Goal: Task Accomplishment & Management: Use online tool/utility

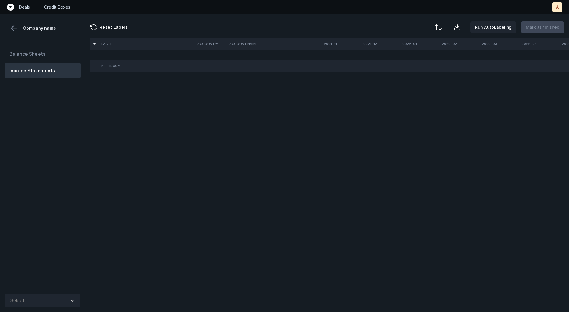
click at [65, 135] on div "Balance Sheets Income Statements" at bounding box center [42, 165] width 85 height 246
click at [69, 299] on div at bounding box center [72, 300] width 11 height 11
click at [69, 288] on div "Quickbooks" at bounding box center [43, 284] width 76 height 12
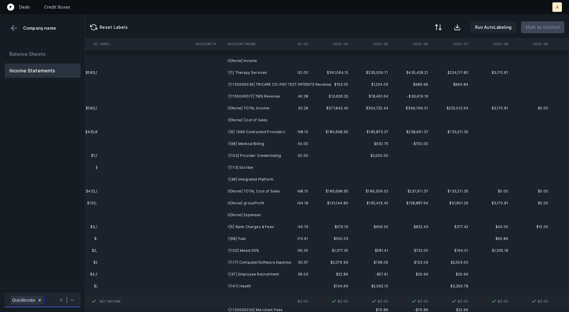
scroll to position [0, 1652]
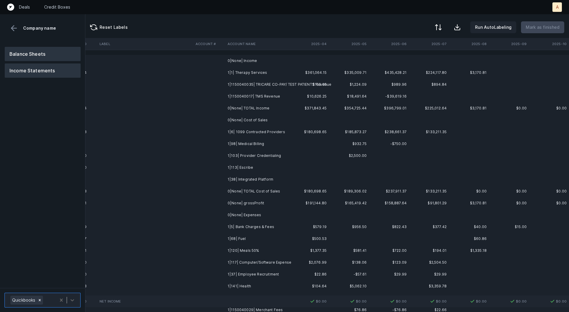
click at [60, 49] on button "Balance Sheets" at bounding box center [43, 54] width 76 height 14
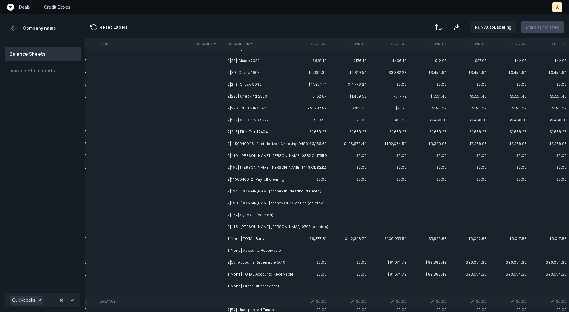
scroll to position [26, 1652]
click at [61, 71] on button "Income Statements" at bounding box center [43, 70] width 76 height 14
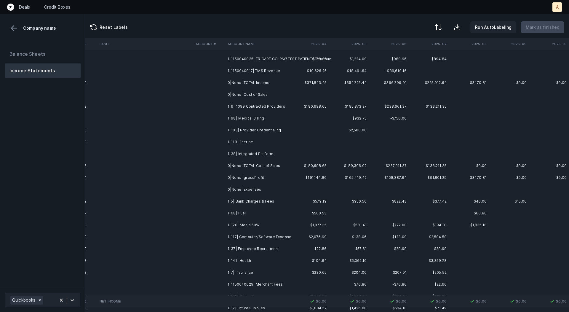
scroll to position [0, 1652]
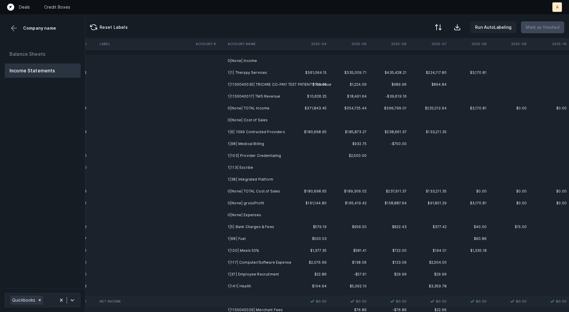
click at [277, 69] on td "1|1| Therapy Services" at bounding box center [261, 73] width 72 height 12
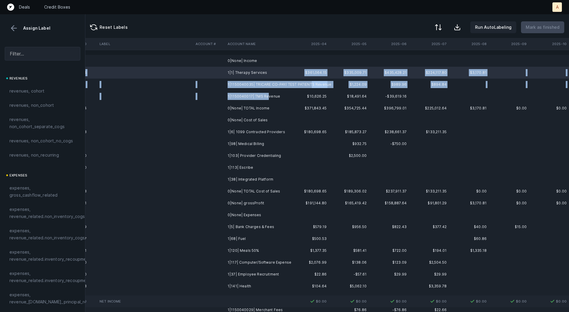
click at [267, 93] on td "1|1150040017| TMS Revenue" at bounding box center [261, 96] width 72 height 12
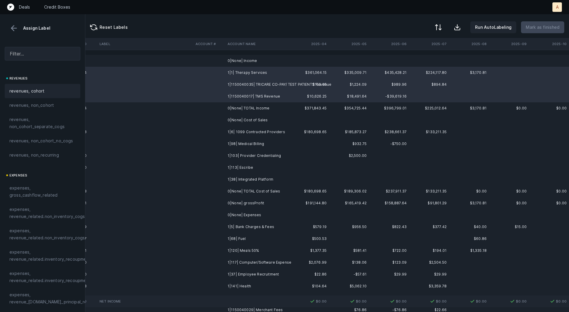
click at [42, 85] on div "revenues, cohort" at bounding box center [43, 91] width 76 height 14
click at [267, 134] on td "1|6| 1099 Contracted Providers" at bounding box center [261, 132] width 72 height 12
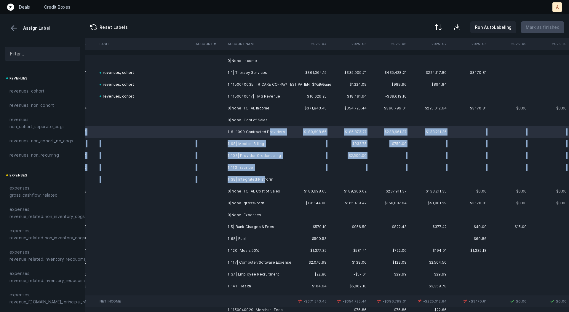
click at [263, 179] on td "1|38| Integrated Platform" at bounding box center [261, 179] width 72 height 12
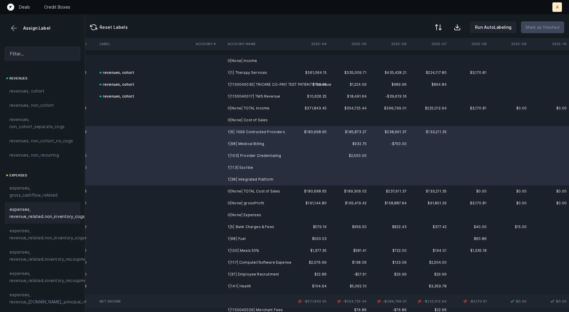
click at [52, 206] on span "expenses, revenue_related.non_inventory_cogs" at bounding box center [46, 213] width 75 height 14
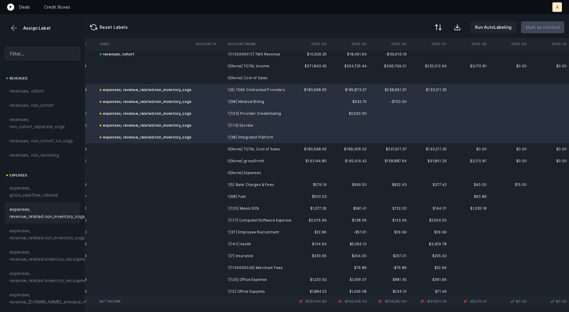
scroll to position [43, 1652]
click at [254, 183] on td "1|5| Bank Charges & Fees" at bounding box center [261, 184] width 72 height 12
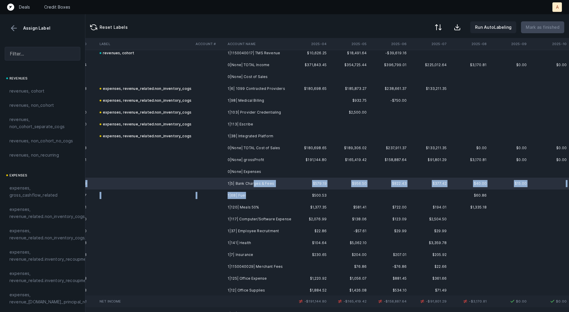
click at [245, 194] on td "1|68| Fuel" at bounding box center [261, 195] width 72 height 12
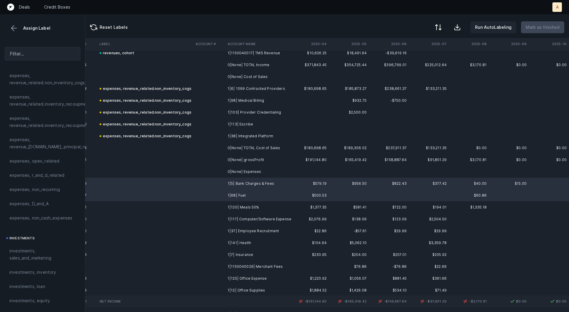
scroll to position [166, 0]
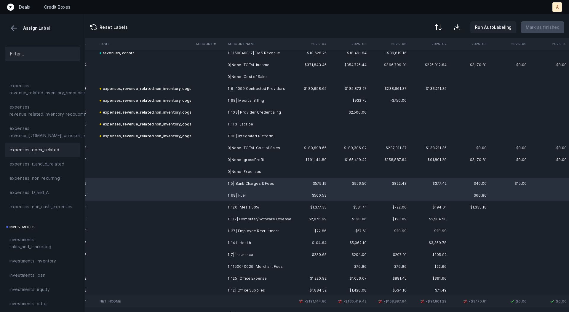
click at [44, 148] on span "expenses, opex_related" at bounding box center [34, 149] width 50 height 7
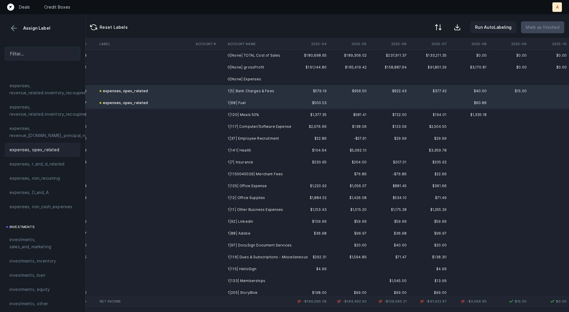
scroll to position [144, 1652]
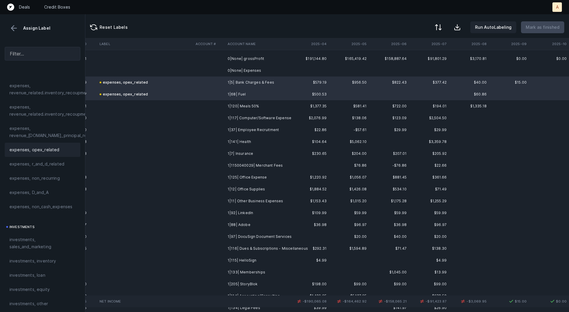
click at [262, 102] on td "1|120| Meals 50%" at bounding box center [261, 106] width 72 height 12
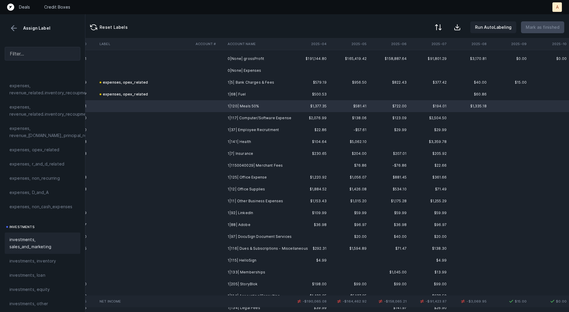
click at [41, 240] on span "investments, sales_and_marketing" at bounding box center [42, 243] width 66 height 14
click at [247, 117] on td "1|117| Computer/Software Expense" at bounding box center [261, 118] width 72 height 12
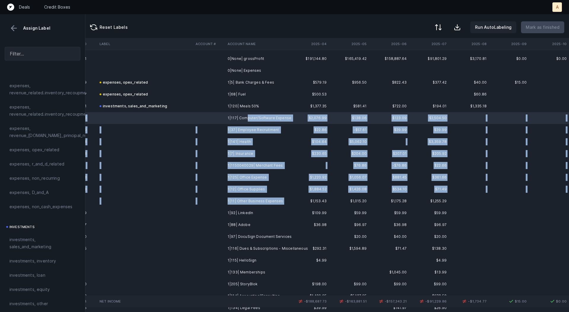
click at [255, 205] on td "1|11| Other Business Expenses" at bounding box center [261, 201] width 72 height 12
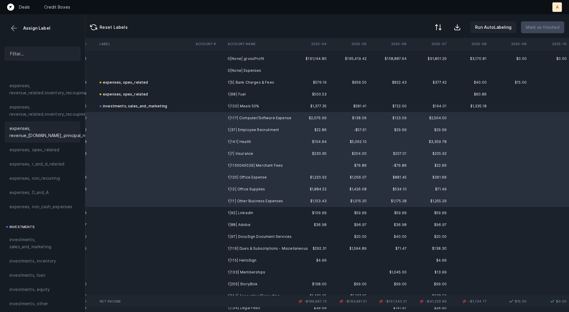
click at [59, 138] on span "expenses, revenue_[DOMAIN_NAME]_principal_recoupment" at bounding box center [58, 132] width 98 height 14
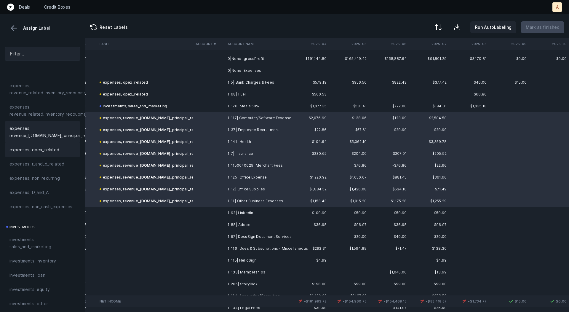
click at [53, 145] on div "expenses, opex_related" at bounding box center [43, 150] width 76 height 14
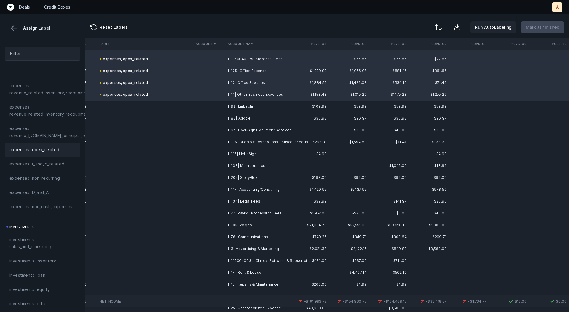
scroll to position [252, 1652]
click at [235, 107] on td "1|92| LinkedIn" at bounding box center [261, 105] width 72 height 12
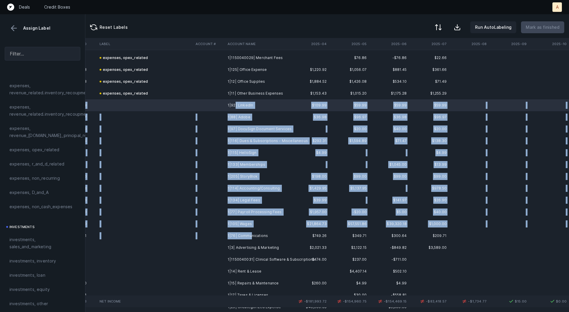
click at [251, 234] on td "1|76| Communications" at bounding box center [261, 236] width 72 height 12
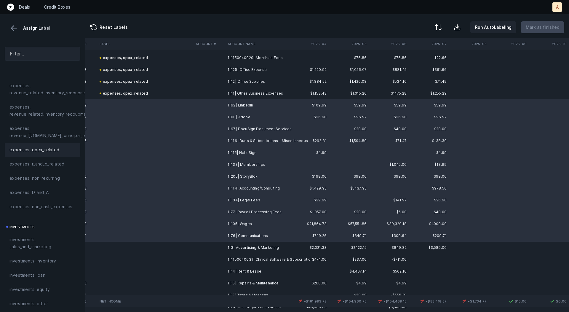
click at [40, 148] on span "expenses, opex_related" at bounding box center [34, 149] width 50 height 7
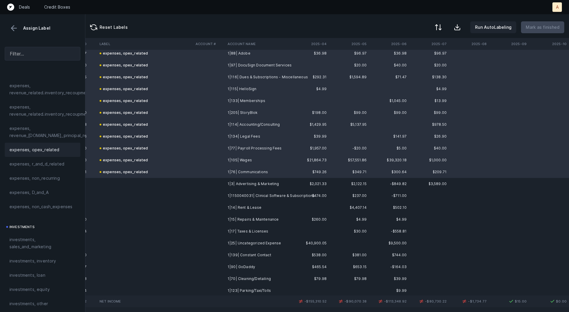
scroll to position [378, 1652]
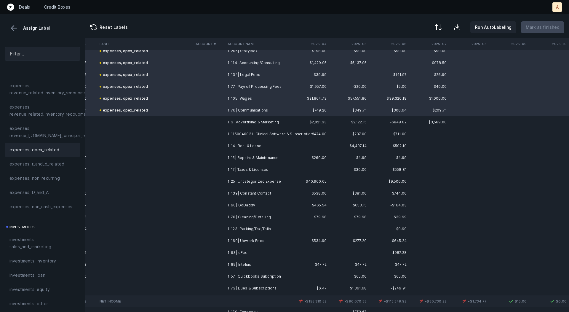
click at [240, 125] on td "1|3| Advertising & Marketing" at bounding box center [261, 122] width 72 height 12
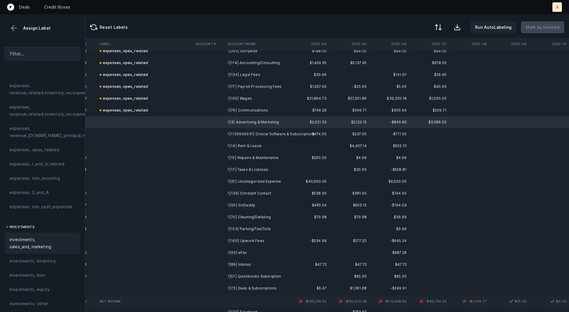
click at [32, 247] on span "investments, sales_and_marketing" at bounding box center [42, 243] width 66 height 14
click at [281, 133] on td "1|1150040031| Clinical Software & Subscriptions" at bounding box center [261, 134] width 72 height 12
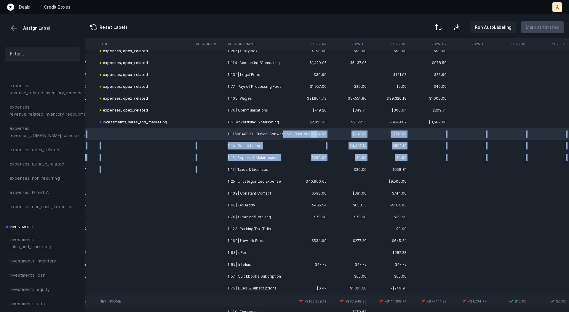
click at [252, 165] on td "1|17| Taxes & Licenses" at bounding box center [261, 170] width 72 height 12
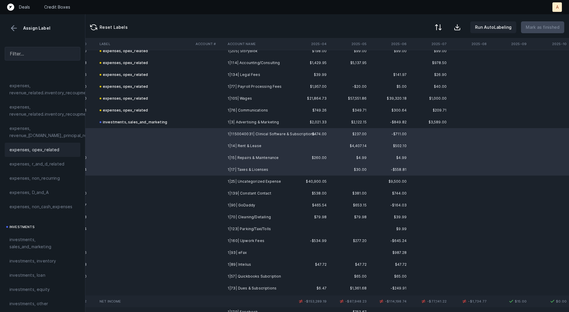
click at [60, 150] on div "expenses, opex_related" at bounding box center [42, 149] width 66 height 7
click at [261, 181] on td "1|25| Uncategorized Expense" at bounding box center [261, 182] width 72 height 12
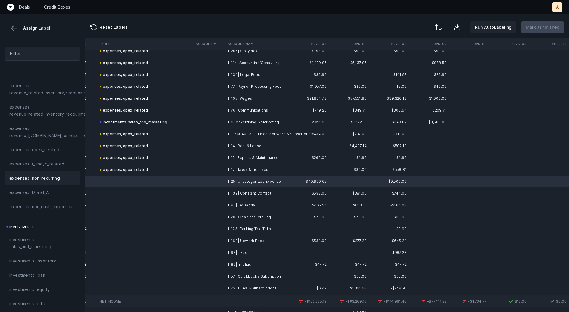
click at [60, 179] on div "expenses, non_recurring" at bounding box center [42, 178] width 66 height 7
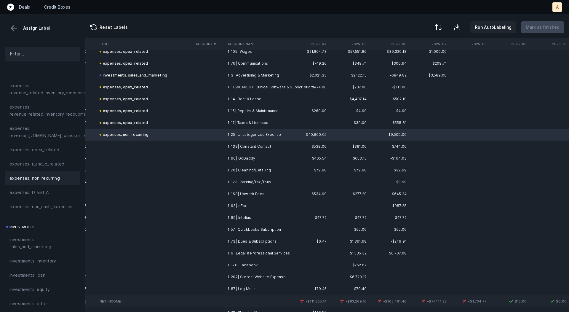
scroll to position [457, 1652]
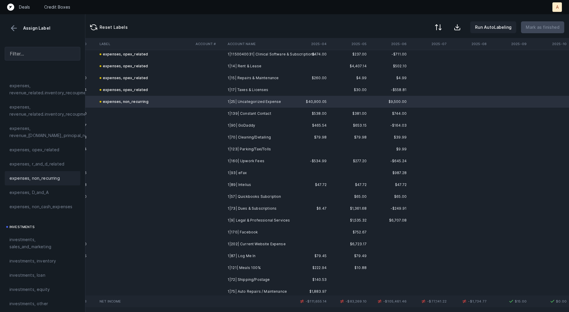
click at [260, 116] on td "1|139| Constant Contact" at bounding box center [261, 114] width 72 height 12
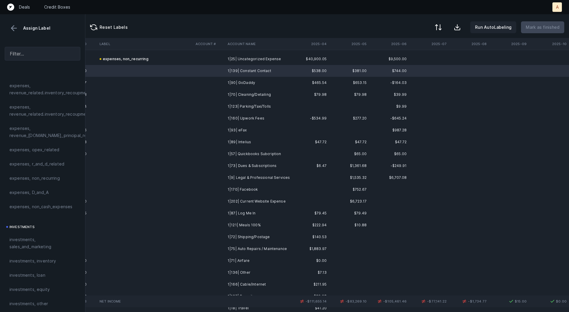
scroll to position [505, 1652]
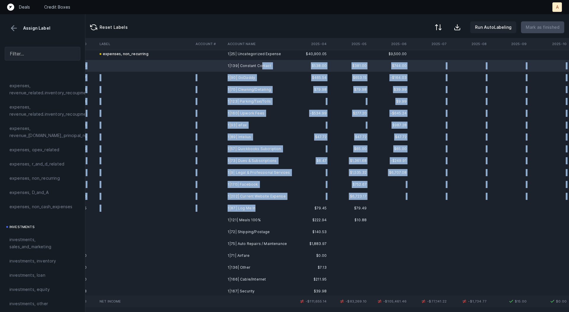
click at [254, 208] on td "1|87| Log Me In" at bounding box center [261, 208] width 72 height 12
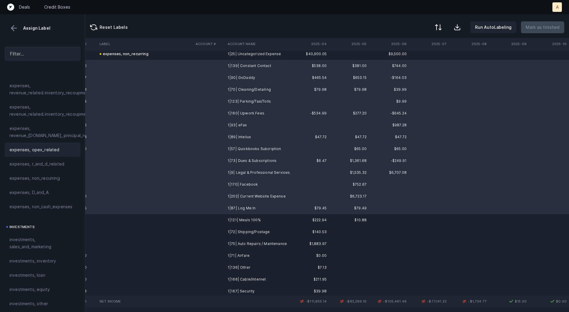
click at [30, 152] on span "expenses, opex_related" at bounding box center [34, 149] width 50 height 7
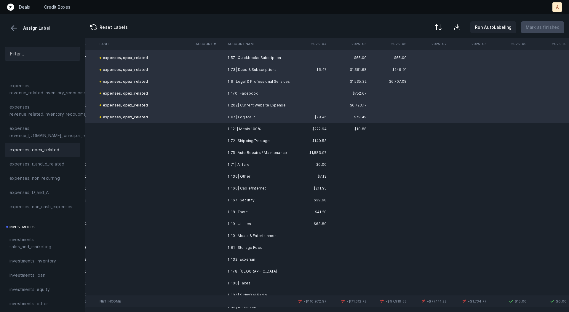
scroll to position [599, 1652]
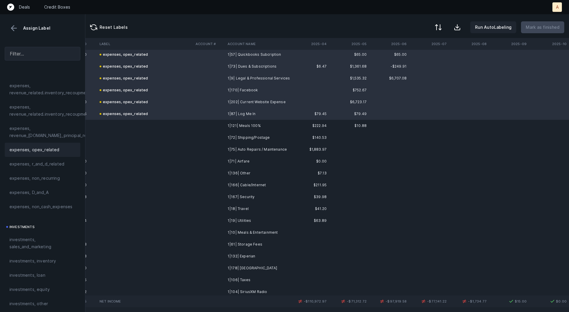
click at [225, 127] on td "1|121| Meals 100%" at bounding box center [261, 126] width 72 height 12
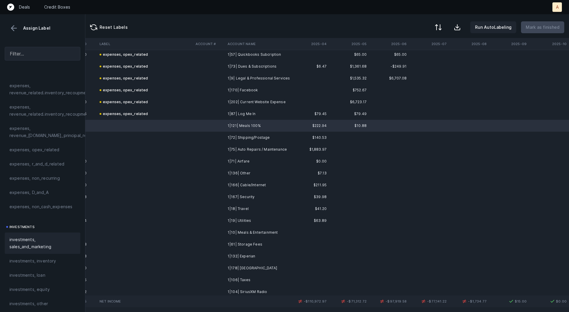
click at [38, 242] on span "investments, sales_and_marketing" at bounding box center [42, 243] width 66 height 14
click at [256, 139] on td "1|72| Shipping/Postage" at bounding box center [261, 138] width 72 height 12
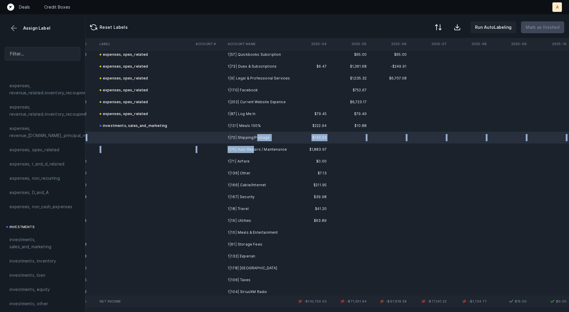
click at [252, 149] on td "1|75| Auto Repairs / Maintenance" at bounding box center [261, 150] width 72 height 12
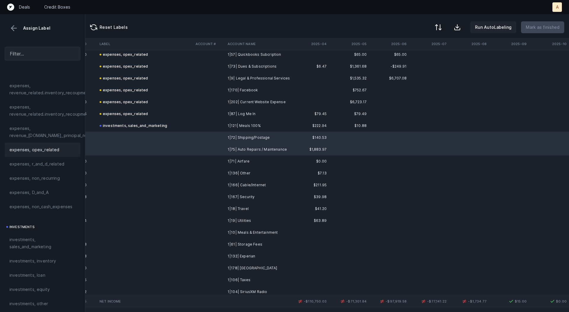
click at [41, 150] on span "expenses, opex_related" at bounding box center [34, 149] width 50 height 7
click at [246, 164] on td "1|71| Airfare" at bounding box center [261, 161] width 72 height 12
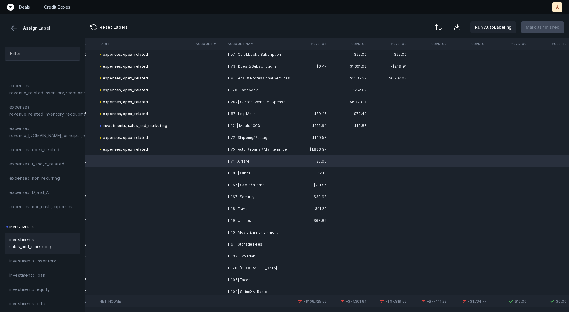
click at [39, 244] on span "investments, sales_and_marketing" at bounding box center [42, 243] width 66 height 14
click at [235, 170] on td "1|136| Other" at bounding box center [261, 173] width 72 height 12
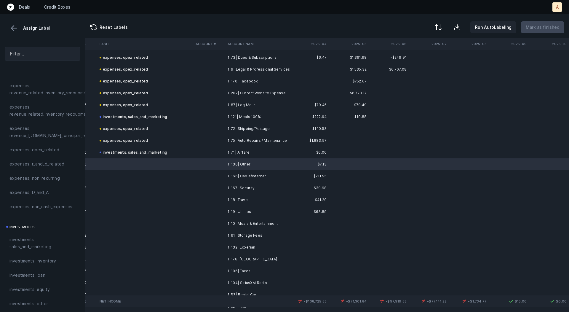
scroll to position [609, 1652]
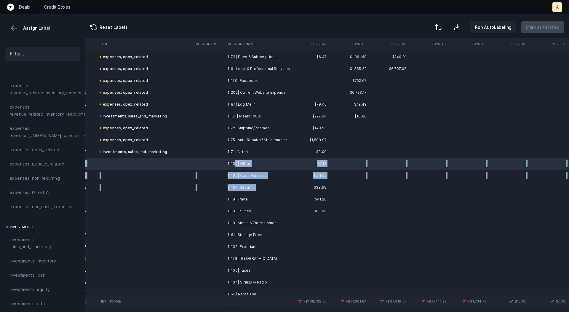
click at [256, 187] on td "1|167| Security" at bounding box center [261, 187] width 72 height 12
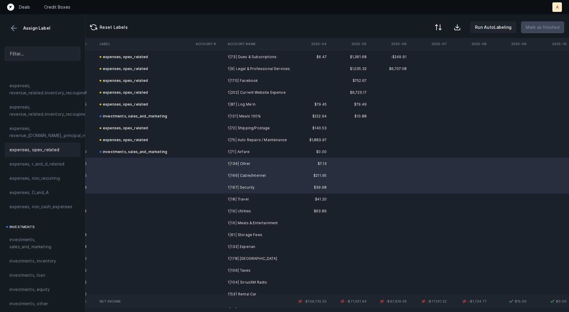
click at [53, 154] on div "expenses, opex_related" at bounding box center [43, 150] width 76 height 14
click at [262, 198] on td "1|18| Travel" at bounding box center [261, 199] width 72 height 12
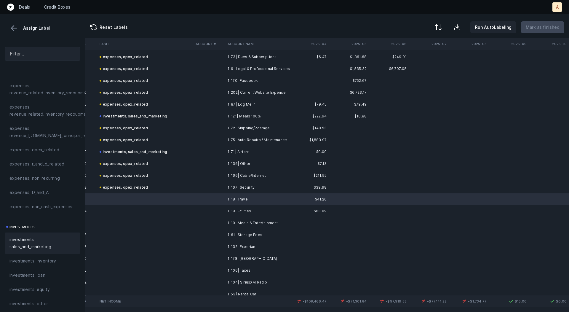
click at [50, 241] on span "investments, sales_and_marketing" at bounding box center [42, 243] width 66 height 14
click at [184, 209] on td at bounding box center [145, 211] width 96 height 12
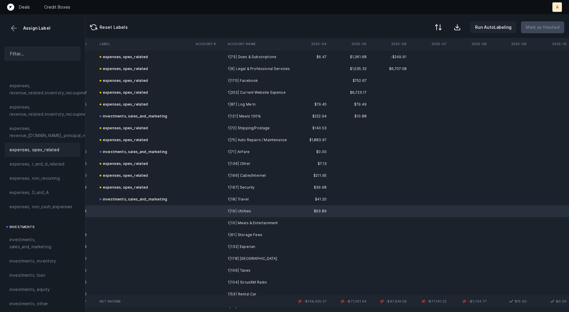
click at [55, 144] on div "expenses, opex_related" at bounding box center [43, 150] width 76 height 14
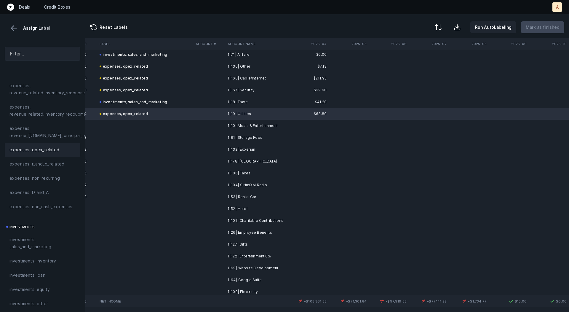
scroll to position [733, 1652]
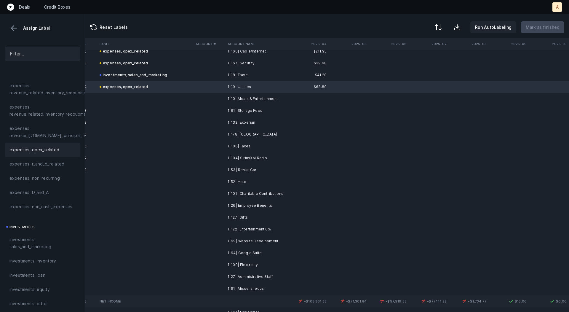
click at [240, 96] on td "1|10| Meals & Entertainment" at bounding box center [261, 99] width 72 height 12
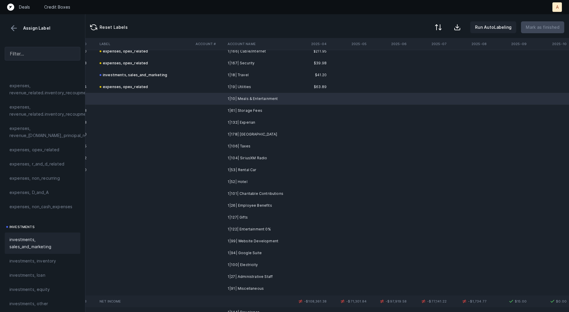
click at [23, 242] on span "investments, sales_and_marketing" at bounding box center [42, 243] width 66 height 14
click at [238, 114] on td "1|61| Storage Fees" at bounding box center [261, 111] width 72 height 12
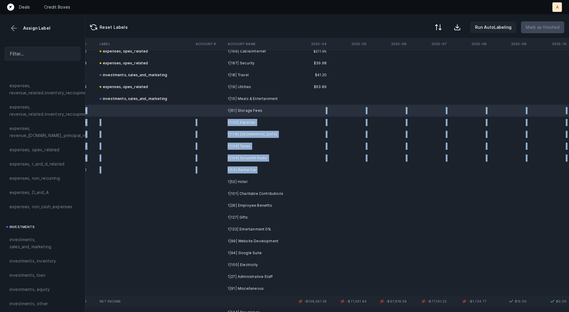
click at [258, 170] on td "1|53| Rental Car" at bounding box center [261, 170] width 72 height 12
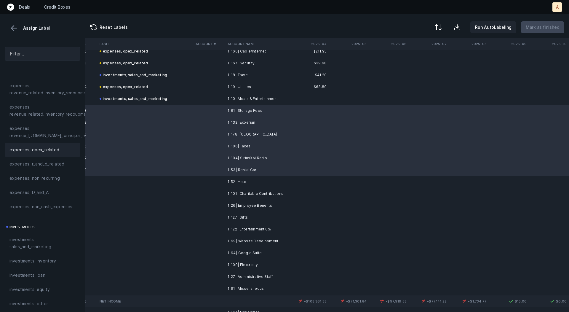
click at [54, 144] on div "expenses, opex_related" at bounding box center [43, 150] width 76 height 14
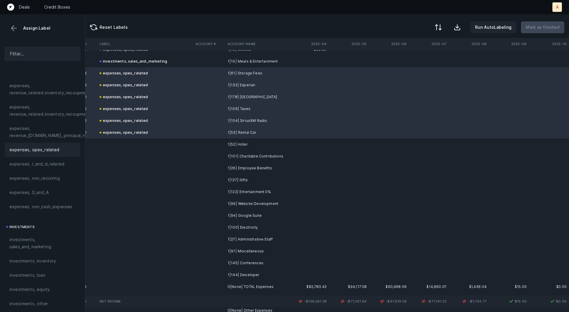
scroll to position [789, 1652]
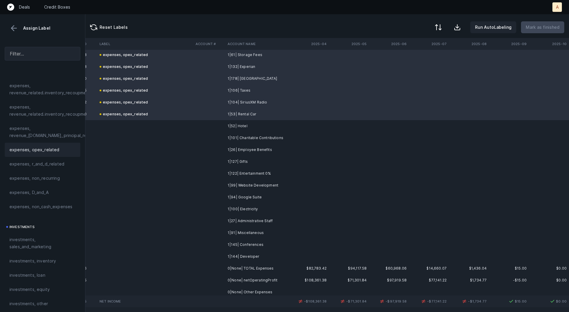
click at [226, 123] on td "1|52| Hotel" at bounding box center [261, 126] width 72 height 12
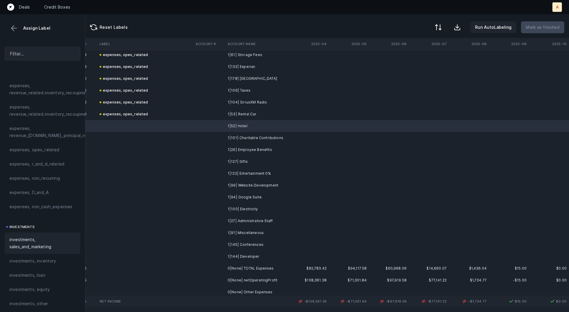
click at [37, 246] on span "investments, sales_and_marketing" at bounding box center [42, 243] width 66 height 14
click at [252, 137] on td "1|101| Charitable Contributions" at bounding box center [261, 138] width 72 height 12
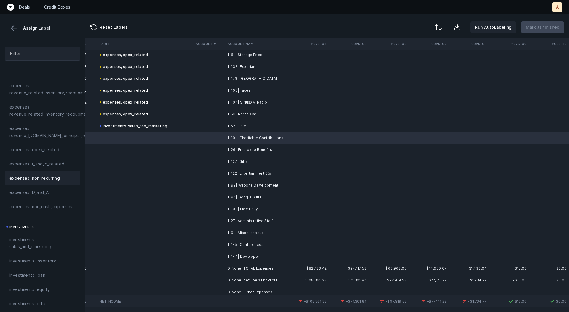
click at [44, 182] on div "expenses, non_recurring" at bounding box center [43, 178] width 76 height 14
click at [246, 150] on td "1|26| Employee Benefits" at bounding box center [261, 150] width 72 height 12
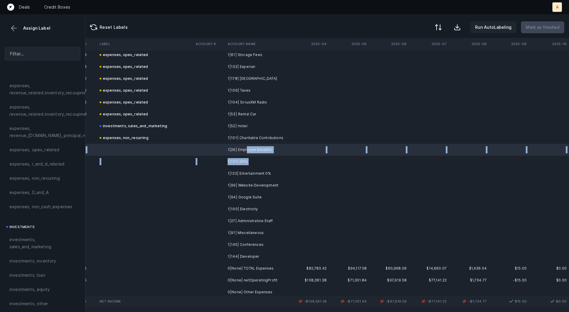
click at [250, 163] on td "1|127| Gifts" at bounding box center [261, 162] width 72 height 12
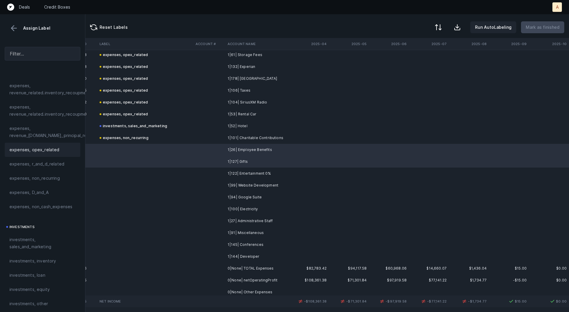
click at [50, 146] on span "expenses, opex_related" at bounding box center [34, 149] width 50 height 7
click at [222, 176] on td at bounding box center [209, 174] width 32 height 12
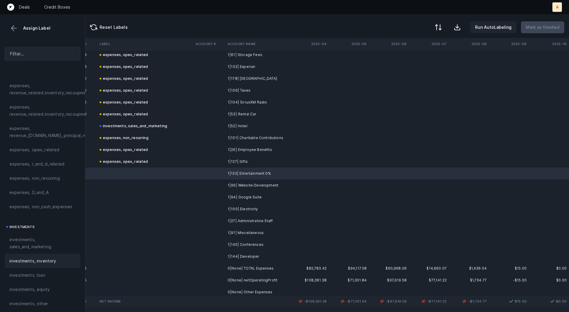
click at [15, 255] on div "investments, inventory" at bounding box center [43, 261] width 76 height 14
click at [16, 245] on span "investments, sales_and_marketing" at bounding box center [42, 243] width 66 height 14
click at [210, 183] on td at bounding box center [209, 185] width 32 height 12
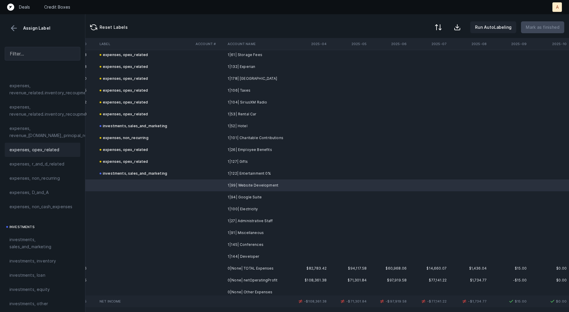
click at [51, 155] on div "expenses, opex_related" at bounding box center [43, 150] width 76 height 14
click at [51, 158] on div "expenses, r_and_d_related" at bounding box center [43, 164] width 76 height 14
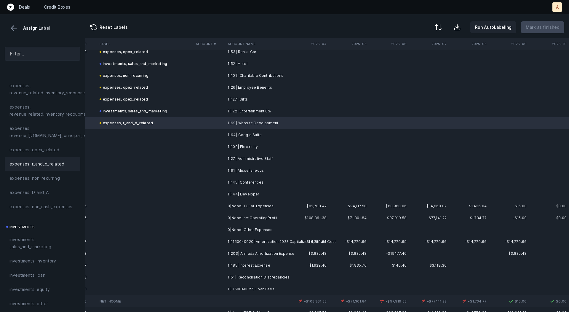
scroll to position [867, 1652]
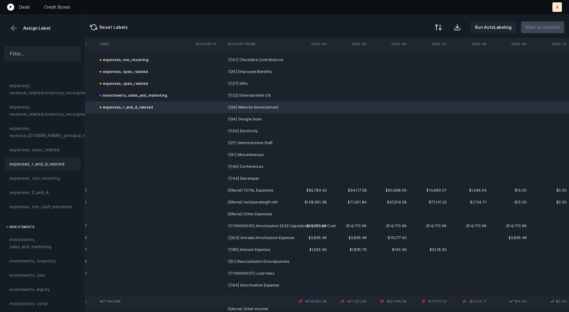
click at [253, 118] on td "1|94| Google Suite" at bounding box center [261, 119] width 72 height 12
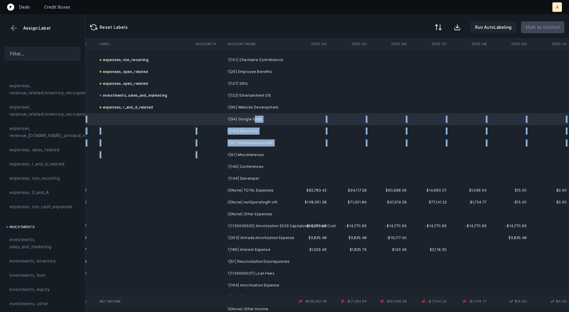
click at [255, 149] on td "1|91| Miscellaneous" at bounding box center [261, 155] width 72 height 12
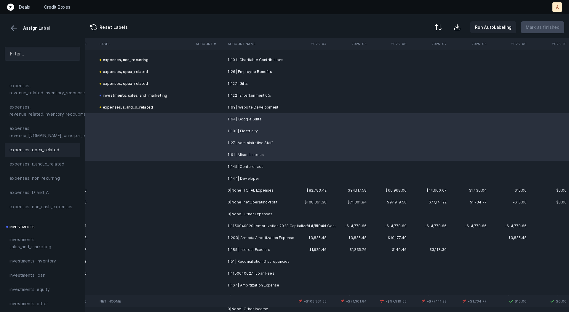
click at [58, 149] on div "expenses, opex_related" at bounding box center [42, 149] width 66 height 7
click at [246, 167] on td "1|145| Conferences" at bounding box center [261, 167] width 72 height 12
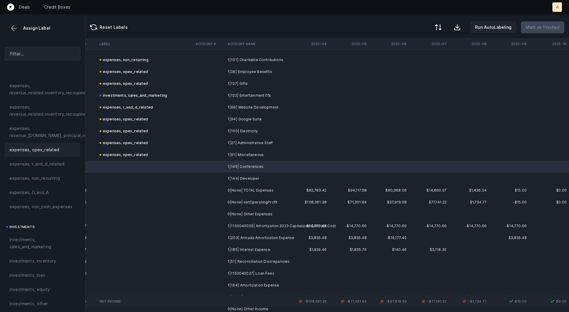
click at [52, 147] on span "expenses, opex_related" at bounding box center [34, 149] width 50 height 7
click at [234, 177] on td "1|144| Developer" at bounding box center [261, 179] width 72 height 12
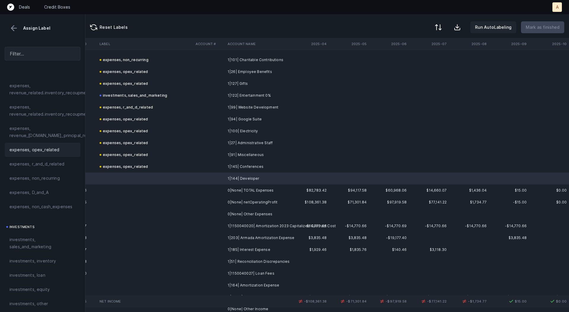
click at [38, 147] on span "expenses, opex_related" at bounding box center [34, 149] width 50 height 7
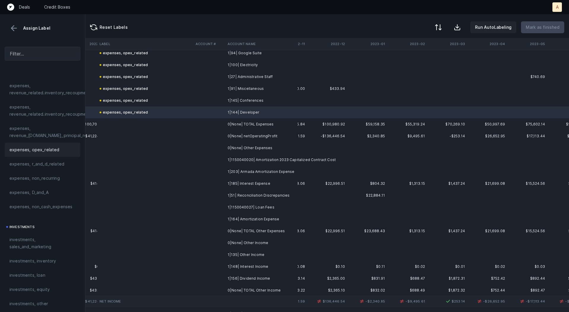
scroll to position [943, 512]
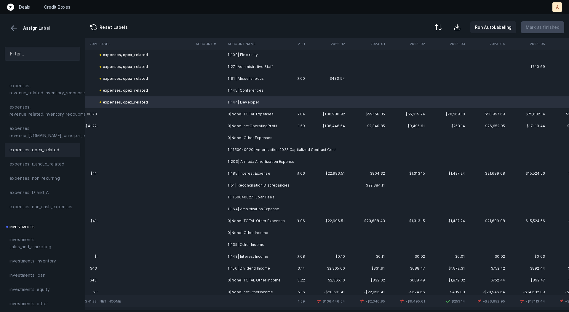
click at [297, 148] on td "1|1150040020| Amortization 2023 Capitalized Contract Cost" at bounding box center [261, 150] width 72 height 12
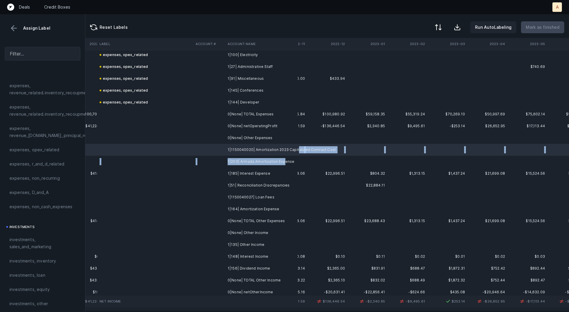
click at [284, 161] on td "1|203| Armada Amortization Expense" at bounding box center [261, 162] width 72 height 12
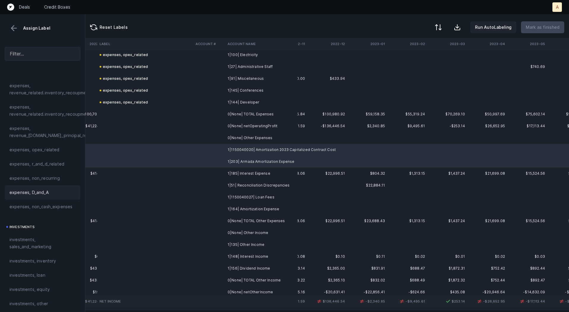
click at [41, 190] on span "expenses, D_and_A" at bounding box center [28, 192] width 39 height 7
click at [272, 176] on td "1|185| Interest Expense" at bounding box center [261, 174] width 72 height 12
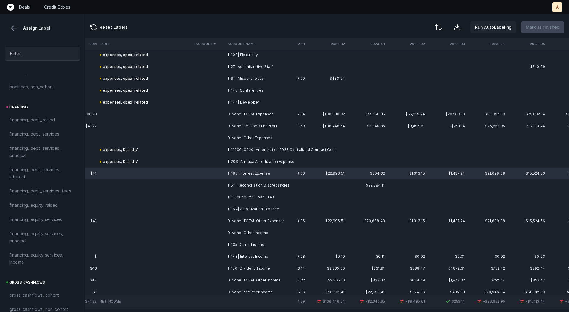
scroll to position [448, 0]
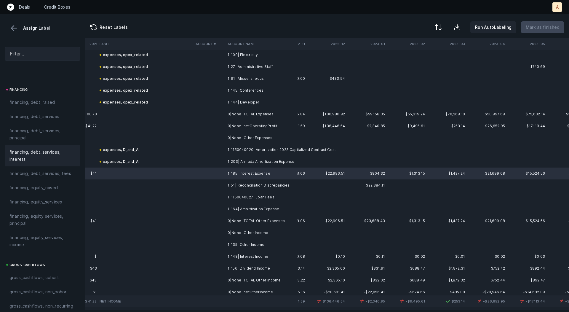
click at [28, 153] on span "financing, debt_services, interest" at bounding box center [42, 156] width 66 height 14
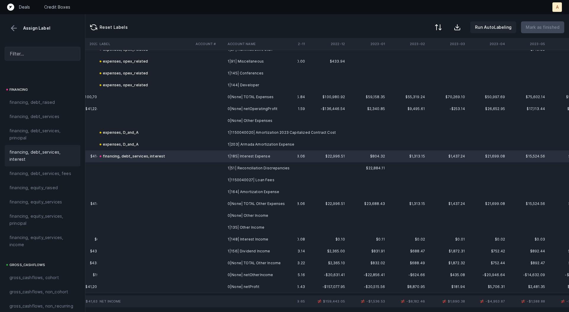
scroll to position [962, 512]
click at [246, 170] on td "1|51| Reconciliation Discrepancies" at bounding box center [261, 166] width 72 height 12
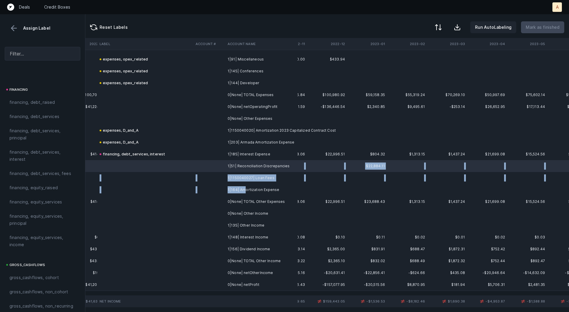
click at [244, 189] on td "1|164| Amortization Expense" at bounding box center [261, 190] width 72 height 12
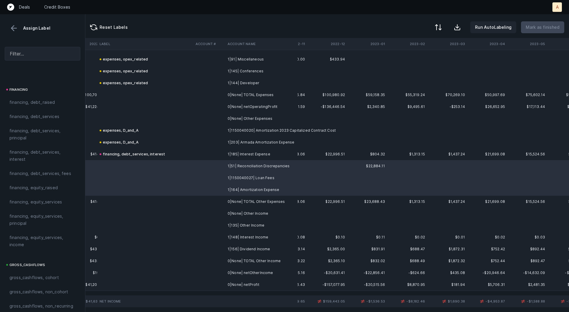
click at [244, 189] on td "1|164| Amortization Expense" at bounding box center [261, 190] width 72 height 12
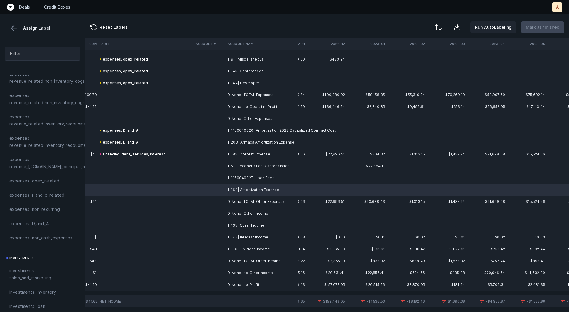
scroll to position [141, 0]
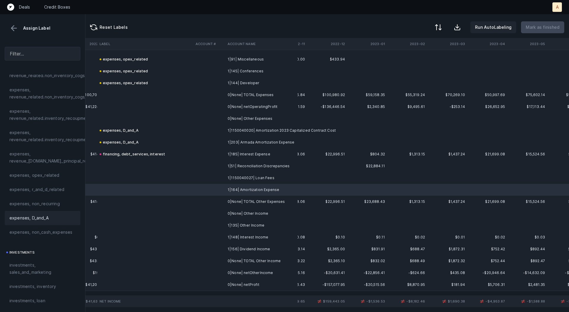
click at [36, 216] on span "expenses, D_and_A" at bounding box center [28, 217] width 39 height 7
click at [184, 176] on td at bounding box center [145, 178] width 96 height 12
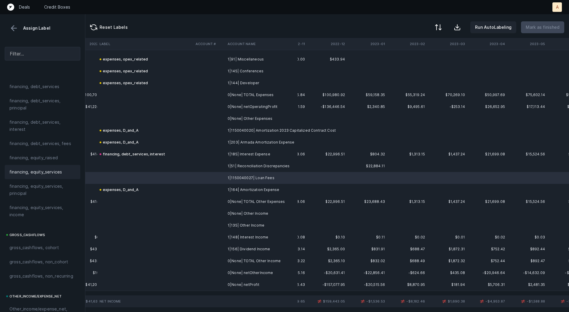
scroll to position [473, 0]
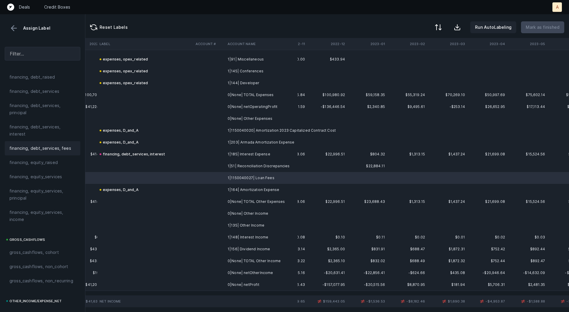
click at [58, 150] on span "financing, debt_services, fees" at bounding box center [40, 148] width 62 height 7
click at [201, 171] on td at bounding box center [209, 166] width 32 height 12
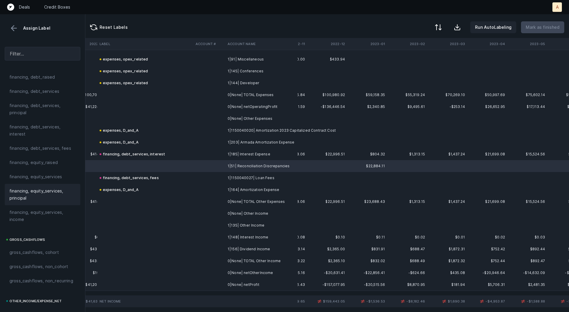
scroll to position [666, 0]
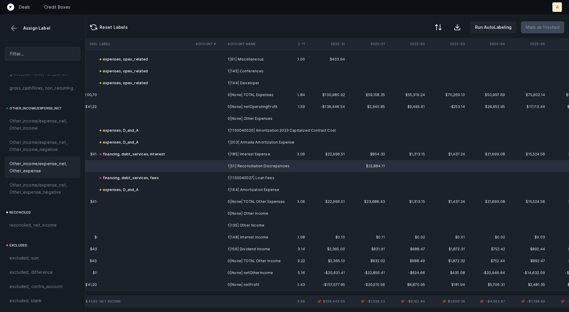
click at [39, 170] on span "Other_income/expense_net, Other_expense" at bounding box center [42, 167] width 66 height 14
click at [235, 247] on td "1|156| Dividend Income" at bounding box center [261, 249] width 72 height 12
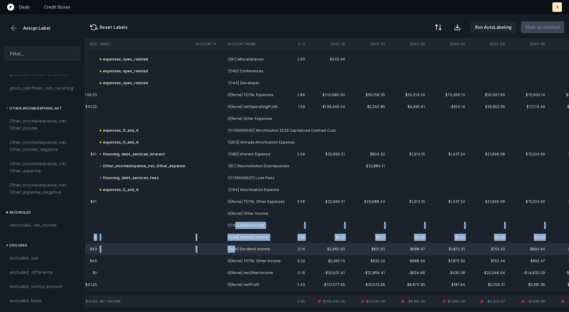
click at [234, 229] on td "1|135| Other Income" at bounding box center [261, 225] width 72 height 12
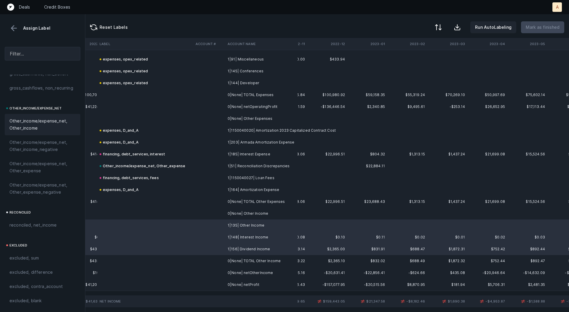
click at [30, 122] on span "Other_income/expense_net, Other_income" at bounding box center [42, 124] width 66 height 14
click at [253, 285] on td "0|None| netProfit" at bounding box center [261, 285] width 72 height 12
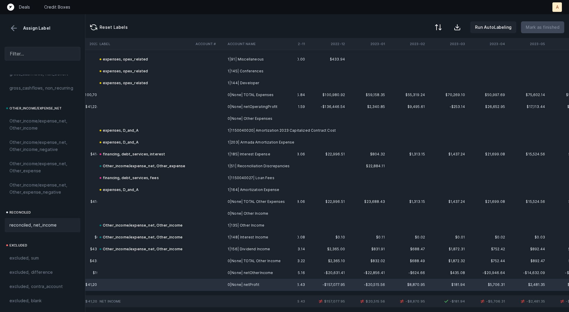
click at [40, 223] on span "reconciled, net_income" at bounding box center [32, 225] width 47 height 7
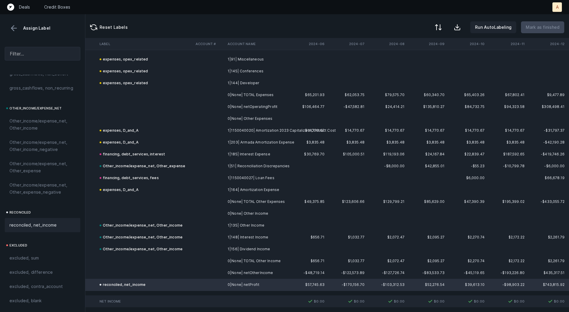
scroll to position [962, 1652]
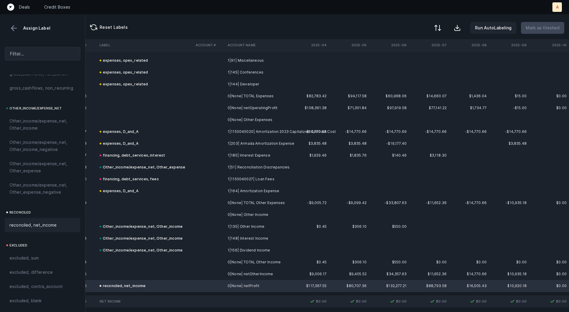
click at [439, 28] on div at bounding box center [437, 27] width 7 height 7
click at [423, 63] on div "By Hum label" at bounding box center [412, 63] width 59 height 12
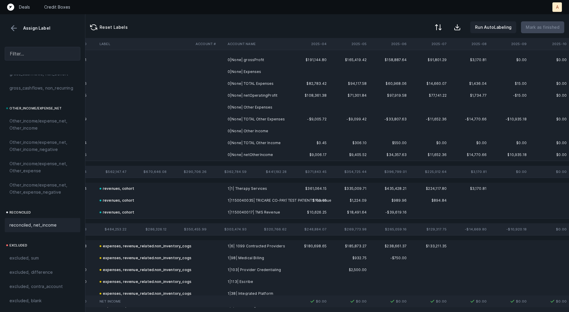
scroll to position [0, 1652]
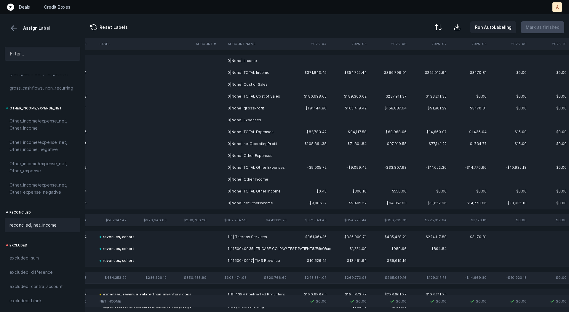
click at [294, 58] on td "0|None| Income" at bounding box center [261, 61] width 72 height 12
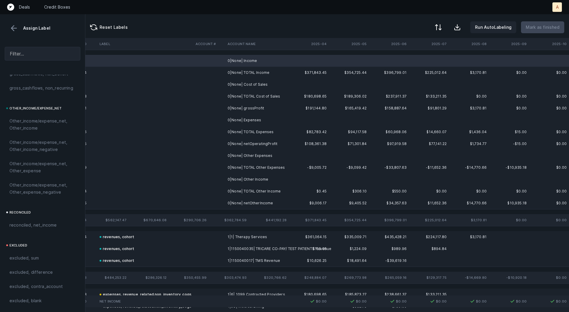
click at [265, 82] on td "0|None| Cost of Sales" at bounding box center [261, 85] width 72 height 12
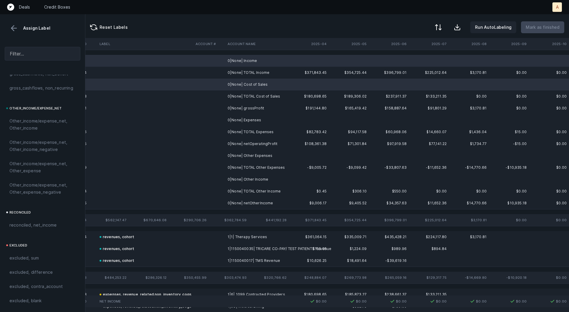
click at [273, 121] on td "0|None| Expenses" at bounding box center [261, 120] width 72 height 12
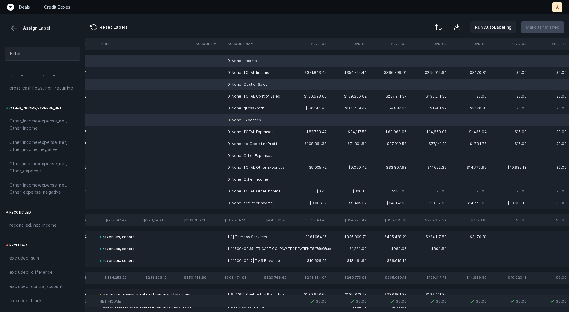
click at [266, 155] on td "0|None| Other Expenses" at bounding box center [261, 156] width 72 height 12
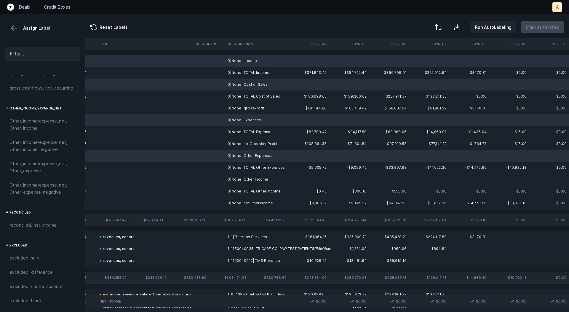
click at [259, 185] on td "0|None| Other Income" at bounding box center [261, 179] width 72 height 12
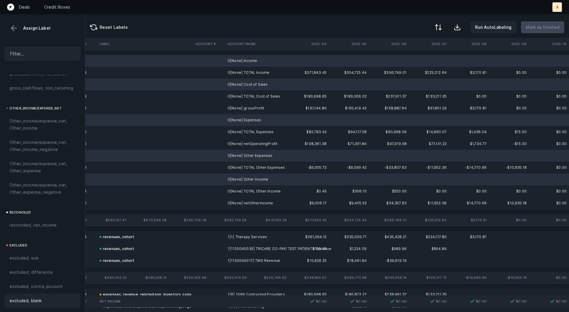
click at [38, 297] on span "excluded, blank" at bounding box center [25, 300] width 32 height 7
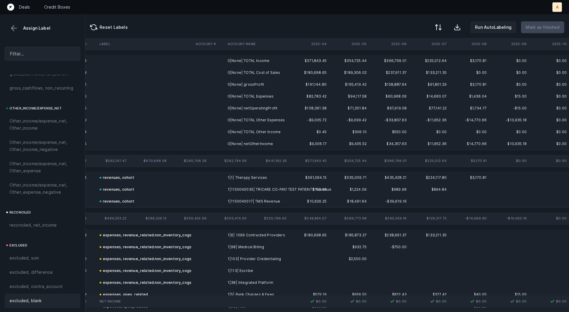
click at [257, 79] on td "0|None| grossProfit" at bounding box center [261, 85] width 72 height 12
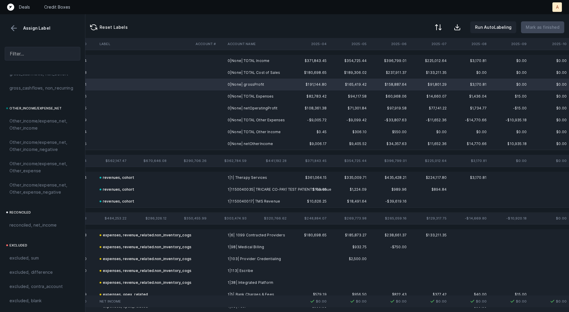
click at [257, 108] on td "0|None| netOperatingProfit" at bounding box center [261, 108] width 72 height 12
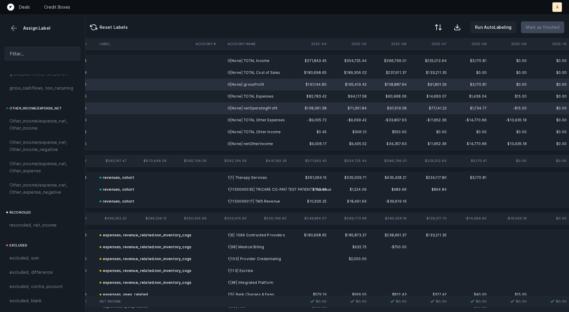
click at [255, 144] on td "0|None| netOtherIncome" at bounding box center [261, 144] width 72 height 12
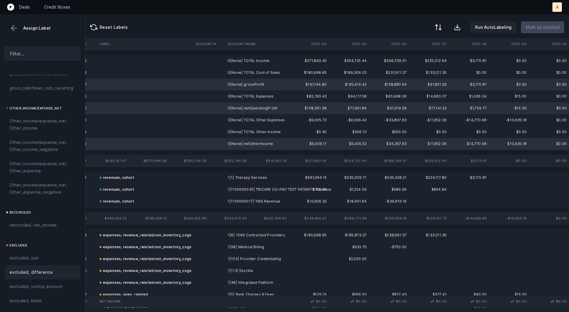
click at [36, 269] on span "excluded, difference" at bounding box center [30, 272] width 43 height 7
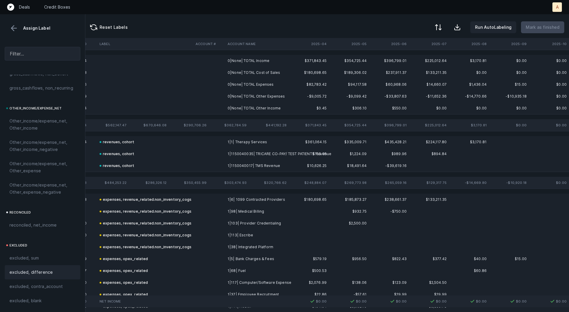
click at [247, 57] on td "0|None| TOTAL Income" at bounding box center [261, 61] width 72 height 12
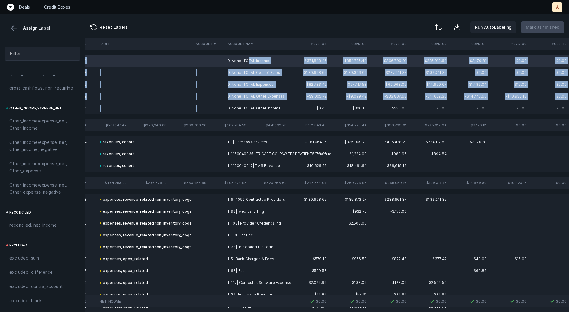
click at [249, 103] on td "0|None| TOTAL Other Income" at bounding box center [261, 108] width 72 height 12
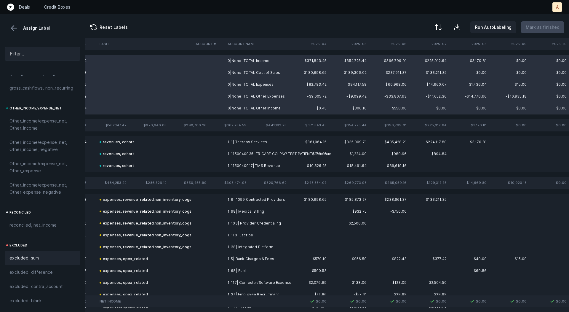
click at [37, 254] on span "excluded, sum" at bounding box center [23, 257] width 29 height 7
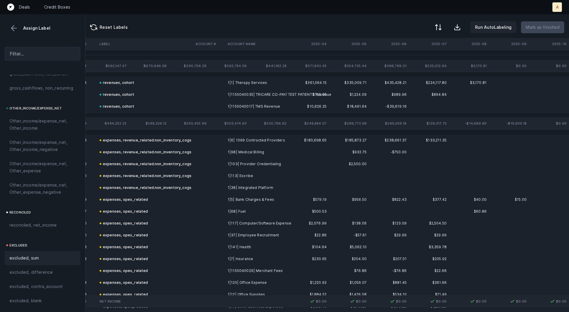
click at [14, 30] on button at bounding box center [13, 28] width 9 height 9
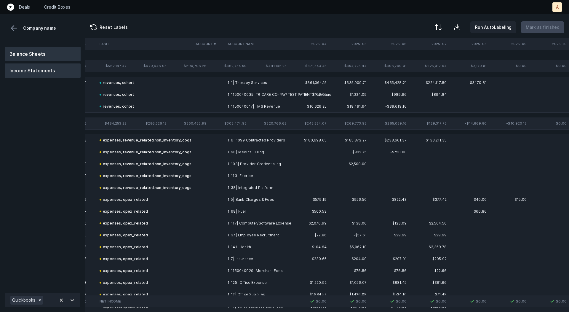
click at [28, 48] on button "Balance Sheets" at bounding box center [43, 54] width 76 height 14
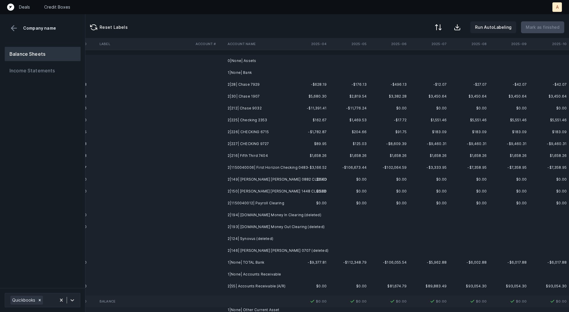
click at [273, 82] on td "2|28| Chase 7929" at bounding box center [261, 85] width 72 height 12
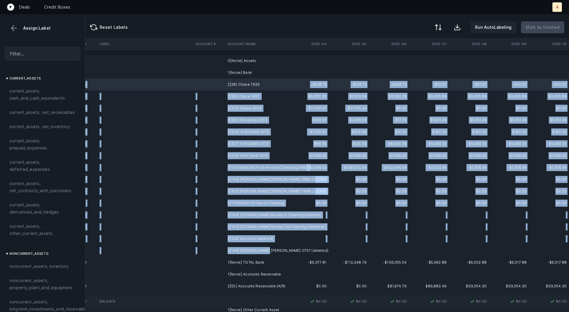
click at [264, 251] on td "2|146| Morgan Stanley 0707 (deleted)" at bounding box center [261, 251] width 72 height 12
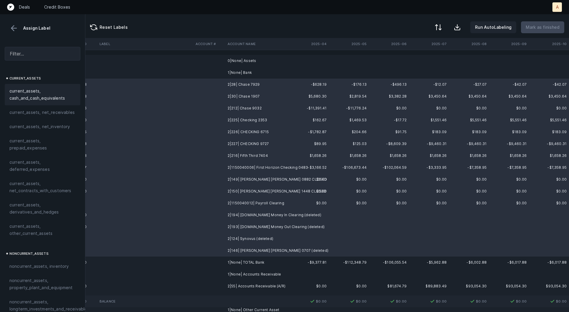
click at [39, 95] on span "current_assets, cash_and_cash_equivalents" at bounding box center [42, 94] width 66 height 14
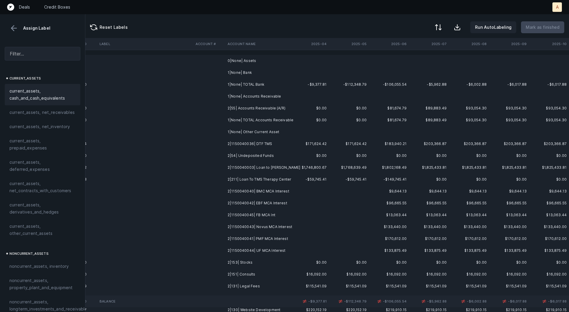
click at [253, 100] on td "1|None| Accounts Receivable" at bounding box center [261, 96] width 72 height 12
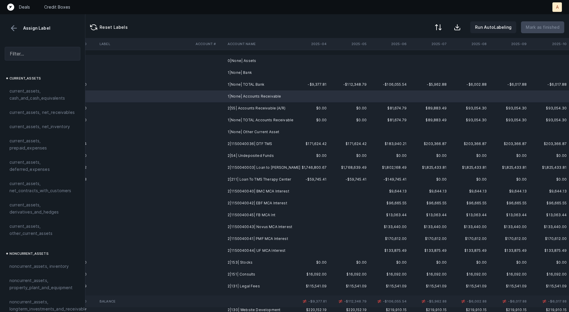
click at [246, 108] on td "2|55| Accounts Receivable (A/R)" at bounding box center [261, 108] width 72 height 12
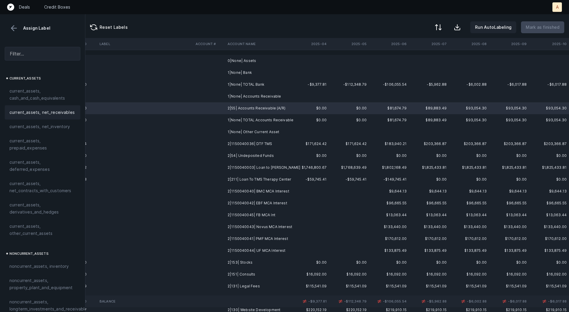
click at [46, 108] on div "current_assets, net_receivables" at bounding box center [43, 112] width 76 height 14
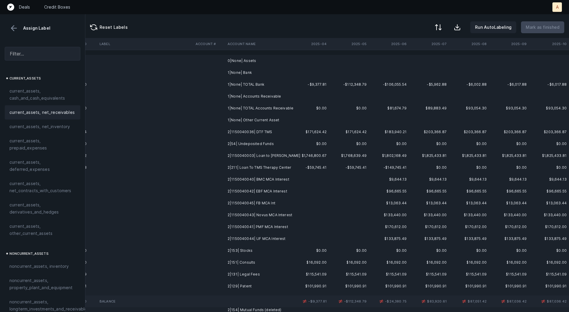
click at [275, 132] on td "2|1150040036| DTF TMS" at bounding box center [261, 132] width 72 height 12
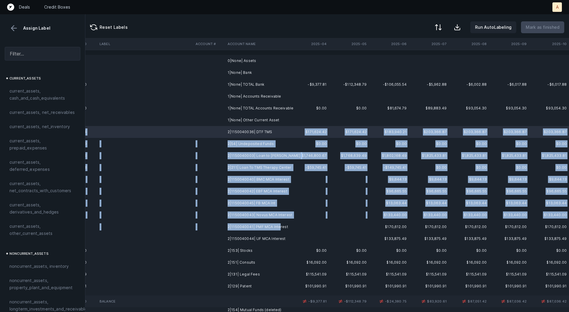
click at [279, 230] on td "2|1150040041| PMF MCA Interest" at bounding box center [261, 227] width 72 height 12
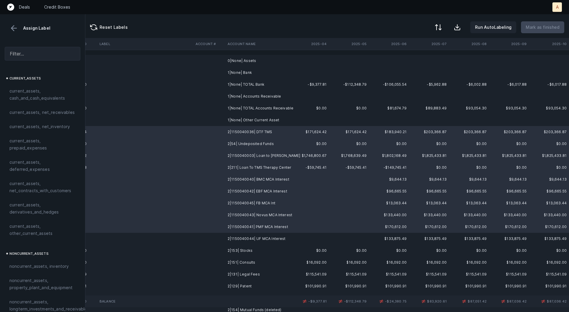
click at [282, 236] on td "2|1150040044| UF MCA Interest" at bounding box center [261, 239] width 72 height 12
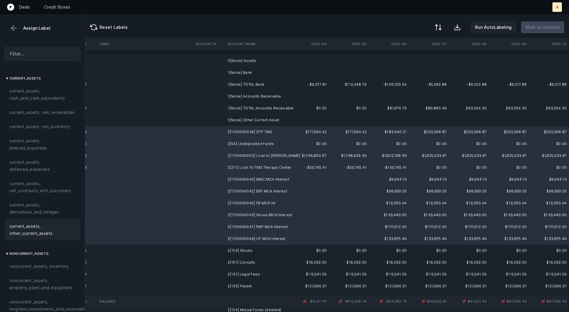
click at [39, 233] on span "current_assets, other_current_assets" at bounding box center [42, 230] width 66 height 14
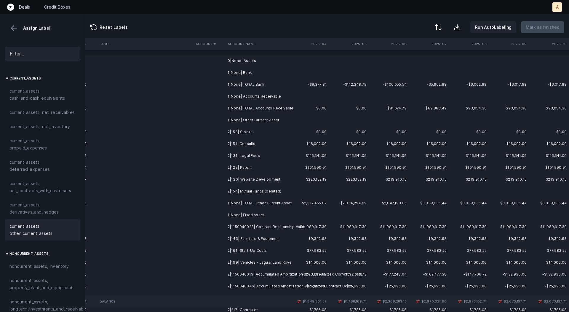
click at [265, 132] on td "2|153| Stocks" at bounding box center [261, 132] width 72 height 12
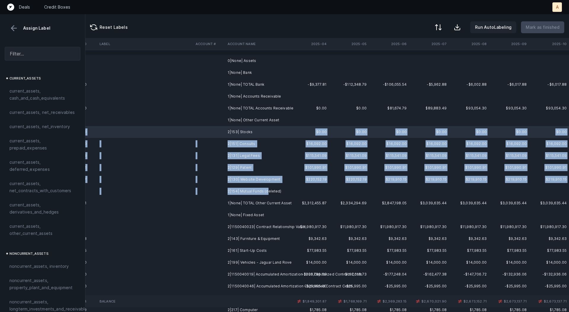
click at [267, 190] on td "2|154| Mutual Funds (deleted)" at bounding box center [261, 191] width 72 height 12
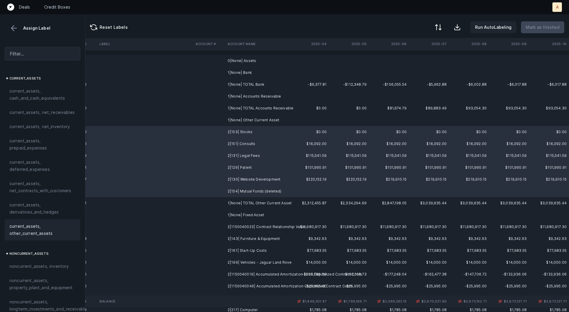
click at [53, 225] on span "current_assets, other_current_assets" at bounding box center [42, 230] width 66 height 14
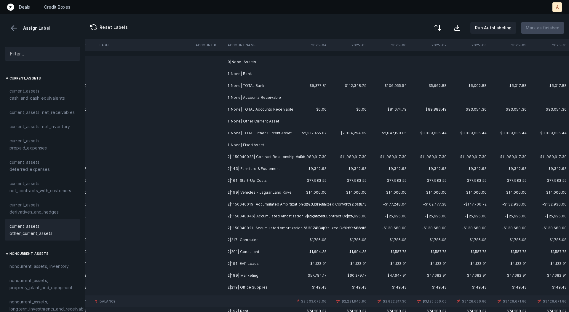
click at [439, 24] on div at bounding box center [437, 27] width 7 height 7
click at [426, 45] on div "By original order" at bounding box center [412, 51] width 59 height 12
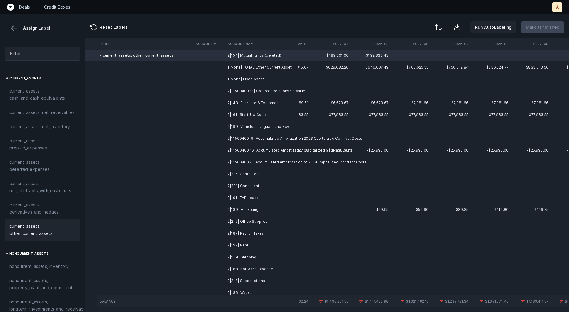
scroll to position [444, 0]
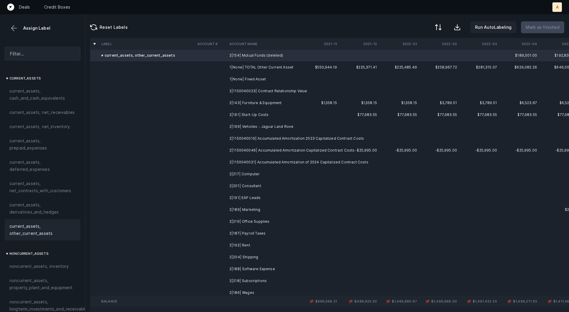
click at [300, 92] on td "2|1150040023| Contract Relationship Value" at bounding box center [263, 91] width 72 height 12
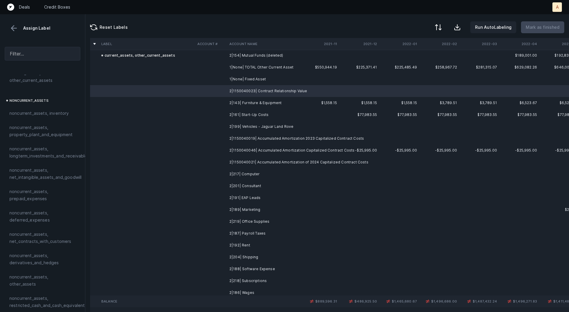
scroll to position [183, 0]
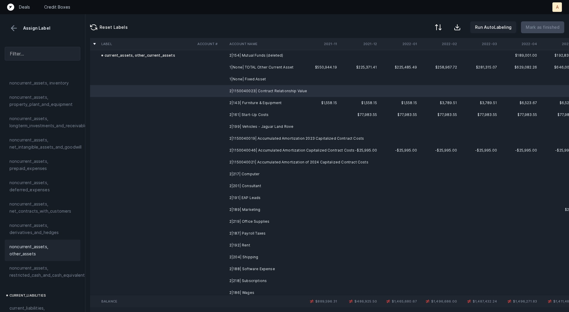
click at [49, 248] on span "noncurrent_assets, other_assets" at bounding box center [42, 250] width 66 height 14
click at [267, 103] on td "2|143| Furniture & Equipment" at bounding box center [263, 103] width 72 height 12
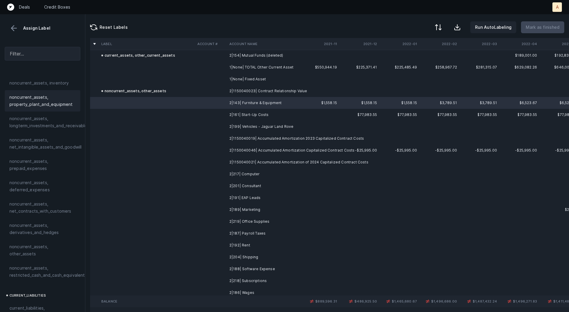
click at [31, 105] on span "noncurrent_assets, property_plant_and_equipment" at bounding box center [42, 101] width 66 height 14
click at [229, 114] on td "2|161| Start-Up Costs" at bounding box center [263, 115] width 72 height 12
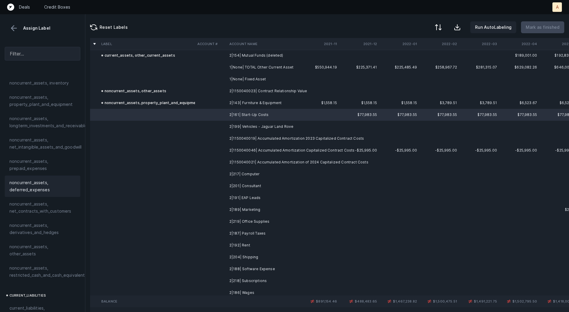
click at [47, 189] on span "noncurrent_assets, deferred_expenses" at bounding box center [42, 186] width 66 height 14
click at [249, 126] on td "2|199| Vehicles - Jaguar Land Rove" at bounding box center [263, 127] width 72 height 12
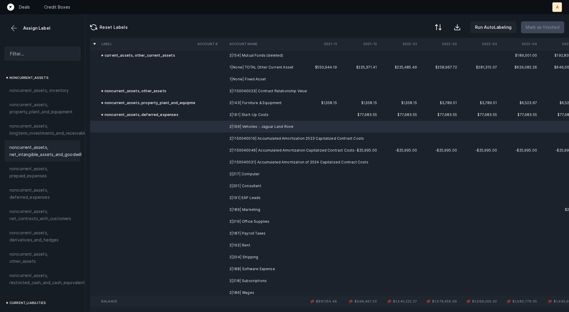
scroll to position [173, 0]
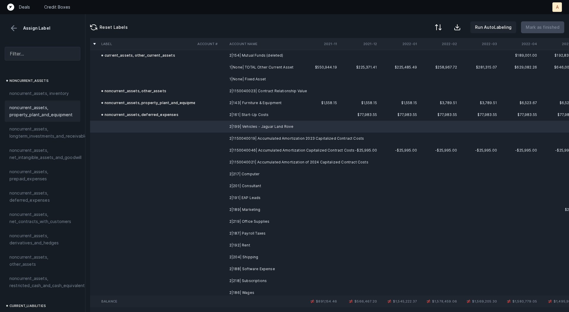
click at [59, 117] on span "noncurrent_assets, property_plant_and_equipment" at bounding box center [42, 111] width 66 height 14
click at [240, 142] on td "2|1150040019| Accumulated Amortization 2023 Capitalized Contract Costs" at bounding box center [263, 139] width 72 height 12
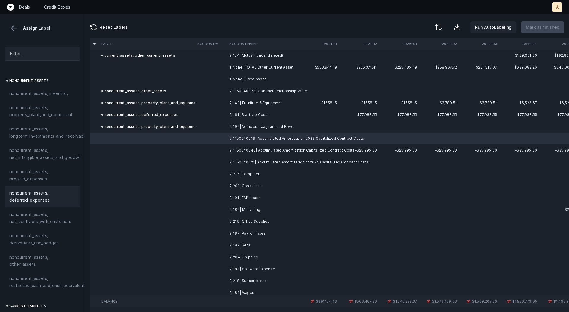
click at [56, 194] on span "noncurrent_assets, deferred_expenses" at bounding box center [42, 196] width 66 height 14
click at [208, 149] on td at bounding box center [211, 150] width 32 height 12
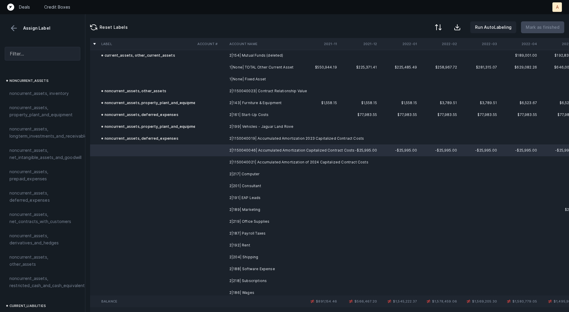
click at [206, 162] on td at bounding box center [211, 162] width 32 height 12
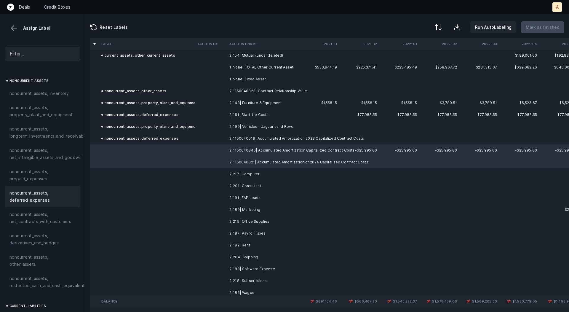
click at [46, 194] on span "noncurrent_assets, deferred_expenses" at bounding box center [42, 196] width 66 height 14
click at [187, 93] on td "noncurrent_assets, other_assets" at bounding box center [147, 91] width 96 height 12
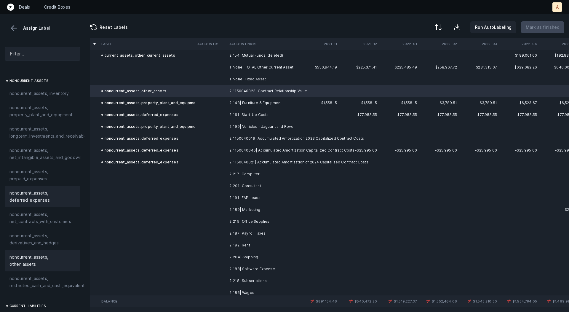
click at [56, 198] on span "noncurrent_assets, deferred_expenses" at bounding box center [42, 196] width 66 height 14
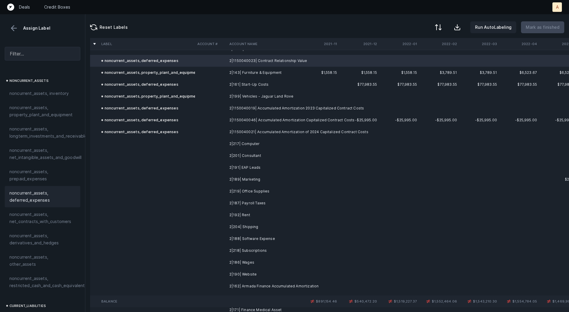
scroll to position [476, 0]
click at [237, 140] on td "2|217| Computer" at bounding box center [263, 142] width 72 height 12
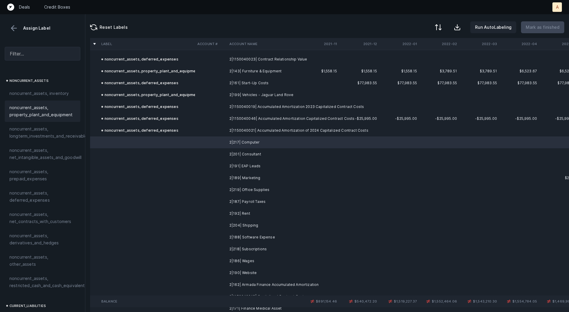
click at [47, 117] on span "noncurrent_assets, property_plant_and_equipment" at bounding box center [42, 111] width 66 height 14
click at [236, 153] on td "2|201| Consultant" at bounding box center [263, 154] width 72 height 12
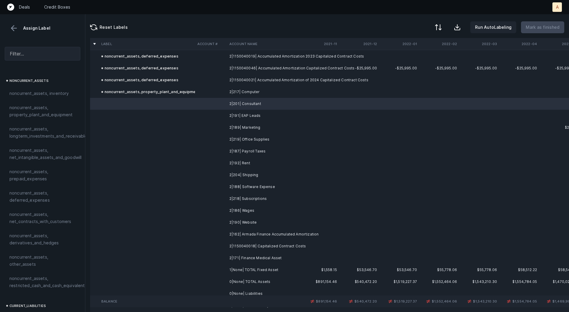
scroll to position [525, 0]
click at [252, 117] on td "2|191| EAP Leads" at bounding box center [263, 117] width 72 height 12
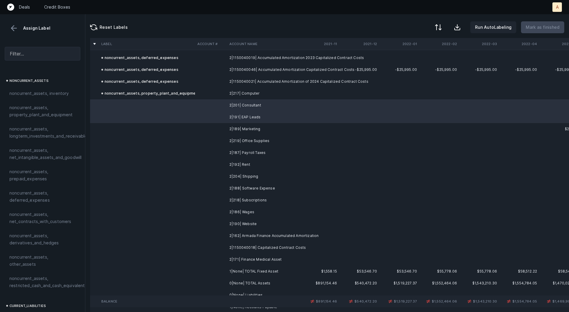
click at [248, 126] on td "2|189| Marketing" at bounding box center [263, 129] width 72 height 12
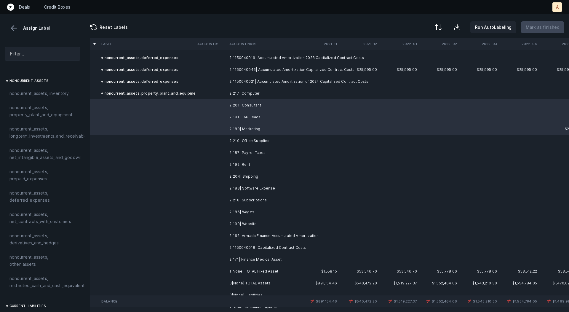
click at [249, 138] on td "2|219| Office Supplies" at bounding box center [263, 141] width 72 height 12
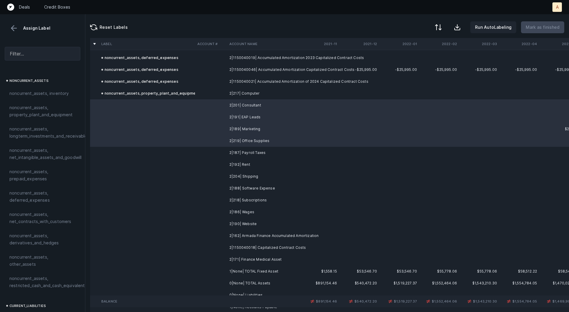
click at [249, 154] on td "2|187| Payroll Taxes" at bounding box center [263, 153] width 72 height 12
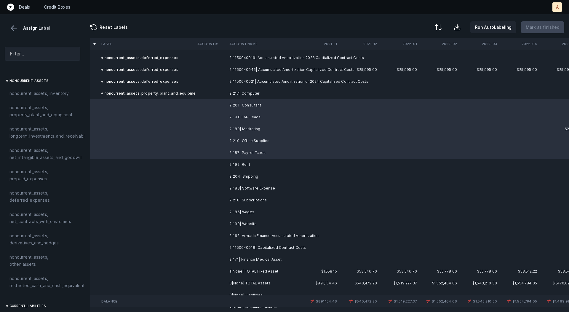
click at [246, 170] on td "2|192| Rent" at bounding box center [263, 165] width 72 height 12
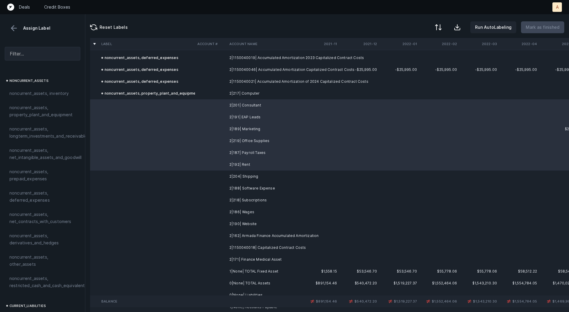
click at [246, 177] on td "2|204| Shipping" at bounding box center [263, 177] width 72 height 12
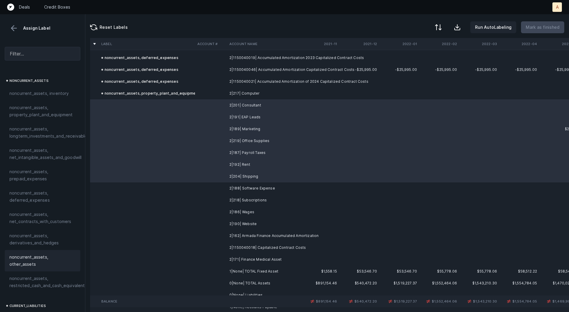
click at [44, 261] on div "noncurrent_assets, other_assets" at bounding box center [43, 260] width 76 height 21
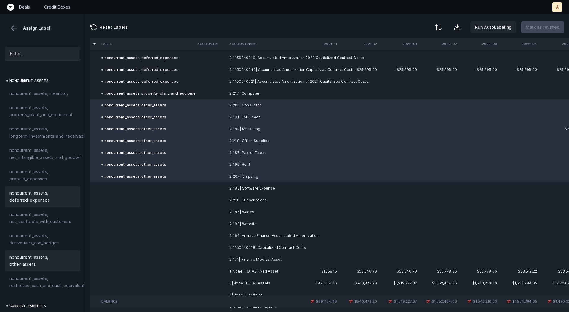
click at [44, 194] on span "noncurrent_assets, deferred_expenses" at bounding box center [42, 196] width 66 height 14
click at [244, 184] on td "2|188| Software Expense" at bounding box center [263, 188] width 72 height 12
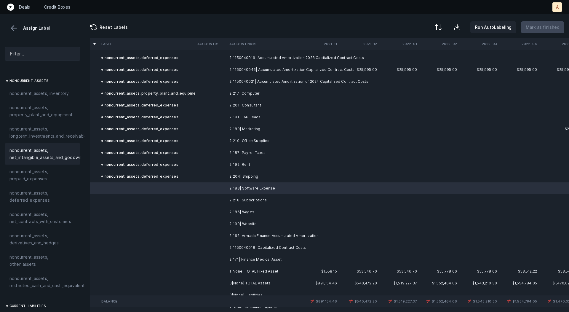
click at [63, 154] on span "noncurrent_assets, net_intangible_assets_and_goodwill" at bounding box center [45, 154] width 72 height 14
click at [219, 197] on td at bounding box center [211, 200] width 32 height 12
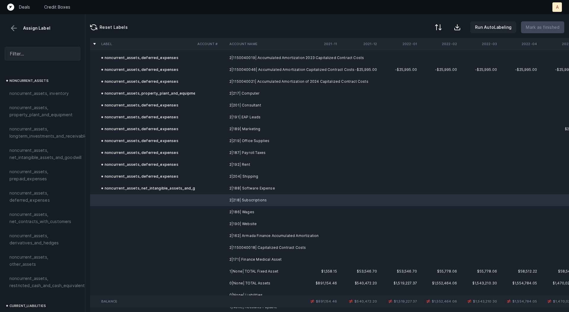
click at [233, 211] on td "2|186| Wages" at bounding box center [263, 212] width 72 height 12
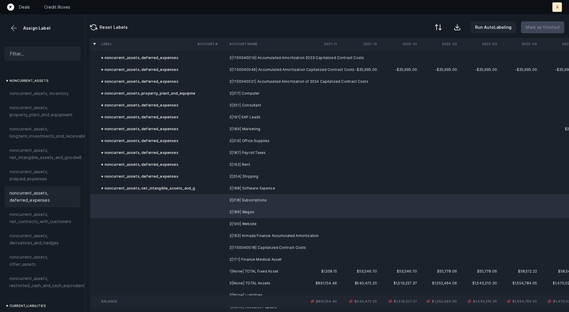
click at [44, 195] on span "noncurrent_assets, deferred_expenses" at bounding box center [42, 196] width 66 height 14
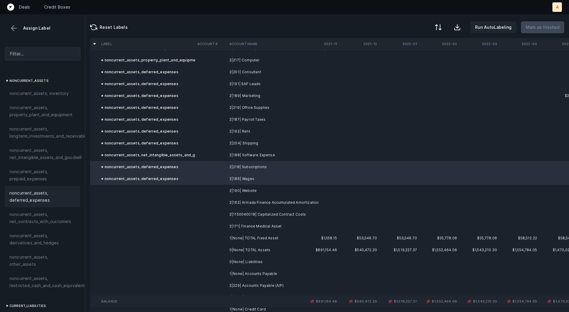
scroll to position [558, 0]
click at [213, 192] on td at bounding box center [211, 190] width 32 height 12
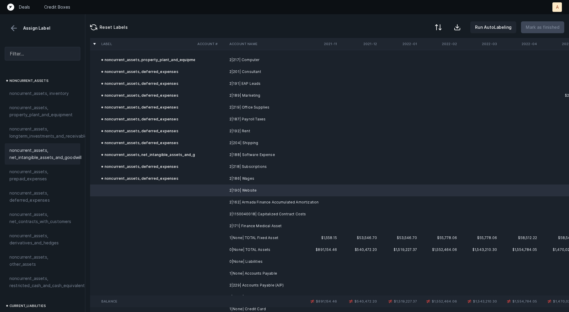
click at [66, 147] on span "noncurrent_assets, net_intangible_assets_and_goodwill" at bounding box center [45, 154] width 72 height 14
click at [236, 203] on td "2|162| Armada Finance Accumulated Amortization" at bounding box center [263, 202] width 72 height 12
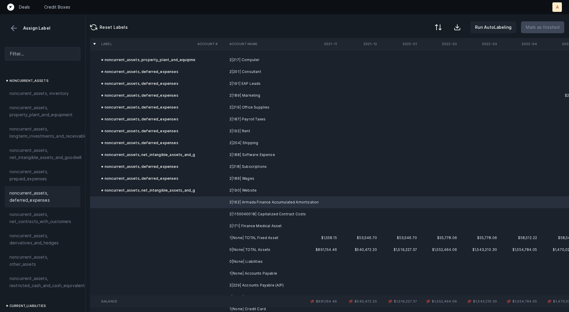
click at [43, 191] on span "noncurrent_assets, deferred_expenses" at bounding box center [42, 196] width 66 height 14
click at [226, 214] on td at bounding box center [211, 214] width 32 height 12
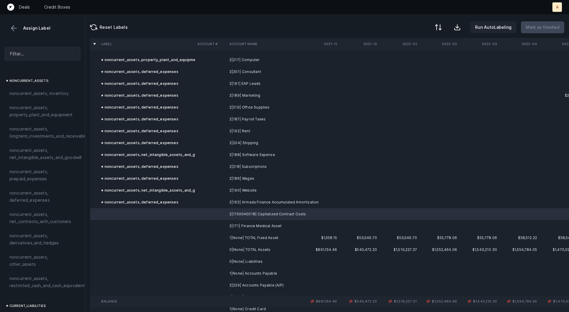
click at [219, 224] on td at bounding box center [211, 226] width 32 height 12
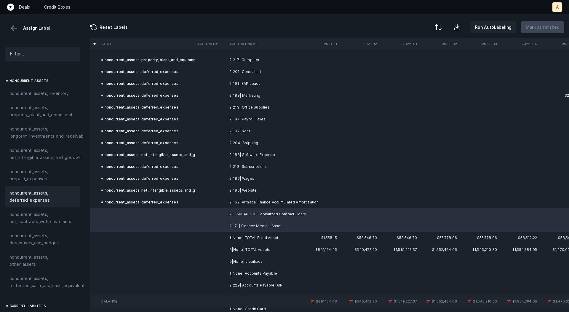
click at [36, 193] on span "noncurrent_assets, deferred_expenses" at bounding box center [42, 196] width 66 height 14
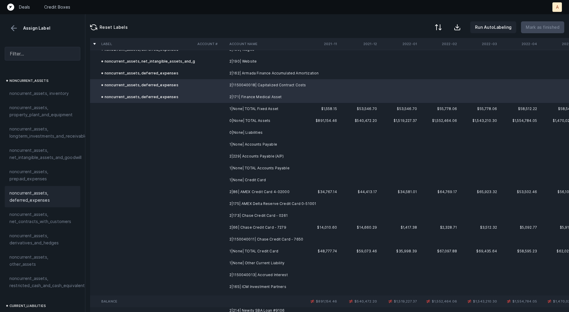
scroll to position [694, 0]
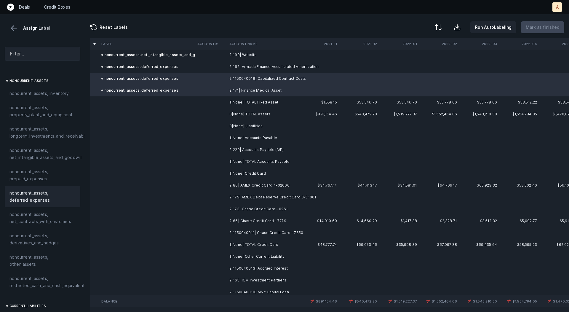
click at [267, 147] on td "2|229| Accounts Payable (A/P)" at bounding box center [263, 150] width 72 height 12
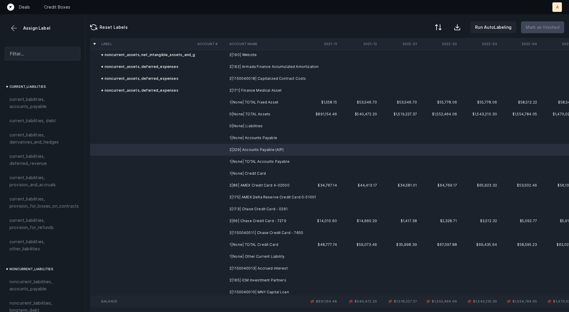
scroll to position [393, 0]
click at [21, 95] on span "current_liabilities, accounts_payable" at bounding box center [42, 102] width 66 height 14
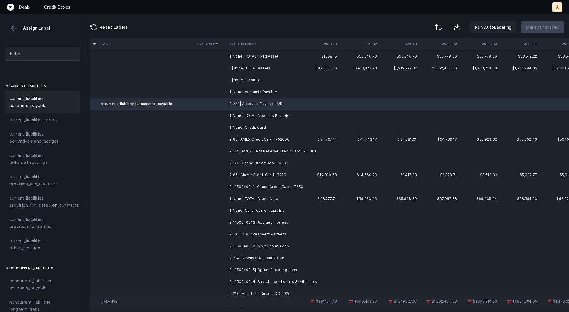
scroll to position [758, 0]
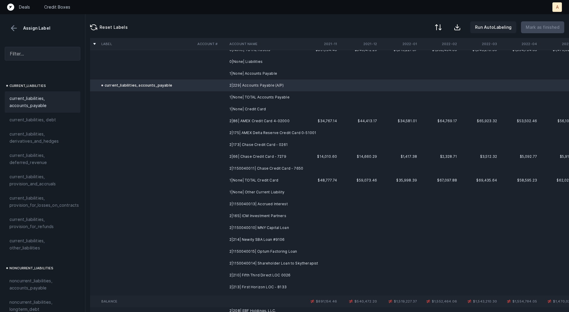
click at [244, 122] on td "2|86| AMEX Credit Card 4-02000" at bounding box center [263, 121] width 72 height 12
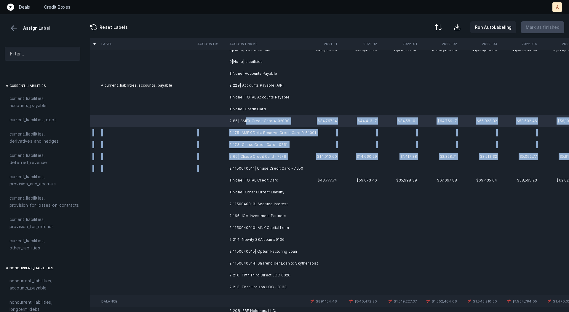
click at [260, 164] on td "2|1150040011| Chase Credit Card - 7650" at bounding box center [263, 169] width 72 height 12
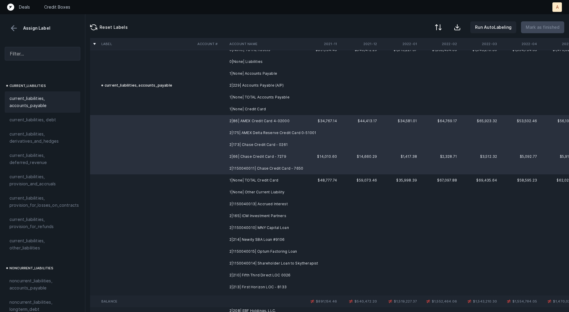
click at [37, 100] on span "current_liabilities, accounts_payable" at bounding box center [42, 102] width 66 height 14
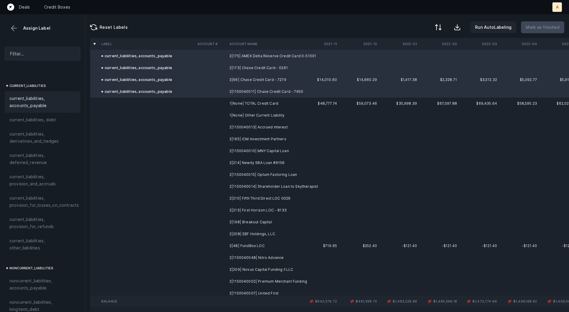
scroll to position [841, 0]
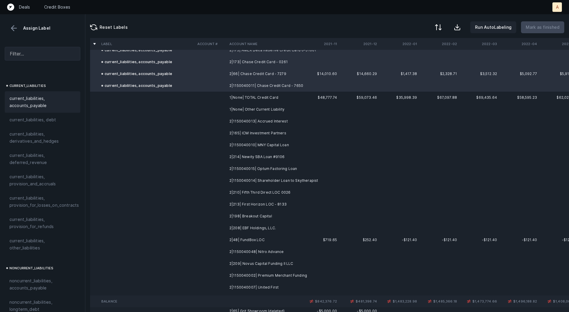
click at [278, 123] on td "2|1150040013| Accrued Interest" at bounding box center [263, 121] width 72 height 12
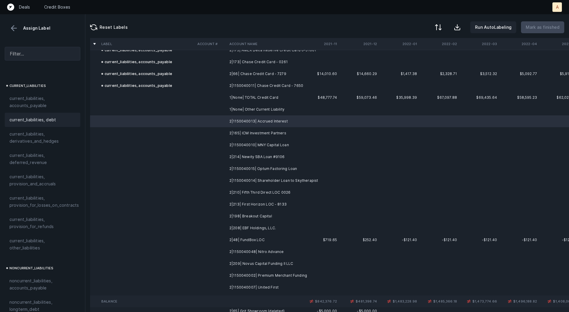
click at [36, 116] on span "current_liabilities, debt" at bounding box center [32, 119] width 47 height 7
click at [258, 134] on td "2|165| ICM Investment Partners" at bounding box center [263, 133] width 72 height 12
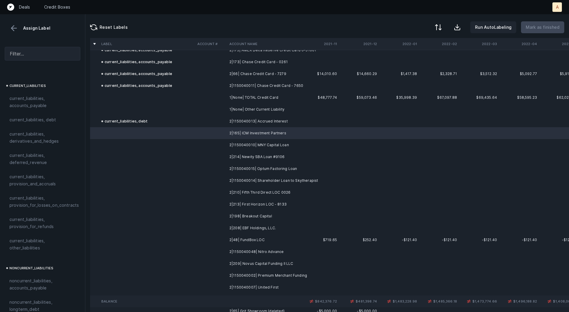
click at [260, 143] on td "2|1150040010| MNY Capital Loan" at bounding box center [263, 145] width 72 height 12
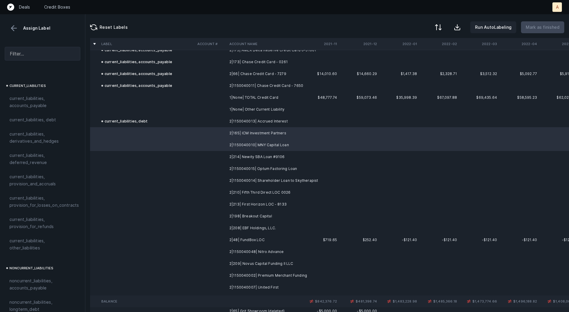
click at [259, 152] on td "2|214| Newity SBA Loan #9106" at bounding box center [263, 157] width 72 height 12
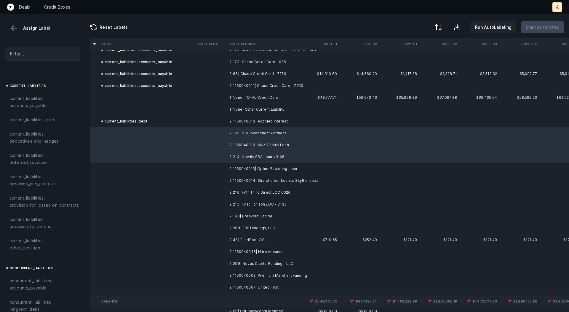
click at [265, 165] on td "2|1150040015| Optum Factoring Loan" at bounding box center [263, 169] width 72 height 12
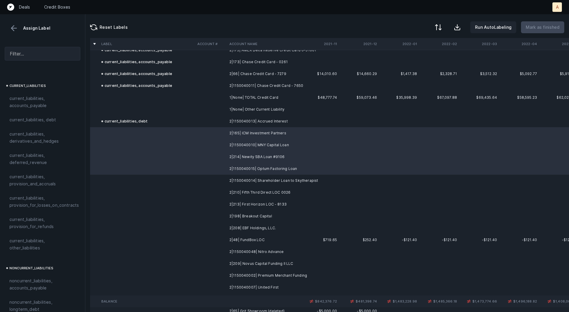
click at [266, 181] on td "2|1150040014| Shareholder Loan to Skytherapist" at bounding box center [263, 181] width 72 height 12
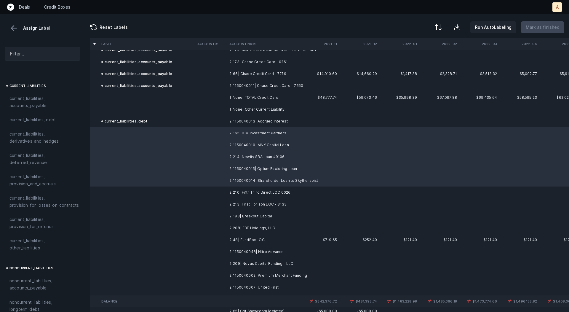
click at [264, 193] on td "2|210| Fifth Third Direct LOC 0026" at bounding box center [263, 193] width 72 height 12
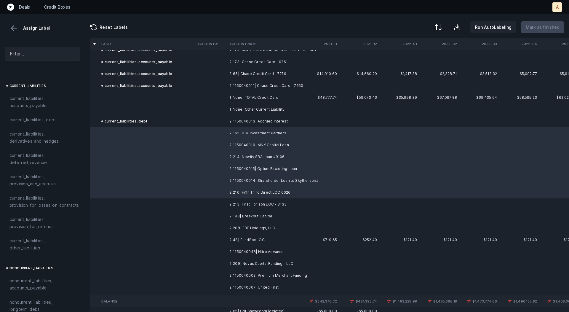
click at [262, 199] on td "2|213| First Horizon LOC - 8133" at bounding box center [263, 204] width 72 height 12
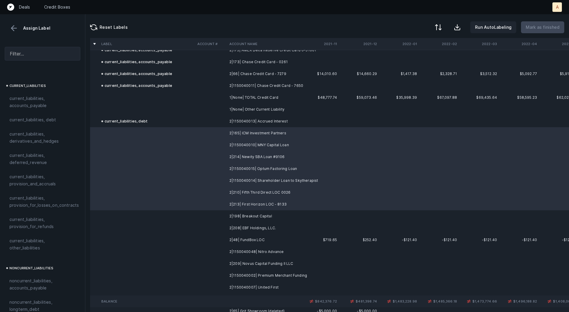
click at [254, 211] on td "2|198| Breakout Capital" at bounding box center [263, 216] width 72 height 12
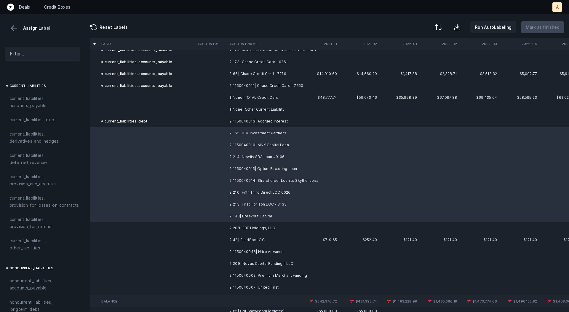
click at [252, 227] on td "2|208| EBF Holdings, LLC." at bounding box center [263, 228] width 72 height 12
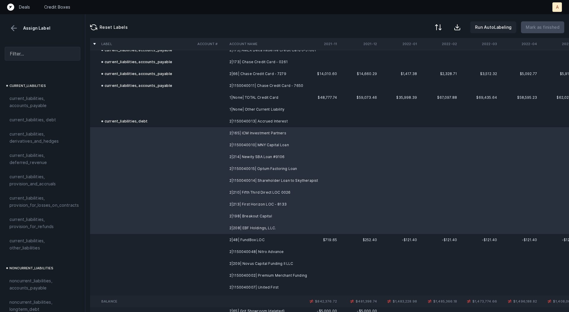
click at [249, 240] on td "2|48| FundBox LOC" at bounding box center [263, 240] width 72 height 12
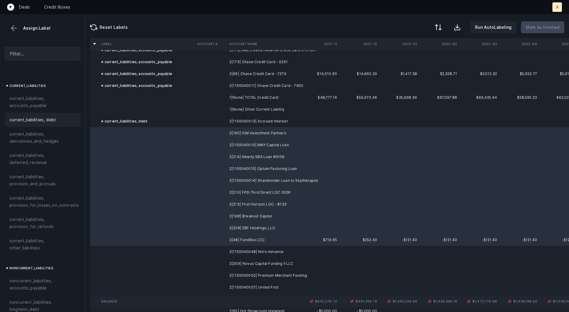
click at [50, 116] on span "current_liabilities, debt" at bounding box center [32, 119] width 47 height 7
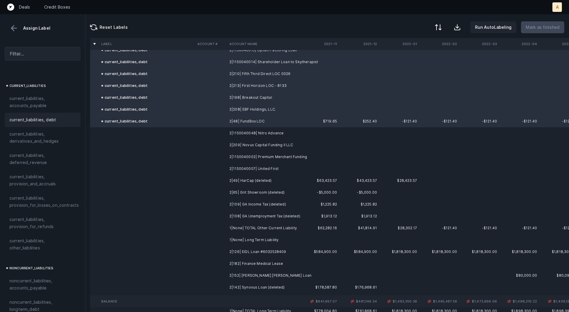
scroll to position [961, 0]
click at [267, 132] on td "2|1150040048| Nitro Advance" at bounding box center [263, 132] width 72 height 12
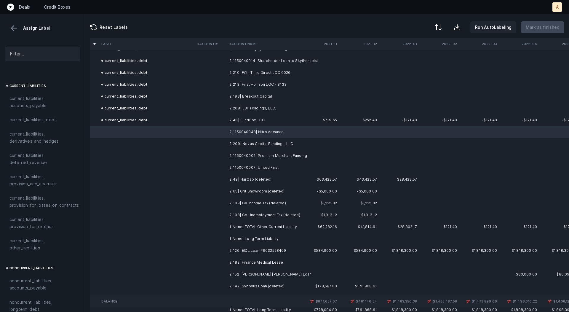
click at [269, 141] on td "2|209| Novus Capital Funding II LLC" at bounding box center [263, 144] width 72 height 12
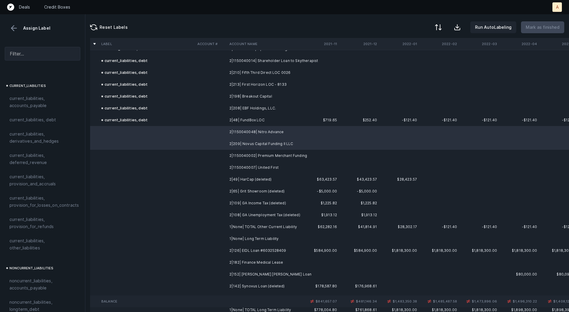
click at [271, 153] on td "2|1150040002| Premium Merchant Funding" at bounding box center [263, 156] width 72 height 12
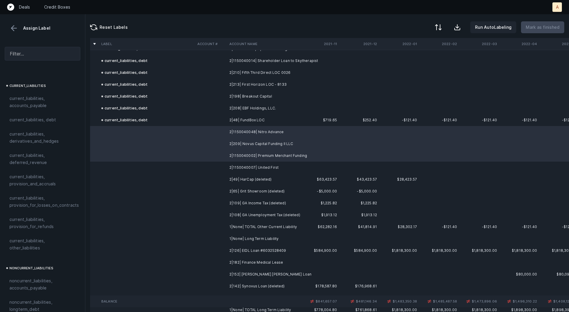
click at [269, 163] on td "2|1150040007| United First" at bounding box center [263, 168] width 72 height 12
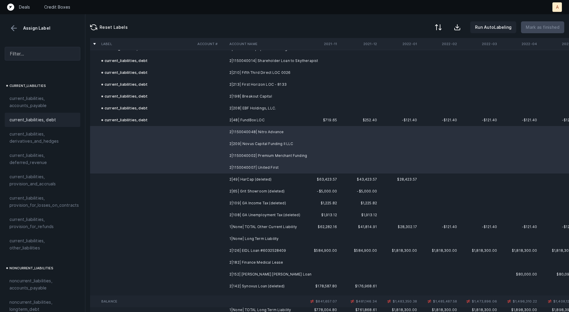
click at [51, 116] on span "current_liabilities, debt" at bounding box center [32, 119] width 47 height 7
click at [297, 132] on td "2|1150040048| Nitro Advance" at bounding box center [263, 132] width 72 height 12
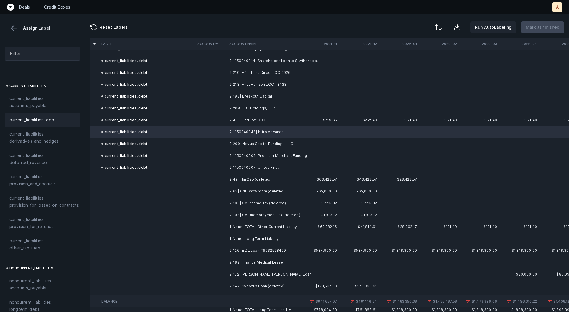
click at [283, 167] on td "2|1150040007| United First" at bounding box center [263, 168] width 72 height 12
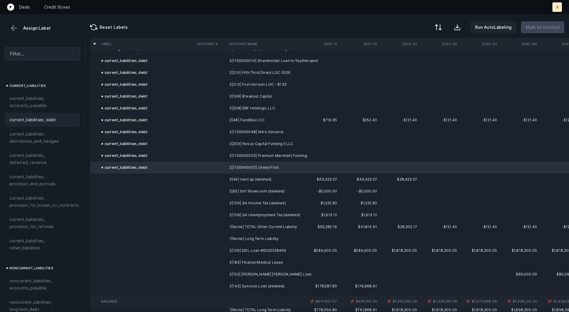
drag, startPoint x: 350, startPoint y: 163, endPoint x: 171, endPoint y: 188, distance: 180.9
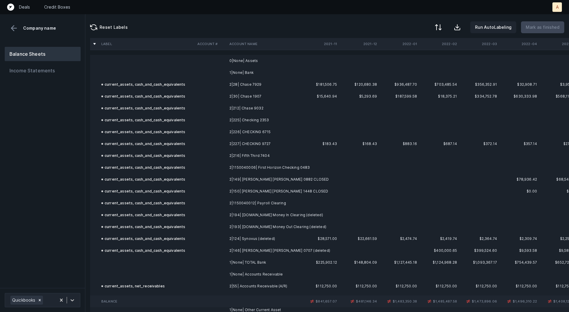
click at [378, 183] on div at bounding box center [284, 156] width 569 height 312
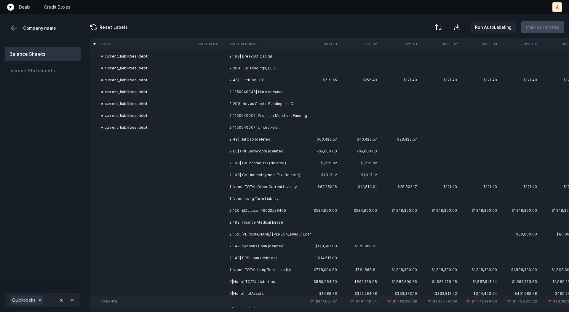
scroll to position [1010, 0]
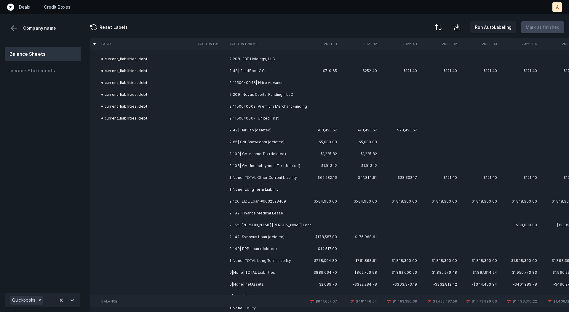
click at [263, 126] on td "2|49| HarCap (deleted)" at bounding box center [263, 130] width 72 height 12
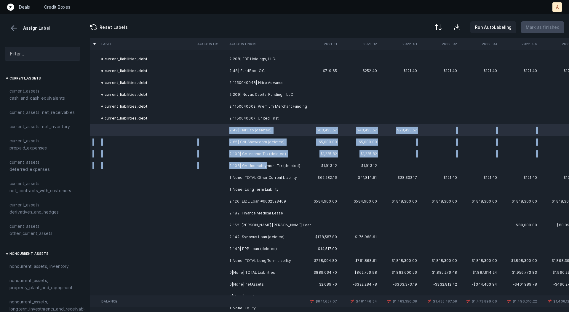
click at [265, 164] on td "2|108| GA Unemployment Tax (deleted)" at bounding box center [263, 166] width 72 height 12
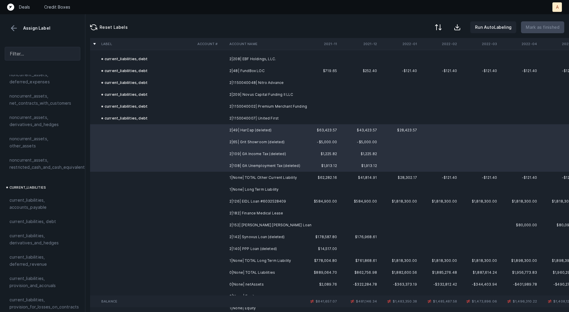
scroll to position [320, 0]
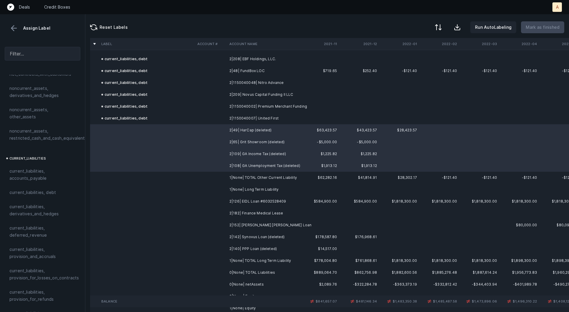
click at [244, 118] on td "2|1150040007| United First" at bounding box center [263, 118] width 72 height 12
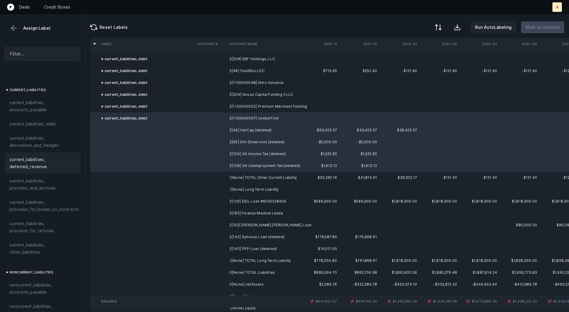
scroll to position [402, 0]
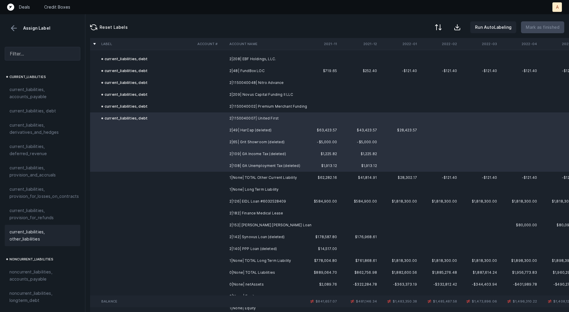
click at [37, 235] on div "current_liabilities, other_liabilities" at bounding box center [43, 235] width 76 height 21
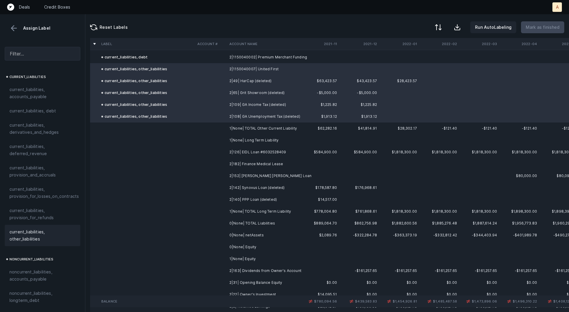
scroll to position [1074, 0]
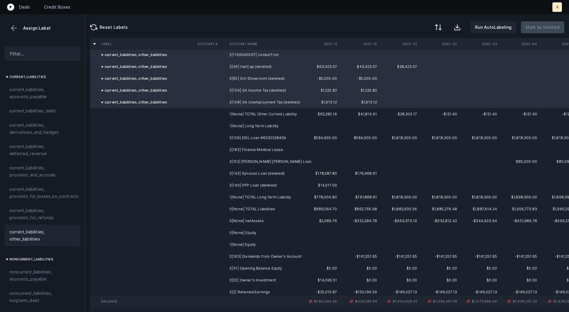
click at [264, 137] on td "2|126| EIDL Loan #6032528409" at bounding box center [263, 138] width 72 height 12
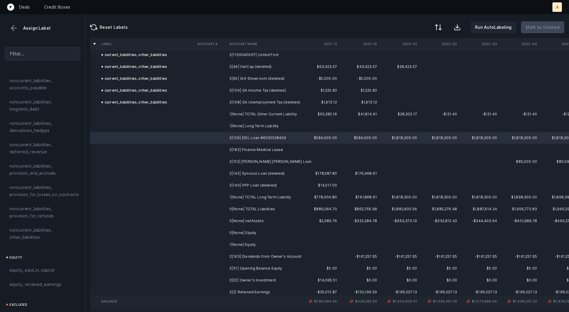
scroll to position [645, 0]
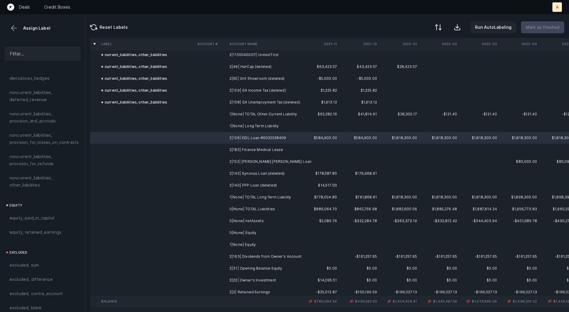
click at [240, 158] on td "2|152| Morgan Stanley Loan" at bounding box center [263, 162] width 72 height 12
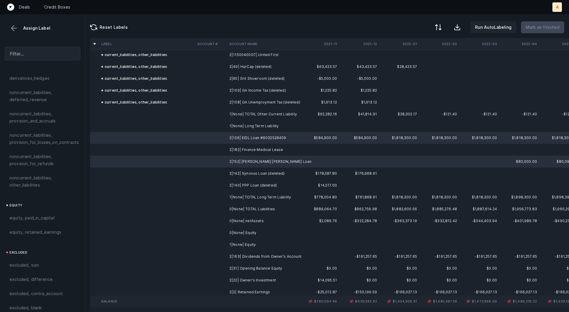
click at [254, 170] on td "2|142| Synovus Loan (deleted)" at bounding box center [263, 174] width 72 height 12
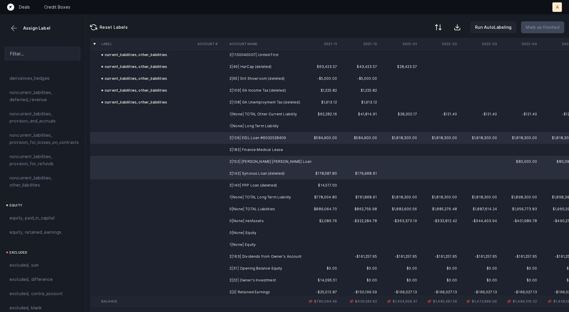
click at [250, 183] on td "2|140| PPP Loan (deleted)" at bounding box center [263, 185] width 72 height 12
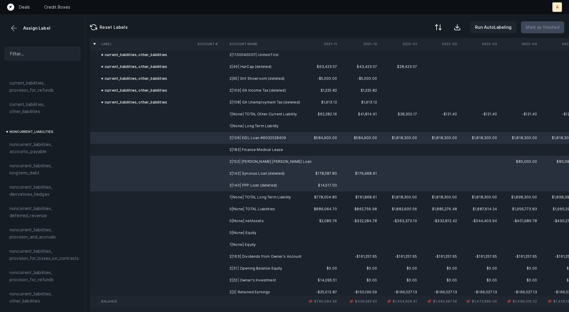
scroll to position [526, 0]
click at [39, 165] on span "noncurrent_liabilities, longterm_debt" at bounding box center [42, 172] width 66 height 14
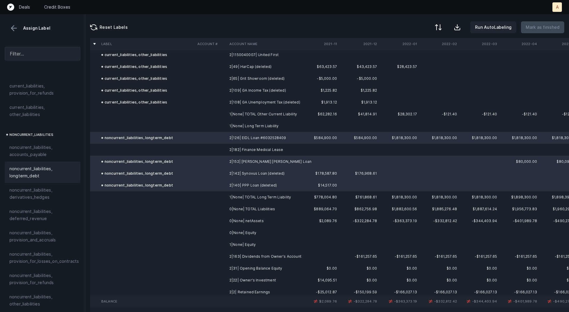
click at [194, 149] on td at bounding box center [147, 150] width 96 height 12
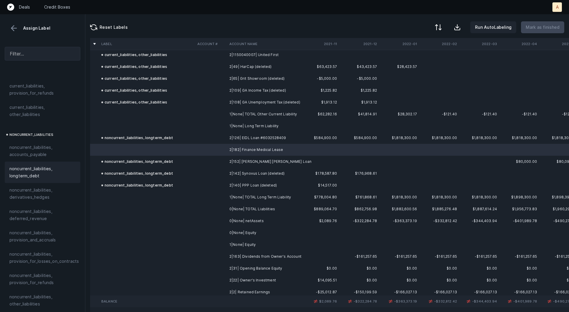
click at [46, 165] on span "noncurrent_liabilities, longterm_debt" at bounding box center [42, 172] width 66 height 14
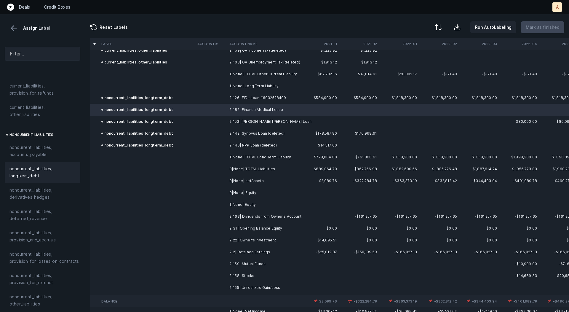
scroll to position [1152, 0]
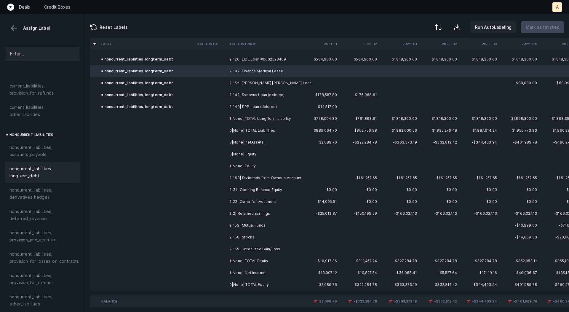
click at [278, 177] on td "2|163| Dividends from Owner's Account" at bounding box center [263, 178] width 72 height 12
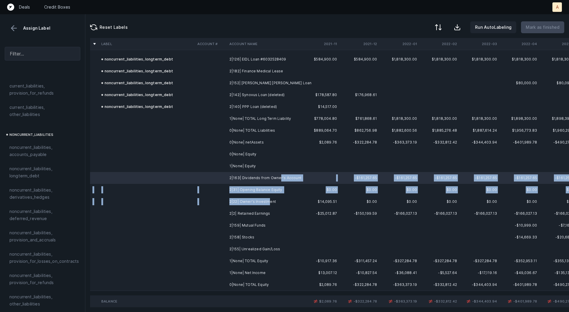
click at [267, 200] on td "2|22| Owner's Investment" at bounding box center [263, 202] width 72 height 12
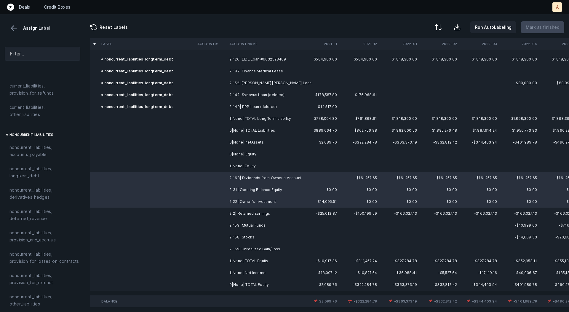
click at [234, 223] on td "2|159| Mutual Funds" at bounding box center [263, 225] width 72 height 12
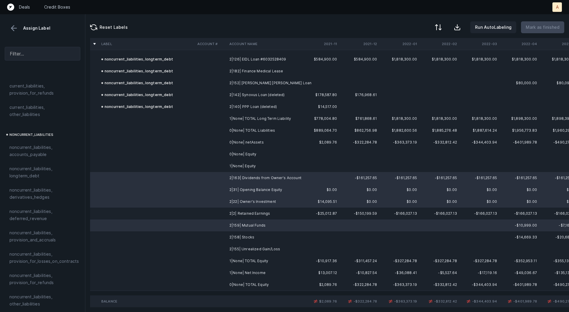
click at [239, 238] on td "2|158| Stocks" at bounding box center [263, 237] width 72 height 12
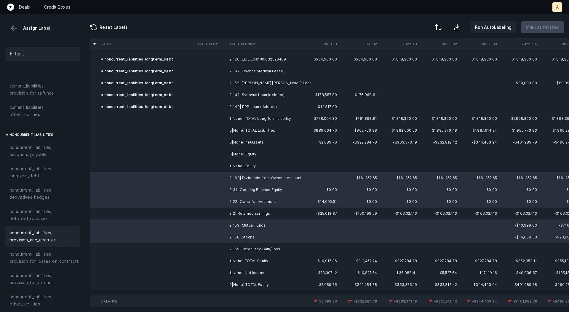
scroll to position [645, 0]
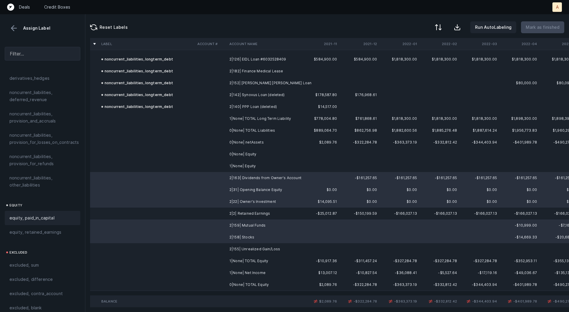
click at [42, 211] on div "equity, paid_in_capital" at bounding box center [43, 218] width 76 height 14
click at [242, 179] on td "2|163| Dividends from Owner's Account" at bounding box center [263, 178] width 72 height 12
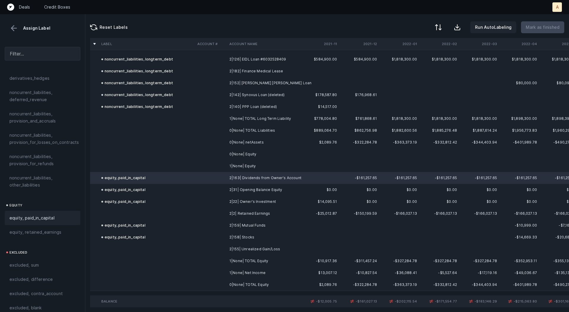
click at [234, 214] on td "2|2| Retained Earnings" at bounding box center [263, 214] width 72 height 12
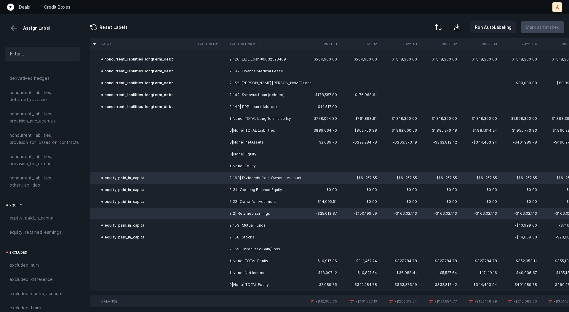
click at [241, 249] on td "2|155| Unrealized Gain/Loss" at bounding box center [263, 249] width 72 height 12
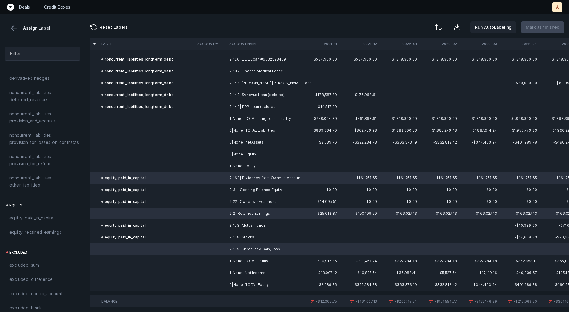
click at [240, 275] on td "1|None| Net Income" at bounding box center [263, 273] width 72 height 12
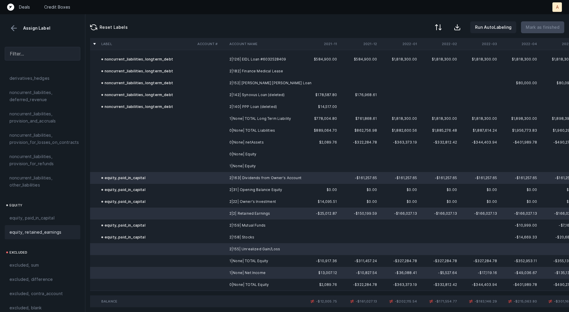
click at [48, 229] on span "equity, retained_earnings" at bounding box center [35, 232] width 52 height 7
click at [445, 23] on button at bounding box center [437, 27] width 13 height 13
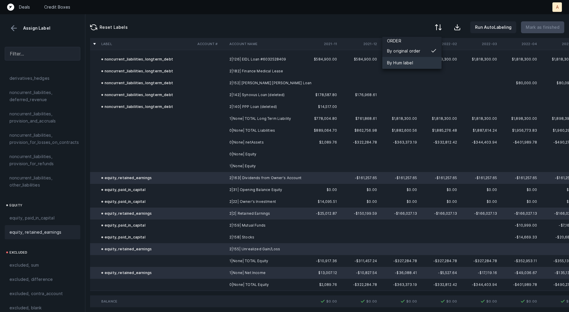
click at [417, 62] on div "By Hum label" at bounding box center [412, 63] width 59 height 12
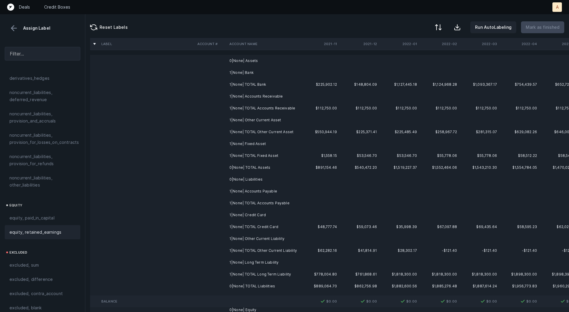
click at [284, 69] on td "1|None| Bank" at bounding box center [263, 73] width 72 height 12
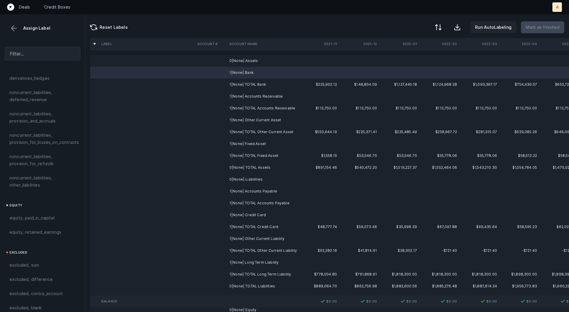
click at [264, 58] on td "0|None| Assets" at bounding box center [263, 61] width 72 height 12
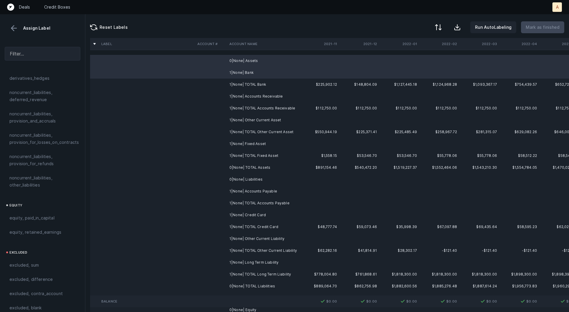
click at [256, 93] on td "1|None| Accounts Receivable" at bounding box center [263, 96] width 72 height 12
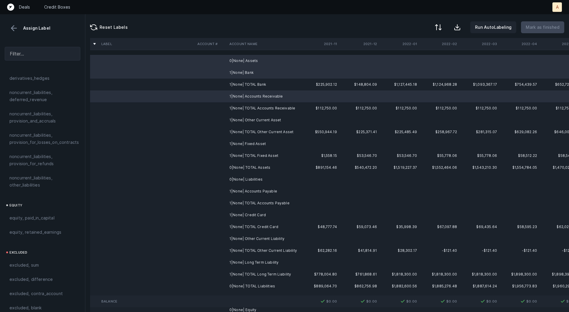
click at [256, 122] on td "1|None| Other Current Asset" at bounding box center [263, 120] width 72 height 12
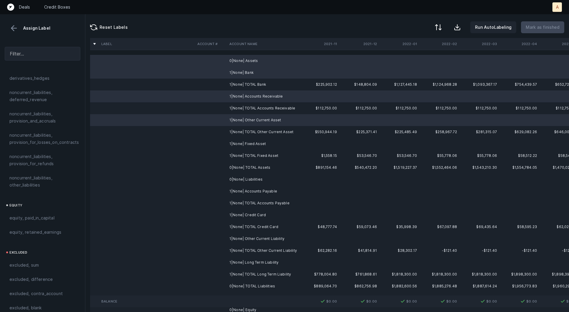
click at [254, 143] on td "1|None| Fixed Asset" at bounding box center [263, 144] width 72 height 12
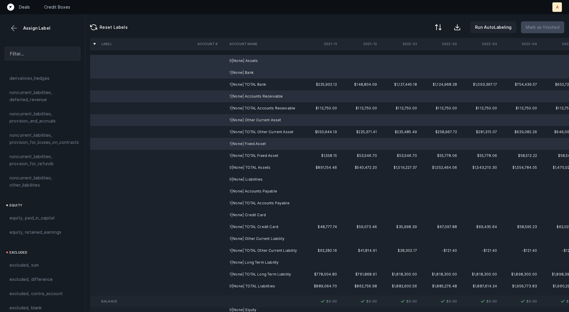
click at [257, 176] on td "0|None| Liabilities" at bounding box center [263, 179] width 72 height 12
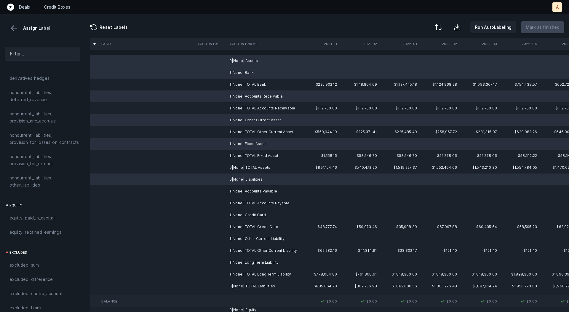
click at [253, 192] on td "1|None| Accounts Payable" at bounding box center [263, 191] width 72 height 12
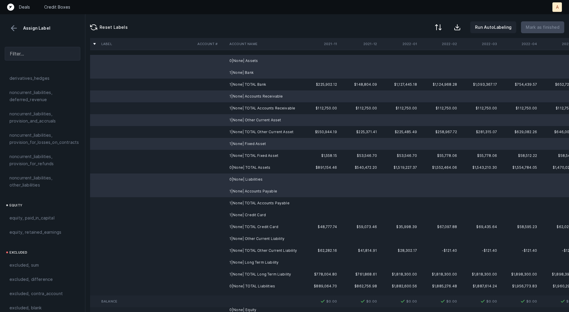
click at [246, 219] on td "1|None| Credit Card" at bounding box center [263, 215] width 72 height 12
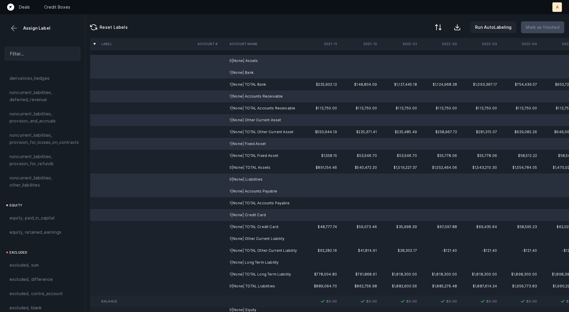
click at [250, 241] on td "1|None| Other Current Liability" at bounding box center [263, 239] width 72 height 12
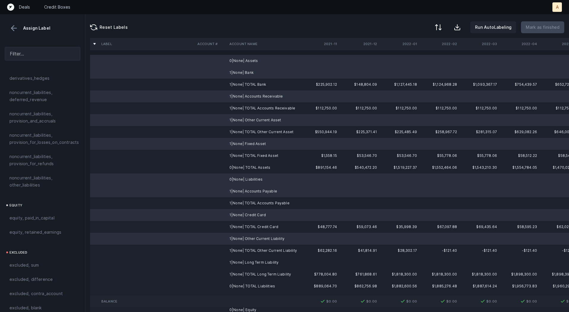
click at [249, 261] on td "1|None| Long Term Liability" at bounding box center [263, 263] width 72 height 12
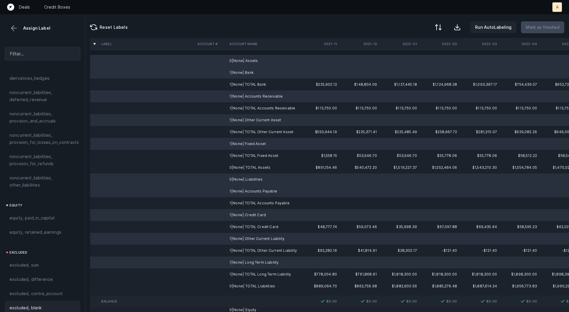
click at [57, 304] on div "excluded, blank" at bounding box center [42, 307] width 66 height 7
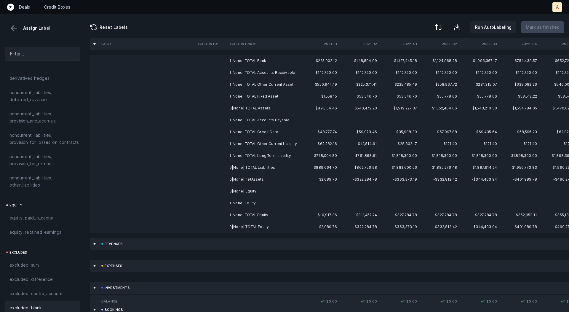
click at [253, 193] on td "0|None| Equity" at bounding box center [263, 191] width 72 height 12
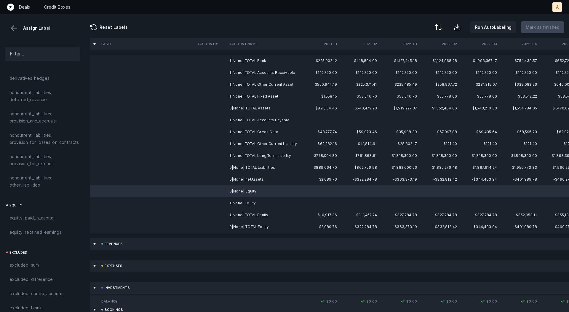
click at [243, 203] on td "1|None| Equity" at bounding box center [263, 203] width 72 height 12
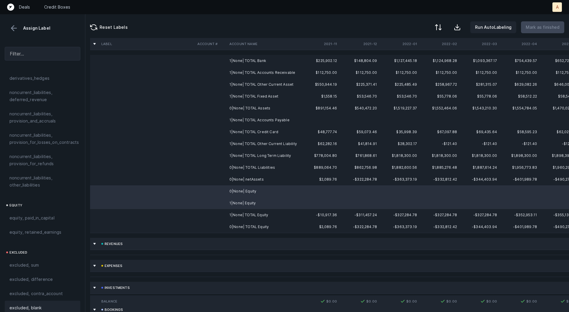
click at [47, 304] on div "excluded, blank" at bounding box center [42, 307] width 66 height 7
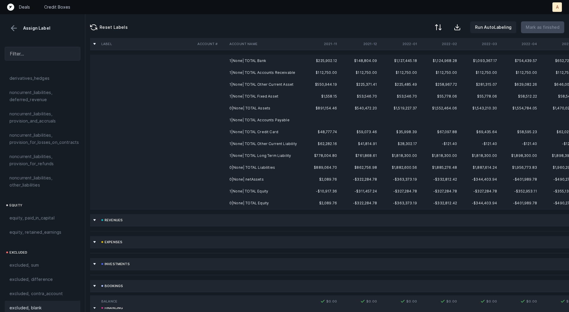
click at [253, 182] on td "0|None| netAssets" at bounding box center [263, 179] width 72 height 12
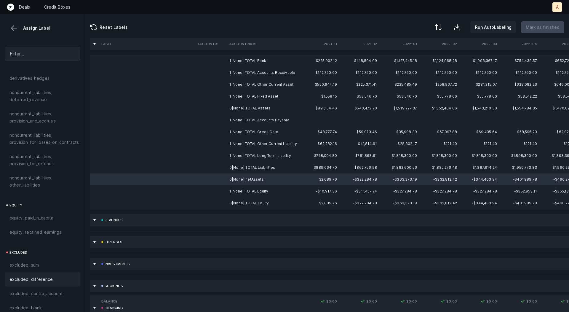
click at [37, 276] on div "excluded, difference" at bounding box center [43, 279] width 76 height 14
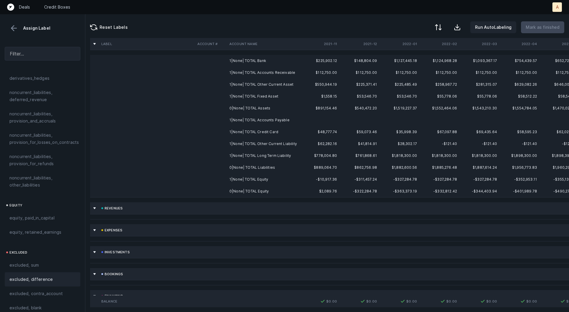
click at [260, 59] on td "1|None| TOTAL Bank" at bounding box center [263, 61] width 72 height 12
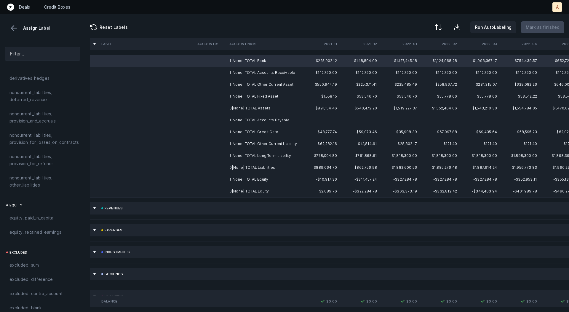
click at [266, 189] on td "0|None| TOTAL Equity" at bounding box center [263, 191] width 72 height 12
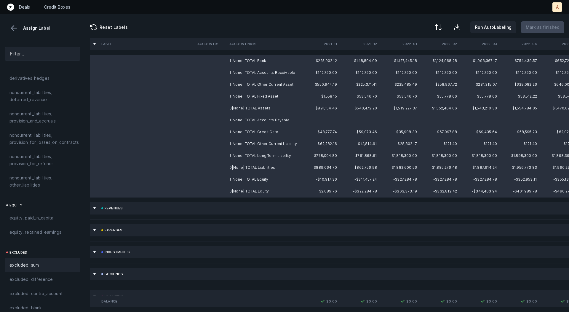
click at [28, 262] on span "excluded, sum" at bounding box center [23, 265] width 29 height 7
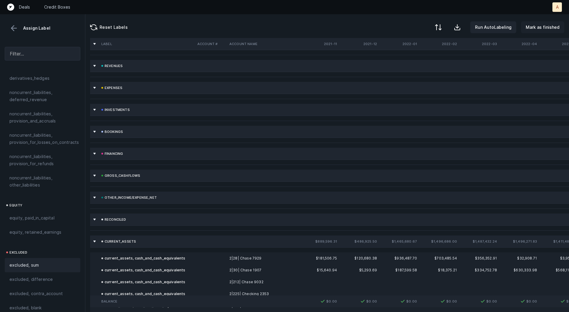
click at [543, 26] on p "Mark as finished" at bounding box center [543, 27] width 34 height 7
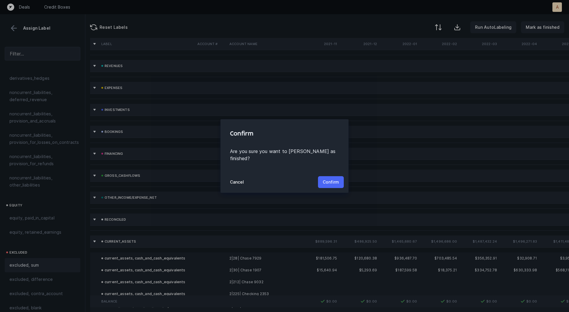
click at [332, 179] on p "Confirm" at bounding box center [331, 182] width 16 height 7
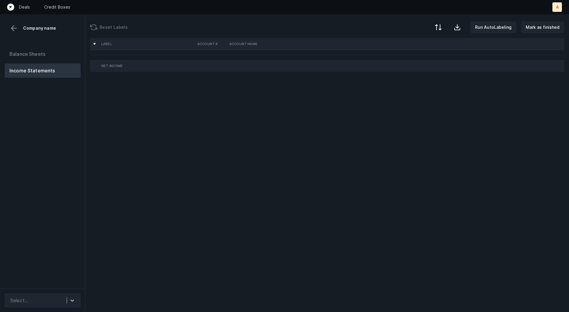
click at [7, 145] on div "Balance Sheets Income Statements" at bounding box center [42, 165] width 85 height 246
click at [51, 296] on div "Select..." at bounding box center [36, 300] width 59 height 11
click at [59, 283] on div "Quickbooks" at bounding box center [43, 284] width 76 height 12
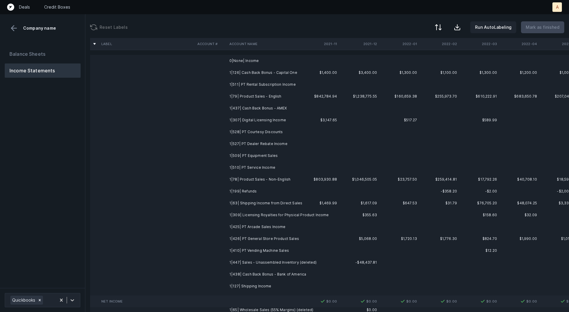
click at [274, 70] on td "1|126| Cash Back Bonus - Capital One" at bounding box center [263, 73] width 72 height 12
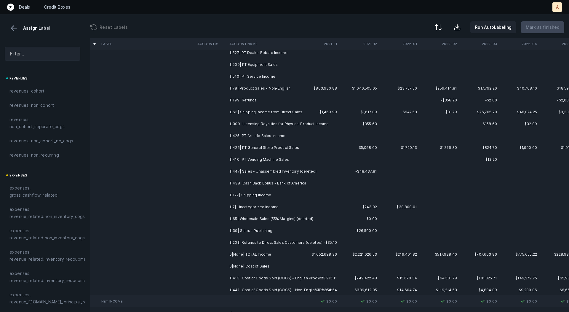
scroll to position [102, 0]
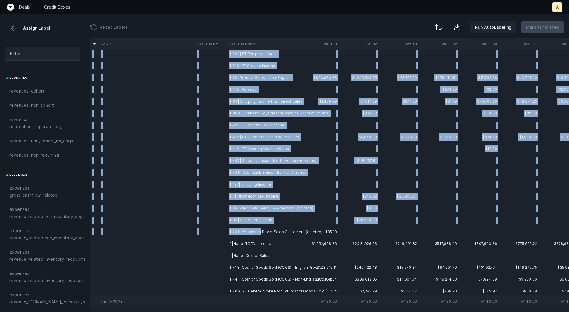
click at [259, 229] on td "1|201| Refunds to Direct Sales Customers (deleted)" at bounding box center [263, 232] width 72 height 12
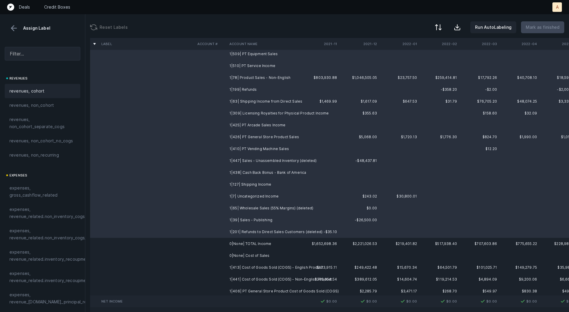
click at [34, 90] on span "revenues, cohort" at bounding box center [26, 90] width 35 height 7
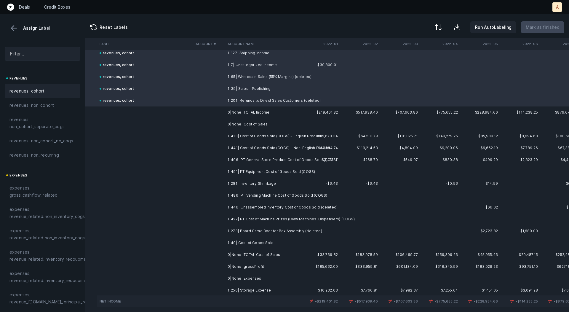
scroll to position [233, 84]
click at [292, 138] on td "1|413| Cost of Goods Sold (COGS) - English Product" at bounding box center [261, 136] width 72 height 12
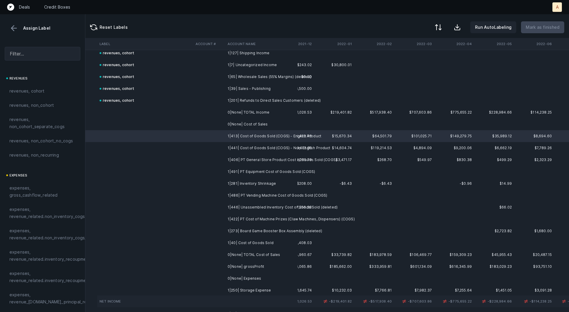
scroll to position [233, 75]
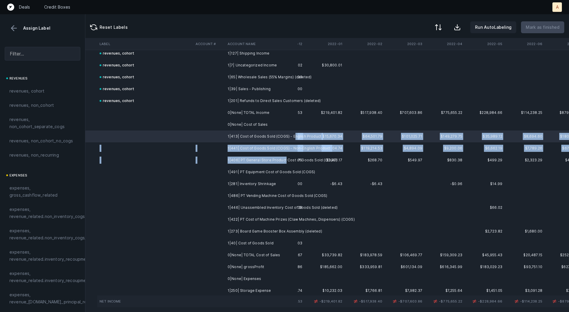
click at [284, 161] on td "1|406| PT General Store Product Cost of Goods Sold (COGS)" at bounding box center [261, 160] width 72 height 12
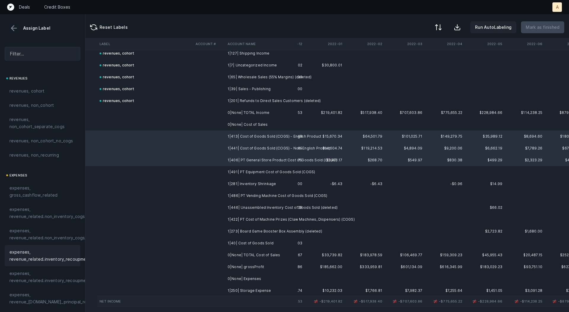
click at [68, 248] on div "expenses, revenue_related.inventory_recoupment" at bounding box center [43, 255] width 76 height 21
click at [237, 173] on td "1|491| PT Equipment Cost of Goods Sold (COGS)" at bounding box center [261, 172] width 72 height 12
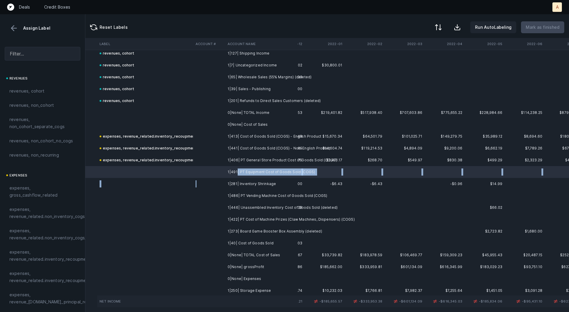
click at [224, 184] on td at bounding box center [209, 184] width 32 height 12
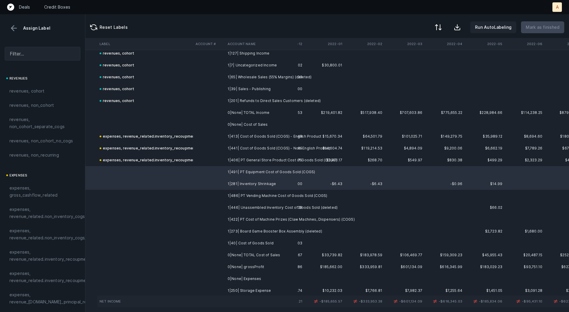
click at [219, 196] on td at bounding box center [209, 196] width 32 height 12
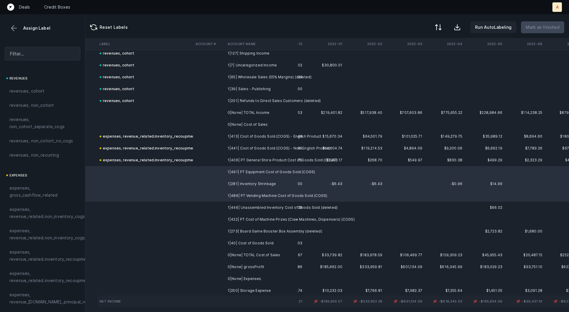
click at [227, 205] on td "1|446| Unassembled Inventory Cost of Goods Sold (deleted)" at bounding box center [261, 208] width 72 height 12
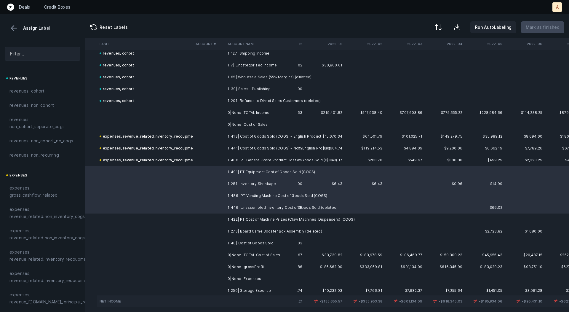
click at [230, 216] on td "1|422| PT Cost of Machine Prizes (Claw Machines, Dispensers) (COGS)" at bounding box center [261, 220] width 72 height 12
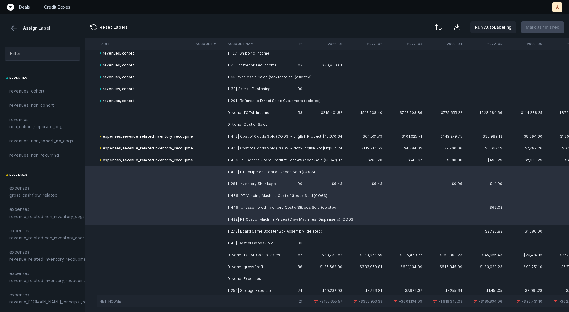
click at [228, 229] on td "1|273| Board Game Booster Box Assembly (deleted)" at bounding box center [261, 231] width 72 height 12
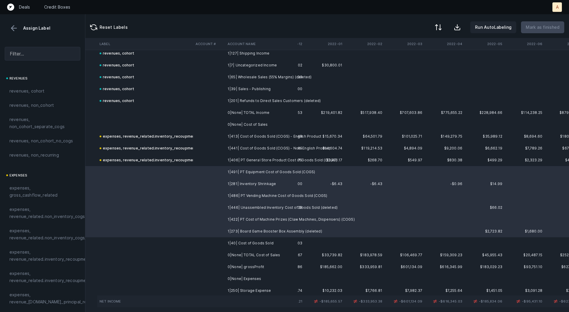
click at [225, 244] on td at bounding box center [209, 243] width 32 height 12
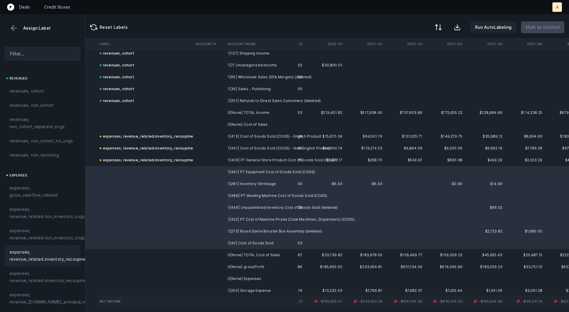
click at [56, 259] on span "expenses, revenue_related.inventory_recoupment" at bounding box center [49, 256] width 81 height 14
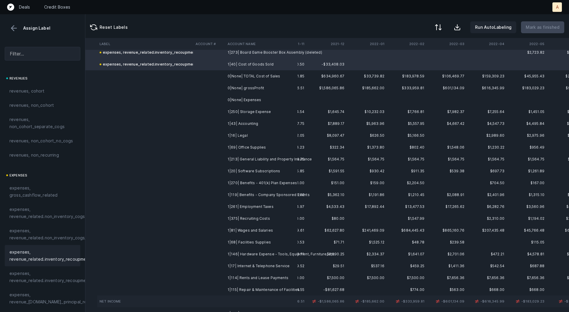
scroll to position [412, 0]
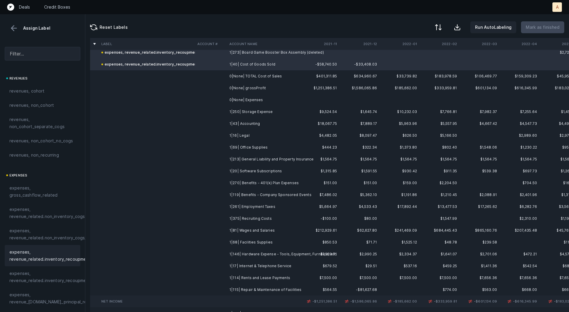
click at [263, 112] on td "1|250| Storage Expense" at bounding box center [263, 112] width 72 height 12
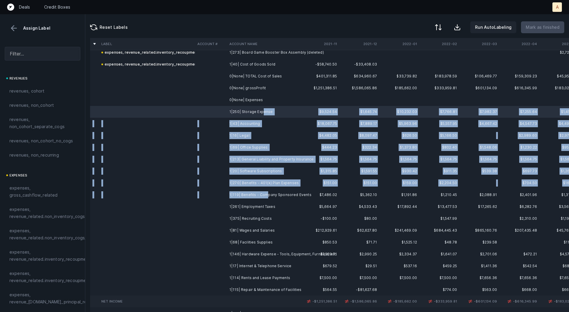
click at [265, 191] on td "1|119| Benefits - Company Sponsored Events" at bounding box center [263, 195] width 72 height 12
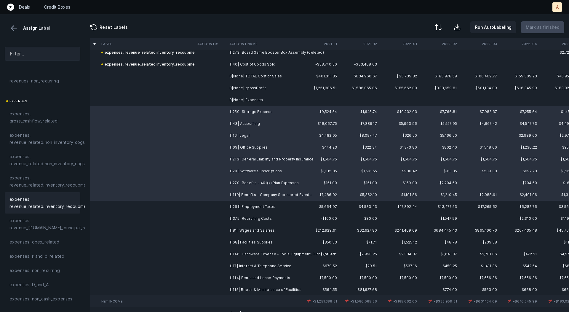
scroll to position [76, 0]
click at [40, 242] on span "expenses, opex_related" at bounding box center [34, 240] width 50 height 7
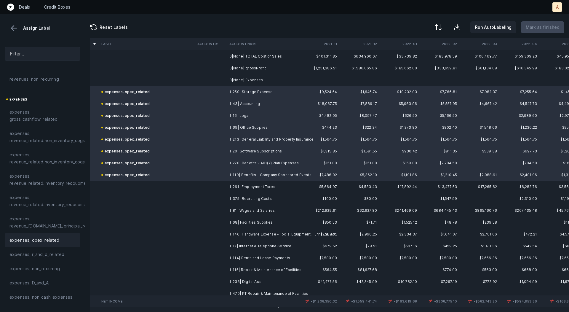
scroll to position [434, 0]
click at [214, 181] on td at bounding box center [211, 185] width 32 height 12
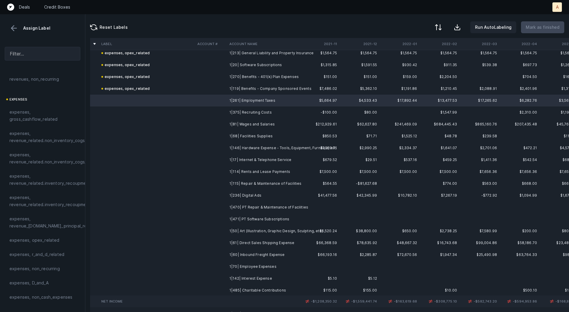
scroll to position [518, 0]
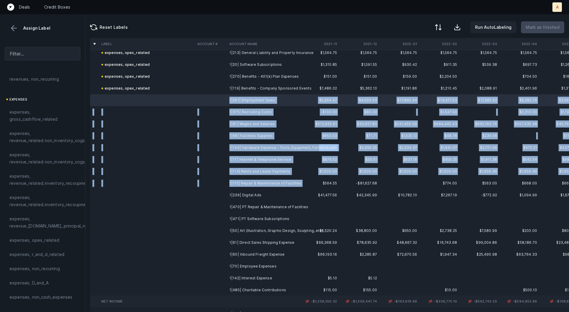
click at [264, 187] on td "1|115| Repair & Maintenance of Facilities" at bounding box center [263, 183] width 72 height 12
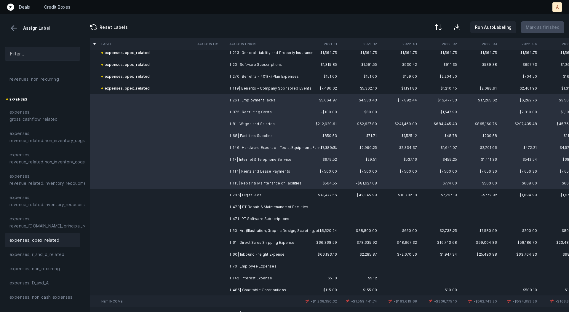
click at [44, 234] on div "expenses, opex_related" at bounding box center [43, 240] width 76 height 14
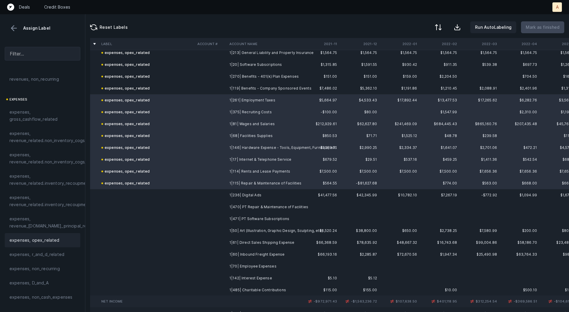
click at [168, 191] on td at bounding box center [147, 195] width 96 height 12
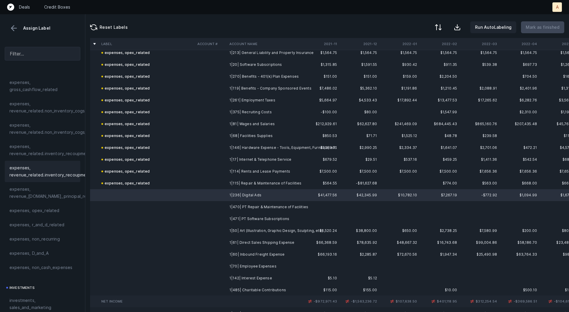
scroll to position [126, 0]
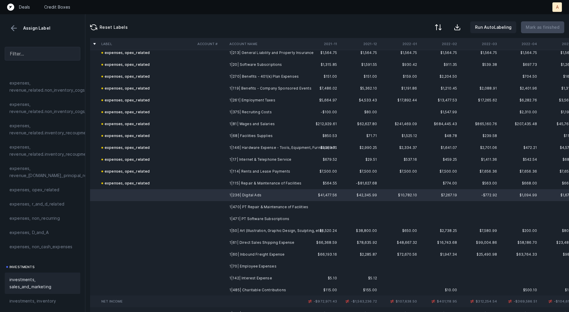
click at [36, 278] on span "investments, sales_and_marketing" at bounding box center [42, 283] width 66 height 14
click at [215, 207] on td at bounding box center [211, 207] width 32 height 12
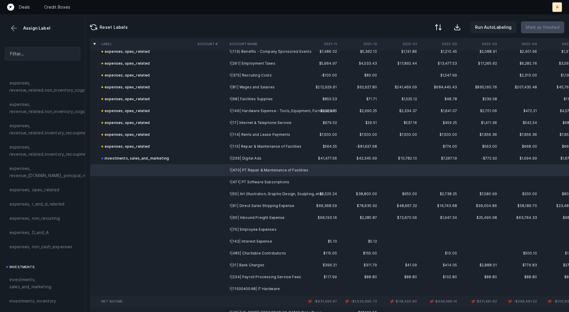
scroll to position [556, 0]
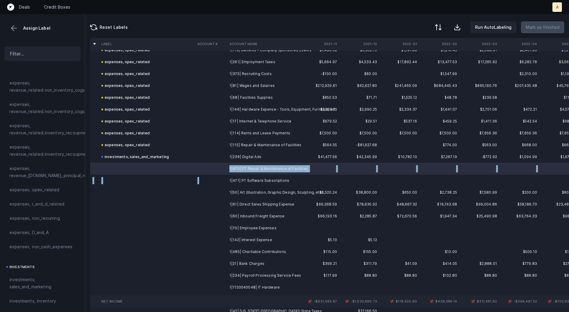
click at [236, 176] on td "1|471| PT Software Subscriptions" at bounding box center [263, 181] width 72 height 12
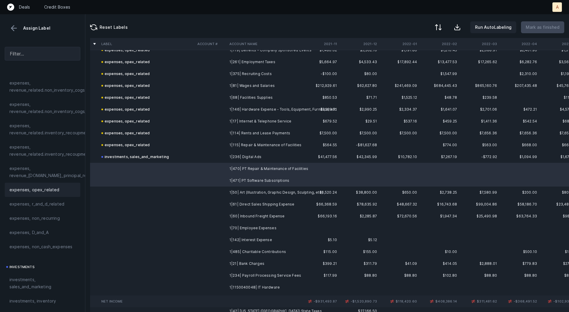
click at [60, 191] on div "expenses, opex_related" at bounding box center [42, 189] width 66 height 7
click at [230, 190] on td "1|50| Art (Illustration, Graphic Design, Sculpting, etc)" at bounding box center [263, 193] width 72 height 12
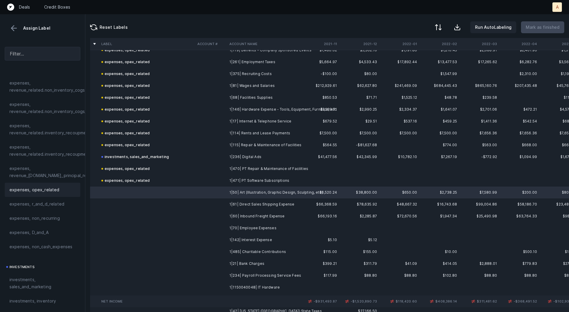
click at [57, 192] on span "expenses, opex_related" at bounding box center [34, 189] width 50 height 7
click at [142, 203] on td at bounding box center [147, 204] width 96 height 12
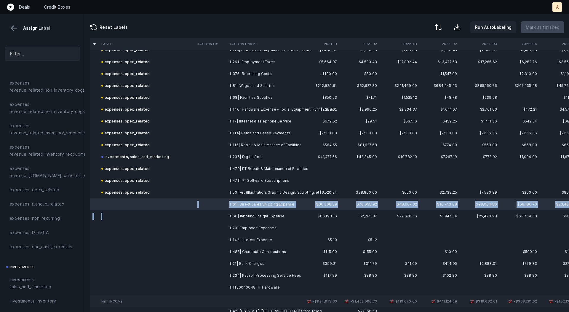
click at [161, 214] on td at bounding box center [147, 216] width 96 height 12
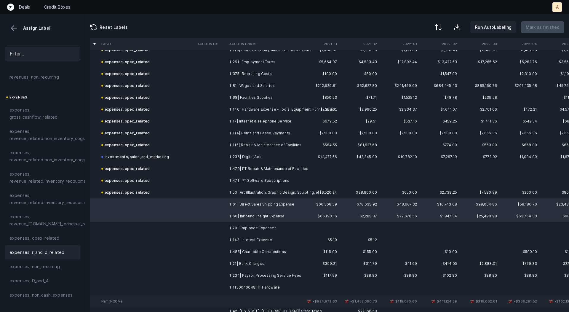
scroll to position [79, 0]
click at [64, 126] on div "expenses, revenue_related.non_inventory_cogs" at bounding box center [43, 134] width 76 height 21
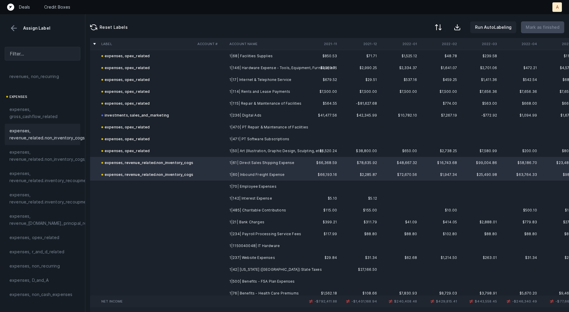
scroll to position [632, 0]
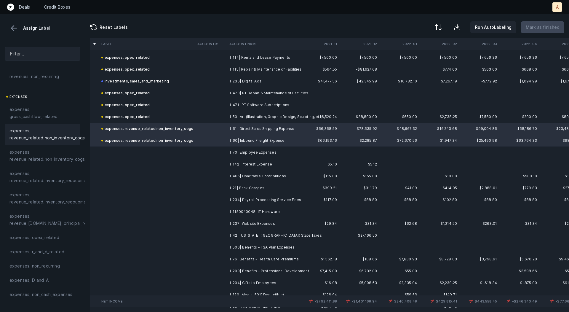
click at [208, 154] on td at bounding box center [211, 152] width 32 height 12
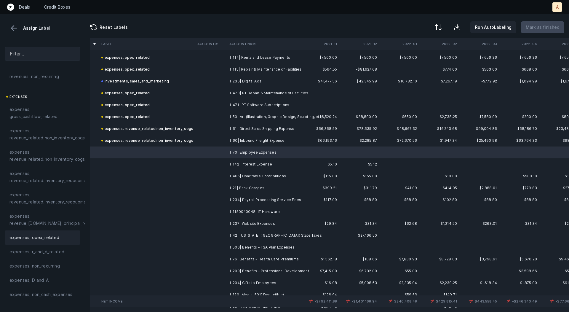
click at [57, 233] on div "expenses, opex_related" at bounding box center [43, 237] width 76 height 14
click at [198, 163] on td at bounding box center [211, 164] width 32 height 12
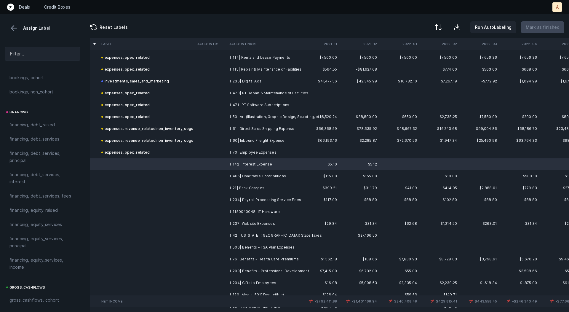
scroll to position [424, 0]
click at [29, 178] on span "financing, debt_services, interest" at bounding box center [42, 180] width 66 height 14
click at [184, 176] on td at bounding box center [147, 176] width 96 height 12
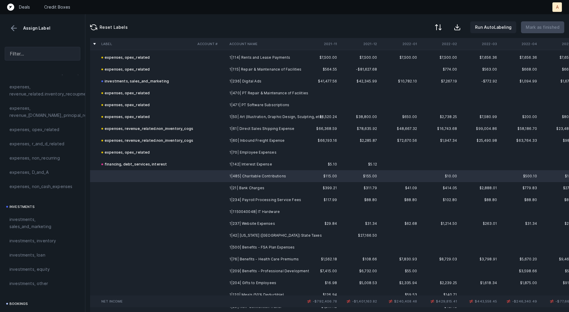
scroll to position [185, 0]
click at [47, 163] on div "expenses, non_recurring" at bounding box center [43, 159] width 76 height 14
click at [189, 187] on td at bounding box center [147, 188] width 96 height 12
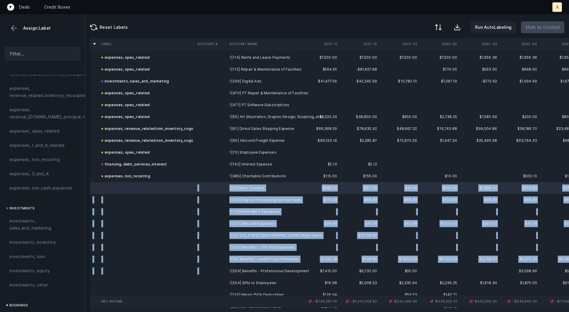
click at [227, 265] on td "1|209| Benefits - Professional Development" at bounding box center [263, 271] width 72 height 12
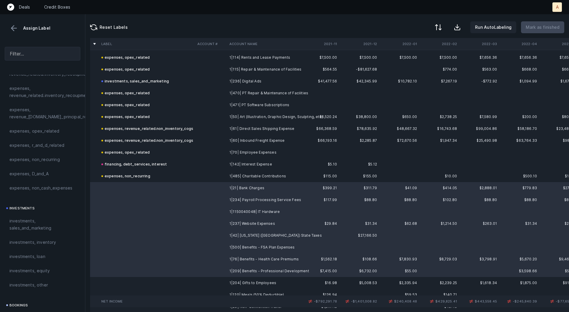
click at [227, 277] on td at bounding box center [211, 283] width 32 height 12
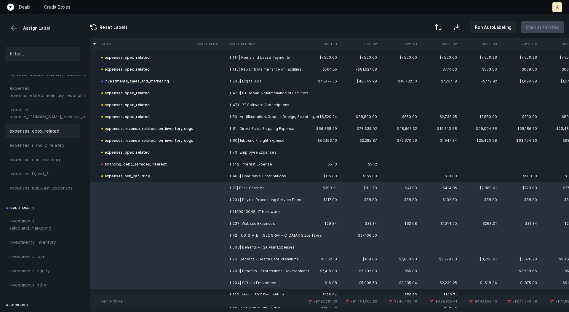
click at [53, 126] on div "expenses, opex_related" at bounding box center [43, 131] width 76 height 14
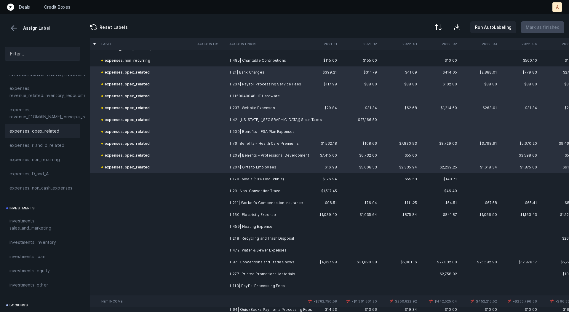
scroll to position [751, 0]
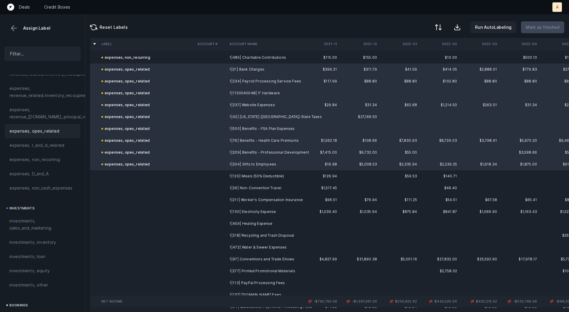
click at [220, 180] on td at bounding box center [211, 176] width 32 height 12
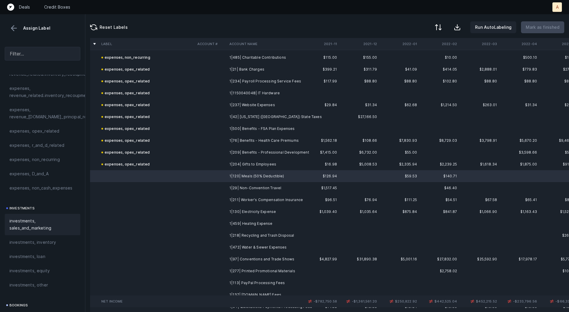
click at [34, 220] on span "investments, sales_and_marketing" at bounding box center [42, 224] width 66 height 14
click at [180, 193] on td at bounding box center [147, 188] width 96 height 12
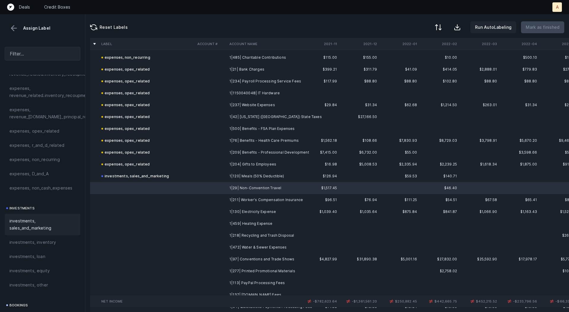
click at [45, 223] on span "investments, sales_and_marketing" at bounding box center [42, 224] width 66 height 14
click at [192, 198] on td at bounding box center [147, 200] width 96 height 12
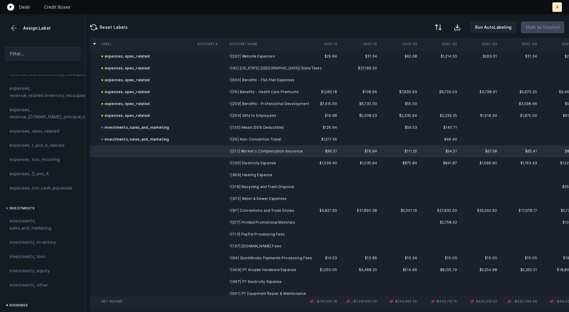
scroll to position [803, 0]
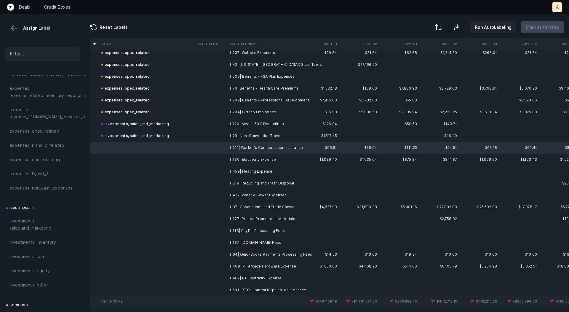
click at [241, 186] on td "1|218| Recycling and Trash Disposal" at bounding box center [263, 183] width 72 height 12
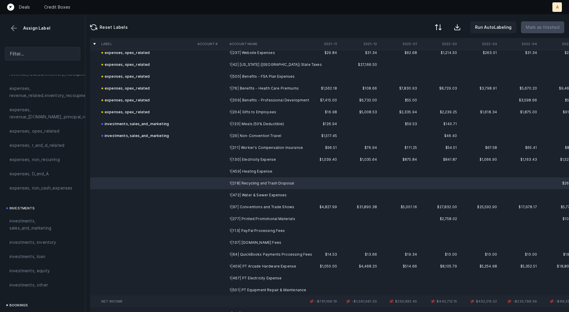
click at [245, 196] on td "1|472| Water & Sewer Expenses" at bounding box center [263, 195] width 72 height 12
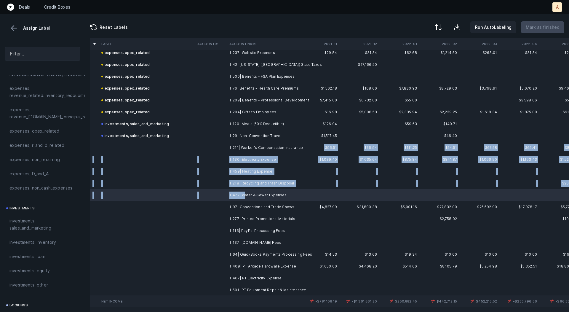
click at [252, 151] on td "1|211| Worker's Compensation Insurance" at bounding box center [263, 148] width 72 height 12
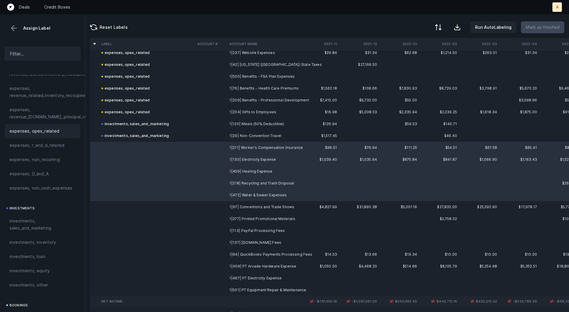
click at [45, 135] on div "expenses, opex_related" at bounding box center [43, 131] width 76 height 14
click at [232, 205] on td "1|97| Conventions and Trade Shows" at bounding box center [263, 207] width 72 height 12
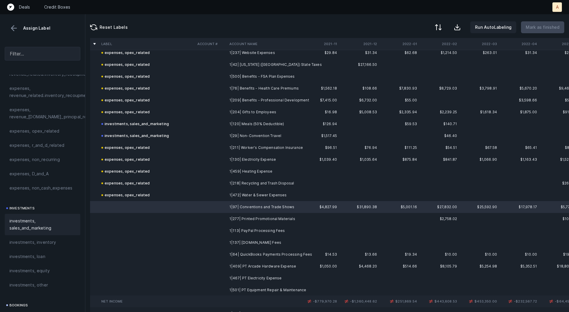
click at [42, 227] on span "investments, sales_and_marketing" at bounding box center [42, 224] width 66 height 14
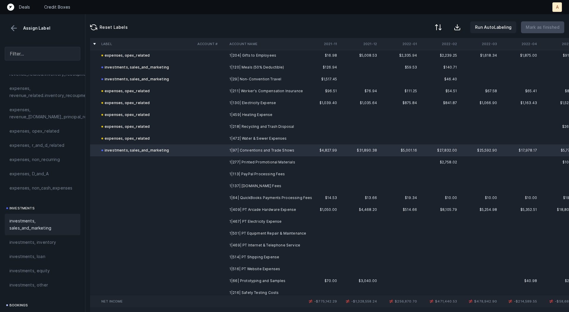
scroll to position [862, 0]
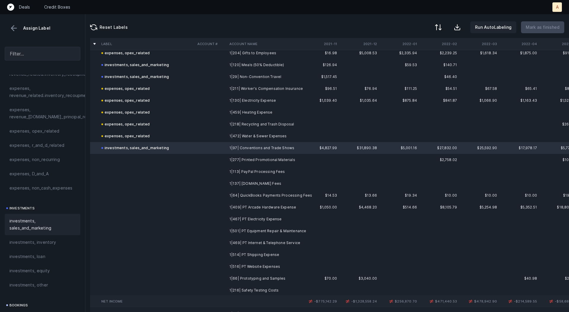
click at [230, 161] on td "1|277| Printed Promotional Materials" at bounding box center [263, 160] width 72 height 12
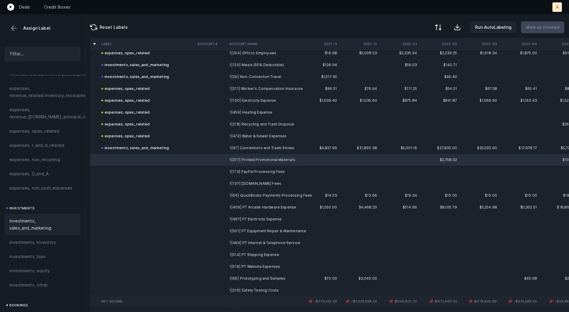
click at [52, 224] on span "investments, sales_and_marketing" at bounding box center [42, 224] width 66 height 14
click at [256, 172] on td "1|113| PayPal Processing Fees" at bounding box center [263, 172] width 72 height 12
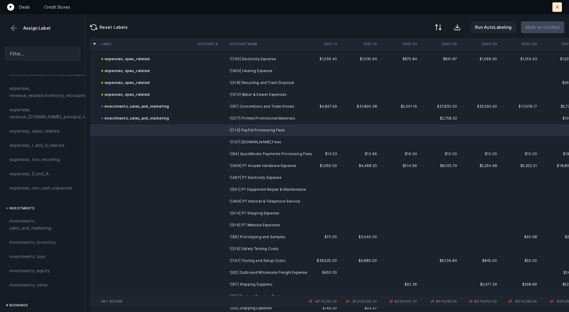
scroll to position [914, 0]
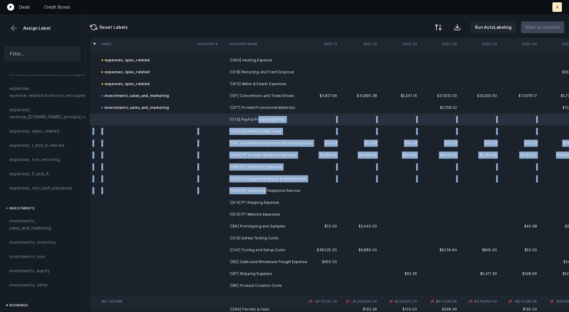
click at [265, 191] on td "1|469| PT Internet & Telephone Service" at bounding box center [263, 191] width 72 height 12
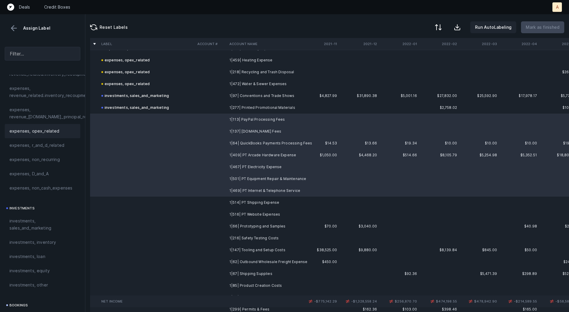
click at [51, 132] on span "expenses, opex_related" at bounding box center [34, 131] width 50 height 7
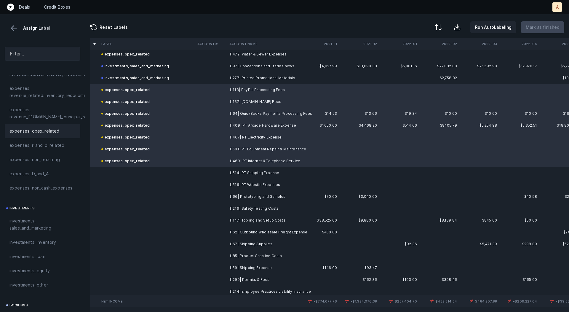
scroll to position [956, 0]
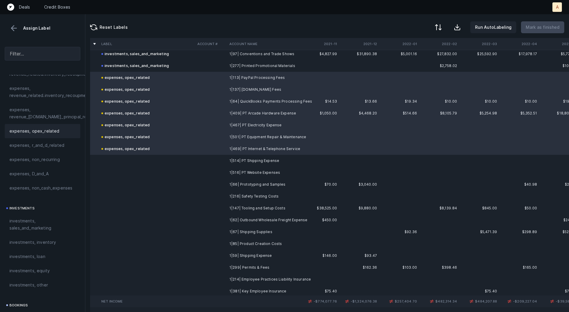
click at [240, 159] on td "1|514| PT Shipping Expense" at bounding box center [263, 161] width 72 height 12
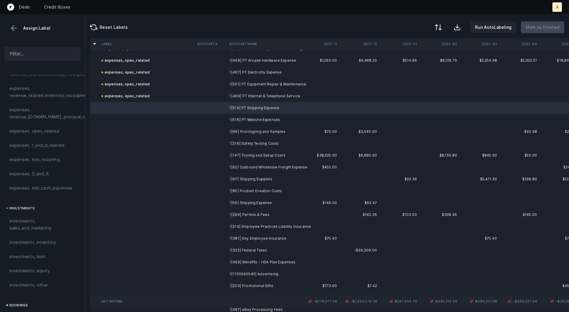
scroll to position [1012, 0]
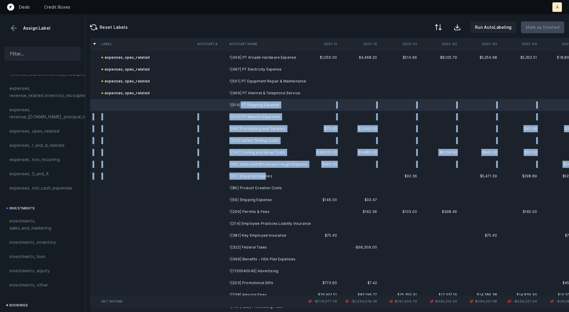
click at [264, 178] on td "1|67| Shipping Supplies" at bounding box center [263, 176] width 72 height 12
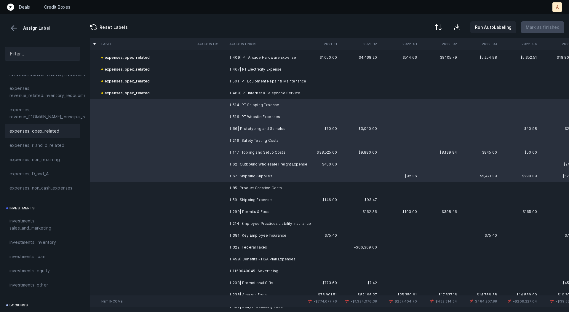
click at [61, 130] on div "expenses, opex_related" at bounding box center [42, 131] width 66 height 7
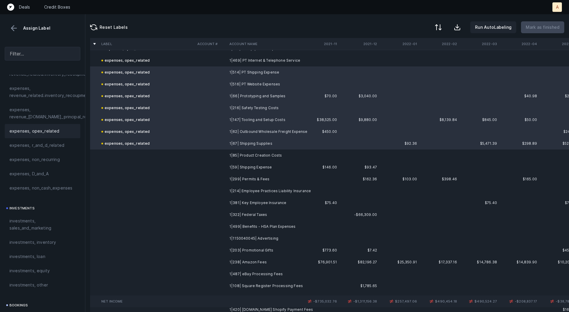
scroll to position [1046, 0]
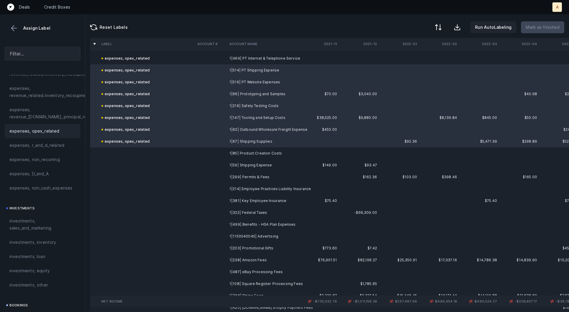
click at [265, 152] on td "1|85| Product Creation Costs" at bounding box center [263, 153] width 72 height 12
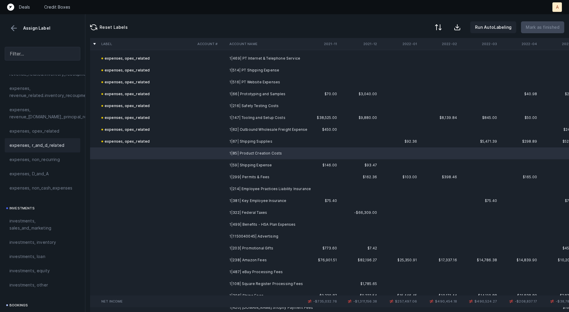
click at [47, 146] on span "expenses, r_and_d_related" at bounding box center [36, 145] width 55 height 7
click at [238, 163] on td "1|59| Shipping Expense" at bounding box center [263, 165] width 72 height 12
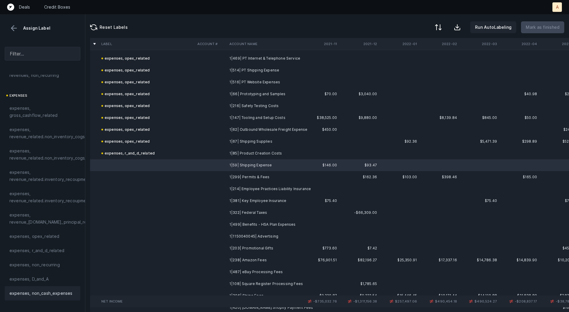
scroll to position [69, 0]
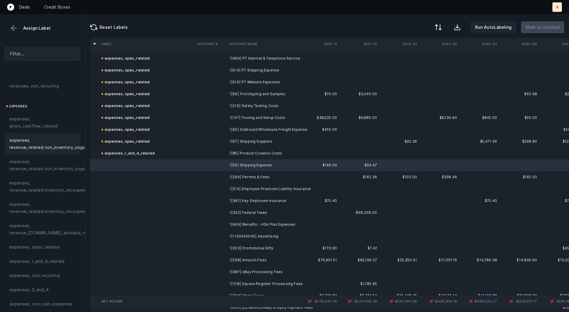
click at [61, 144] on span "expenses, revenue_related.non_inventory_cogs" at bounding box center [46, 144] width 75 height 14
click at [214, 175] on td at bounding box center [211, 177] width 32 height 12
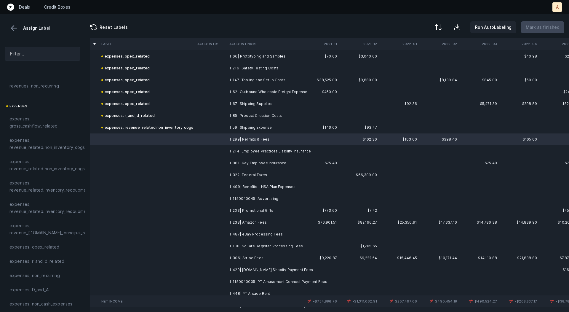
scroll to position [1084, 0]
click at [228, 187] on td "1|499| Benefits - HSA Plan Expenses" at bounding box center [263, 186] width 72 height 12
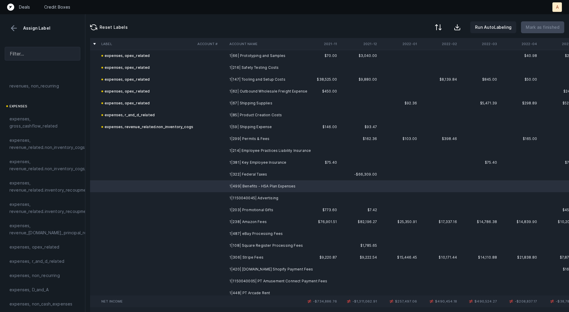
click at [240, 134] on td "1|299| Permits & Fees" at bounding box center [263, 139] width 72 height 12
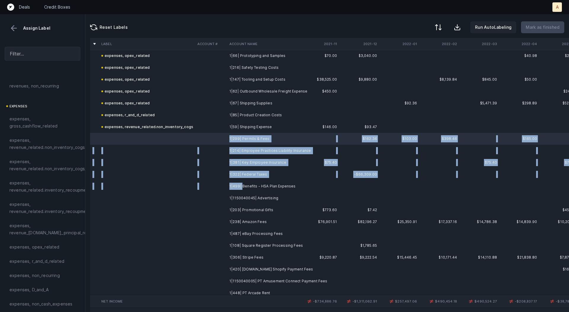
click at [242, 183] on td "1|499| Benefits - HSA Plan Expenses" at bounding box center [263, 186] width 72 height 12
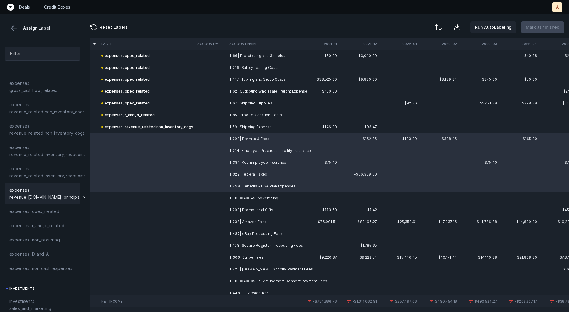
scroll to position [109, 0]
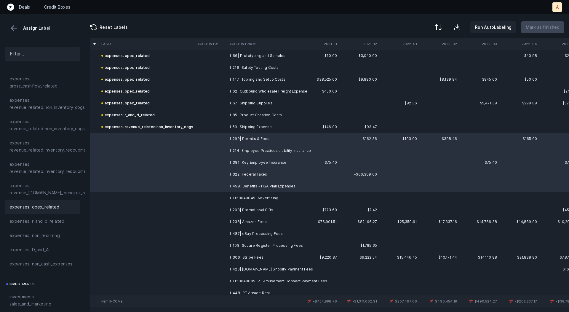
click at [42, 211] on div "expenses, opex_related" at bounding box center [43, 207] width 76 height 14
click at [208, 199] on td at bounding box center [211, 198] width 32 height 12
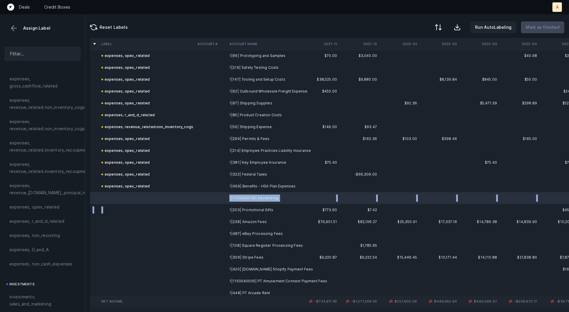
click at [212, 206] on td at bounding box center [211, 210] width 32 height 12
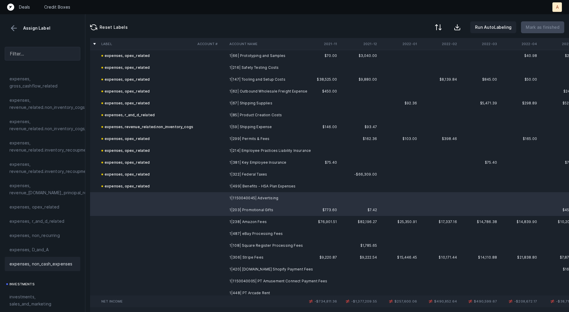
scroll to position [141, 0]
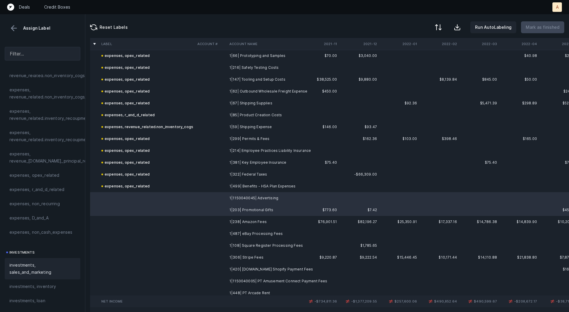
click at [41, 270] on span "investments, sales_and_marketing" at bounding box center [42, 269] width 66 height 14
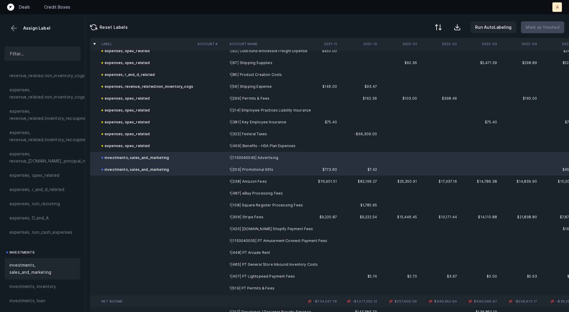
scroll to position [1142, 0]
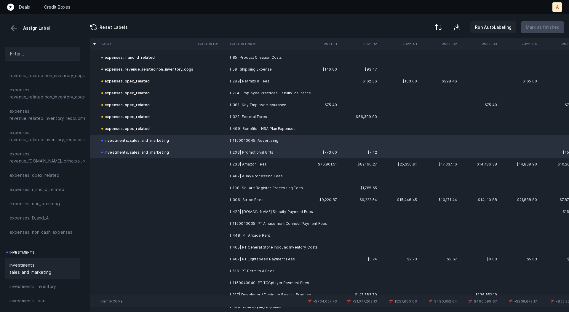
click at [243, 163] on td "1|238| Amazon Fees" at bounding box center [263, 164] width 72 height 12
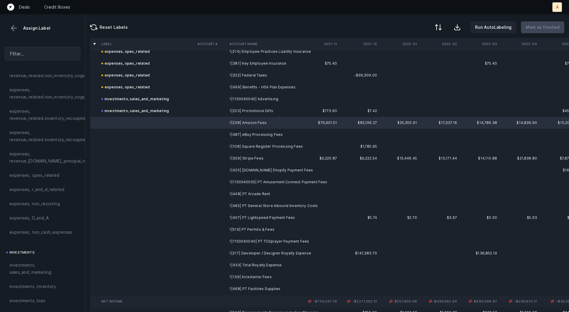
scroll to position [1194, 0]
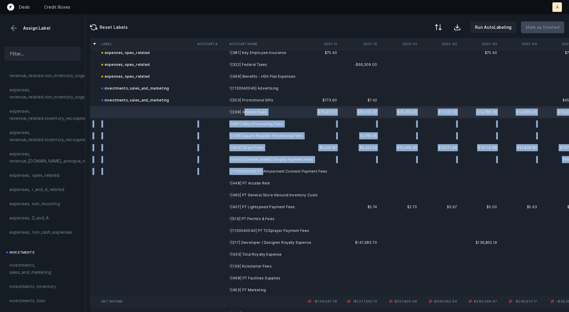
click at [262, 172] on td "1|1150040005| PT Amusement Connect Payment Fees" at bounding box center [263, 171] width 72 height 12
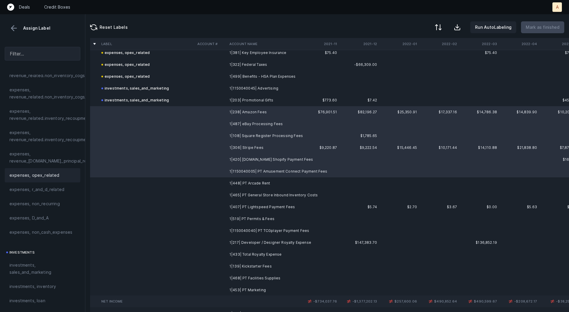
click at [61, 177] on div "expenses, opex_related" at bounding box center [42, 175] width 66 height 7
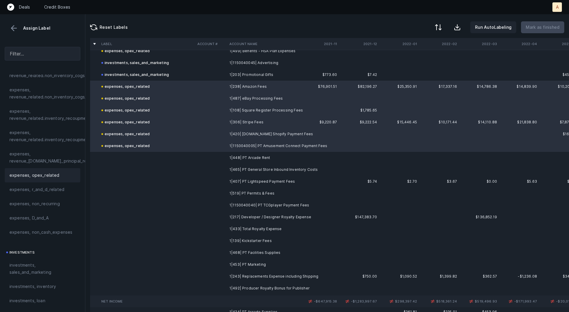
scroll to position [1229, 0]
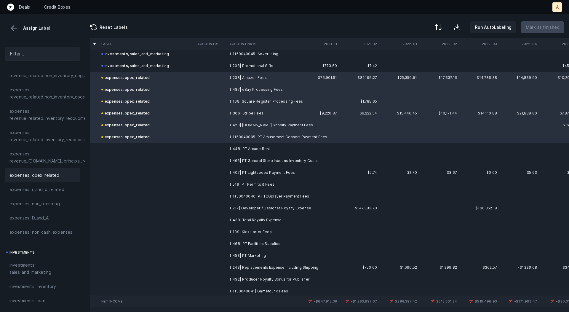
click at [258, 146] on td "1|448| PT Arcade Rent" at bounding box center [263, 149] width 72 height 12
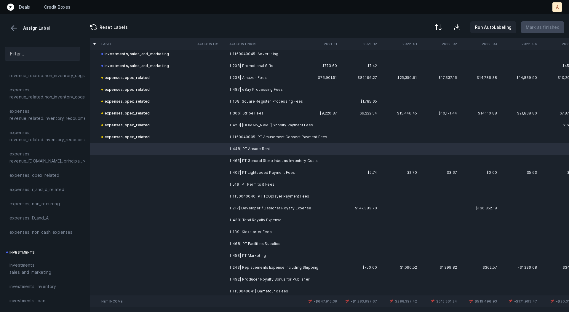
click at [267, 181] on td "1|519| PT Permits & Fees" at bounding box center [263, 185] width 72 height 12
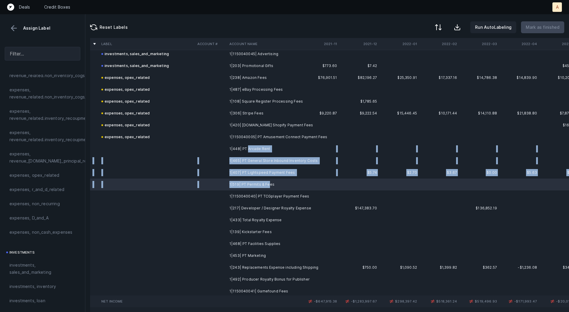
click at [247, 146] on td "1|448| PT Arcade Rent" at bounding box center [263, 149] width 72 height 12
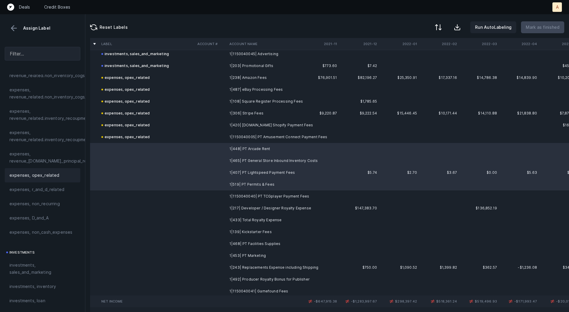
click at [46, 176] on span "expenses, opex_related" at bounding box center [34, 175] width 50 height 7
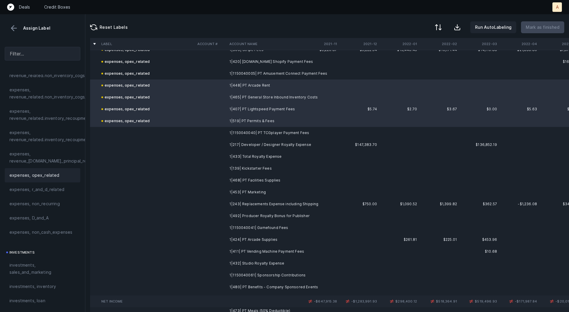
scroll to position [1295, 0]
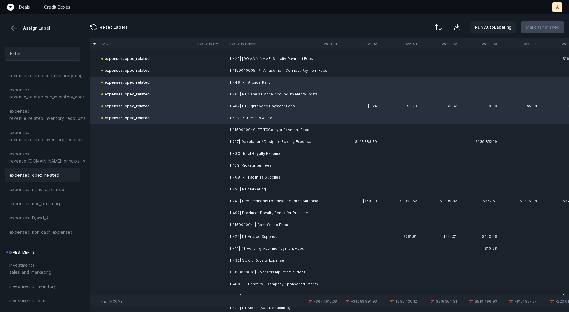
click at [253, 128] on td "1|1150040040| PT TCGplayer Payment Fees" at bounding box center [263, 130] width 72 height 12
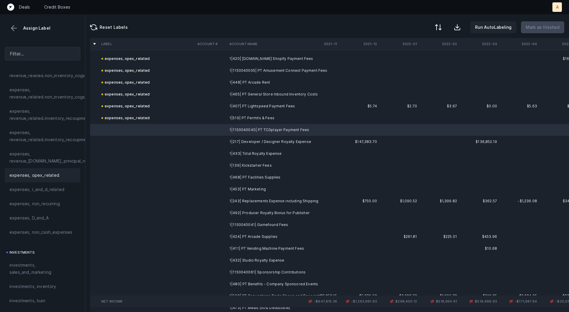
click at [48, 173] on span "expenses, opex_related" at bounding box center [34, 175] width 50 height 7
click at [219, 139] on td at bounding box center [211, 142] width 32 height 12
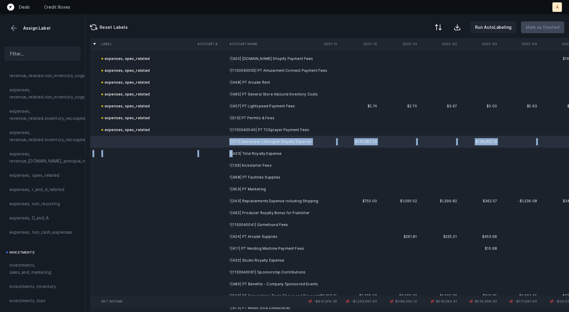
click at [233, 150] on td "1|433| Total Royalty Expense" at bounding box center [263, 154] width 72 height 12
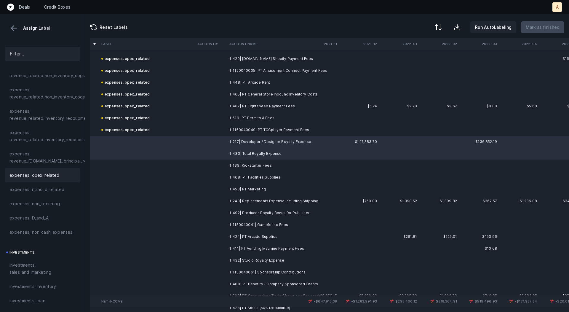
click at [46, 173] on span "expenses, opex_related" at bounding box center [34, 175] width 50 height 7
click at [231, 163] on td "1|139| Kickstarter Fees" at bounding box center [263, 166] width 72 height 12
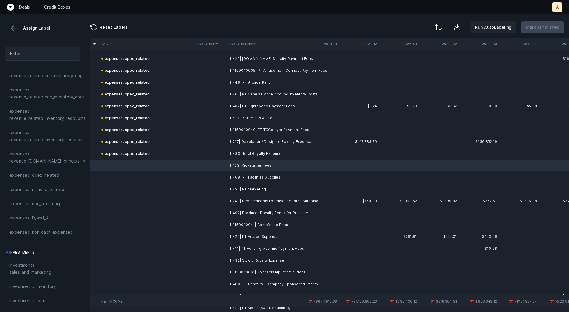
click at [235, 176] on td "1|468| PT Facilities Supplies" at bounding box center [263, 177] width 72 height 12
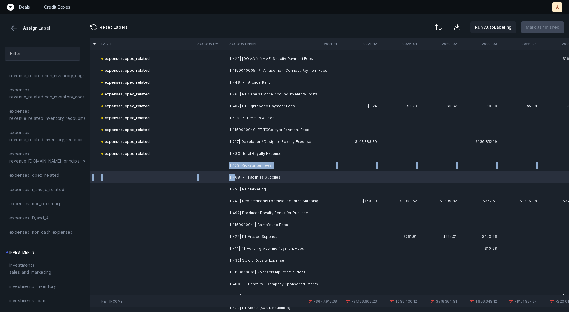
click at [217, 163] on td at bounding box center [211, 166] width 32 height 12
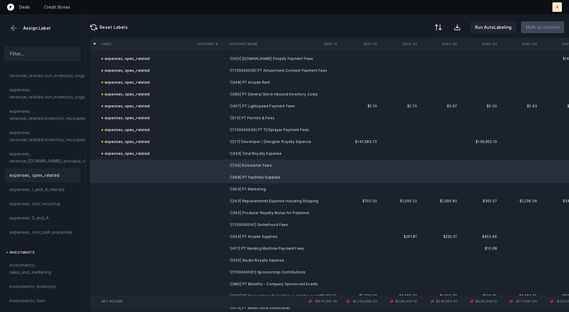
click at [64, 177] on div "expenses, opex_related" at bounding box center [42, 175] width 66 height 7
click at [207, 189] on td at bounding box center [211, 189] width 32 height 12
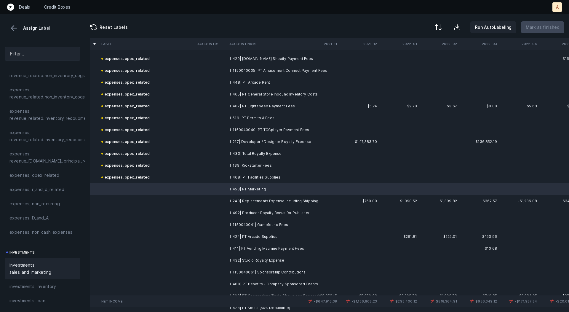
click at [40, 258] on div "investments, sales_and_marketing" at bounding box center [43, 268] width 76 height 21
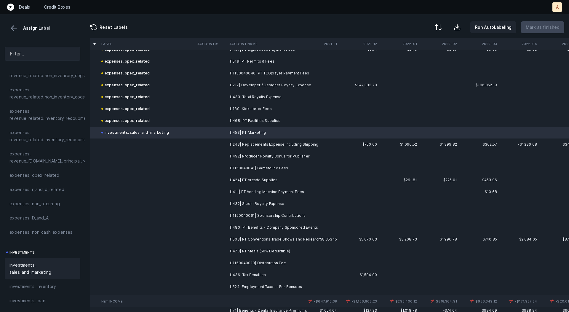
scroll to position [1353, 0]
click at [236, 142] on td "1|243| Replacements Expense including Shipping" at bounding box center [263, 143] width 72 height 12
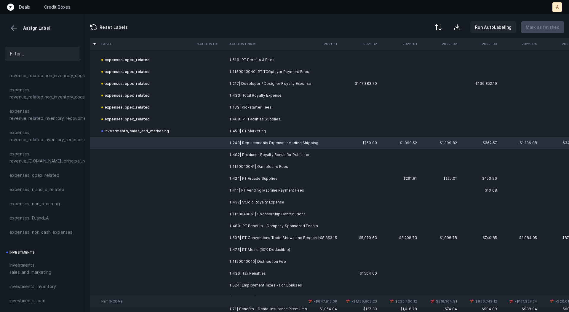
click at [259, 191] on td "1|411| PT Vending Machine Payment Fees" at bounding box center [263, 190] width 72 height 12
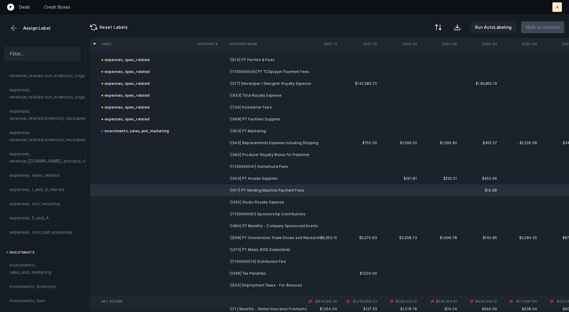
click at [256, 200] on td "1|432| Studio Royalty Expense" at bounding box center [263, 202] width 72 height 12
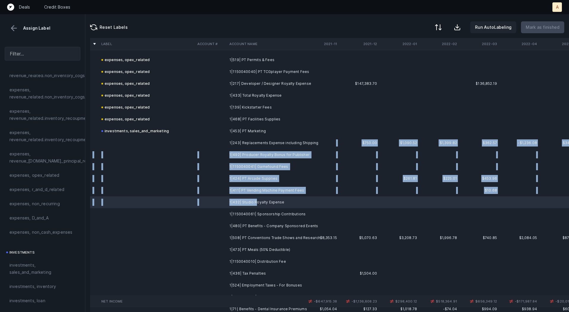
click at [256, 146] on td "1|243| Replacements Expense including Shipping" at bounding box center [263, 143] width 72 height 12
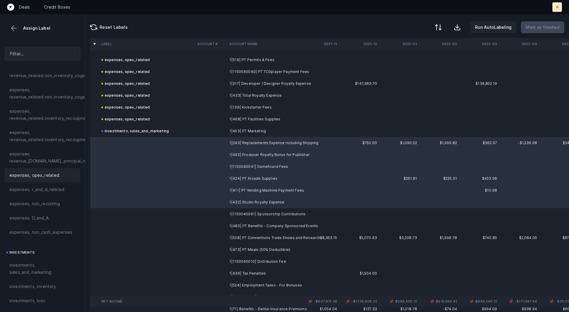
click at [25, 169] on div "expenses, opex_related" at bounding box center [43, 175] width 76 height 14
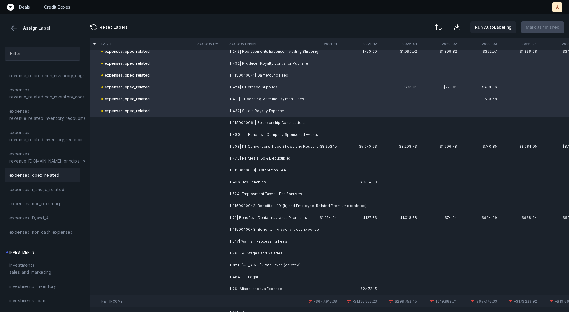
scroll to position [1442, 0]
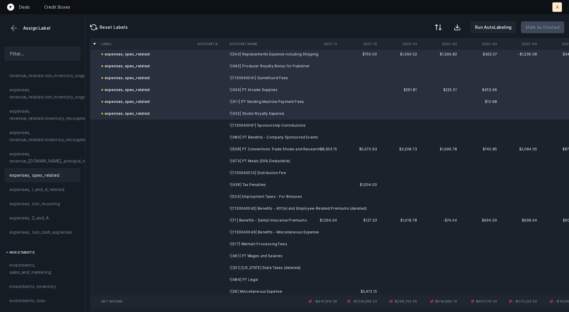
click at [269, 127] on td "1|1150040061| Sponsorship Contributions" at bounding box center [263, 126] width 72 height 12
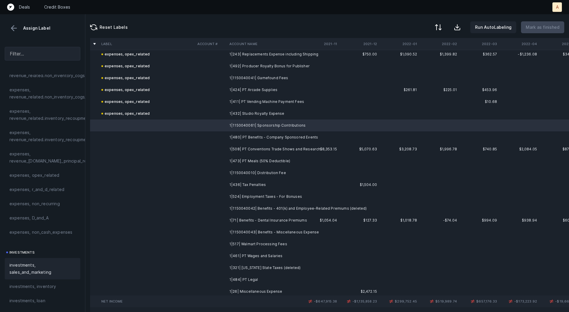
click at [51, 264] on span "investments, sales_and_marketing" at bounding box center [42, 269] width 66 height 14
click at [246, 141] on td "1|480| PT Benefits - Company Sponsored Events" at bounding box center [263, 137] width 72 height 12
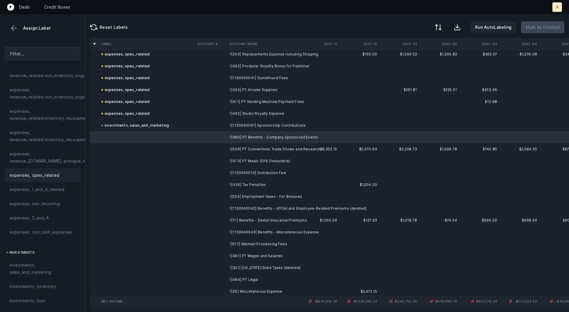
click at [42, 178] on span "expenses, opex_related" at bounding box center [34, 175] width 50 height 7
click at [208, 146] on td at bounding box center [211, 149] width 32 height 12
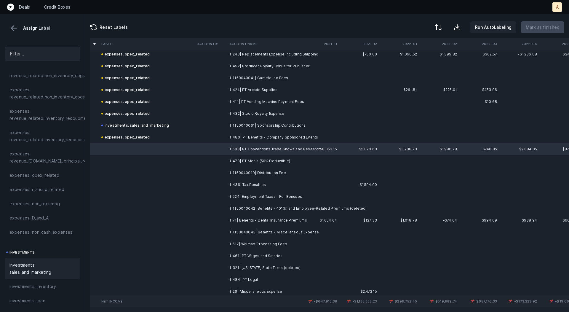
click at [35, 263] on span "investments, sales_and_marketing" at bounding box center [42, 269] width 66 height 14
click at [217, 161] on td at bounding box center [211, 161] width 32 height 12
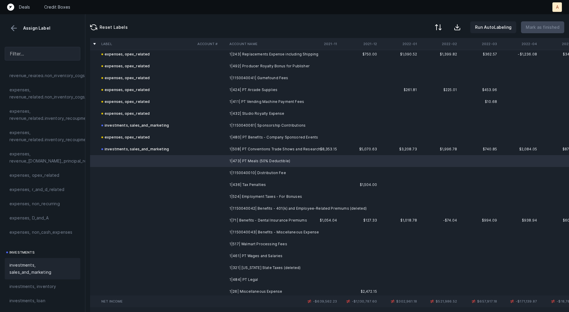
click at [39, 270] on span "investments, sales_and_marketing" at bounding box center [42, 269] width 66 height 14
click at [231, 172] on td "1|1150040010| Distribution Fee" at bounding box center [263, 173] width 72 height 12
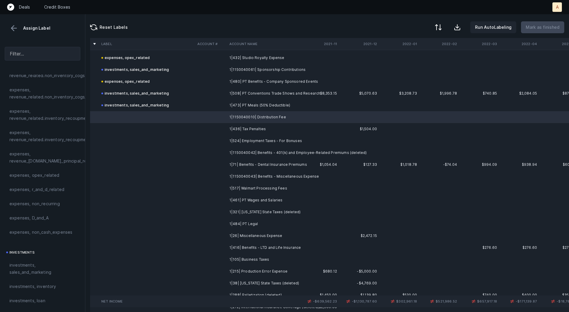
scroll to position [1498, 0]
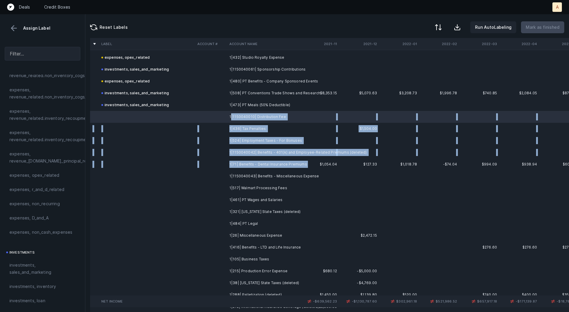
click at [245, 169] on td "1|71| Benefits - Dental Insurance Premiums" at bounding box center [263, 164] width 72 height 12
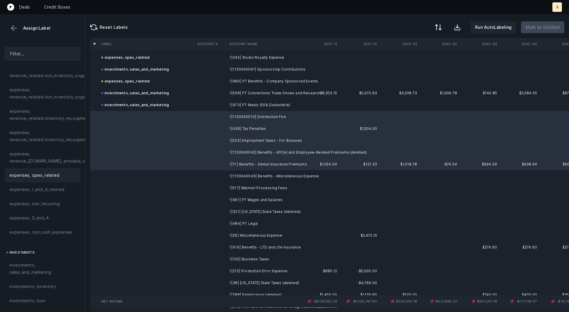
click at [56, 172] on span "expenses, opex_related" at bounding box center [34, 175] width 50 height 7
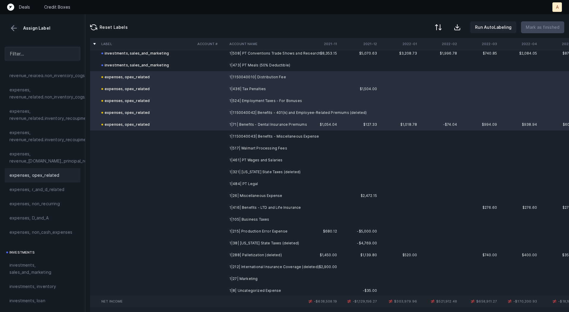
scroll to position [1540, 0]
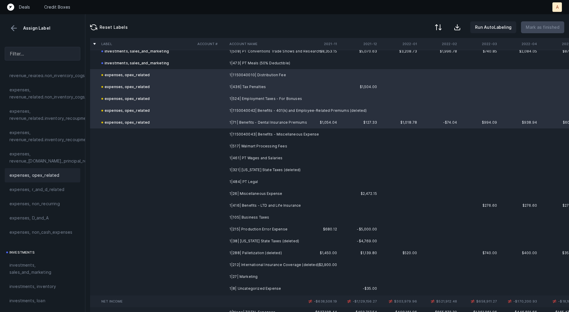
click at [256, 136] on td "1|1150040043| Benefits - Miscellaneous Expense" at bounding box center [263, 134] width 72 height 12
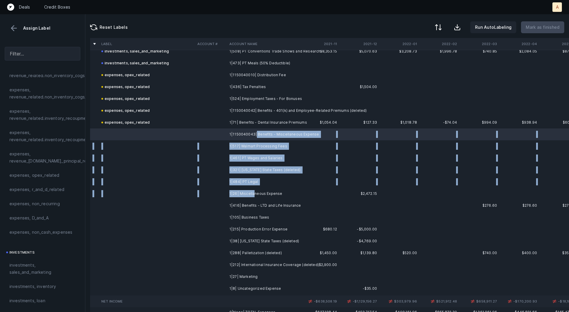
click at [254, 195] on td "1|26| Miscellaneous Expense" at bounding box center [263, 194] width 72 height 12
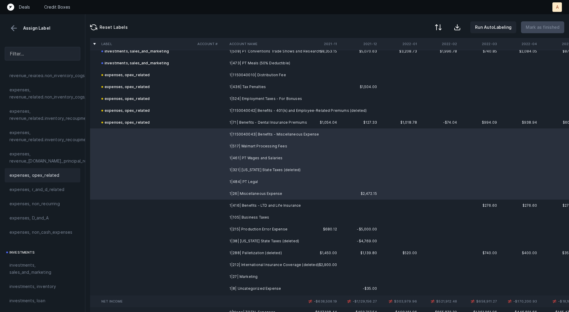
click at [60, 174] on div "expenses, opex_related" at bounding box center [42, 175] width 66 height 7
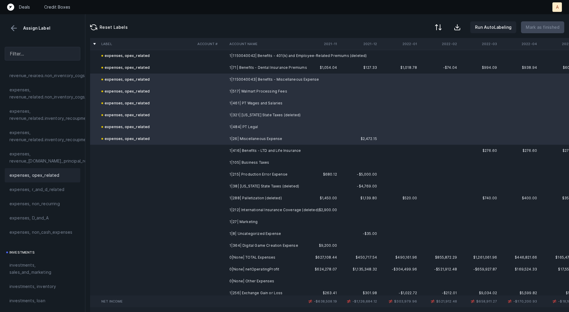
scroll to position [1598, 0]
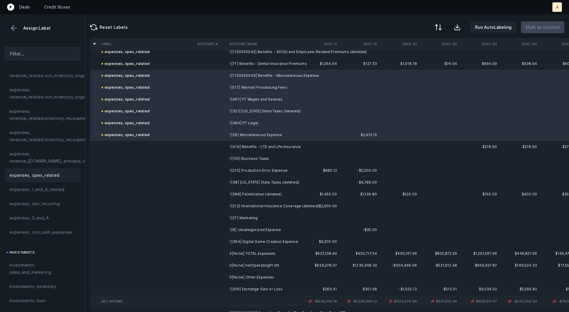
click at [222, 145] on td at bounding box center [211, 147] width 32 height 12
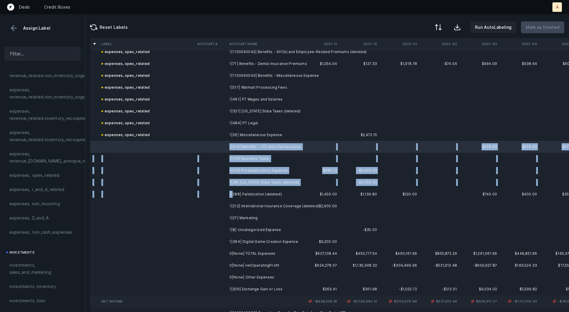
click at [233, 194] on td "1|288| Palletization (deleted)" at bounding box center [263, 194] width 72 height 12
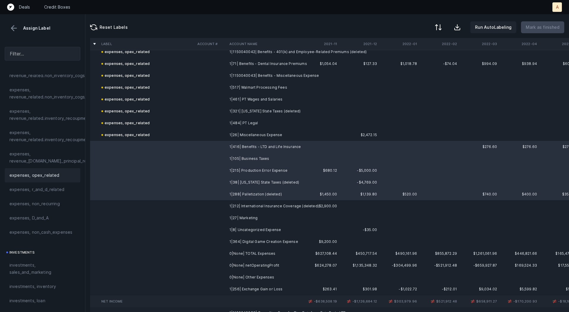
click at [67, 172] on div "expenses, opex_related" at bounding box center [42, 175] width 66 height 7
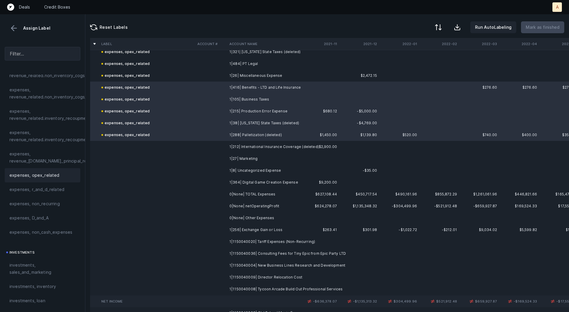
scroll to position [1667, 0]
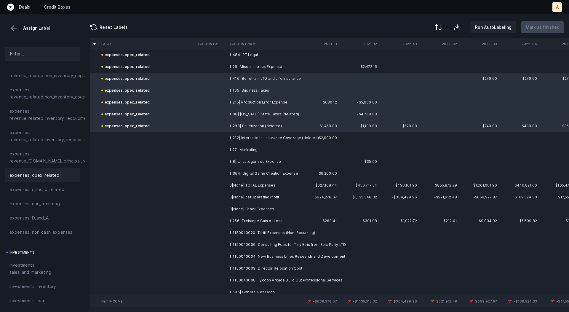
click at [223, 141] on td at bounding box center [211, 138] width 32 height 12
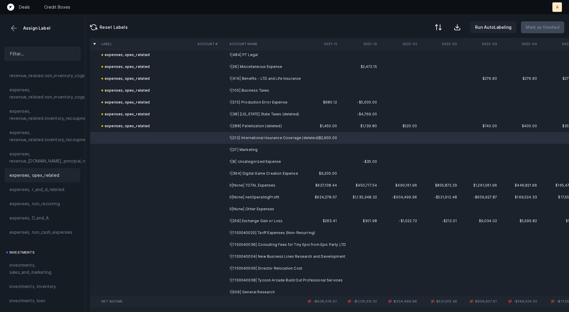
click at [55, 172] on span "expenses, opex_related" at bounding box center [34, 175] width 50 height 7
click at [224, 141] on td at bounding box center [211, 138] width 32 height 12
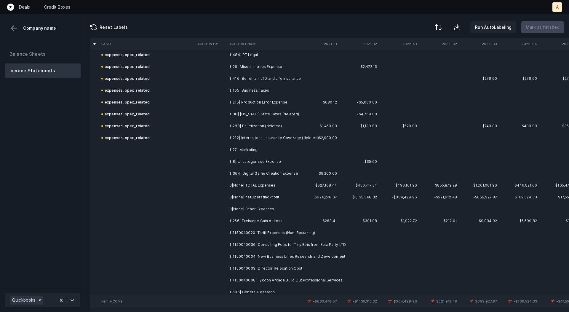
click at [225, 145] on td at bounding box center [211, 150] width 32 height 12
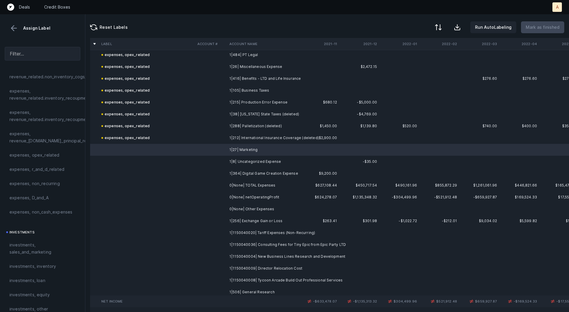
scroll to position [169, 0]
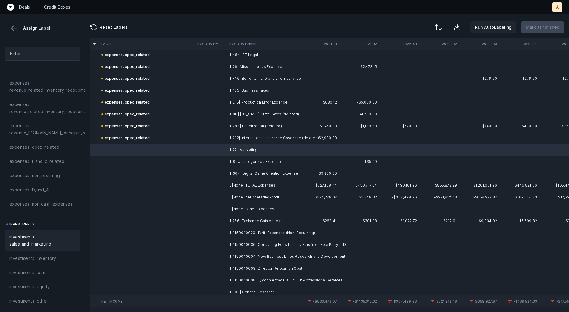
click at [31, 241] on span "investments, sales_and_marketing" at bounding box center [42, 240] width 66 height 14
click at [230, 161] on td "1|8| Uncategorized Expense" at bounding box center [263, 162] width 72 height 12
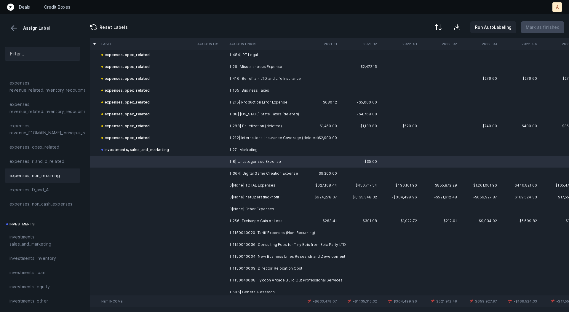
click at [42, 174] on span "expenses, non_recurring" at bounding box center [34, 175] width 50 height 7
click at [230, 171] on td "1|364| Digital Game Creation Expense" at bounding box center [263, 174] width 72 height 12
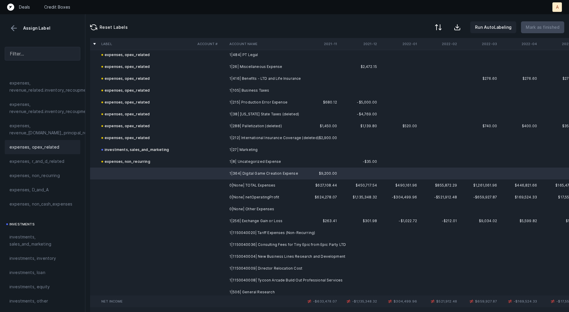
click at [53, 144] on span "expenses, opex_related" at bounding box center [34, 147] width 50 height 7
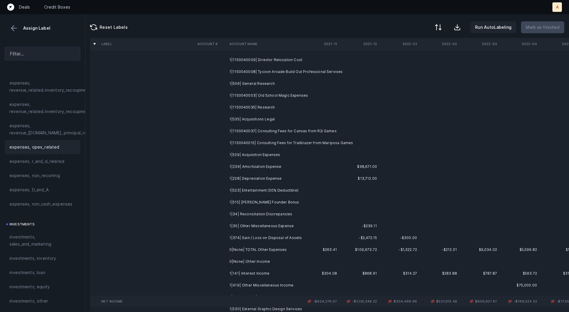
scroll to position [1876, 0]
click at [242, 168] on td "1|239| Amortization Expense" at bounding box center [263, 166] width 72 height 12
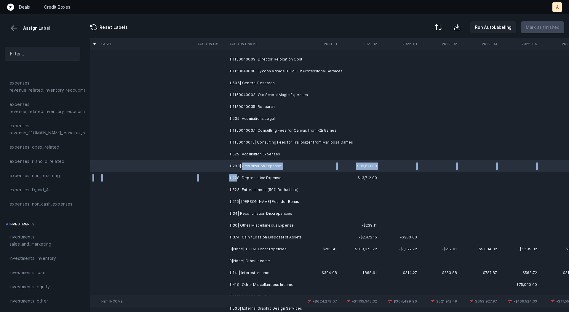
click at [236, 181] on td "1|228| Depreciation Expense" at bounding box center [263, 178] width 72 height 12
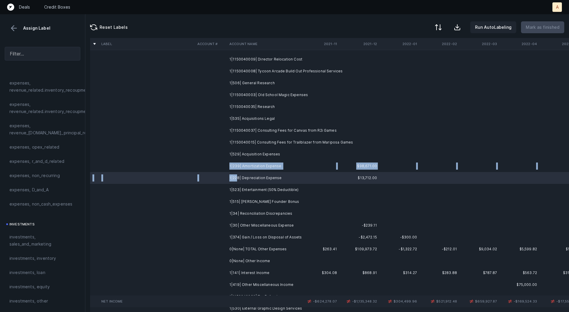
click at [223, 163] on td at bounding box center [211, 166] width 32 height 12
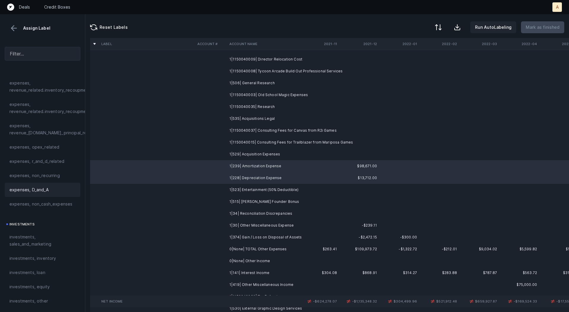
click at [44, 188] on span "expenses, D_and_A" at bounding box center [28, 189] width 39 height 7
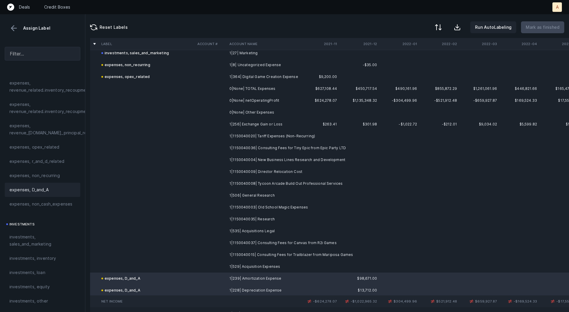
scroll to position [1752, 0]
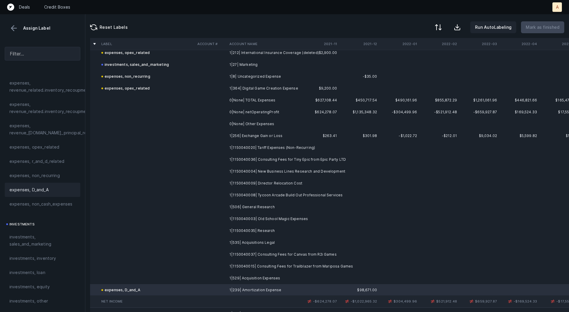
click at [246, 135] on td "1|256| Exchange Gain or Loss" at bounding box center [263, 136] width 72 height 12
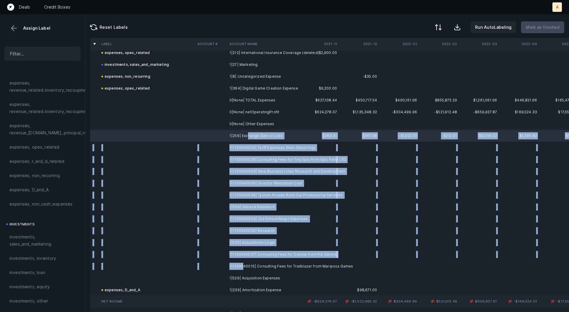
click at [243, 268] on td "1|1150040015| Consulting Fees for Trailblazer from Mariposa Games" at bounding box center [263, 266] width 72 height 12
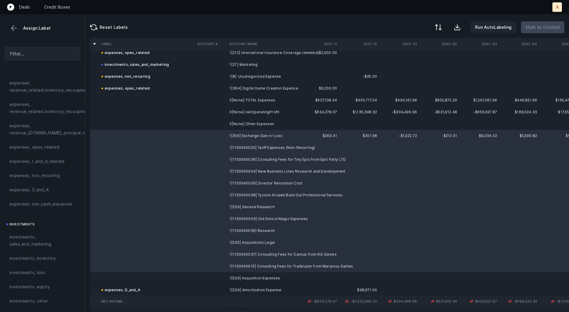
click at [238, 276] on td "1|529| Acquisition Expenses" at bounding box center [263, 278] width 72 height 12
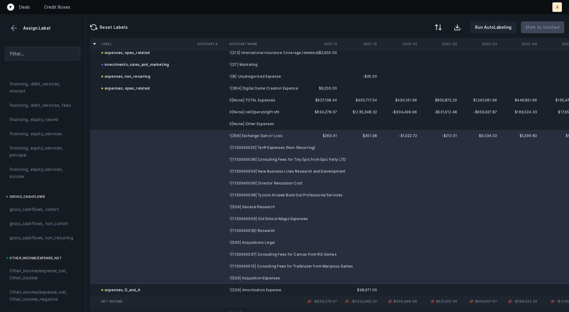
scroll to position [666, 0]
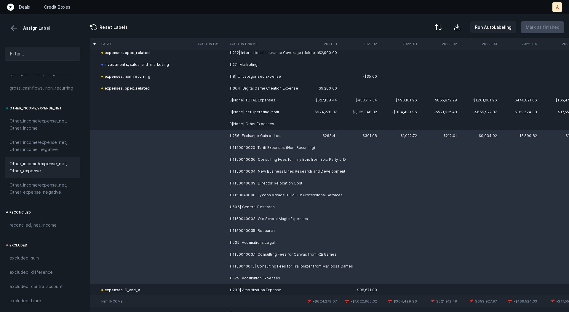
click at [39, 165] on span "Other_income/expense_net, Other_expense" at bounding box center [42, 167] width 66 height 14
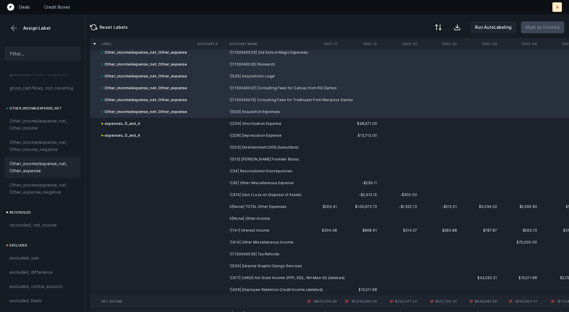
scroll to position [1922, 0]
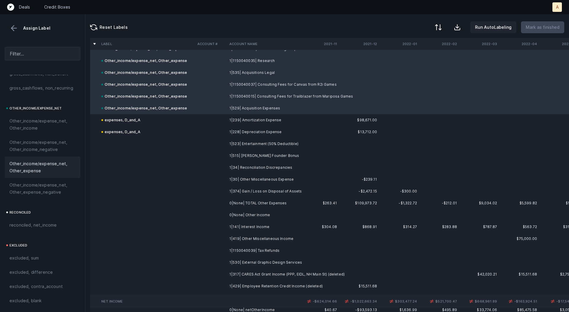
click at [249, 144] on td "1|523| Entertainment (50% Deductible)" at bounding box center [263, 144] width 72 height 12
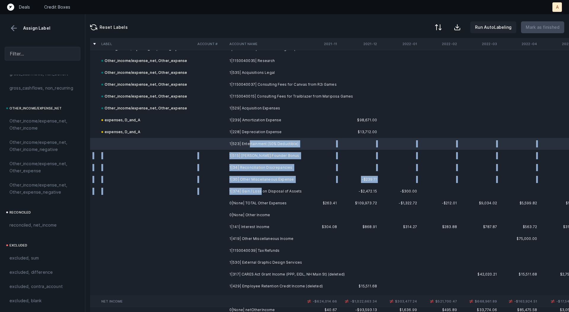
click at [260, 190] on td "1|374| Gain / Loss on Disposal of Assets" at bounding box center [263, 191] width 72 height 12
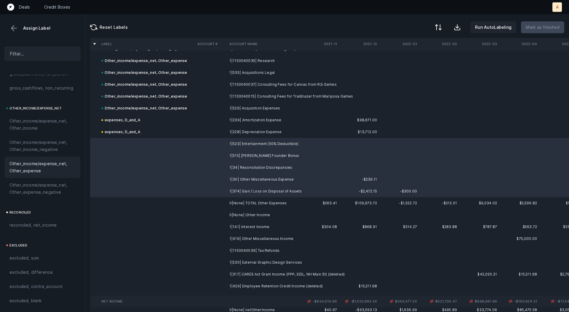
click at [25, 172] on span "Other_income/expense_net, Other_expense" at bounding box center [42, 167] width 66 height 14
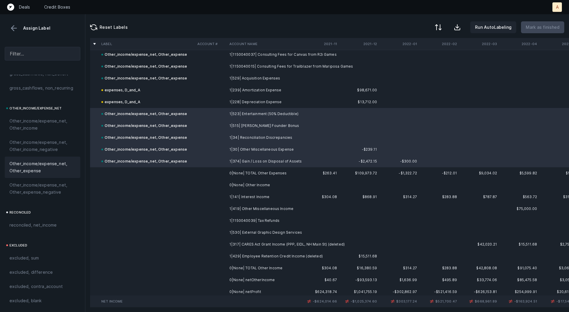
scroll to position [1959, 0]
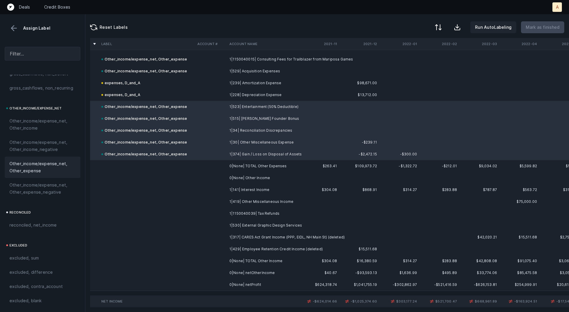
click at [270, 193] on td "1|141| Interest Income" at bounding box center [263, 190] width 72 height 12
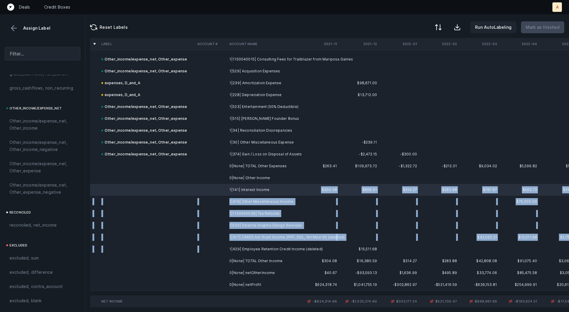
click at [261, 245] on td "1|429| Employee Retention Credit Income (deleted)" at bounding box center [263, 249] width 72 height 12
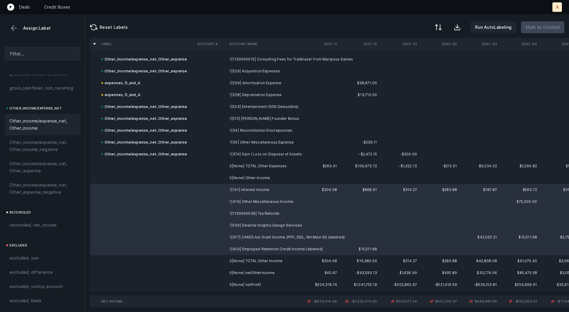
click at [45, 126] on span "Other_income/expense_net, Other_income" at bounding box center [42, 124] width 66 height 14
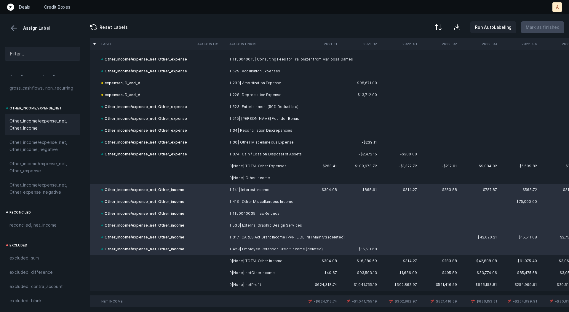
click at [225, 286] on td at bounding box center [211, 285] width 32 height 12
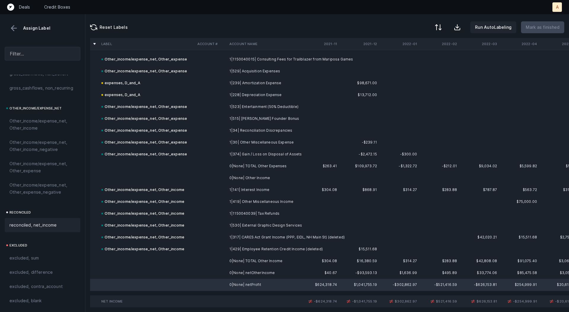
click at [40, 224] on span "reconciled, net_income" at bounding box center [32, 225] width 47 height 7
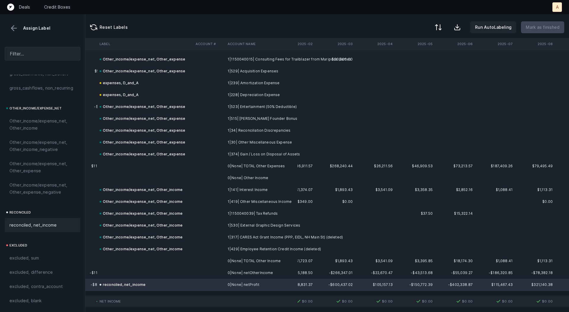
scroll to position [1959, 1652]
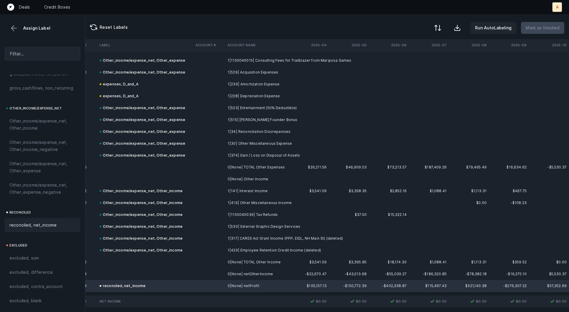
click at [444, 23] on button at bounding box center [437, 27] width 13 height 13
click at [421, 65] on div "By Hum label" at bounding box center [412, 63] width 59 height 12
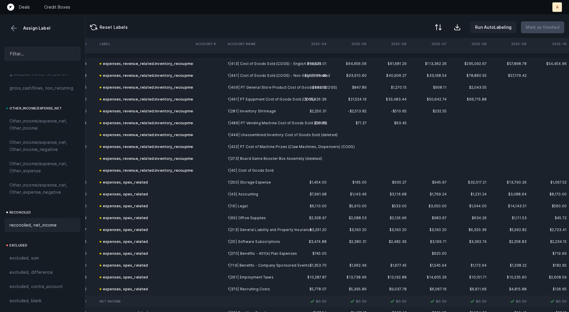
scroll to position [0, 1652]
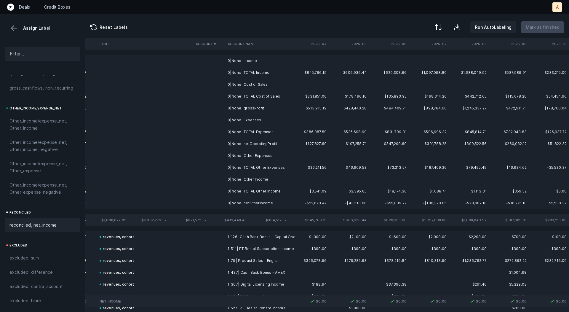
click at [304, 63] on td at bounding box center [309, 61] width 40 height 12
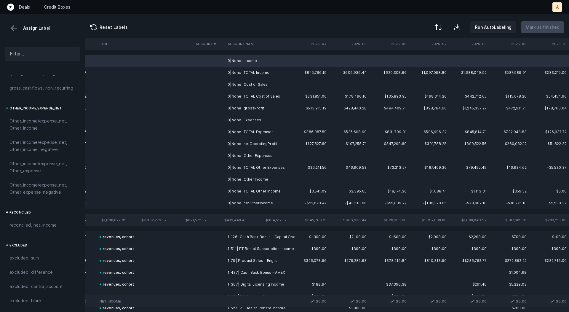
click at [279, 85] on td "0|None| Cost of Sales" at bounding box center [261, 85] width 72 height 12
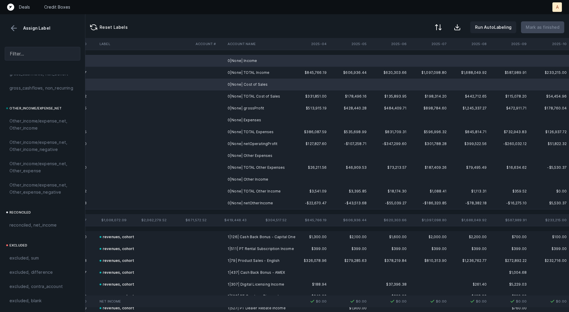
click at [262, 117] on td "0|None| Expenses" at bounding box center [261, 120] width 72 height 12
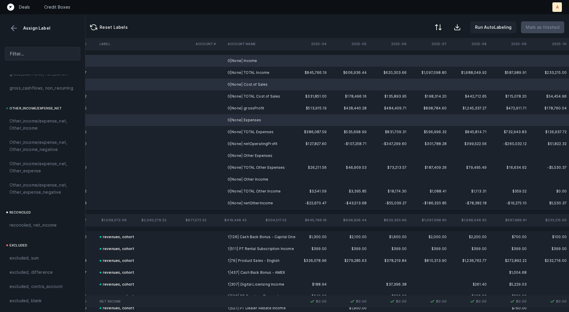
click at [266, 153] on td "0|None| Other Expenses" at bounding box center [261, 156] width 72 height 12
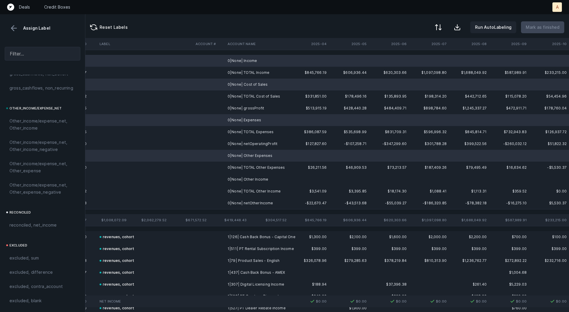
click at [266, 179] on td "0|None| Other Income" at bounding box center [261, 179] width 72 height 12
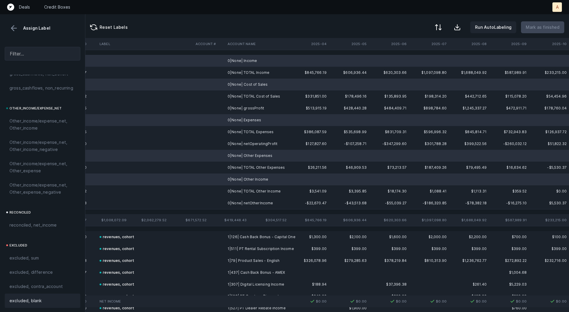
click at [35, 294] on div "excluded, blank" at bounding box center [43, 301] width 76 height 14
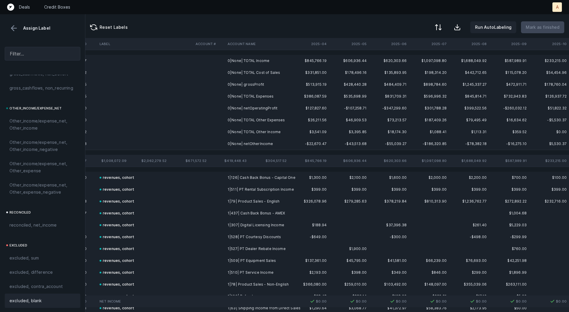
click at [253, 83] on td "0|None| grossProfit" at bounding box center [261, 85] width 72 height 12
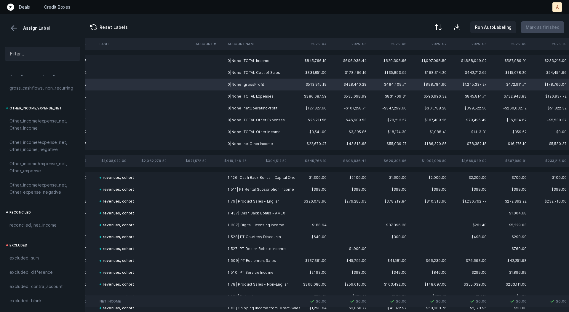
click at [252, 110] on td "0|None| netOperatingProfit" at bounding box center [261, 108] width 72 height 12
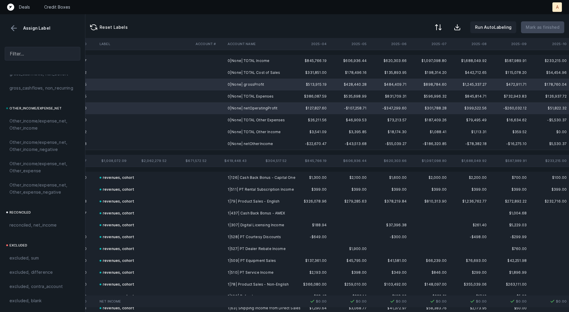
click at [251, 145] on td "0|None| netOtherIncome" at bounding box center [261, 144] width 72 height 12
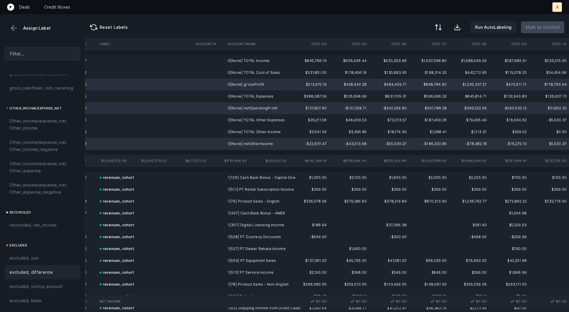
click at [41, 270] on span "excluded, difference" at bounding box center [30, 272] width 43 height 7
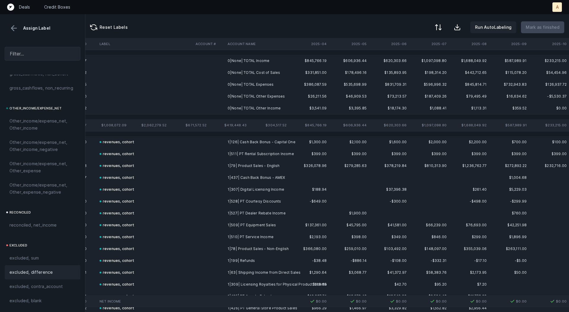
click at [259, 60] on td "0|None| TOTAL Income" at bounding box center [261, 61] width 72 height 12
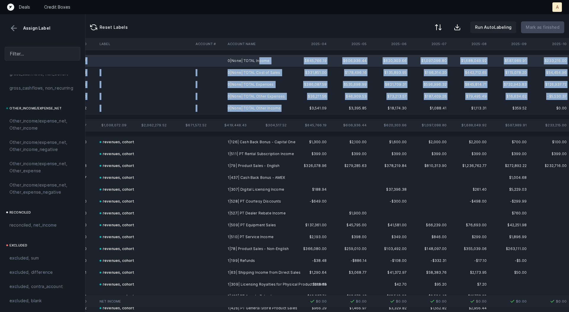
click at [262, 112] on td "0|None| TOTAL Other Income" at bounding box center [261, 108] width 72 height 12
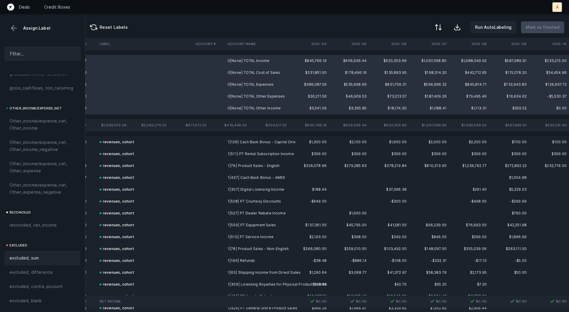
click at [43, 254] on div "excluded, sum" at bounding box center [42, 257] width 66 height 7
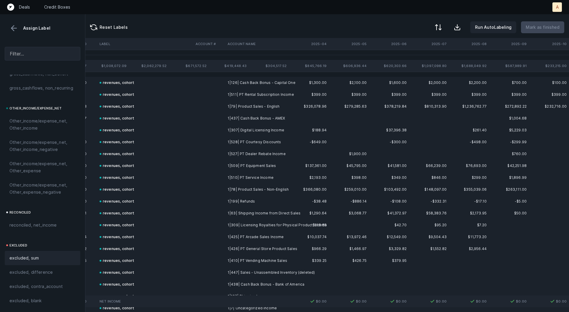
click at [14, 31] on button at bounding box center [13, 28] width 9 height 9
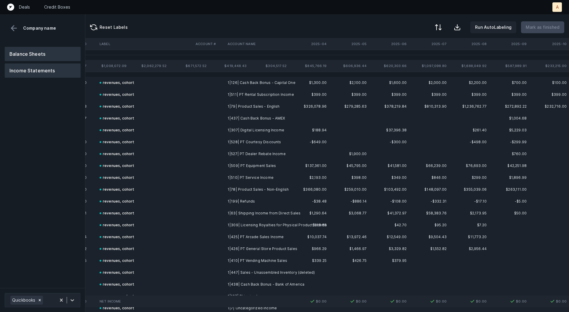
click at [31, 48] on button "Balance Sheets" at bounding box center [43, 54] width 76 height 14
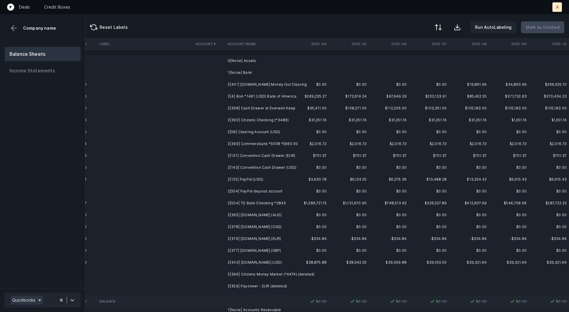
click at [280, 83] on td "2|401| Bill.com Money Out Clearing" at bounding box center [261, 85] width 72 height 12
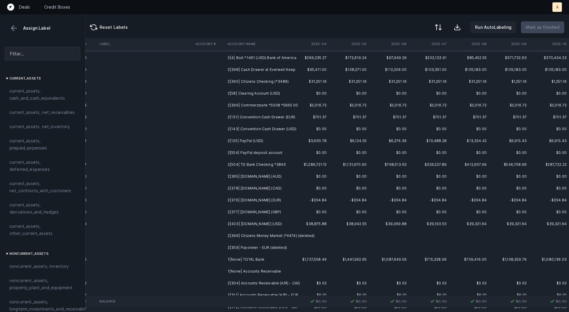
scroll to position [39, 1652]
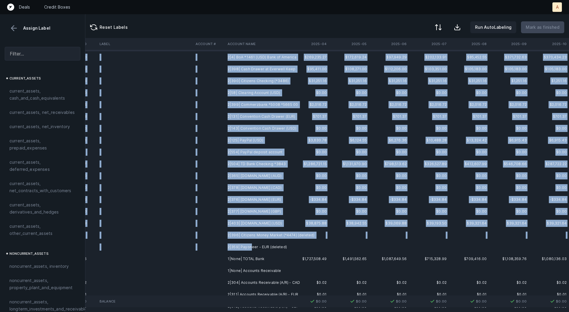
click at [250, 245] on td "2|359| Payoneer - EUR (deleted)" at bounding box center [261, 247] width 72 height 12
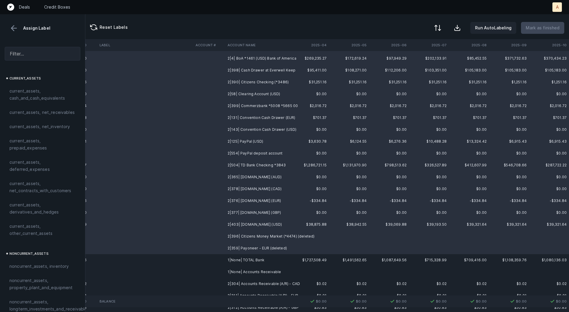
click at [442, 29] on div at bounding box center [437, 27] width 7 height 7
click at [427, 52] on div "By original order" at bounding box center [412, 51] width 59 height 12
click at [42, 92] on span "current_assets, cash_and_cash_equivalents" at bounding box center [42, 94] width 66 height 14
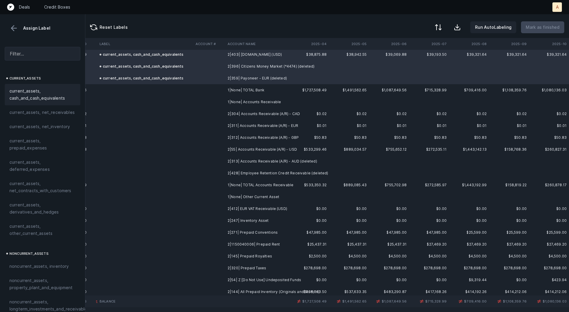
scroll to position [209, 1652]
click at [265, 112] on td "2|304| Accounts Receivable (A/R) - CAD" at bounding box center [261, 112] width 72 height 12
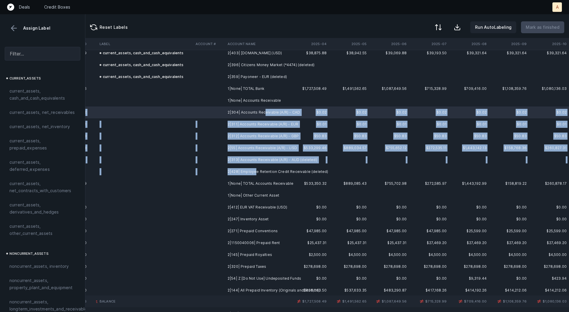
click at [254, 169] on td "2|428| Employee Retention Credit Receivable (deleted)" at bounding box center [261, 172] width 72 height 12
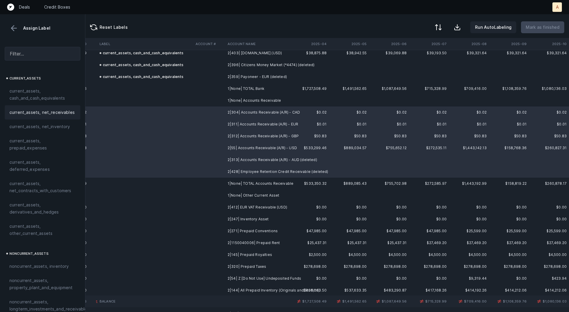
click at [66, 107] on div "current_assets, net_receivables" at bounding box center [43, 112] width 76 height 14
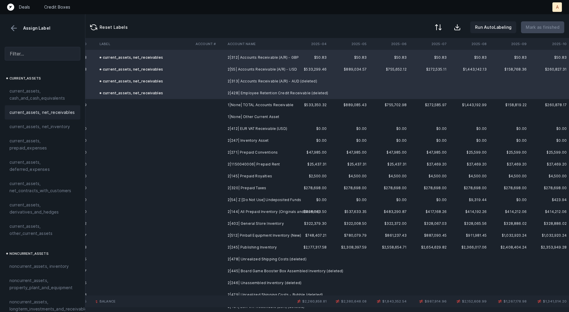
scroll to position [290, 1652]
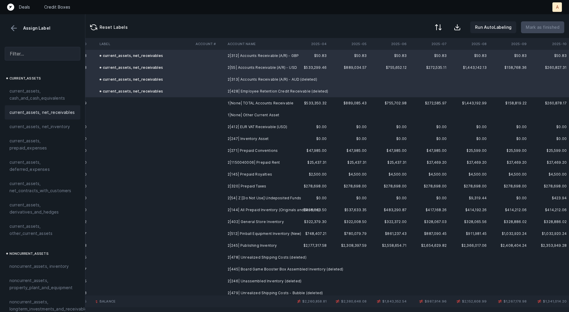
click at [285, 124] on td "2|412| EUR VAT Receivable (USD)" at bounding box center [261, 127] width 72 height 12
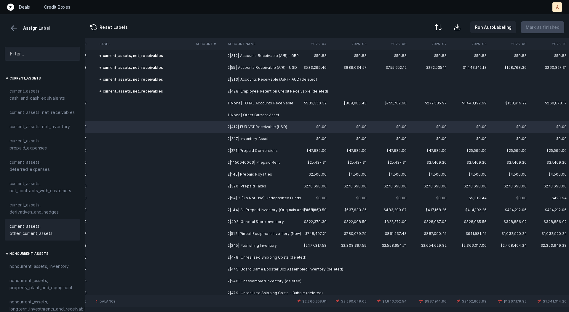
click at [23, 227] on span "current_assets, other_current_assets" at bounding box center [42, 230] width 66 height 14
click at [222, 142] on td at bounding box center [209, 139] width 32 height 12
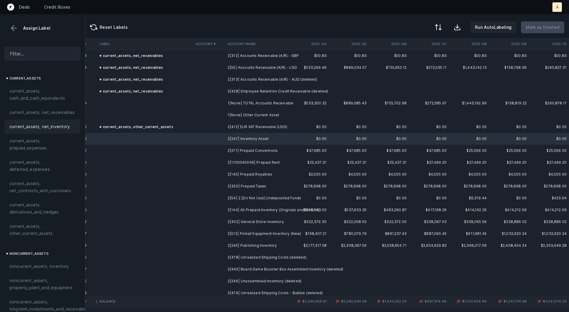
click at [47, 128] on span "current_assets, net_inventory" at bounding box center [39, 126] width 61 height 7
click at [268, 150] on td "2|271| Prepaid Conventions" at bounding box center [261, 151] width 72 height 12
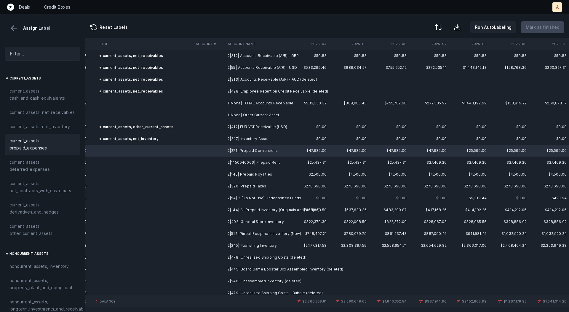
click at [50, 142] on span "current_assets, prepaid_expenses" at bounding box center [42, 144] width 66 height 14
click at [270, 159] on td "2|1150040006| Prepaid Rent" at bounding box center [261, 163] width 72 height 12
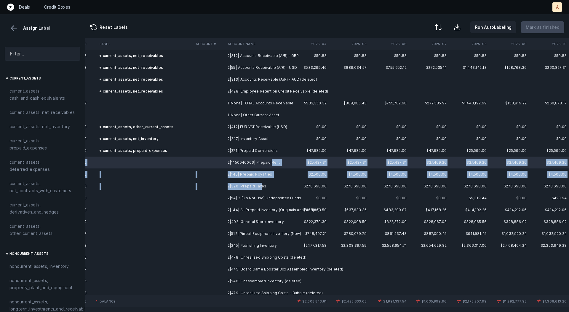
click at [260, 184] on td "2|320| Prepaid Taxes" at bounding box center [261, 186] width 72 height 12
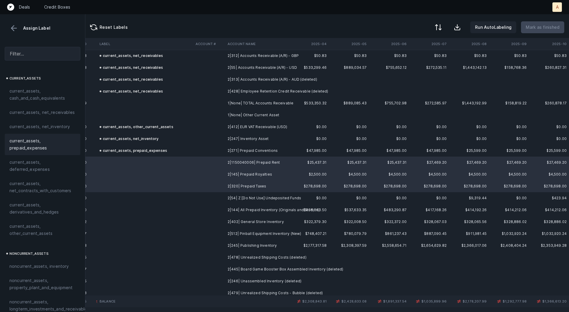
click at [34, 147] on span "current_assets, prepaid_expenses" at bounding box center [42, 144] width 66 height 14
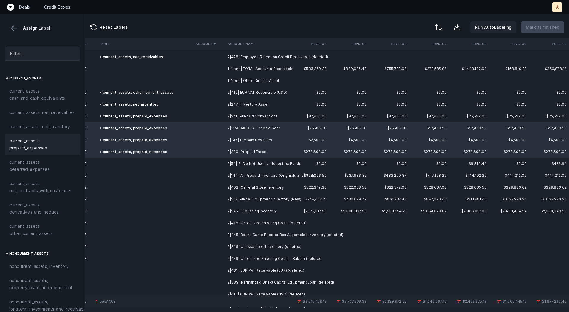
scroll to position [341, 1652]
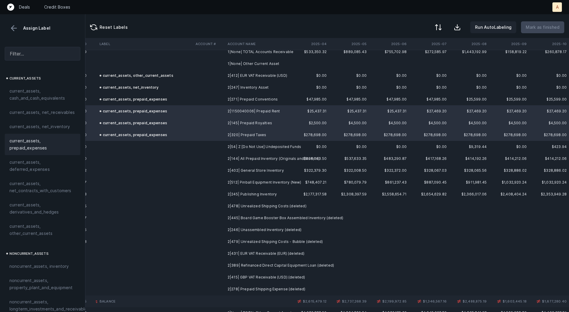
click at [266, 145] on td "2|54| Z [Do Not Use] Undeposited Funds" at bounding box center [261, 147] width 72 height 12
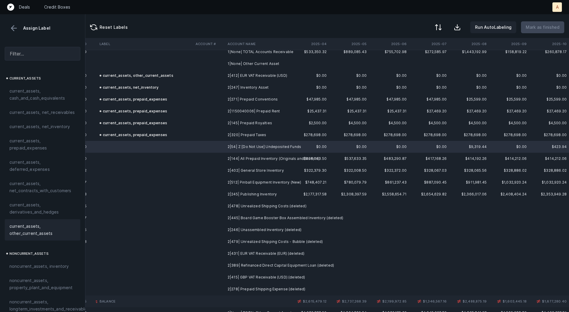
click at [21, 228] on span "current_assets, other_current_assets" at bounding box center [42, 230] width 66 height 14
click at [238, 159] on td "2|144| All Prepaid Inventory (Originals and Studios)" at bounding box center [261, 159] width 72 height 12
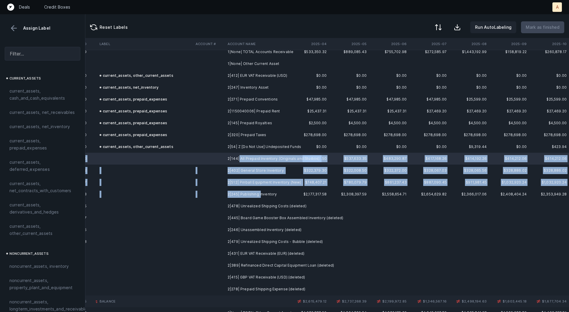
click at [260, 193] on td "2|245| Publishing Inventory" at bounding box center [261, 194] width 72 height 12
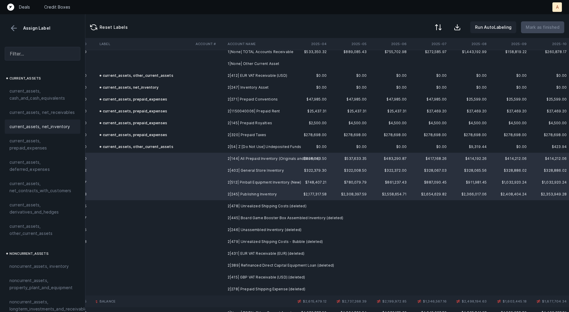
click at [54, 129] on span "current_assets, net_inventory" at bounding box center [39, 126] width 61 height 7
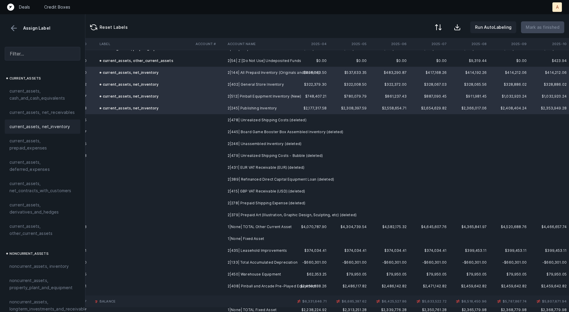
scroll to position [435, 1652]
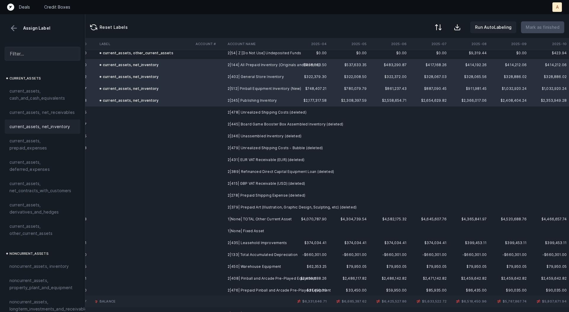
click at [234, 112] on td "2|478| Unrealized Shipping Costs (deleted)" at bounding box center [261, 112] width 72 height 12
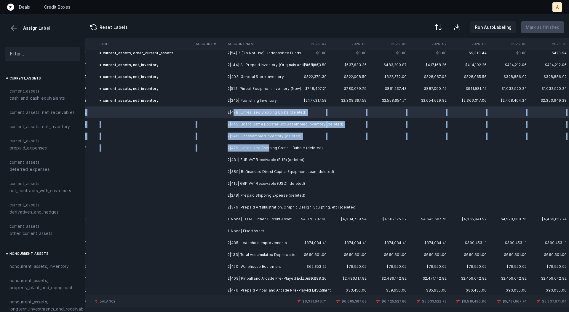
click at [267, 145] on td "2|479| Unrealized Shipping Costs - Bubble (deleted)" at bounding box center [261, 148] width 72 height 12
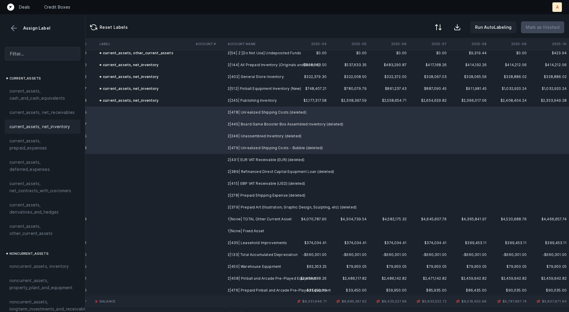
click at [57, 125] on span "current_assets, net_inventory" at bounding box center [39, 126] width 61 height 7
click at [263, 159] on td "2|431| EUR VAT Receivable (EUR) (deleted)" at bounding box center [261, 160] width 72 height 12
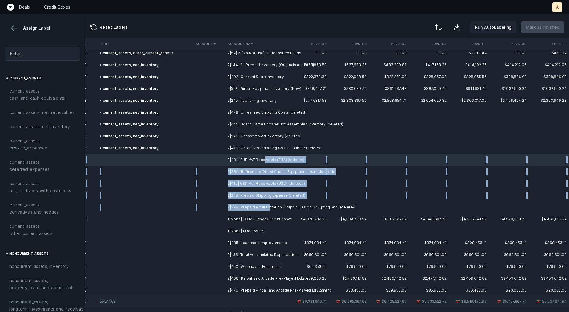
click at [269, 206] on td "2|379| Prepaid Art (Illustration, Graphic Design, Sculpting, etc) (deleted)" at bounding box center [261, 207] width 72 height 12
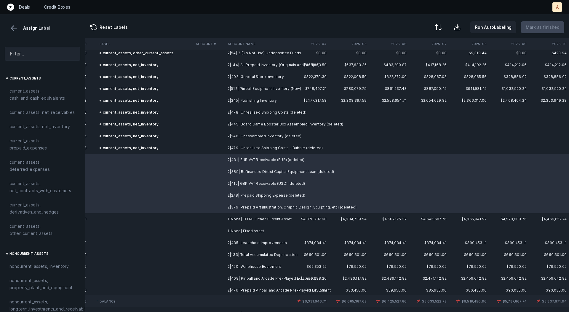
click at [254, 184] on td "2|415| GBP VAT Receivable (USD) (deleted)" at bounding box center [261, 184] width 72 height 12
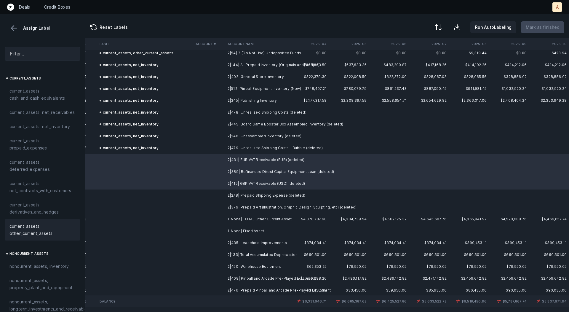
click at [29, 228] on span "current_assets, other_current_assets" at bounding box center [42, 230] width 66 height 14
click at [216, 190] on td at bounding box center [209, 195] width 32 height 12
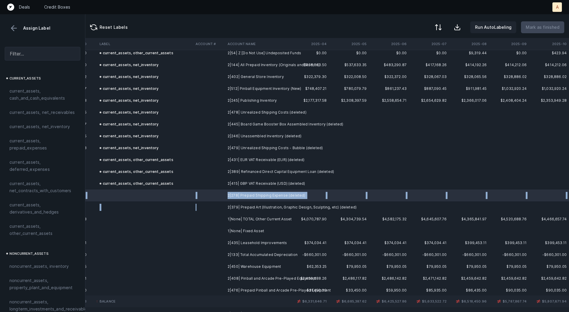
click at [219, 207] on td at bounding box center [209, 207] width 32 height 12
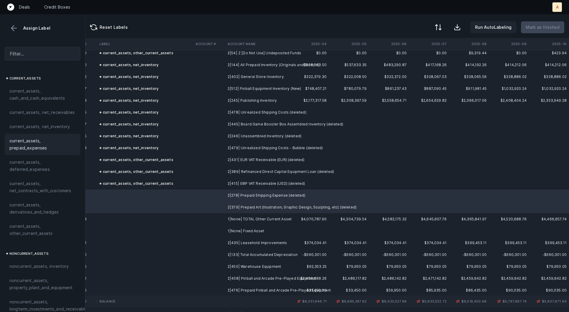
click at [43, 148] on span "current_assets, prepaid_expenses" at bounding box center [42, 144] width 66 height 14
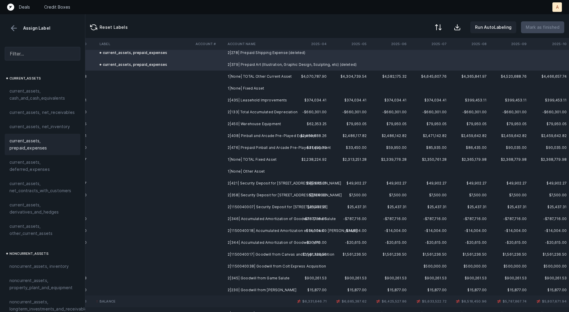
scroll to position [580, 1652]
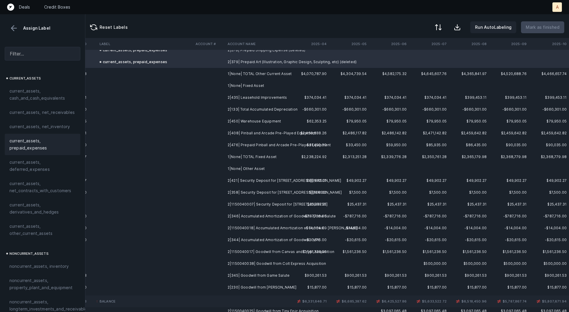
click at [273, 94] on td "2|435| Leasehold Improvements" at bounding box center [261, 98] width 72 height 12
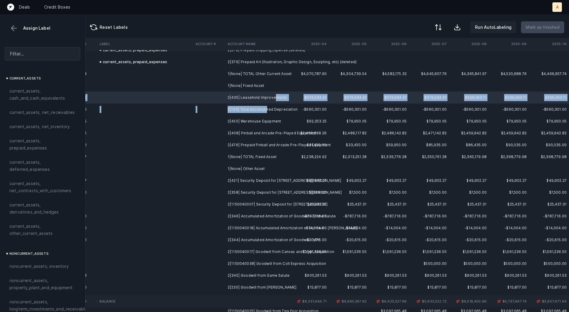
click at [266, 112] on td "2|133| Total Accumulated Depreciation" at bounding box center [261, 109] width 72 height 12
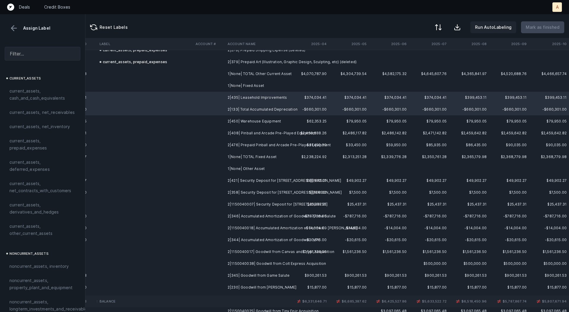
click at [259, 122] on td "2|450| Warehouse Equipment" at bounding box center [261, 121] width 72 height 12
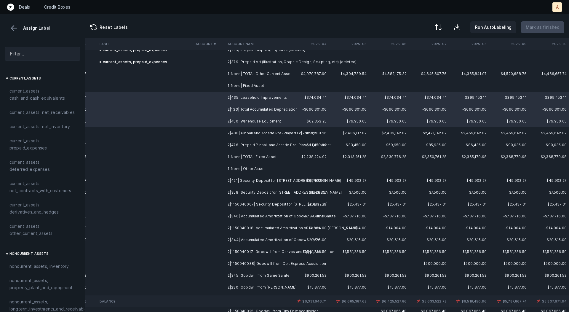
click at [249, 143] on td "2|476| Prepaid Pinball and Arcade Pre-Played Equipment" at bounding box center [261, 145] width 72 height 12
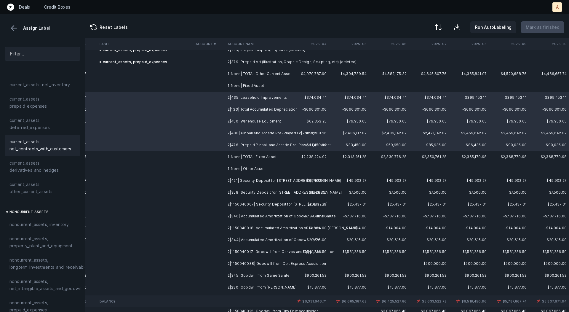
scroll to position [96, 0]
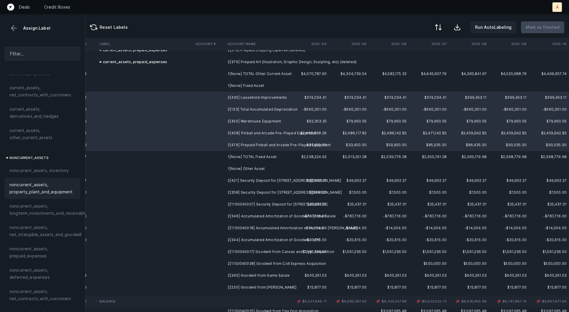
click at [28, 185] on span "noncurrent_assets, property_plant_and_equipment" at bounding box center [42, 188] width 66 height 14
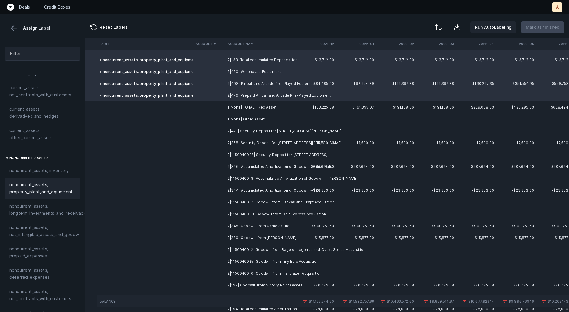
scroll to position [630, 0]
click at [225, 133] on td at bounding box center [211, 131] width 32 height 12
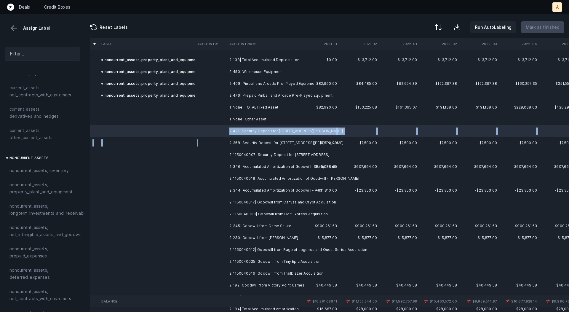
click at [217, 141] on td at bounding box center [211, 143] width 32 height 12
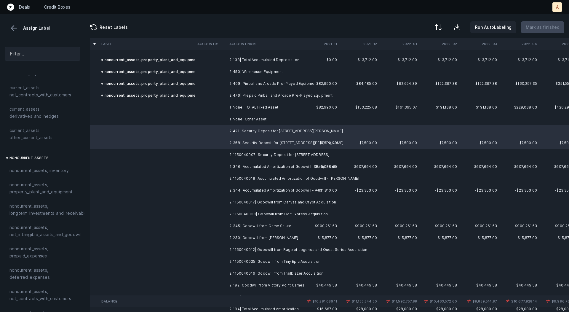
click at [215, 152] on td at bounding box center [211, 155] width 32 height 12
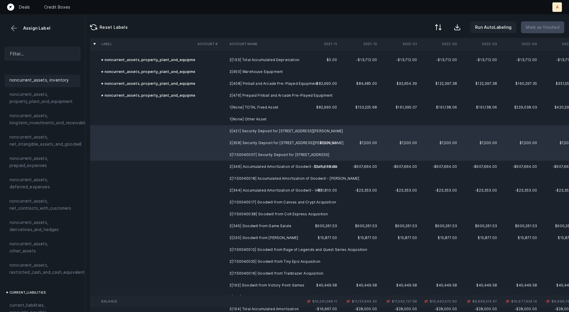
scroll to position [187, 0]
click at [36, 261] on span "noncurrent_assets, restricted_cash_and_cash_equivalents" at bounding box center [48, 268] width 78 height 14
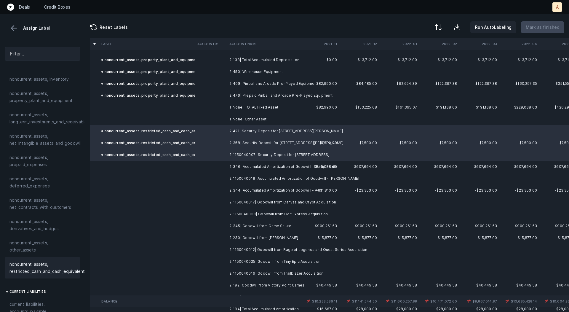
click at [214, 169] on td at bounding box center [211, 167] width 32 height 12
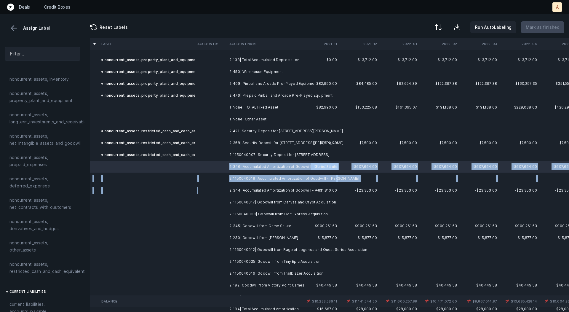
click at [217, 187] on td at bounding box center [211, 190] width 32 height 12
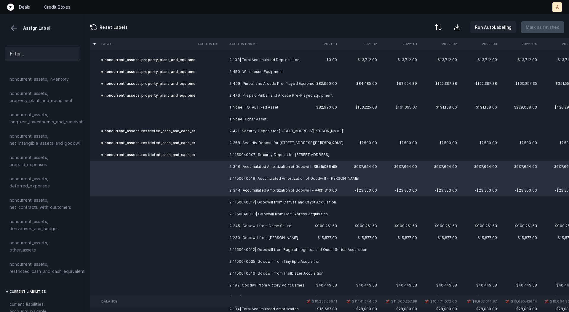
click at [217, 230] on td at bounding box center [211, 226] width 32 height 12
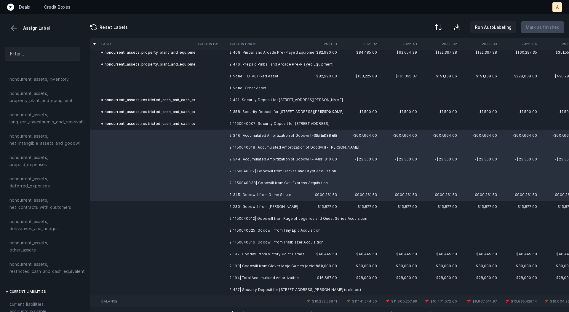
scroll to position [664, 0]
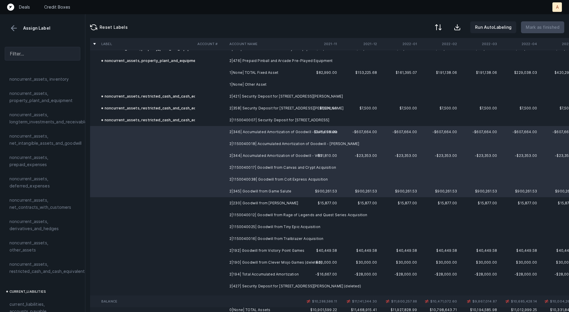
click at [235, 264] on td "2|190| Goodwill from Clever Mojo Games (deleted)" at bounding box center [263, 263] width 72 height 12
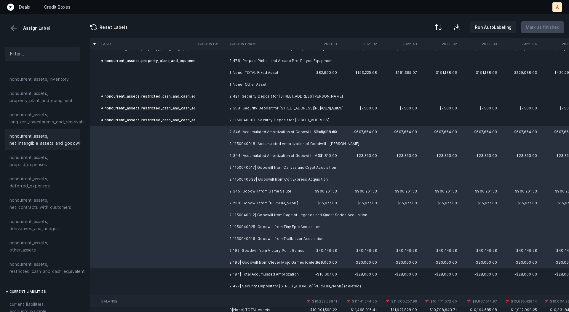
click at [57, 144] on span "noncurrent_assets, net_intangible_assets_and_goodwill" at bounding box center [45, 140] width 72 height 14
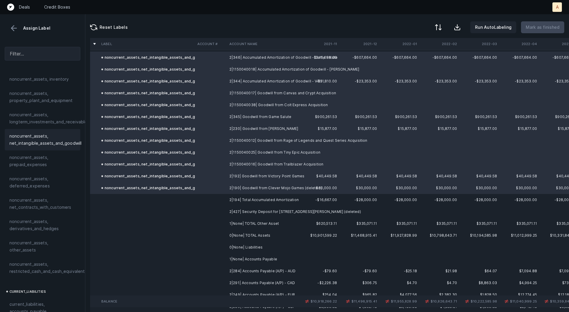
scroll to position [746, 0]
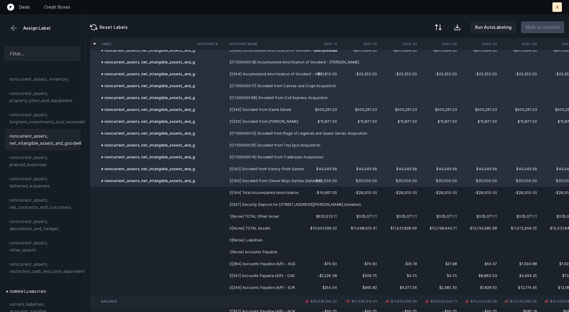
click at [242, 208] on td "2|427| Security Deposit for 1 Hampshire Dr. Milford (deleted)" at bounding box center [263, 205] width 72 height 12
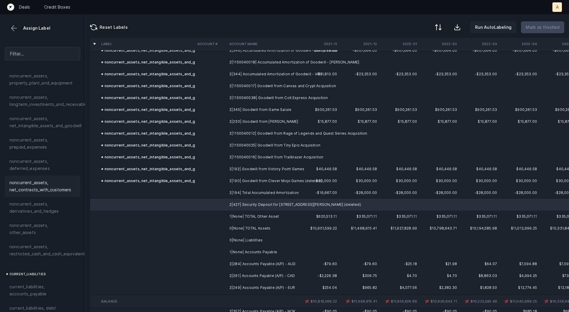
scroll to position [209, 0]
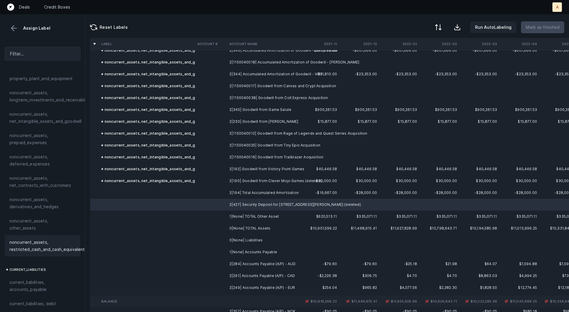
click at [52, 239] on span "noncurrent_assets, restricted_cash_and_cash_equivalents" at bounding box center [48, 246] width 78 height 14
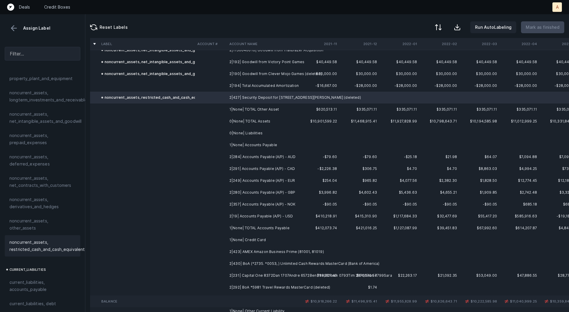
scroll to position [856, 0]
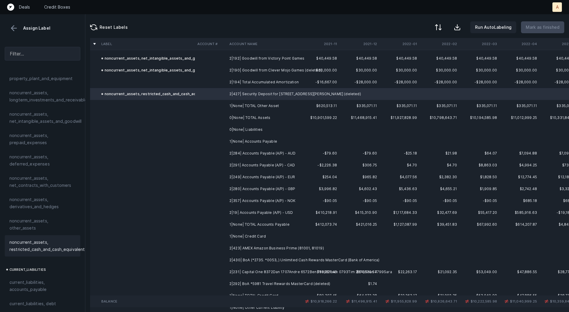
click at [273, 150] on td "2|284| Accounts Payable (A/P) - AUD" at bounding box center [263, 153] width 72 height 12
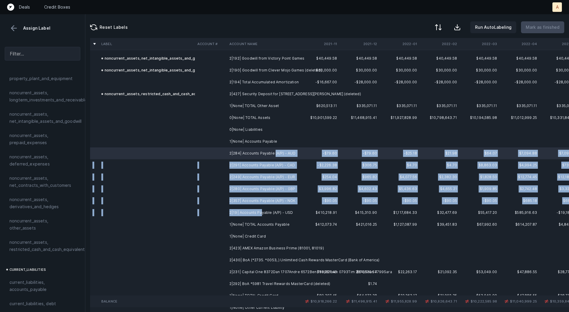
click at [260, 213] on td "2|19| Accounts Payable (A/P) - USD" at bounding box center [263, 213] width 72 height 12
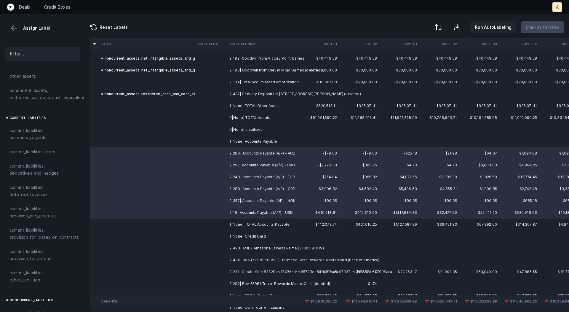
scroll to position [362, 0]
click at [37, 126] on span "current_liabilities, accounts_payable" at bounding box center [42, 133] width 66 height 14
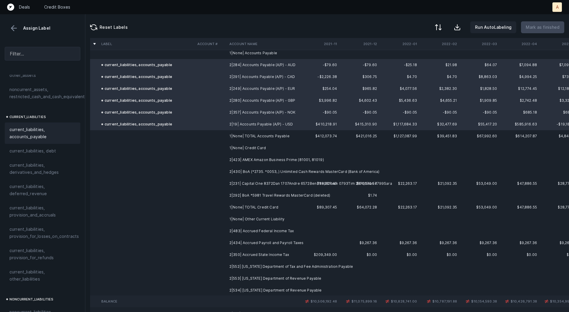
scroll to position [957, 0]
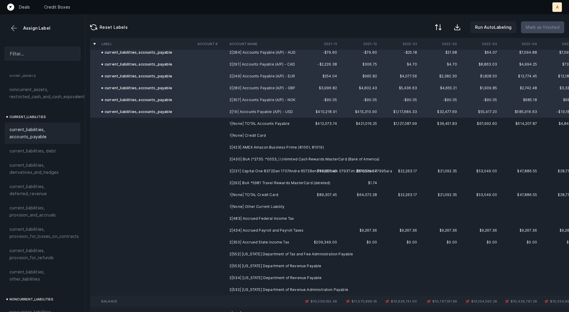
click at [249, 148] on td "2|423| AMEX Amazon Business Prime (81001, 81019)" at bounding box center [263, 147] width 72 height 12
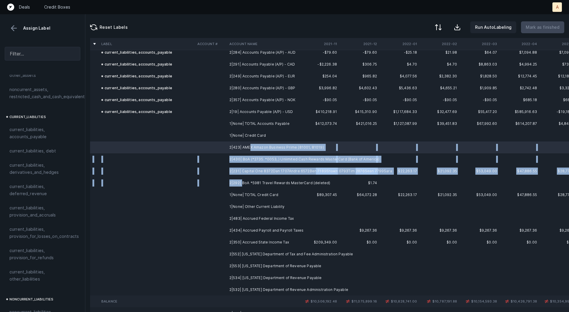
click at [243, 185] on td "2|292| BoA *5981 Travel Rewards MasterCard (deleted)" at bounding box center [263, 183] width 72 height 12
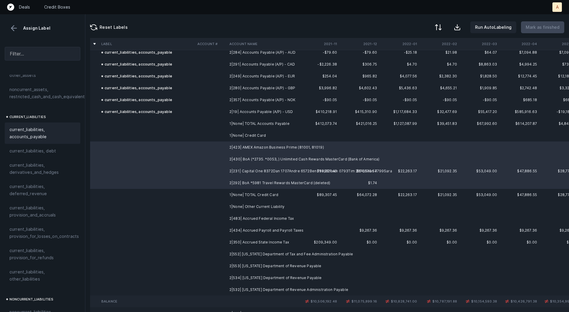
click at [40, 130] on span "current_liabilities, accounts_payable" at bounding box center [42, 133] width 66 height 14
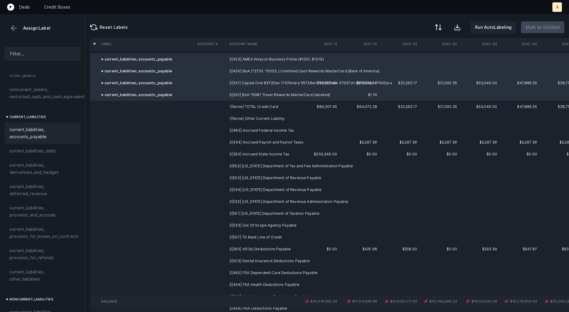
scroll to position [1051, 0]
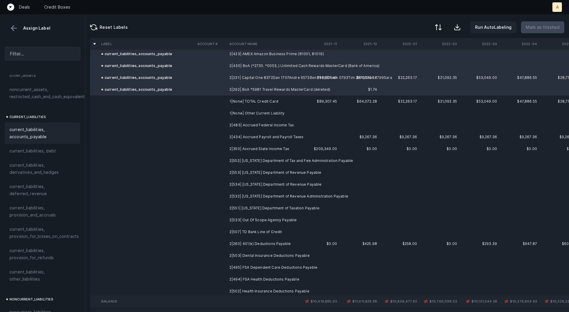
click at [258, 124] on td "2|483| Accrued Federal Income Tax" at bounding box center [263, 125] width 72 height 12
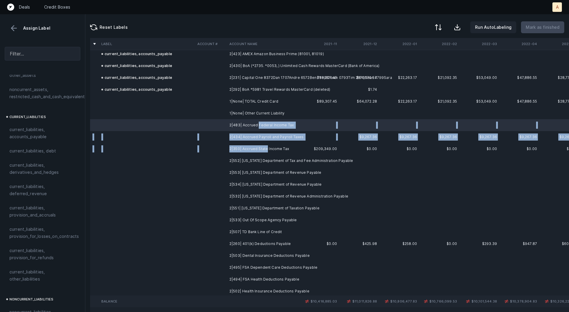
click at [265, 148] on td "2|350| Accrued State Income Tax" at bounding box center [263, 149] width 72 height 12
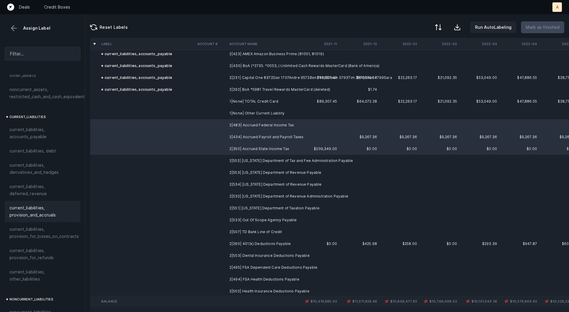
click at [58, 204] on span "current_liabilities, provision_and_accruals" at bounding box center [42, 211] width 66 height 14
click at [249, 163] on td "2|552| California Department of Tax and Fee Administration Payable" at bounding box center [263, 161] width 72 height 12
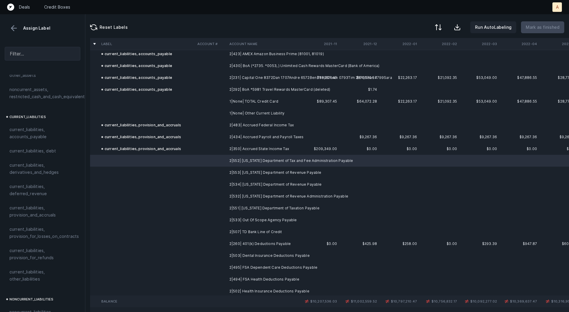
click at [313, 171] on td at bounding box center [320, 173] width 40 height 12
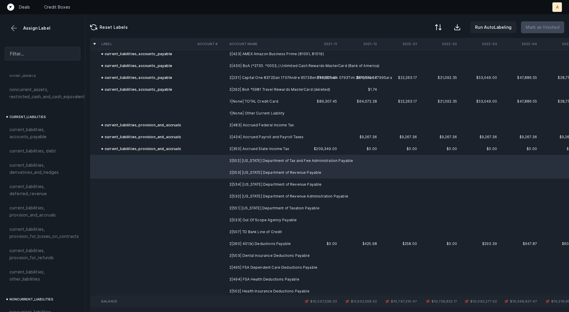
click at [300, 181] on td "2|534| Massachusetts Department of Revenue Payable" at bounding box center [263, 185] width 72 height 12
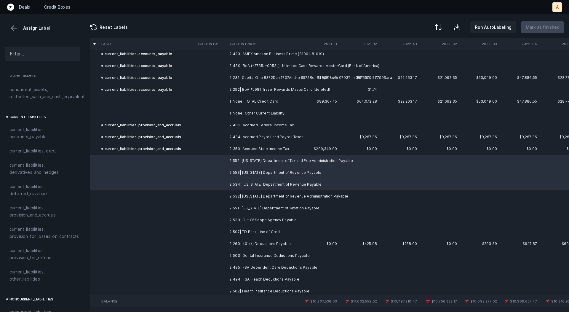
click at [300, 192] on td "2|532| New Hampshire Department of Revenue Administration Payable" at bounding box center [263, 196] width 72 height 12
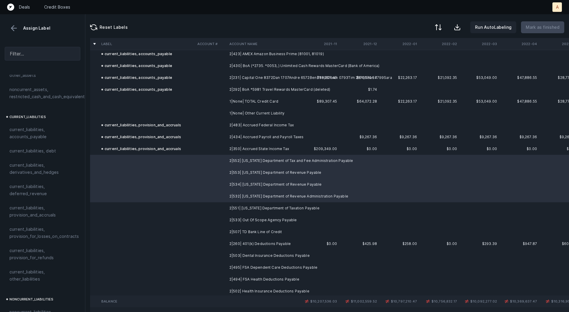
click at [294, 207] on td "2|551| Ohio Department of Taxation Payable" at bounding box center [263, 208] width 72 height 12
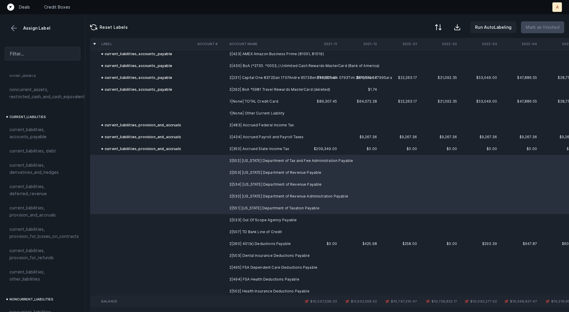
click at [286, 218] on td "2|533| Out Of Scope Agency Payable" at bounding box center [263, 220] width 72 height 12
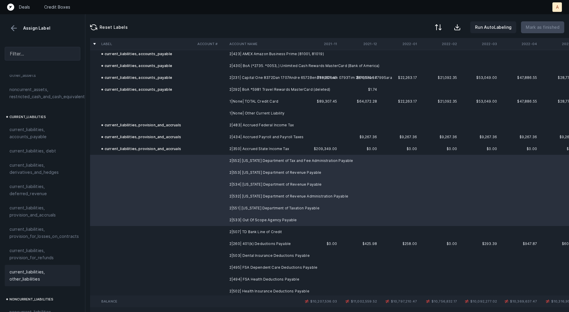
click at [16, 268] on span "current_liabilities, other_liabilities" at bounding box center [42, 275] width 66 height 14
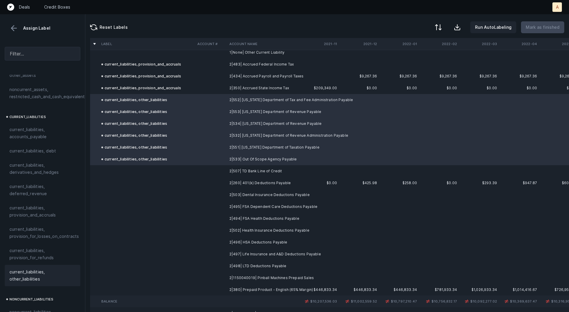
scroll to position [1117, 0]
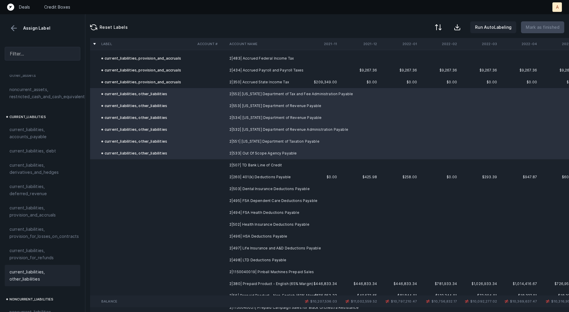
click at [248, 163] on td "2|507| TD Bank Line of Credit" at bounding box center [263, 165] width 72 height 12
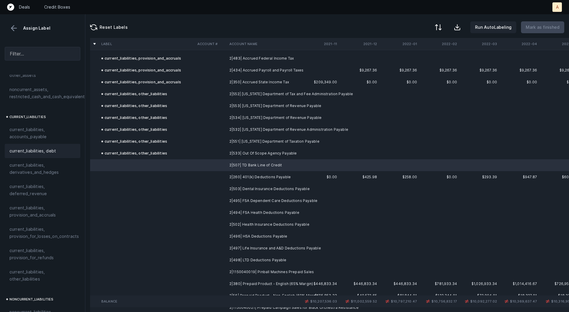
drag, startPoint x: 45, startPoint y: 141, endPoint x: 66, endPoint y: 141, distance: 20.5
click at [45, 147] on span "current_liabilities, debt" at bounding box center [32, 150] width 47 height 7
click at [251, 176] on td "2|260| 401(k) Deductions Payable" at bounding box center [263, 177] width 72 height 12
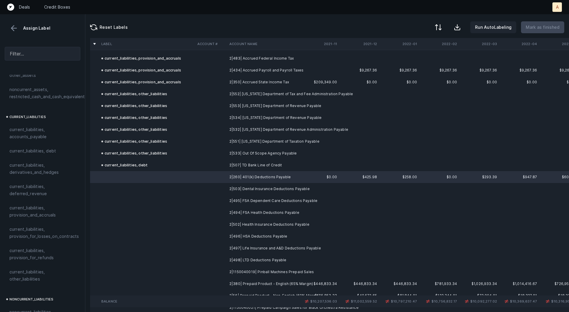
click at [265, 187] on td "2|503| Dental Insurance Deductions Payable" at bounding box center [263, 189] width 72 height 12
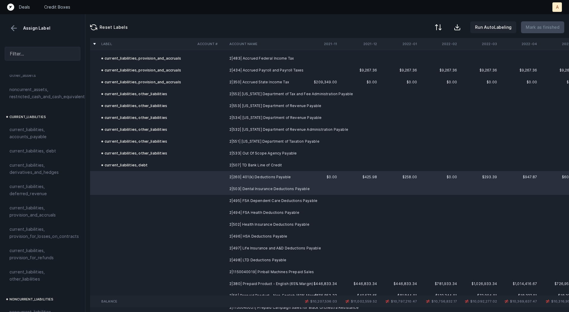
click at [250, 202] on td "2|495| FSA Dependent Care Deductions Payable" at bounding box center [263, 201] width 72 height 12
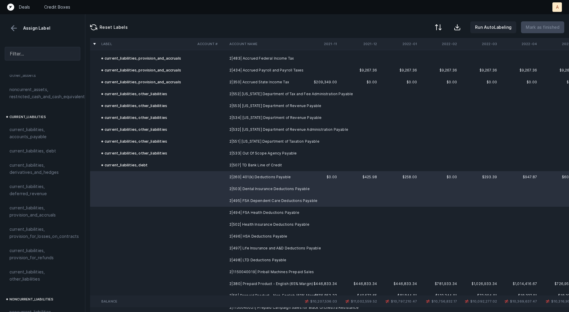
click at [247, 214] on td "2|494| FSA Health Deductions Payable" at bounding box center [263, 213] width 72 height 12
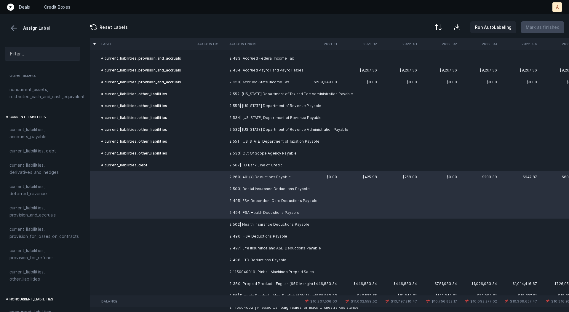
click at [247, 225] on td "2|502| Health Insurance Deductions Payable" at bounding box center [263, 225] width 72 height 12
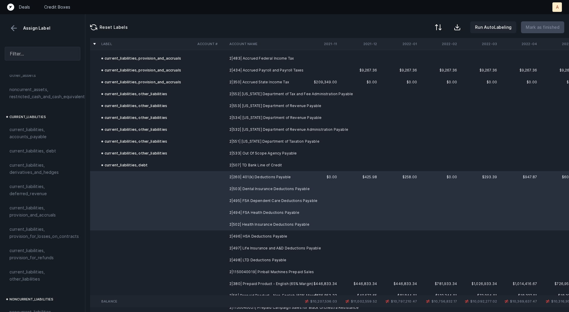
click at [247, 235] on td "2|496| HSA Deductions Payable" at bounding box center [263, 236] width 72 height 12
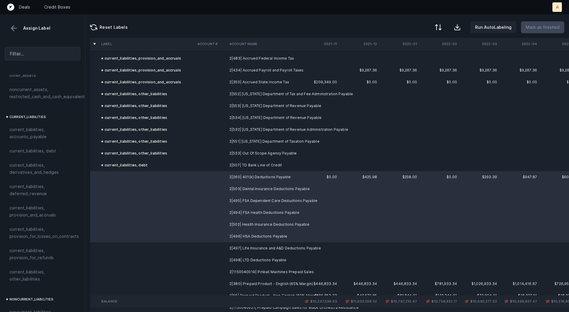
click at [247, 243] on td "2|497| Life Insurance and A&D Deductions Payable" at bounding box center [263, 248] width 72 height 12
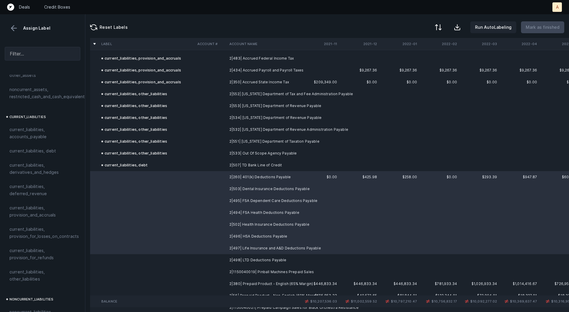
click at [247, 257] on td "2|498| LTD Deductions Payable" at bounding box center [263, 260] width 72 height 12
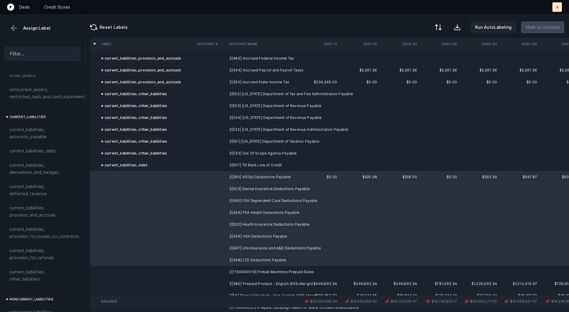
click at [249, 272] on td "2|1150040019| Pinball Machines Prepaid Sales" at bounding box center [263, 272] width 72 height 12
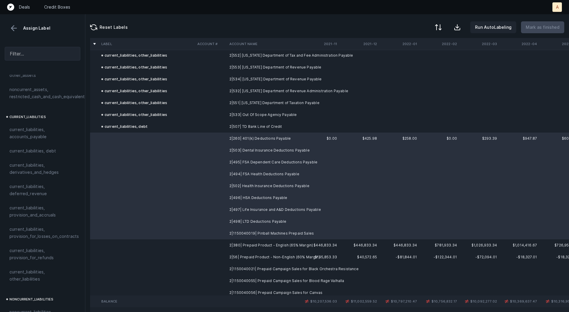
scroll to position [1157, 0]
click at [271, 234] on td "2|1150040019| Pinball Machines Prepaid Sales" at bounding box center [263, 233] width 72 height 12
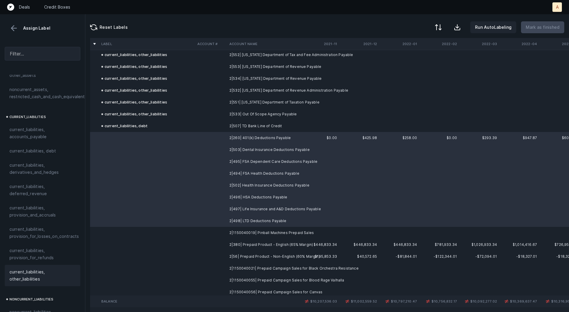
click at [27, 271] on span "current_liabilities, other_liabilities" at bounding box center [42, 275] width 66 height 14
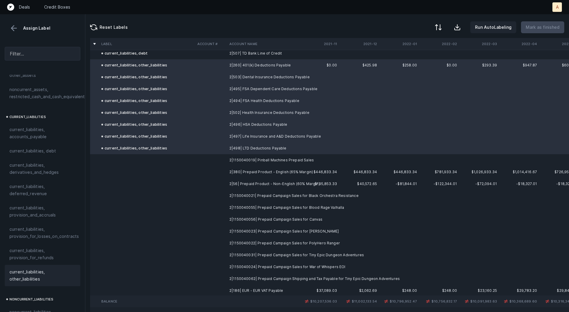
scroll to position [1237, 0]
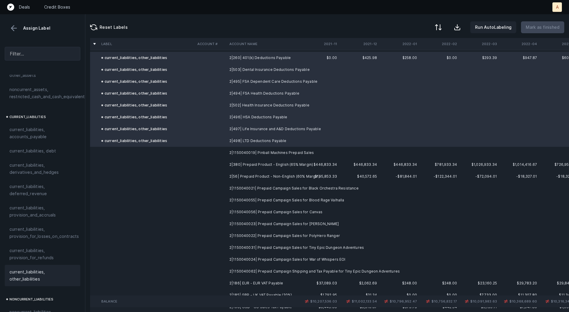
click at [243, 151] on td "2|1150040019| Pinball Machines Prepaid Sales" at bounding box center [263, 153] width 72 height 12
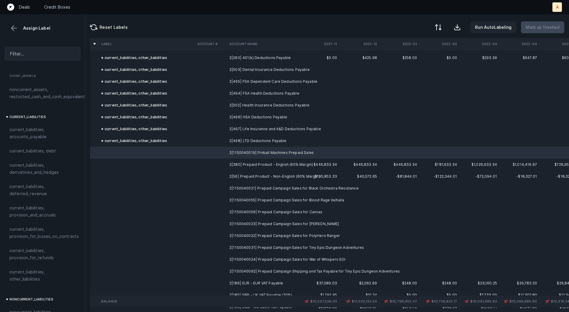
click at [237, 164] on td "2|380| Prepaid Product - English (65% Margin)" at bounding box center [263, 165] width 72 height 12
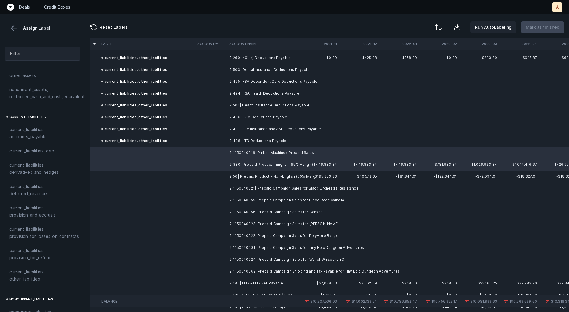
click at [235, 174] on td "2|56| Prepaid Product - Non-English (60% Margin)" at bounding box center [263, 177] width 72 height 12
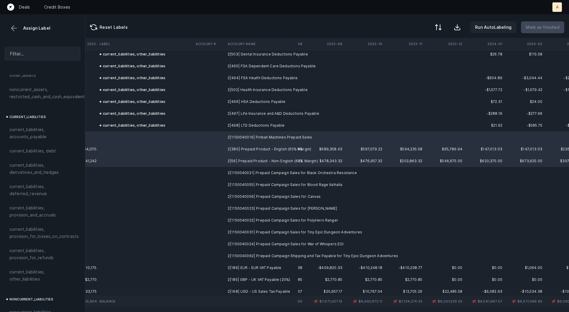
scroll to position [1252, 859]
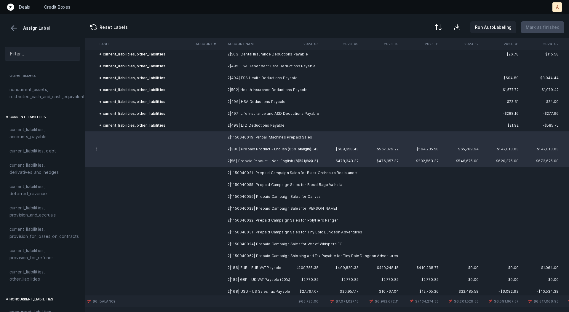
click at [273, 252] on td "2|1150040062| Prepaid Campaign Shipping and Tax Payable for Tiny Epic Dungeon A…" at bounding box center [261, 256] width 72 height 12
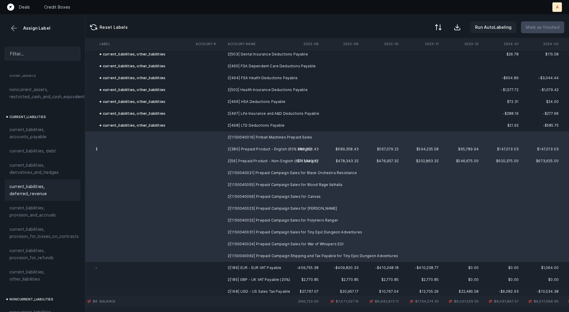
click at [52, 187] on span "current_liabilities, deferred_revenue" at bounding box center [42, 190] width 66 height 14
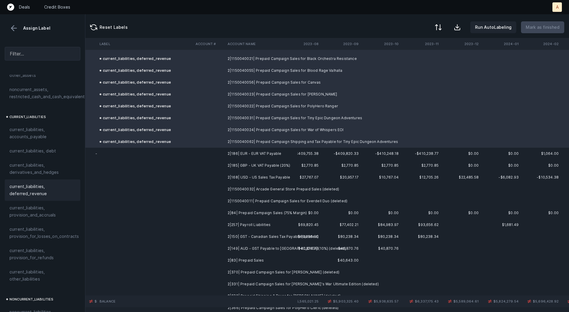
scroll to position [1371, 859]
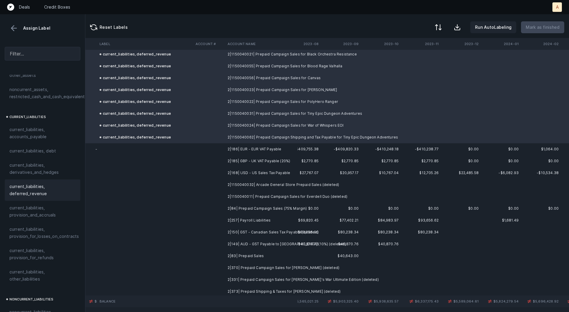
click at [232, 147] on td "2|186| EUR - EUR VAT Payable" at bounding box center [261, 149] width 72 height 12
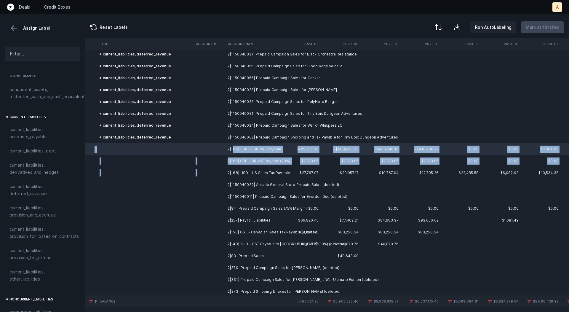
click at [228, 171] on td "2|168| USD - US Sales Tax Payable" at bounding box center [261, 173] width 72 height 12
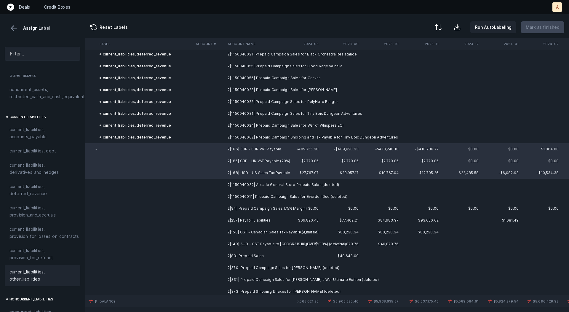
click at [29, 268] on span "current_liabilities, other_liabilities" at bounding box center [42, 275] width 66 height 14
click at [207, 183] on td at bounding box center [209, 185] width 32 height 12
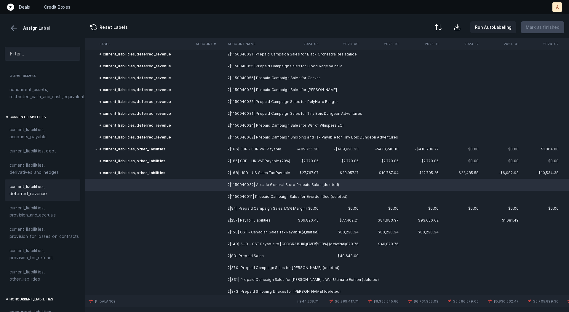
click at [43, 183] on span "current_liabilities, deferred_revenue" at bounding box center [42, 190] width 66 height 14
click at [224, 196] on td at bounding box center [209, 197] width 32 height 12
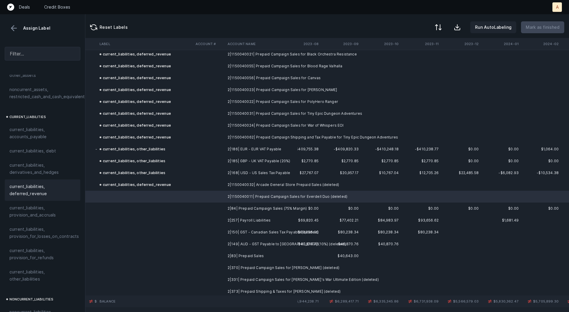
click at [46, 183] on span "current_liabilities, deferred_revenue" at bounding box center [42, 190] width 66 height 14
click at [212, 206] on td at bounding box center [209, 209] width 32 height 12
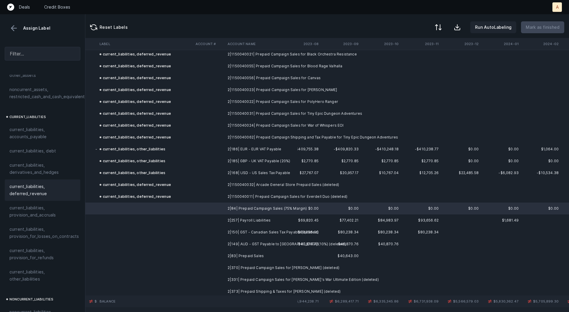
click at [51, 184] on span "current_liabilities, deferred_revenue" at bounding box center [42, 190] width 66 height 14
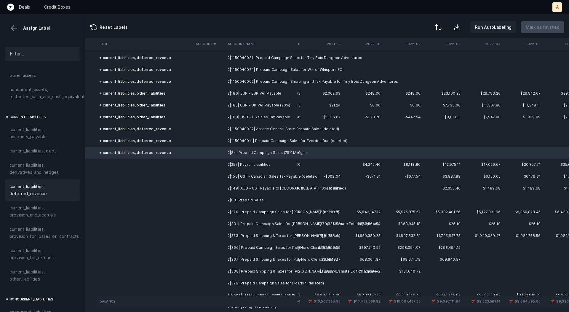
scroll to position [1426, 0]
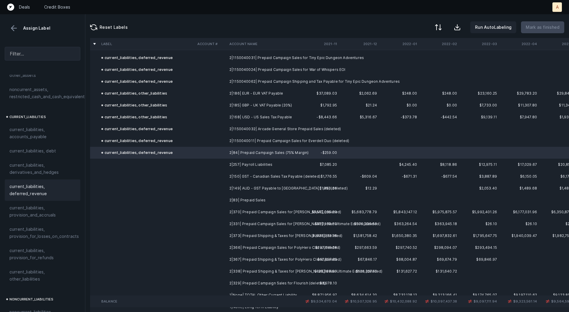
click at [222, 163] on td at bounding box center [211, 165] width 32 height 12
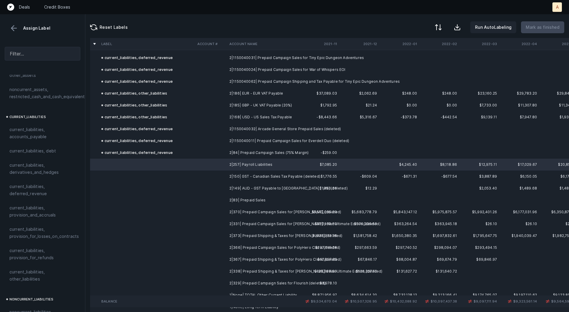
click at [225, 177] on td at bounding box center [211, 177] width 32 height 12
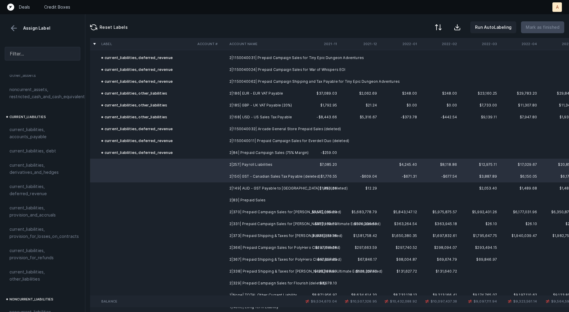
click at [222, 189] on td at bounding box center [211, 188] width 32 height 12
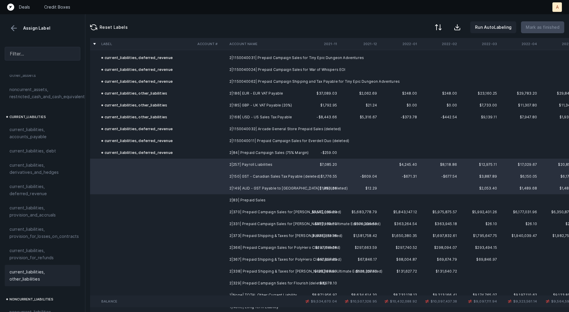
click at [27, 268] on span "current_liabilities, other_liabilities" at bounding box center [42, 275] width 66 height 14
click at [227, 196] on td "2|83| Prepaid Sales" at bounding box center [263, 200] width 72 height 12
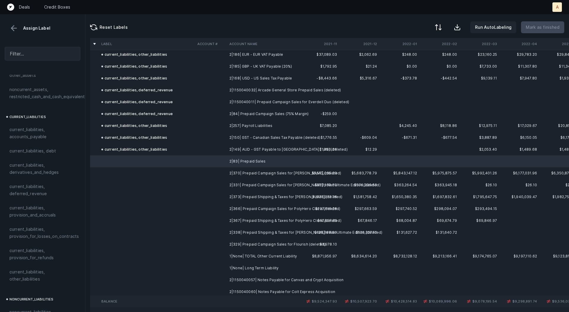
scroll to position [1470, 0]
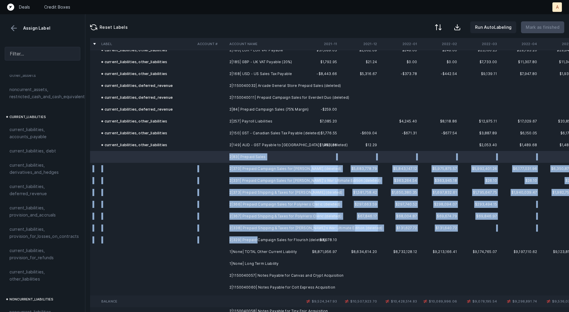
click at [257, 238] on td "2|329| Prepaid Campaign Sales for Flourish (deleted)" at bounding box center [263, 240] width 72 height 12
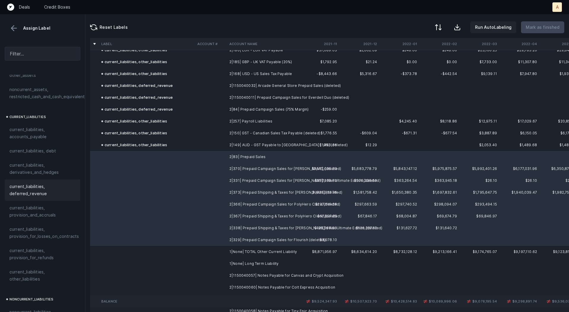
click at [57, 183] on span "current_liabilities, deferred_revenue" at bounding box center [42, 190] width 66 height 14
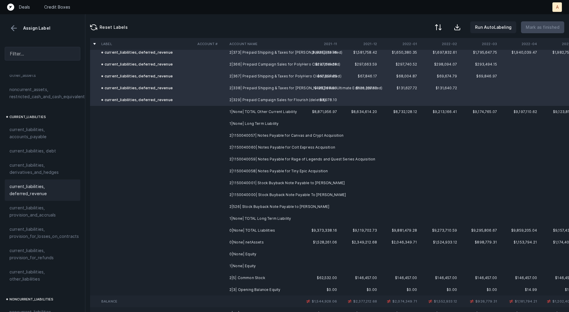
scroll to position [1613, 0]
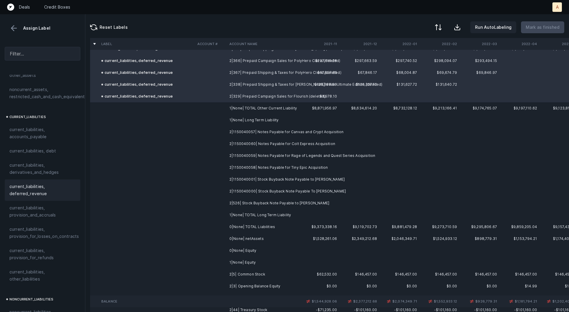
click at [261, 131] on td "2|1150040057| Notes Payable for Canvas and Crypt Acquisition" at bounding box center [263, 132] width 72 height 12
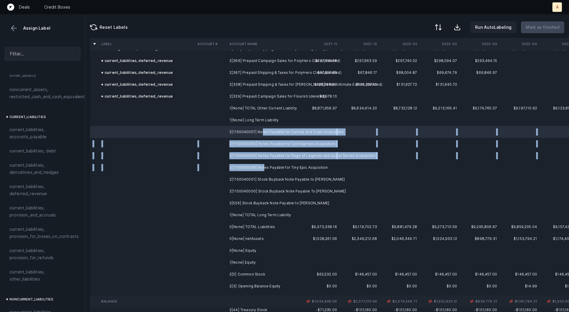
click at [263, 166] on td "2|1150040058| Notes Payable for Tiny Epic Acquisition" at bounding box center [263, 168] width 72 height 12
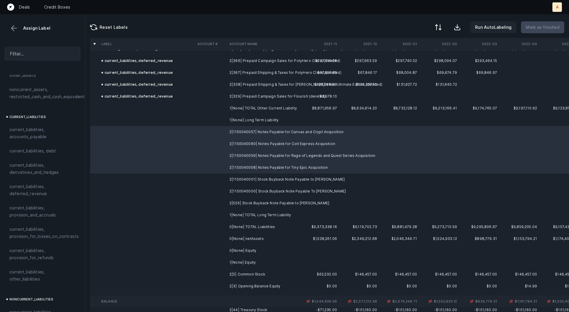
click at [264, 190] on td "2|1150040000| Stock Buyback Note Payable To Mike Bergeron" at bounding box center [263, 191] width 72 height 12
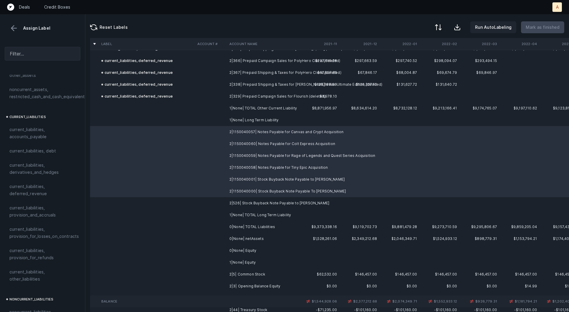
click at [261, 202] on td "2|526| Stock Buyback Note Payable to Peter Miller" at bounding box center [263, 203] width 72 height 12
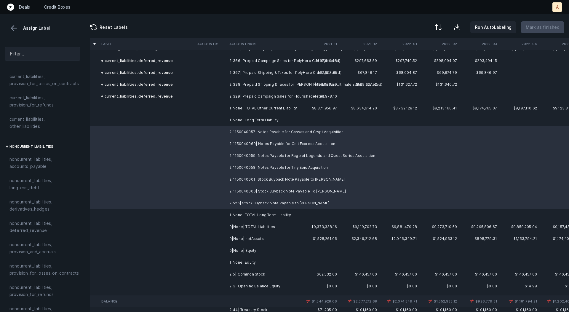
scroll to position [517, 0]
click at [28, 181] on span "noncurrent_liabilities, longterm_debt" at bounding box center [42, 181] width 66 height 14
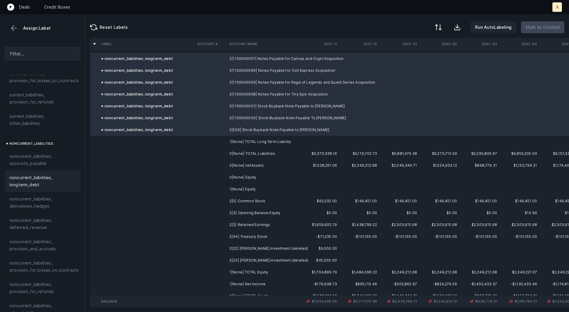
scroll to position [1698, 0]
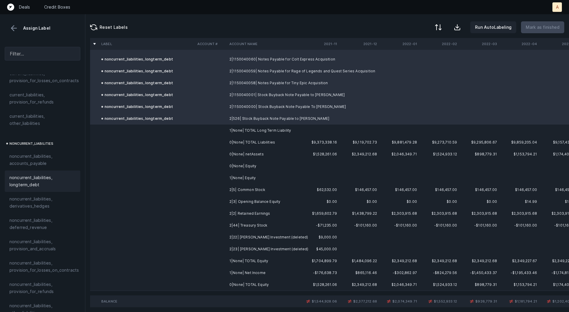
click at [266, 190] on td "2|5| Common Stock" at bounding box center [263, 190] width 72 height 12
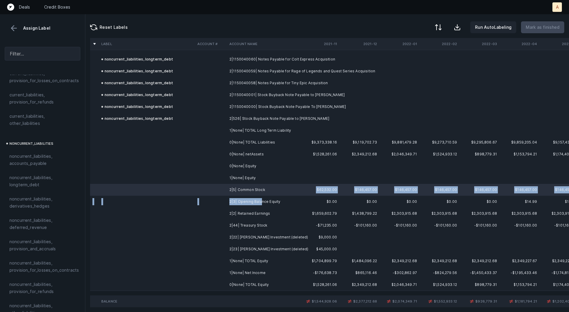
click at [261, 202] on td "2|3| Opening Balance Equity" at bounding box center [263, 202] width 72 height 12
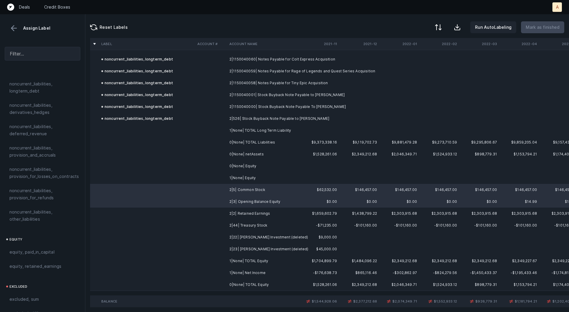
scroll to position [645, 0]
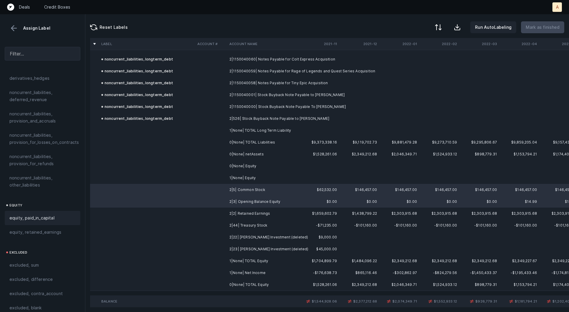
click at [23, 211] on div "equity, paid_in_capital" at bounding box center [43, 218] width 76 height 14
click at [233, 214] on td "2|2| Retained Earnings" at bounding box center [263, 214] width 72 height 12
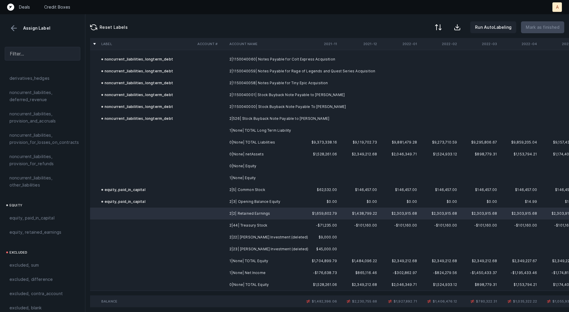
click at [238, 273] on td "1|None| Net Income" at bounding box center [263, 273] width 72 height 12
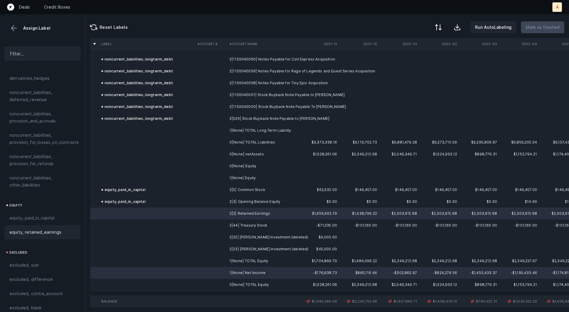
click at [45, 229] on span "equity, retained_earnings" at bounding box center [35, 232] width 52 height 7
click at [213, 229] on td at bounding box center [211, 225] width 32 height 12
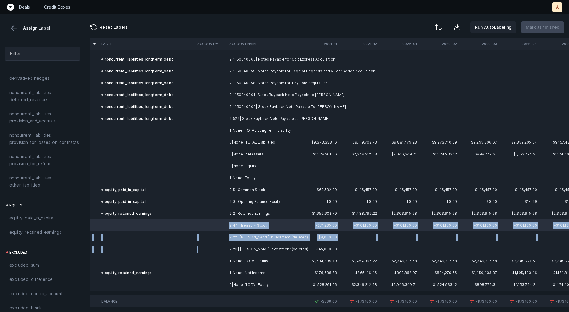
click at [219, 251] on td at bounding box center [211, 249] width 32 height 12
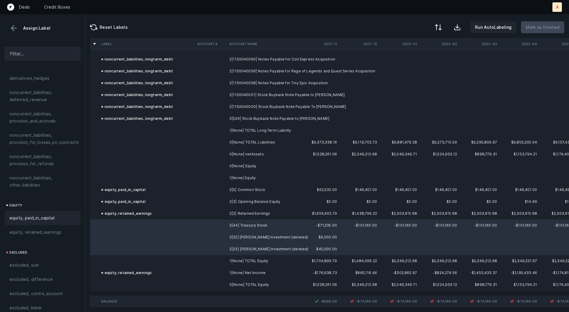
click at [38, 214] on span "equity, paid_in_capital" at bounding box center [31, 217] width 45 height 7
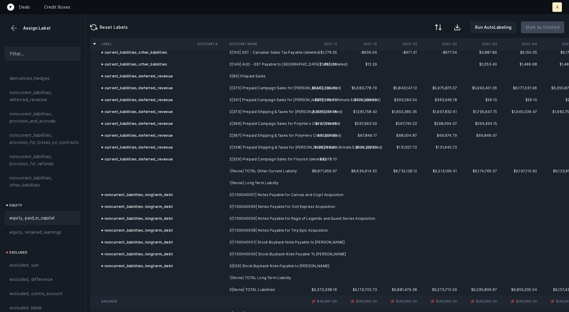
scroll to position [1545, 0]
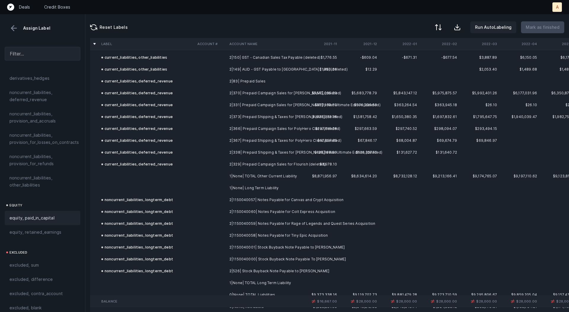
click at [370, 43] on th "2021-12" at bounding box center [360, 44] width 40 height 12
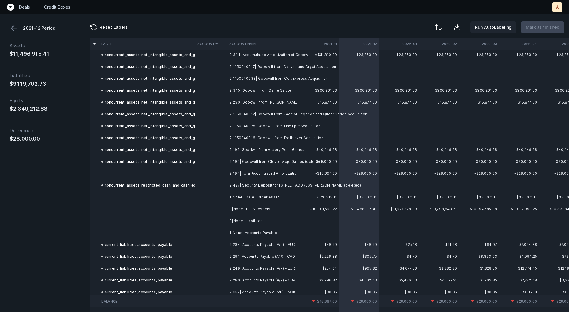
scroll to position [763, 0]
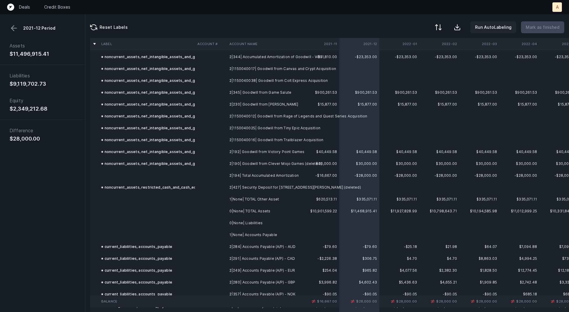
click at [289, 173] on td "2|194| Total Accumulated Amortization" at bounding box center [263, 176] width 72 height 12
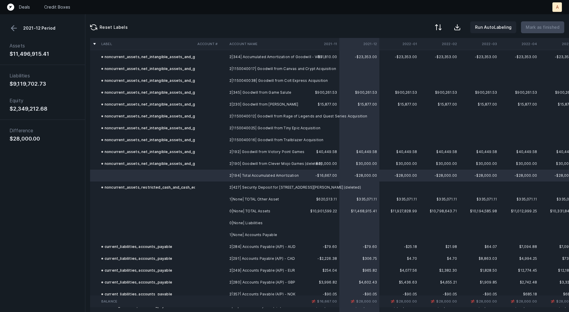
click at [10, 25] on button at bounding box center [13, 28] width 9 height 9
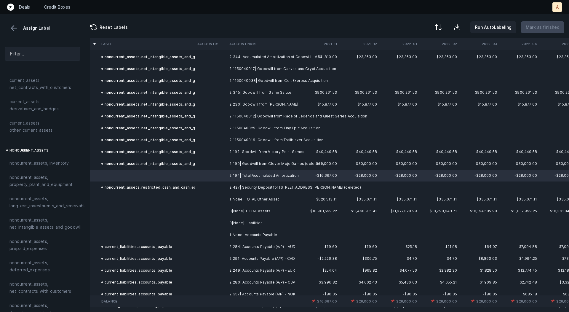
scroll to position [119, 0]
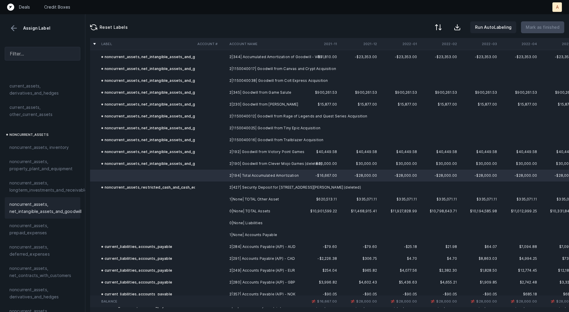
click at [44, 211] on span "noncurrent_assets, net_intangible_assets_and_goodwill" at bounding box center [45, 208] width 72 height 14
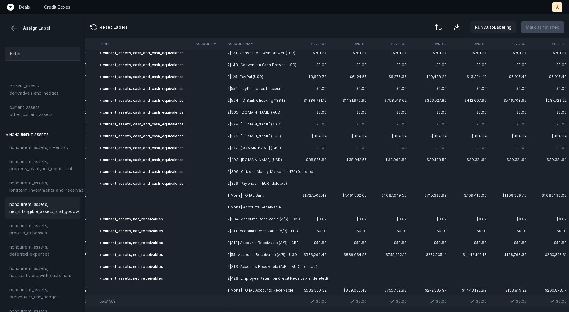
scroll to position [0, 1652]
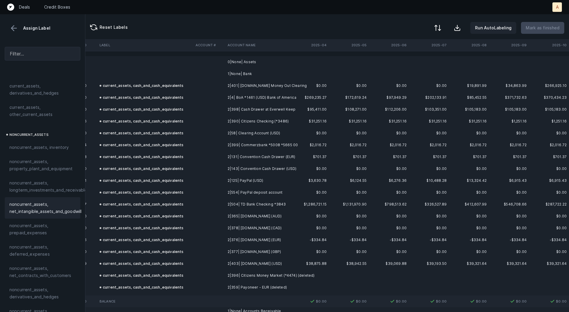
click at [437, 31] on button at bounding box center [437, 27] width 13 height 13
click at [414, 62] on div "By Hum label" at bounding box center [412, 63] width 59 height 12
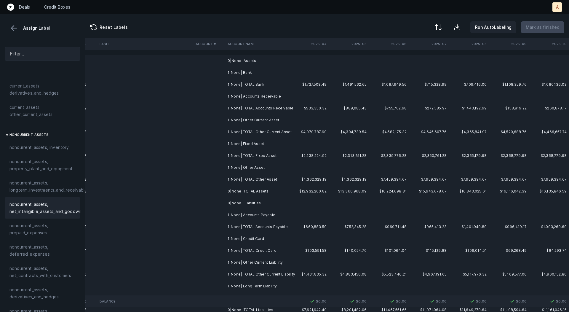
drag, startPoint x: 281, startPoint y: 63, endPoint x: 266, endPoint y: 72, distance: 17.1
click at [281, 63] on td "0|None| Assets" at bounding box center [261, 61] width 72 height 12
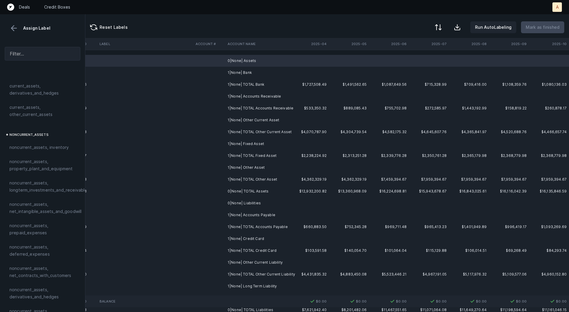
click at [266, 72] on td "1|None| Bank" at bounding box center [261, 73] width 72 height 12
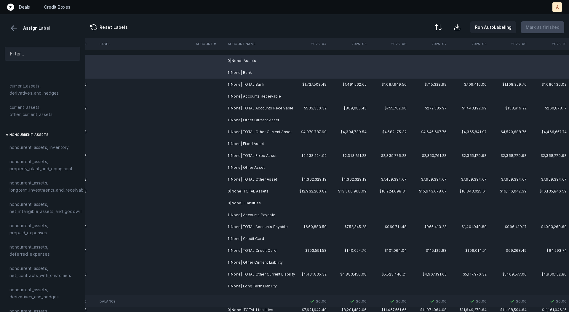
click at [266, 95] on td "1|None| Accounts Receivable" at bounding box center [261, 96] width 72 height 12
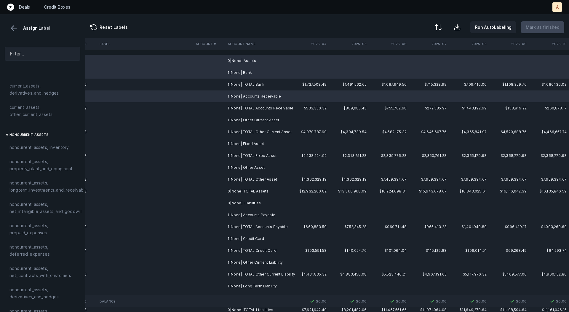
click at [261, 119] on td "1|None| Other Current Asset" at bounding box center [261, 120] width 72 height 12
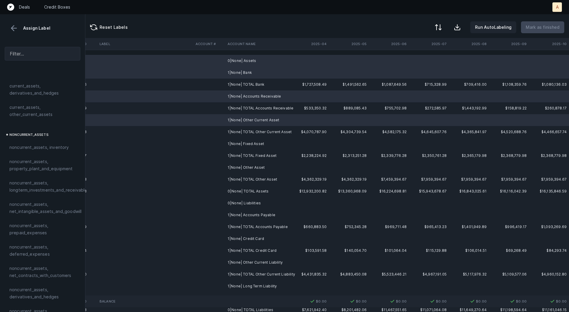
click at [255, 141] on td "1|None| Fixed Asset" at bounding box center [261, 144] width 72 height 12
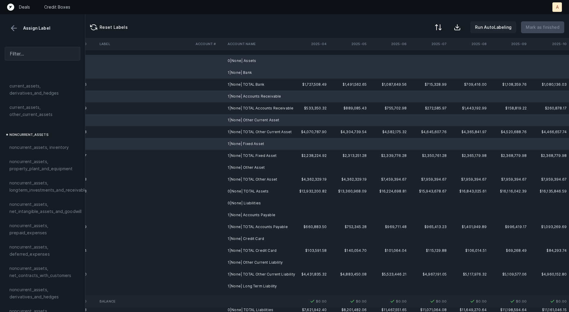
click at [251, 168] on td "1|None| Other Asset" at bounding box center [261, 168] width 72 height 12
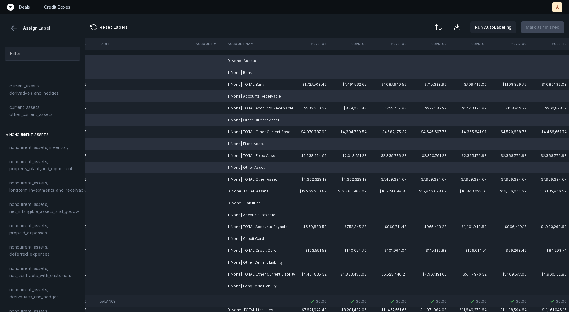
click at [253, 204] on td "0|None| Liabilities" at bounding box center [261, 203] width 72 height 12
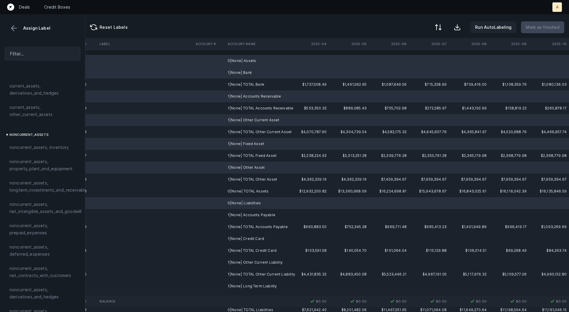
click at [249, 215] on td "1|None| Accounts Payable" at bounding box center [261, 215] width 72 height 12
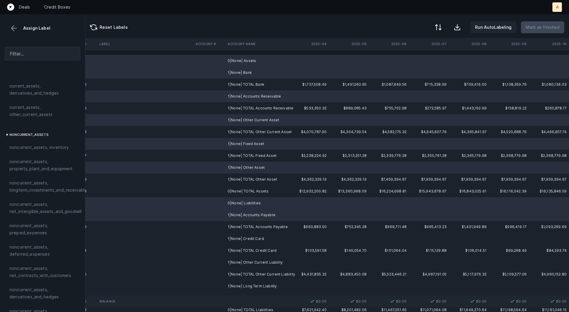
click at [244, 237] on td "1|None| Credit Card" at bounding box center [261, 239] width 72 height 12
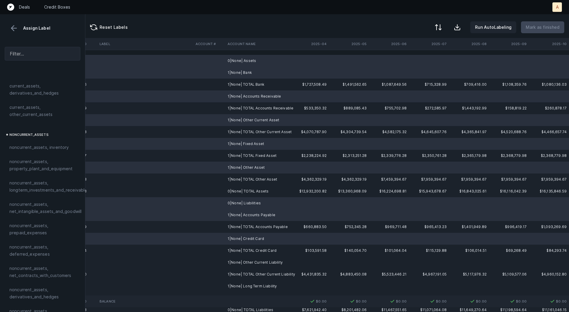
click at [241, 262] on td "1|None| Other Current Liability" at bounding box center [261, 263] width 72 height 12
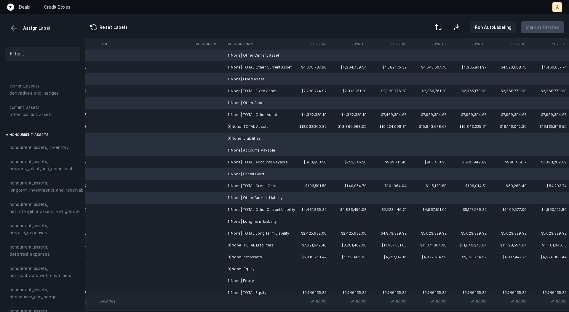
scroll to position [116, 1652]
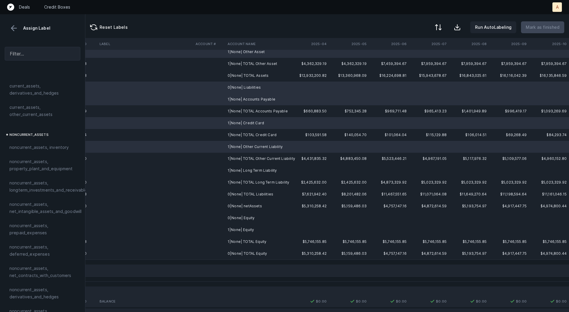
click at [257, 175] on td "1|None| Long Term Liability" at bounding box center [261, 171] width 72 height 12
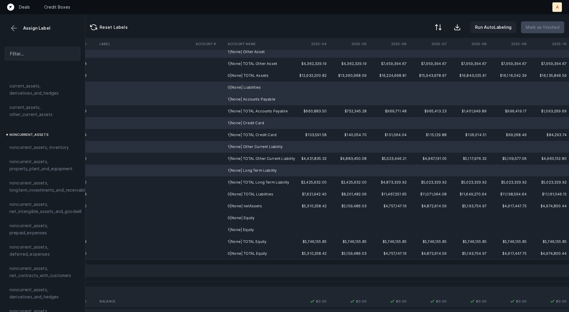
click at [249, 225] on td "1|None| Equity" at bounding box center [261, 230] width 72 height 12
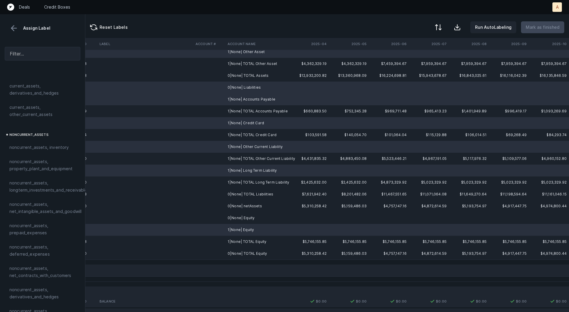
click at [246, 219] on td "0|None| Equity" at bounding box center [261, 218] width 72 height 12
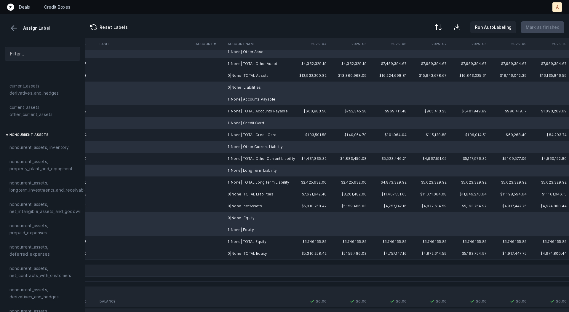
scroll to position [645, 0]
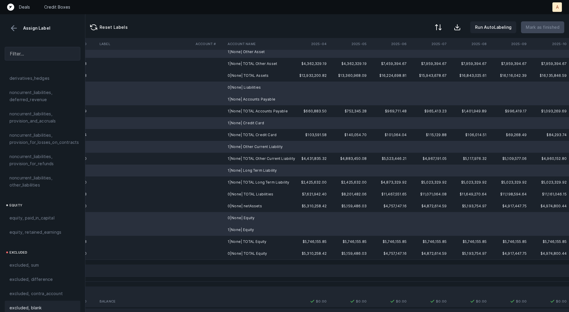
click at [22, 304] on span "excluded, blank" at bounding box center [25, 307] width 32 height 7
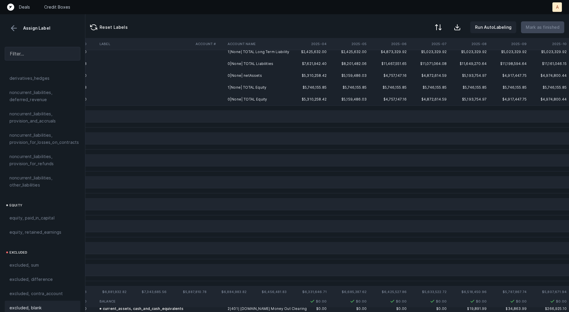
scroll to position [0, 1652]
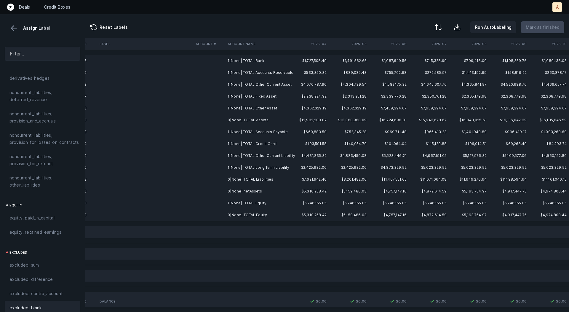
click at [246, 193] on td "0|None| netAssets" at bounding box center [261, 191] width 72 height 12
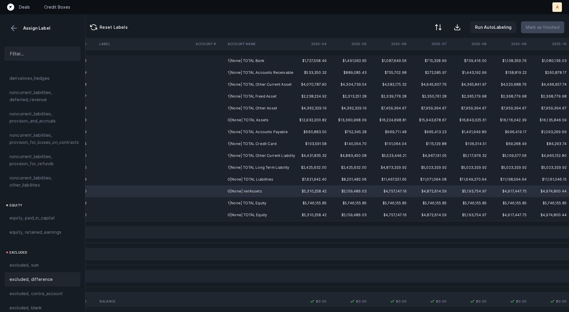
click at [51, 272] on div "excluded, difference" at bounding box center [43, 279] width 76 height 14
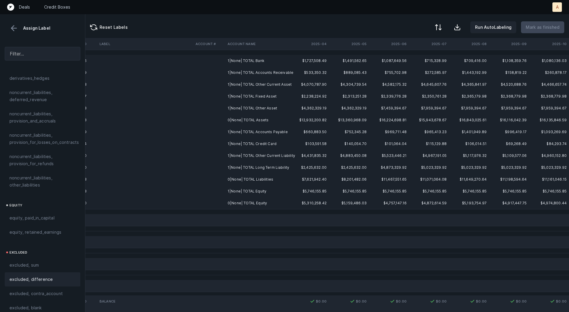
click at [249, 57] on td "1|None| TOTAL Bank" at bounding box center [261, 61] width 72 height 12
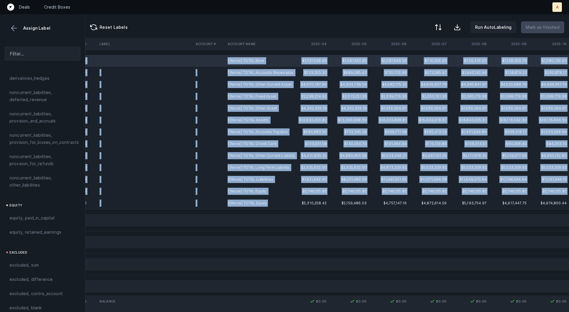
click at [250, 207] on td "0|None| TOTAL Equity" at bounding box center [261, 203] width 72 height 12
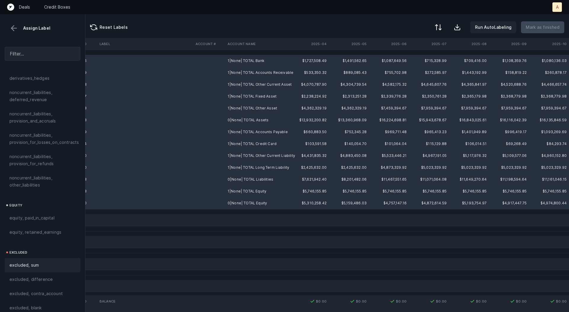
click at [35, 262] on span "excluded, sum" at bounding box center [23, 265] width 29 height 7
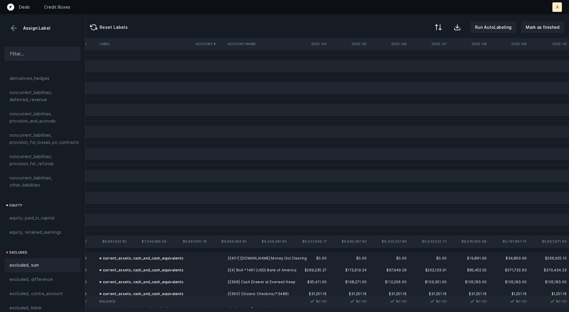
click at [553, 21] on div "Reset Labels Run AutoLabeling Mark as finished" at bounding box center [327, 26] width 484 height 24
click at [543, 29] on p "Mark as finished" at bounding box center [543, 27] width 34 height 7
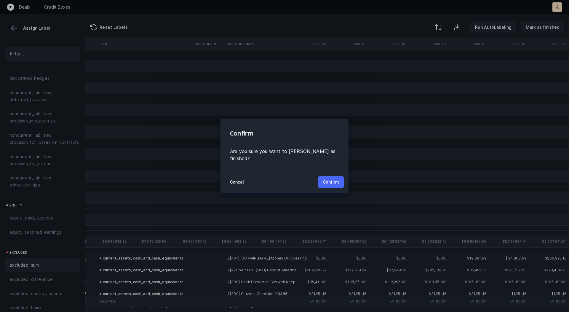
click at [334, 179] on p "Confirm" at bounding box center [331, 182] width 16 height 7
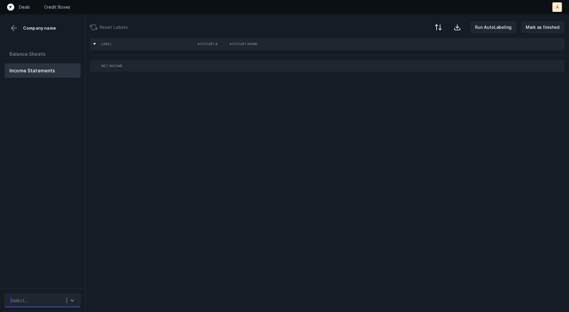
click at [72, 301] on icon at bounding box center [72, 300] width 6 height 6
click at [75, 266] on div "Balance Sheets Income Statements" at bounding box center [42, 165] width 85 height 246
click at [72, 304] on div at bounding box center [72, 300] width 11 height 11
click at [67, 284] on div "auto_cleaned_company9625_fileID_33673_tabProfit and Loss.csv" at bounding box center [43, 280] width 76 height 19
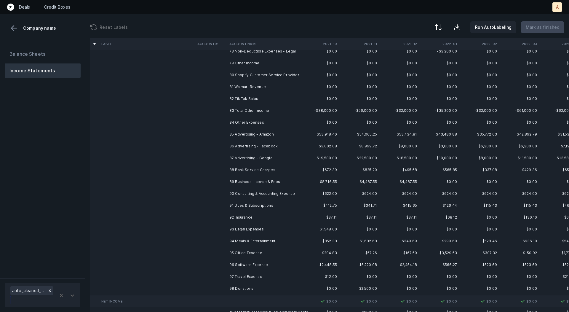
scroll to position [635, 0]
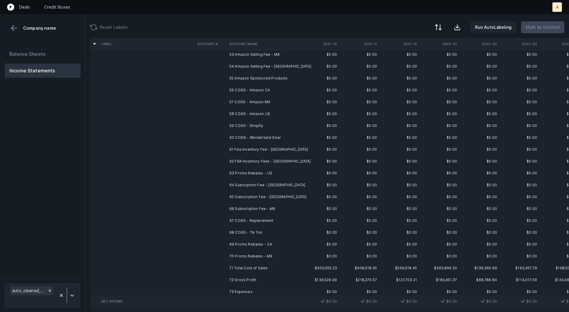
click at [307, 124] on div at bounding box center [284, 156] width 569 height 312
click at [302, 123] on td "$0.00" at bounding box center [320, 126] width 40 height 12
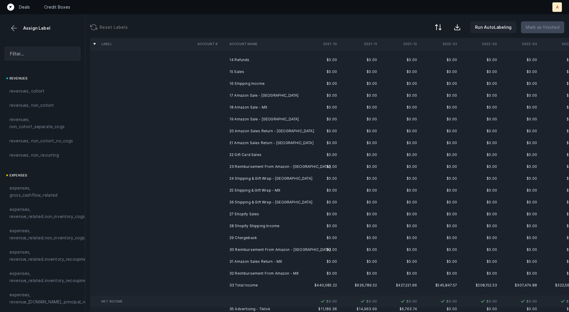
scroll to position [0, 0]
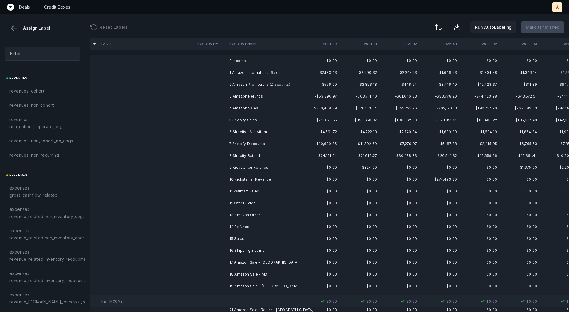
click at [287, 72] on td "1 Amazon International Sales" at bounding box center [263, 73] width 72 height 12
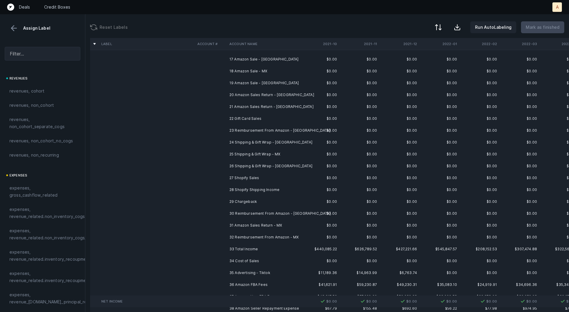
scroll to position [204, 0]
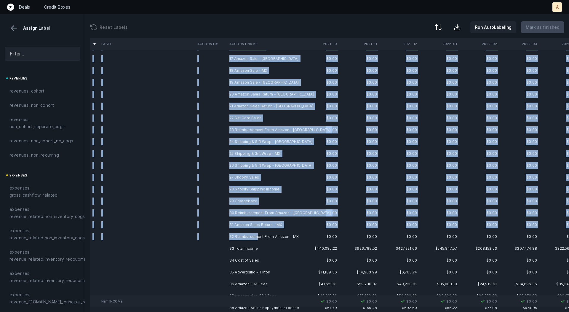
click at [257, 236] on td "32 Reimbursement From Amazon - MX" at bounding box center [263, 237] width 72 height 12
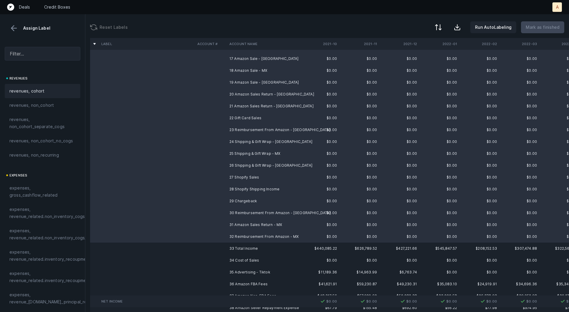
click at [37, 88] on span "revenues, cohort" at bounding box center [26, 90] width 35 height 7
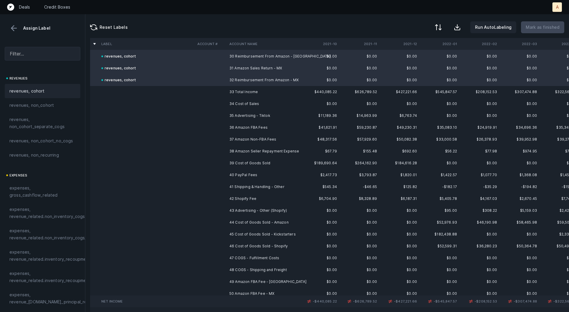
scroll to position [367, 0]
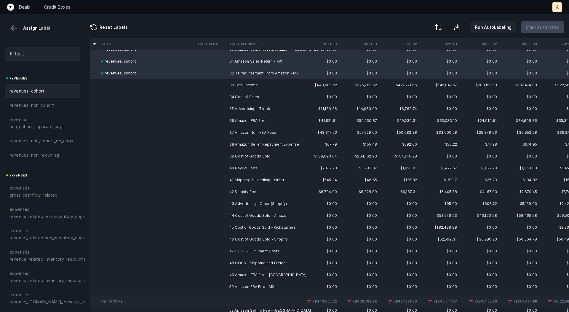
click at [265, 107] on td "35 Advertising - Tiktok" at bounding box center [263, 109] width 72 height 12
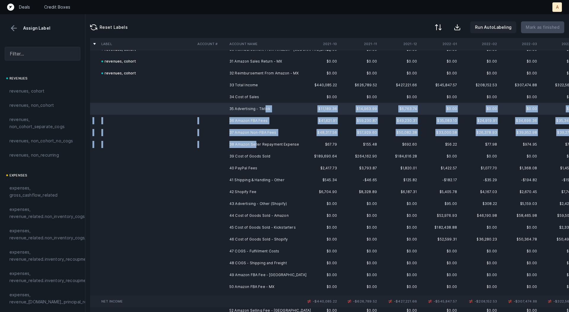
click at [255, 146] on td "38 Amazon Seller Repayment Expense" at bounding box center [263, 144] width 72 height 12
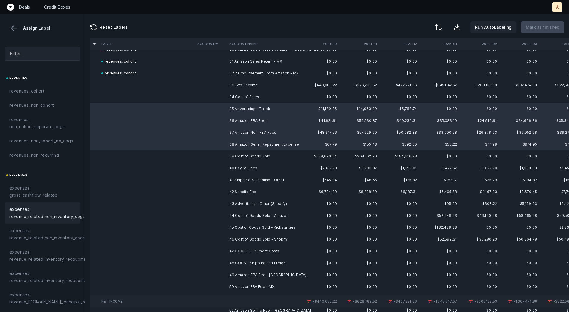
click at [74, 213] on span "expenses, revenue_related.non_inventory_cogs" at bounding box center [46, 213] width 75 height 14
click at [229, 155] on td "39 Cost of Goods Sold" at bounding box center [263, 156] width 72 height 12
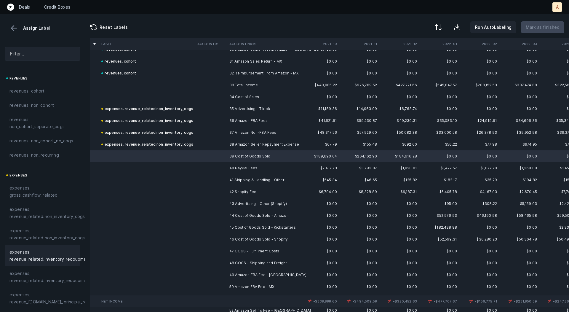
click at [66, 253] on span "expenses, revenue_related.inventory_recoupment" at bounding box center [49, 256] width 81 height 14
click at [224, 166] on td at bounding box center [211, 168] width 32 height 12
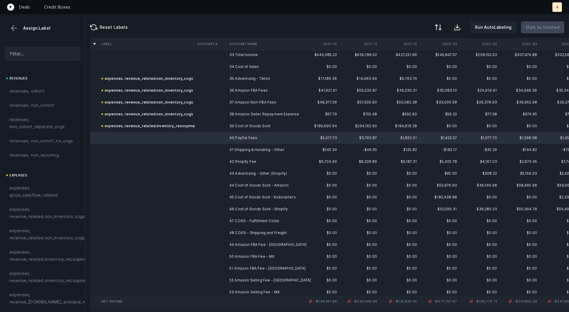
scroll to position [398, 0]
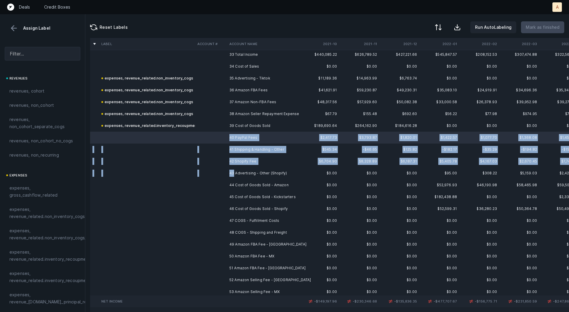
click at [234, 171] on td "43 Advertising - Other (Shopify)" at bounding box center [263, 173] width 72 height 12
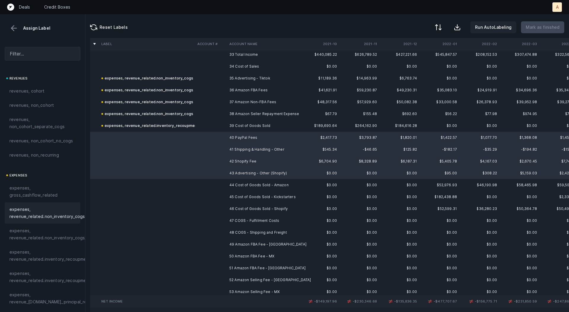
click at [52, 214] on span "expenses, revenue_related.non_inventory_cogs" at bounding box center [46, 213] width 75 height 14
click at [228, 185] on td "44 Cost of Goods Sold - Amazon" at bounding box center [263, 185] width 72 height 12
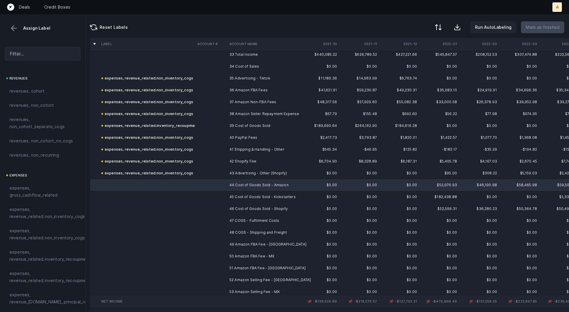
click at [236, 193] on td "45 Cost of Goods Sold - Kickstarters" at bounding box center [263, 197] width 72 height 12
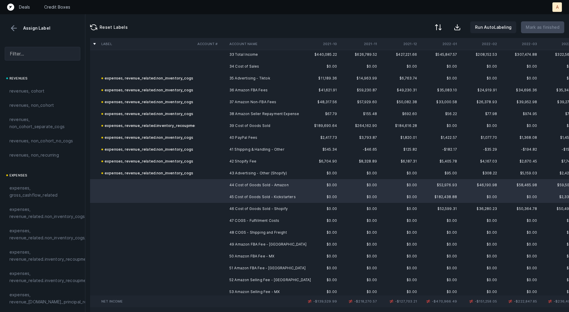
click at [235, 206] on td "46 Cost of Goods Sold - Shopify" at bounding box center [263, 209] width 72 height 12
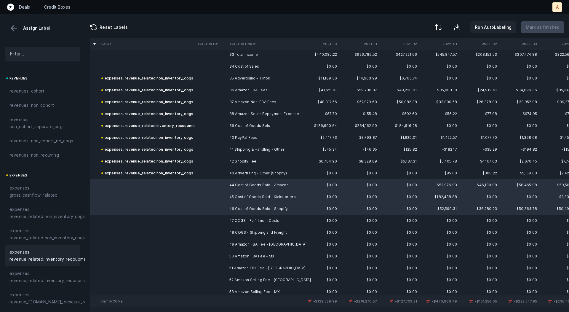
click at [37, 251] on span "expenses, revenue_related.inventory_recoupment" at bounding box center [49, 256] width 81 height 14
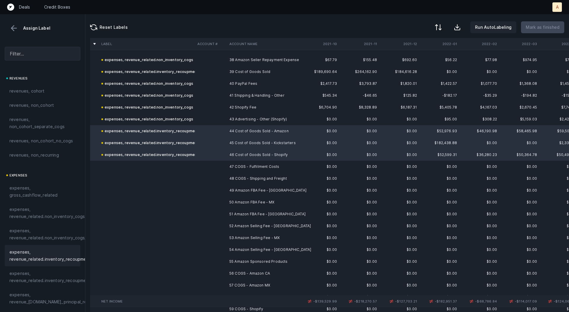
scroll to position [489, 0]
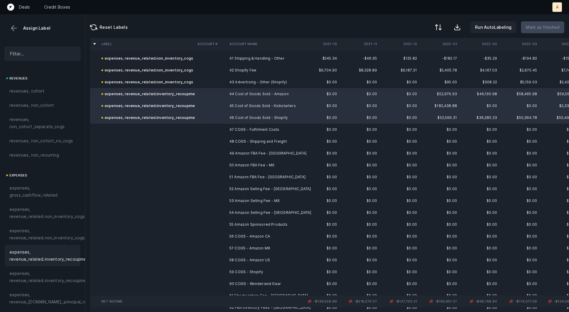
click at [259, 125] on td "47 COGS - Fulfillment Costs" at bounding box center [263, 130] width 72 height 12
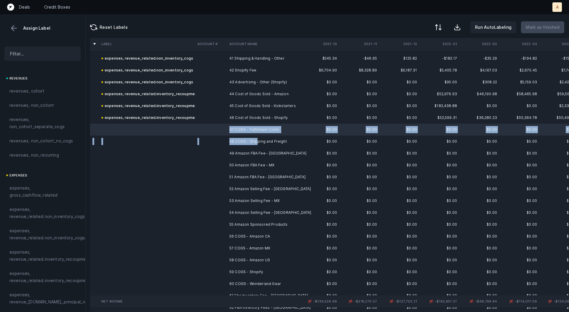
click at [256, 141] on td "48 COGS - Shipping and Freight" at bounding box center [263, 142] width 72 height 12
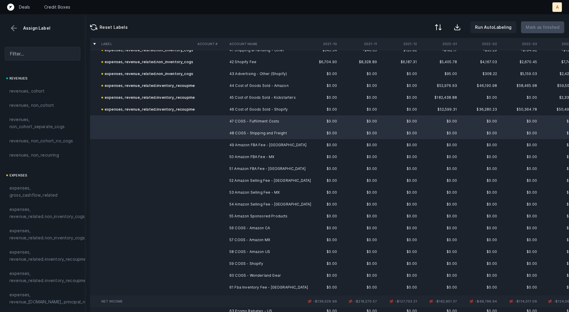
scroll to position [500, 0]
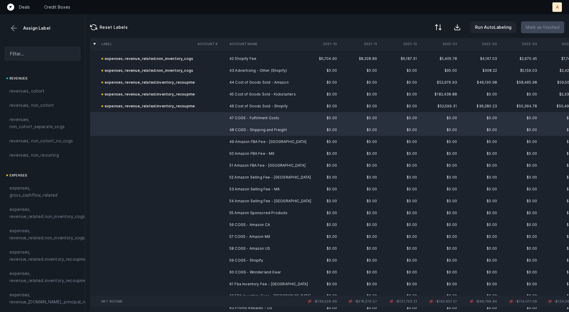
click at [264, 205] on td "54 Amazon Selling Fee - US" at bounding box center [263, 201] width 72 height 12
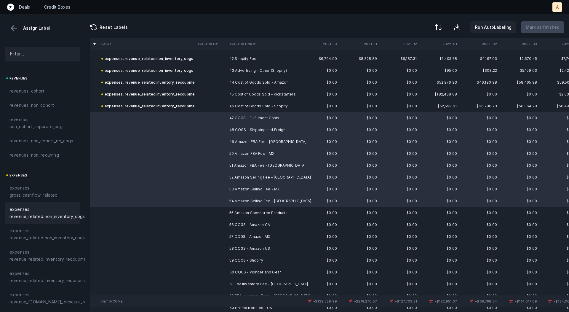
click at [68, 210] on span "expenses, revenue_related.non_inventory_cogs" at bounding box center [46, 213] width 75 height 14
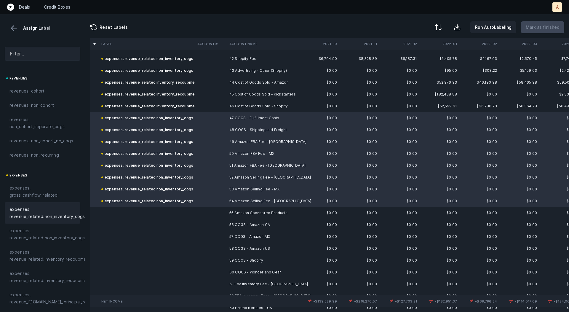
click at [250, 213] on td "55 Amazon Sponsored Products" at bounding box center [263, 213] width 72 height 12
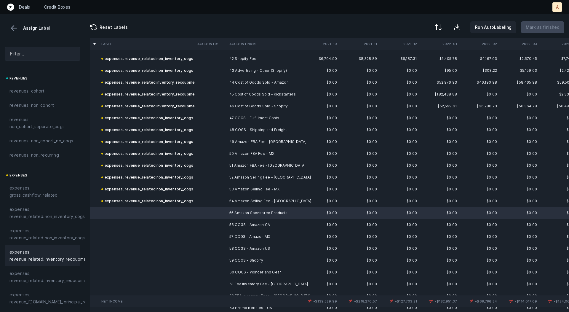
click at [61, 249] on span "expenses, revenue_related.inventory_recoupment" at bounding box center [49, 256] width 81 height 14
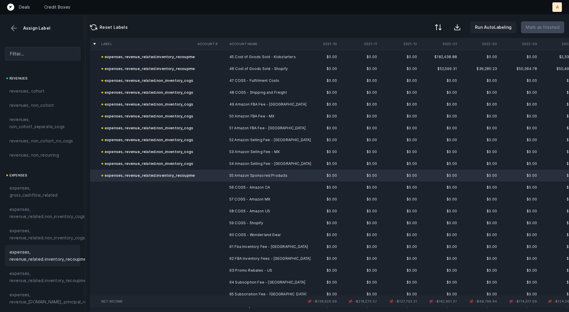
scroll to position [570, 0]
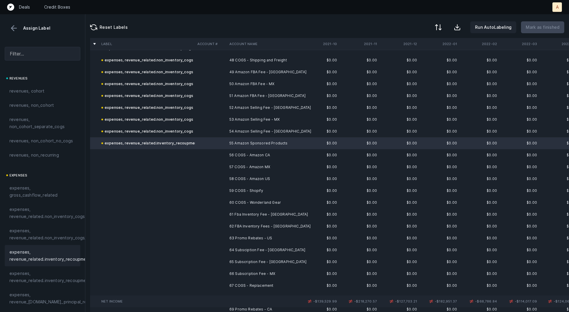
click at [245, 153] on td "56 COGS - Amazon CA" at bounding box center [263, 155] width 72 height 12
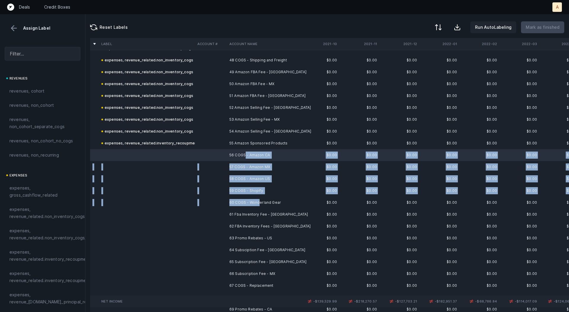
click at [259, 199] on td "60 COGS - Wonderland Gear" at bounding box center [263, 203] width 72 height 12
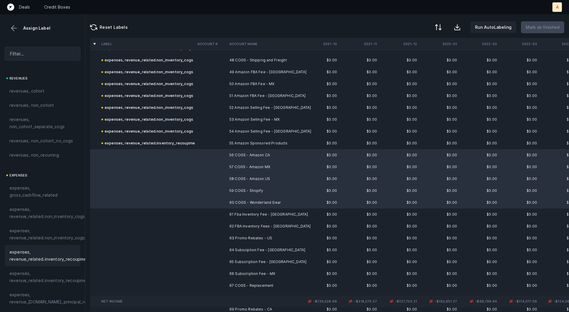
click at [75, 251] on span "expenses, revenue_related.inventory_recoupment" at bounding box center [49, 256] width 81 height 14
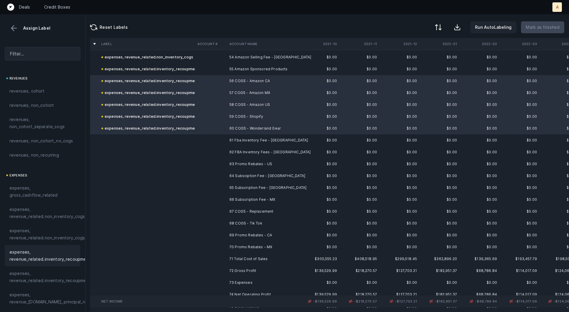
scroll to position [667, 0]
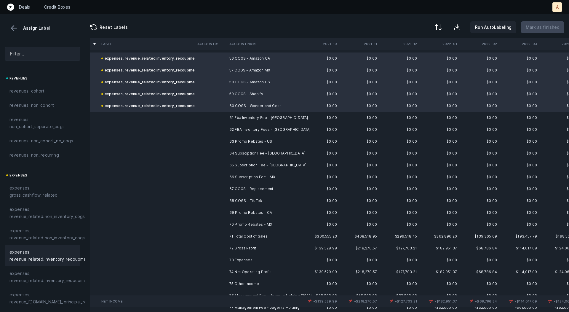
click at [253, 117] on td "61 Fba Inventory Fee - US" at bounding box center [263, 118] width 72 height 12
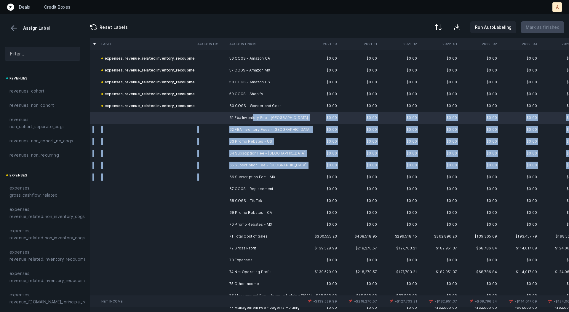
click at [263, 173] on td "66 Subscription Fee - MX" at bounding box center [263, 177] width 72 height 12
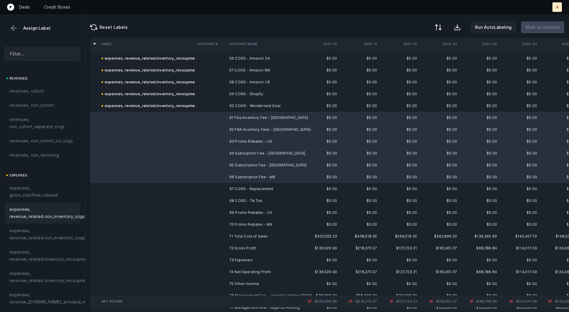
click at [77, 204] on div "expenses, revenue_related.non_inventory_cogs" at bounding box center [43, 212] width 76 height 21
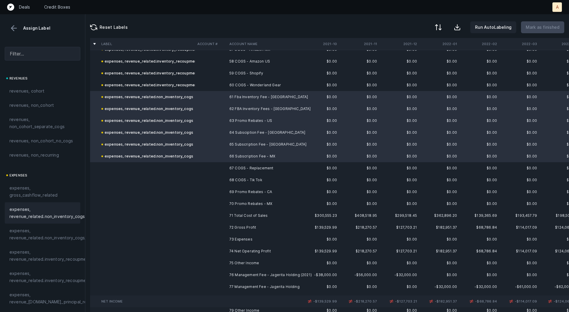
scroll to position [691, 0]
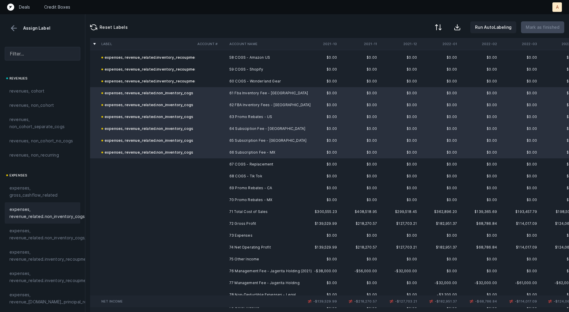
click at [229, 167] on td "67 COGS - Replacement" at bounding box center [263, 164] width 72 height 12
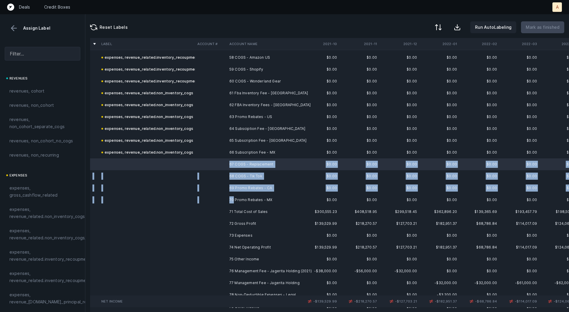
click at [234, 201] on td "70 Promo Rebates - MX" at bounding box center [263, 200] width 72 height 12
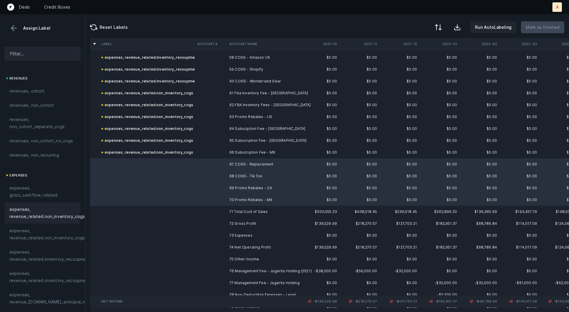
click at [62, 210] on span "expenses, revenue_related.non_inventory_cogs" at bounding box center [46, 213] width 75 height 14
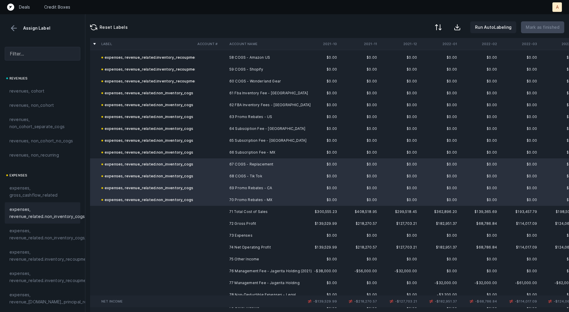
click at [232, 177] on td "68 COGS - Tik Tok" at bounding box center [263, 176] width 72 height 12
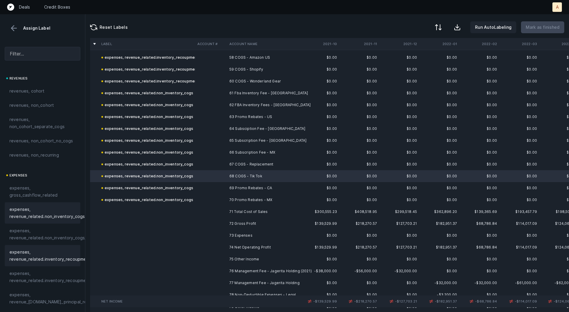
click at [41, 265] on div "expenses, revenue_related.inventory_recoupment" at bounding box center [43, 255] width 76 height 21
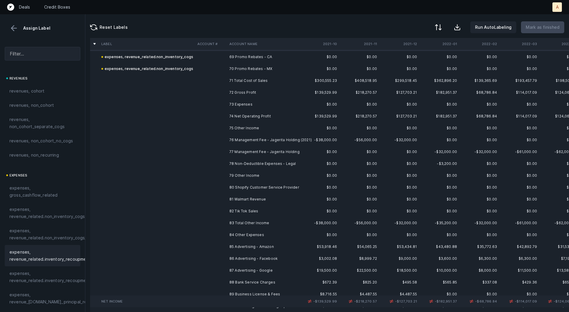
scroll to position [825, 0]
click at [236, 135] on td "76 Management Fee - Jagerita Holding (2021)" at bounding box center [263, 137] width 72 height 12
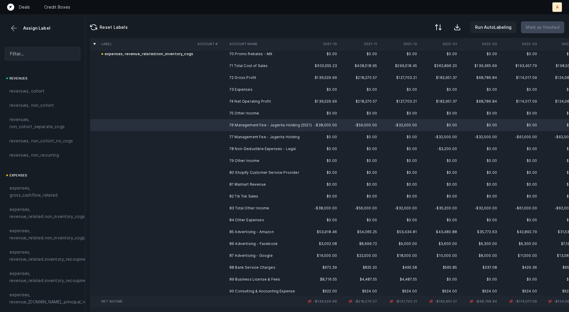
scroll to position [839, 0]
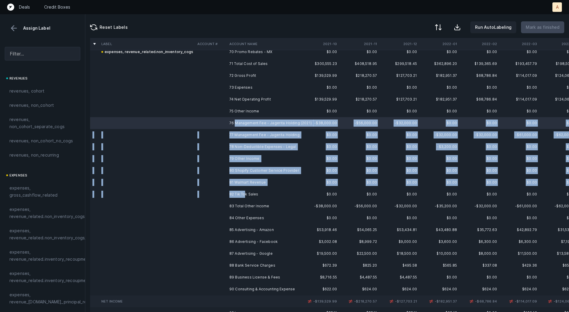
click at [245, 193] on td "82 Tik Tok Sales" at bounding box center [263, 194] width 72 height 12
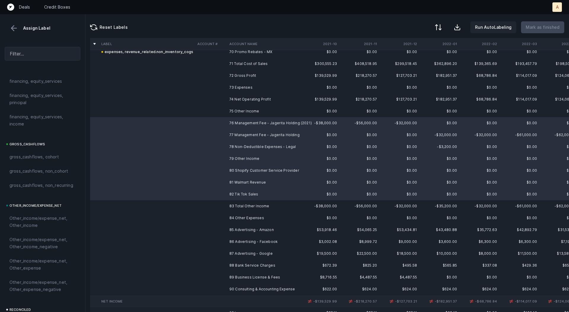
scroll to position [666, 0]
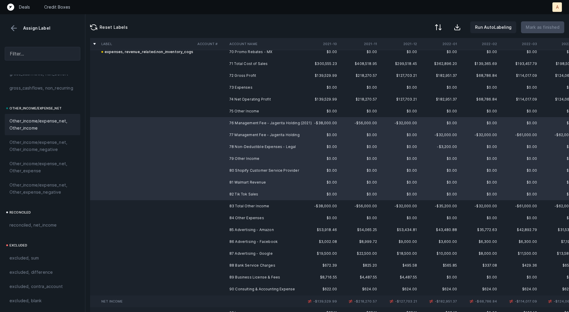
click at [44, 121] on span "Other_income/expense_net, Other_income" at bounding box center [42, 124] width 66 height 14
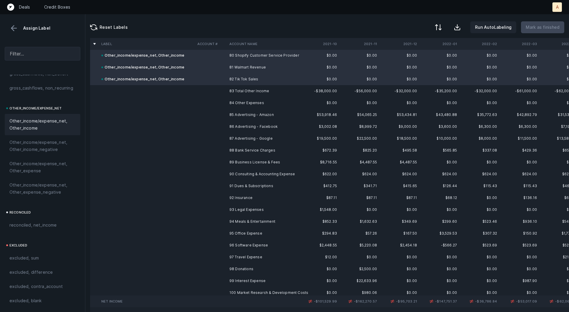
scroll to position [957, 0]
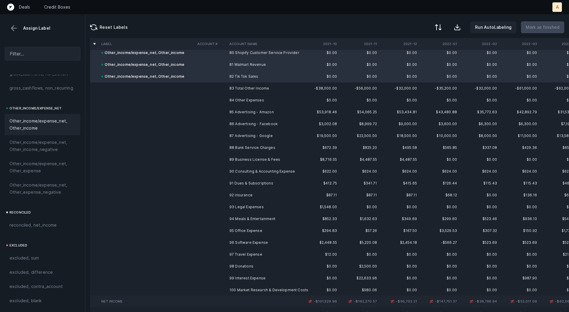
click at [232, 111] on td "85 Advertising - Amazon" at bounding box center [263, 112] width 72 height 12
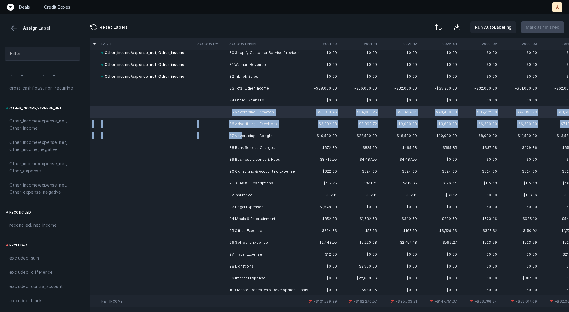
click at [242, 136] on td "87 Advertising - Google" at bounding box center [263, 136] width 72 height 12
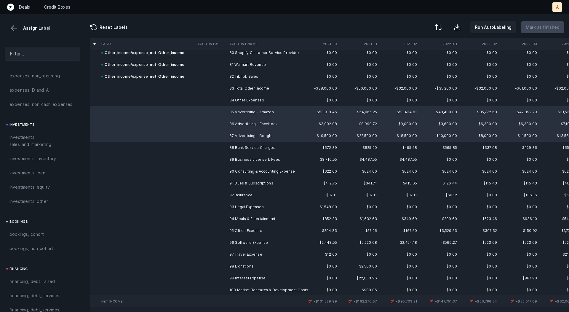
scroll to position [249, 0]
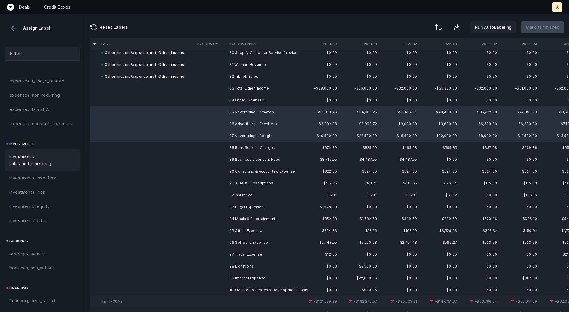
click at [27, 157] on span "investments, sales_and_marketing" at bounding box center [42, 160] width 66 height 14
click at [219, 148] on td at bounding box center [211, 148] width 32 height 12
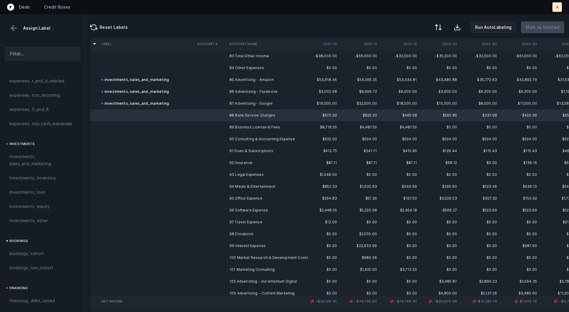
scroll to position [991, 0]
click at [239, 172] on td "93 Legal Expenses" at bounding box center [263, 173] width 72 height 12
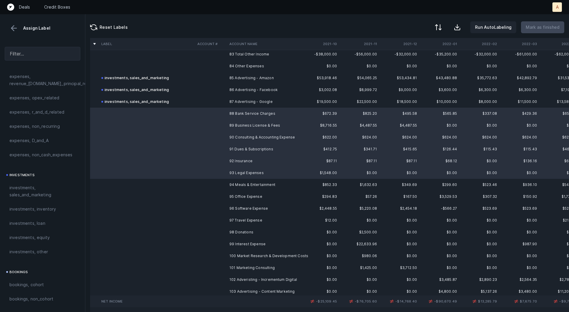
scroll to position [201, 0]
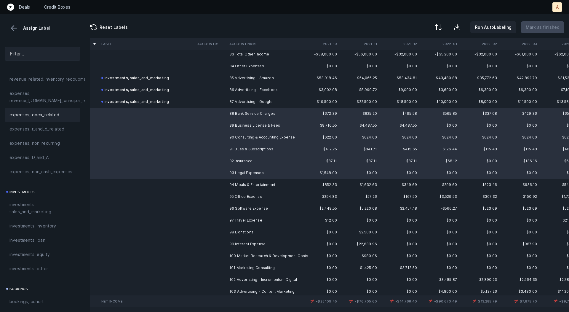
click at [51, 113] on span "expenses, opex_related" at bounding box center [34, 114] width 50 height 7
click at [225, 184] on td at bounding box center [211, 185] width 32 height 12
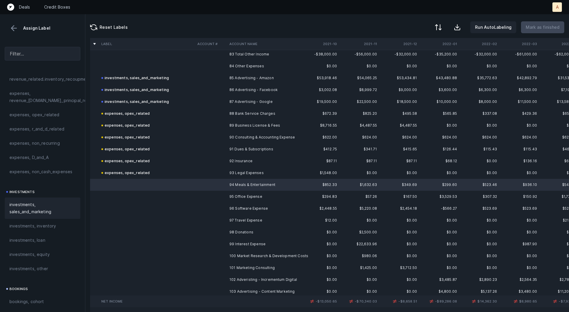
click at [45, 203] on span "investments, sales_and_marketing" at bounding box center [42, 208] width 66 height 14
click at [227, 192] on td "95 Office Expense" at bounding box center [263, 197] width 72 height 12
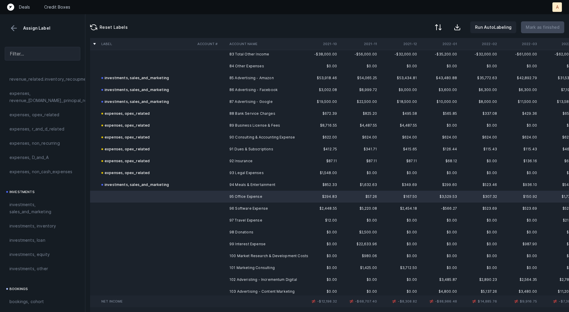
click at [224, 202] on td at bounding box center [211, 197] width 32 height 12
click at [223, 206] on td at bounding box center [211, 209] width 32 height 12
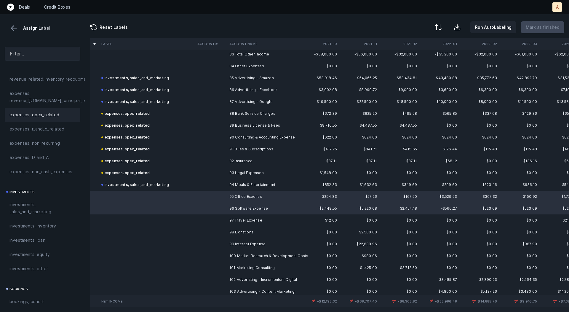
click at [41, 112] on span "expenses, opex_related" at bounding box center [34, 114] width 50 height 7
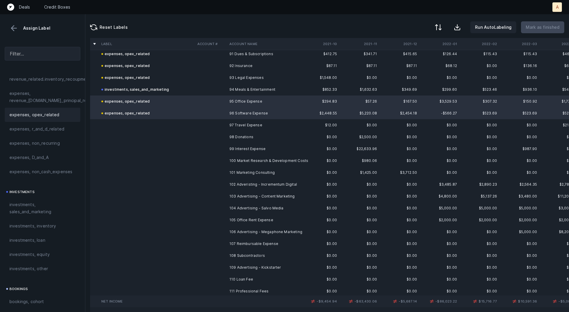
scroll to position [1090, 0]
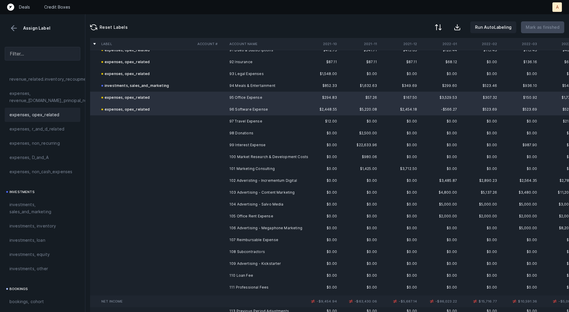
click at [220, 120] on td at bounding box center [211, 121] width 32 height 12
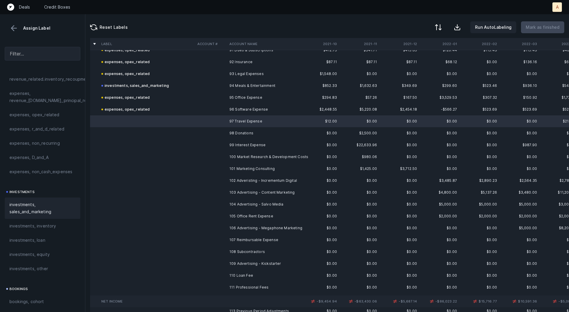
click at [51, 207] on span "investments, sales_and_marketing" at bounding box center [42, 208] width 66 height 14
click at [211, 128] on td at bounding box center [211, 133] width 32 height 12
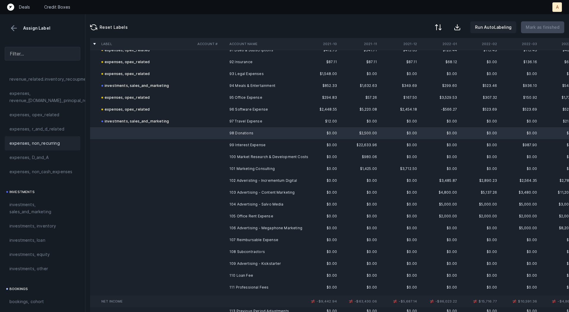
click at [52, 144] on span "expenses, non_recurring" at bounding box center [34, 143] width 50 height 7
click at [200, 144] on td at bounding box center [211, 145] width 32 height 12
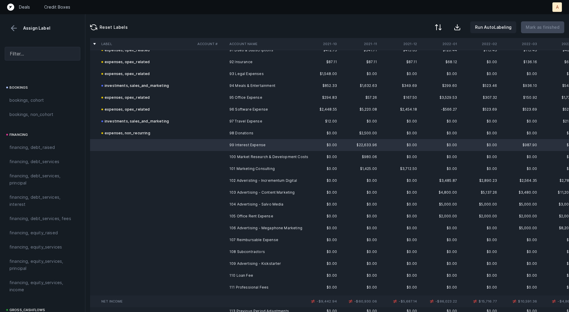
scroll to position [401, 0]
click at [21, 208] on span "financing, debt_services, interest" at bounding box center [42, 203] width 66 height 14
click at [251, 153] on td "100 Market Research & Development Costs" at bounding box center [263, 157] width 72 height 12
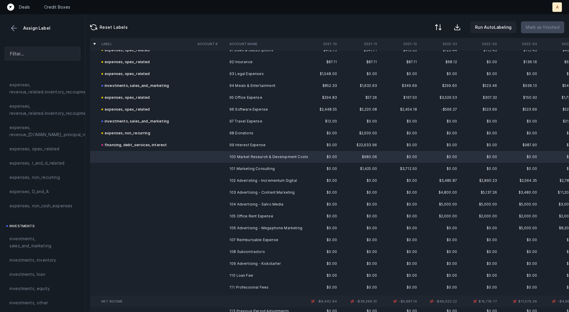
scroll to position [166, 0]
click at [34, 163] on span "expenses, r_and_d_related" at bounding box center [36, 164] width 55 height 7
click at [213, 168] on td at bounding box center [211, 169] width 32 height 12
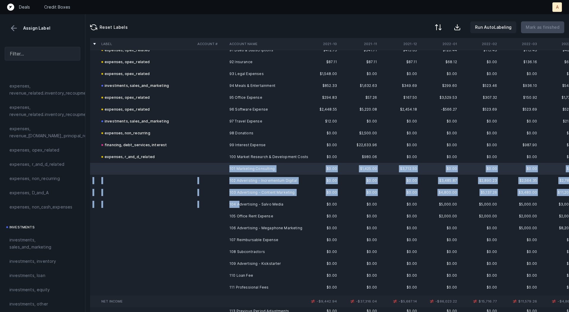
click at [240, 204] on td "104 Advertising - Salvo Media" at bounding box center [263, 204] width 72 height 12
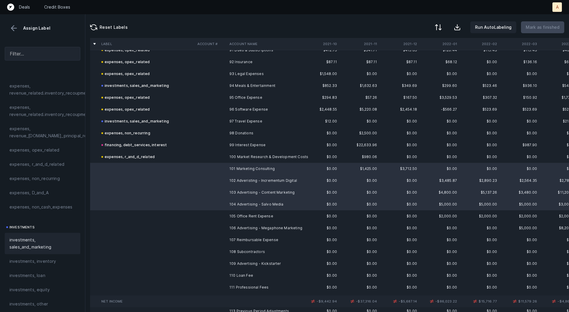
click at [41, 233] on div "investments, sales_and_marketing" at bounding box center [43, 243] width 76 height 21
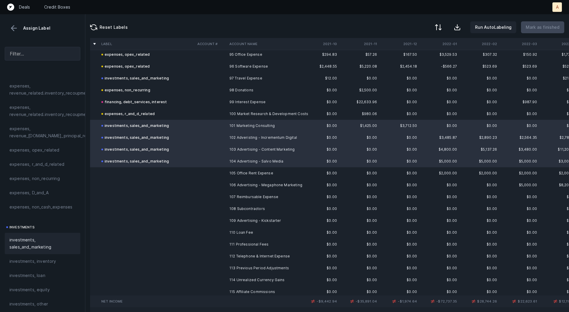
scroll to position [1158, 0]
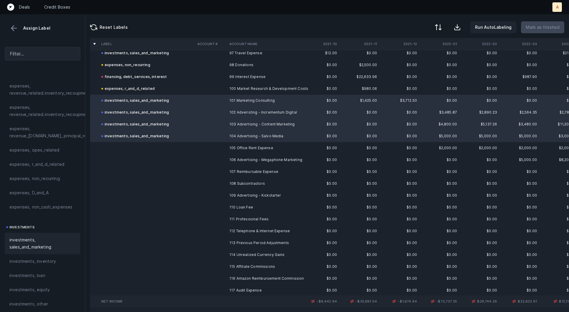
click at [242, 151] on td "105 Office Rent Expense" at bounding box center [263, 148] width 72 height 12
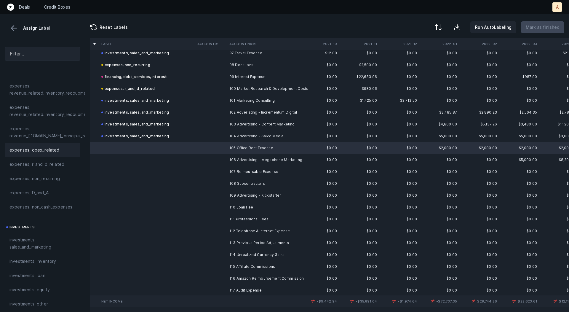
click at [50, 144] on div "expenses, opex_related" at bounding box center [43, 150] width 76 height 14
click at [238, 156] on td "106 Advertising - Megaphone Marketing" at bounding box center [263, 160] width 72 height 12
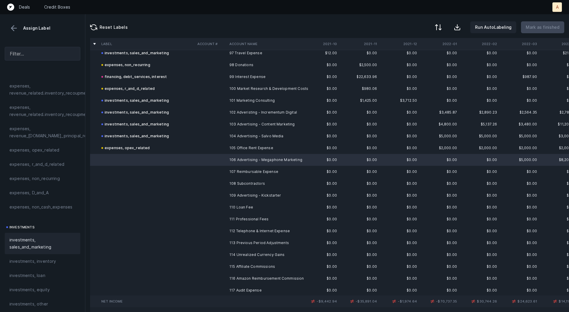
click at [27, 236] on span "investments, sales_and_marketing" at bounding box center [42, 243] width 66 height 14
click at [224, 176] on td at bounding box center [211, 172] width 32 height 12
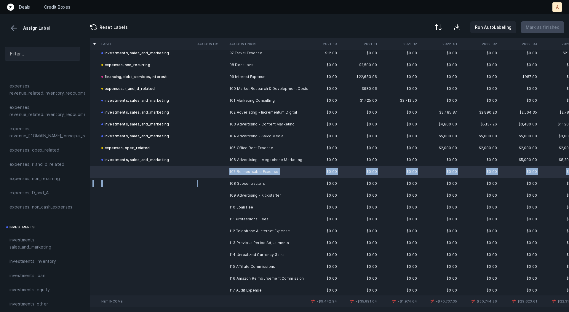
click at [220, 186] on td at bounding box center [211, 184] width 32 height 12
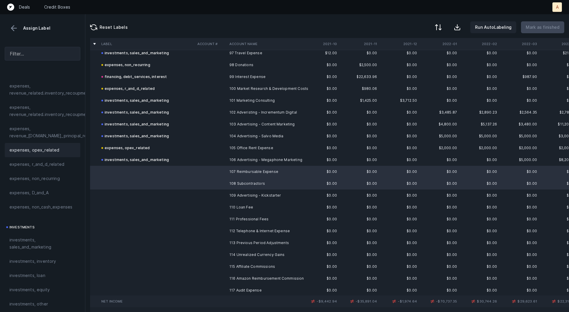
click at [39, 147] on span "expenses, opex_related" at bounding box center [34, 149] width 50 height 7
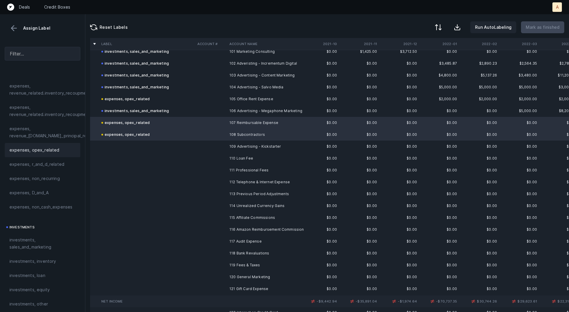
scroll to position [1211, 0]
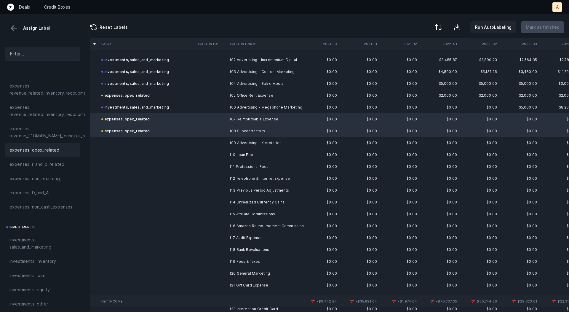
click at [223, 141] on td at bounding box center [211, 143] width 32 height 12
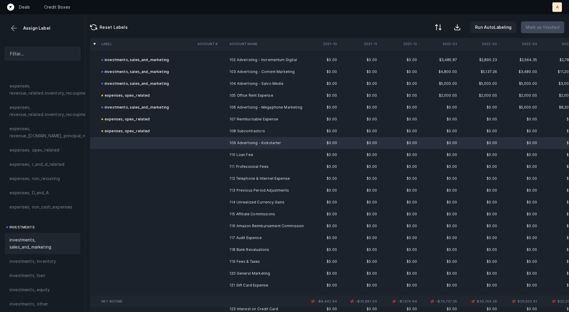
click at [28, 241] on span "investments, sales_and_marketing" at bounding box center [42, 243] width 66 height 14
click at [222, 149] on td at bounding box center [211, 155] width 32 height 12
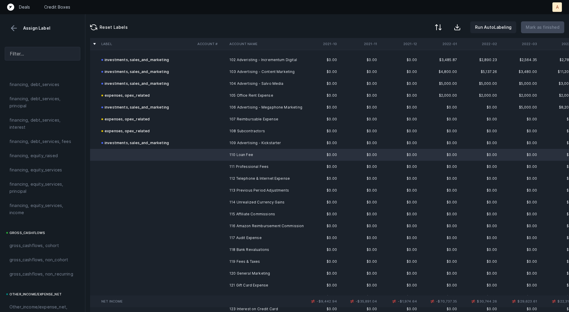
scroll to position [463, 0]
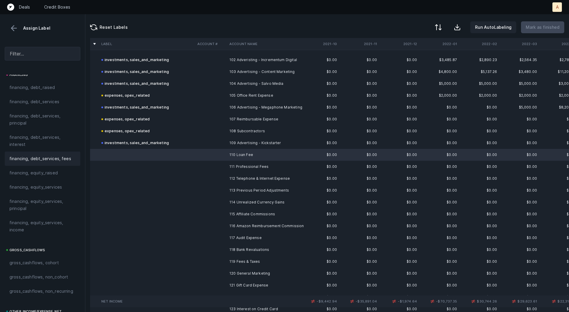
click at [59, 160] on span "financing, debt_services, fees" at bounding box center [40, 158] width 62 height 7
click at [227, 164] on td at bounding box center [211, 167] width 32 height 12
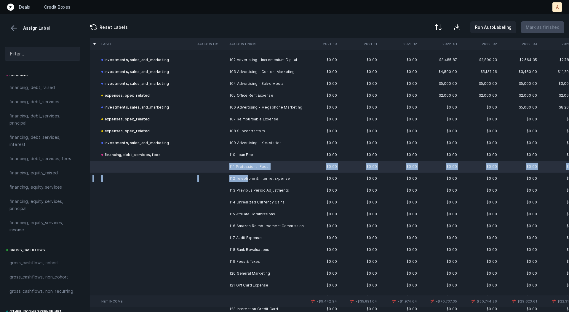
click at [249, 177] on td "112 Telephone & Internet Expense" at bounding box center [263, 179] width 72 height 12
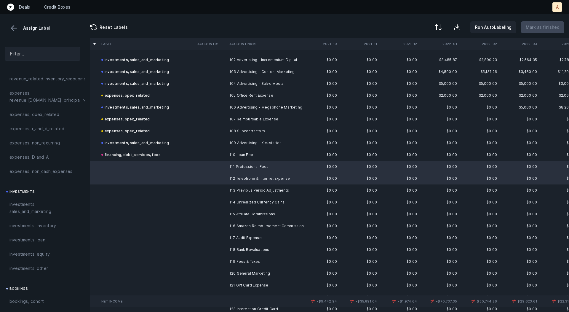
scroll to position [194, 0]
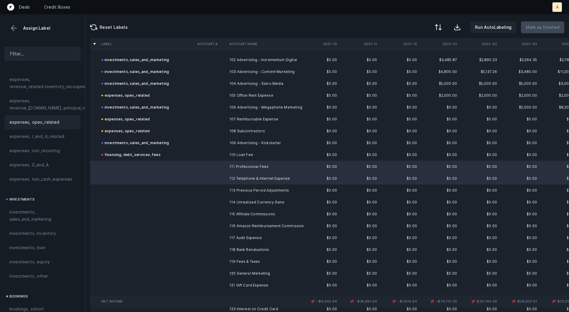
click at [45, 120] on span "expenses, opex_related" at bounding box center [34, 122] width 50 height 7
click at [232, 189] on td "113 Previous Period Adjustments" at bounding box center [263, 190] width 72 height 12
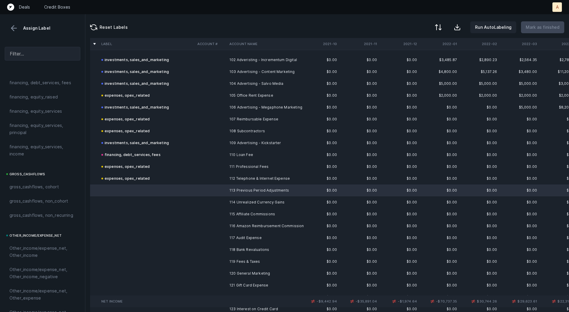
scroll to position [666, 0]
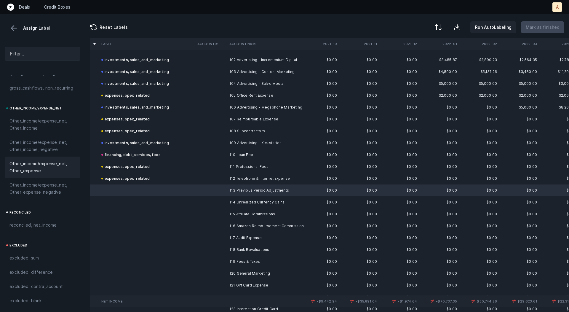
click at [37, 172] on span "Other_income/expense_net, Other_expense" at bounding box center [42, 167] width 66 height 14
click at [214, 203] on td at bounding box center [211, 202] width 32 height 12
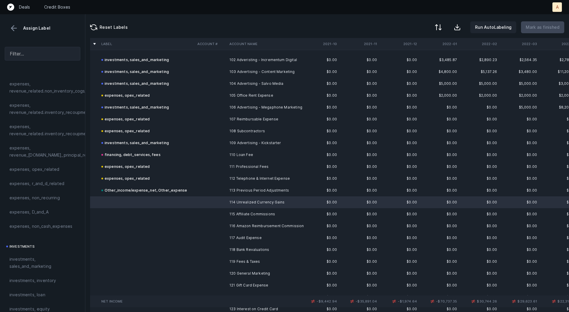
scroll to position [129, 0]
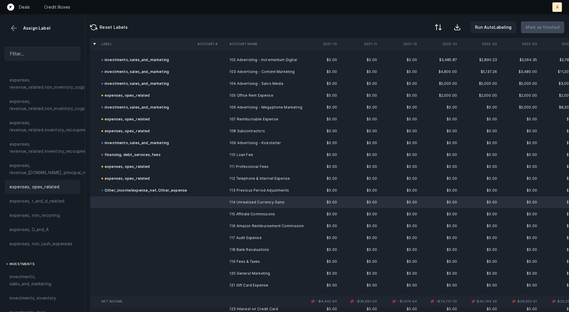
click at [39, 186] on span "expenses, opex_related" at bounding box center [34, 186] width 50 height 7
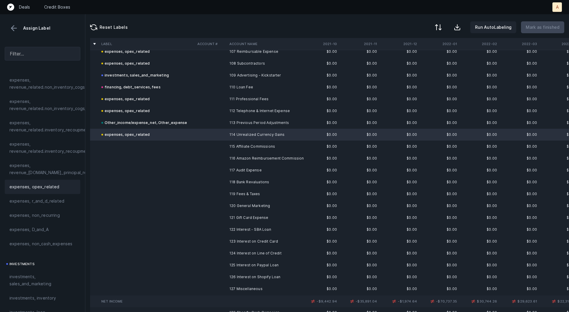
scroll to position [1292, 0]
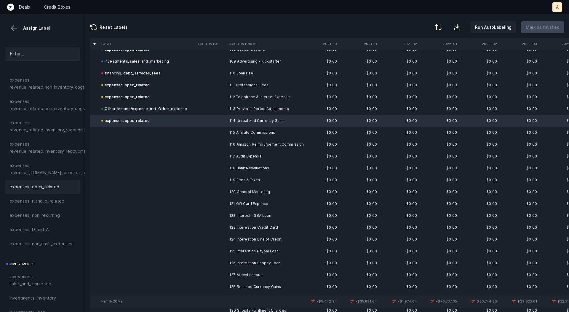
click at [250, 131] on td "115 Affiliate Commissions" at bounding box center [263, 133] width 72 height 12
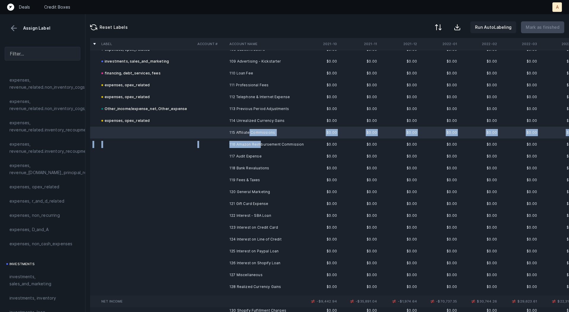
click at [260, 142] on td "116 Amazon Reimbursement Commission" at bounding box center [263, 144] width 72 height 12
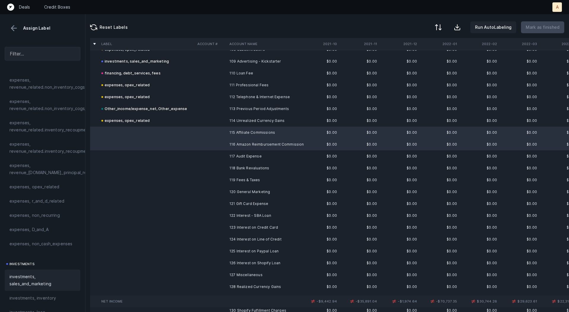
click at [32, 271] on div "investments, sales_and_marketing" at bounding box center [43, 280] width 76 height 21
click at [242, 154] on td "117 Audit Expense" at bounding box center [263, 156] width 72 height 12
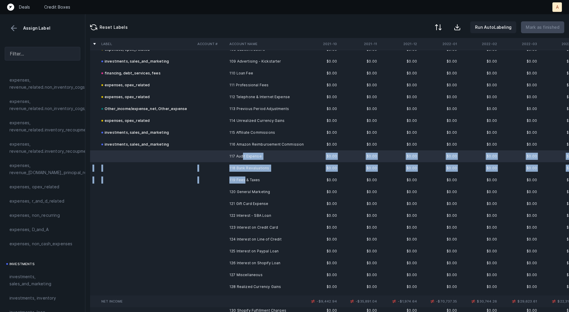
click at [244, 183] on td "119 Fees & Taxes" at bounding box center [263, 180] width 72 height 12
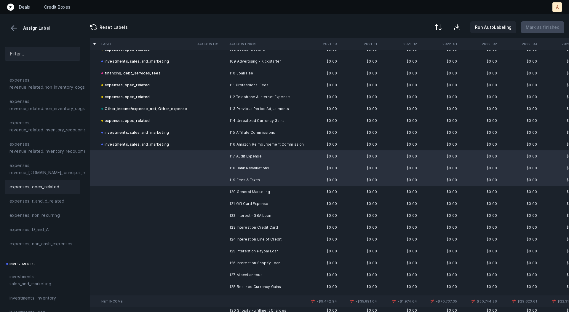
click at [55, 187] on span "expenses, opex_related" at bounding box center [34, 186] width 50 height 7
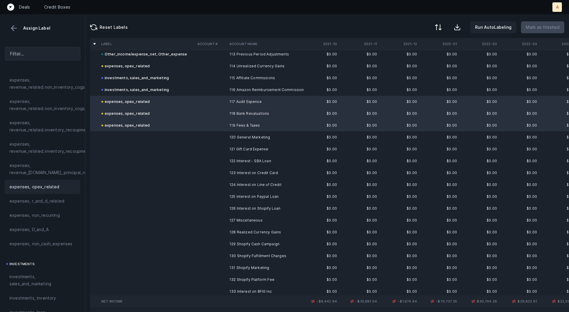
scroll to position [1351, 0]
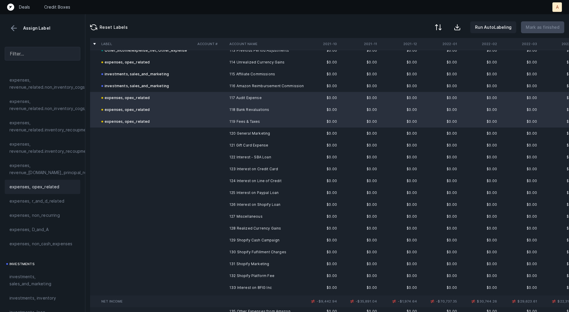
click at [228, 131] on td "120 General Marketing" at bounding box center [263, 134] width 72 height 12
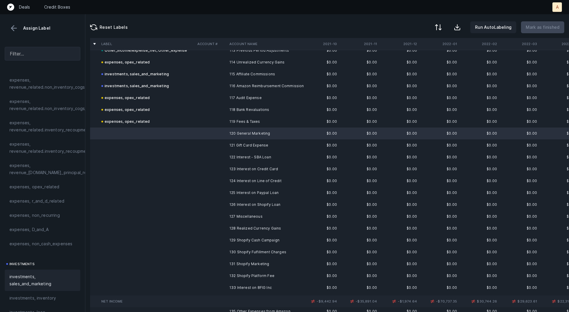
click at [44, 277] on span "investments, sales_and_marketing" at bounding box center [42, 280] width 66 height 14
click at [233, 142] on td "121 Gift Card Expense" at bounding box center [263, 145] width 72 height 12
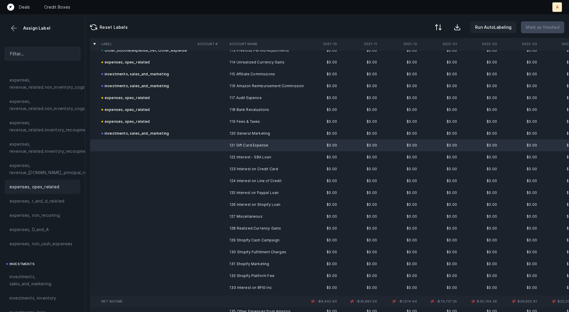
click at [34, 187] on span "expenses, opex_related" at bounding box center [34, 186] width 50 height 7
click at [222, 156] on td at bounding box center [211, 157] width 32 height 12
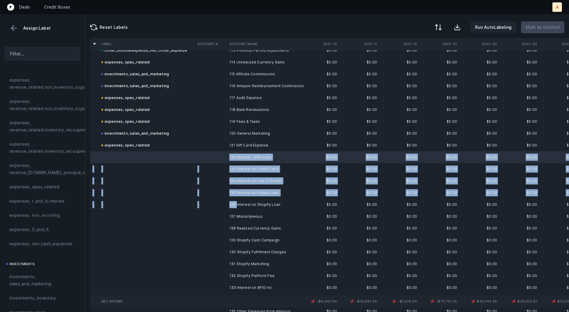
click at [237, 203] on td "126 Interest on Shopify Loan" at bounding box center [263, 205] width 72 height 12
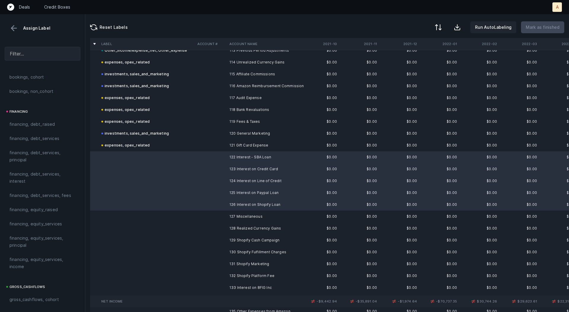
scroll to position [415, 0]
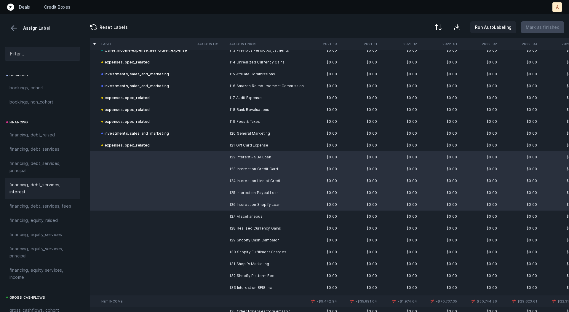
click at [26, 185] on span "financing, debt_services, interest" at bounding box center [42, 188] width 66 height 14
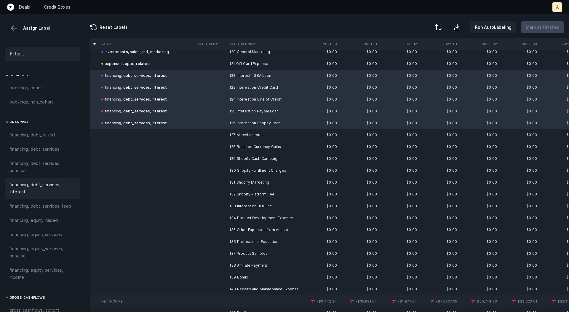
scroll to position [1433, 0]
click at [261, 132] on td "127 Miscellaneous" at bounding box center [263, 135] width 72 height 12
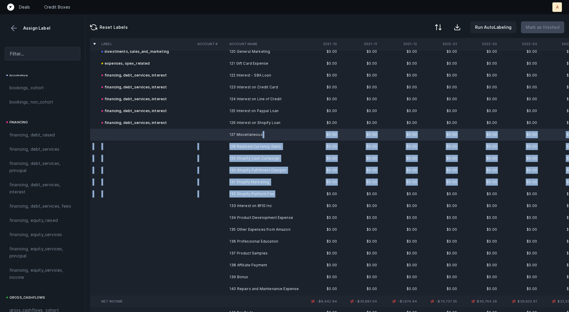
click at [276, 191] on td "132 Shopify Platform Fee" at bounding box center [263, 194] width 72 height 12
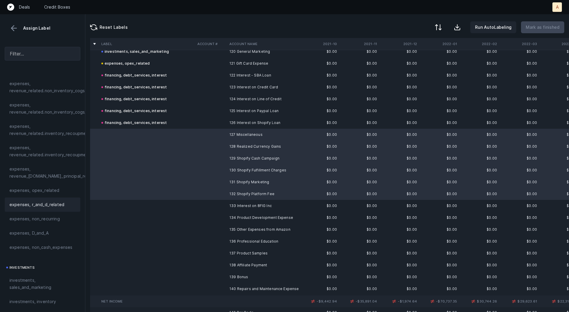
scroll to position [120, 0]
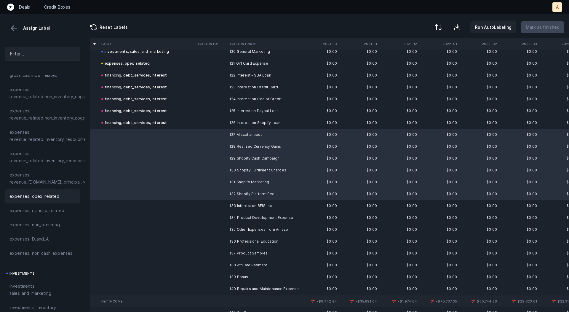
click at [38, 194] on span "expenses, opex_related" at bounding box center [34, 196] width 50 height 7
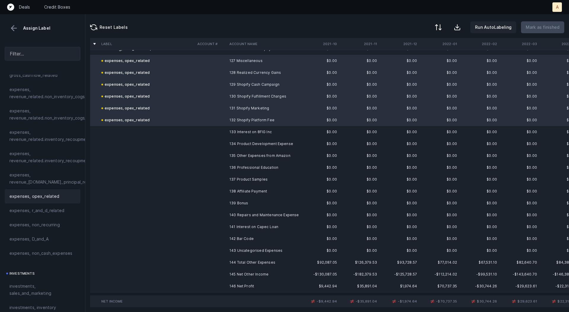
scroll to position [1508, 0]
click at [230, 130] on td "133 Interest on 8FIG Inc" at bounding box center [263, 131] width 72 height 12
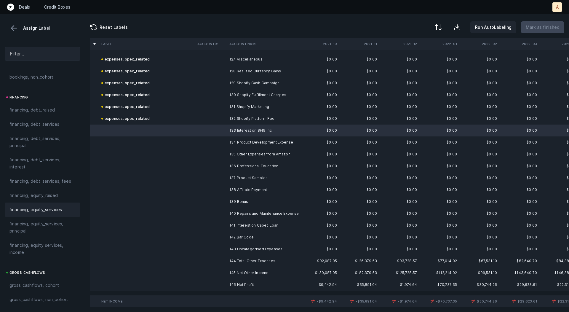
scroll to position [436, 0]
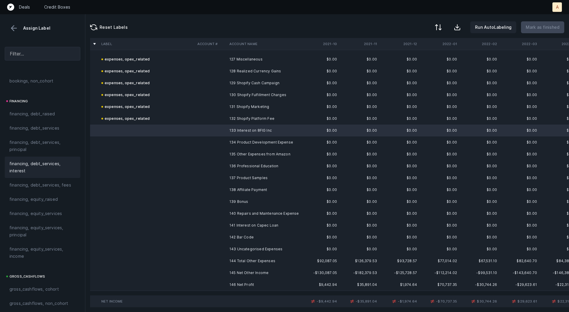
click at [35, 162] on span "financing, debt_services, interest" at bounding box center [42, 167] width 66 height 14
click at [275, 141] on td "134 Product Development Expense" at bounding box center [263, 142] width 72 height 12
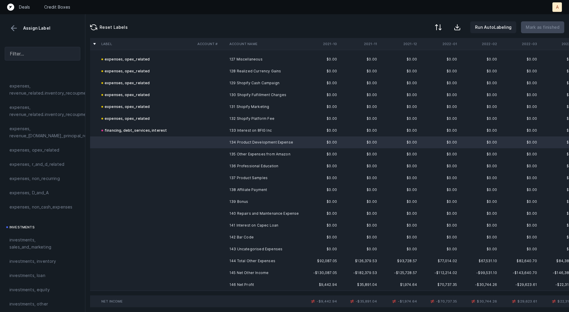
scroll to position [159, 0]
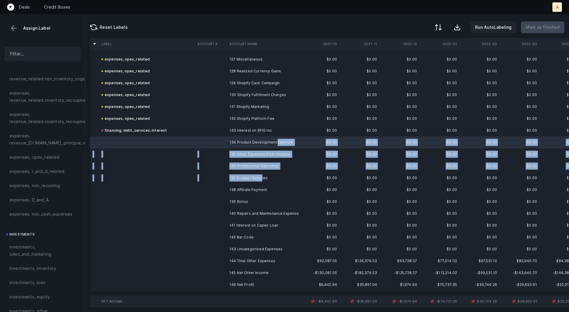
click at [261, 178] on td "137 Product Samples" at bounding box center [263, 178] width 72 height 12
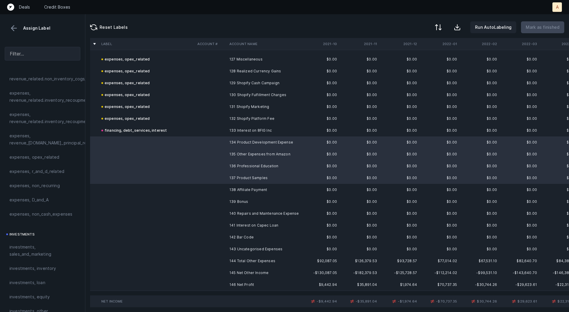
click at [263, 209] on td "140 Repairs and Maintenance Expense" at bounding box center [263, 214] width 72 height 12
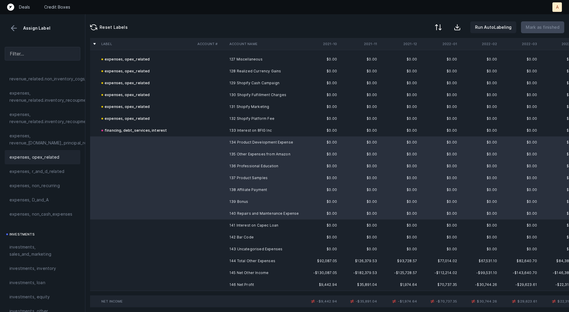
click at [56, 155] on span "expenses, opex_related" at bounding box center [34, 157] width 50 height 7
click at [268, 225] on td "141 Interest on Capec Loan" at bounding box center [263, 225] width 72 height 12
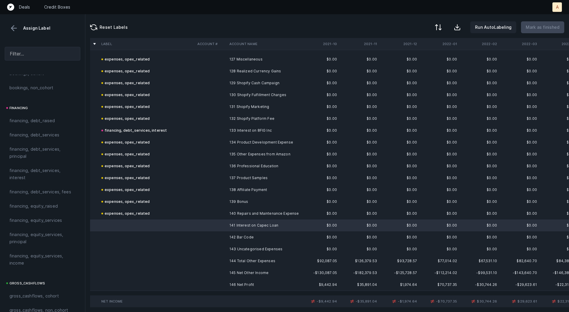
scroll to position [428, 0]
click at [20, 177] on span "financing, debt_services, interest" at bounding box center [42, 175] width 66 height 14
click at [232, 238] on td "142 Bar Code" at bounding box center [263, 237] width 72 height 12
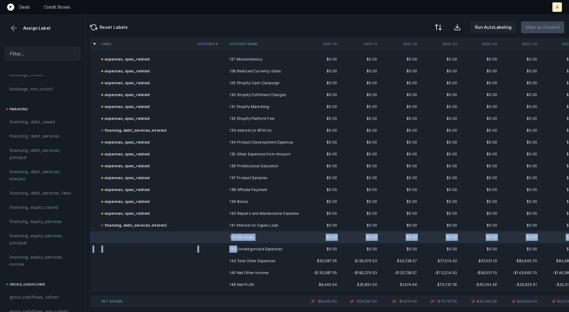
click at [237, 248] on td "143 Uncategorised Expenses" at bounding box center [263, 249] width 72 height 12
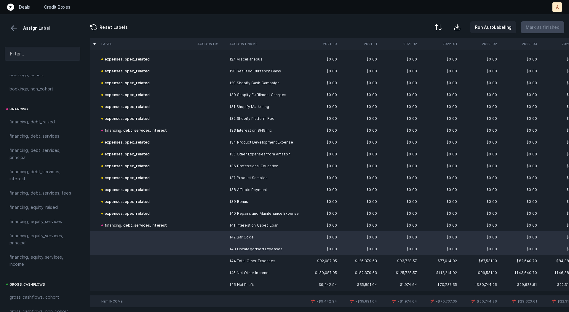
click at [236, 241] on td "142 Bar Code" at bounding box center [263, 237] width 72 height 12
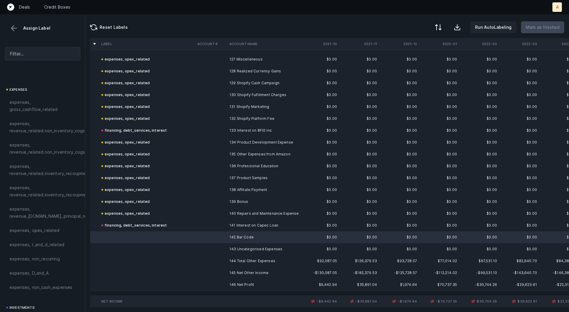
scroll to position [82, 0]
click at [29, 227] on div "expenses, opex_related" at bounding box center [43, 234] width 76 height 14
click at [135, 246] on td at bounding box center [147, 249] width 96 height 12
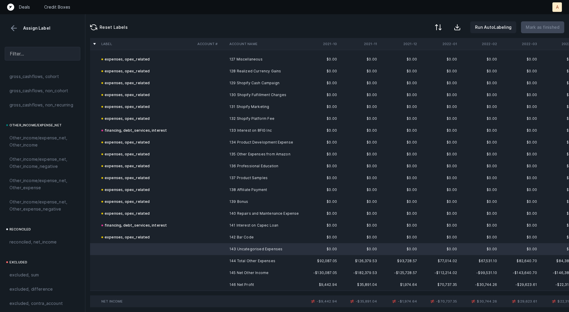
scroll to position [666, 0]
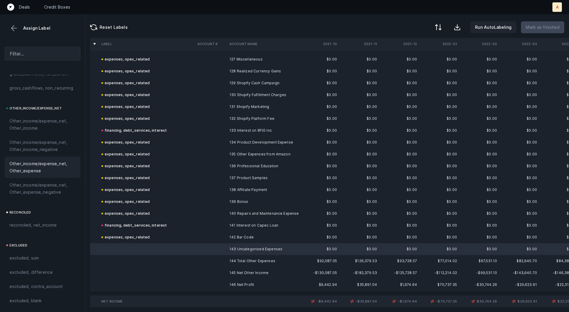
click at [31, 167] on span "Other_income/expense_net, Other_expense" at bounding box center [42, 167] width 66 height 14
click at [229, 283] on td "146 Net Profit" at bounding box center [263, 285] width 72 height 12
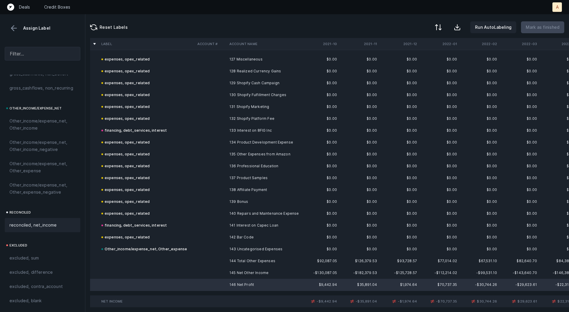
click at [47, 223] on span "reconciled, net_income" at bounding box center [32, 225] width 47 height 7
click at [380, 178] on td "$0.00" at bounding box center [400, 178] width 40 height 12
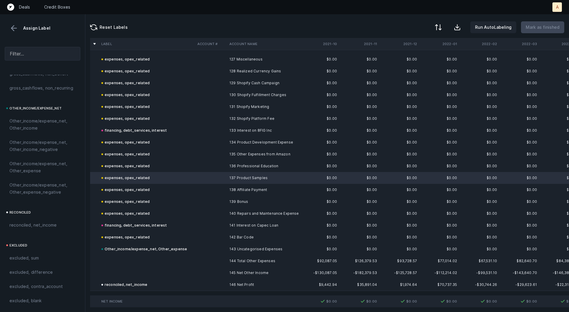
click at [380, 178] on td "$0.00" at bounding box center [400, 178] width 40 height 12
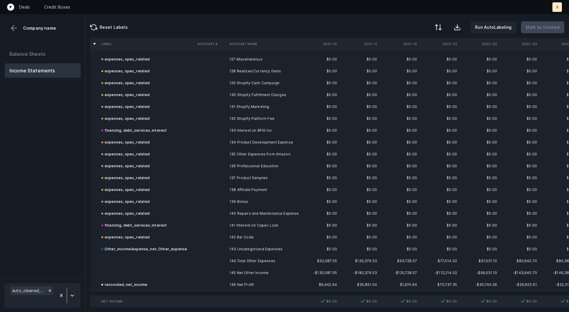
click at [380, 178] on td "$0.00" at bounding box center [400, 178] width 40 height 12
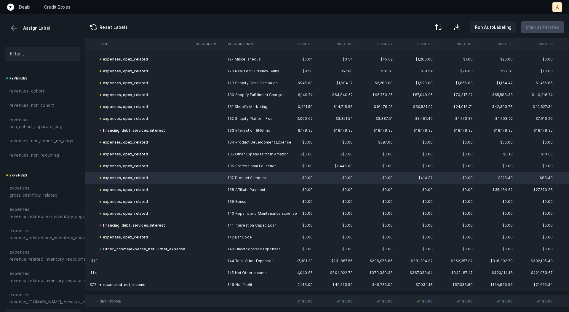
scroll to position [1508, 1281]
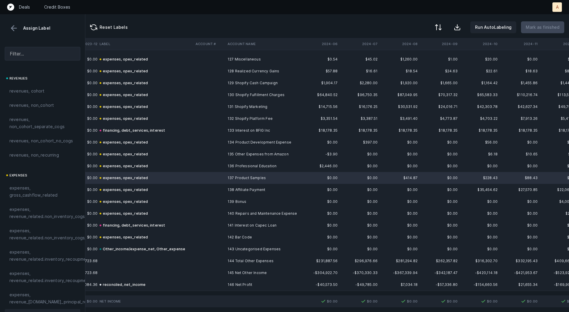
click at [380, 178] on td "$414.87" at bounding box center [400, 178] width 40 height 12
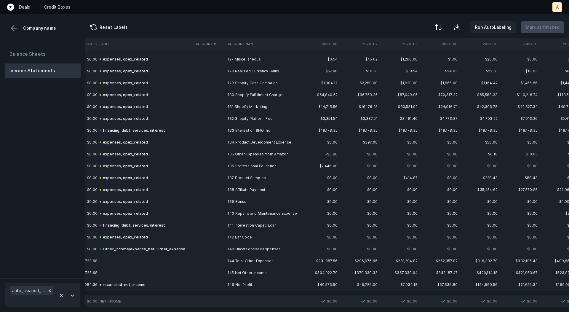
click at [396, 176] on td "$414.87" at bounding box center [400, 178] width 40 height 12
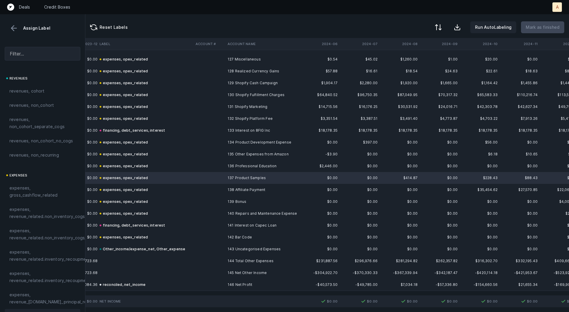
click at [396, 176] on td "$414.87" at bounding box center [400, 178] width 40 height 12
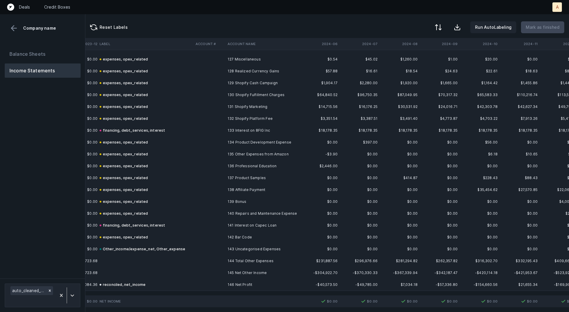
click at [396, 176] on td "$414.87" at bounding box center [400, 178] width 40 height 12
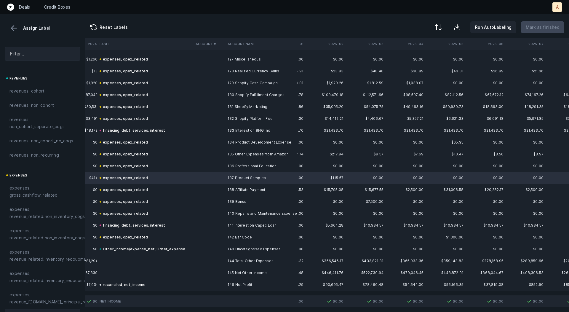
scroll to position [1508, 1652]
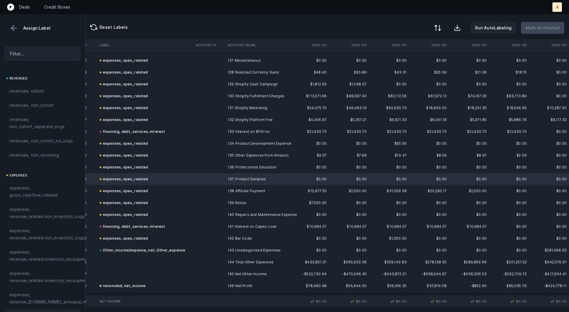
click at [442, 28] on div at bounding box center [437, 27] width 7 height 7
click at [418, 61] on div "By Hum label" at bounding box center [412, 63] width 59 height 12
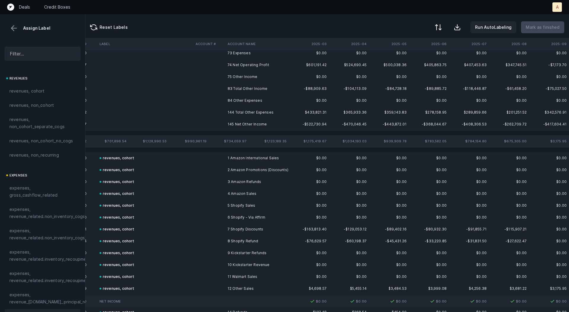
scroll to position [0, 1652]
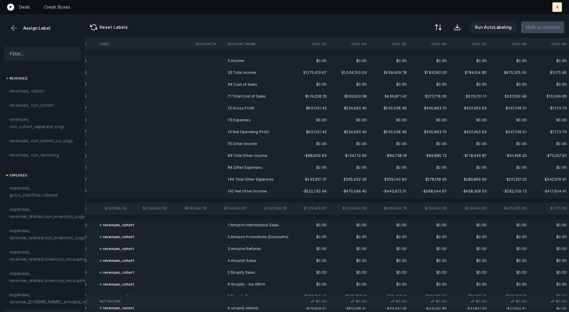
click at [257, 63] on td "0 Income" at bounding box center [261, 61] width 72 height 12
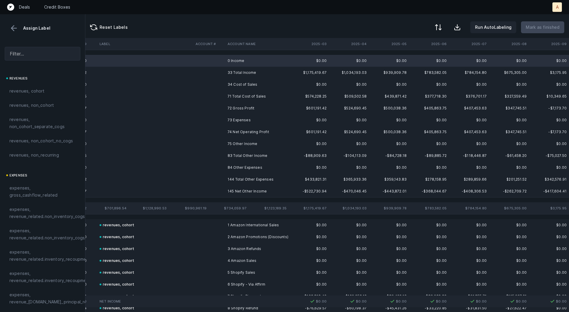
click at [247, 84] on td "34 Cost of Sales" at bounding box center [261, 85] width 72 height 12
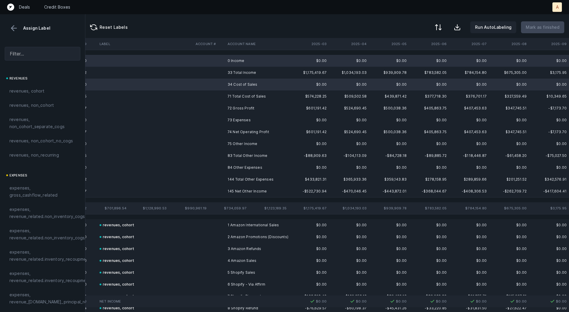
click at [245, 120] on td "73 Expenses" at bounding box center [261, 120] width 72 height 12
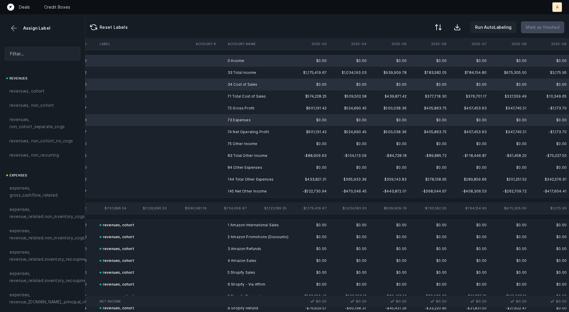
click at [243, 140] on td "75 Other Income" at bounding box center [261, 144] width 72 height 12
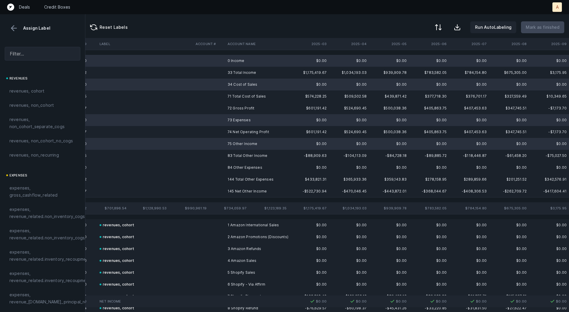
click at [245, 167] on td "84 Other Expenses" at bounding box center [261, 168] width 72 height 12
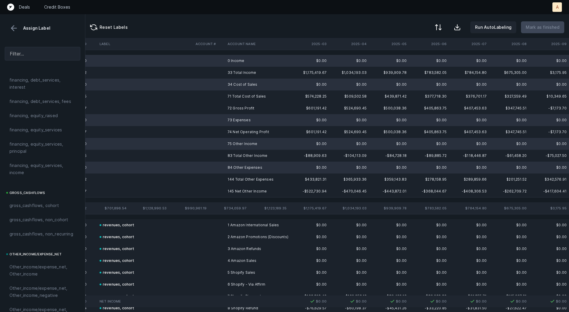
scroll to position [666, 0]
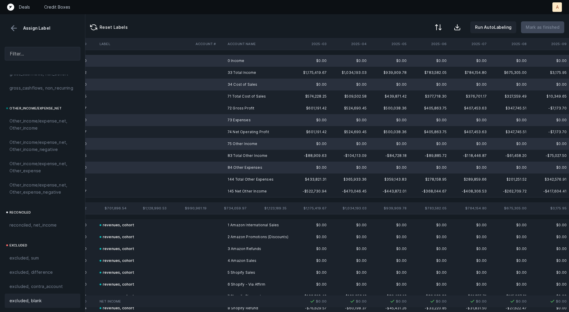
click at [46, 298] on div "excluded, blank" at bounding box center [42, 300] width 66 height 7
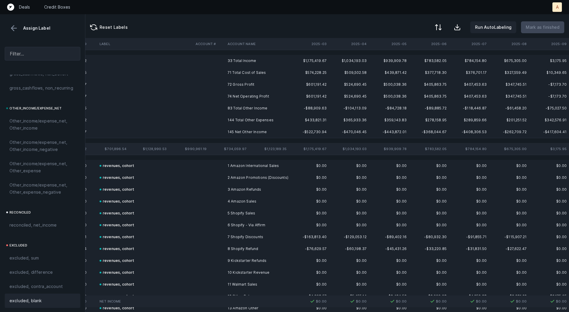
click at [253, 84] on td "72 Gross Profit" at bounding box center [261, 85] width 72 height 12
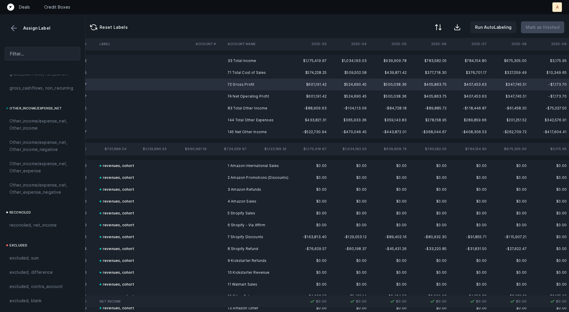
click at [251, 98] on td "74 Net Operating Profit" at bounding box center [261, 96] width 72 height 12
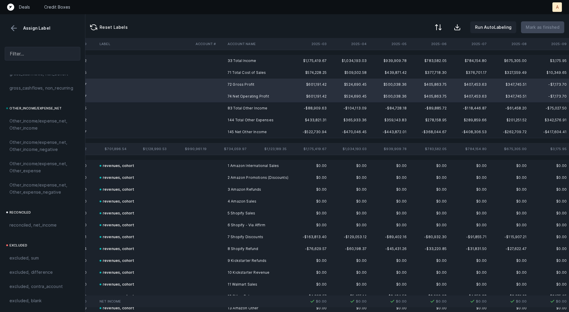
click at [248, 128] on td "145 Net Other Income" at bounding box center [261, 132] width 72 height 12
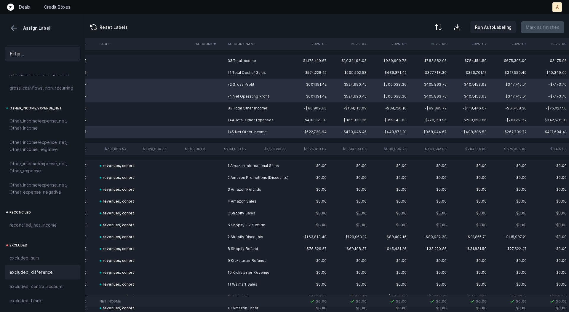
click at [36, 275] on span "excluded, difference" at bounding box center [30, 272] width 43 height 7
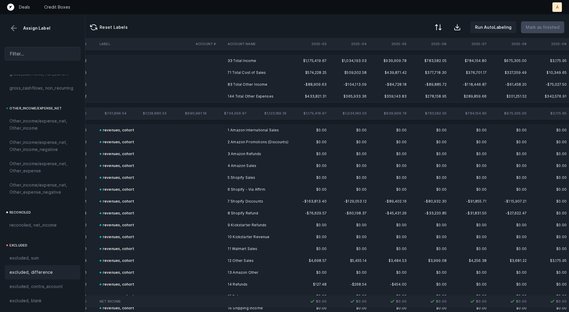
click at [245, 57] on td "33 Total Income" at bounding box center [261, 61] width 72 height 12
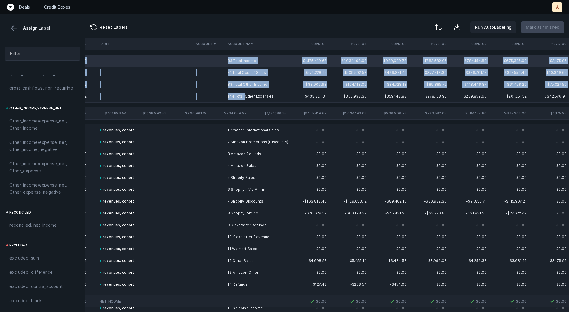
click at [245, 94] on td "144 Total Other Expenses" at bounding box center [261, 96] width 72 height 12
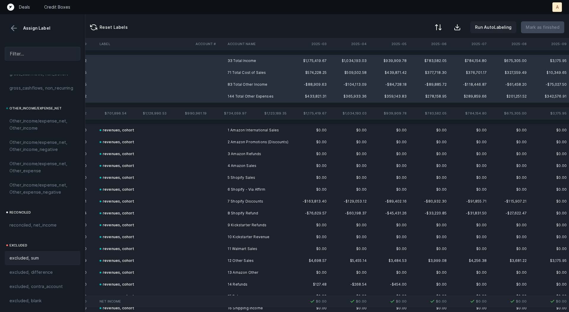
click at [31, 261] on span "excluded, sum" at bounding box center [23, 257] width 29 height 7
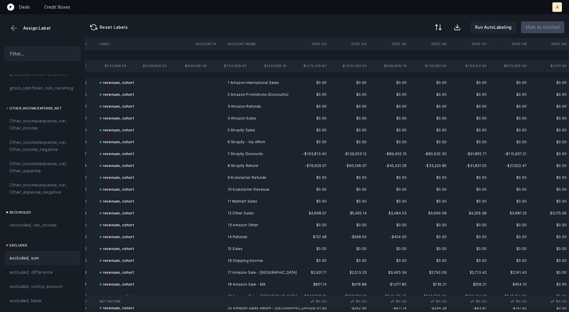
click at [17, 29] on button at bounding box center [13, 28] width 9 height 9
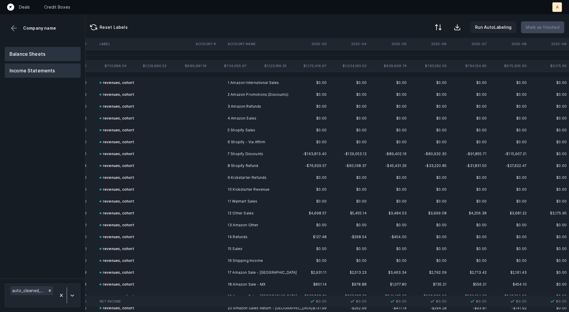
click at [38, 50] on button "Balance Sheets" at bounding box center [43, 54] width 76 height 14
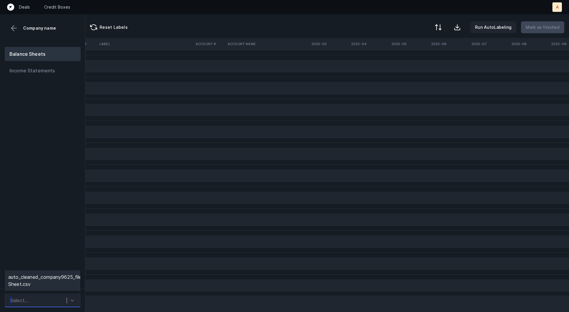
click at [58, 296] on div "Select..." at bounding box center [36, 300] width 59 height 11
click at [58, 284] on div "auto_cleaned_company9625_fileID_33674_tabBalance Sheet.csv" at bounding box center [43, 280] width 76 height 19
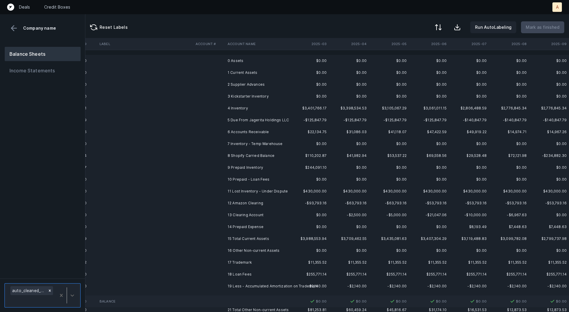
click at [263, 85] on td "2 Supplier Advances" at bounding box center [261, 85] width 72 height 12
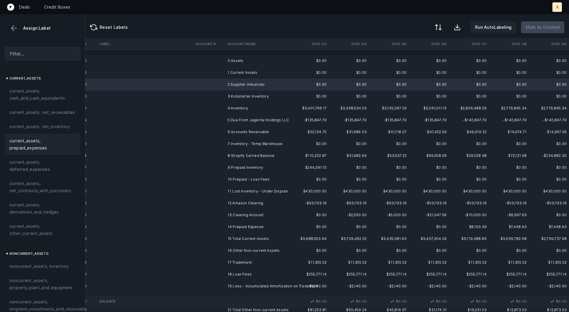
click at [38, 145] on span "current_assets, prepaid_expenses" at bounding box center [42, 144] width 66 height 14
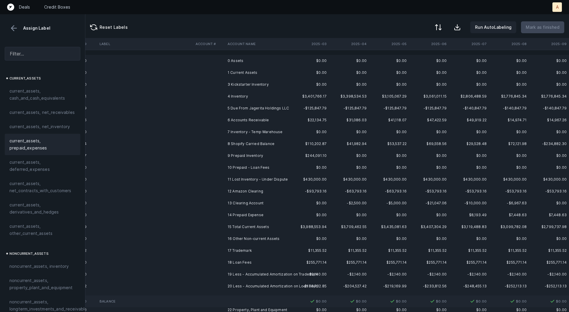
click at [251, 85] on td "3 Kickstarter Inventory" at bounding box center [261, 85] width 72 height 12
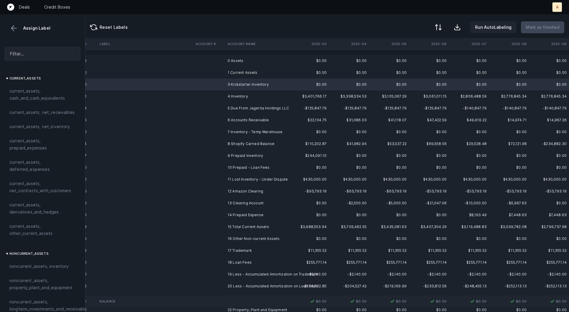
click at [247, 95] on td "4 Inventory" at bounding box center [261, 96] width 72 height 12
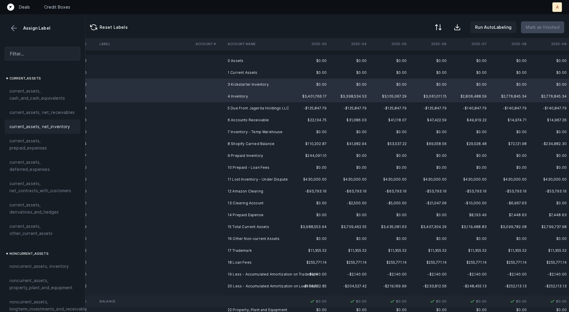
click at [64, 128] on span "current_assets, net_inventory" at bounding box center [39, 126] width 61 height 7
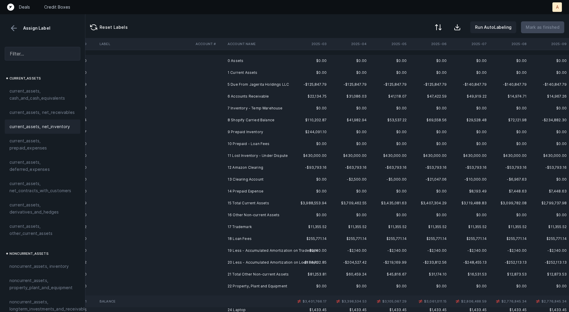
click at [229, 83] on td "5 Due From Jagerita Holdings LLC" at bounding box center [261, 85] width 72 height 12
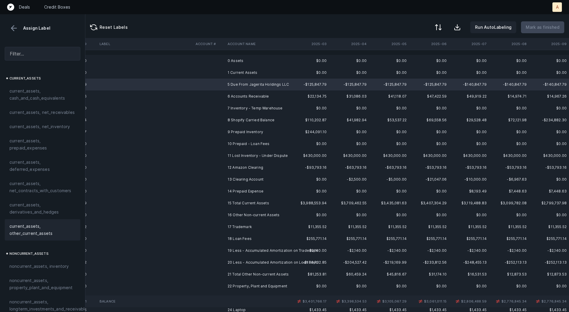
click at [50, 225] on span "current_assets, other_current_assets" at bounding box center [42, 230] width 66 height 14
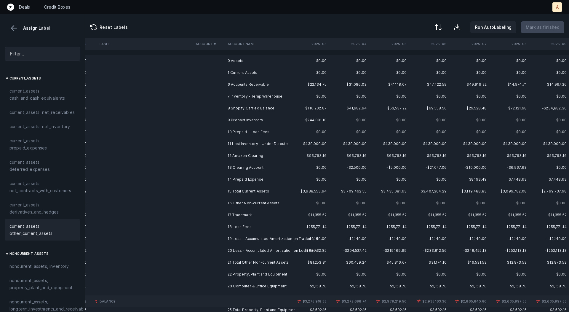
click at [240, 87] on td "6 Accounts Receivable" at bounding box center [261, 85] width 72 height 12
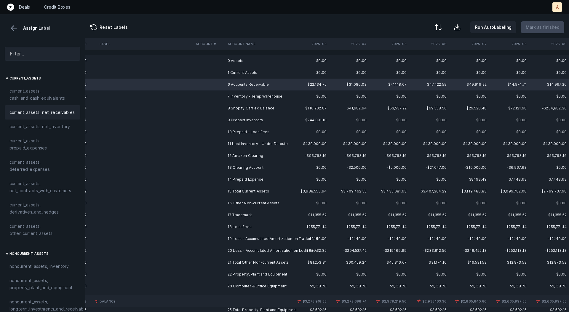
click at [61, 117] on div "current_assets, net_receivables" at bounding box center [43, 112] width 76 height 14
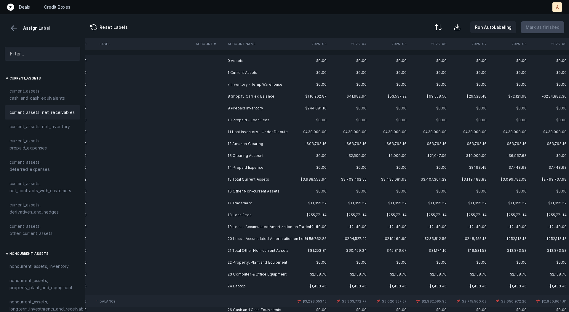
click at [238, 83] on td "7 Inventory - Temp Warehouse" at bounding box center [261, 85] width 72 height 12
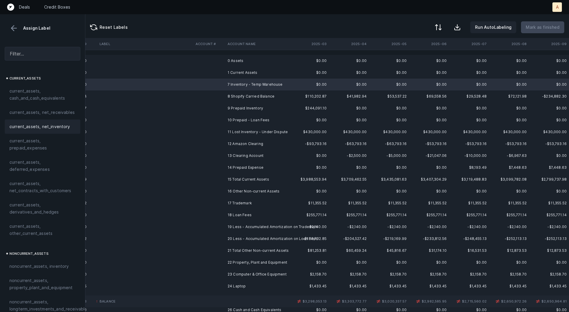
click at [64, 127] on span "current_assets, net_inventory" at bounding box center [39, 126] width 61 height 7
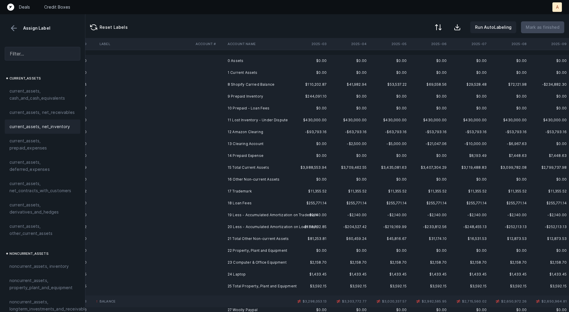
click at [230, 84] on td "8 Shopify Carried Balance" at bounding box center [261, 85] width 72 height 12
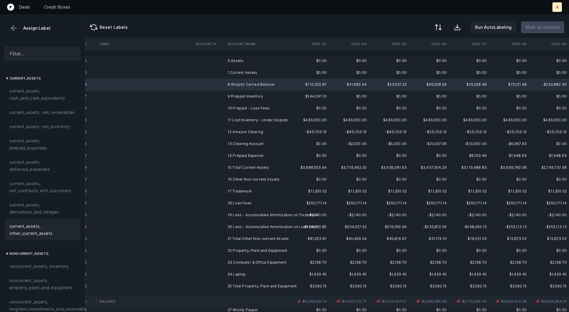
click at [16, 235] on span "current_assets, other_current_assets" at bounding box center [42, 230] width 66 height 14
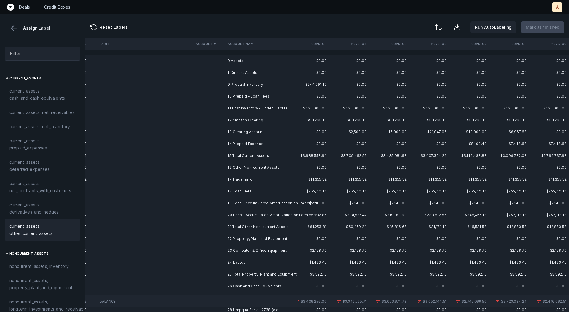
click at [256, 83] on td "9 Prepaid Inventory" at bounding box center [261, 85] width 72 height 12
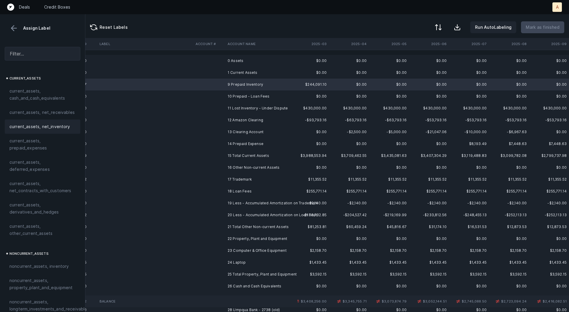
click at [50, 124] on span "current_assets, net_inventory" at bounding box center [39, 126] width 61 height 7
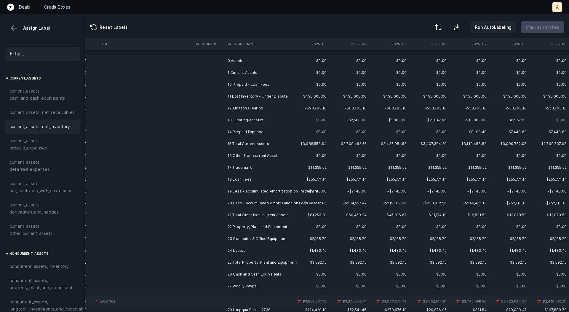
click at [250, 87] on td "10 Prepaid - Loan Fees" at bounding box center [261, 85] width 72 height 12
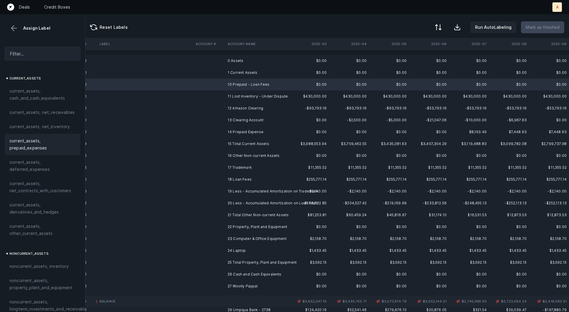
click at [51, 143] on span "current_assets, prepaid_expenses" at bounding box center [42, 144] width 66 height 14
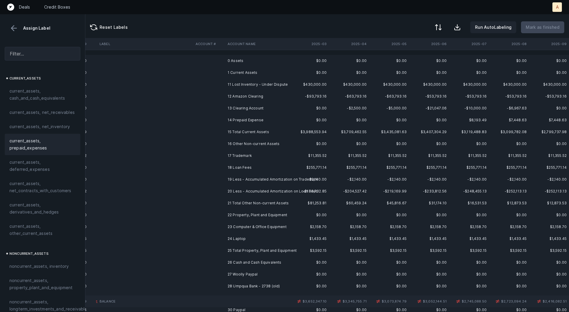
click at [236, 85] on td "11 Lost Inventory - Under Dispute" at bounding box center [261, 85] width 72 height 12
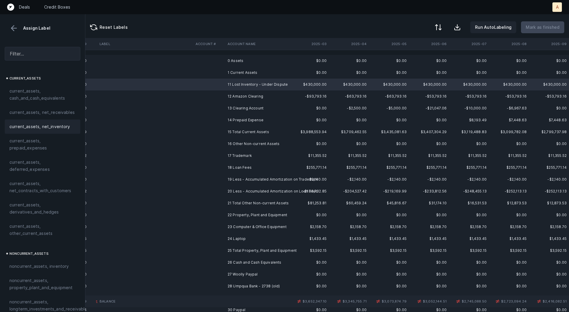
click at [65, 126] on span "current_assets, net_inventory" at bounding box center [39, 126] width 61 height 7
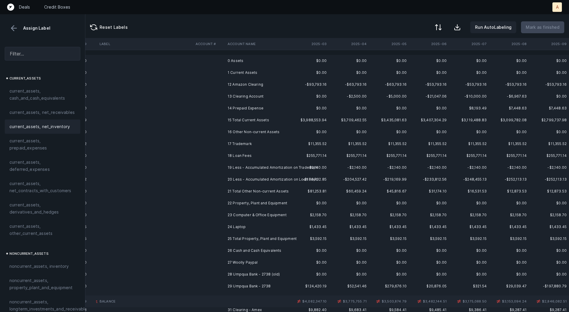
click at [224, 90] on td at bounding box center [209, 96] width 32 height 12
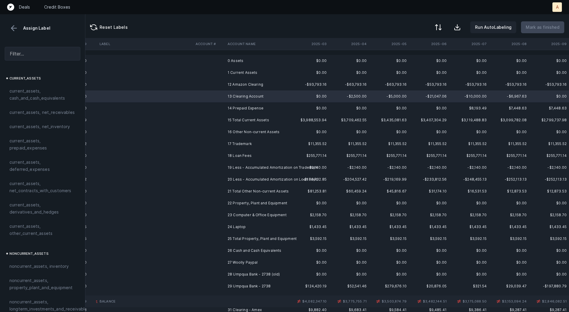
click at [227, 85] on td "12 Amazon Clearing" at bounding box center [261, 85] width 72 height 12
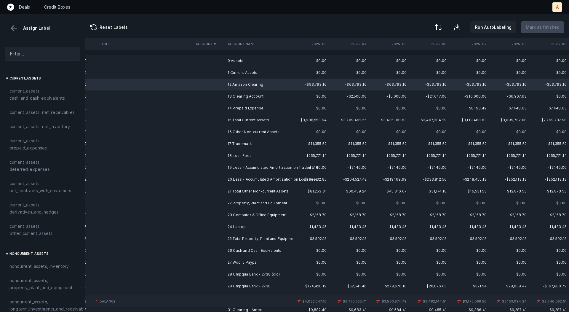
click at [249, 101] on td "13 Clearing Account" at bounding box center [261, 96] width 72 height 12
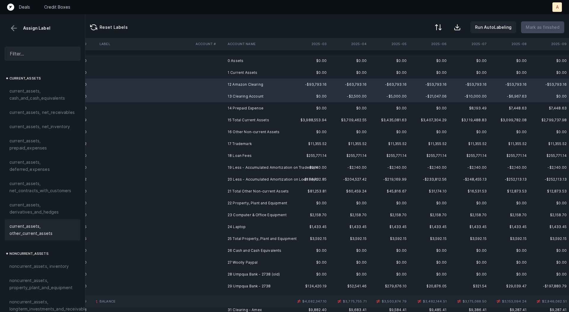
click at [27, 228] on span "current_assets, other_current_assets" at bounding box center [42, 230] width 66 height 14
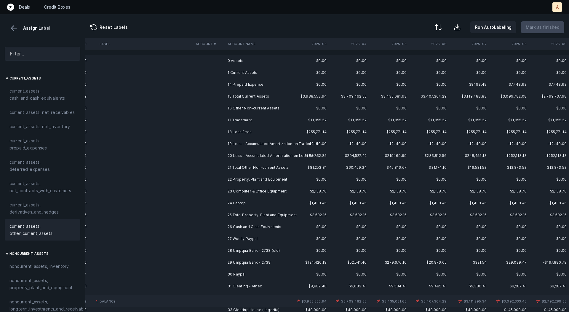
click at [243, 82] on td "14 Prepaid Expense" at bounding box center [261, 85] width 72 height 12
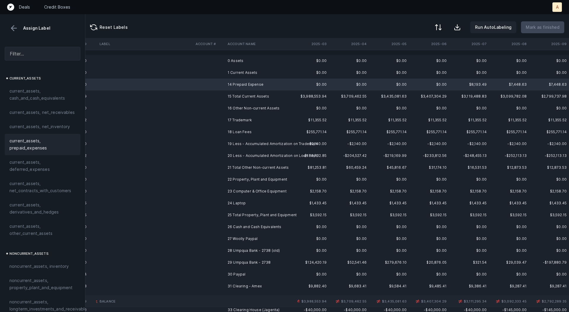
click at [49, 152] on div "current_assets, prepaid_expenses" at bounding box center [43, 144] width 76 height 21
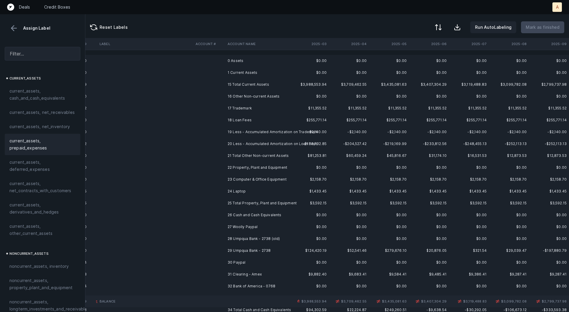
click at [273, 100] on td "16 Other Non-current Assets" at bounding box center [261, 96] width 72 height 12
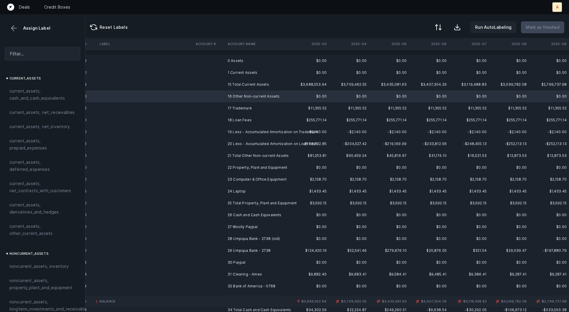
click at [262, 111] on td "17 Trademark" at bounding box center [261, 108] width 72 height 12
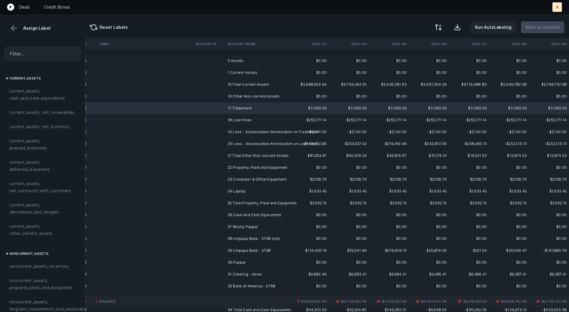
click at [257, 119] on td "18 Loan Fees" at bounding box center [261, 120] width 72 height 12
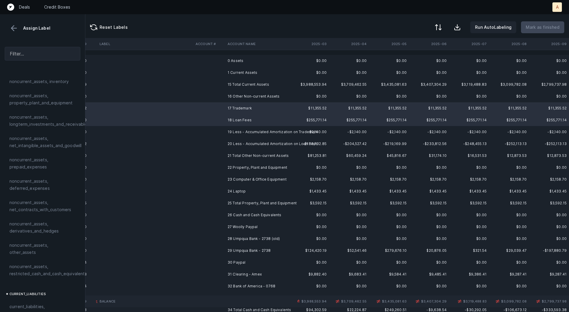
scroll to position [149, 0]
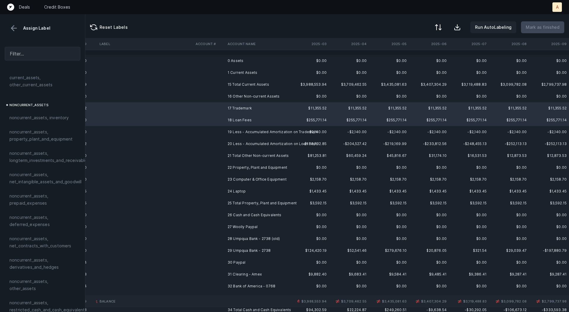
click at [173, 104] on td at bounding box center [145, 108] width 96 height 12
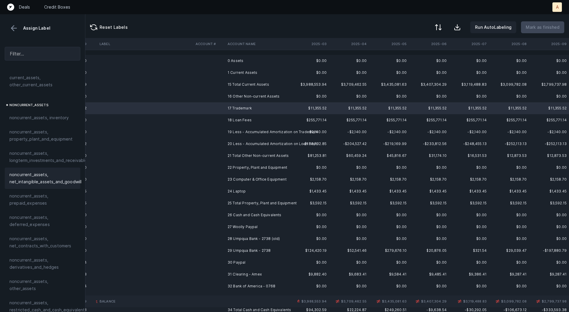
click at [46, 180] on span "noncurrent_assets, net_intangible_assets_and_goodwill" at bounding box center [45, 178] width 72 height 14
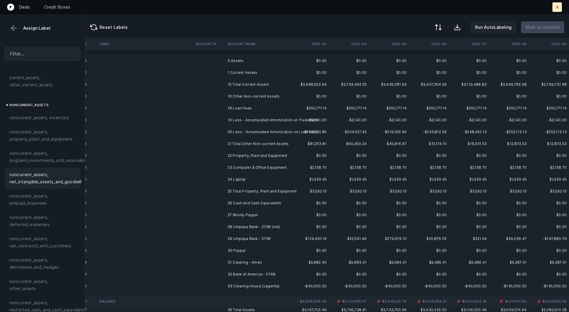
click at [232, 107] on td "18 Loan Fees" at bounding box center [261, 108] width 72 height 12
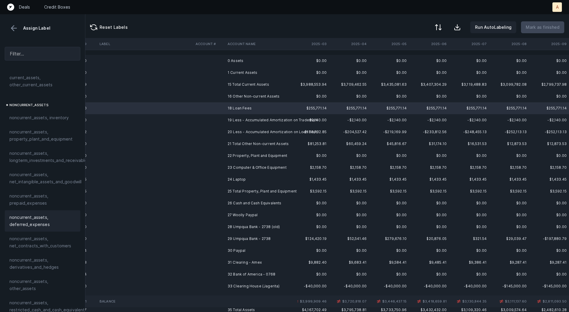
click at [50, 222] on span "noncurrent_assets, deferred_expenses" at bounding box center [42, 221] width 66 height 14
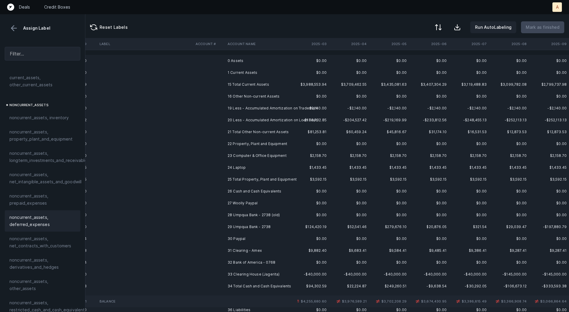
click at [216, 105] on td at bounding box center [209, 108] width 32 height 12
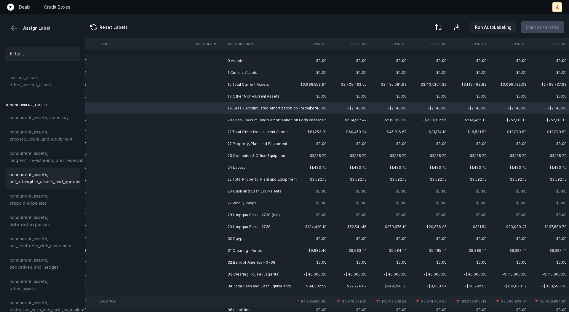
click at [57, 178] on span "noncurrent_assets, net_intangible_assets_and_goodwill" at bounding box center [45, 178] width 72 height 14
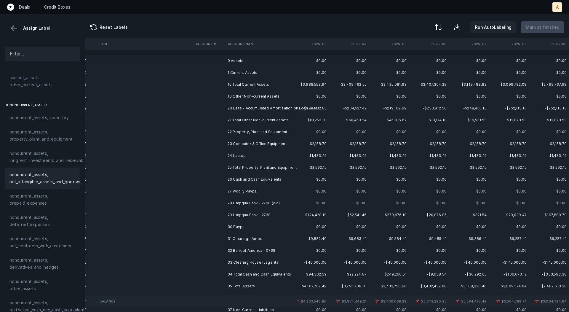
click at [251, 108] on td "20 Less - Accumulated Amortization on Loan Fees" at bounding box center [261, 108] width 72 height 12
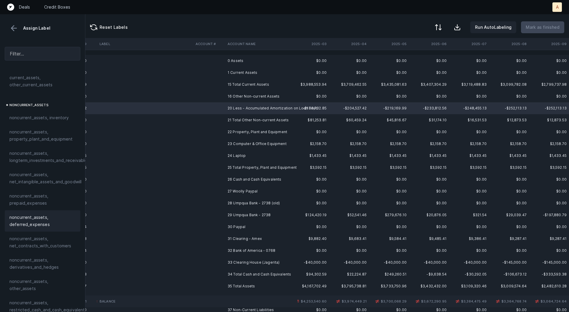
click at [55, 219] on span "noncurrent_assets, deferred_expenses" at bounding box center [42, 221] width 66 height 14
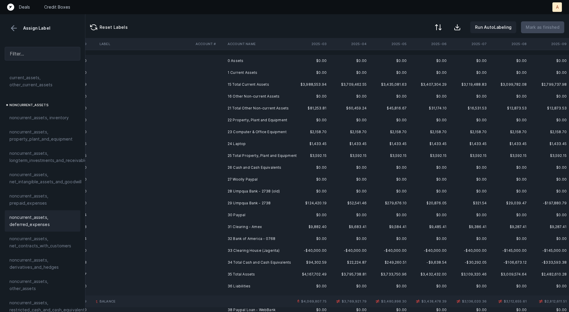
click at [220, 132] on td at bounding box center [209, 132] width 32 height 12
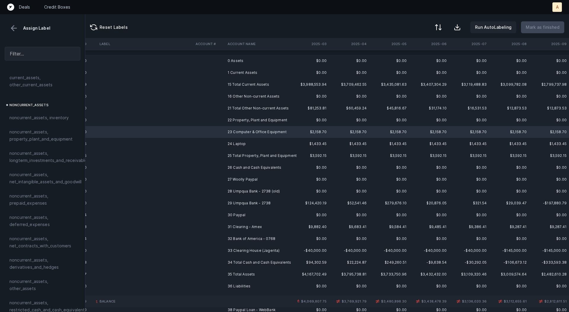
click at [220, 144] on td at bounding box center [209, 144] width 32 height 12
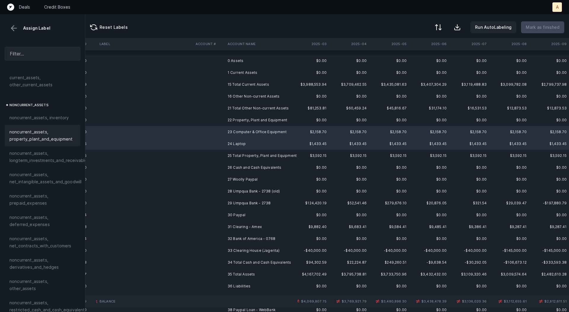
click at [51, 136] on span "noncurrent_assets, property_plant_and_equipment" at bounding box center [42, 135] width 66 height 14
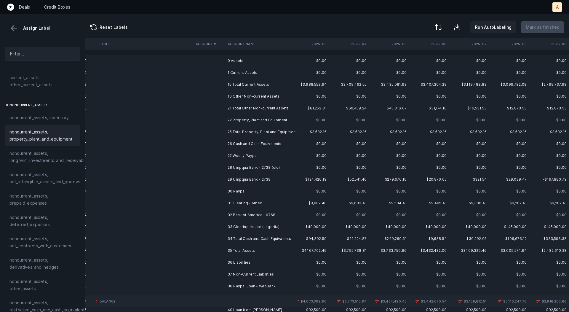
click at [234, 155] on td "27 Woolly Paypal" at bounding box center [261, 156] width 72 height 12
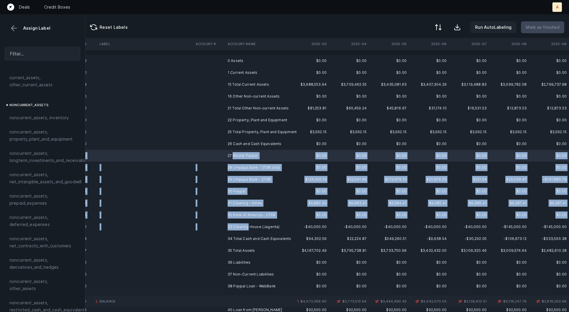
click at [247, 226] on td "33 Clearing House (Jagerita)" at bounding box center [261, 227] width 72 height 12
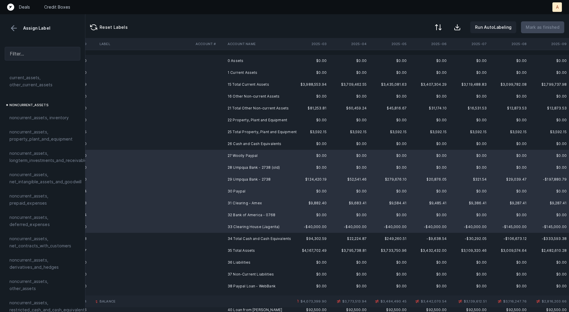
scroll to position [0, 0]
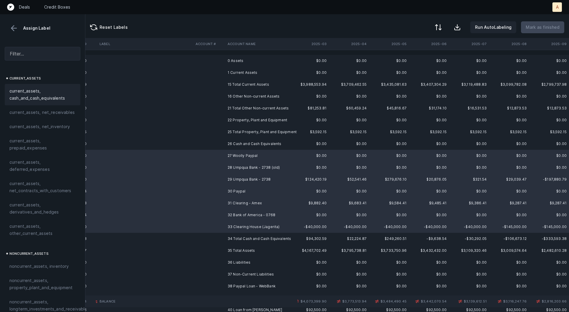
click at [43, 94] on span "current_assets, cash_and_cash_equivalents" at bounding box center [42, 94] width 66 height 14
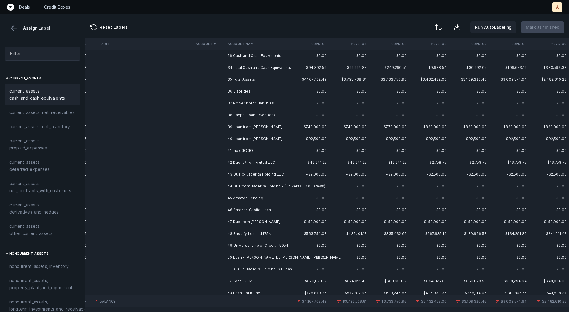
scroll to position [89, 1652]
click at [232, 114] on td "38 Paypal Loan - WebBank" at bounding box center [261, 114] width 72 height 12
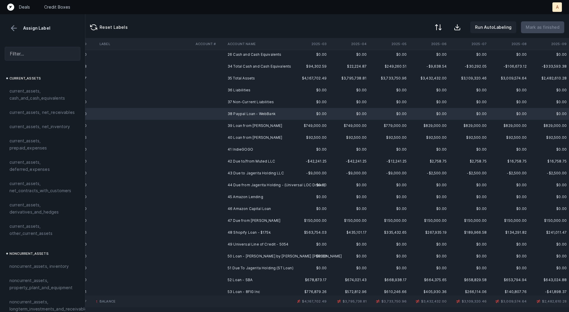
click at [234, 124] on td "39 Loan from Mike" at bounding box center [261, 126] width 72 height 12
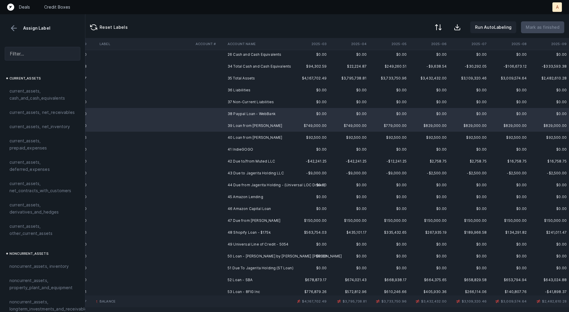
click at [235, 136] on td "40 Loan from James" at bounding box center [261, 138] width 72 height 12
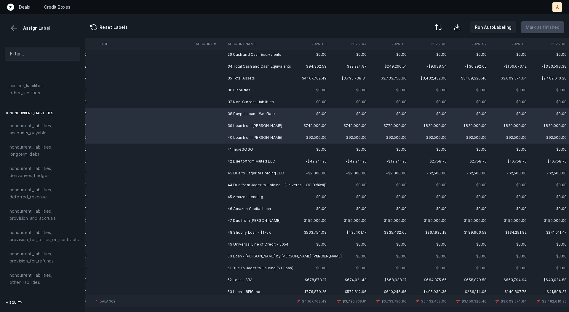
scroll to position [549, 0]
click at [37, 143] on span "noncurrent_liabilities, longterm_debt" at bounding box center [42, 150] width 66 height 14
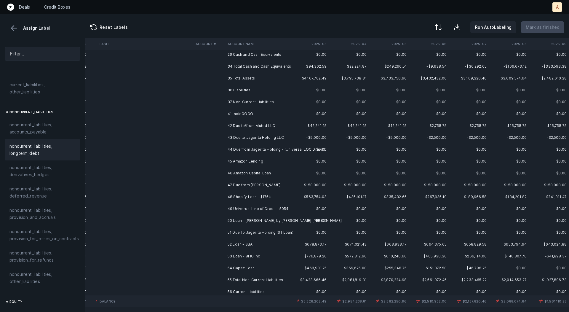
click at [229, 113] on td "41 IndieGOGO" at bounding box center [261, 114] width 72 height 12
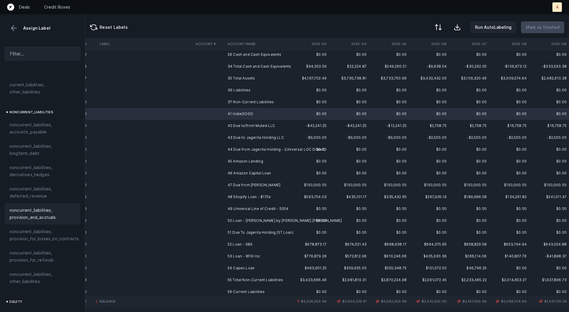
scroll to position [560, 0]
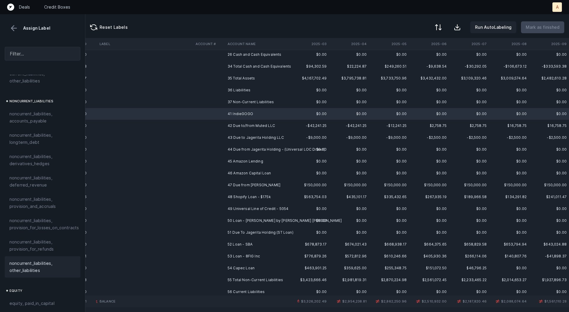
click at [28, 260] on span "noncurrent_liabilities, other_liabilities" at bounding box center [42, 267] width 66 height 14
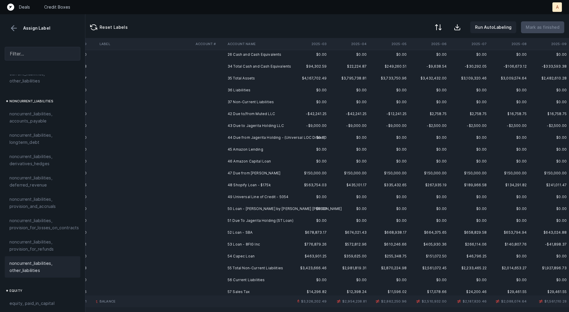
click at [238, 116] on td "42 Due to/from Muted LLC" at bounding box center [261, 114] width 72 height 12
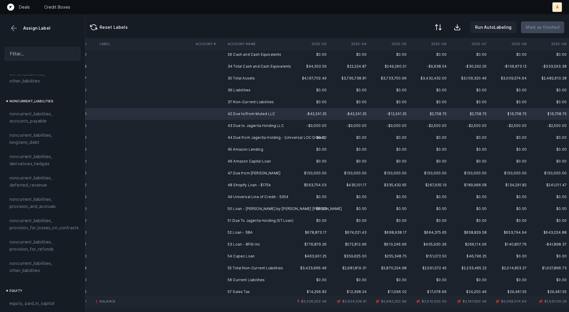
click at [239, 126] on td "43 Due to Jagerita Holding LLC" at bounding box center [261, 126] width 72 height 12
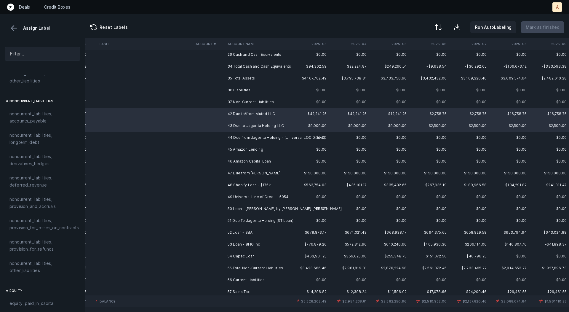
click at [238, 136] on td "44 Due from Jagerita Holding - (Universal LOC Draws)" at bounding box center [261, 138] width 72 height 12
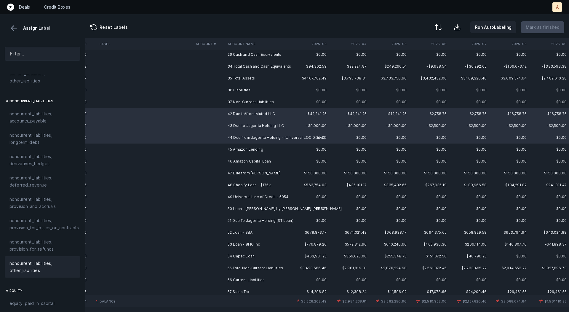
click at [44, 265] on span "noncurrent_liabilities, other_liabilities" at bounding box center [42, 267] width 66 height 14
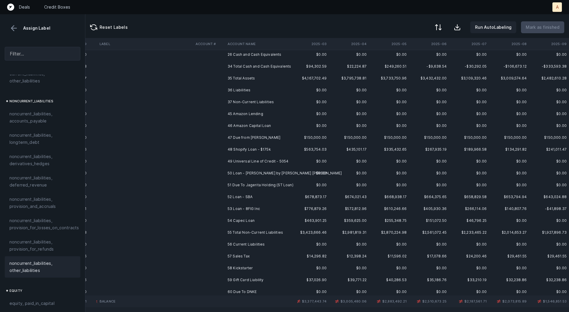
click at [262, 114] on td "45 Amazon Lending" at bounding box center [261, 114] width 72 height 12
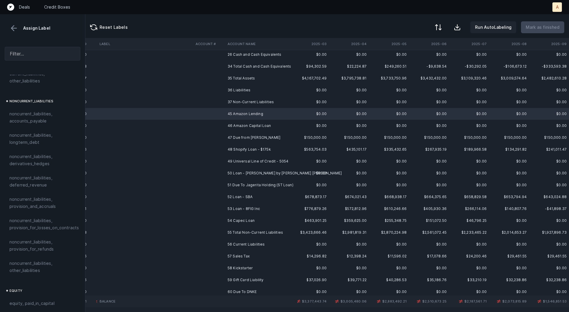
click at [259, 127] on td "46 Amazon Capital Loan" at bounding box center [261, 126] width 72 height 12
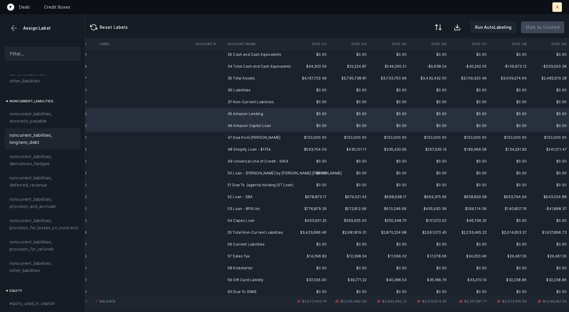
click at [63, 132] on span "noncurrent_liabilities, longterm_debt" at bounding box center [42, 139] width 66 height 14
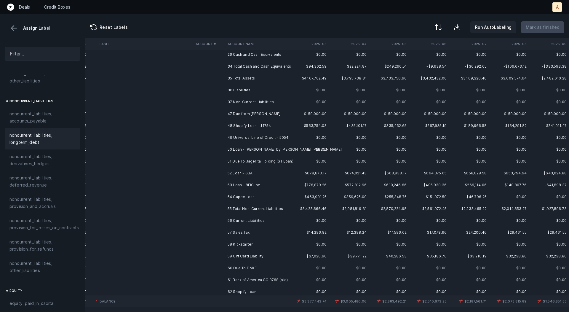
click at [273, 110] on td "47 Due from Chris" at bounding box center [261, 114] width 72 height 12
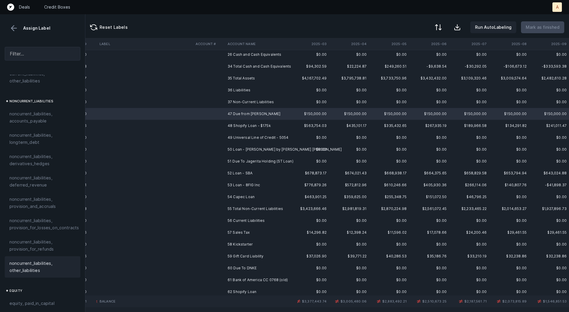
click at [34, 260] on span "noncurrent_liabilities, other_liabilities" at bounding box center [42, 267] width 66 height 14
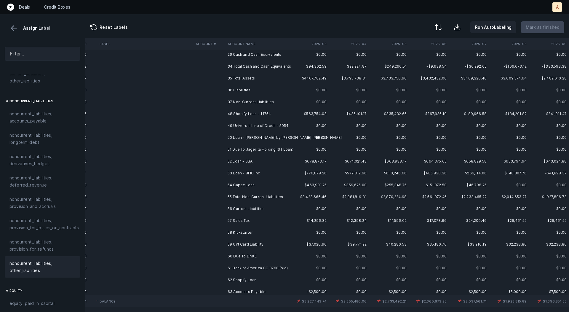
click at [243, 113] on td "48 Shopify Loan - $175k" at bounding box center [261, 114] width 72 height 12
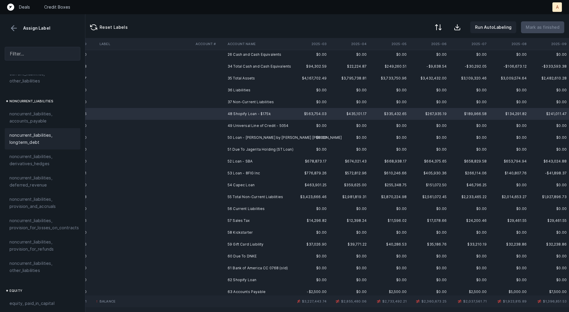
click at [50, 134] on span "noncurrent_liabilities, longterm_debt" at bounding box center [42, 139] width 66 height 14
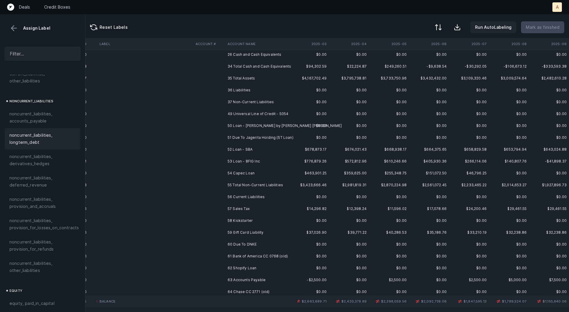
click at [240, 114] on td "49 Universal Line of Credit - 5054" at bounding box center [261, 114] width 72 height 12
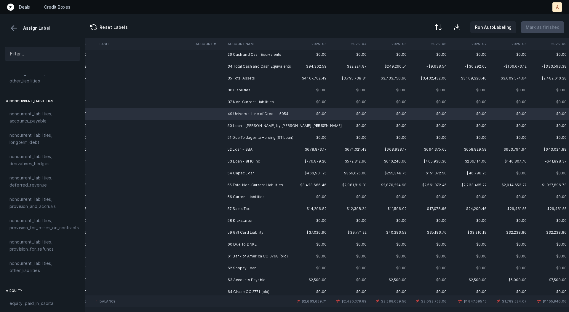
click at [238, 123] on td "50 Loan - Marcus by Goldman Sachs" at bounding box center [261, 126] width 72 height 12
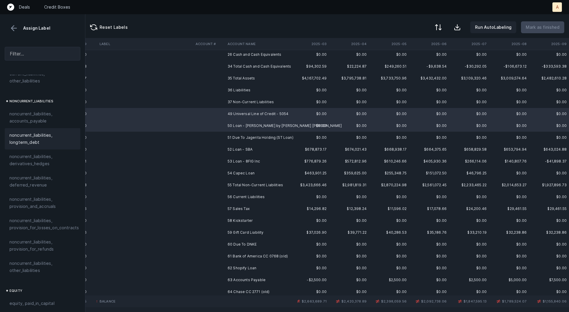
click at [54, 133] on span "noncurrent_liabilities, longterm_debt" at bounding box center [42, 139] width 66 height 14
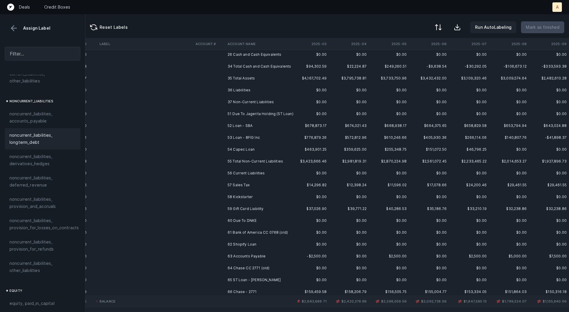
click at [223, 116] on td at bounding box center [209, 114] width 32 height 12
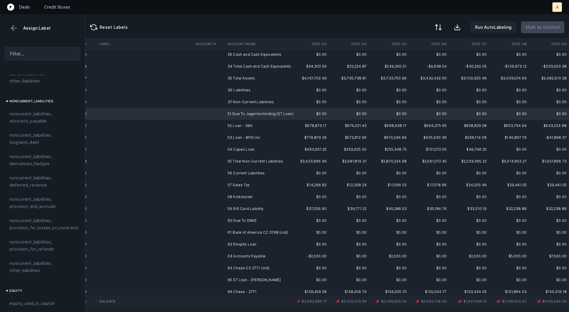
click at [239, 125] on td "52 Loan - SBA" at bounding box center [261, 126] width 72 height 12
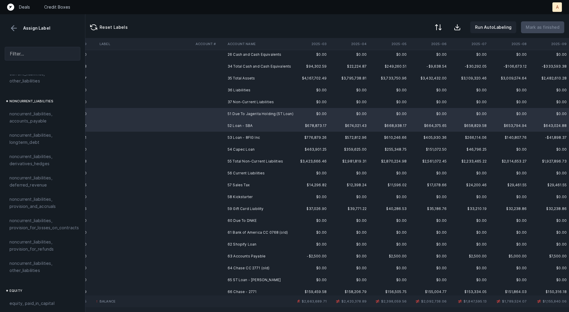
click at [239, 133] on td "53 Loan - 8FIG Inc" at bounding box center [261, 138] width 72 height 12
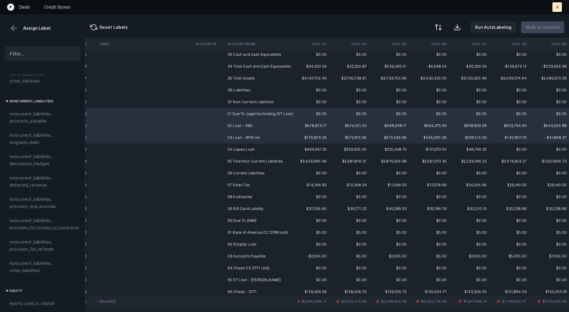
click at [240, 152] on td "54 Capec Loan" at bounding box center [261, 150] width 72 height 12
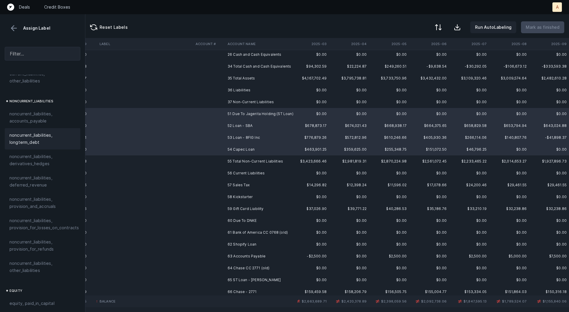
click at [30, 135] on span "noncurrent_liabilities, longterm_debt" at bounding box center [42, 139] width 66 height 14
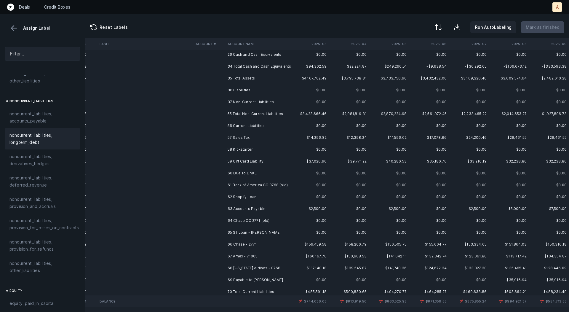
click at [249, 133] on td "57 Sales Tax" at bounding box center [261, 138] width 72 height 12
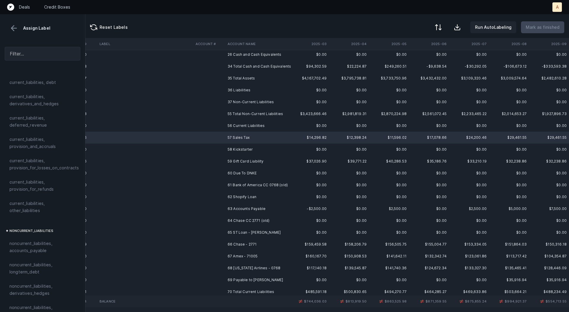
scroll to position [418, 0]
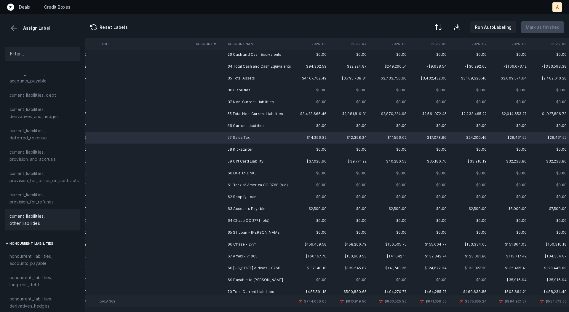
click at [19, 213] on span "current_liabilities, other_liabilities" at bounding box center [42, 220] width 66 height 14
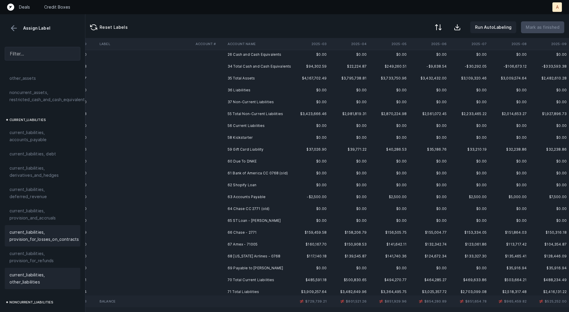
scroll to position [369, 0]
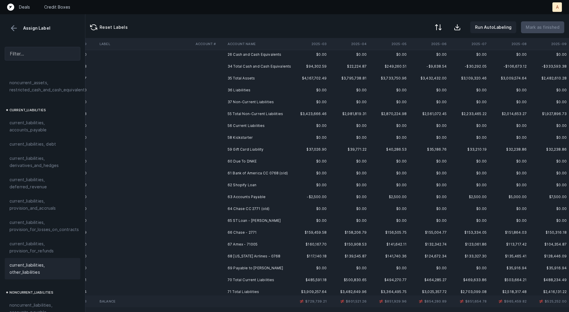
click at [260, 137] on td "58 Kickstarter" at bounding box center [261, 138] width 72 height 12
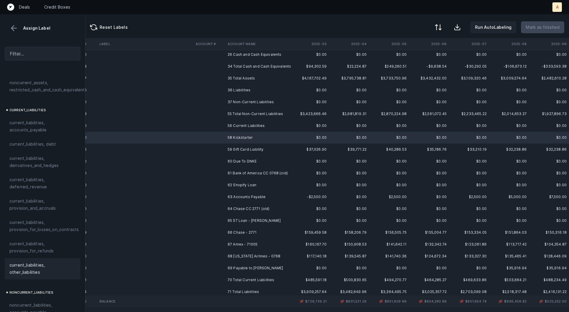
click at [47, 262] on span "current_liabilities, other_liabilities" at bounding box center [42, 269] width 66 height 14
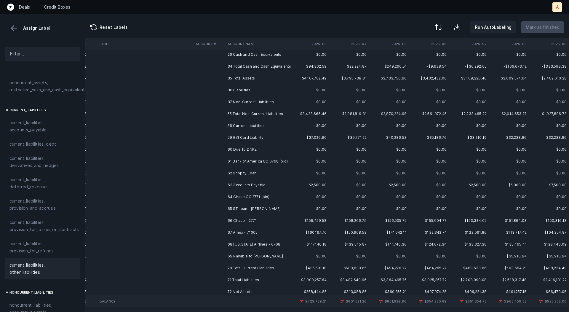
click at [241, 134] on td "59 Gift Card Liability" at bounding box center [261, 138] width 72 height 12
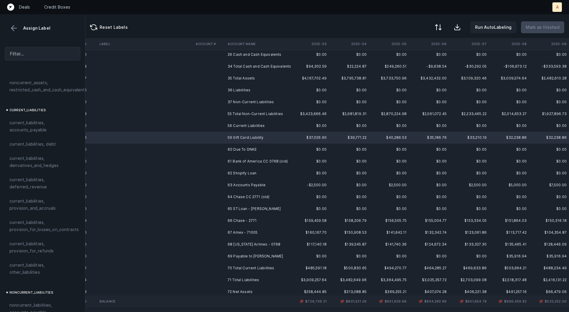
click at [257, 148] on td "60 Due To DNKE" at bounding box center [261, 150] width 72 height 12
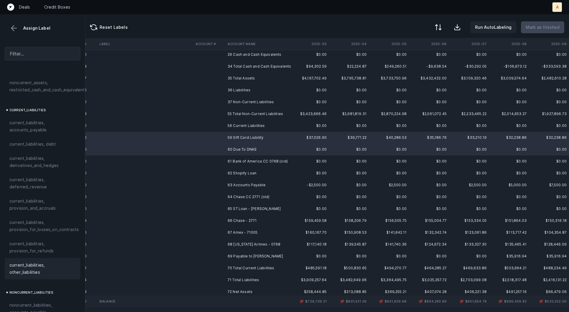
click at [51, 262] on span "current_liabilities, other_liabilities" at bounding box center [42, 269] width 66 height 14
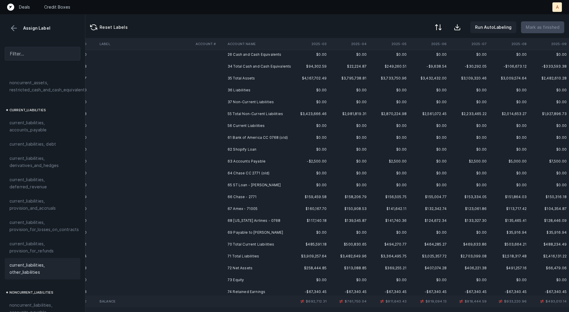
click at [248, 139] on td "61 Bank of America CC 0768 (old)" at bounding box center [261, 138] width 72 height 12
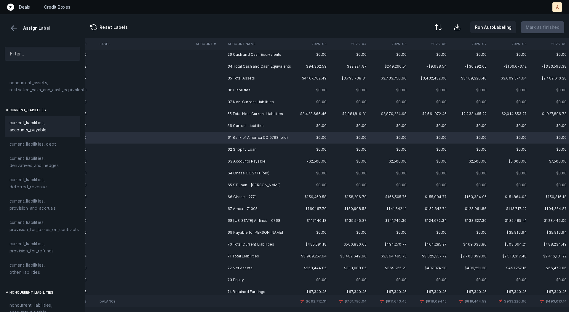
click at [46, 119] on span "current_liabilities, accounts_payable" at bounding box center [42, 126] width 66 height 14
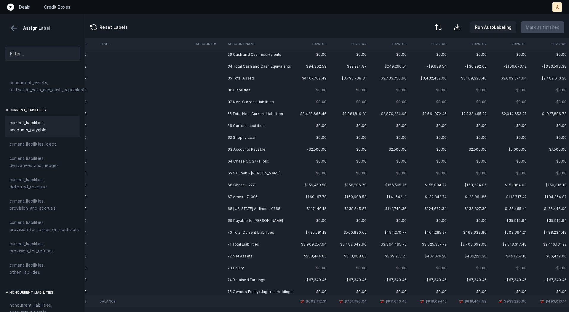
click at [249, 137] on td "62 Shopify Loan" at bounding box center [261, 138] width 72 height 12
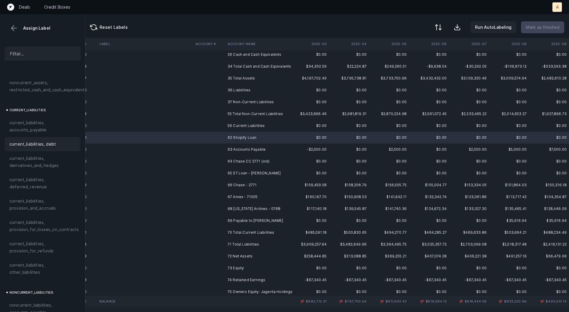
click at [36, 141] on span "current_liabilities, debt" at bounding box center [32, 144] width 47 height 7
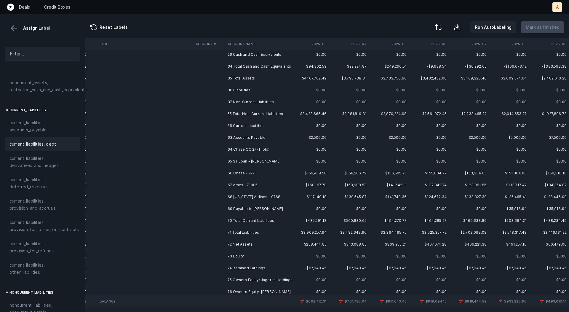
click at [254, 137] on td "63 Accounts Payable" at bounding box center [261, 138] width 72 height 12
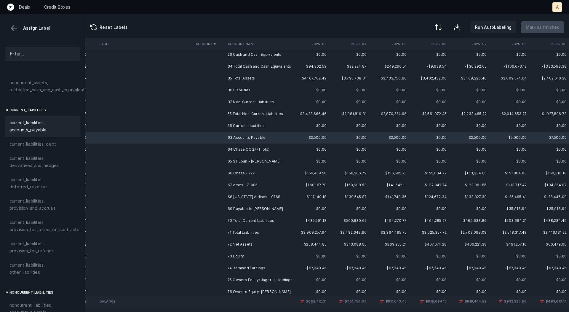
click at [44, 119] on span "current_liabilities, accounts_payable" at bounding box center [42, 126] width 66 height 14
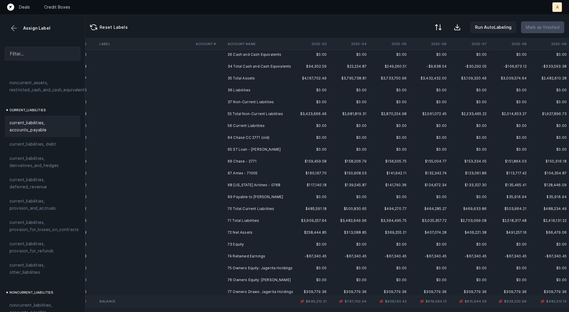
click at [271, 138] on td "64 Chase CC 2771 (old)" at bounding box center [261, 138] width 72 height 12
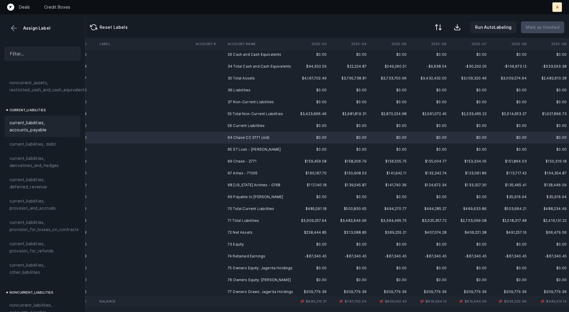
click at [45, 116] on div "current_liabilities, accounts_payable" at bounding box center [43, 126] width 76 height 21
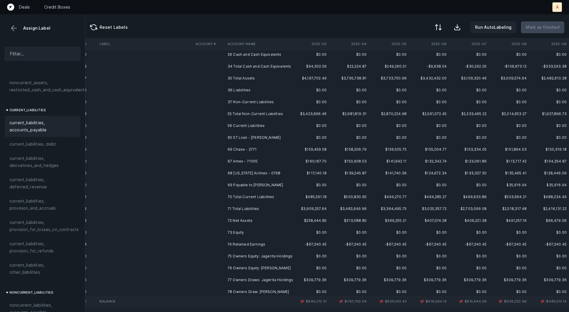
click at [222, 137] on td at bounding box center [209, 138] width 32 height 12
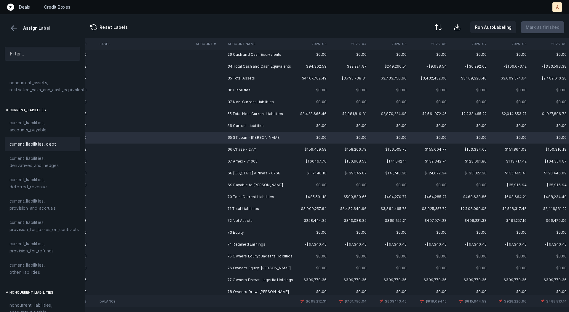
click at [39, 141] on div "current_liabilities, debt" at bounding box center [43, 144] width 76 height 14
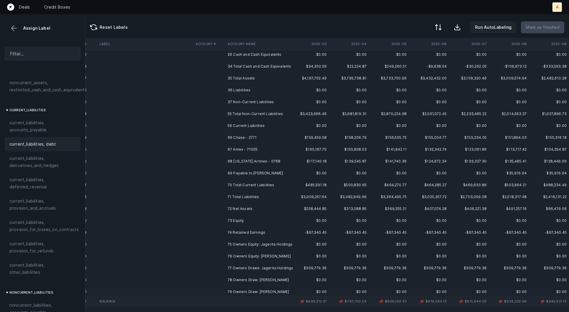
click at [241, 139] on td "66 Chase - 2771" at bounding box center [261, 138] width 72 height 12
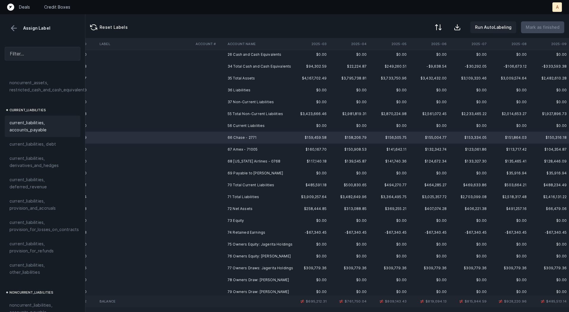
click at [53, 119] on span "current_liabilities, accounts_payable" at bounding box center [42, 126] width 66 height 14
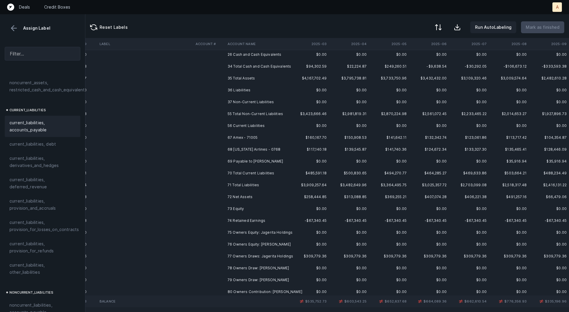
click at [224, 139] on td at bounding box center [209, 138] width 32 height 12
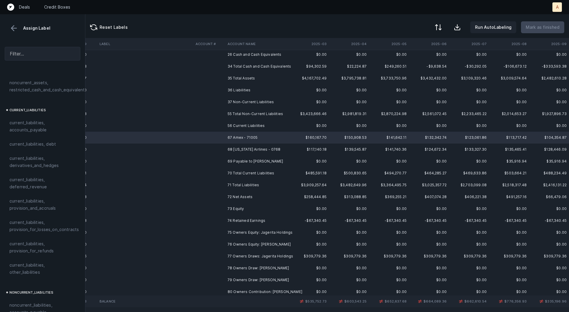
click at [244, 149] on td "68 Alaska Airlines - 0768" at bounding box center [261, 150] width 72 height 12
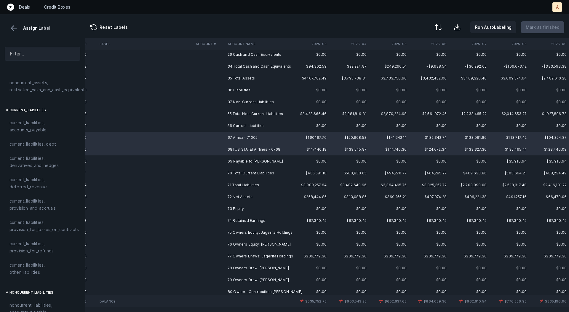
click at [50, 116] on div "current_liabilities, accounts_payable" at bounding box center [43, 126] width 76 height 21
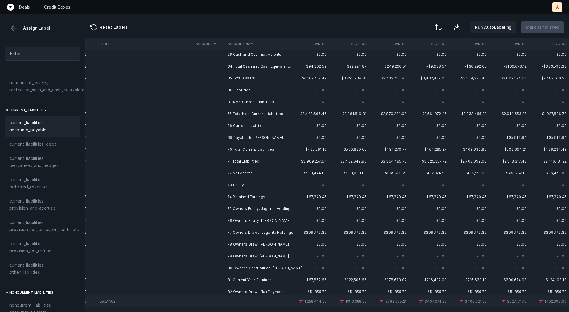
click at [229, 136] on td "69 Payable to James" at bounding box center [261, 138] width 72 height 12
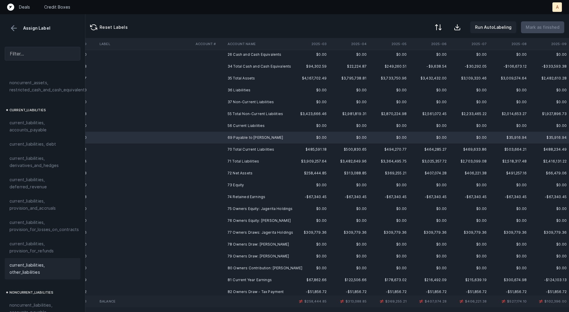
click at [31, 262] on span "current_liabilities, other_liabilities" at bounding box center [42, 269] width 66 height 14
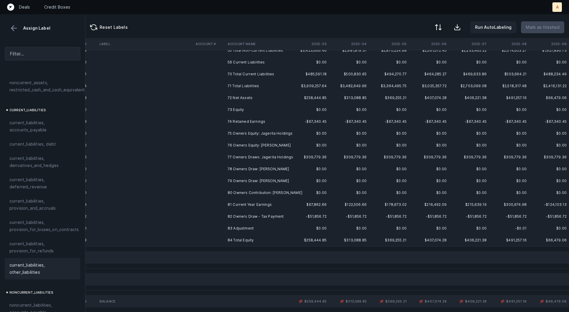
scroll to position [155, 1652]
click at [254, 117] on td "74 Retained Earnings" at bounding box center [261, 120] width 72 height 12
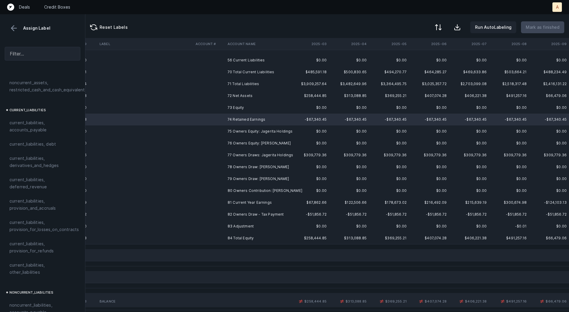
click at [253, 227] on td "83 Adjustment" at bounding box center [261, 226] width 72 height 12
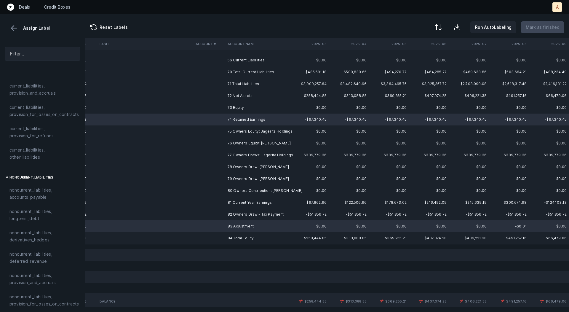
scroll to position [645, 0]
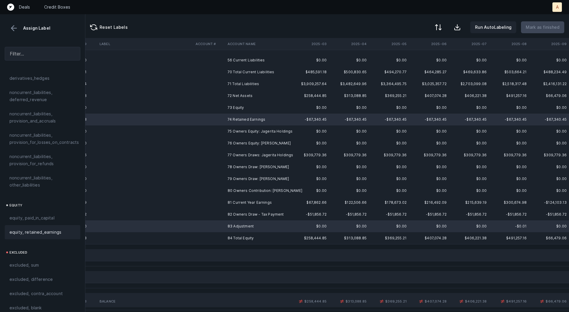
click at [29, 225] on div "equity, retained_earnings" at bounding box center [43, 232] width 76 height 14
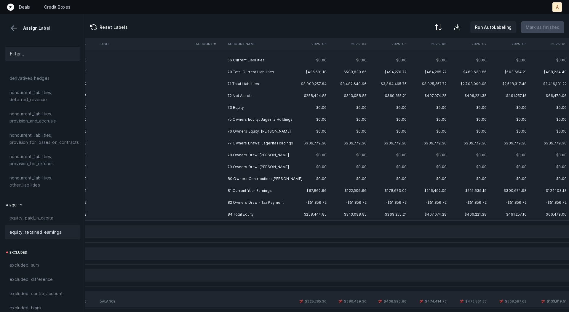
click at [255, 120] on td "75 Owners Equity: Jagerita Holdings" at bounding box center [261, 120] width 72 height 12
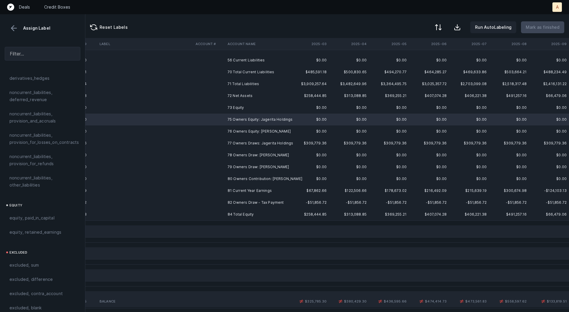
click at [269, 129] on td "76 Owners Equity: Chris Leplante" at bounding box center [261, 131] width 72 height 12
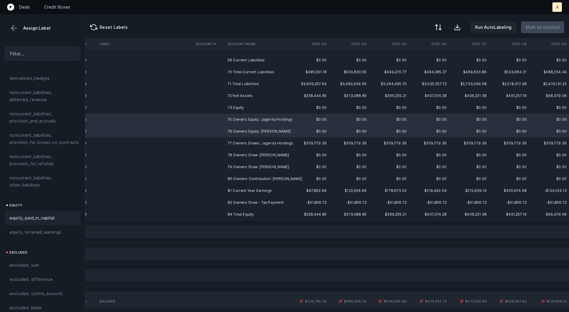
click at [52, 211] on div "equity, paid_in_capital" at bounding box center [43, 218] width 76 height 14
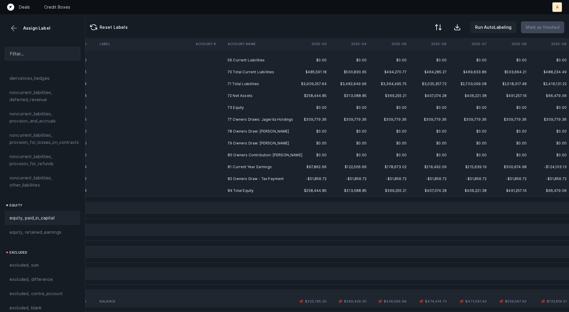
click at [261, 119] on td "77 Owners Draws: Jagerita Holdings" at bounding box center [261, 120] width 72 height 12
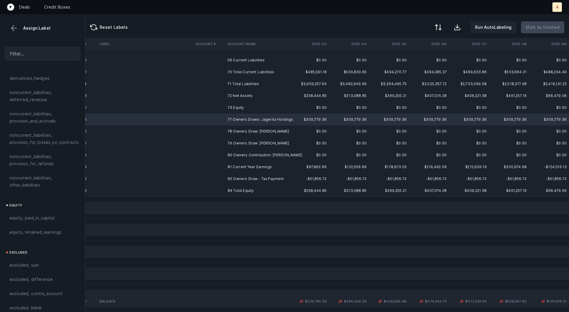
click at [255, 128] on td "78 Owners Draw: Mike Kudriavtseff" at bounding box center [261, 131] width 72 height 12
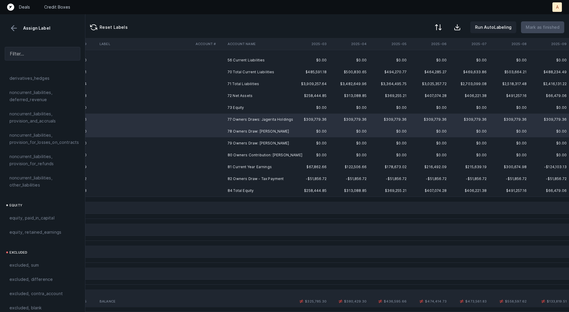
click at [249, 143] on td "79 Owners Draw: Chris Leplante" at bounding box center [261, 143] width 72 height 12
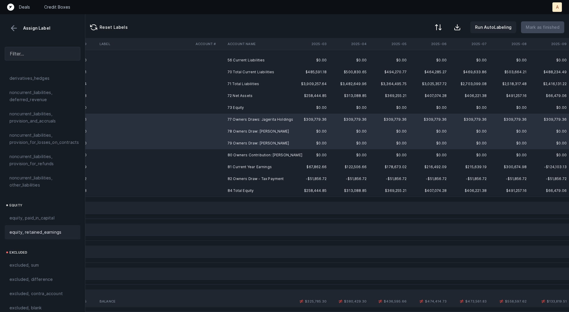
click at [61, 229] on div "equity, retained_earnings" at bounding box center [42, 232] width 66 height 7
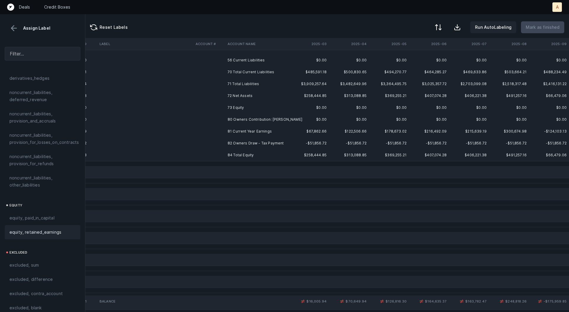
click at [249, 119] on td "80 Owners Contribution: Mike Kudriavtseff" at bounding box center [261, 120] width 72 height 12
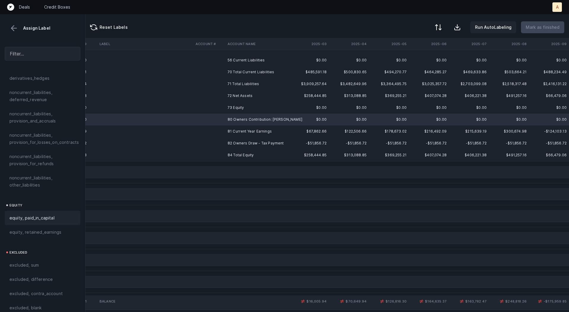
click at [41, 214] on span "equity, paid_in_capital" at bounding box center [31, 217] width 45 height 7
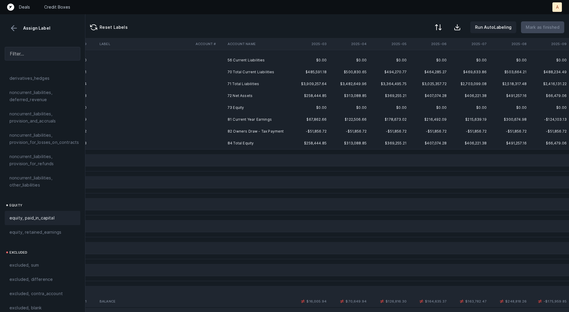
click at [251, 120] on td "81 Current Year Earnings" at bounding box center [261, 120] width 72 height 12
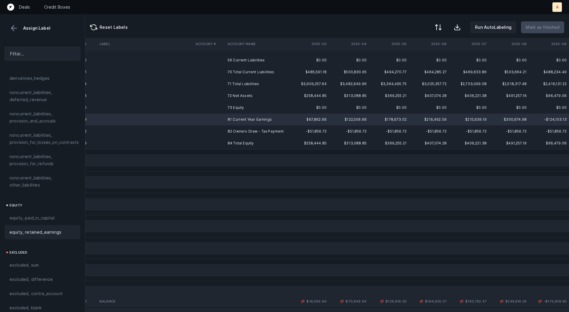
click at [43, 229] on span "equity, retained_earnings" at bounding box center [35, 232] width 52 height 7
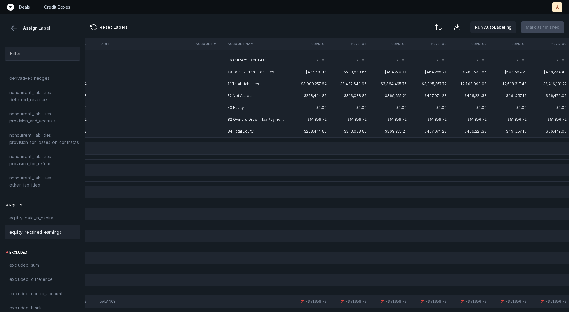
click at [244, 116] on td "82 Owners Draw - Tax Payment" at bounding box center [261, 120] width 72 height 12
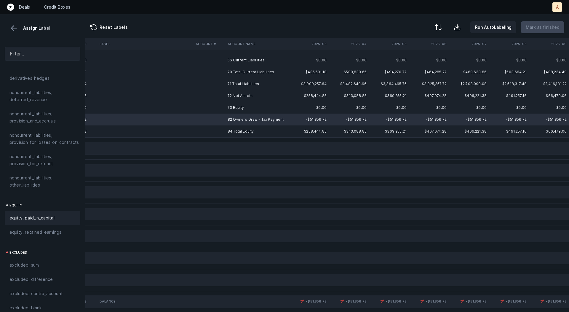
click at [51, 214] on span "equity, paid_in_capital" at bounding box center [31, 217] width 45 height 7
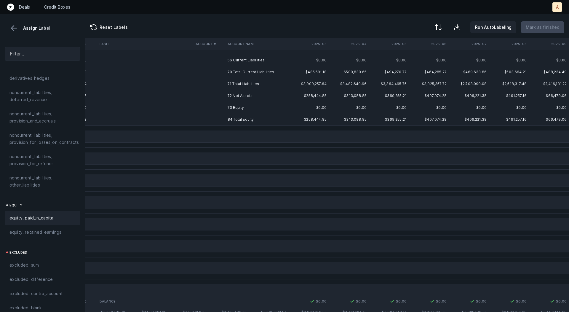
click at [376, 100] on td "$369,255.21" at bounding box center [389, 96] width 40 height 12
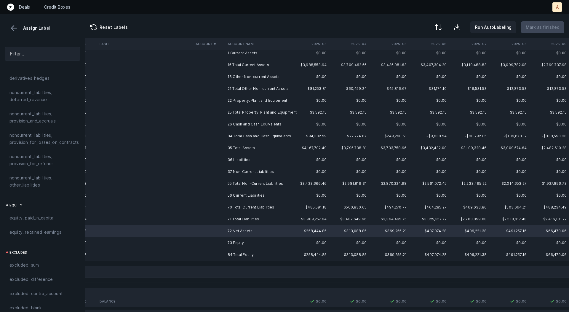
scroll to position [0, 1652]
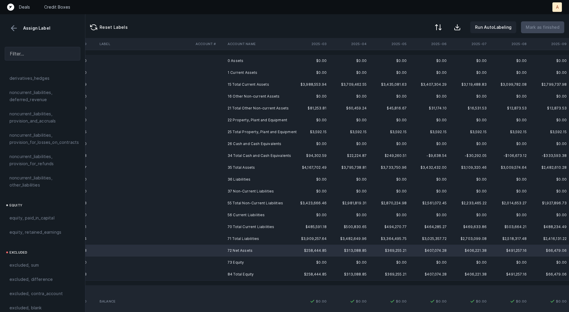
click at [238, 60] on td "0 Assets" at bounding box center [261, 61] width 72 height 12
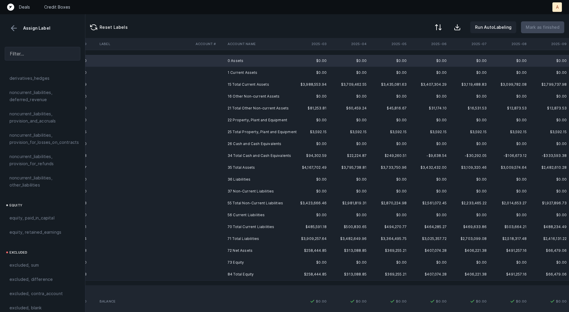
click at [237, 70] on td "1 Current Assets" at bounding box center [261, 73] width 72 height 12
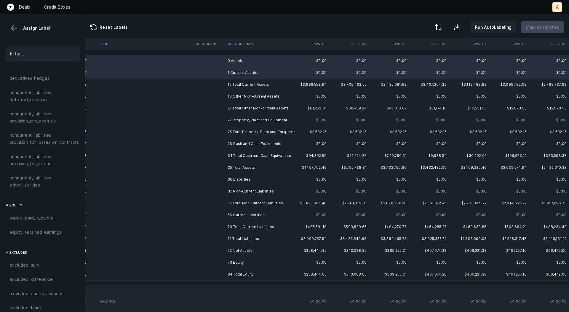
click at [237, 97] on td "16 Other Non-current Assets" at bounding box center [261, 96] width 72 height 12
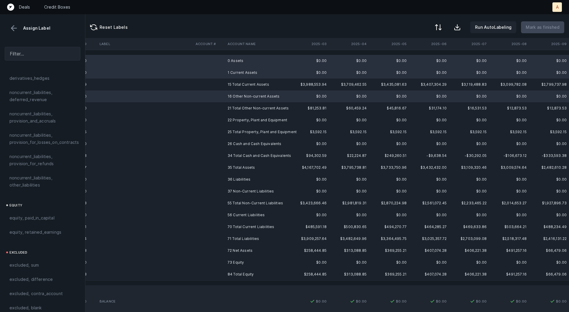
click at [240, 117] on td "22 Property, Plant and Equipment" at bounding box center [261, 120] width 72 height 12
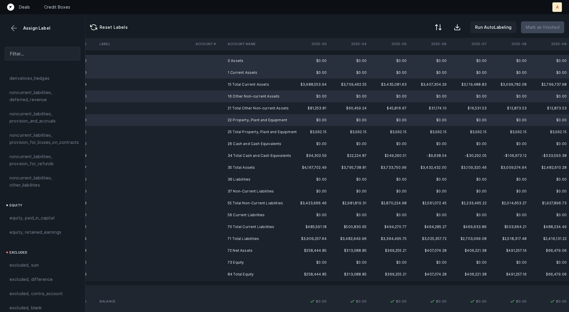
click at [236, 142] on td "26 Cash and Cash Equivalents" at bounding box center [261, 144] width 72 height 12
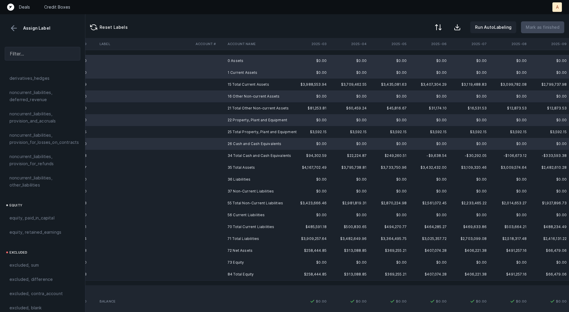
click at [235, 178] on td "36 Liabilities" at bounding box center [261, 179] width 72 height 12
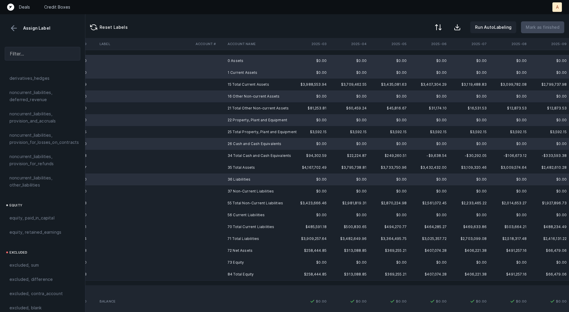
click at [235, 194] on td "37 Non-Current Liabilities" at bounding box center [261, 191] width 72 height 12
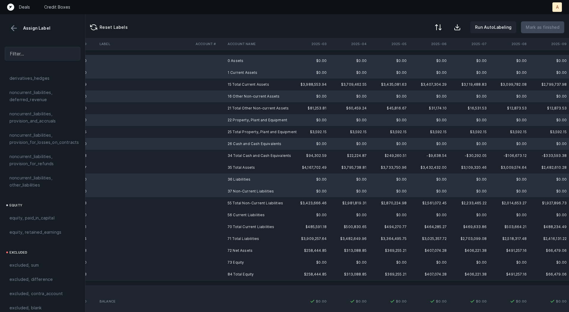
click at [234, 216] on td "56 Current Liabilities" at bounding box center [261, 215] width 72 height 12
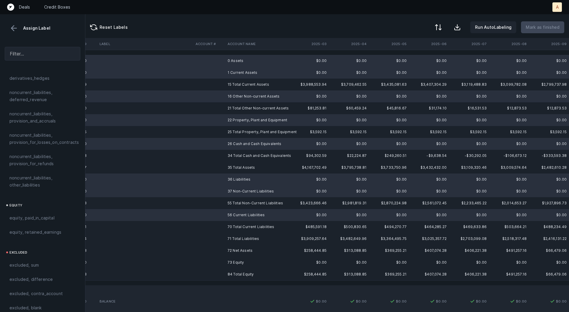
click at [230, 262] on td "73 Equity" at bounding box center [261, 263] width 72 height 12
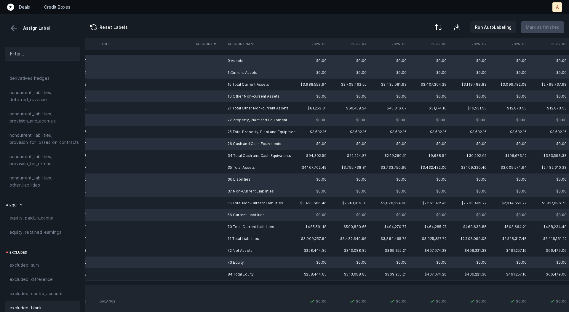
click at [31, 304] on span "excluded, blank" at bounding box center [25, 307] width 32 height 7
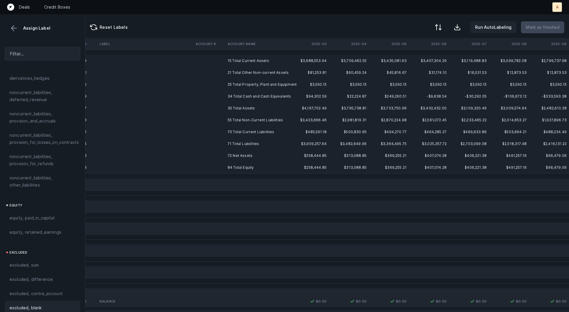
click at [235, 157] on td "72 Net Assets" at bounding box center [261, 156] width 72 height 12
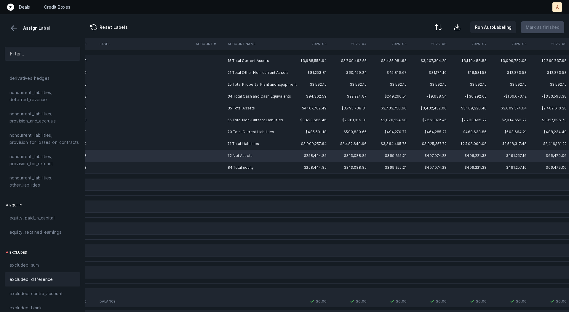
click at [52, 276] on div "excluded, difference" at bounding box center [42, 279] width 66 height 7
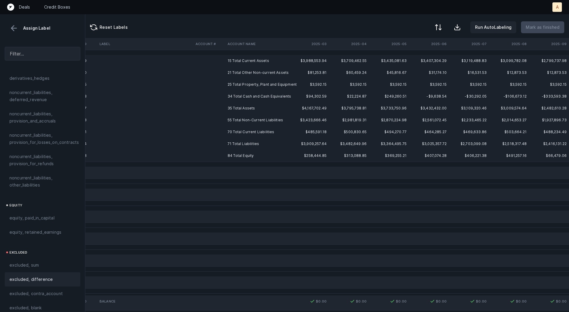
click at [252, 63] on td "15 Total Current Assets" at bounding box center [261, 61] width 72 height 12
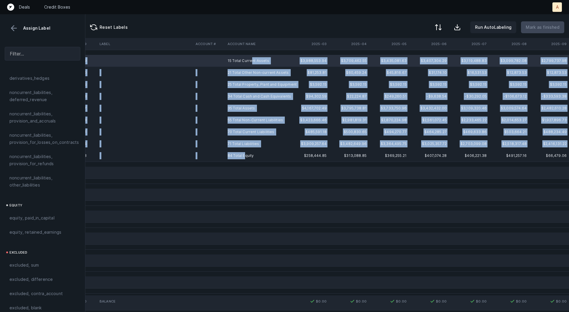
click at [245, 158] on td "84 Total Equity" at bounding box center [261, 156] width 72 height 12
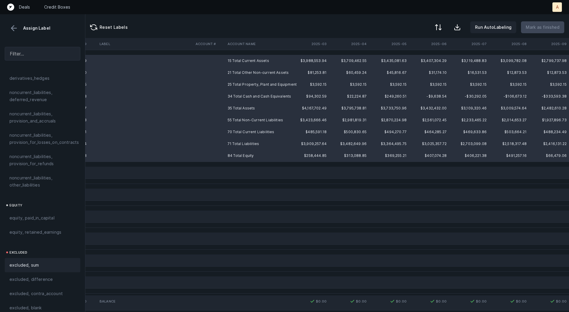
click at [41, 262] on div "excluded, sum" at bounding box center [42, 265] width 66 height 7
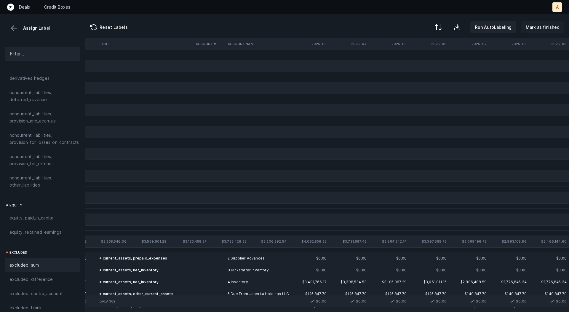
click at [539, 28] on p "Mark as finished" at bounding box center [543, 27] width 34 height 7
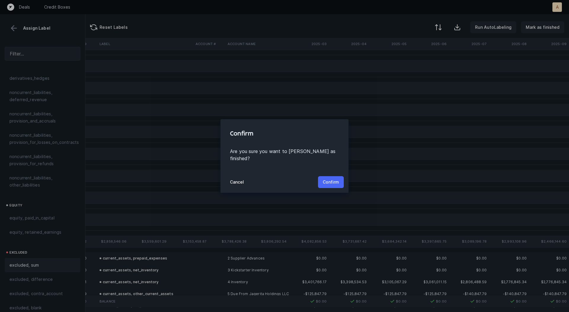
click at [331, 179] on p "Confirm" at bounding box center [331, 182] width 16 height 7
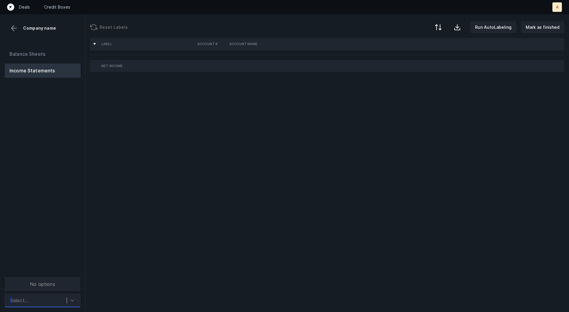
click at [61, 300] on div "Select..." at bounding box center [36, 300] width 59 height 11
click at [74, 296] on div at bounding box center [72, 300] width 11 height 11
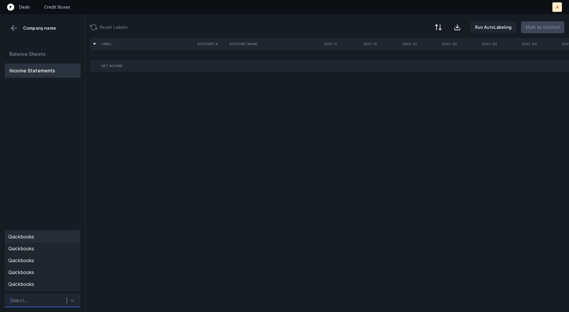
click at [63, 234] on div "Quickbooks" at bounding box center [43, 237] width 76 height 12
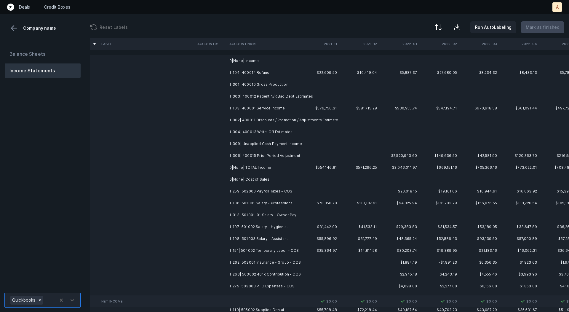
click at [268, 71] on td "1|104| 400014 Refund" at bounding box center [263, 73] width 72 height 12
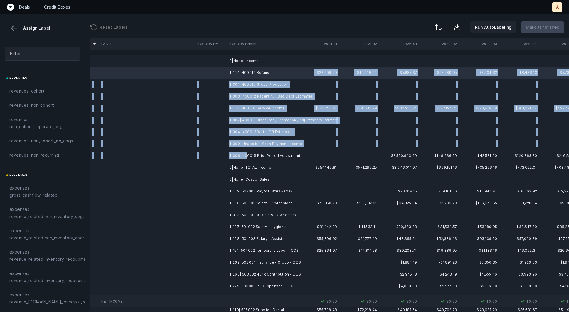
click at [246, 155] on td "1|306| 400015 Prior Period Adjustment" at bounding box center [263, 156] width 72 height 12
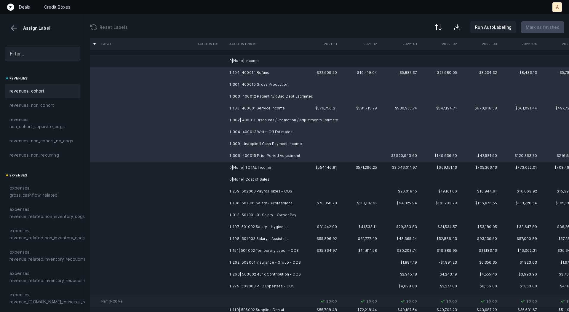
click at [38, 87] on div "revenues, cohort" at bounding box center [43, 91] width 76 height 14
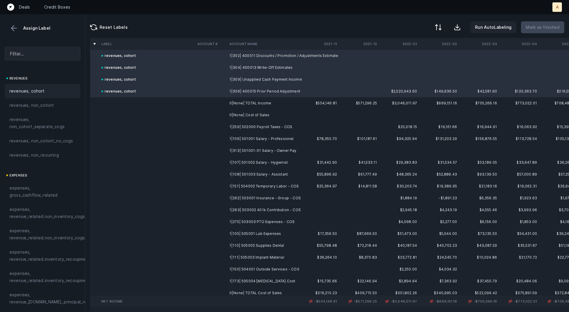
scroll to position [74, 0]
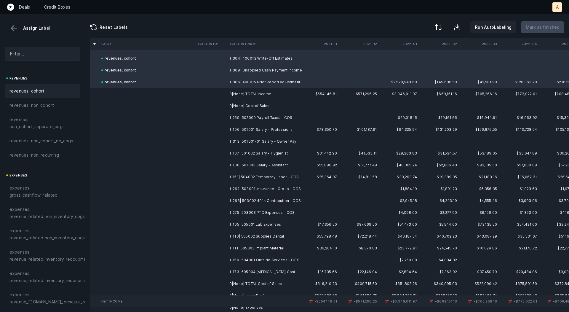
click at [272, 117] on td "1|259| 502000 Payroll Taxes - COS" at bounding box center [263, 118] width 72 height 12
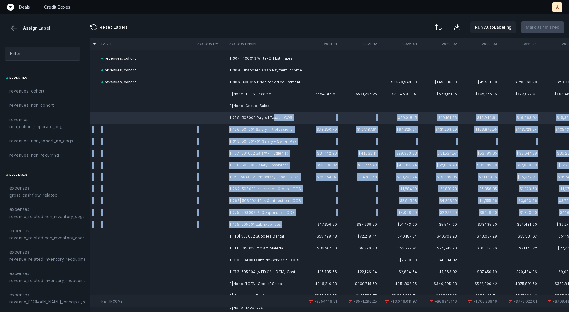
click at [289, 225] on td "1|105| 505001 Lab Expenses" at bounding box center [263, 225] width 72 height 12
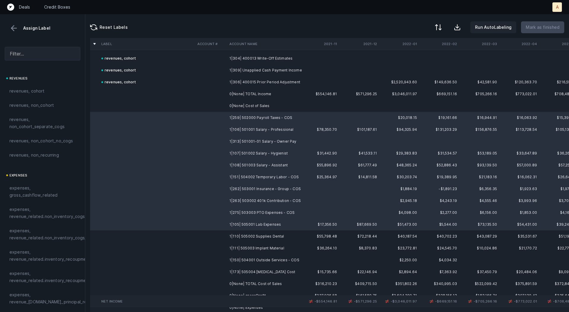
click at [278, 262] on td "1|150| 504001 Outside Services - COS" at bounding box center [263, 260] width 72 height 12
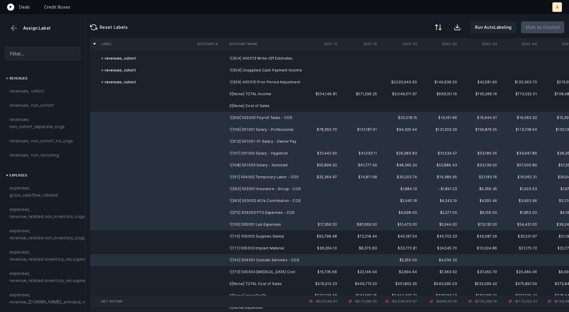
click at [274, 273] on td "1|173| 505004 [MEDICAL_DATA] Cost" at bounding box center [263, 272] width 72 height 12
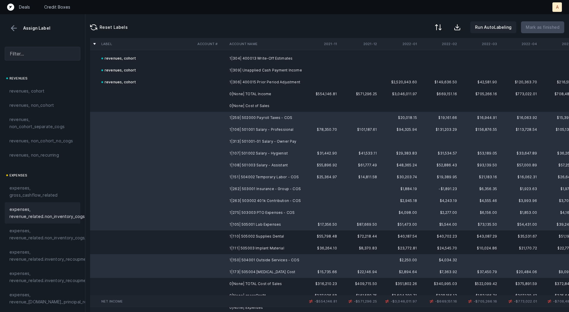
click at [54, 208] on span "expenses, revenue_related.non_inventory_cogs" at bounding box center [46, 213] width 75 height 14
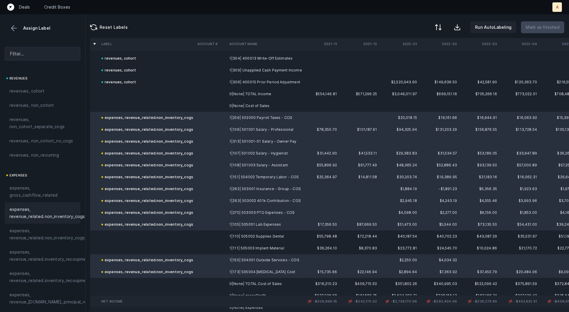
click at [198, 237] on td at bounding box center [211, 236] width 32 height 12
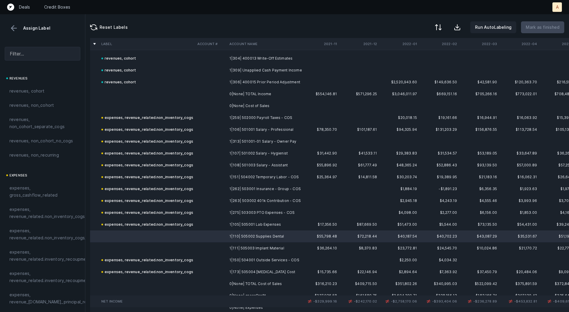
click at [195, 245] on td at bounding box center [211, 248] width 32 height 12
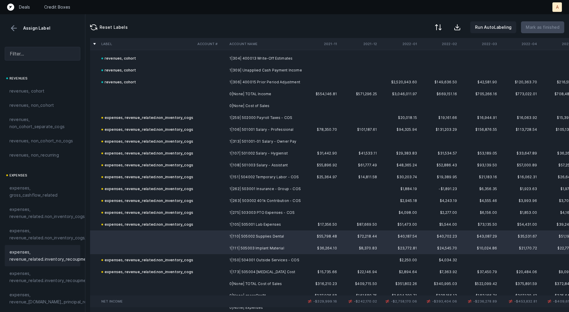
click at [38, 254] on span "expenses, revenue_related.inventory_recoupment" at bounding box center [49, 256] width 81 height 14
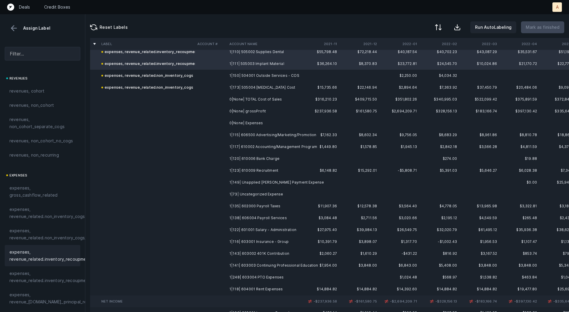
scroll to position [260, 0]
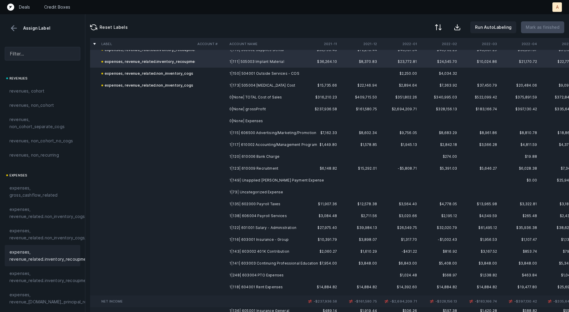
click at [243, 132] on td "1|115| 606500 Advertising/Marketing/Promotion" at bounding box center [263, 133] width 72 height 12
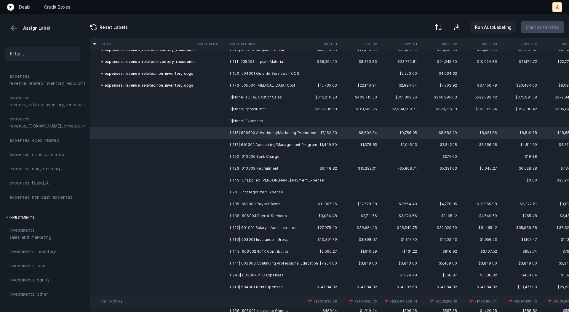
scroll to position [181, 0]
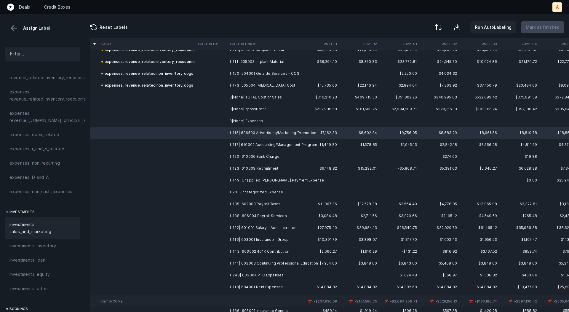
click at [27, 232] on span "investments, sales_and_marketing" at bounding box center [42, 228] width 66 height 14
click at [232, 141] on td "1|117| 610002 Accounting/Management Program" at bounding box center [263, 145] width 72 height 12
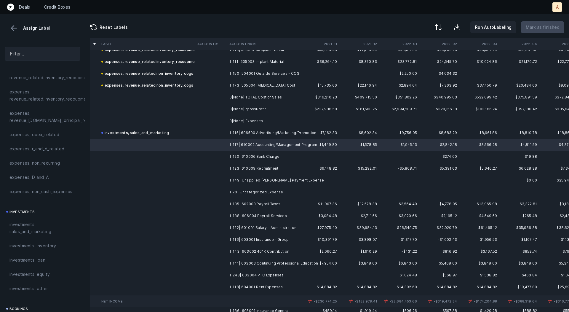
click at [241, 168] on td "1|123| 610009 Recruitment" at bounding box center [263, 169] width 72 height 12
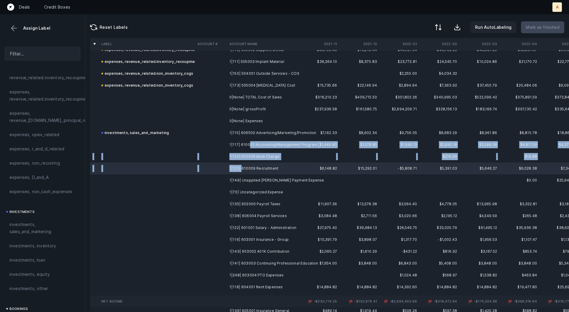
click at [248, 142] on td "1|117| 610002 Accounting/Management Program" at bounding box center [263, 145] width 72 height 12
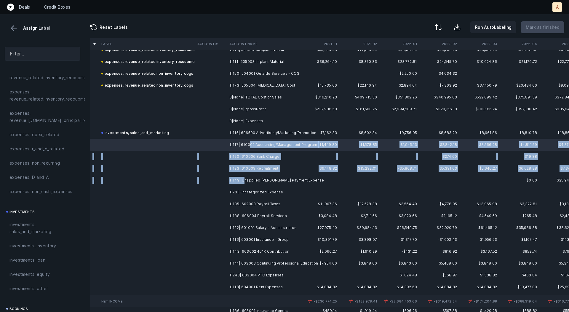
click at [243, 180] on td "1|149| Unapplied [PERSON_NAME] Payment Expense" at bounding box center [263, 180] width 72 height 12
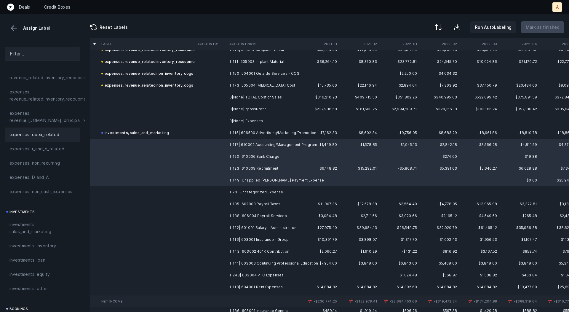
click at [49, 132] on span "expenses, opex_related" at bounding box center [34, 134] width 50 height 7
click at [215, 191] on td at bounding box center [211, 192] width 32 height 12
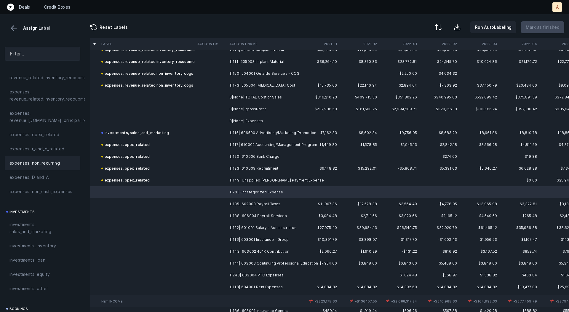
click at [31, 161] on span "expenses, non_recurring" at bounding box center [34, 163] width 50 height 7
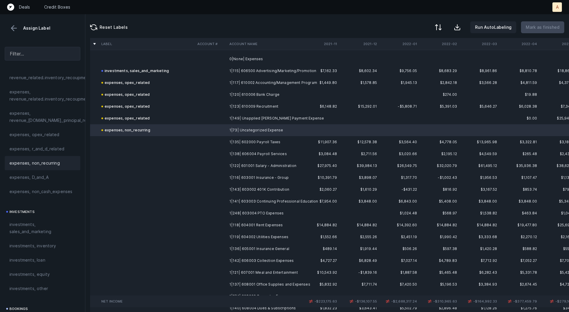
scroll to position [322, 0]
click at [236, 143] on td "1|135| 602000 Payroll Taxes" at bounding box center [263, 142] width 72 height 12
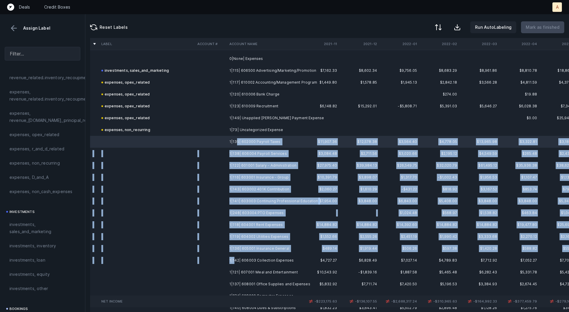
click at [235, 257] on td "1|142| 606003 Collection Expenses" at bounding box center [263, 260] width 72 height 12
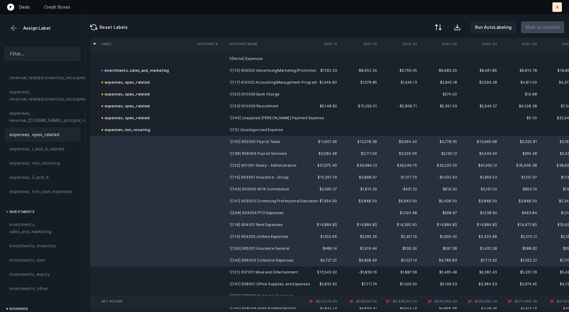
click at [53, 137] on span "expenses, opex_related" at bounding box center [34, 134] width 50 height 7
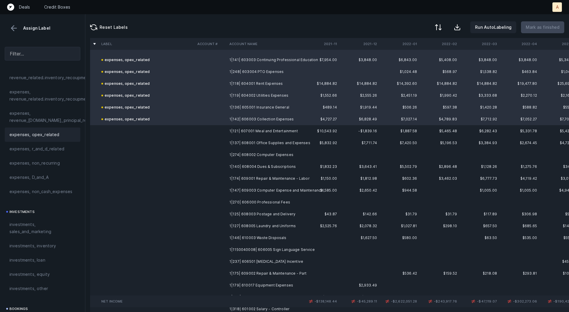
scroll to position [464, 0]
click at [221, 128] on td at bounding box center [211, 131] width 32 height 12
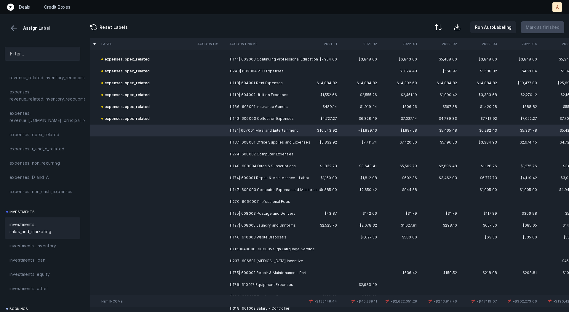
click at [47, 226] on span "investments, sales_and_marketing" at bounding box center [42, 228] width 66 height 14
click at [210, 141] on td at bounding box center [211, 142] width 32 height 12
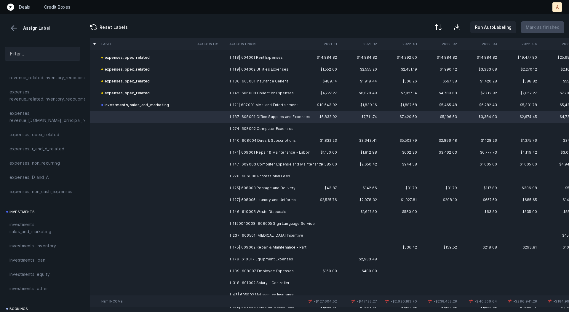
scroll to position [492, 0]
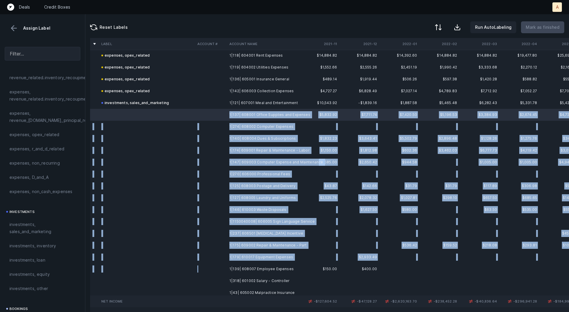
click at [213, 267] on td at bounding box center [211, 269] width 32 height 12
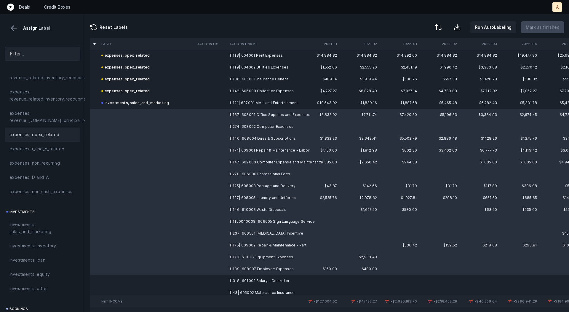
click at [54, 136] on span "expenses, opex_related" at bounding box center [34, 134] width 50 height 7
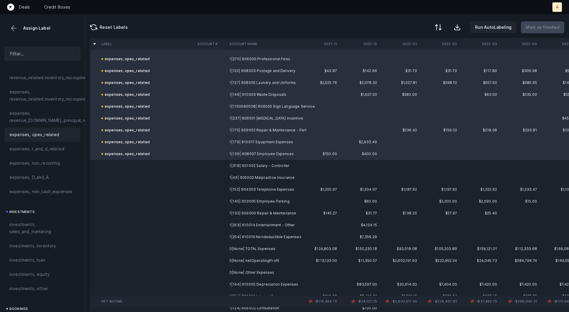
scroll to position [611, 0]
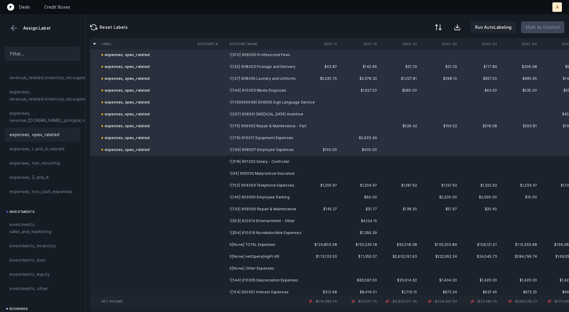
click at [213, 161] on td at bounding box center [211, 162] width 32 height 12
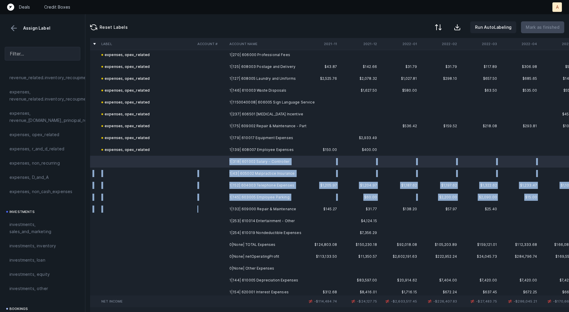
click at [207, 208] on td at bounding box center [211, 209] width 32 height 12
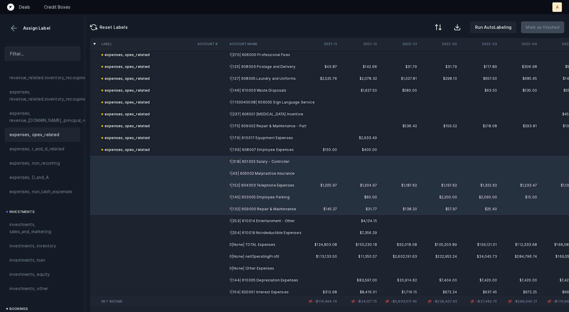
click at [42, 130] on div "expenses, opex_related" at bounding box center [43, 135] width 76 height 14
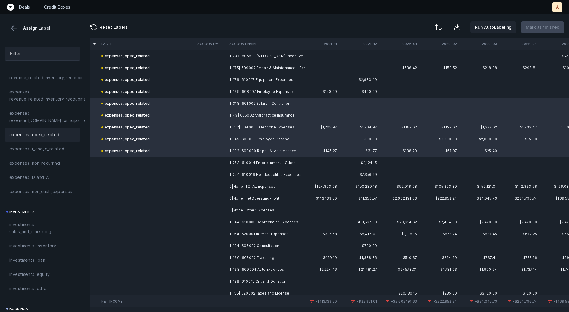
scroll to position [674, 0]
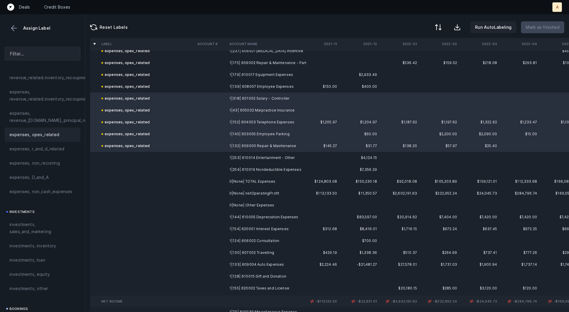
click at [202, 160] on td at bounding box center [211, 158] width 32 height 12
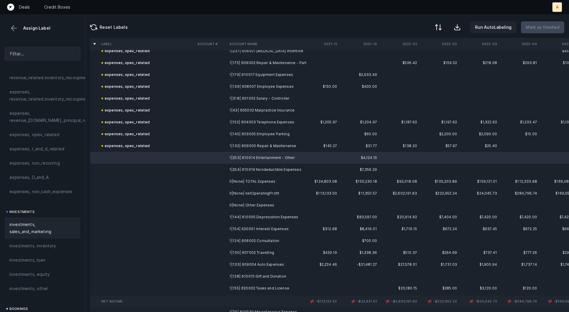
click at [41, 224] on span "investments, sales_and_marketing" at bounding box center [42, 228] width 66 height 14
click at [189, 169] on td at bounding box center [147, 170] width 96 height 12
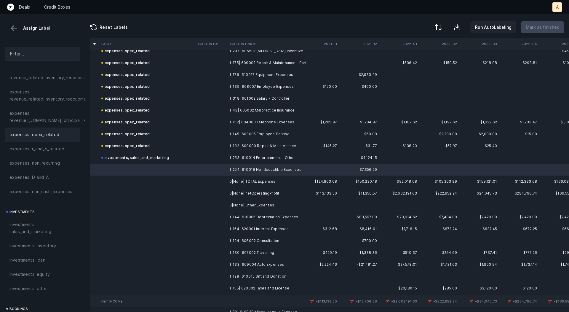
click at [50, 135] on span "expenses, opex_related" at bounding box center [34, 134] width 50 height 7
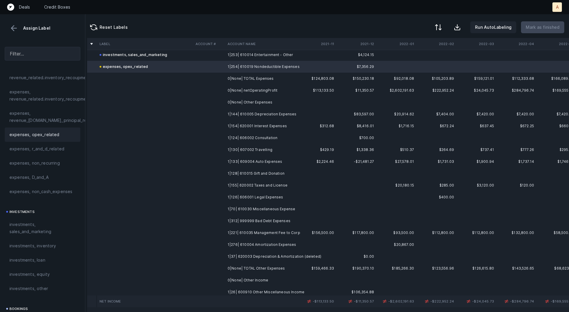
scroll to position [773, 3]
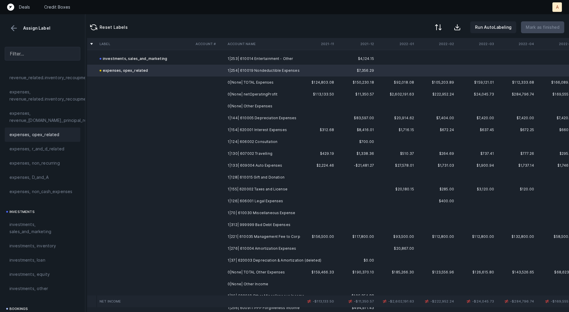
click at [236, 122] on td "1|144| 610005 Depreciation Expenses" at bounding box center [261, 118] width 72 height 12
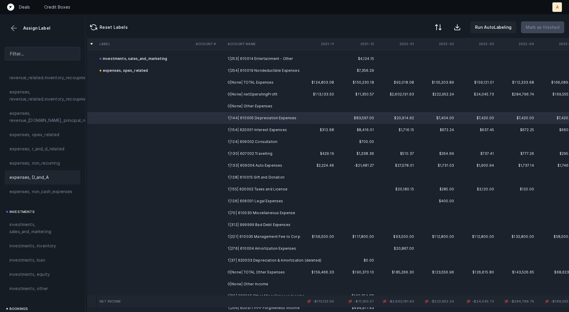
click at [51, 176] on div "expenses, D_and_A" at bounding box center [42, 177] width 66 height 7
click at [216, 128] on td at bounding box center [209, 130] width 32 height 12
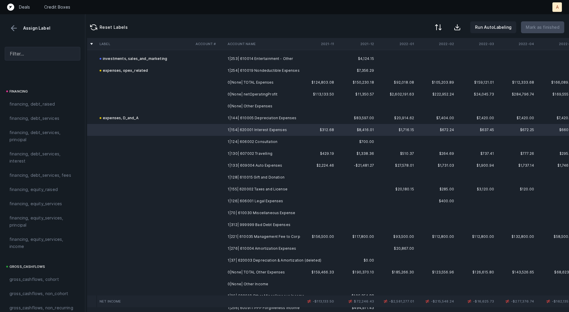
scroll to position [439, 0]
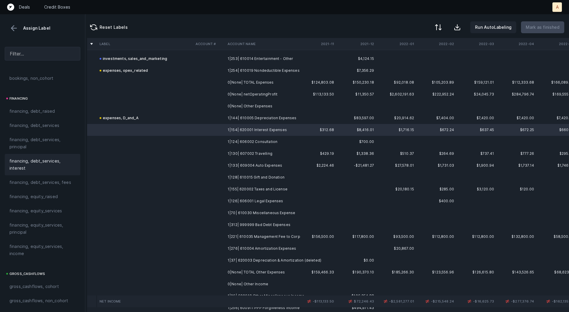
click at [23, 163] on span "financing, debt_services, interest" at bounding box center [42, 164] width 66 height 14
click at [227, 139] on td "1|124| 606002 Consultation" at bounding box center [261, 142] width 72 height 12
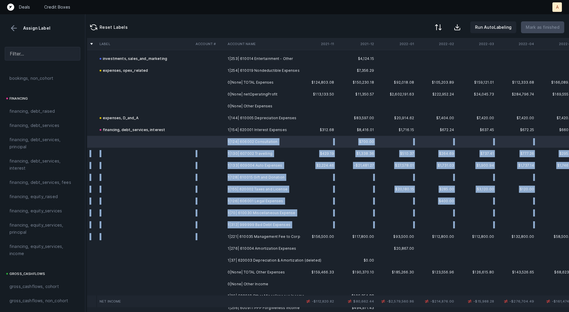
click at [286, 232] on td "1|221| 610035 Management Fee to Corp" at bounding box center [261, 237] width 72 height 12
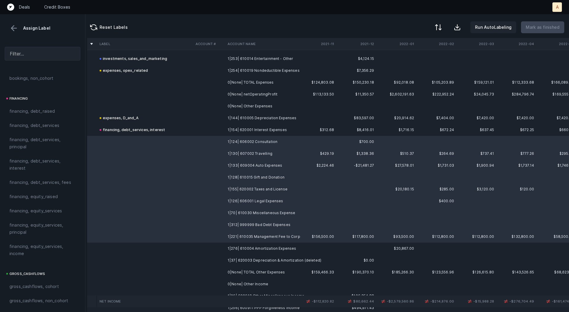
scroll to position [666, 0]
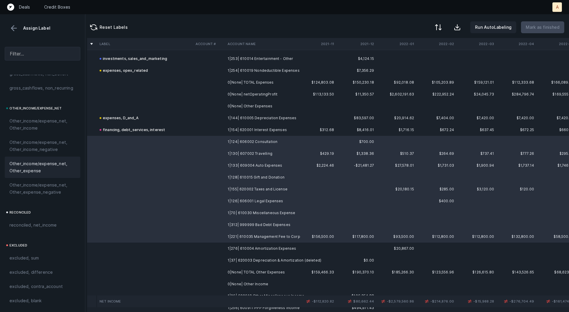
click at [19, 173] on span "Other_income/expense_net, Other_expense" at bounding box center [42, 167] width 66 height 14
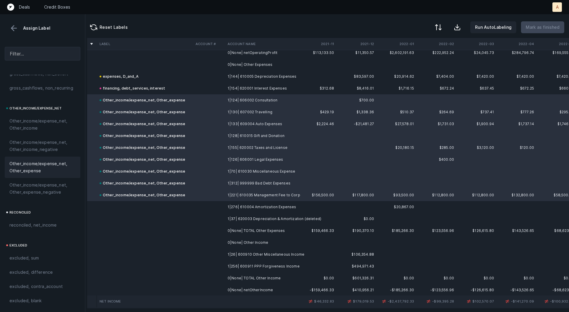
scroll to position [832, 3]
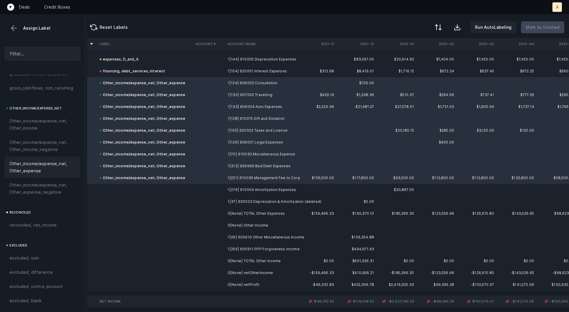
click at [229, 189] on td "1|276| 610004 Amortization Expenses" at bounding box center [261, 190] width 72 height 12
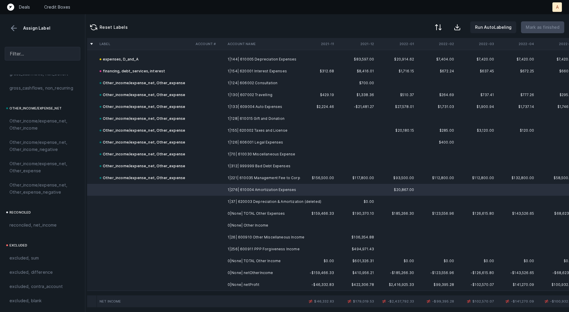
click at [224, 201] on td at bounding box center [209, 202] width 32 height 12
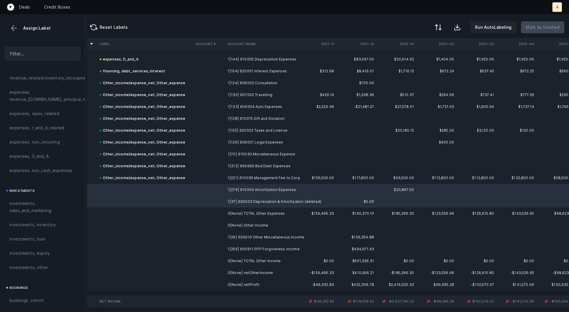
scroll to position [189, 0]
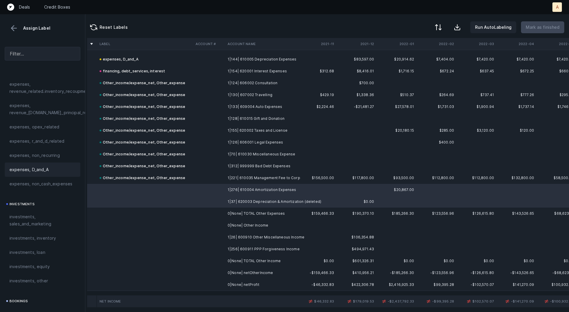
click at [26, 172] on span "expenses, D_and_A" at bounding box center [28, 169] width 39 height 7
click at [247, 236] on td "1|26| 600910 Other Miscellaneous Income" at bounding box center [261, 237] width 72 height 12
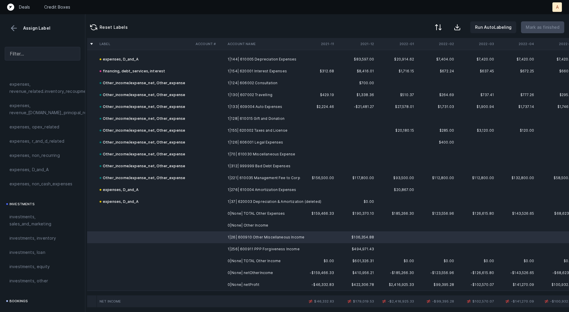
click at [245, 246] on td "1|256| 600911 PPP Forgiveness Income" at bounding box center [261, 249] width 72 height 12
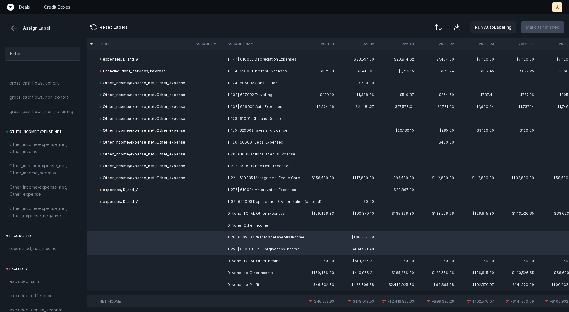
scroll to position [666, 0]
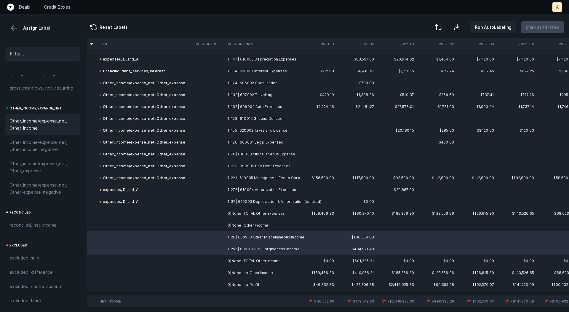
click at [21, 117] on span "Other_income/expense_net, Other_income" at bounding box center [42, 124] width 66 height 14
click at [195, 286] on td at bounding box center [209, 285] width 32 height 12
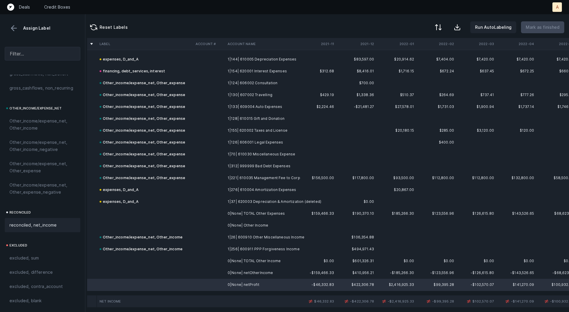
click at [42, 227] on span "reconciled, net_income" at bounding box center [32, 225] width 47 height 7
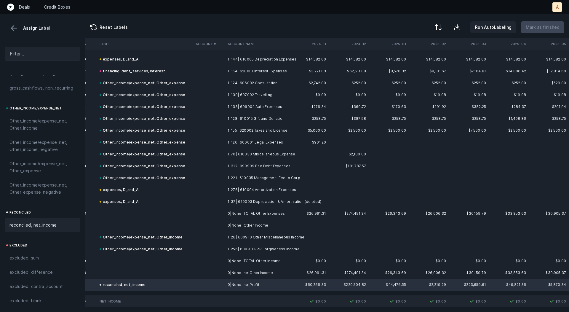
scroll to position [832, 1652]
click at [441, 31] on div at bounding box center [437, 27] width 7 height 7
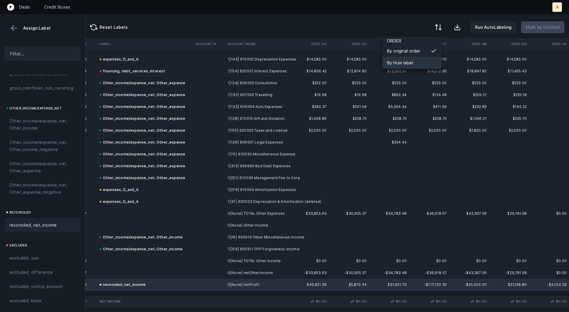
click at [419, 65] on div "By Hum label" at bounding box center [412, 63] width 59 height 12
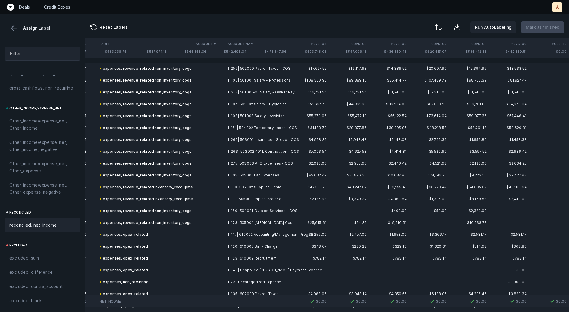
scroll to position [0, 1652]
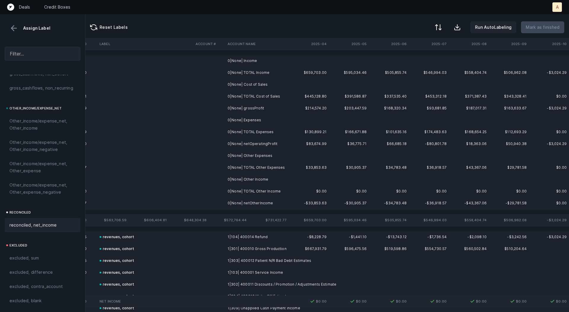
click at [278, 62] on td "0|None| Income" at bounding box center [261, 61] width 72 height 12
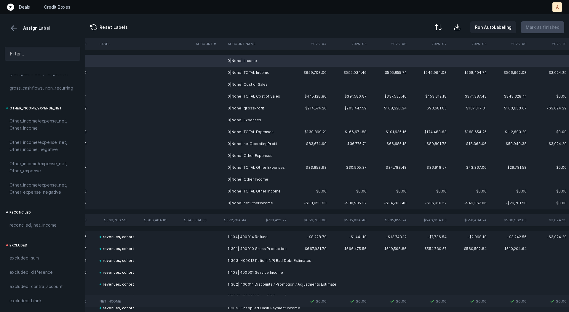
click at [256, 84] on td "0|None| Cost of Sales" at bounding box center [261, 85] width 72 height 12
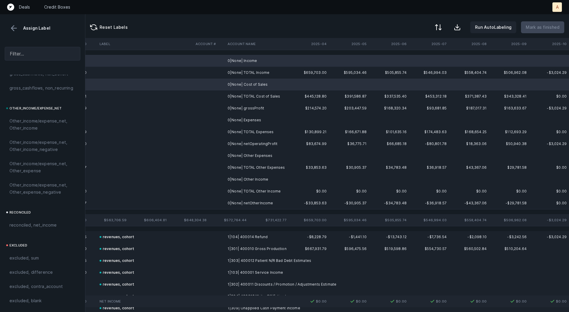
click at [254, 121] on td "0|None| Expenses" at bounding box center [261, 120] width 72 height 12
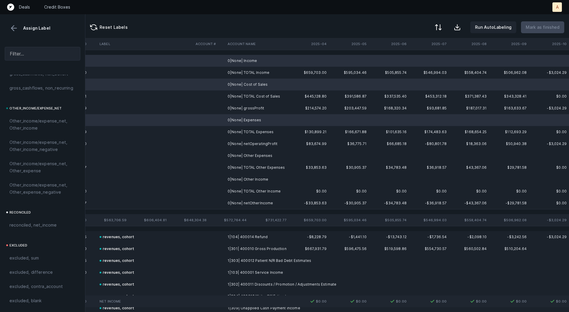
click at [257, 154] on td "0|None| Other Expenses" at bounding box center [261, 156] width 72 height 12
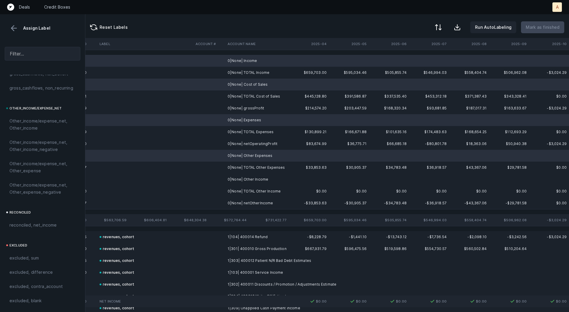
click at [253, 180] on td "0|None| Other Income" at bounding box center [261, 179] width 72 height 12
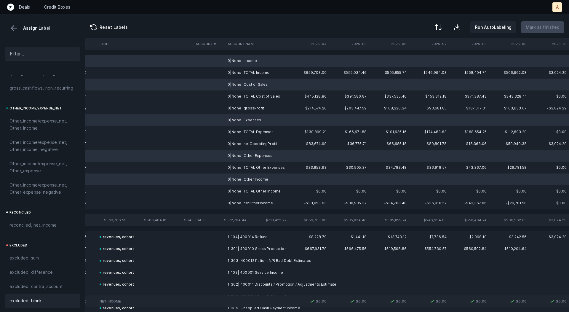
click at [32, 304] on span "excluded, blank" at bounding box center [25, 300] width 32 height 7
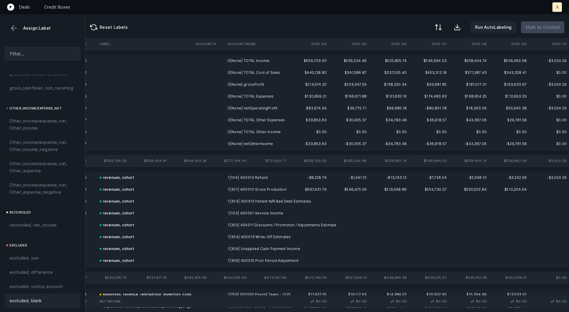
click at [247, 86] on td "0|None| grossProfit" at bounding box center [261, 85] width 72 height 12
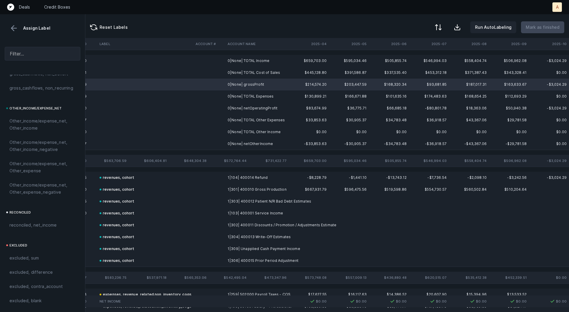
click at [252, 108] on td "0|None| netOperatingProfit" at bounding box center [261, 108] width 72 height 12
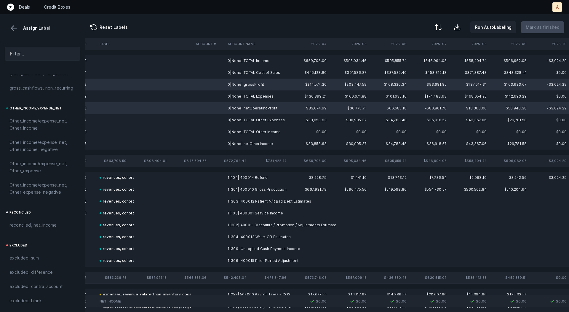
click at [246, 144] on td "0|None| netOtherIncome" at bounding box center [261, 144] width 72 height 12
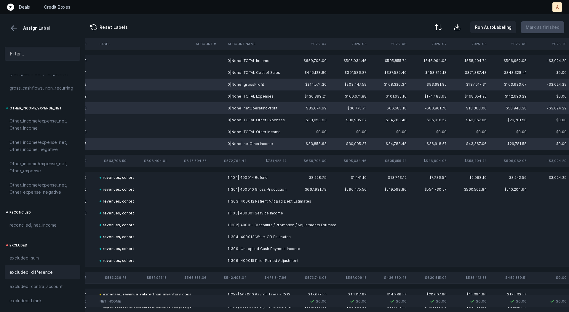
click at [43, 273] on span "excluded, difference" at bounding box center [30, 272] width 43 height 7
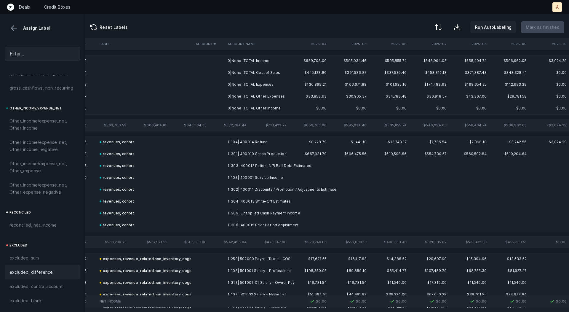
click at [261, 59] on td "0|None| TOTAL Income" at bounding box center [261, 61] width 72 height 12
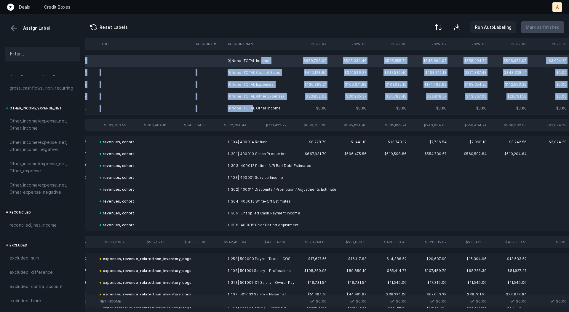
click at [252, 111] on td "0|None| TOTAL Other Income" at bounding box center [261, 108] width 72 height 12
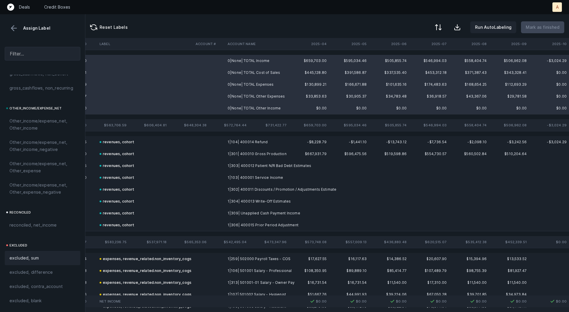
click at [34, 255] on span "excluded, sum" at bounding box center [23, 257] width 29 height 7
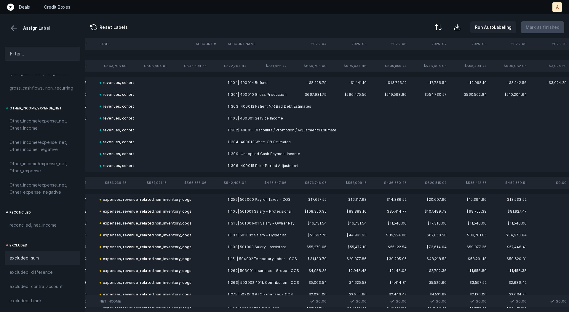
click at [15, 28] on button at bounding box center [13, 28] width 9 height 9
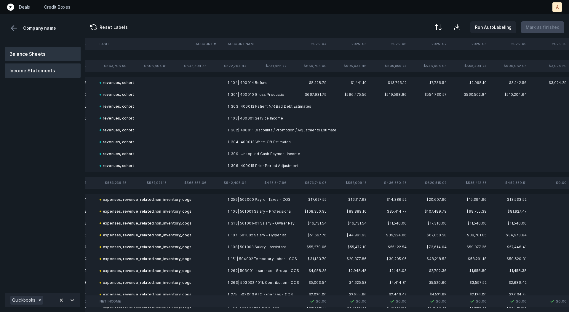
click at [32, 52] on button "Balance Sheets" at bounding box center [43, 54] width 76 height 14
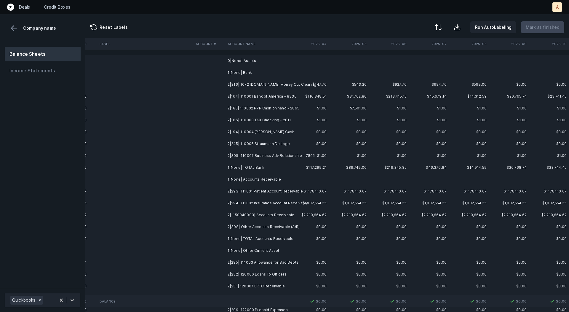
click at [271, 82] on td "2|316| 1072 [DOMAIN_NAME] Money Out Clearing" at bounding box center [261, 85] width 72 height 12
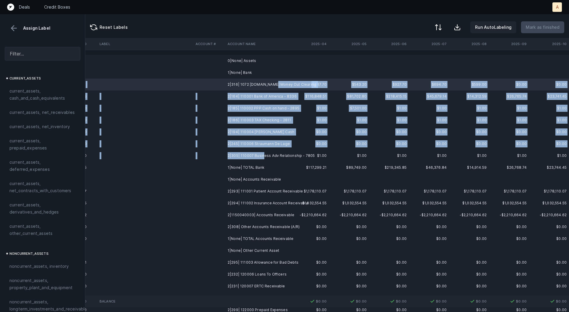
click at [263, 155] on td "2|305| 110007 Business Adv Relationship - 7805" at bounding box center [261, 156] width 72 height 12
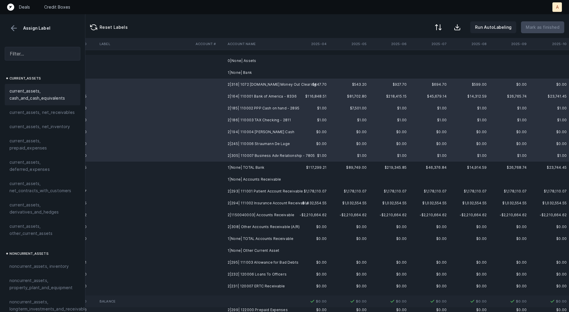
click at [52, 98] on span "current_assets, cash_and_cash_equivalents" at bounding box center [42, 94] width 66 height 14
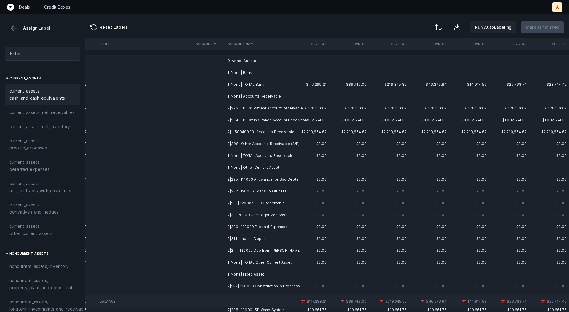
click at [258, 106] on td "2|293| 111001 Patient Account Receivable" at bounding box center [261, 108] width 72 height 12
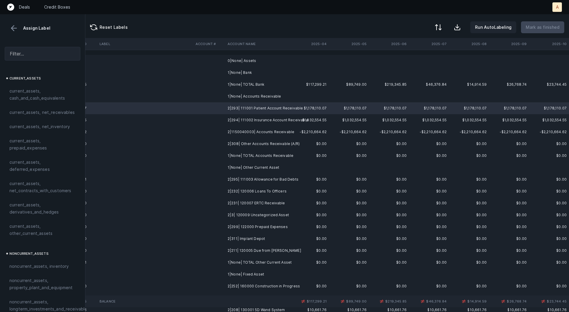
click at [259, 120] on td "2|294| 111002 Insurance Account Receivable" at bounding box center [261, 120] width 72 height 12
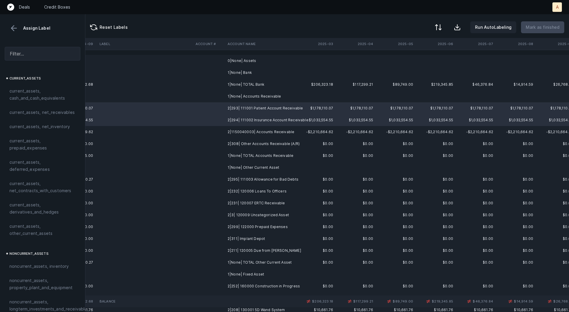
scroll to position [0, 1602]
click at [262, 136] on td "2|1150040003| Accounts Receivable" at bounding box center [261, 132] width 72 height 12
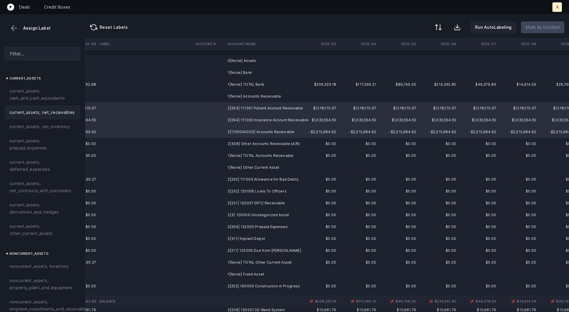
click at [45, 113] on span "current_assets, net_receivables" at bounding box center [41, 112] width 65 height 7
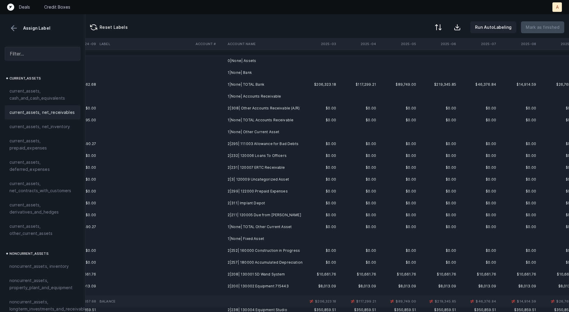
click at [219, 106] on td at bounding box center [209, 108] width 32 height 12
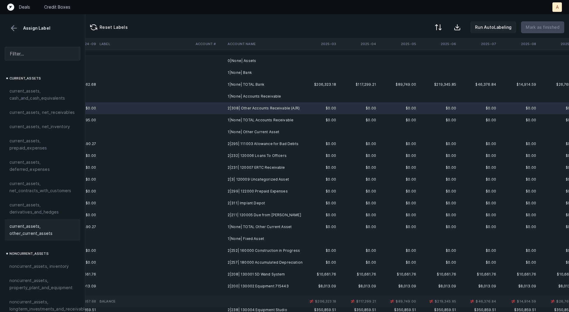
click at [34, 229] on span "current_assets, other_current_assets" at bounding box center [42, 230] width 66 height 14
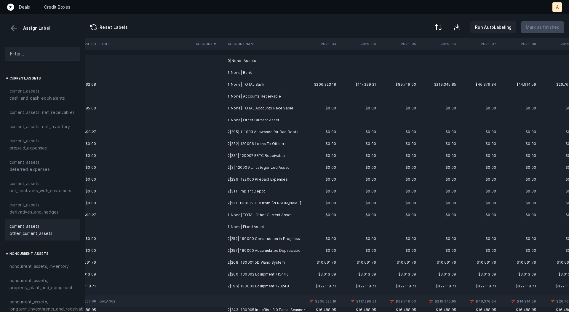
click at [262, 133] on td "2|295| 111003 Allowance for Bad Debts" at bounding box center [261, 132] width 72 height 12
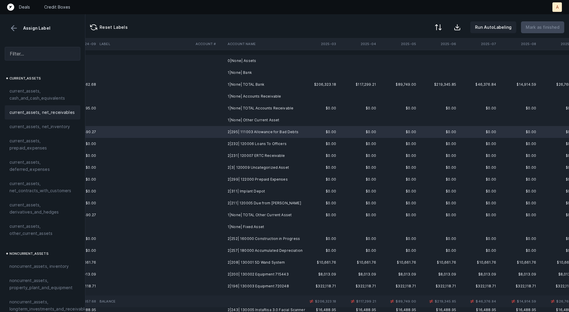
click at [34, 115] on div "current_assets, net_receivables" at bounding box center [43, 112] width 76 height 14
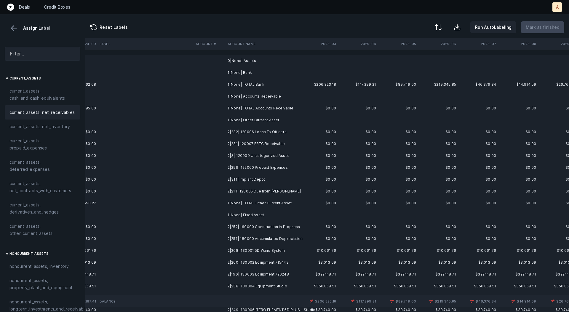
click at [254, 133] on td "2|232| 120006 Loans To Officers" at bounding box center [261, 132] width 72 height 12
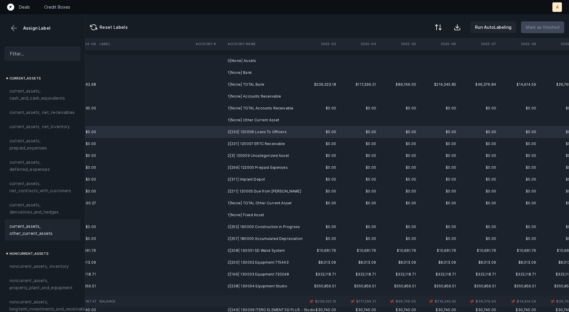
click at [30, 230] on span "current_assets, other_current_assets" at bounding box center [42, 230] width 66 height 14
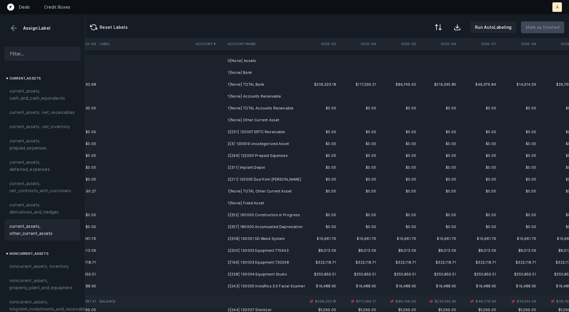
click at [238, 132] on td "2|231| 120007 ERTC Receivable" at bounding box center [261, 132] width 72 height 12
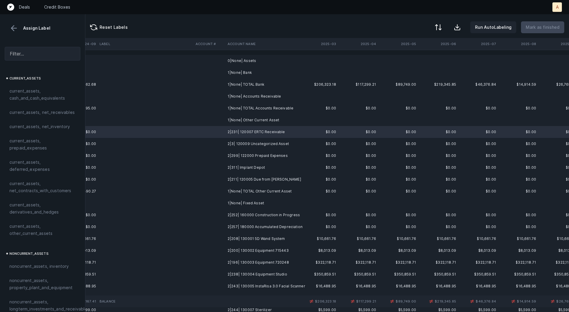
click at [240, 144] on td "2|3| 120009 Uncategorized Asset" at bounding box center [261, 144] width 72 height 12
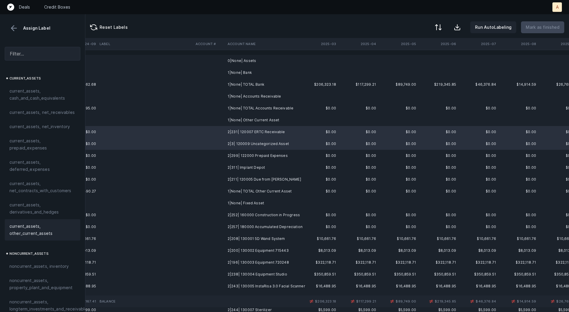
click at [44, 228] on span "current_assets, other_current_assets" at bounding box center [42, 230] width 66 height 14
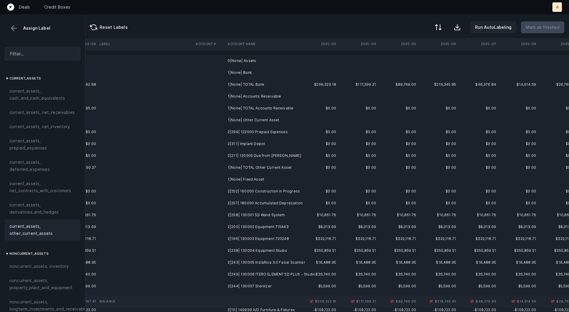
click at [261, 133] on td "2|299| 122000 Prepaid Expenses" at bounding box center [261, 132] width 72 height 12
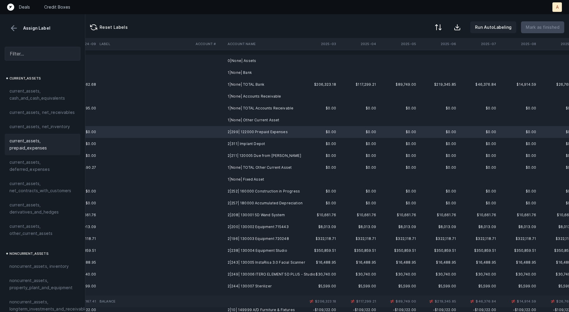
click at [36, 145] on span "current_assets, prepaid_expenses" at bounding box center [42, 144] width 66 height 14
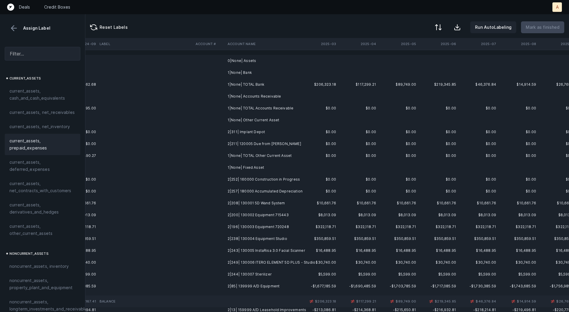
click at [231, 133] on td "2|311| Implant Depot" at bounding box center [261, 132] width 72 height 12
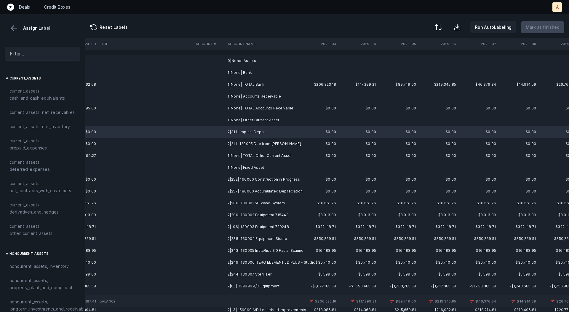
click at [232, 145] on td "2|211| 120005 Due from [PERSON_NAME]" at bounding box center [261, 144] width 72 height 12
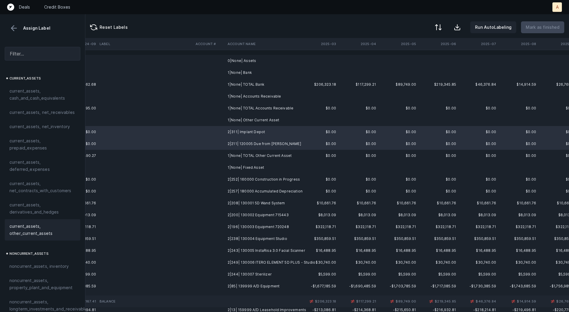
click at [36, 234] on span "current_assets, other_current_assets" at bounding box center [42, 230] width 66 height 14
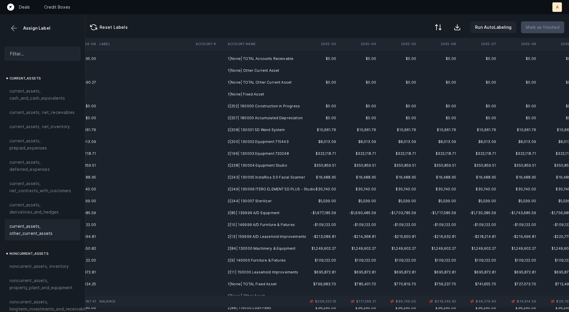
scroll to position [51, 1602]
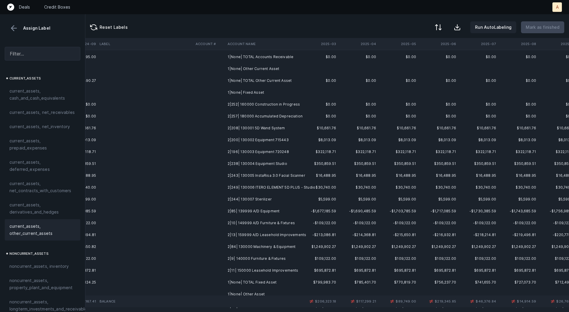
click at [269, 107] on td "2|252| 160000 Construction in Progress" at bounding box center [261, 104] width 72 height 12
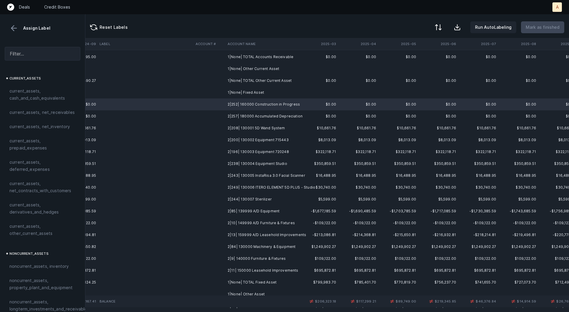
click at [265, 113] on td "2|257| 180000 Accumulated Depreciation" at bounding box center [261, 116] width 72 height 12
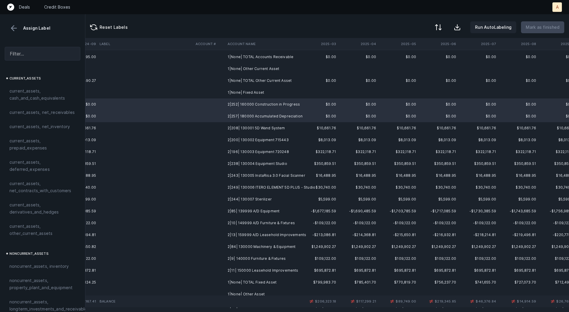
click at [256, 130] on td "2|208| 130001 5D Wand System" at bounding box center [261, 128] width 72 height 12
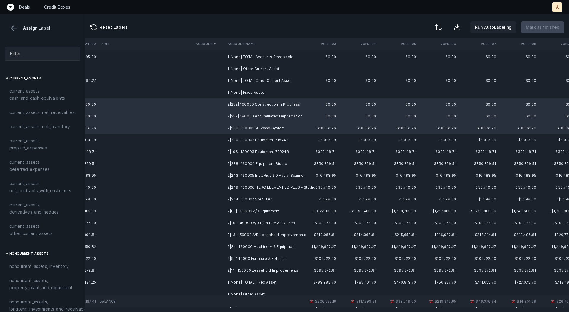
click at [254, 139] on td "2|200| 130002 Equipment 715443" at bounding box center [261, 140] width 72 height 12
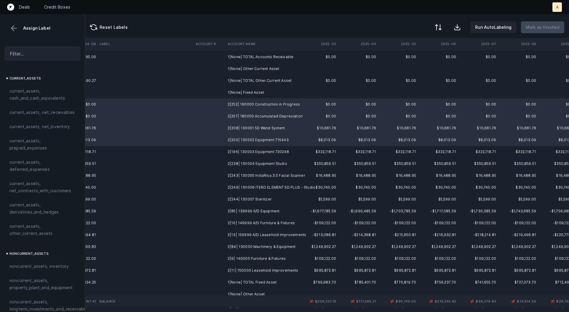
click at [253, 152] on td "2|196| 130003 Equipment 720248" at bounding box center [261, 152] width 72 height 12
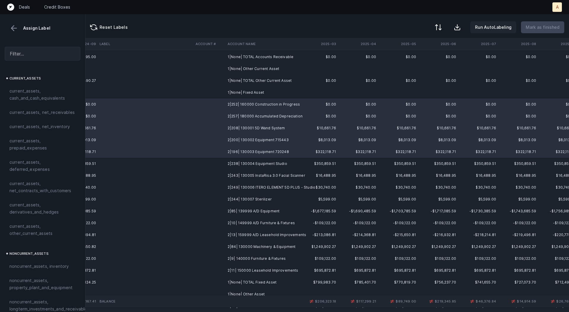
click at [252, 164] on td "2|238| 130004 Equipment Studio" at bounding box center [261, 164] width 72 height 12
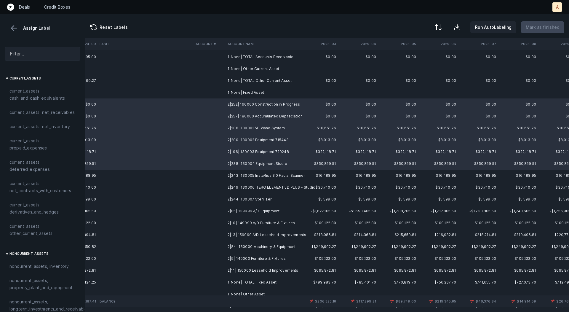
click at [251, 173] on td "2|243| 130005 InstaRisa 3.0 Facial Scanner" at bounding box center [261, 176] width 72 height 12
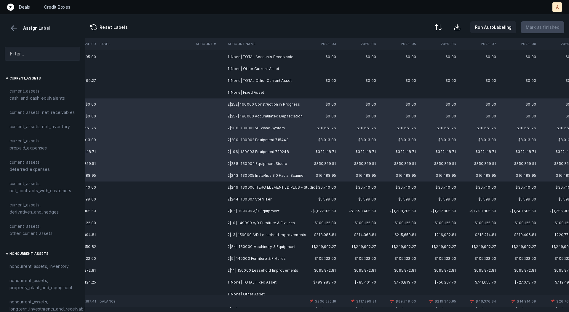
click at [250, 183] on td "2|249| 130006 ITERO ELEMENT 5D PLUS - Studio" at bounding box center [261, 187] width 72 height 12
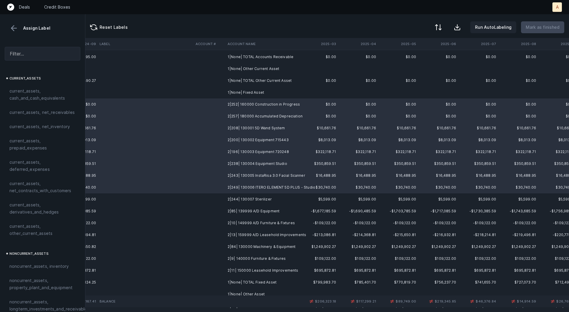
click at [248, 201] on td "2|244| 130007 Sterilizer" at bounding box center [261, 199] width 72 height 12
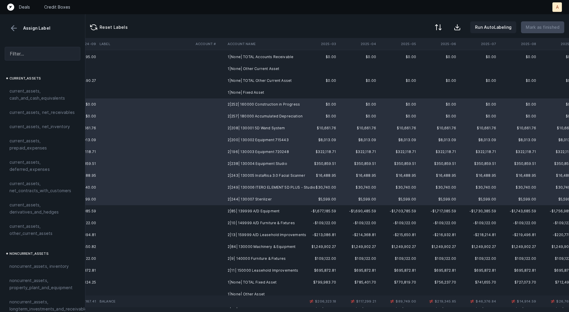
click at [247, 208] on td "2|85| 139999 A/D Equipment" at bounding box center [261, 211] width 72 height 12
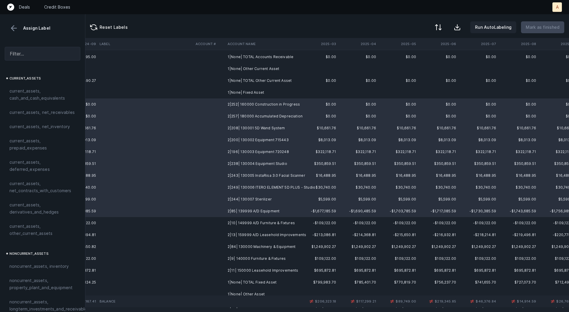
click at [254, 270] on td "2|11| 150000 Leasehold Improvements" at bounding box center [261, 271] width 72 height 12
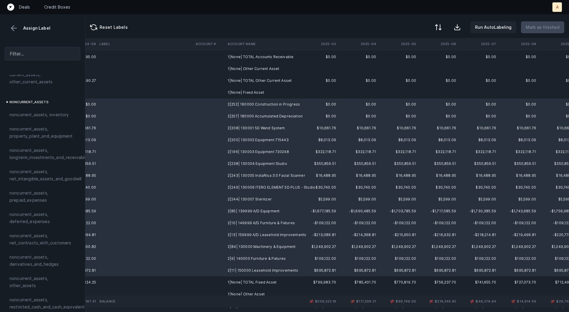
scroll to position [159, 0]
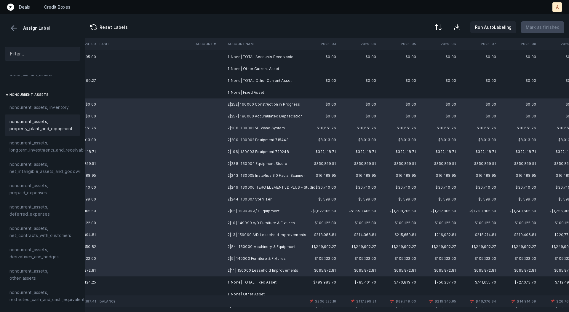
click at [42, 130] on span "noncurrent_assets, property_plant_and_equipment" at bounding box center [42, 125] width 66 height 14
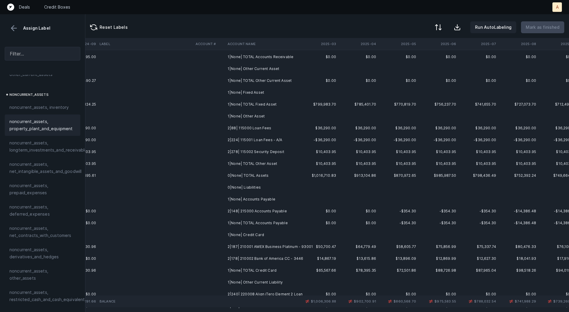
click at [264, 128] on td "2|88| 115000 Loan Fees" at bounding box center [261, 128] width 72 height 12
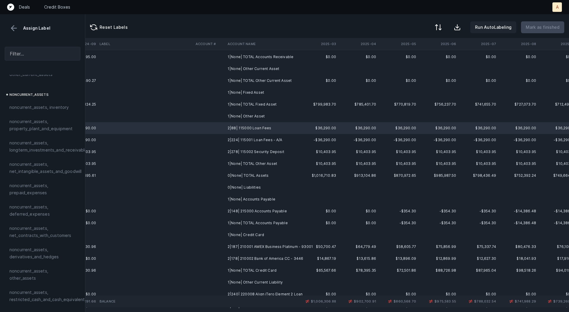
click at [268, 136] on td "2|224| 115001 Loan Fees - A/A" at bounding box center [261, 140] width 72 height 12
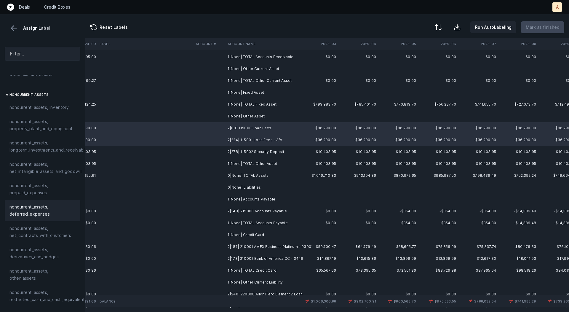
click at [23, 207] on span "noncurrent_assets, deferred_expenses" at bounding box center [42, 210] width 66 height 14
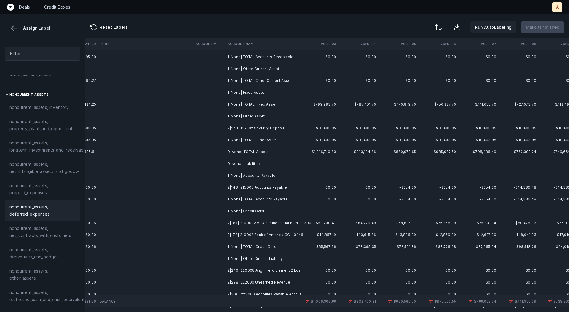
click at [257, 127] on td "2|278| 115002 Security Deposit" at bounding box center [261, 128] width 72 height 12
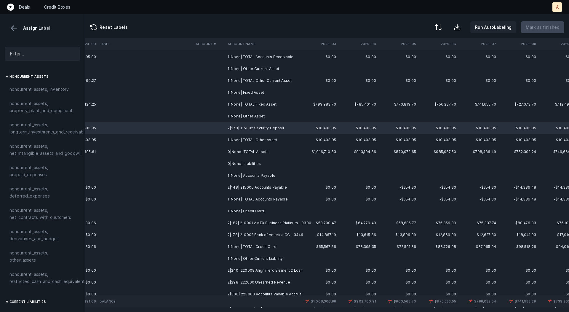
scroll to position [180, 0]
click at [35, 268] on span "noncurrent_assets, restricted_cash_and_cash_equivalents" at bounding box center [48, 275] width 78 height 14
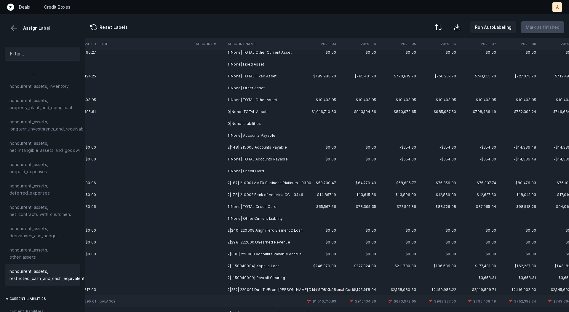
scroll to position [80, 1602]
click at [229, 147] on td "2|148| 215000 Accounts Payable" at bounding box center [261, 147] width 72 height 12
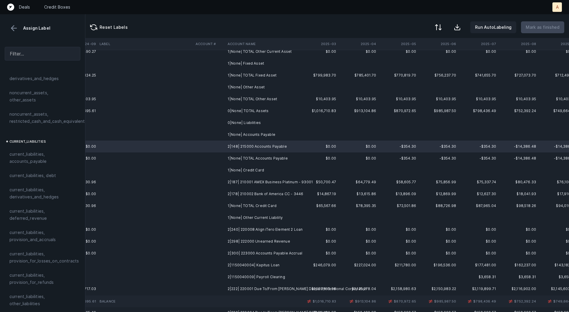
scroll to position [339, 0]
click at [24, 153] on span "current_liabilities, accounts_payable" at bounding box center [42, 156] width 66 height 14
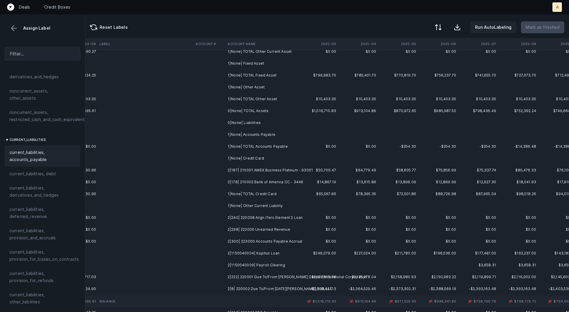
click at [248, 168] on td "2|187| 210001 AMEX Business Platinum - 93001" at bounding box center [261, 170] width 72 height 12
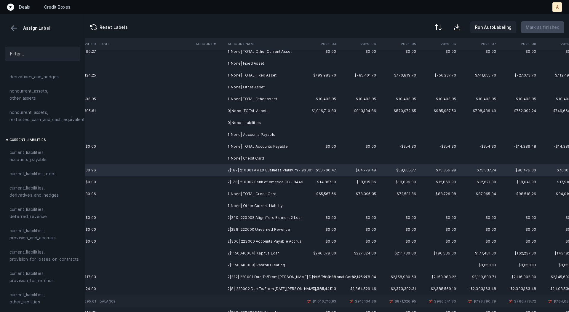
click at [246, 180] on td "2|178| 210002 Bank of America CC - 3446" at bounding box center [261, 182] width 72 height 12
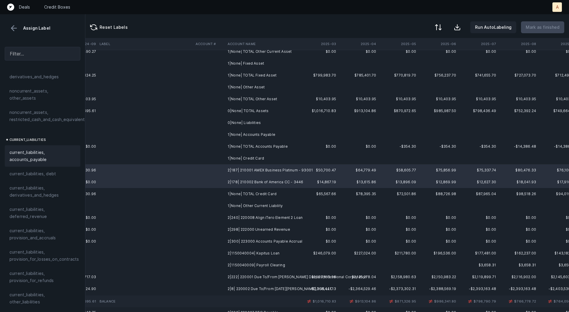
click at [49, 150] on span "current_liabilities, accounts_payable" at bounding box center [42, 156] width 66 height 14
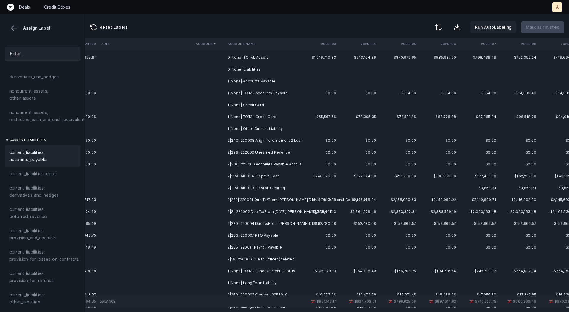
scroll to position [152, 1602]
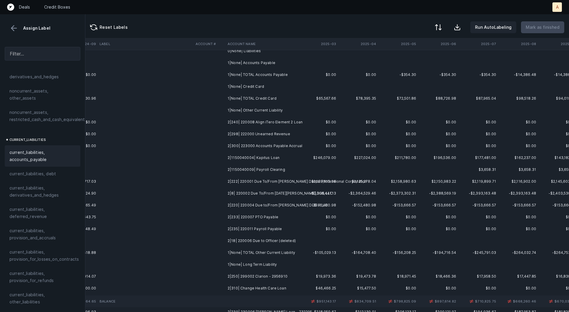
click at [272, 122] on td "2|240| 220008 Align iTero Element 2 Loan" at bounding box center [261, 122] width 72 height 12
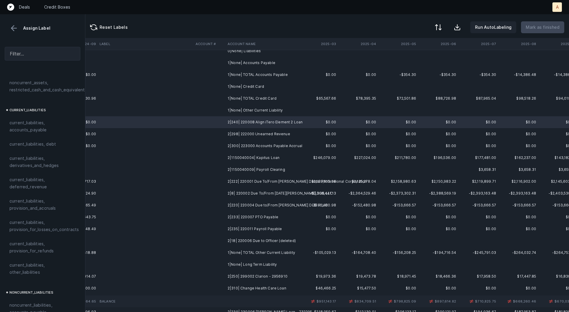
scroll to position [372, 0]
click at [40, 138] on span "current_liabilities, debt" at bounding box center [32, 141] width 47 height 7
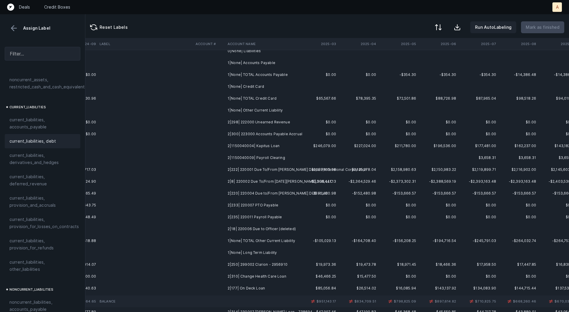
click at [252, 118] on td "2|298| 222000 Unearned Revenue" at bounding box center [261, 122] width 72 height 12
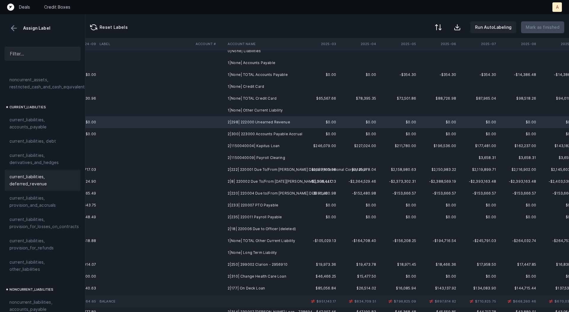
click at [44, 175] on span "current_liabilities, deferred_revenue" at bounding box center [42, 180] width 66 height 14
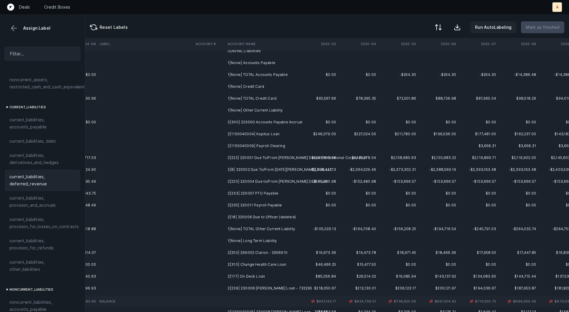
click at [251, 122] on td "2|300| 223000 Accounts Payable Accrual" at bounding box center [261, 122] width 72 height 12
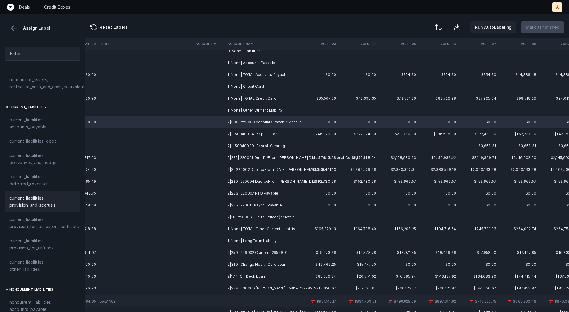
click at [20, 195] on span "current_liabilities, provision_and_accruals" at bounding box center [42, 202] width 66 height 14
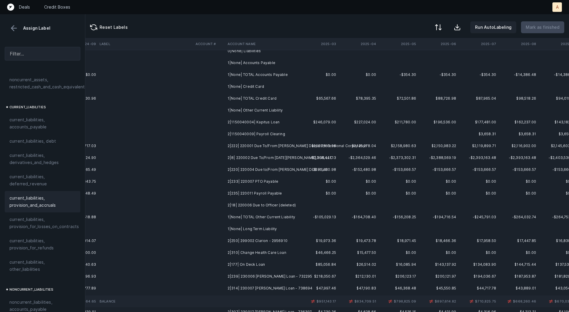
click at [251, 123] on td "2|1150040004| Kapitus Loan" at bounding box center [261, 122] width 72 height 12
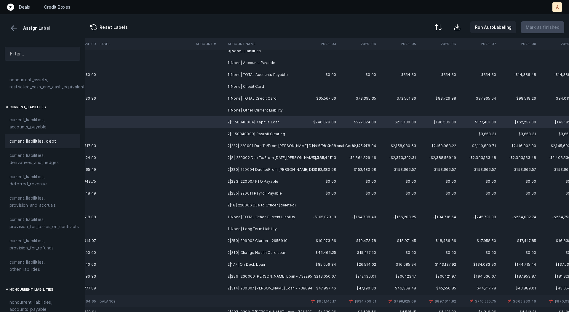
click at [47, 138] on span "current_liabilities, debt" at bounding box center [32, 141] width 47 height 7
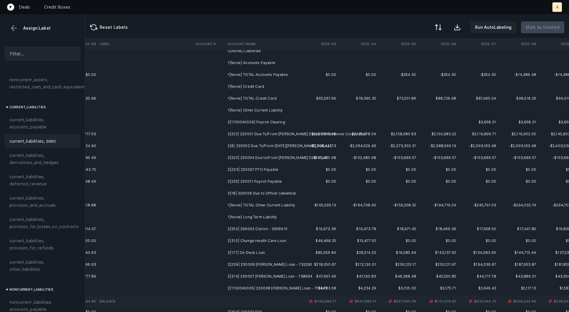
click at [233, 123] on td "2|1150040009| Payroll Clearing" at bounding box center [261, 122] width 72 height 12
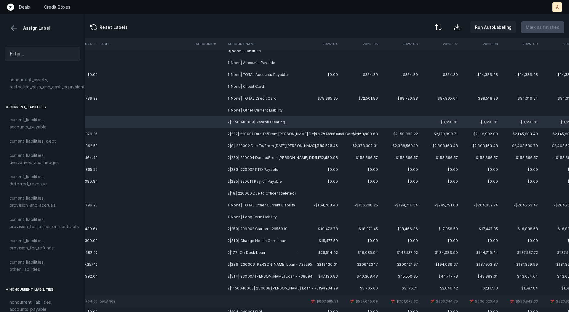
scroll to position [152, 1642]
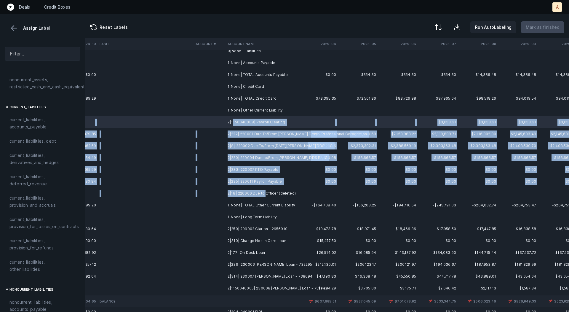
click at [265, 189] on td "2|18| 220006 Due to Officer (deleted)" at bounding box center [261, 193] width 72 height 12
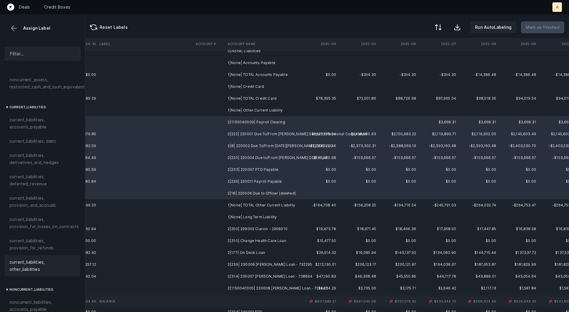
click at [32, 265] on div "current_liabilities, other_liabilities" at bounding box center [43, 265] width 76 height 21
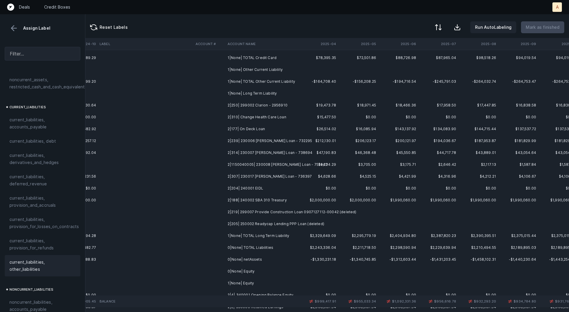
scroll to position [194, 1642]
click at [247, 103] on td "2|250| 299002 Clarion - 2956910" at bounding box center [261, 104] width 72 height 12
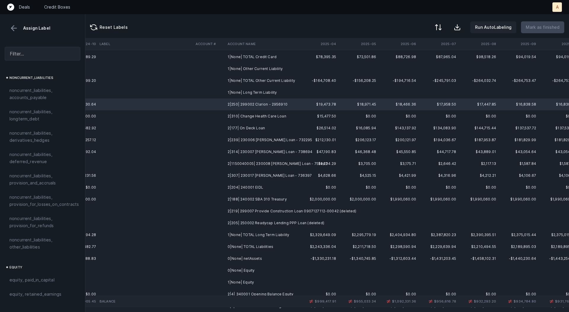
scroll to position [596, 0]
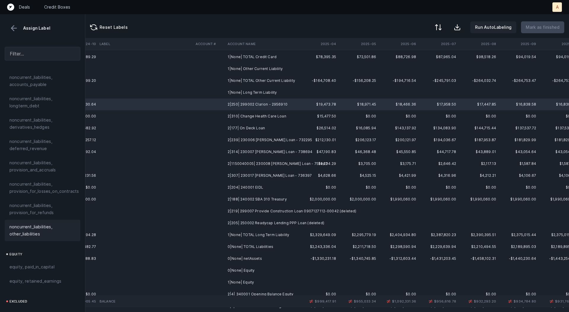
click at [14, 227] on span "noncurrent_liabilities, other_liabilities" at bounding box center [42, 230] width 66 height 14
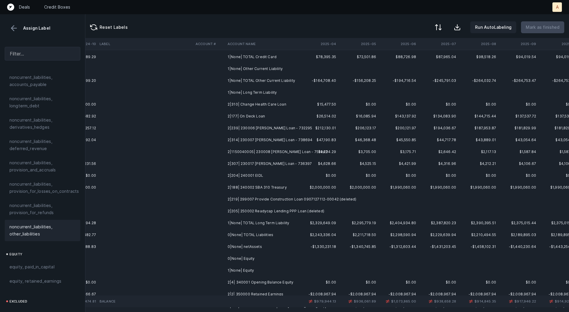
click at [265, 104] on td "2|310| Change Health Care Loan" at bounding box center [261, 104] width 72 height 12
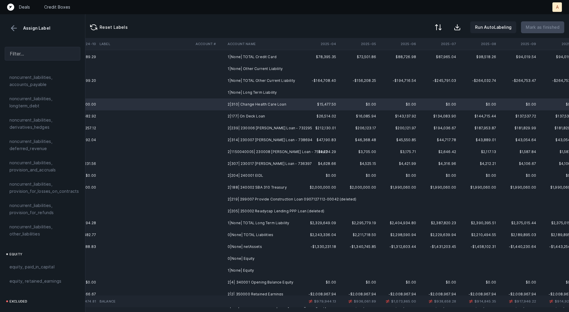
click at [263, 114] on td "2|177| On Deck Loan" at bounding box center [261, 116] width 72 height 12
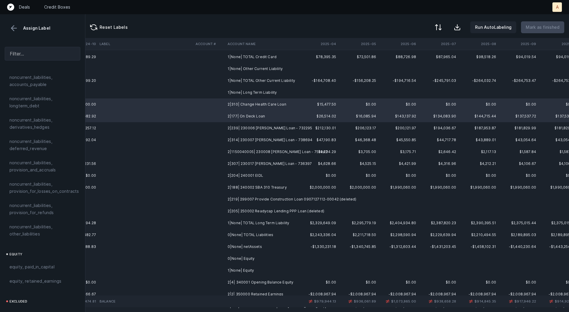
click at [274, 129] on td "2|239| 230006 [PERSON_NAME] Loan - 732295" at bounding box center [261, 128] width 72 height 12
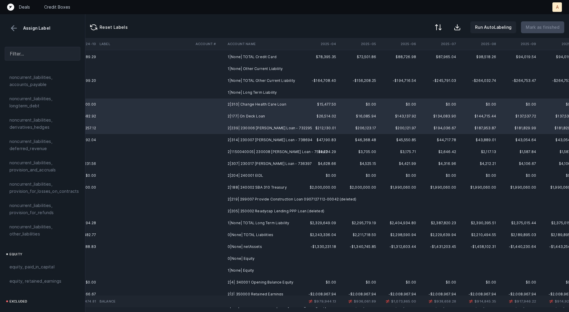
click at [274, 140] on td "2|314| 230007 [PERSON_NAME] Loan - 738694" at bounding box center [261, 140] width 72 height 12
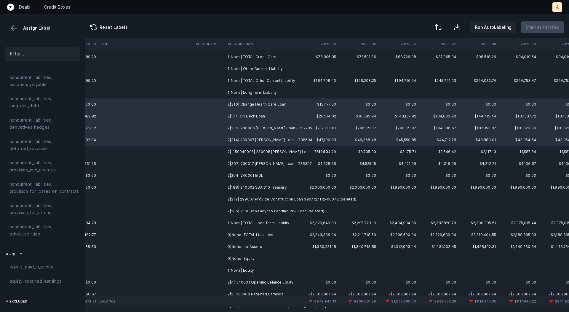
click at [273, 151] on td "2|1150040005| 230008 [PERSON_NAME] Loan - 751942" at bounding box center [261, 152] width 72 height 12
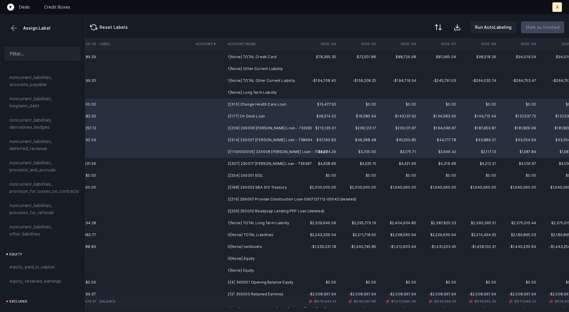
click at [270, 158] on td "2|307| 230017 [PERSON_NAME] Loan - 736397" at bounding box center [261, 164] width 72 height 12
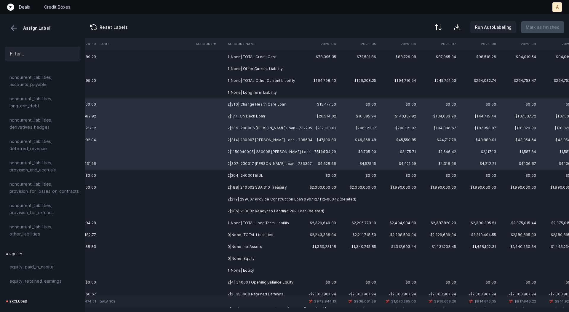
click at [265, 170] on td "2|204| 240001 EIDL" at bounding box center [261, 176] width 72 height 12
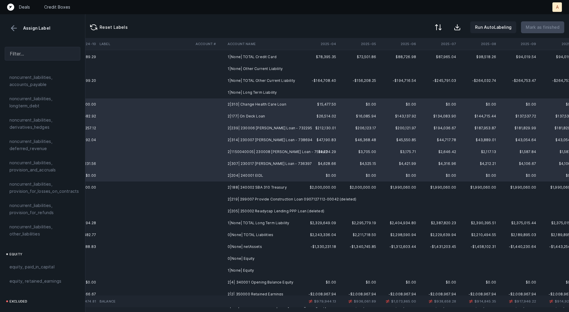
click at [273, 198] on td "2|219| 299007 Provide Construction Loan 0907127112-00042 (deleted)" at bounding box center [261, 199] width 72 height 12
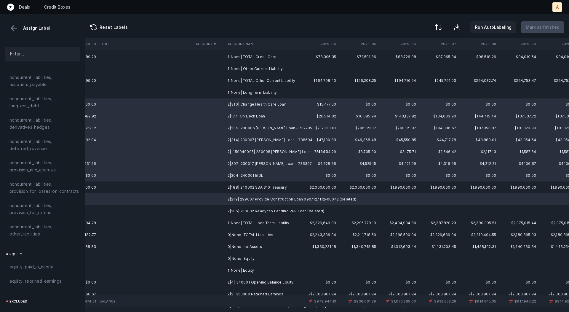
click at [269, 210] on td "2|205| 250002 Readycap Lending PPP Loan (deleted)" at bounding box center [261, 211] width 72 height 12
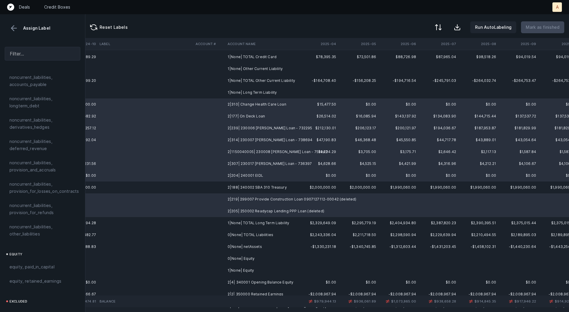
click at [268, 192] on td "2|188| 240002 SBA 310 Treasury" at bounding box center [261, 187] width 72 height 12
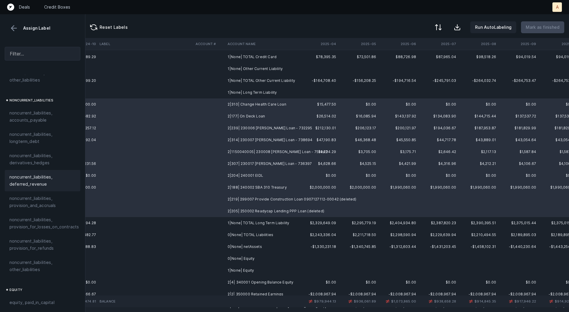
scroll to position [552, 0]
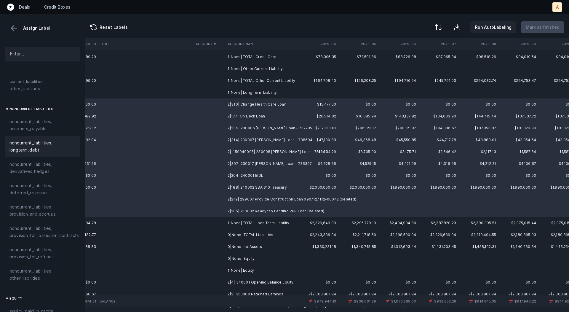
click at [23, 141] on span "noncurrent_liabilities, longterm_debt" at bounding box center [42, 146] width 66 height 14
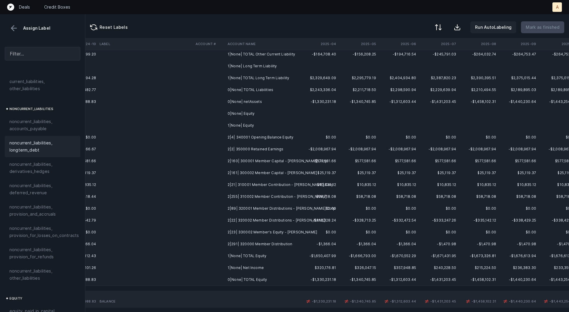
scroll to position [222, 1642]
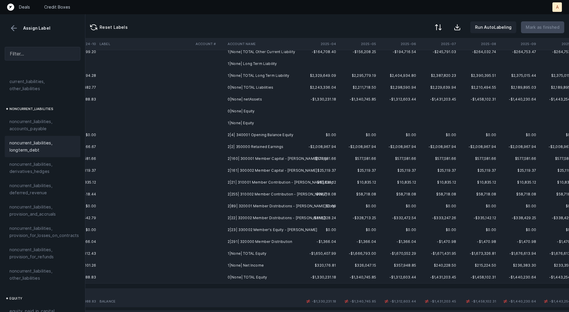
click at [249, 148] on td "2|2| 350000 Retained Earnings" at bounding box center [261, 147] width 72 height 12
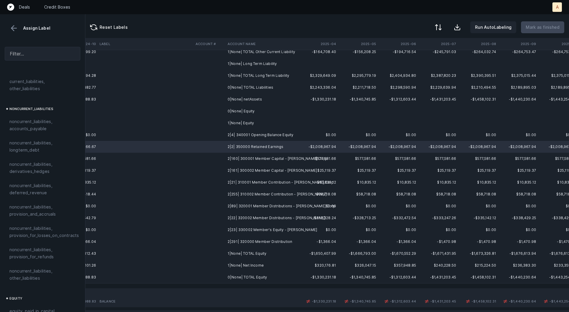
click at [244, 263] on td "1|None| Net Income" at bounding box center [261, 265] width 72 height 12
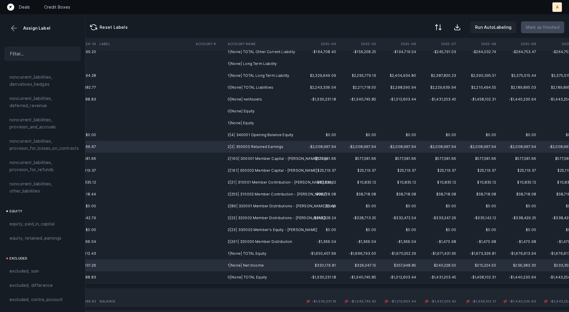
scroll to position [645, 0]
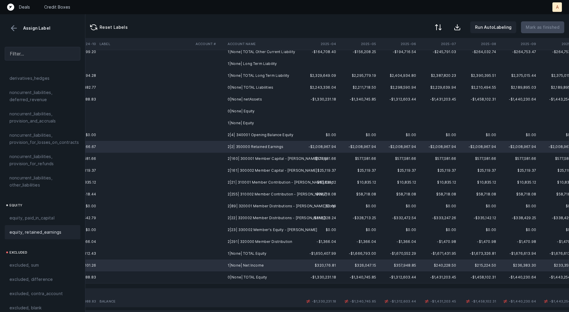
click at [29, 229] on span "equity, retained_earnings" at bounding box center [35, 232] width 52 height 7
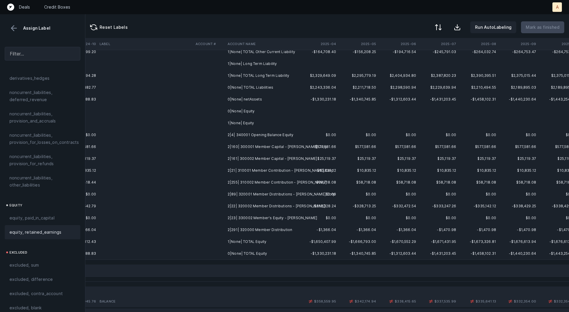
click at [249, 135] on td "2|4| 340001 Opening Balance Equity" at bounding box center [261, 135] width 72 height 12
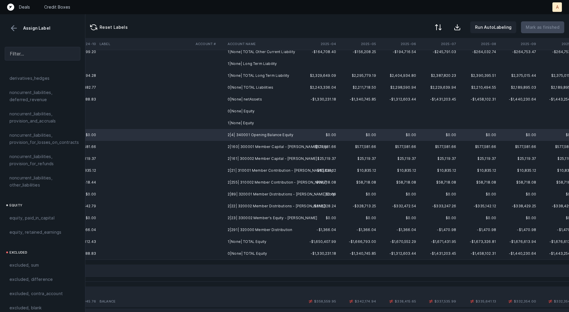
click at [249, 147] on td "2|160| 300001 Member Capital - [PERSON_NAME] Corp" at bounding box center [261, 147] width 72 height 12
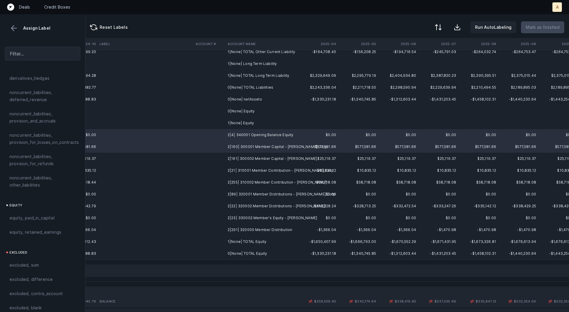
click at [248, 158] on td "2|161| 300002 Member Capital - [PERSON_NAME]" at bounding box center [261, 159] width 72 height 12
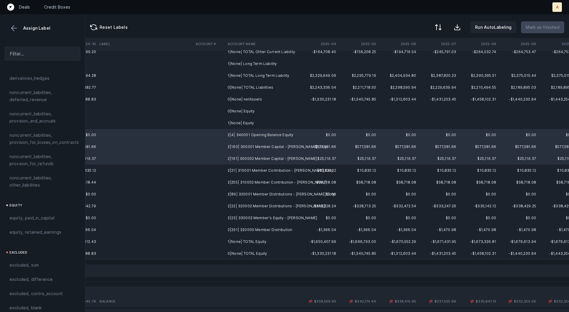
click at [244, 171] on td "2|21| 310001 Member Contribution - [PERSON_NAME] Corp" at bounding box center [261, 171] width 72 height 12
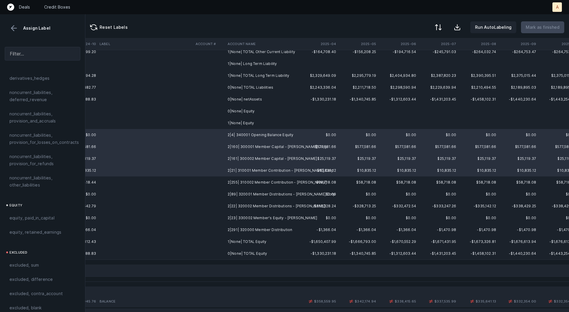
click at [243, 184] on td "2|255| 310002 Member Contribution - [PERSON_NAME]" at bounding box center [261, 182] width 72 height 12
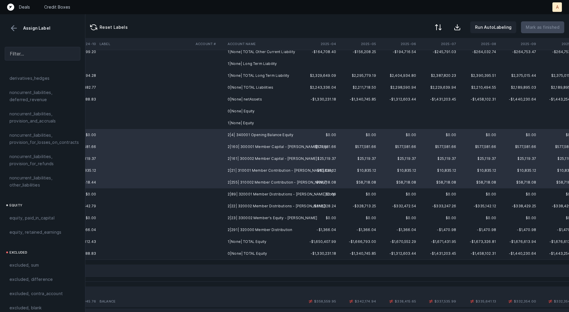
click at [243, 196] on td "2|89| 320001 Member Distributions - [PERSON_NAME] Corp" at bounding box center [261, 194] width 72 height 12
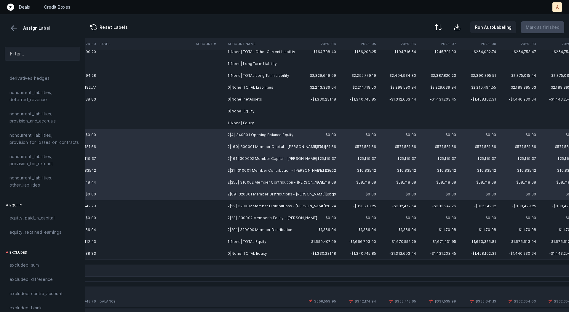
click at [242, 209] on td "2|22| 320002 Member Distributions - [PERSON_NAME]" at bounding box center [261, 206] width 72 height 12
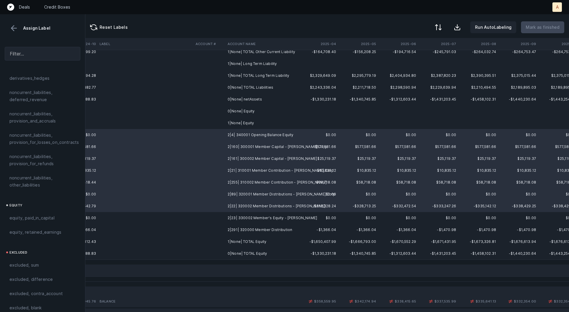
click at [239, 226] on td "2|291| 320000 Member Distribution" at bounding box center [261, 230] width 72 height 12
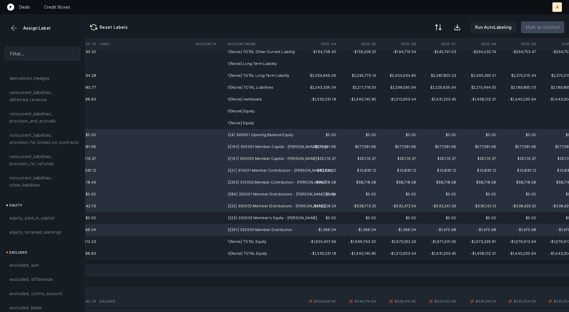
click at [245, 217] on td "2|23| 330002 Member's Equity - [PERSON_NAME]" at bounding box center [261, 218] width 72 height 12
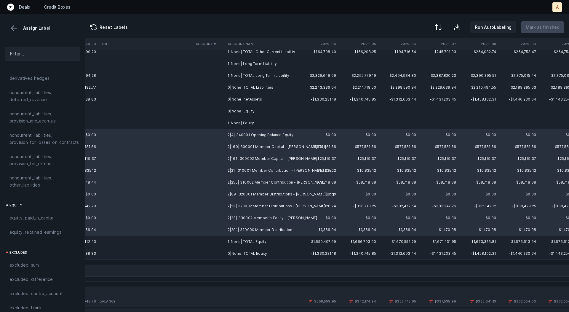
click at [256, 196] on td "2|89| 320001 Member Distributions - [PERSON_NAME] Corp" at bounding box center [261, 194] width 72 height 12
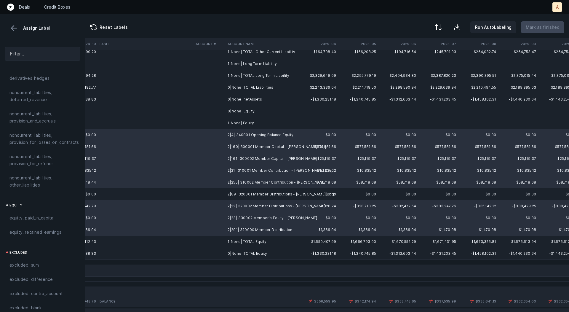
click at [254, 206] on td "2|22| 320002 Member Distributions - [PERSON_NAME]" at bounding box center [261, 206] width 72 height 12
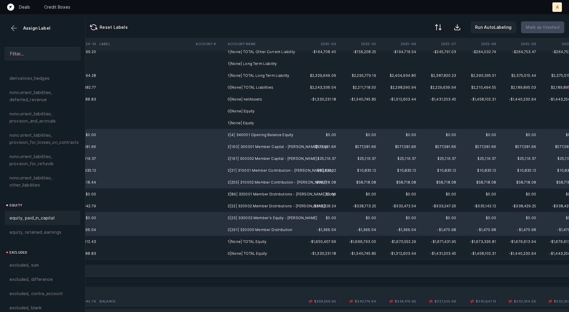
click at [51, 214] on span "equity, paid_in_capital" at bounding box center [31, 217] width 45 height 7
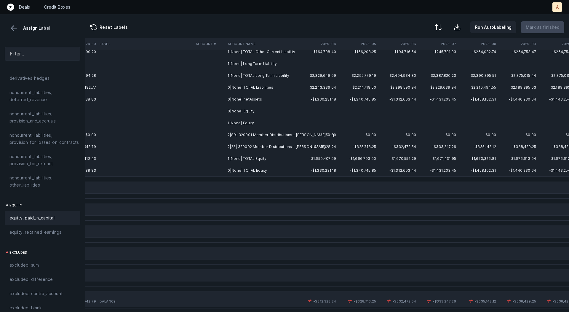
click at [247, 136] on td "2|89| 320001 Member Distributions - [PERSON_NAME] Corp" at bounding box center [261, 135] width 72 height 12
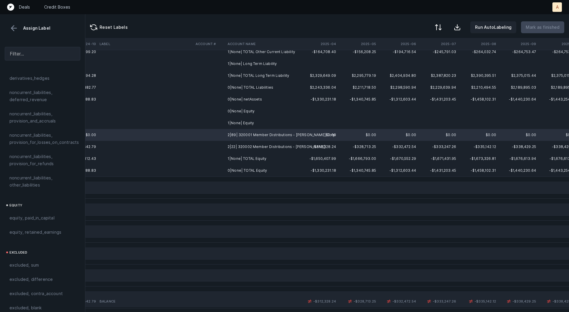
click at [242, 143] on td "2|22| 320002 Member Distributions - [PERSON_NAME]" at bounding box center [261, 147] width 72 height 12
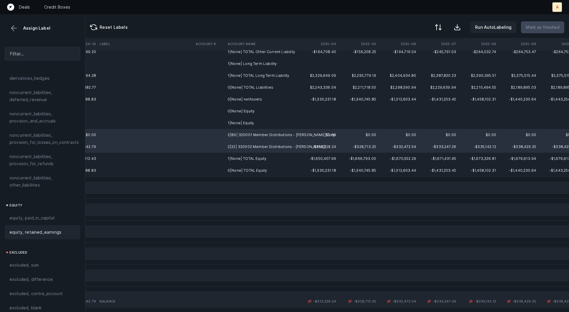
click at [45, 229] on span "equity, retained_earnings" at bounding box center [35, 232] width 52 height 7
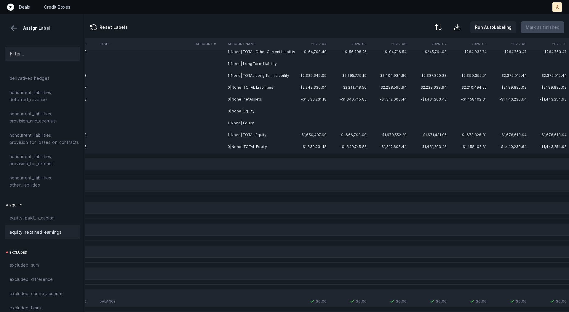
scroll to position [0, 1652]
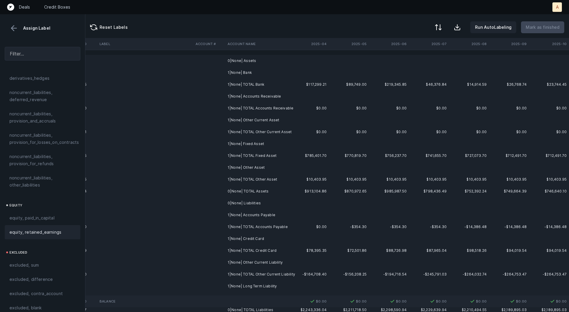
click at [309, 61] on td at bounding box center [309, 61] width 40 height 12
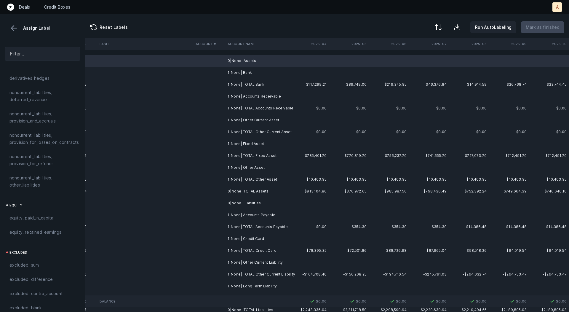
click at [300, 73] on td at bounding box center [309, 73] width 40 height 12
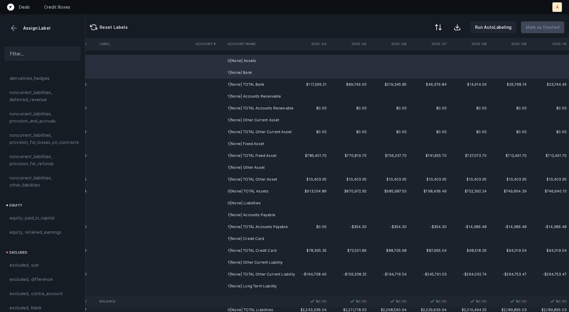
click at [281, 92] on td "1|None| Accounts Receivable" at bounding box center [261, 96] width 72 height 12
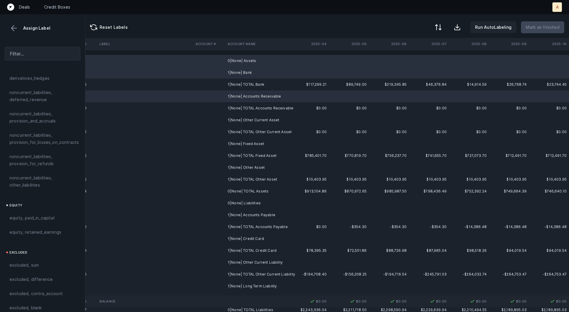
click at [266, 118] on td "1|None| Other Current Asset" at bounding box center [261, 120] width 72 height 12
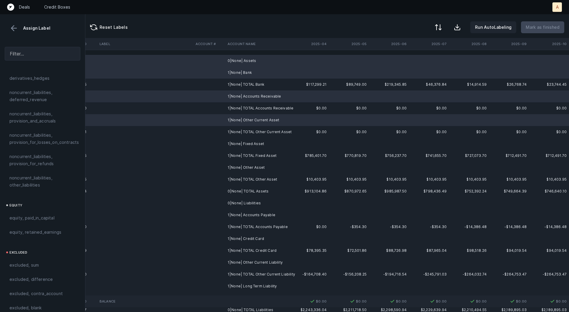
click at [258, 141] on td "1|None| Fixed Asset" at bounding box center [261, 144] width 72 height 12
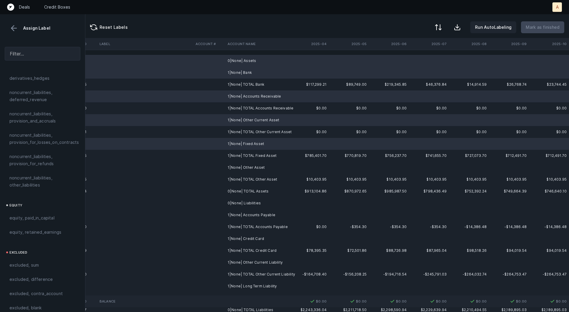
click at [256, 167] on td "1|None| Other Asset" at bounding box center [261, 168] width 72 height 12
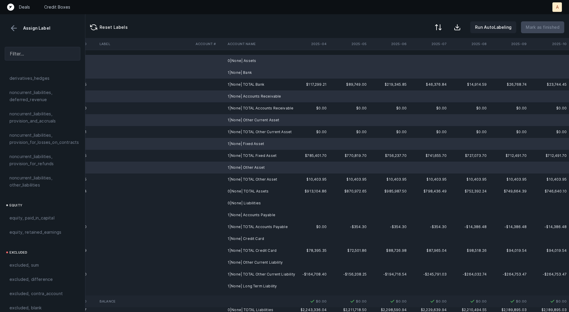
click at [253, 204] on td "0|None| Liabilities" at bounding box center [261, 203] width 72 height 12
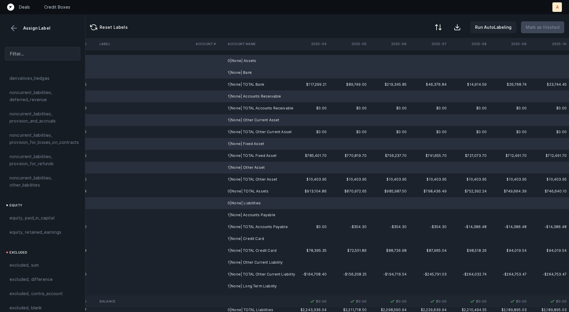
click at [250, 214] on td "1|None| Accounts Payable" at bounding box center [261, 215] width 72 height 12
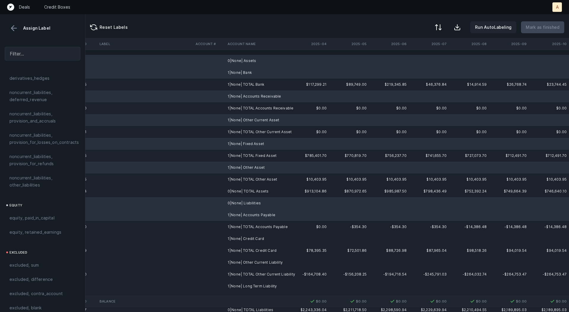
click at [247, 237] on td "1|None| Credit Card" at bounding box center [261, 239] width 72 height 12
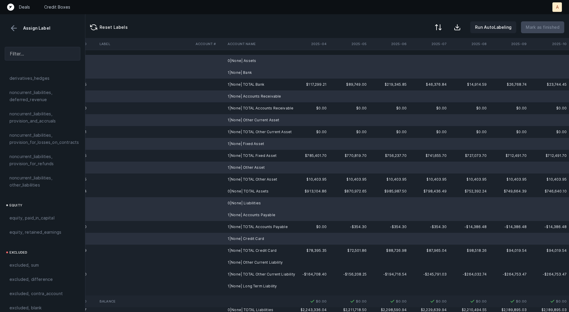
click at [247, 265] on td "1|None| Other Current Liability" at bounding box center [261, 263] width 72 height 12
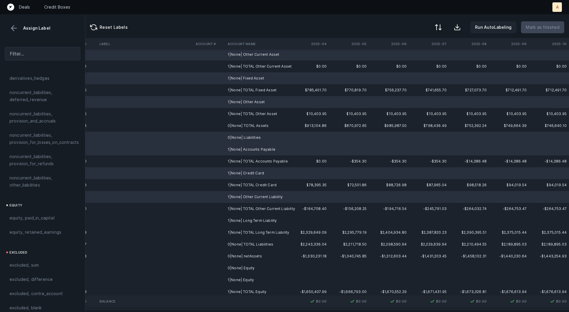
scroll to position [79, 1652]
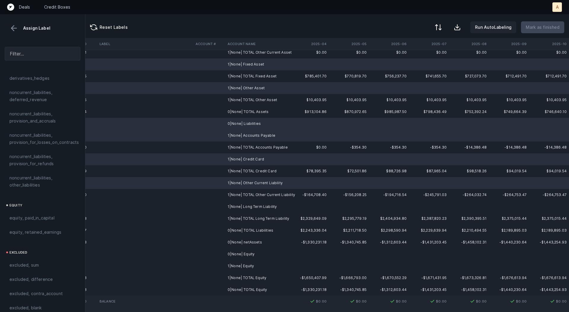
click at [259, 207] on td "1|None| Long Term Liability" at bounding box center [261, 207] width 72 height 12
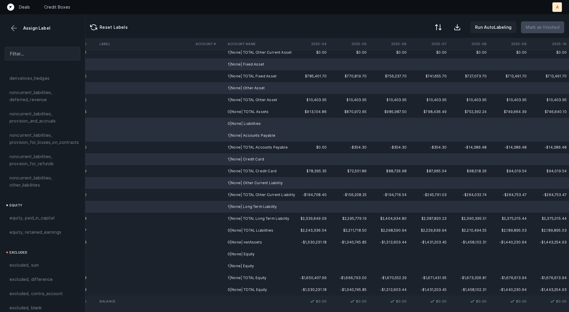
click at [240, 259] on td "0|None| Equity" at bounding box center [261, 254] width 72 height 12
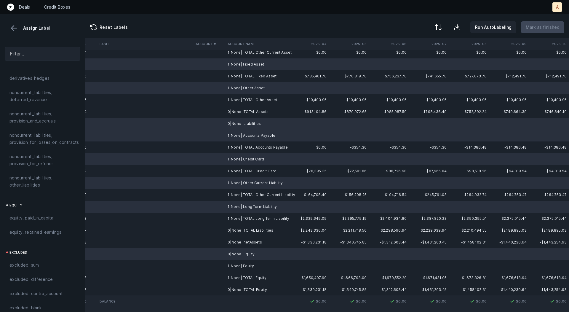
click at [238, 263] on td "1|None| Equity" at bounding box center [261, 266] width 72 height 12
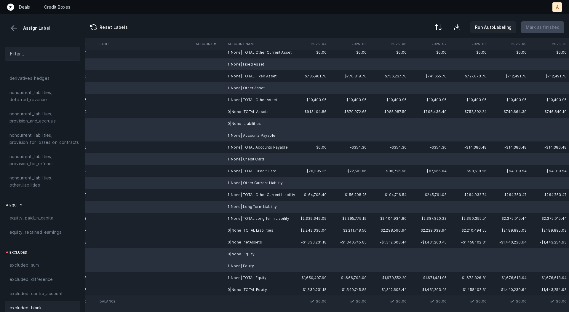
click at [55, 307] on div "excluded, blank" at bounding box center [43, 308] width 76 height 14
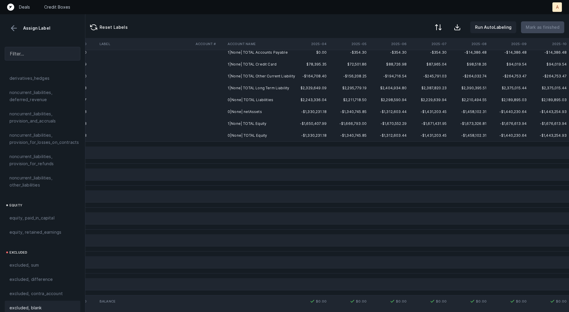
scroll to position [0, 1652]
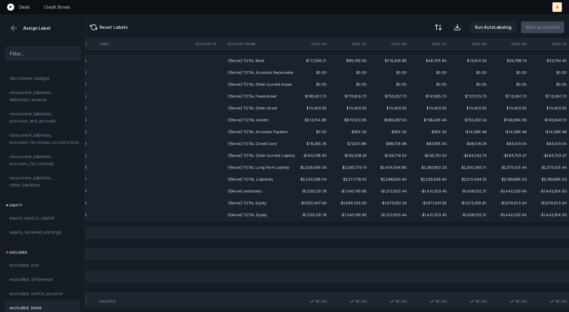
click at [241, 192] on td "0|None| netAssets" at bounding box center [261, 191] width 72 height 12
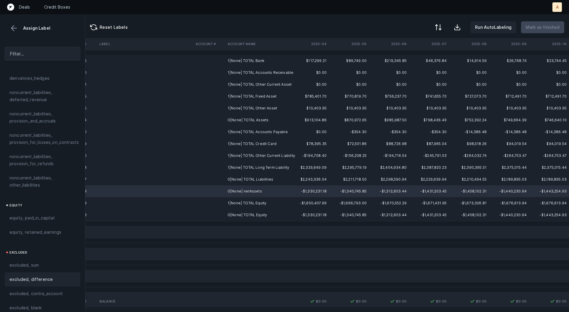
click at [59, 276] on div "excluded, difference" at bounding box center [42, 279] width 66 height 7
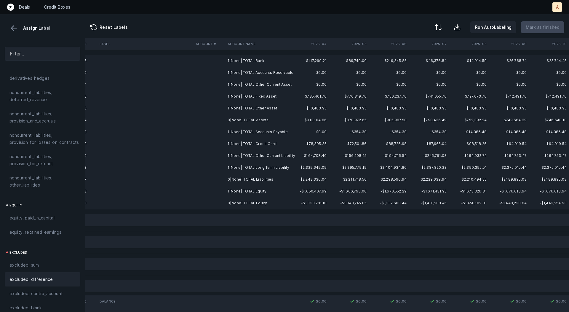
click at [254, 63] on td "1|None| TOTAL Bank" at bounding box center [261, 61] width 72 height 12
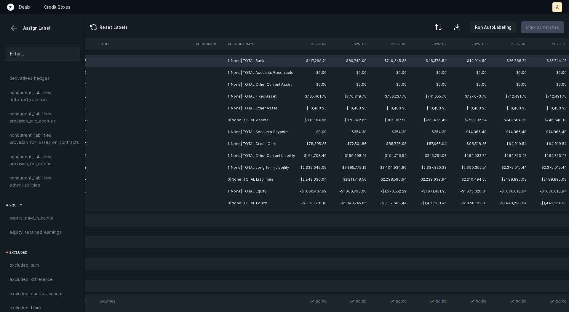
click at [265, 207] on td "0|None| TOTAL Equity" at bounding box center [261, 203] width 72 height 12
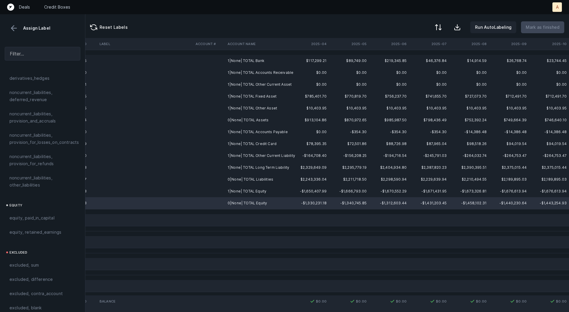
click at [254, 60] on td "1|None| TOTAL Bank" at bounding box center [261, 61] width 72 height 12
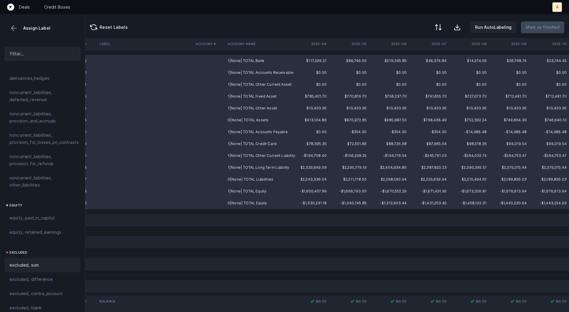
click at [42, 262] on div "excluded, sum" at bounding box center [42, 265] width 66 height 7
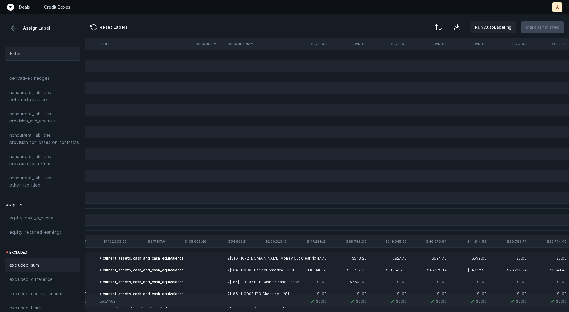
click at [13, 30] on button at bounding box center [13, 28] width 9 height 9
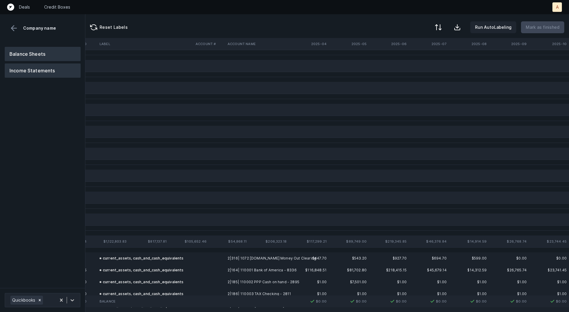
click at [43, 74] on button "Income Statements" at bounding box center [43, 70] width 76 height 14
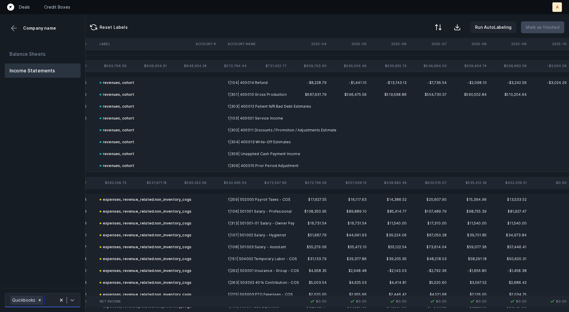
click at [75, 297] on div at bounding box center [72, 300] width 11 height 11
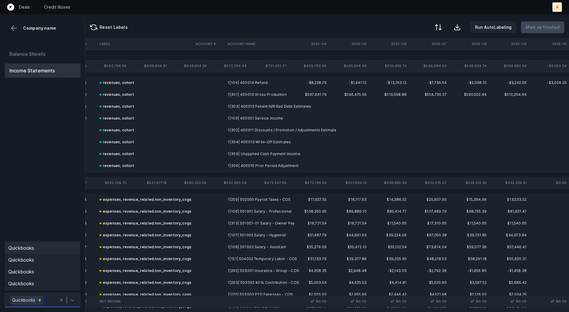
click at [61, 244] on div "Quickbooks" at bounding box center [43, 248] width 76 height 12
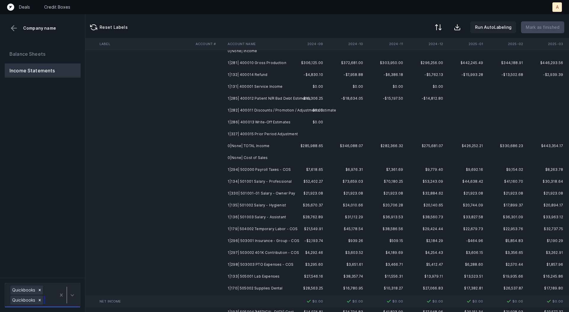
scroll to position [10, 1373]
click at [444, 41] on th "2024-12" at bounding box center [427, 44] width 40 height 12
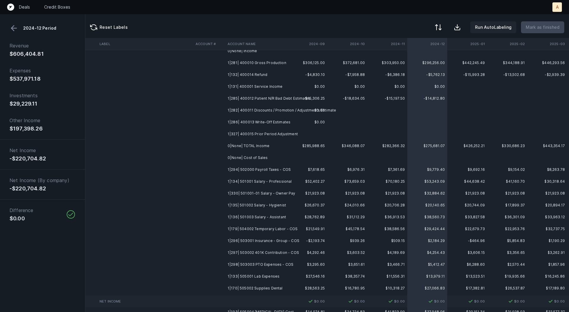
scroll to position [0, 1373]
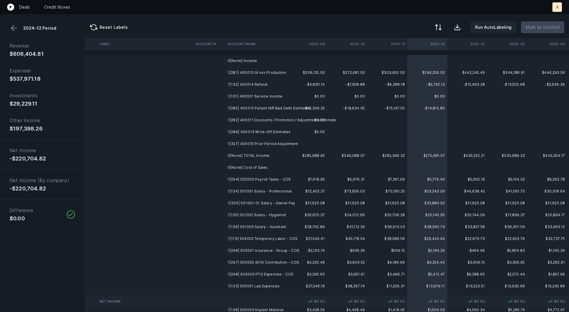
click at [15, 30] on button at bounding box center [13, 28] width 9 height 9
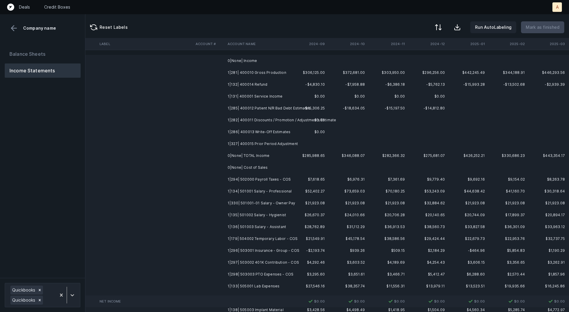
click at [246, 72] on td "1|281| 400010 Gross Production" at bounding box center [261, 73] width 72 height 12
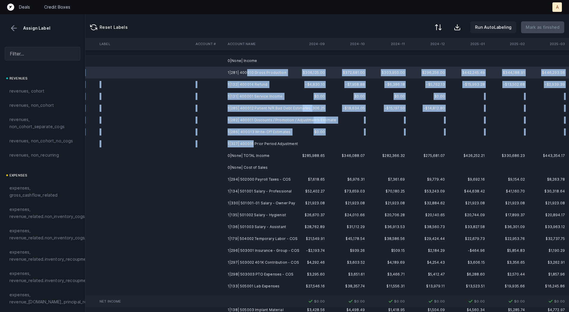
click at [253, 146] on td "1|327| 400015 Prior Period Adjustment" at bounding box center [261, 144] width 72 height 12
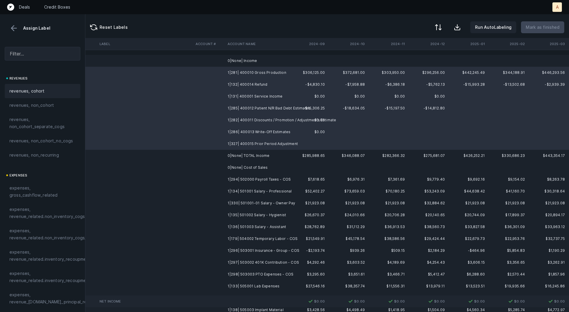
click at [37, 87] on span "revenues, cohort" at bounding box center [26, 90] width 35 height 7
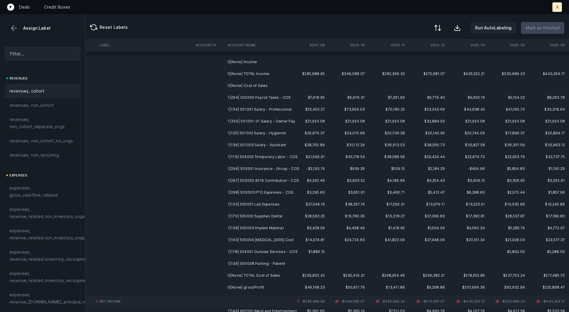
click at [445, 26] on button at bounding box center [437, 27] width 13 height 13
click at [426, 48] on div "By original order" at bounding box center [412, 51] width 59 height 12
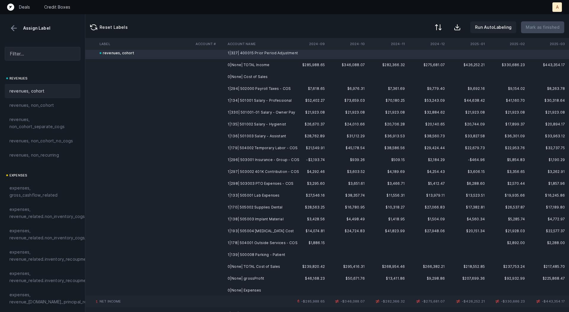
scroll to position [1159, 1373]
click at [270, 88] on td "1|294| 502000 Payroll Taxes - COS" at bounding box center [261, 88] width 72 height 12
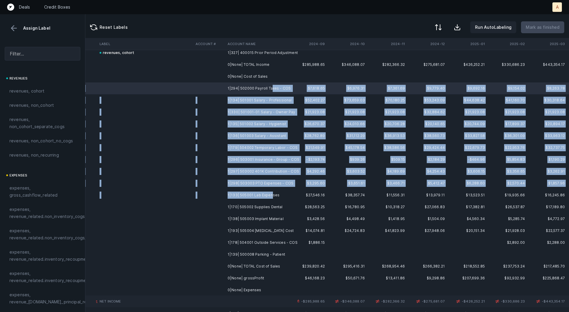
click at [271, 195] on td "1|133| 505001 Lab Expenses" at bounding box center [261, 195] width 72 height 12
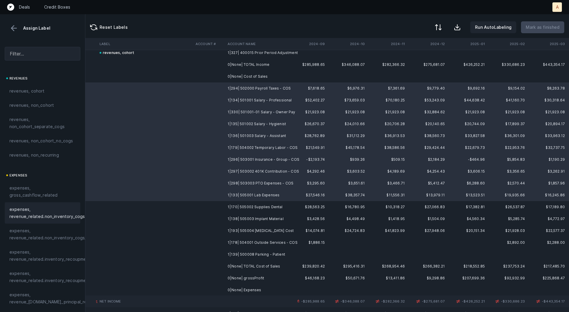
click at [56, 216] on span "expenses, revenue_related.non_inventory_cogs" at bounding box center [46, 213] width 75 height 14
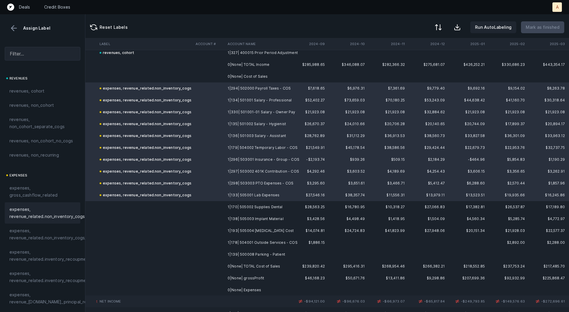
click at [256, 205] on td "1|170| 505002 Supplies Dental" at bounding box center [261, 207] width 72 height 12
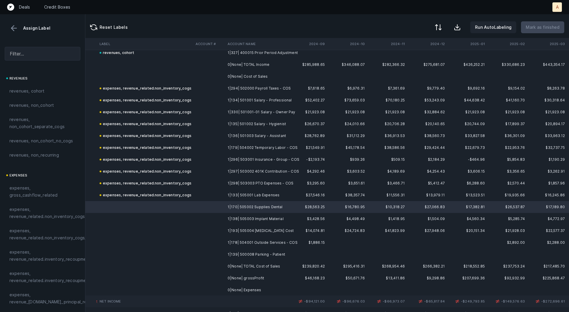
click at [252, 215] on td "1|138| 505003 Implant Material" at bounding box center [261, 219] width 72 height 12
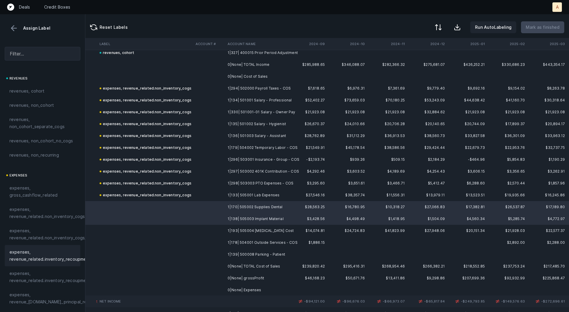
click at [53, 255] on span "expenses, revenue_related.inventory_recoupment" at bounding box center [49, 256] width 81 height 14
click at [239, 226] on td "1|193| 505004 [MEDICAL_DATA] Cost" at bounding box center [261, 231] width 72 height 12
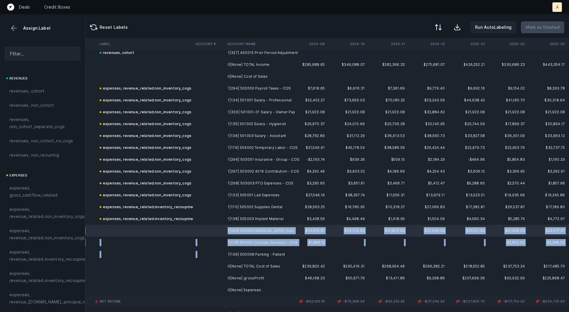
click at [250, 249] on td "1|139| 500008 Parking - Patient" at bounding box center [261, 255] width 72 height 12
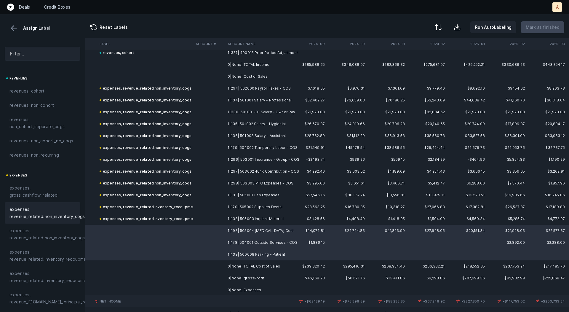
click at [48, 210] on span "expenses, revenue_related.non_inventory_cogs" at bounding box center [46, 213] width 75 height 14
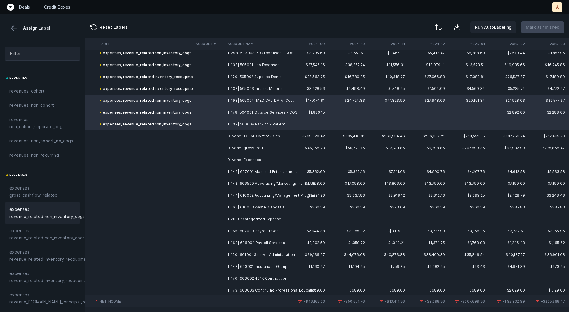
scroll to position [1302, 1373]
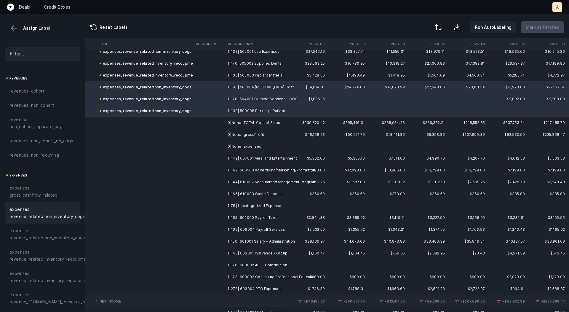
click at [247, 154] on td "1|149| 607001 Meal and Entertainment" at bounding box center [261, 158] width 72 height 12
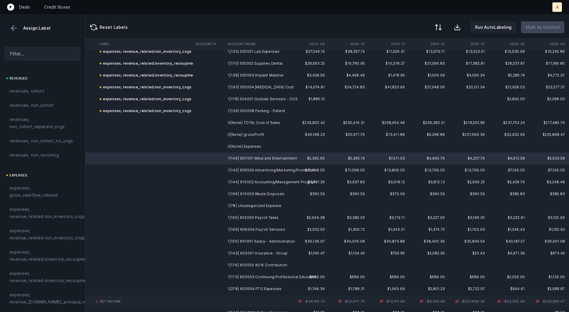
click at [247, 170] on td "1|142| 606500 Advertising/Marketing/Promotion" at bounding box center [261, 170] width 72 height 12
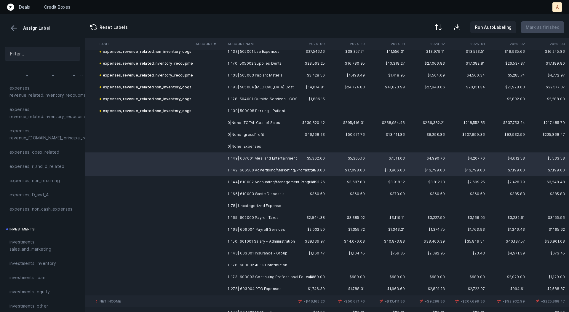
scroll to position [165, 0]
click at [26, 245] on span "investments, sales_and_marketing" at bounding box center [42, 244] width 66 height 14
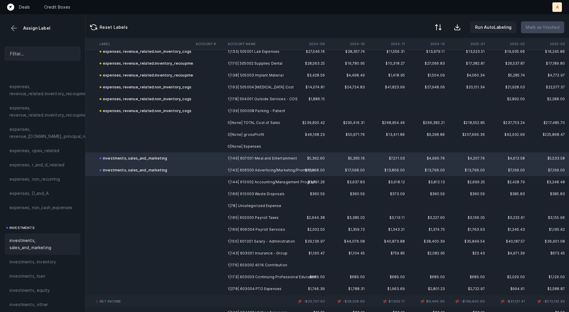
click at [232, 181] on td "1|144| 610002 Accounting/Management Program" at bounding box center [261, 182] width 72 height 12
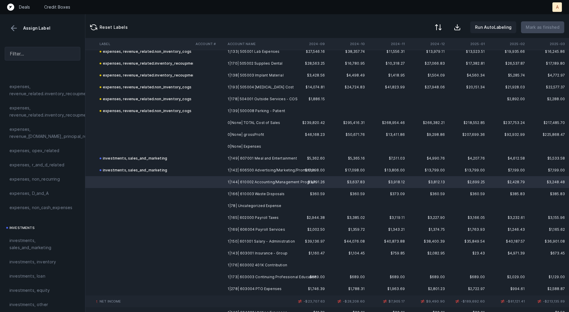
click at [239, 195] on td "1|166| 610003 Waste Disposals" at bounding box center [261, 194] width 72 height 12
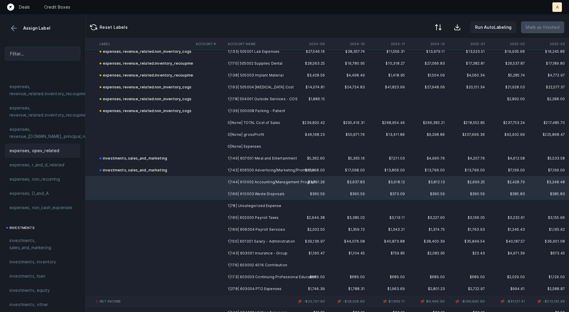
click at [44, 150] on span "expenses, opex_related" at bounding box center [34, 150] width 50 height 7
click at [238, 202] on td "1|78| Uncategorized Expense" at bounding box center [261, 206] width 72 height 12
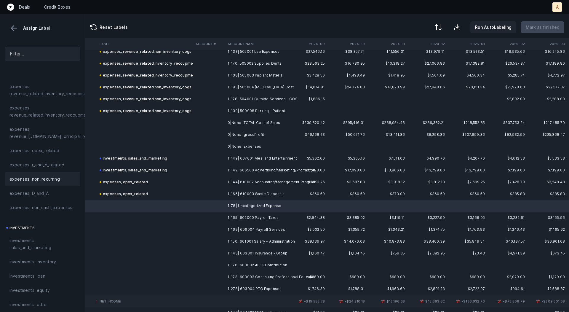
click at [44, 176] on span "expenses, non_recurring" at bounding box center [34, 179] width 50 height 7
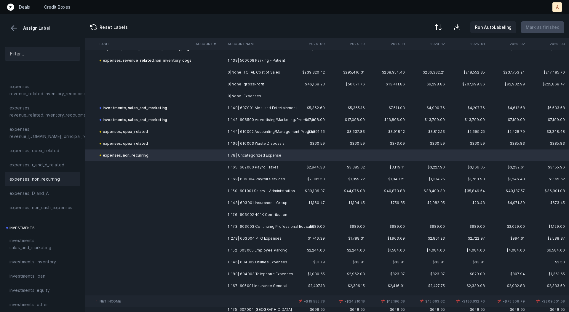
scroll to position [1374, 1373]
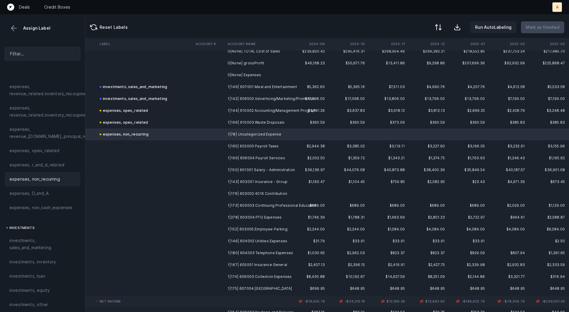
click at [266, 144] on td "1|165| 602000 Payroll Taxes" at bounding box center [261, 146] width 72 height 12
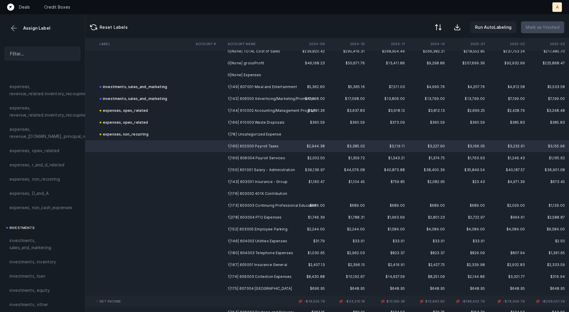
click at [264, 155] on td "1|169| 606004 Payroll Services" at bounding box center [261, 158] width 72 height 12
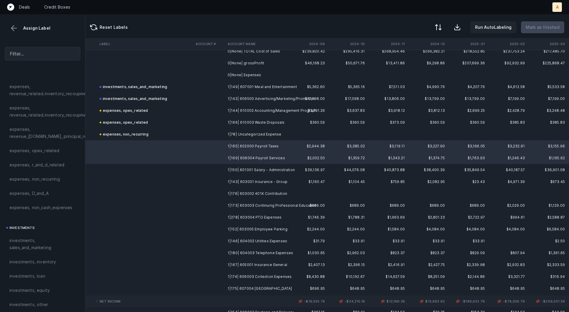
click at [265, 166] on td "1|150| 601001 Salary - Administration" at bounding box center [261, 170] width 72 height 12
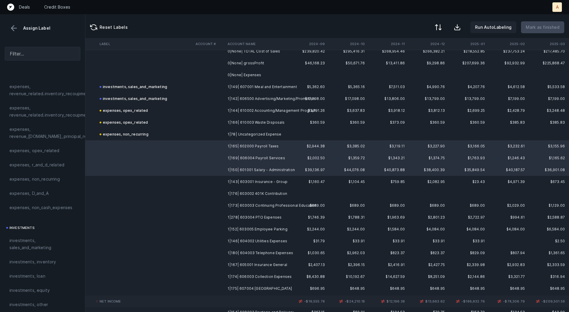
click at [263, 178] on td "1|143| 603001 Insurance - Group" at bounding box center [261, 182] width 72 height 12
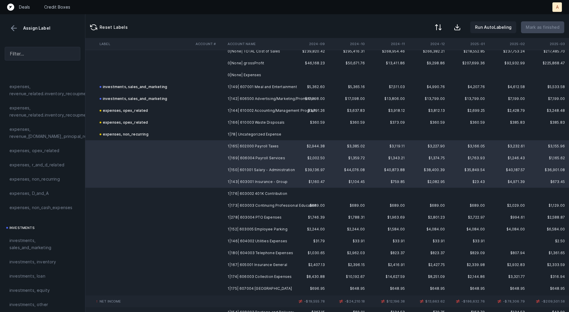
click at [263, 189] on td "1|176| 603002 401K Contribution" at bounding box center [261, 194] width 72 height 12
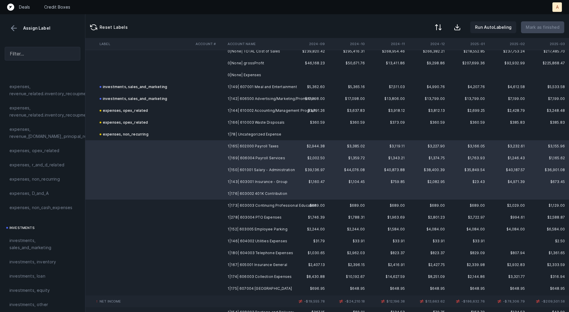
click at [260, 204] on td "1|173| 603003 Continuing Professional Education" at bounding box center [261, 206] width 72 height 12
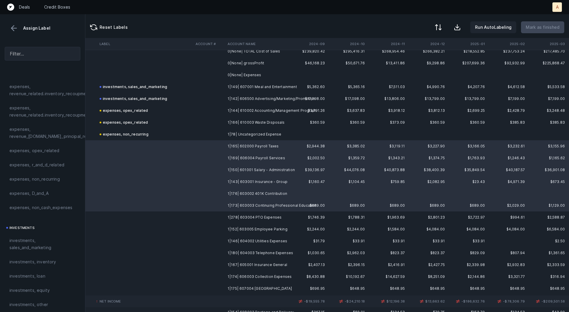
click at [256, 216] on td "1|278| 603004 PTO Expenses" at bounding box center [261, 217] width 72 height 12
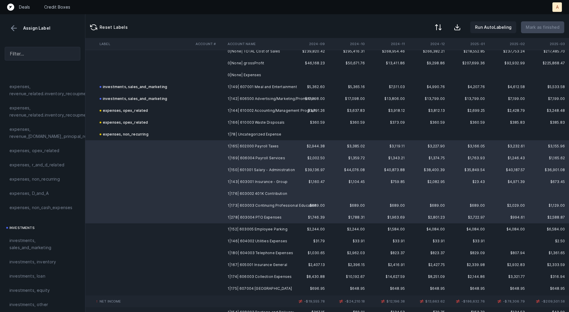
click at [255, 230] on td "1|152| 603005 Employee Parking" at bounding box center [261, 229] width 72 height 12
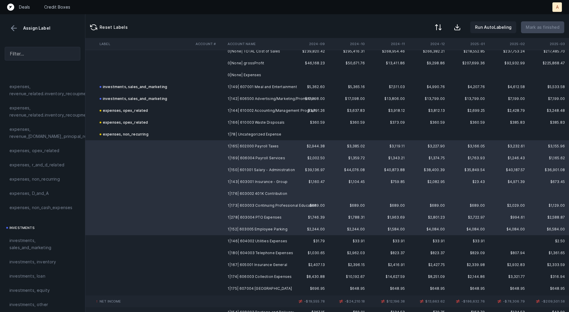
click at [251, 243] on td "1|146| 604002 Utilities Expenses" at bounding box center [261, 241] width 72 height 12
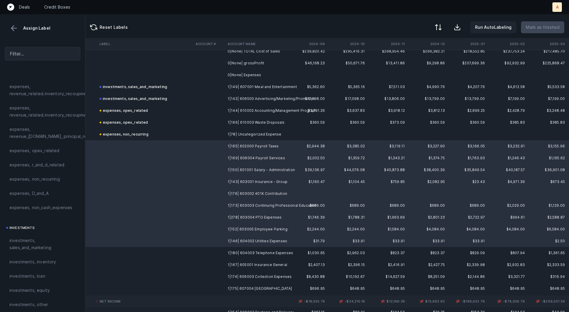
click at [246, 256] on td "1|180| 604003 Telephone Expenses" at bounding box center [261, 253] width 72 height 12
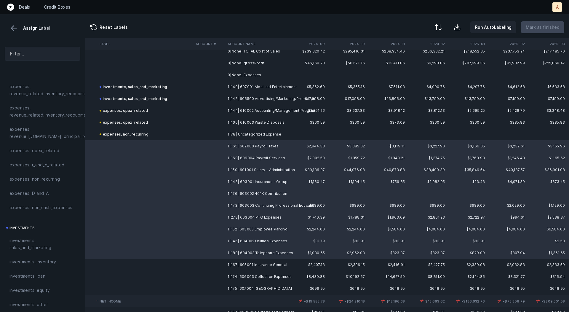
click at [244, 266] on td "1|167| 605001 Insurance General" at bounding box center [261, 265] width 72 height 12
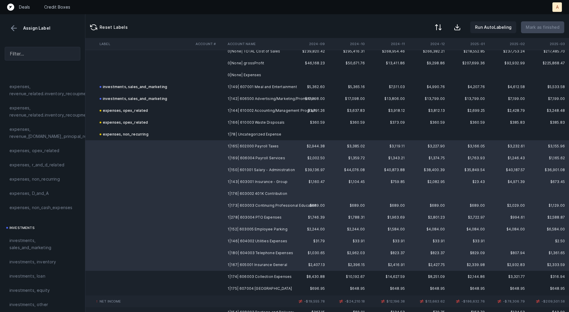
click at [241, 277] on td "1|174| 606003 Collection Expenses" at bounding box center [261, 277] width 72 height 12
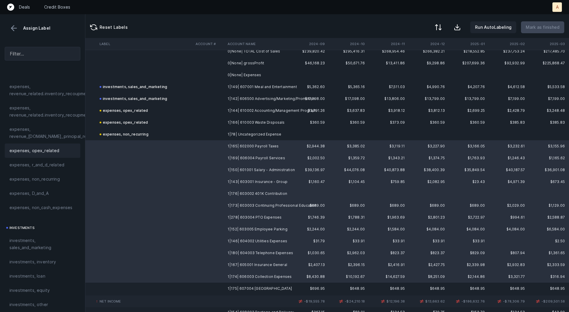
click at [49, 153] on div "expenses, opex_related" at bounding box center [43, 151] width 76 height 14
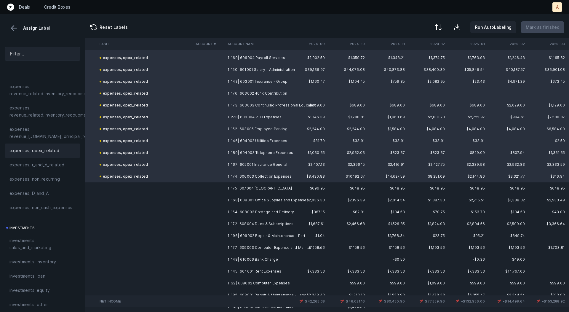
scroll to position [1501, 1373]
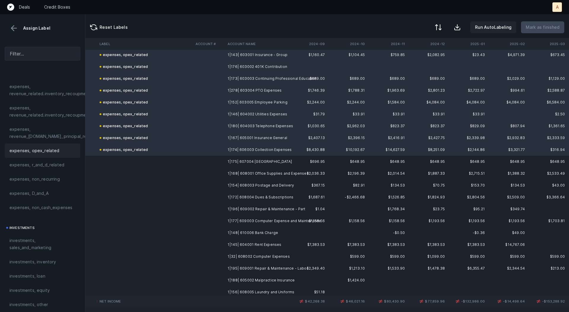
click at [247, 159] on td "1|175| 607004 [GEOGRAPHIC_DATA]" at bounding box center [261, 162] width 72 height 12
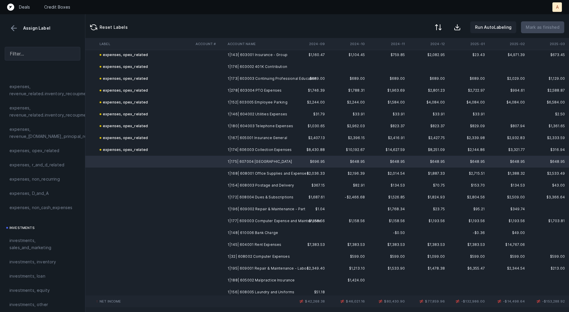
click at [261, 169] on td "1|168| 608001 Office Supplies and Expenses" at bounding box center [261, 174] width 72 height 12
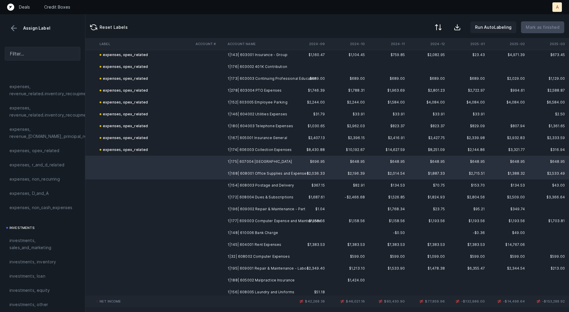
click at [262, 185] on td "1|154| 608003 Postage and Delivery" at bounding box center [261, 185] width 72 height 12
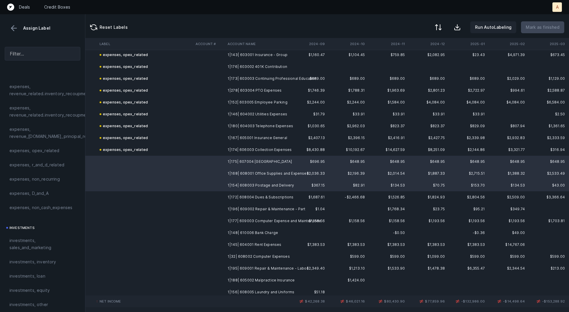
click at [262, 193] on td "1|172| 608004 Dues & Subscriptions" at bounding box center [261, 197] width 72 height 12
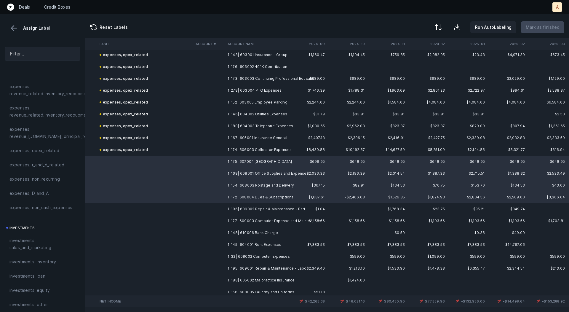
click at [262, 206] on td "1|196| 609002 Repair & Maintenance - Part" at bounding box center [261, 209] width 72 height 12
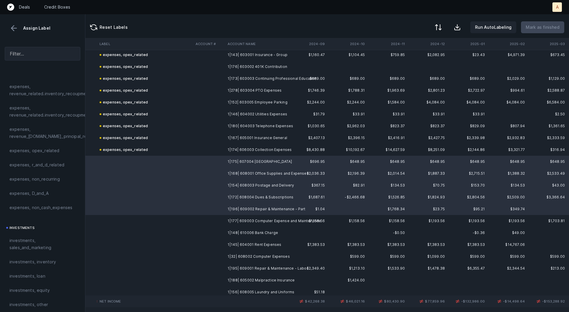
click at [261, 219] on td "1|177| 609003 Computer Expense and Maintenance" at bounding box center [261, 221] width 72 height 12
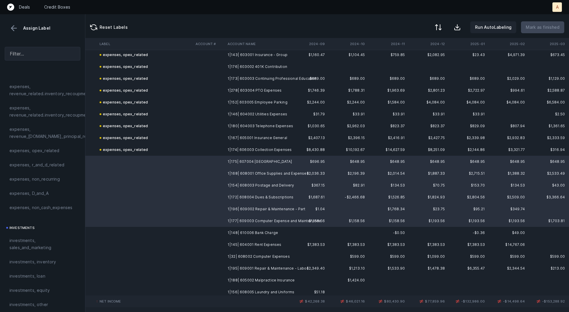
click at [259, 233] on td "1|148| 610006 Bank Charge" at bounding box center [261, 233] width 72 height 12
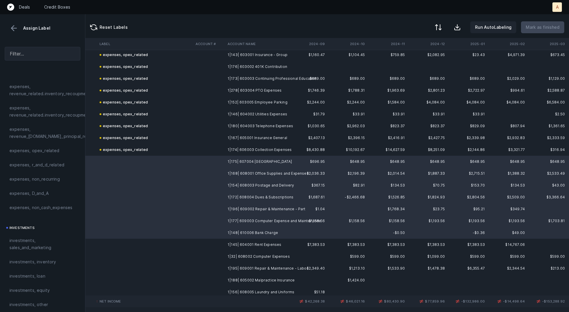
click at [258, 251] on td "1|32| 608002 Computer Expenses" at bounding box center [261, 257] width 72 height 12
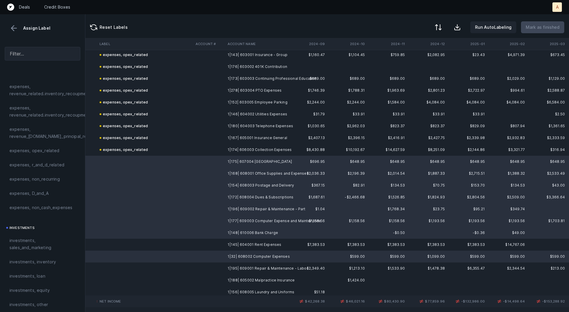
click at [257, 244] on td "1|145| 604001 Rent Expenses" at bounding box center [261, 245] width 72 height 12
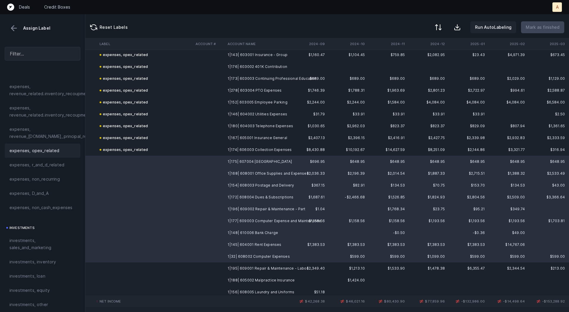
click at [40, 153] on span "expenses, opex_related" at bounding box center [34, 150] width 50 height 7
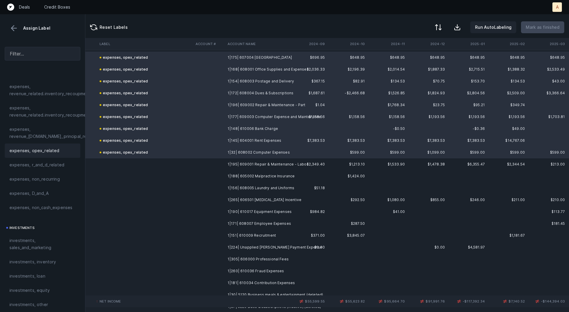
scroll to position [1611, 1373]
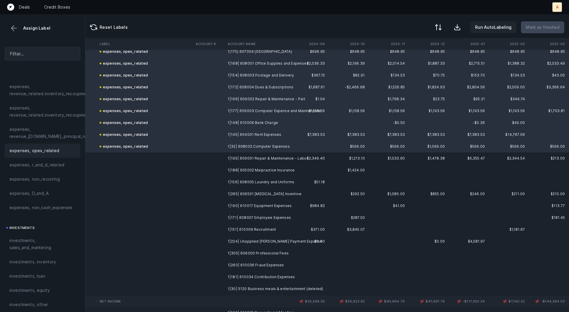
click at [252, 159] on td "1|195| 609001 Repair & Maintenance - Labor" at bounding box center [261, 158] width 72 height 12
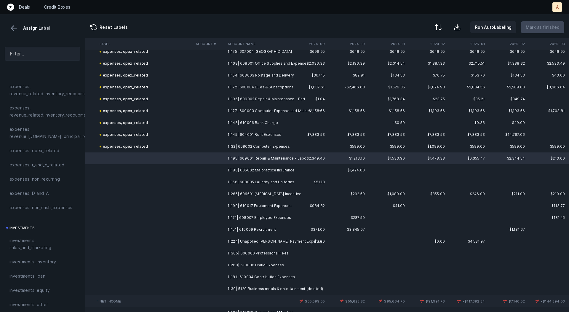
click at [258, 169] on td "1|188| 605002 Malpractice Insurance" at bounding box center [261, 170] width 72 height 12
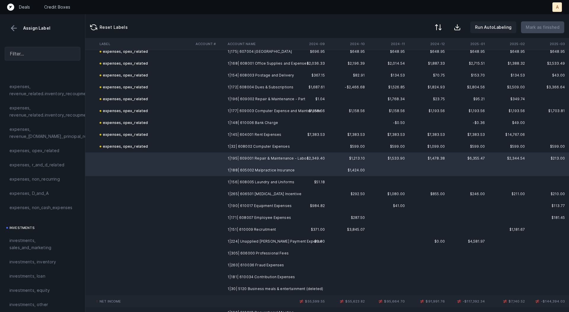
click at [261, 177] on td "1|156| 608005 Laundry and Uniforms" at bounding box center [261, 182] width 72 height 12
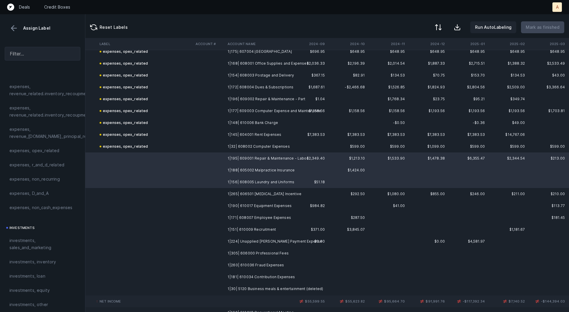
click at [263, 189] on td "1|265| 606501 [MEDICAL_DATA] Incentive" at bounding box center [261, 194] width 72 height 12
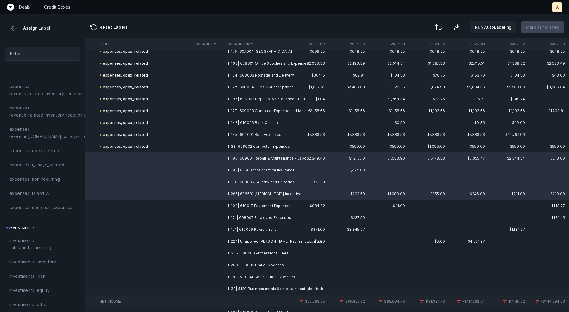
click at [262, 200] on td "1|190| 610017 Equipment Expenses" at bounding box center [261, 206] width 72 height 12
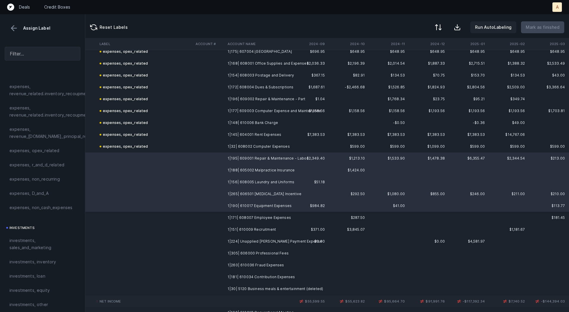
click at [261, 217] on td "1|171| 608007 Employee Expenses" at bounding box center [261, 218] width 72 height 12
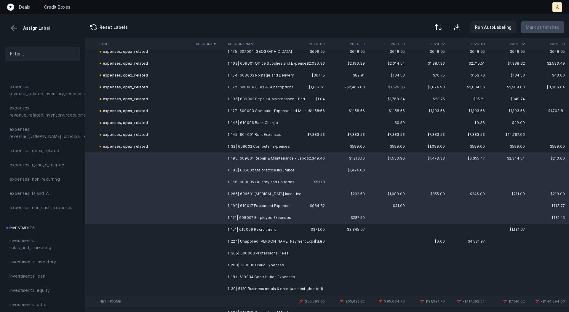
click at [257, 226] on td "1|151| 610009 Recruitment" at bounding box center [261, 230] width 72 height 12
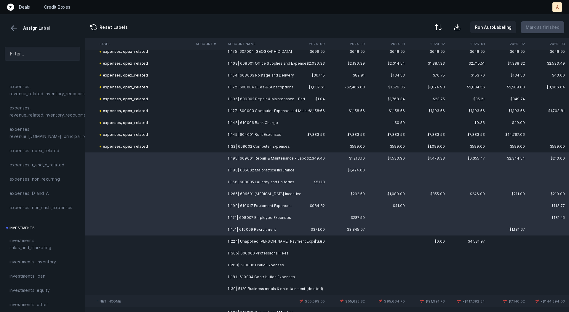
click at [256, 235] on td "1|224| Unapplied [PERSON_NAME] Payment Expense" at bounding box center [261, 241] width 72 height 12
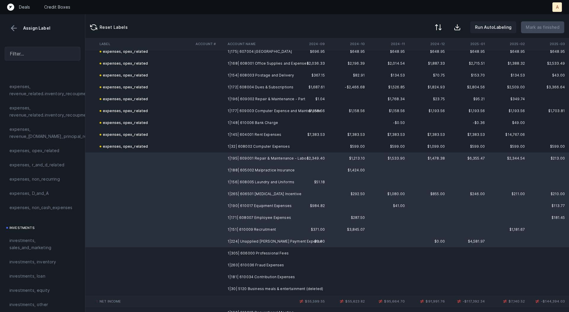
click at [253, 248] on td "1|305| 606000 Professional Fees" at bounding box center [261, 253] width 72 height 12
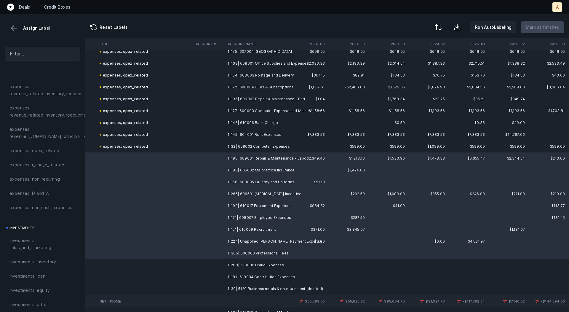
click at [250, 259] on td "1|260| 610036 Fraud Expenses" at bounding box center [261, 265] width 72 height 12
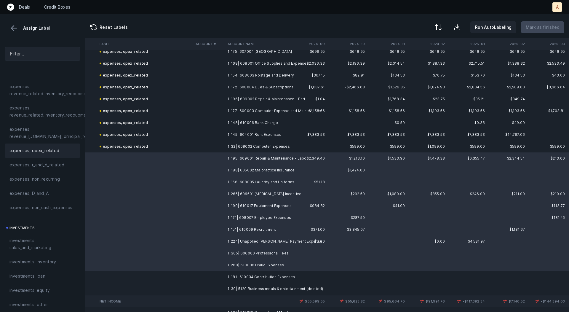
click at [54, 155] on div "expenses, opex_related" at bounding box center [43, 151] width 76 height 14
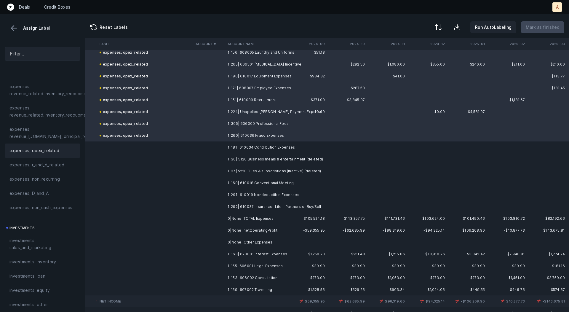
scroll to position [1744, 1373]
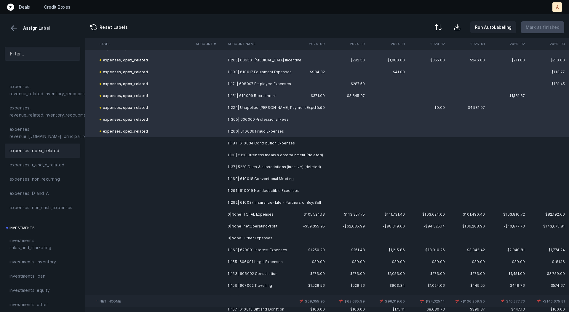
click at [254, 142] on td "1|181| 610034 Contribution Expenses" at bounding box center [261, 143] width 72 height 12
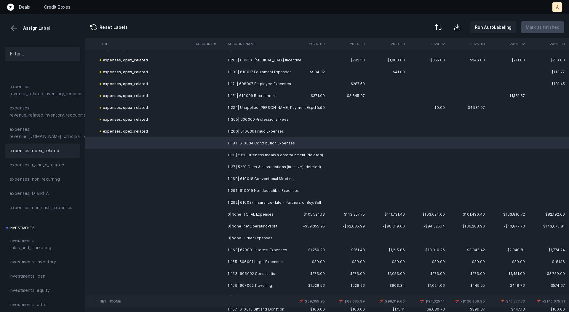
click at [53, 154] on div "expenses, opex_related" at bounding box center [43, 151] width 76 height 14
click at [211, 155] on td at bounding box center [209, 155] width 32 height 12
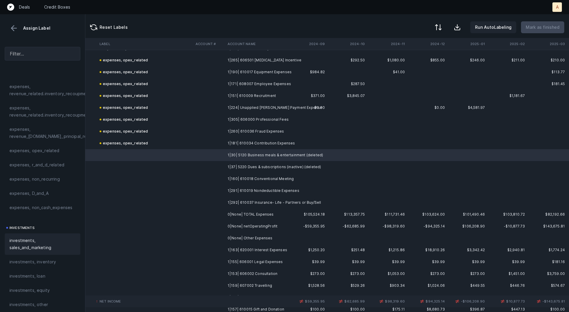
click at [23, 241] on span "investments, sales_and_marketing" at bounding box center [42, 244] width 66 height 14
click at [261, 164] on td "1|37| 5220 Dues & subscriptions (inactive) (deleted)" at bounding box center [261, 167] width 72 height 12
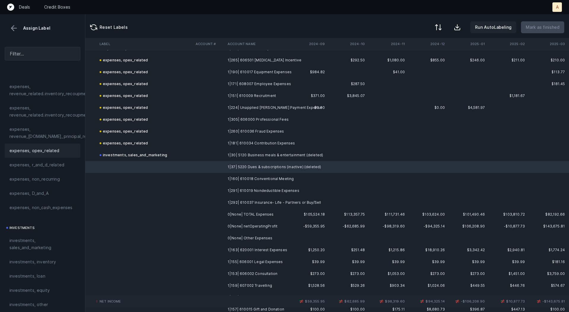
click at [50, 152] on span "expenses, opex_related" at bounding box center [34, 150] width 50 height 7
click at [239, 177] on td "1|160| 610018 Conventional Meeting" at bounding box center [261, 179] width 72 height 12
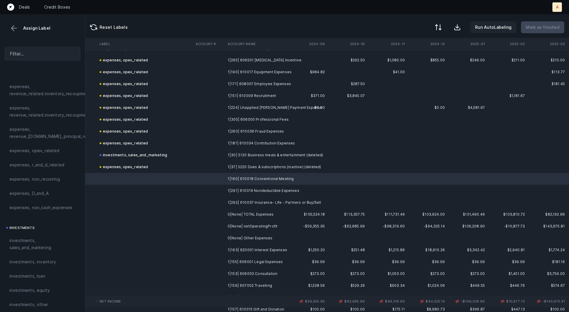
click at [243, 195] on td "1|291| 610019 Nondeductible Expenses" at bounding box center [261, 191] width 72 height 12
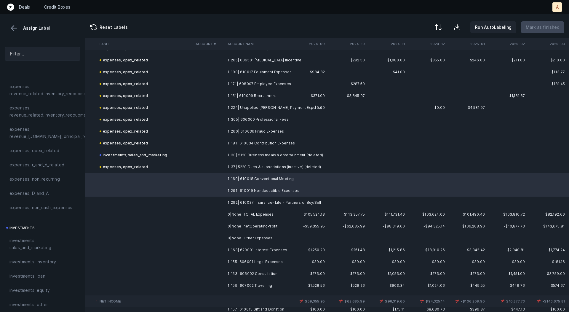
click at [244, 186] on td "1|291| 610019 Nondeductible Expenses" at bounding box center [261, 191] width 72 height 12
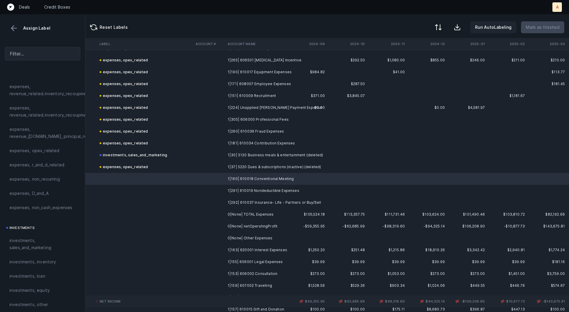
click at [243, 190] on td "1|291| 610019 Nondeductible Expenses" at bounding box center [261, 191] width 72 height 12
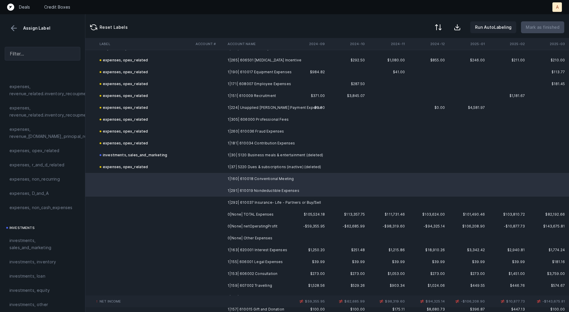
click at [237, 200] on td "1|292| 610037 Insurance- Life - Partners or Buy/Sell" at bounding box center [261, 203] width 72 height 12
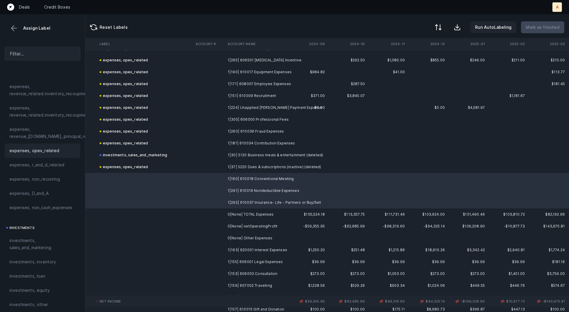
click at [58, 152] on div "expenses, opex_related" at bounding box center [42, 150] width 66 height 7
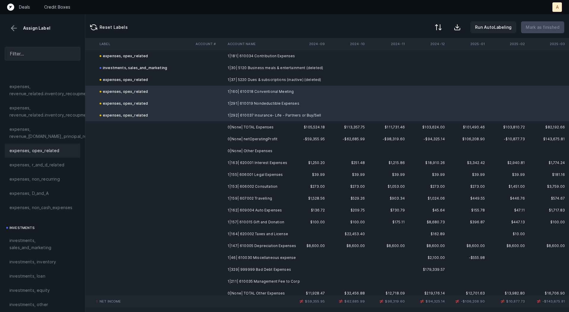
scroll to position [1833, 1373]
click at [242, 160] on td "1|163| 620001 Interest Expenses" at bounding box center [261, 162] width 72 height 12
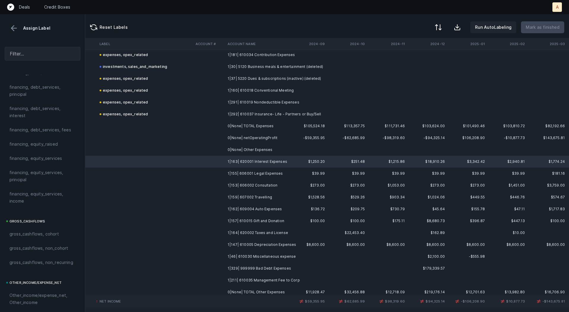
scroll to position [422, 0]
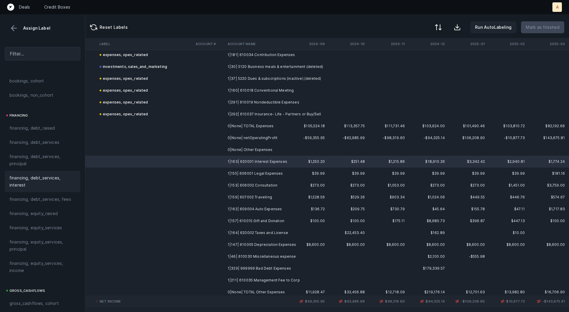
click at [30, 179] on span "financing, debt_services, interest" at bounding box center [42, 181] width 66 height 14
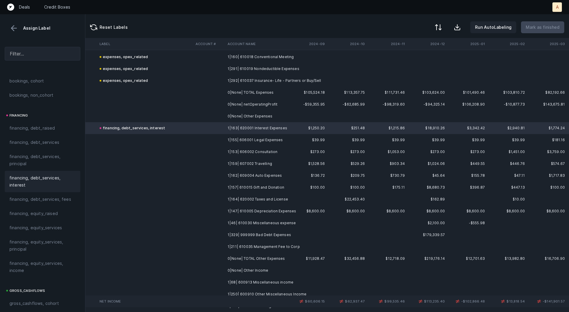
scroll to position [1871, 1373]
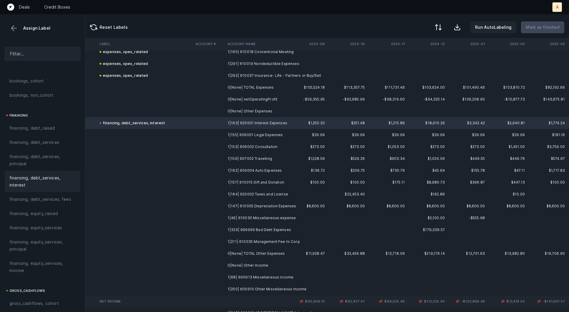
click at [260, 139] on td "1|155| 606001 Legal Expenses" at bounding box center [261, 135] width 72 height 12
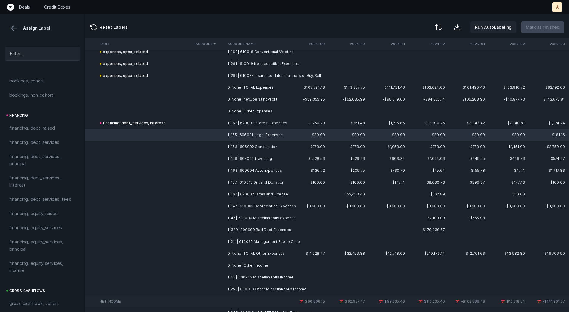
click at [257, 151] on td "1|153| 606002 Consultation" at bounding box center [261, 147] width 72 height 12
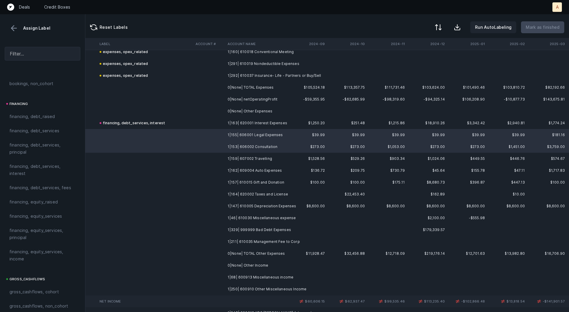
scroll to position [434, 0]
click at [269, 193] on td "1|164| 620002 Taxes and License" at bounding box center [261, 194] width 72 height 12
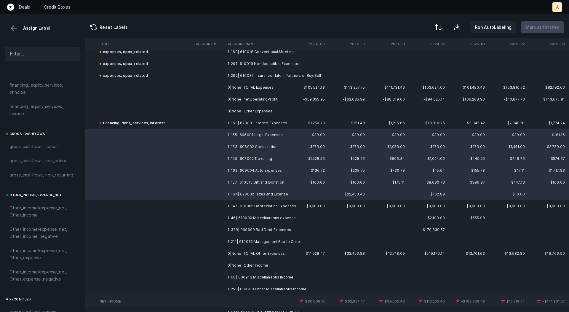
scroll to position [666, 0]
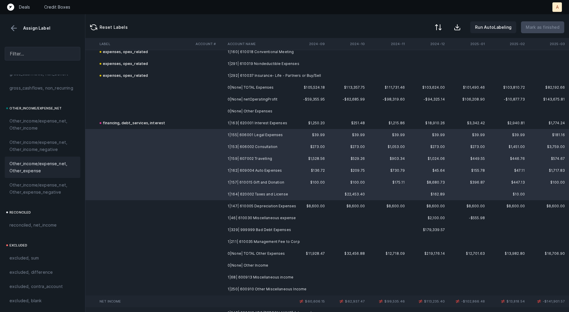
click at [49, 173] on span "Other_income/expense_net, Other_expense" at bounding box center [42, 167] width 66 height 14
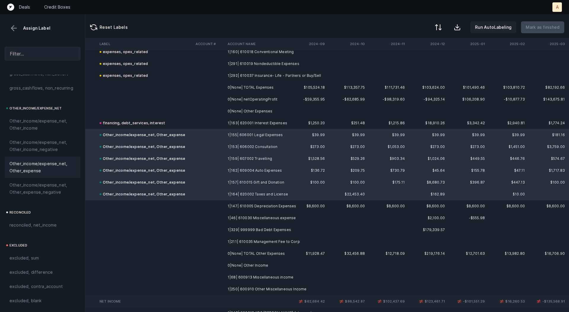
click at [254, 209] on td "1|147| 610005 Depreciation Expenses" at bounding box center [261, 206] width 72 height 12
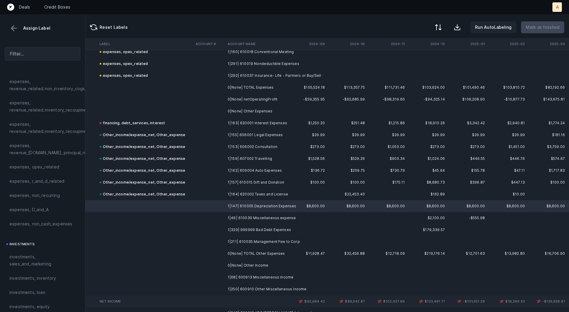
scroll to position [149, 0]
click at [36, 211] on span "expenses, D_and_A" at bounding box center [28, 210] width 39 height 7
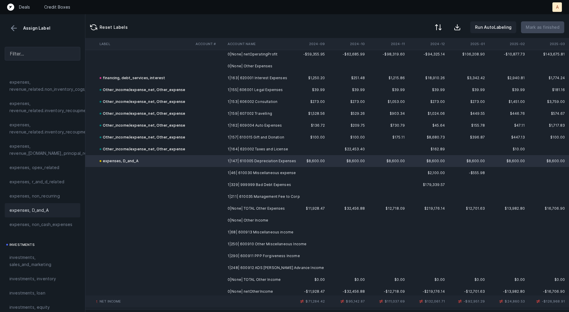
scroll to position [1931, 1373]
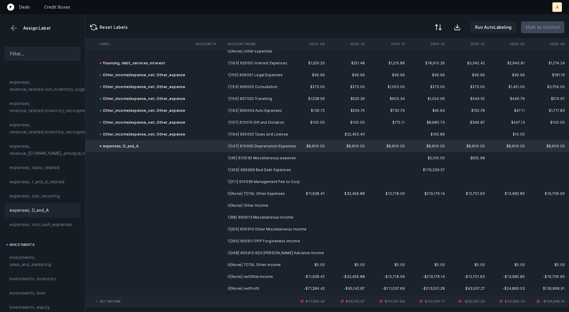
click at [262, 158] on td "1|46| 610030 Miscellaneous expense" at bounding box center [261, 158] width 72 height 12
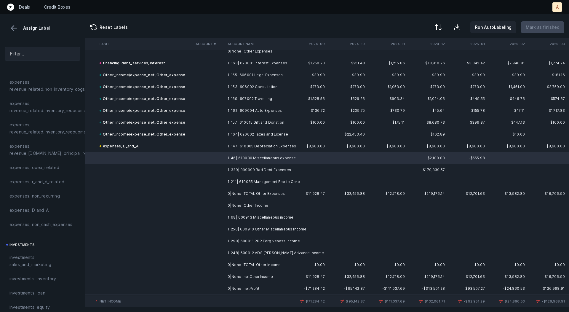
click at [267, 172] on td "1|329| 999999 Bad Debt Expenses" at bounding box center [261, 170] width 72 height 12
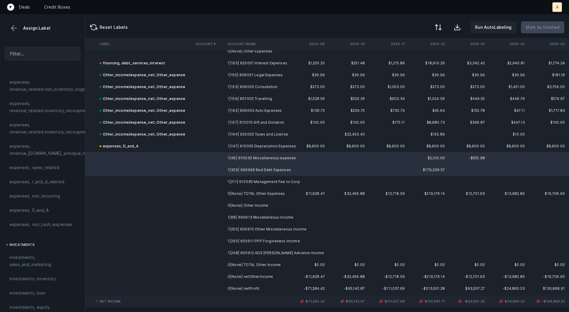
click at [261, 188] on td "0|None| TOTAL Other Expenses" at bounding box center [261, 194] width 72 height 12
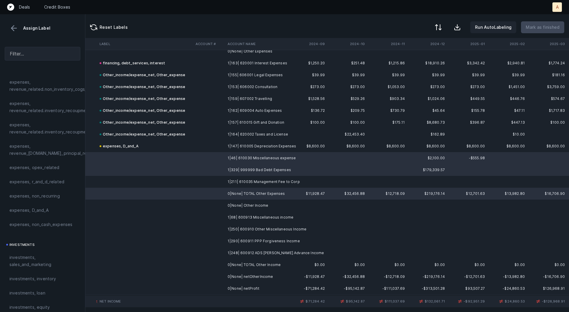
click at [265, 182] on td "1|211| 610035 Management Fee to Corp" at bounding box center [261, 182] width 72 height 12
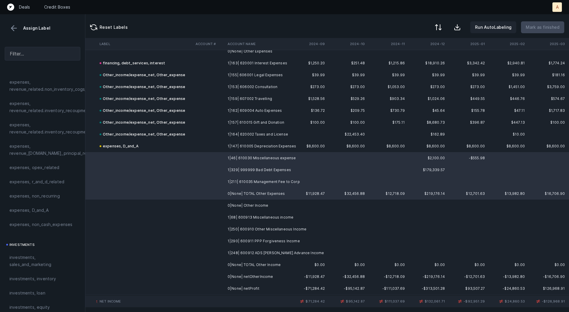
click at [260, 195] on td "0|None| TOTAL Other Expenses" at bounding box center [261, 194] width 72 height 12
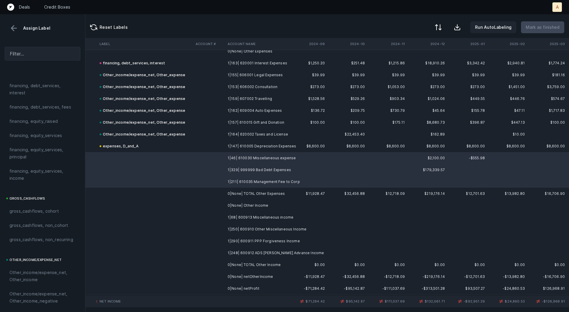
scroll to position [666, 0]
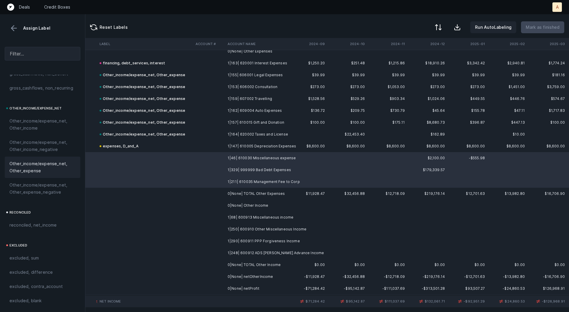
click at [41, 171] on span "Other_income/expense_net, Other_expense" at bounding box center [42, 167] width 66 height 14
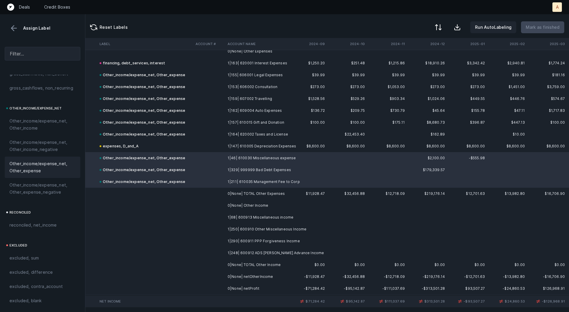
scroll to position [1935, 1373]
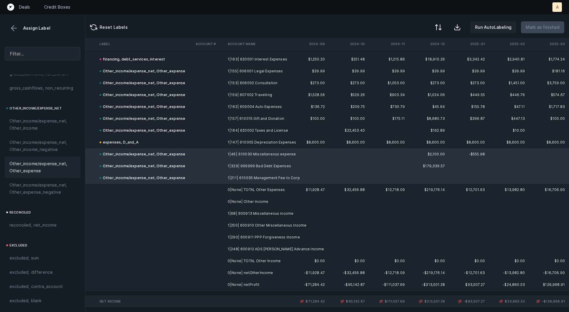
click at [268, 214] on td "1|68| 600913 Miscellaneous income" at bounding box center [261, 214] width 72 height 12
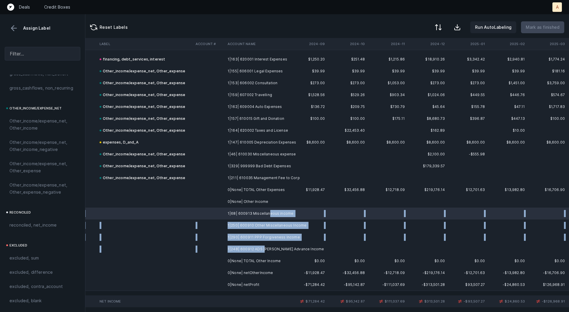
click at [264, 249] on td "1|248| 600912 ADS [PERSON_NAME] Advance Income" at bounding box center [261, 249] width 72 height 12
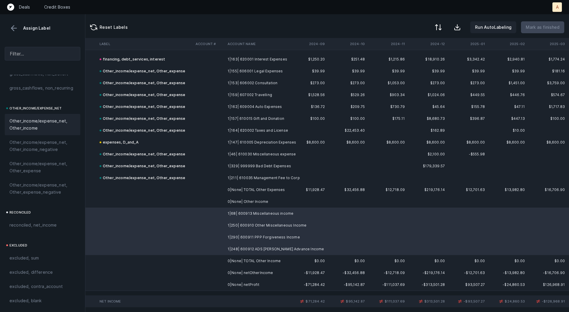
click at [27, 127] on span "Other_income/expense_net, Other_income" at bounding box center [42, 124] width 66 height 14
click at [231, 289] on td "0|None| netProfit" at bounding box center [261, 285] width 72 height 12
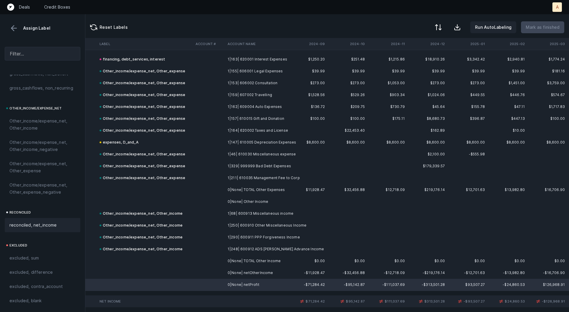
click at [40, 221] on div "reconciled, net_income" at bounding box center [43, 225] width 76 height 14
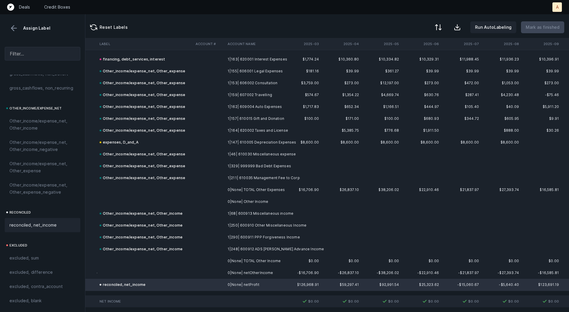
scroll to position [1935, 1652]
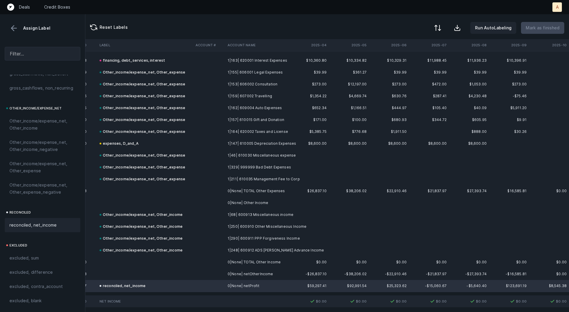
click at [442, 25] on div at bounding box center [437, 27] width 7 height 7
click at [420, 65] on div "By Hum label" at bounding box center [412, 63] width 59 height 12
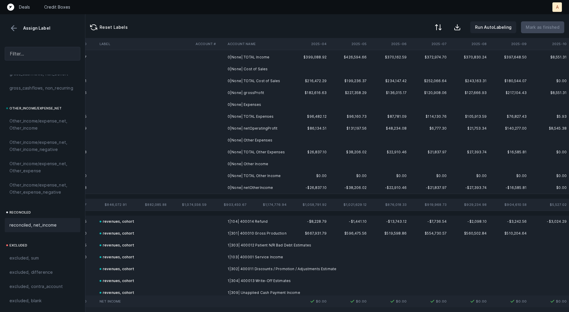
scroll to position [0, 1652]
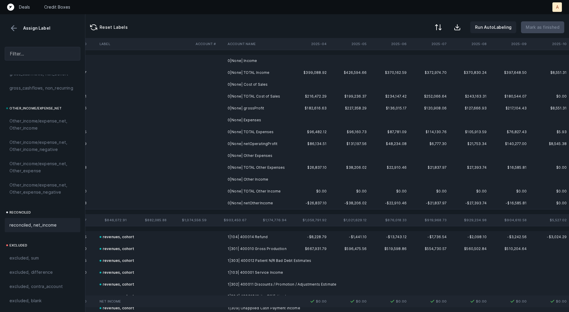
click at [272, 58] on td "0|None| Income" at bounding box center [261, 61] width 72 height 12
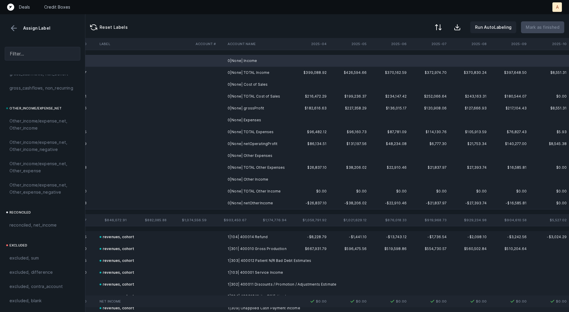
click at [260, 81] on td "0|None| Cost of Sales" at bounding box center [261, 85] width 72 height 12
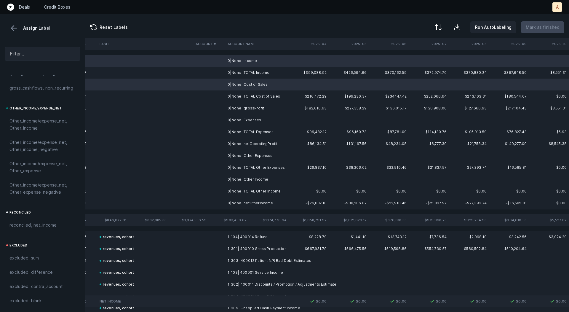
click at [258, 115] on td "0|None| Expenses" at bounding box center [261, 120] width 72 height 12
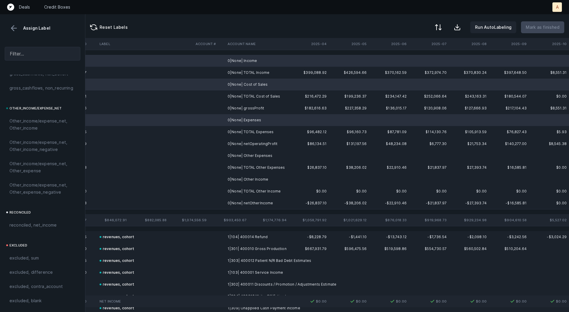
click at [270, 156] on td "0|None| Other Expenses" at bounding box center [261, 156] width 72 height 12
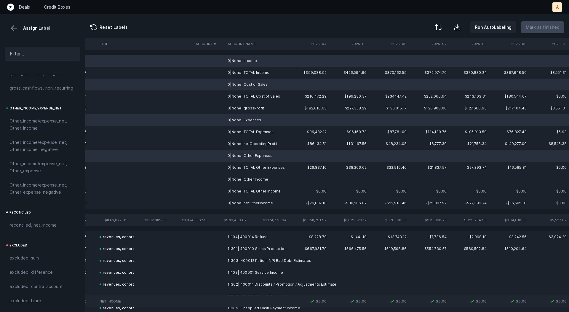
click at [267, 180] on td "0|None| Other Income" at bounding box center [261, 179] width 72 height 12
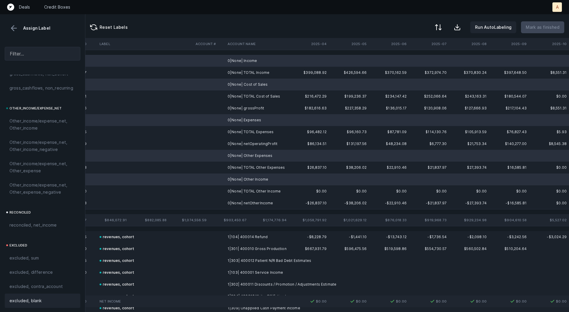
click at [30, 300] on span "excluded, blank" at bounding box center [25, 300] width 32 height 7
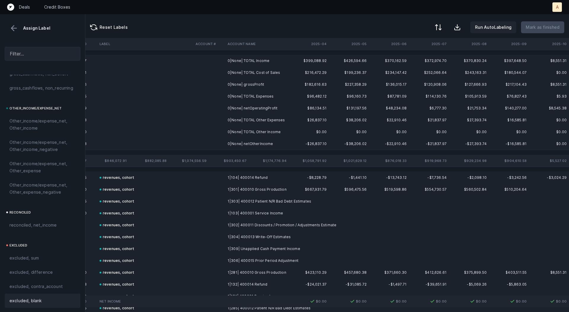
click at [243, 88] on td "0|None| grossProfit" at bounding box center [261, 85] width 72 height 12
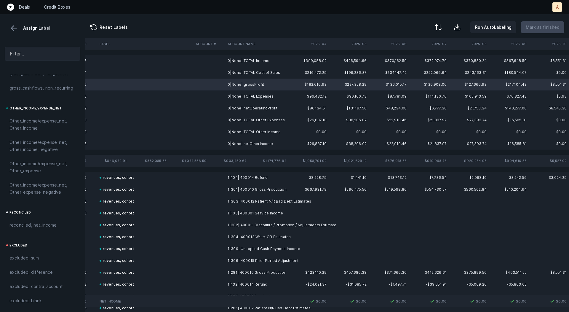
click at [265, 109] on td "0|None| netOperatingProfit" at bounding box center [261, 108] width 72 height 12
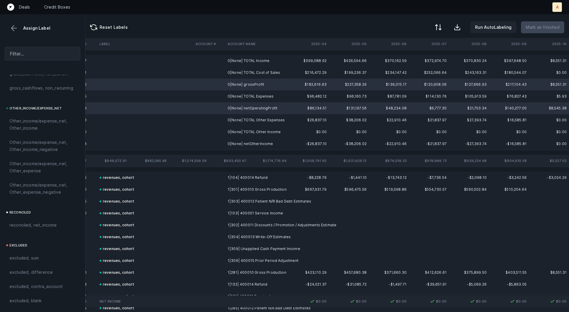
click at [259, 140] on td "0|None| netOtherIncome" at bounding box center [261, 144] width 72 height 12
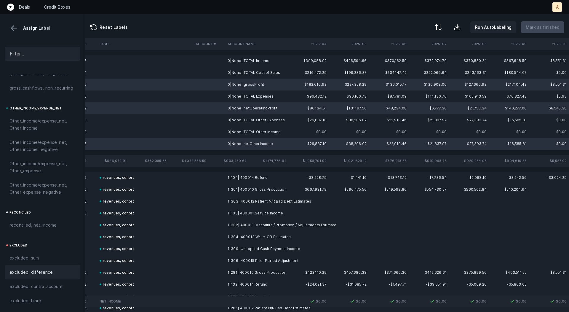
click at [33, 270] on span "excluded, difference" at bounding box center [30, 272] width 43 height 7
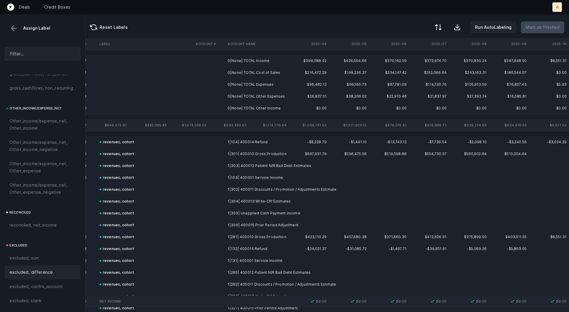
click at [262, 60] on td "0|None| TOTAL Income" at bounding box center [261, 61] width 72 height 12
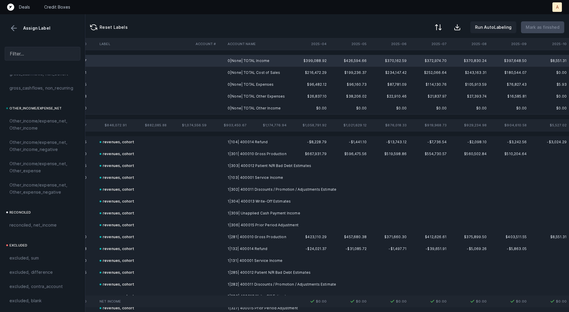
click at [252, 107] on td "0|None| TOTAL Other Income" at bounding box center [261, 108] width 72 height 12
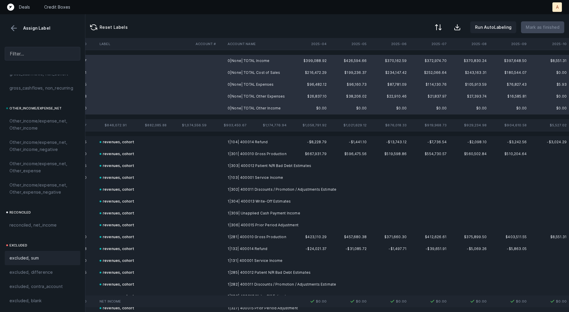
click at [25, 259] on span "excluded, sum" at bounding box center [23, 257] width 29 height 7
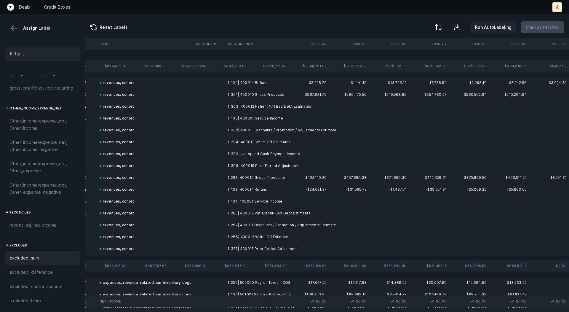
click at [14, 29] on button at bounding box center [13, 28] width 9 height 9
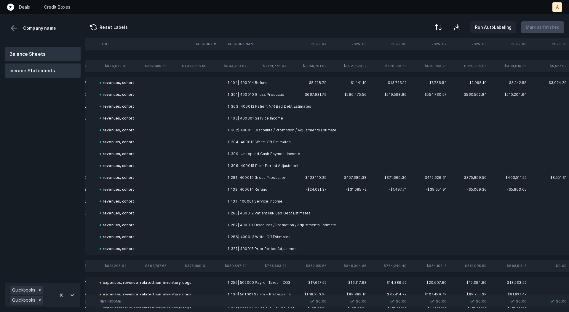
click at [38, 51] on button "Balance Sheets" at bounding box center [43, 54] width 76 height 14
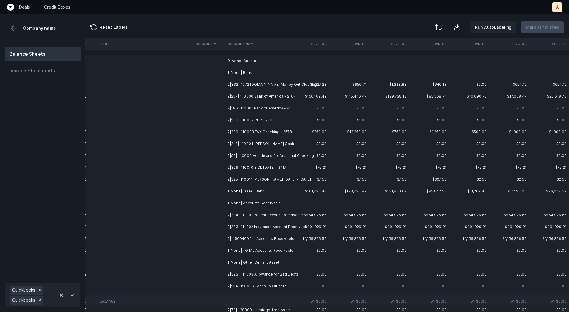
click at [270, 82] on td "2|332| 1072 [DOMAIN_NAME] Money Out Clearing" at bounding box center [261, 85] width 72 height 12
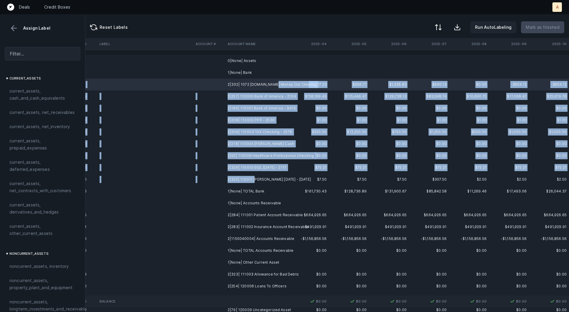
click at [254, 177] on td "2|325| 110011 [PERSON_NAME] [DATE] - [DATE]" at bounding box center [261, 179] width 72 height 12
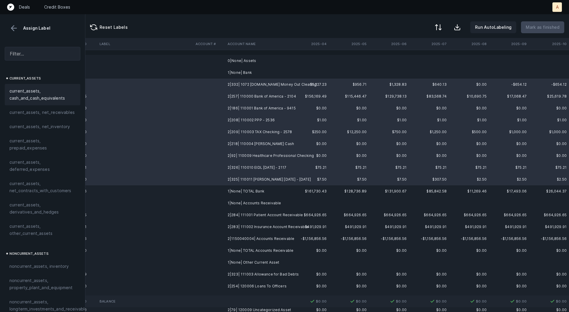
click at [44, 90] on span "current_assets, cash_and_cash_equivalents" at bounding box center [42, 94] width 66 height 14
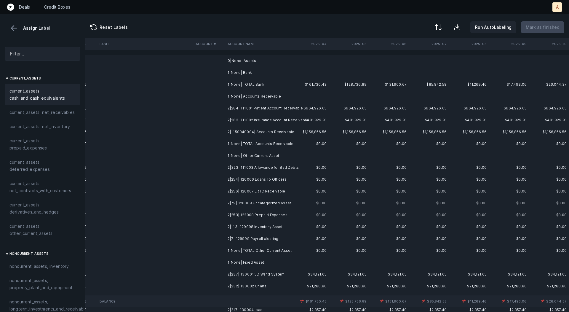
click at [249, 106] on td "2|284| 111001 Patient Account Receivable" at bounding box center [261, 108] width 72 height 12
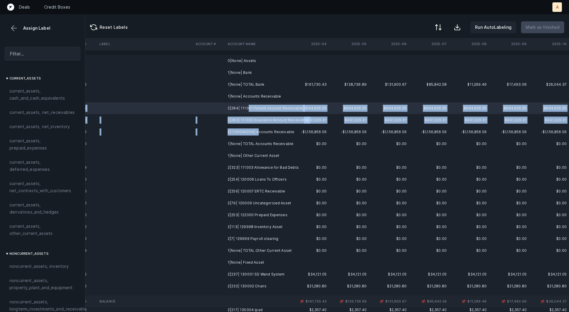
click at [256, 131] on td "2|1150040004| Accounts Receivable" at bounding box center [261, 132] width 72 height 12
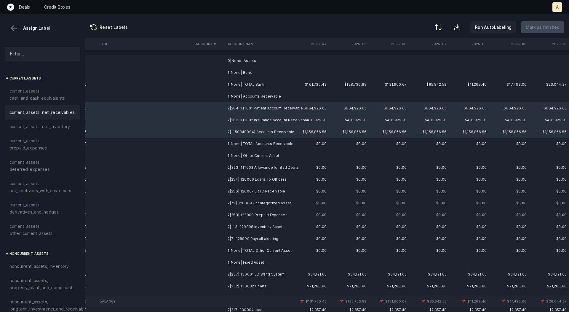
click at [50, 114] on span "current_assets, net_receivables" at bounding box center [41, 112] width 65 height 7
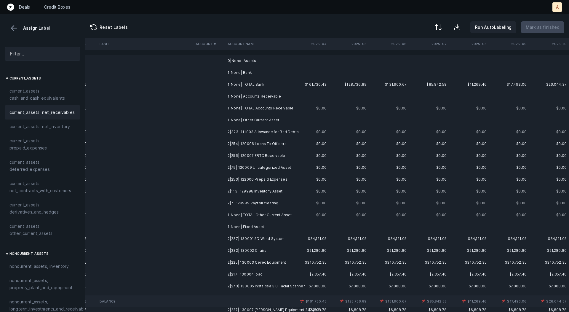
click at [264, 134] on td "2|323| 111003 Allowance for Bad Debts" at bounding box center [261, 132] width 72 height 12
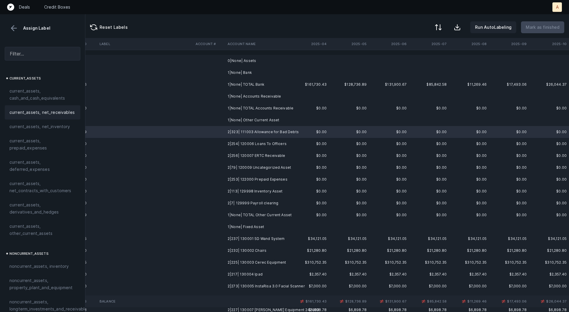
click at [69, 110] on span "current_assets, net_receivables" at bounding box center [41, 112] width 65 height 7
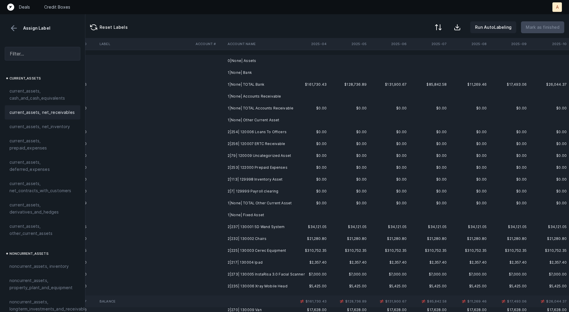
click at [288, 133] on td "2|254| 120006 Loans To Officers" at bounding box center [261, 132] width 72 height 12
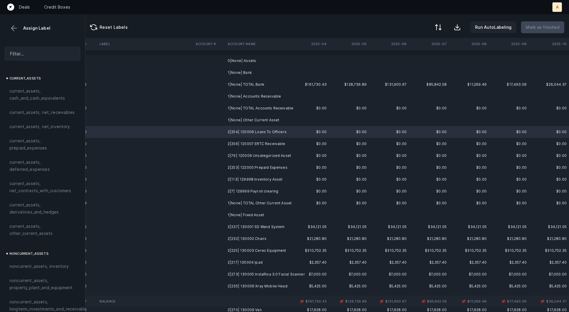
click at [281, 143] on td "2|256| 120007 ERTC Receivable" at bounding box center [261, 144] width 72 height 12
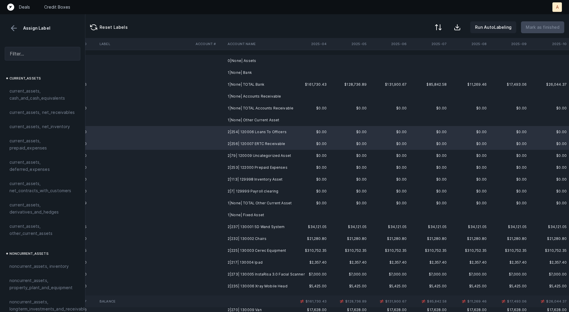
click at [276, 155] on td "2|79| 120009 Uncategorized Asset" at bounding box center [261, 156] width 72 height 12
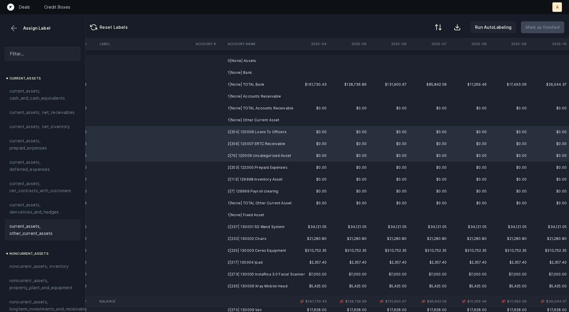
click at [42, 231] on span "current_assets, other_current_assets" at bounding box center [42, 230] width 66 height 14
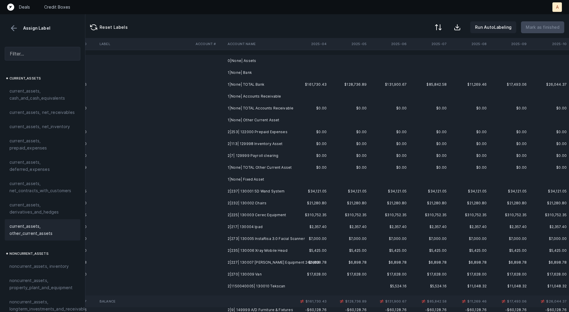
click at [261, 127] on td "2|253| 122000 Prepaid Expenses" at bounding box center [261, 132] width 72 height 12
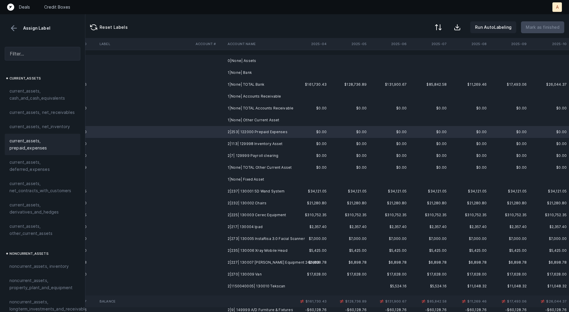
click at [33, 138] on span "current_assets, prepaid_expenses" at bounding box center [42, 144] width 66 height 14
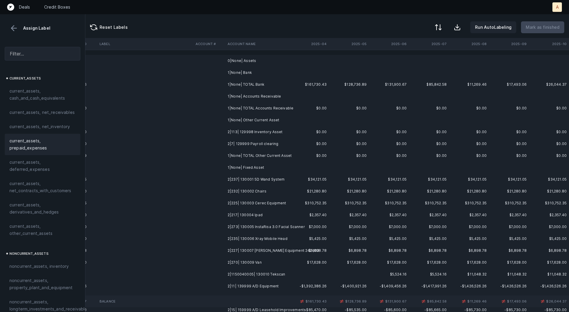
click at [239, 130] on td "2|113| 129998 Inventory Asset" at bounding box center [261, 132] width 72 height 12
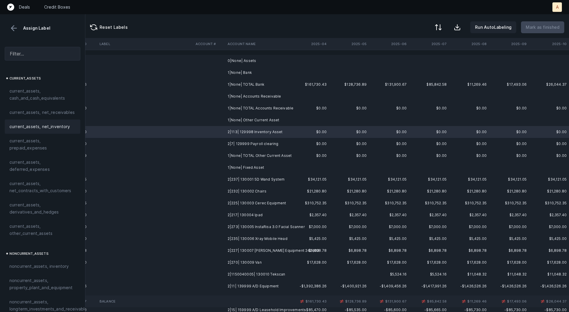
click at [51, 125] on span "current_assets, net_inventory" at bounding box center [39, 126] width 61 height 7
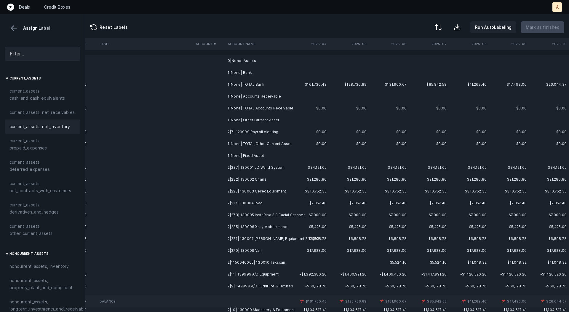
click at [265, 131] on td "2|7| 129999 Payroll clearing" at bounding box center [261, 132] width 72 height 12
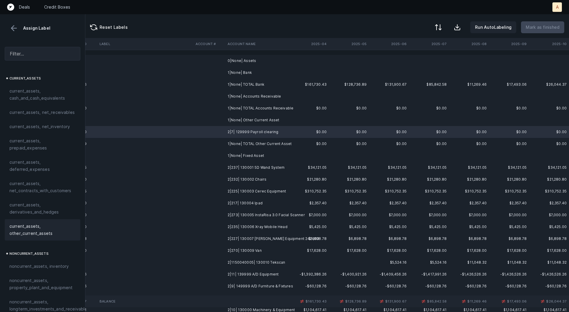
click at [20, 232] on span "current_assets, other_current_assets" at bounding box center [42, 230] width 66 height 14
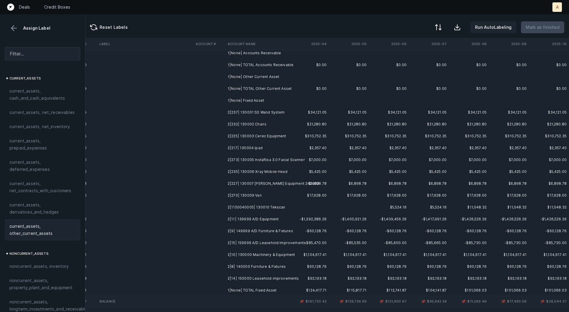
scroll to position [48, 1652]
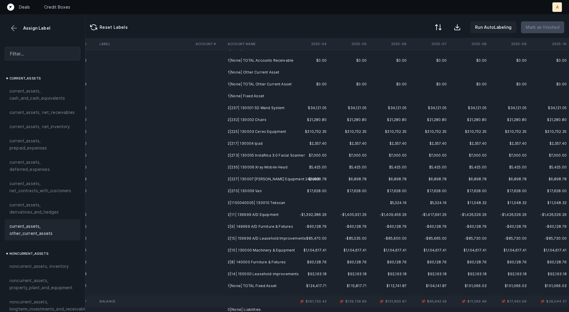
click at [290, 106] on td "2|237| 130001 5D Wand System" at bounding box center [261, 108] width 72 height 12
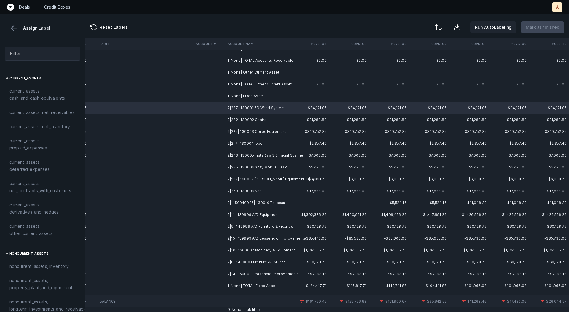
click at [276, 123] on td "2|232| 130002 Chairs" at bounding box center [261, 120] width 72 height 12
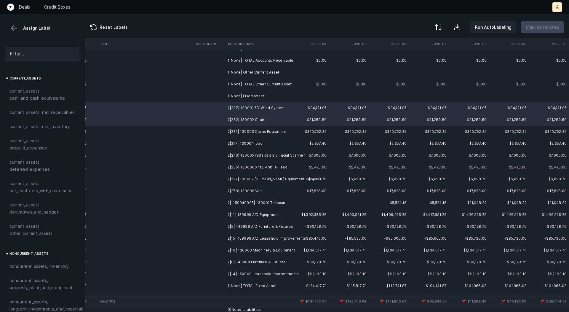
click at [279, 129] on td "2|225| 130003 Cerec Equipment" at bounding box center [261, 132] width 72 height 12
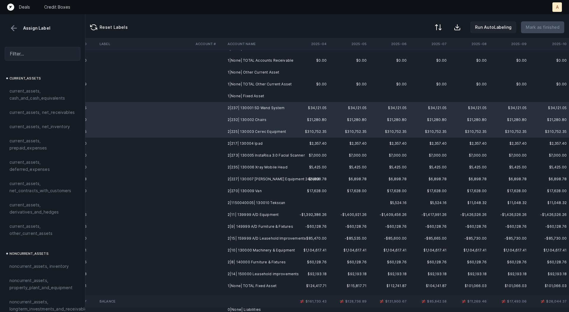
click at [269, 141] on td "2|217| 130004 Ipad" at bounding box center [261, 144] width 72 height 12
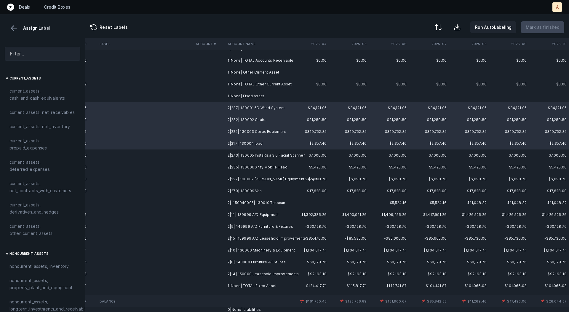
click at [274, 155] on td "2|273| 130005 InstaRisa 3.0 Facial Scanner" at bounding box center [261, 155] width 72 height 12
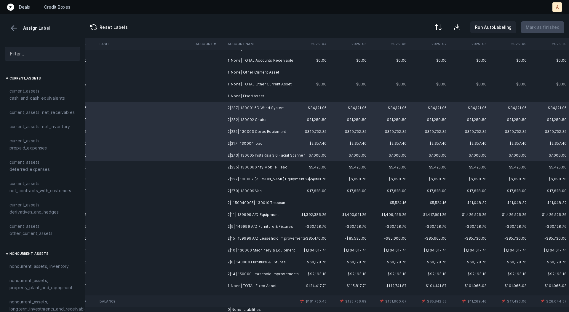
click at [270, 168] on td "2|235| 130006 Xray Mobile Head" at bounding box center [261, 167] width 72 height 12
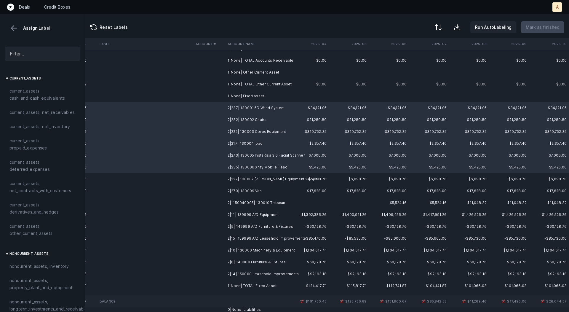
click at [267, 179] on td "2|227| 130007 [PERSON_NAME] Equipment 242403" at bounding box center [261, 179] width 72 height 12
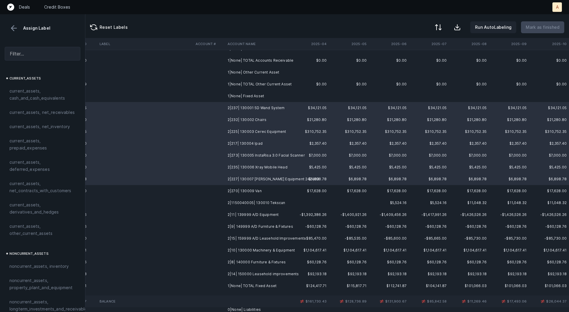
click at [262, 192] on td "2|270| 130009 Van" at bounding box center [261, 191] width 72 height 12
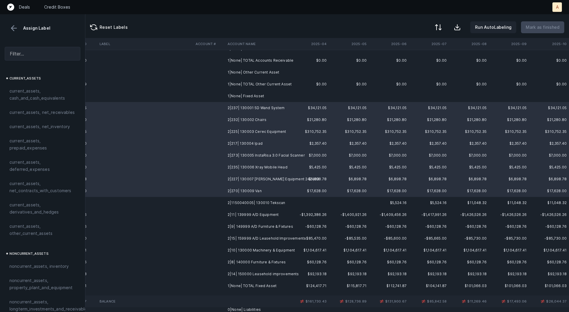
click at [262, 204] on td "2|1150040005| 130010 Tekscan" at bounding box center [261, 203] width 72 height 12
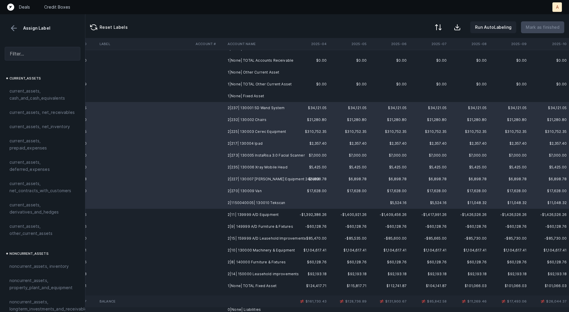
click at [260, 212] on td "2|11| 139999 A/D Equipment" at bounding box center [261, 215] width 72 height 12
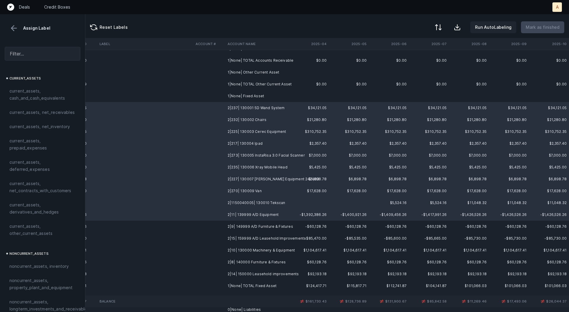
click at [260, 221] on td "2|9| 149999 A/D Furniture & Fixtures" at bounding box center [261, 227] width 72 height 12
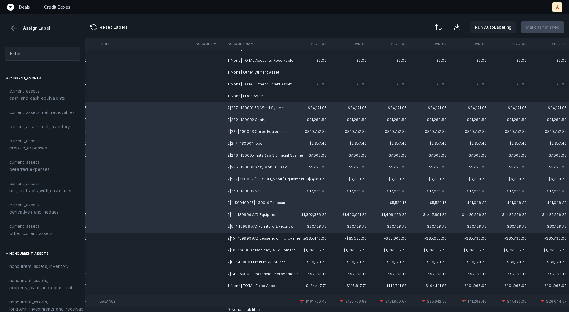
click at [261, 238] on td "2|15| 159999 A/D Leasehold Improvements" at bounding box center [261, 238] width 72 height 12
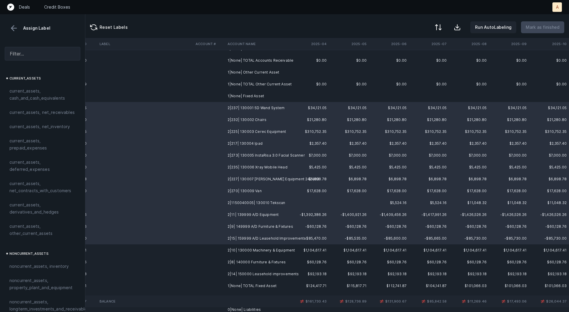
click at [260, 250] on td "2|10| 130000 Machinery & Equipment" at bounding box center [261, 250] width 72 height 12
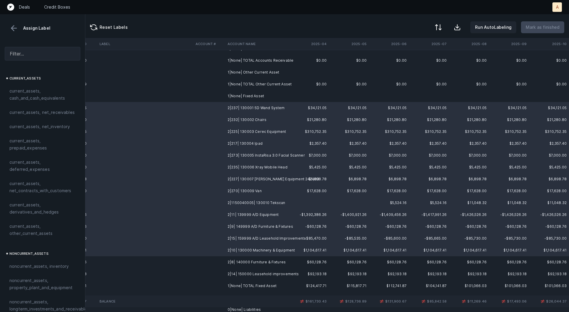
click at [259, 262] on td "2|8| 140000 Furniture & Fixtures" at bounding box center [261, 262] width 72 height 12
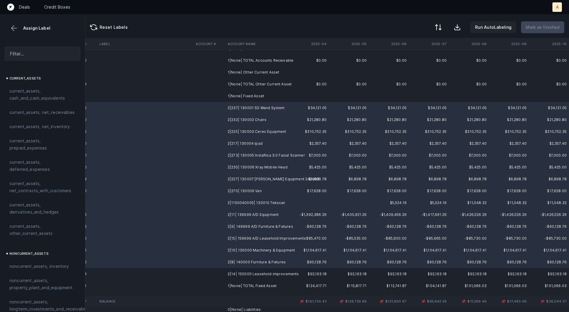
click at [256, 270] on td "2|14| 150000 Leasehold improvements" at bounding box center [261, 274] width 72 height 12
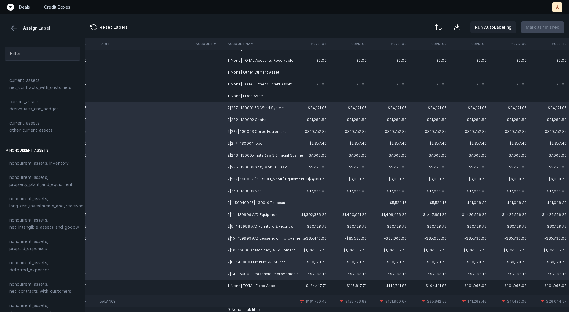
scroll to position [112, 0]
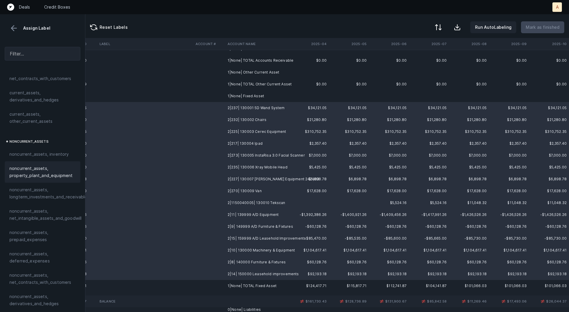
click at [27, 173] on span "noncurrent_assets, property_plant_and_equipment" at bounding box center [42, 172] width 66 height 14
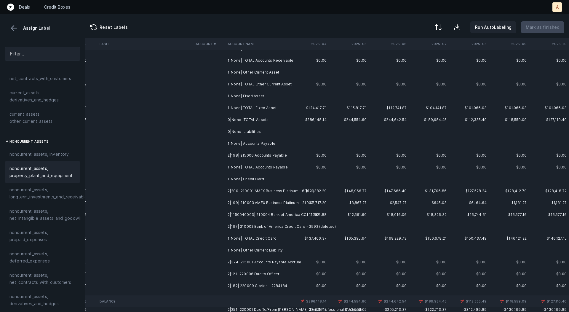
click at [263, 154] on td "2|198| 215000 Accounts Payable" at bounding box center [261, 155] width 72 height 12
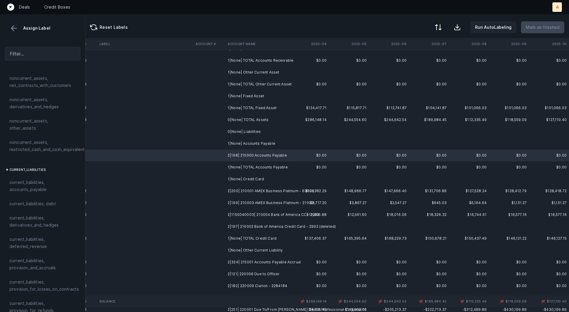
scroll to position [322, 0]
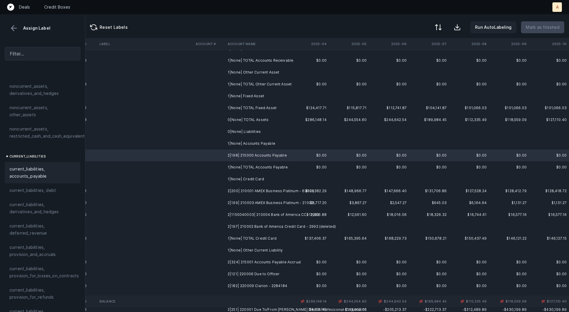
click at [25, 165] on span "current_liabilities, accounts_payable" at bounding box center [42, 172] width 66 height 14
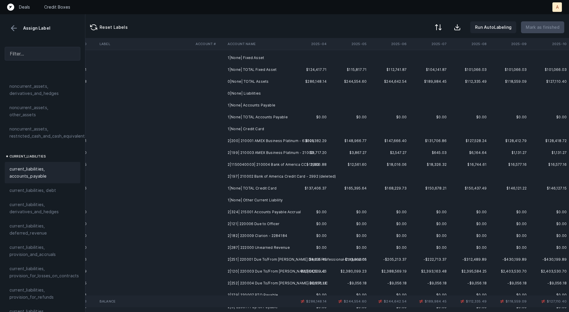
scroll to position [89, 1652]
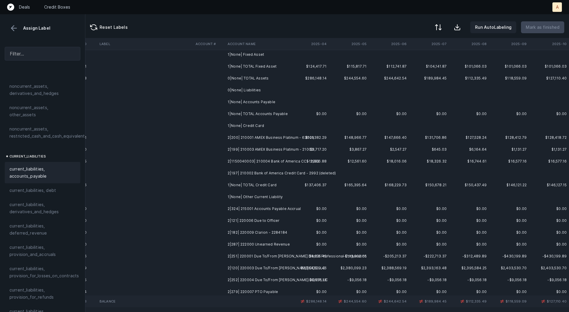
click at [273, 141] on td "2|200| 210001 AMEX Business Platinum - 63009" at bounding box center [261, 138] width 72 height 12
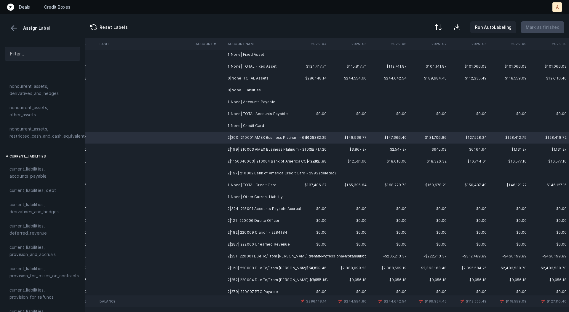
click at [265, 150] on td "2|199| 210003 AMEX Business Platinum - 21003" at bounding box center [261, 150] width 72 height 12
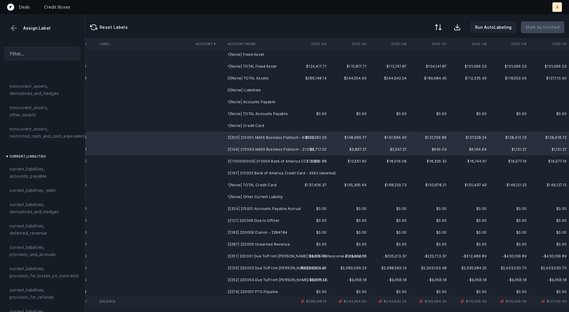
click at [262, 158] on td "2|1150040003| 210004 Bank of America CC - 2992" at bounding box center [261, 161] width 72 height 12
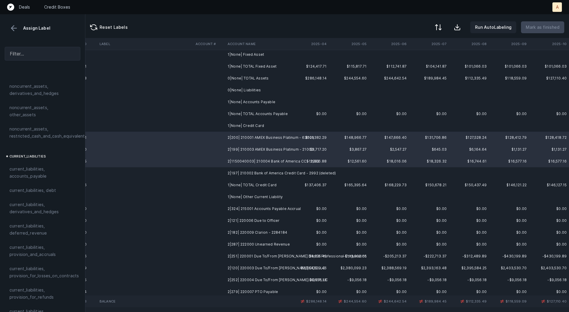
click at [262, 168] on td "2|197| 210002 Bank of America Credit Card - 2992 (deleted)" at bounding box center [261, 173] width 72 height 12
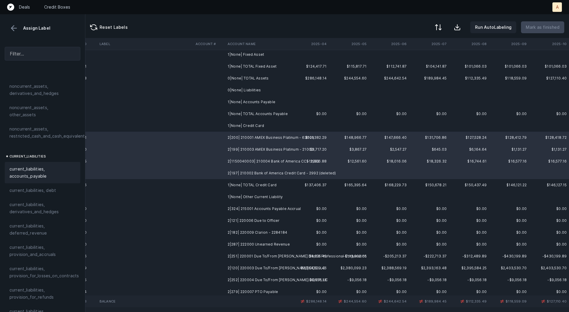
click at [53, 169] on span "current_liabilities, accounts_payable" at bounding box center [42, 172] width 66 height 14
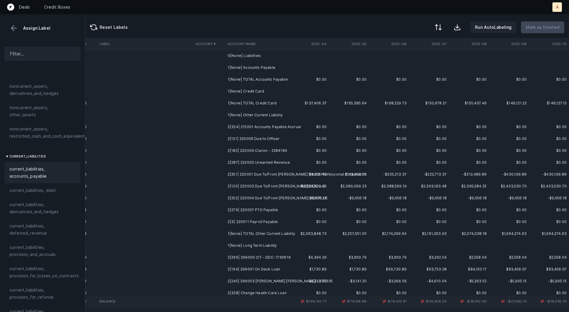
scroll to position [124, 1651]
click at [250, 127] on td "2|324| 215001 Accounts Payable Accrual" at bounding box center [261, 127] width 72 height 12
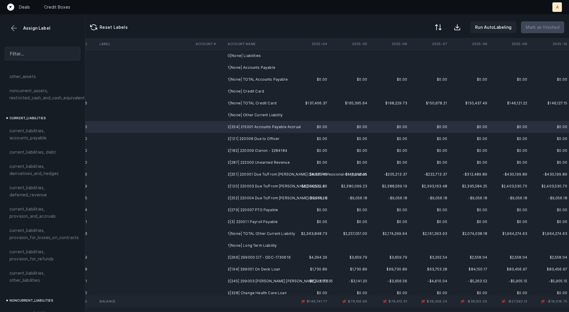
scroll to position [362, 0]
click at [38, 204] on span "current_liabilities, provision_and_accruals" at bounding box center [42, 211] width 66 height 14
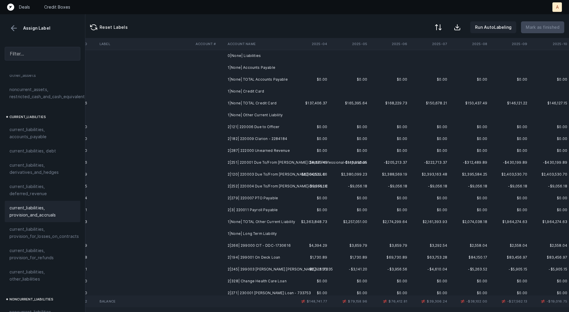
click at [248, 125] on td "2|121| 220006 Due to Officer" at bounding box center [261, 127] width 72 height 12
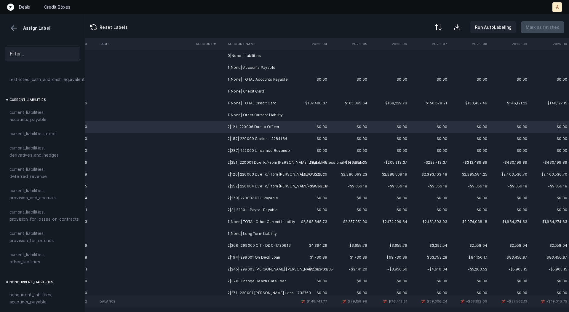
scroll to position [382, 0]
click at [24, 248] on span "current_liabilities, other_liabilities" at bounding box center [42, 255] width 66 height 14
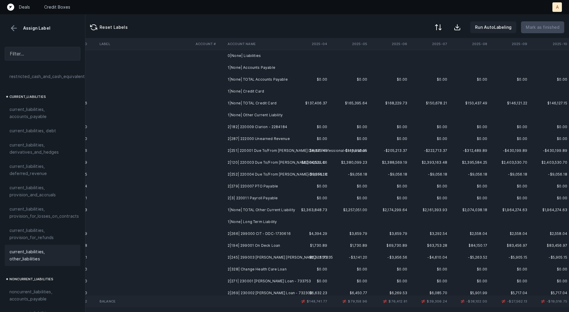
click at [239, 123] on td "2|182| 220009 Clarion - 2284184" at bounding box center [261, 127] width 72 height 12
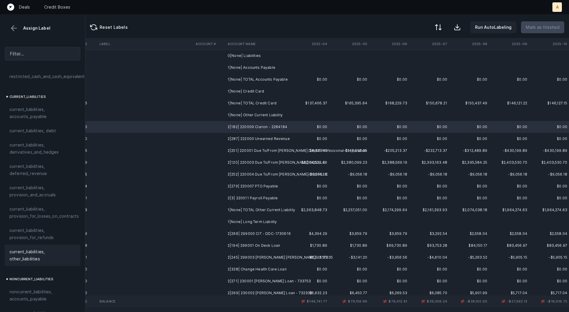
click at [45, 249] on span "current_liabilities, other_liabilities" at bounding box center [42, 255] width 66 height 14
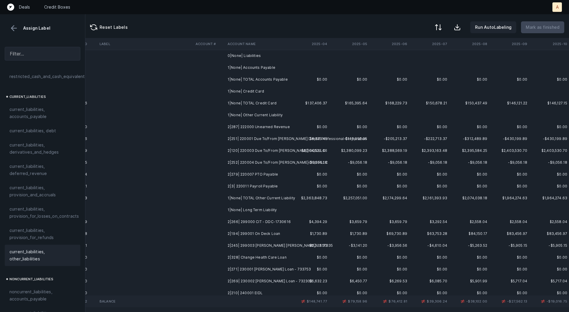
click at [248, 124] on td "2|287| 222000 Unearned Revenue" at bounding box center [261, 127] width 72 height 12
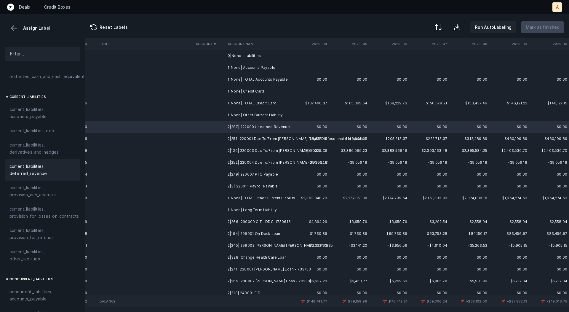
click at [66, 163] on span "current_liabilities, deferred_revenue" at bounding box center [42, 170] width 66 height 14
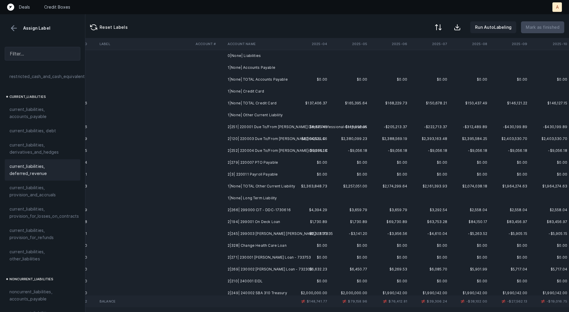
click at [272, 123] on td "2|251| 220001 Due To/From [PERSON_NAME] Dental Professional Corporation" at bounding box center [261, 127] width 72 height 12
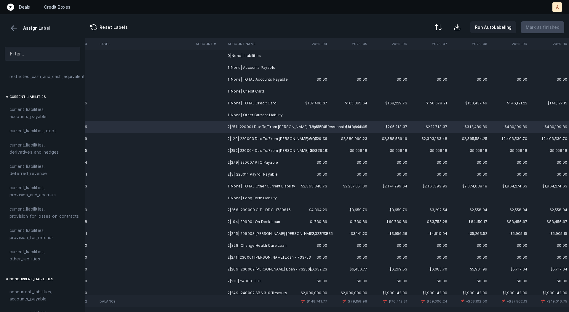
click at [266, 136] on td "2|120| 220003 Due To/From [PERSON_NAME] DDS LLC" at bounding box center [261, 139] width 72 height 12
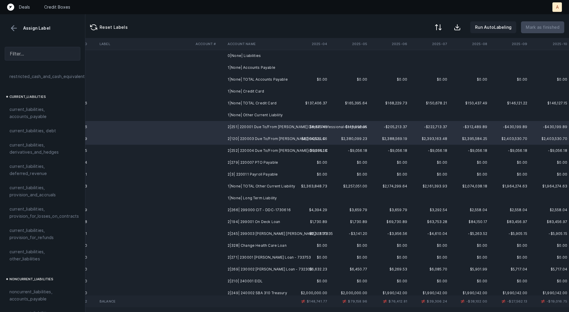
click at [262, 150] on td "2|252| 220004 Due To/From [PERSON_NAME] DDS PLLC" at bounding box center [261, 151] width 72 height 12
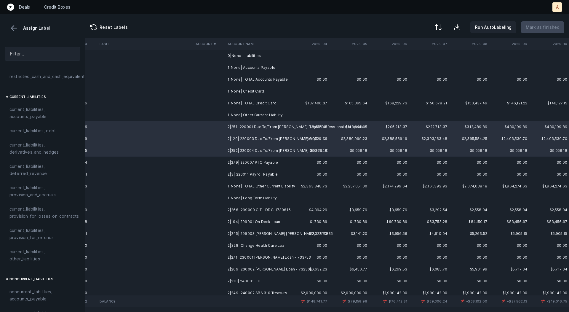
click at [257, 165] on td "2|279| 220007 PTO Payable" at bounding box center [261, 163] width 72 height 12
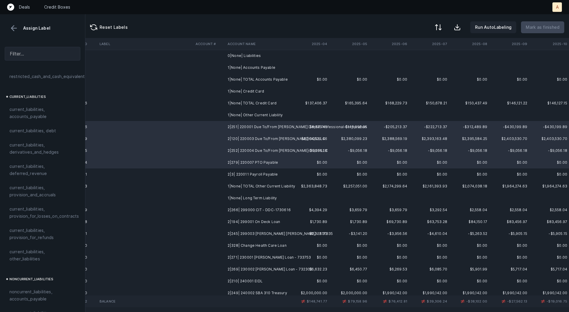
click at [252, 173] on td "2|3| 220011 Payroll Payable" at bounding box center [261, 174] width 72 height 12
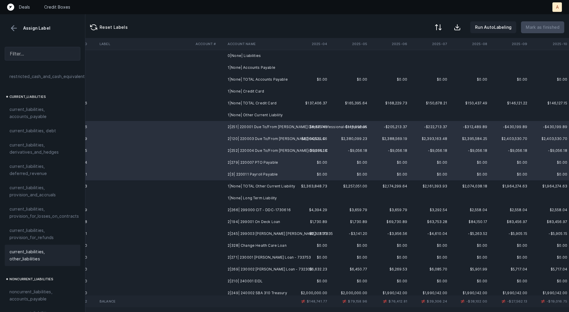
click at [44, 248] on span "current_liabilities, other_liabilities" at bounding box center [42, 255] width 66 height 14
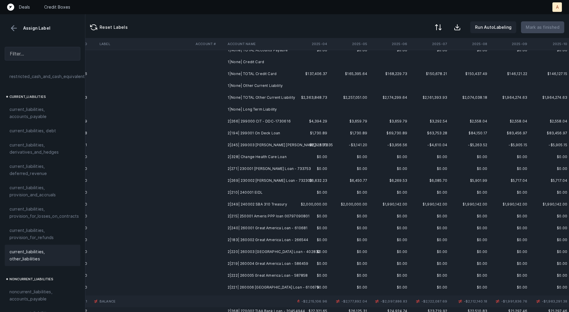
scroll to position [157, 1651]
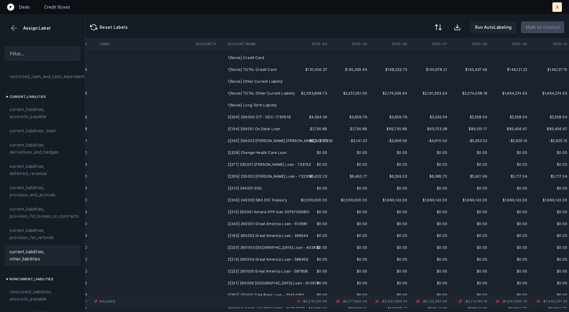
click at [257, 117] on td "2|266| 299000 CIT - DDC-1730616" at bounding box center [261, 117] width 72 height 12
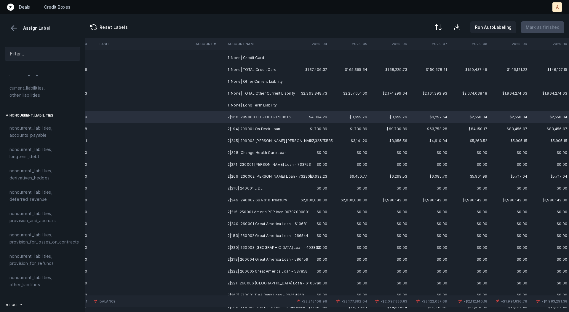
scroll to position [557, 0]
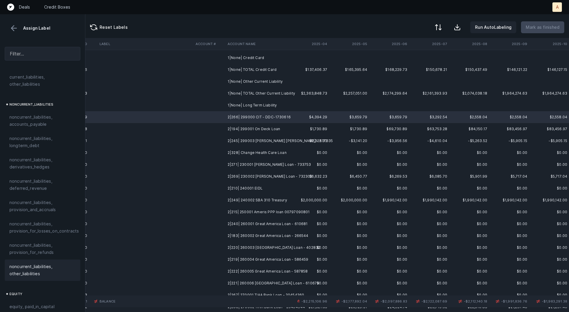
click at [25, 263] on span "noncurrent_liabilities, other_liabilities" at bounding box center [42, 270] width 66 height 14
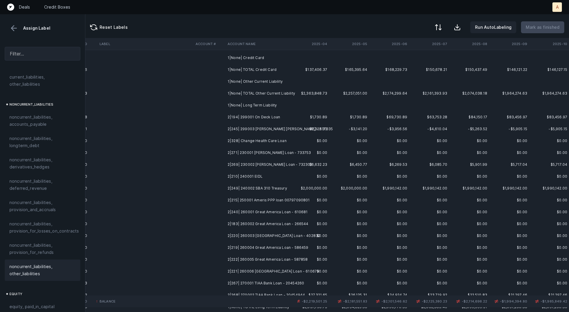
click at [274, 117] on td "2|194| 299001 On Deck Loan" at bounding box center [261, 117] width 72 height 12
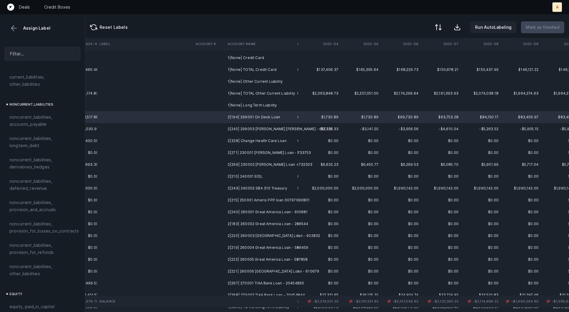
scroll to position [157, 1643]
click at [281, 141] on td "2|328| Change Health Care Loan" at bounding box center [261, 141] width 72 height 12
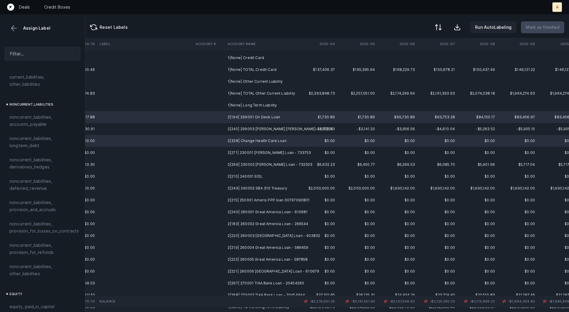
click at [275, 152] on td "2|271| 230001 [PERSON_NAME] Loan - 733753" at bounding box center [261, 153] width 72 height 12
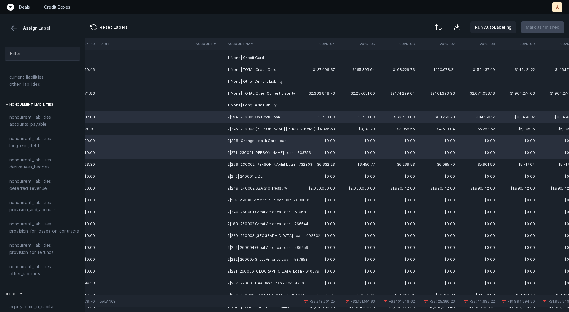
click at [272, 163] on td "2|269| 230002 [PERSON_NAME] Loan - 732303" at bounding box center [261, 165] width 72 height 12
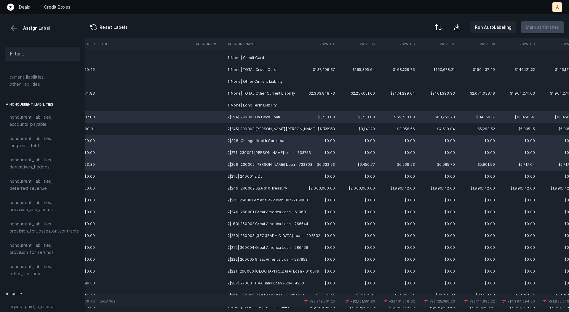
click at [260, 175] on td "2|210| 240001 EIDL" at bounding box center [261, 177] width 72 height 12
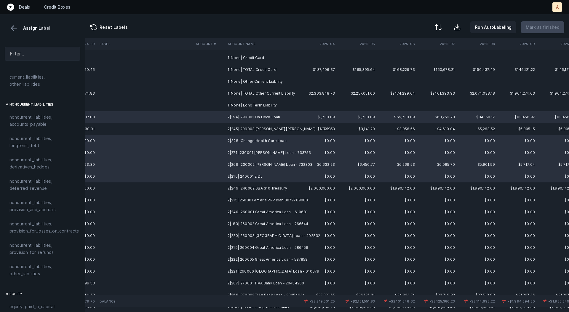
click at [261, 183] on td "2|249| 240002 SBA 310 Treasury" at bounding box center [261, 188] width 72 height 12
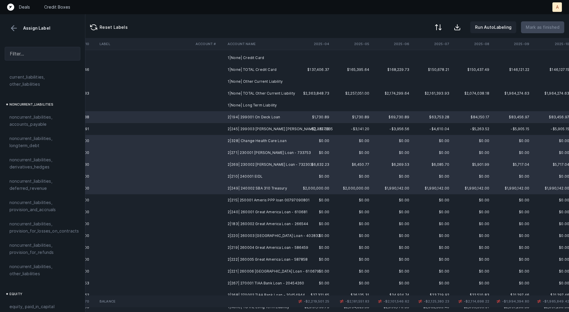
scroll to position [157, 1649]
click at [273, 200] on td "2|215| 250001 Ameris PPP loan 00797090801" at bounding box center [261, 200] width 72 height 12
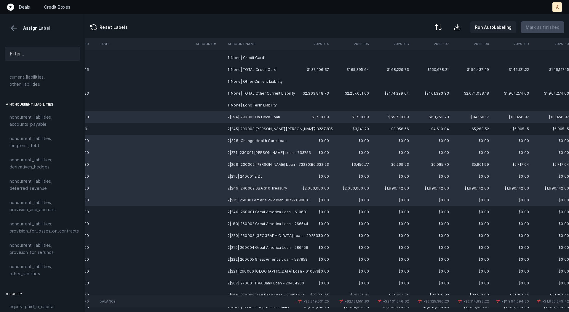
click at [281, 214] on td "2|240| 260001 Great America Loan - 610681" at bounding box center [261, 212] width 72 height 12
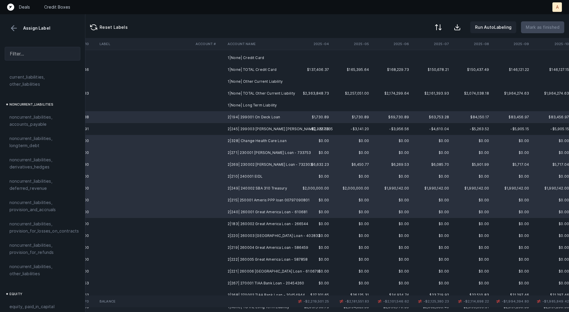
click at [282, 226] on td "2|183| 260002 Great America Loan - 266544" at bounding box center [261, 224] width 72 height 12
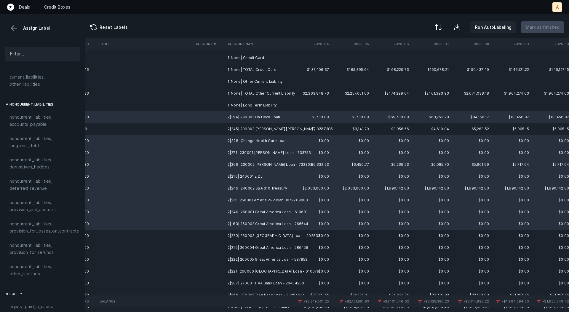
click at [281, 234] on td "2|220| 260003 [GEOGRAPHIC_DATA] Loan - 402832" at bounding box center [261, 236] width 72 height 12
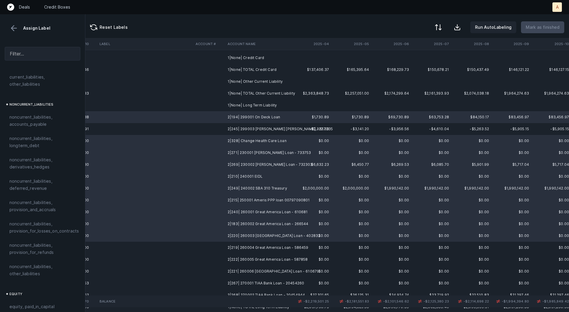
click at [281, 244] on td "2|219| 260004 Great America Loan - 586459" at bounding box center [261, 248] width 72 height 12
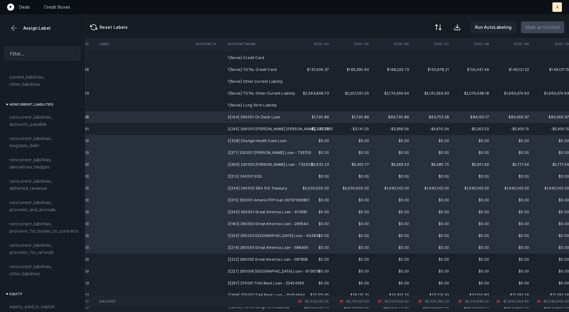
click at [280, 258] on td "2|222| 260005 Great America Loan - 587858" at bounding box center [261, 260] width 72 height 12
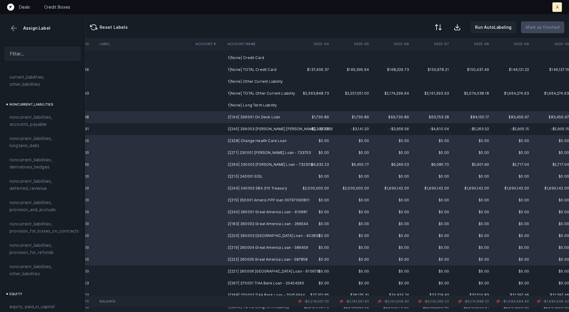
click at [276, 272] on td "2|221| 260006 [GEOGRAPHIC_DATA] Loan - 610679" at bounding box center [261, 271] width 72 height 12
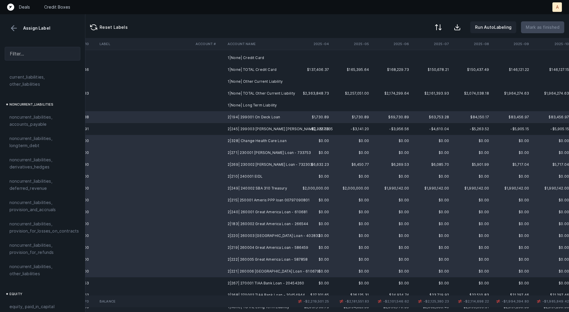
click at [273, 282] on td "2|267| 270001 TIAA Bank Loan - 20454260" at bounding box center [261, 283] width 72 height 12
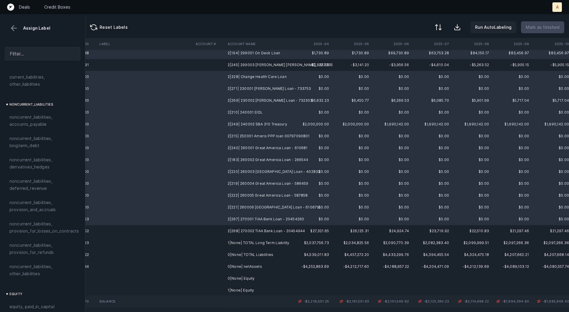
scroll to position [222, 1649]
click at [284, 230] on td "2|268| 270002 TIAA Bank Loan - 20454944" at bounding box center [261, 230] width 72 height 12
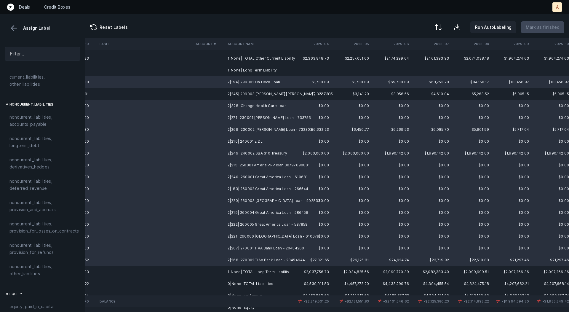
scroll to position [189, 1649]
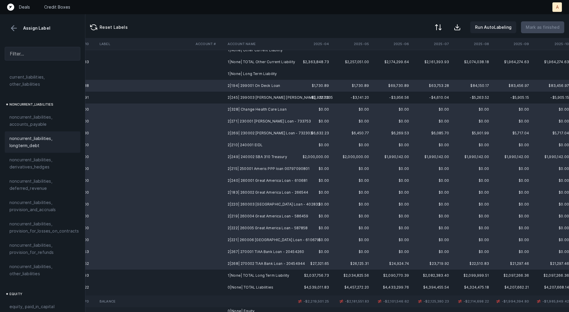
click at [24, 135] on span "noncurrent_liabilities, longterm_debt" at bounding box center [42, 142] width 66 height 14
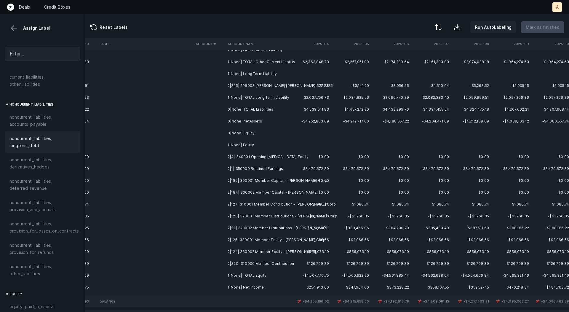
click at [230, 85] on td "2|245| 299003 [PERSON_NAME] [PERSON_NAME] - 617335" at bounding box center [261, 86] width 72 height 12
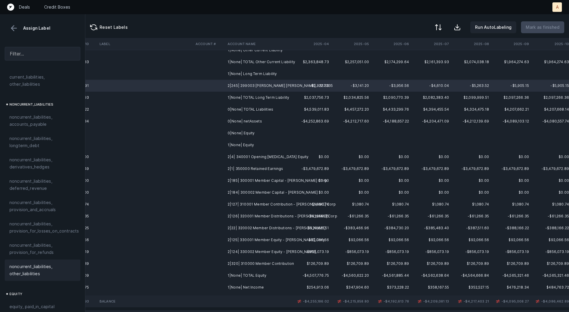
click at [42, 263] on span "noncurrent_liabilities, other_liabilities" at bounding box center [42, 270] width 66 height 14
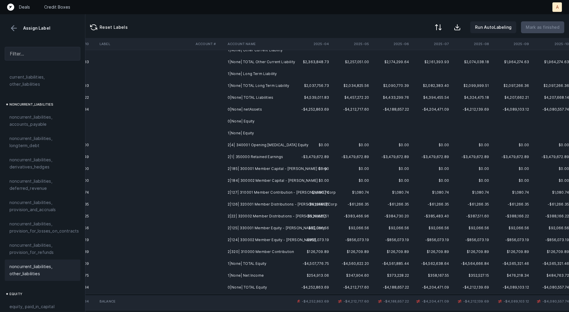
click at [260, 157] on td "2|1| 350000 Retained Earnings" at bounding box center [261, 157] width 72 height 12
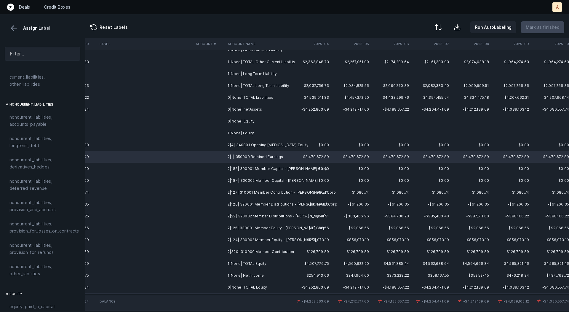
click at [241, 275] on td "1|None| Net Income" at bounding box center [261, 276] width 72 height 12
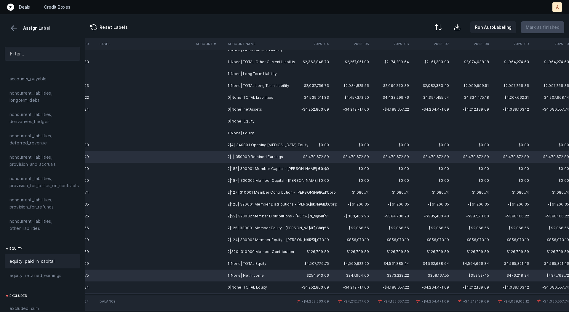
scroll to position [645, 0]
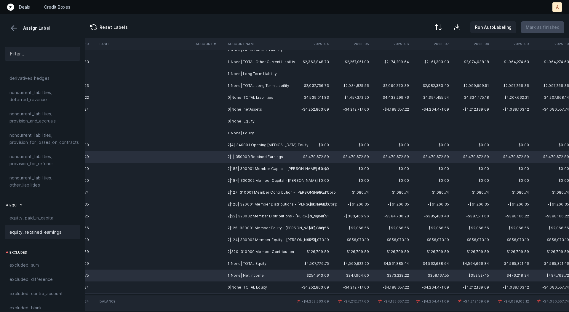
click at [58, 229] on span "equity, retained_earnings" at bounding box center [35, 232] width 52 height 7
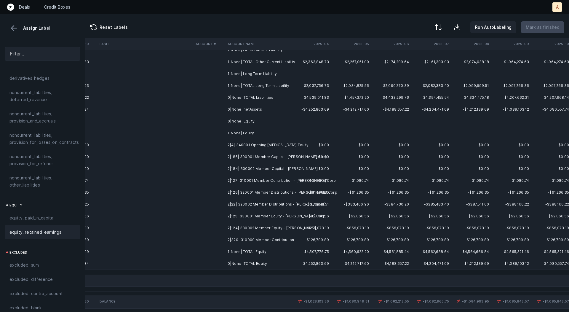
click at [257, 148] on td "2|4| 340001 Opening [MEDICAL_DATA] Equity" at bounding box center [261, 145] width 72 height 12
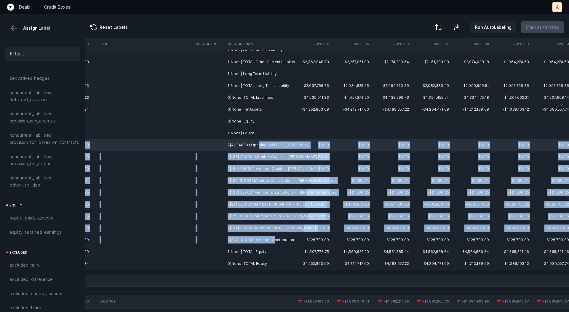
click at [272, 239] on td "2|320| 310000 Member Contribution" at bounding box center [261, 240] width 72 height 12
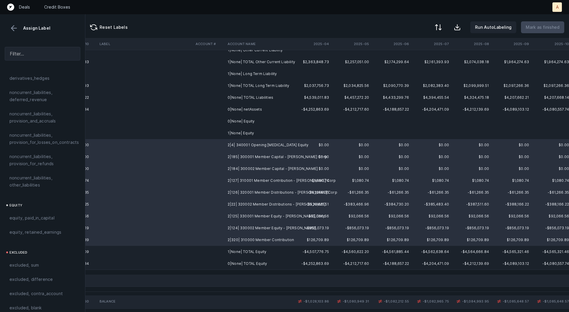
click at [282, 189] on td "2|126| 320001 Member Distributions - [PERSON_NAME] Corp" at bounding box center [261, 193] width 72 height 12
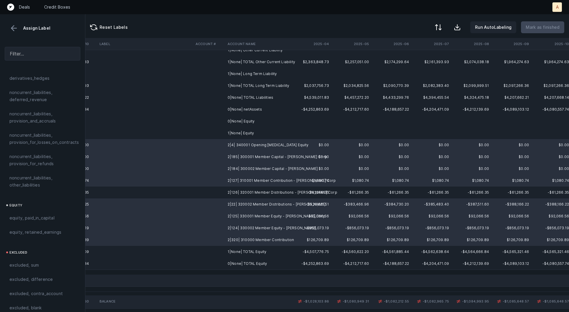
click at [275, 203] on td "2|22| 320002 Member Distributions - [PERSON_NAME]" at bounding box center [261, 204] width 72 height 12
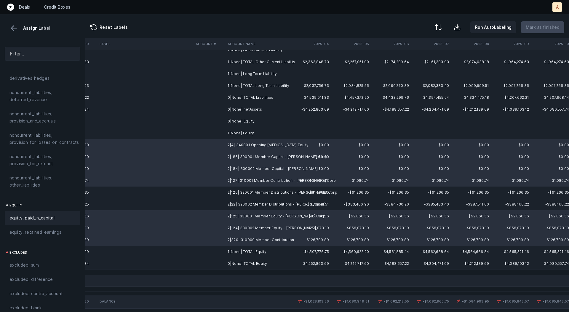
click at [55, 214] on div "equity, paid_in_capital" at bounding box center [42, 217] width 66 height 7
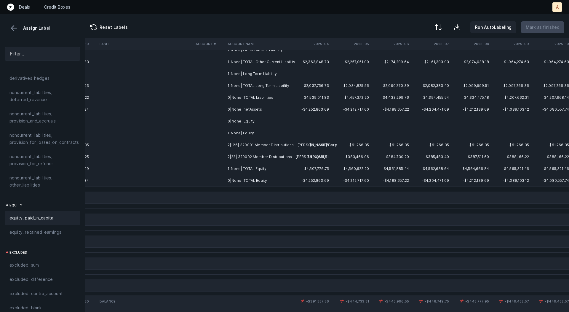
click at [256, 153] on td "2|22| 320002 Member Distributions - [PERSON_NAME]" at bounding box center [261, 157] width 72 height 12
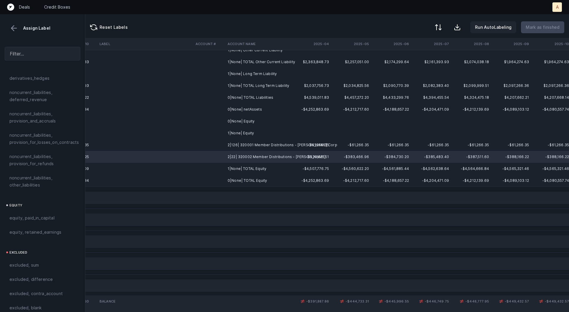
click at [264, 143] on td "2|126| 320001 Member Distributions - [PERSON_NAME] Corp" at bounding box center [261, 145] width 72 height 12
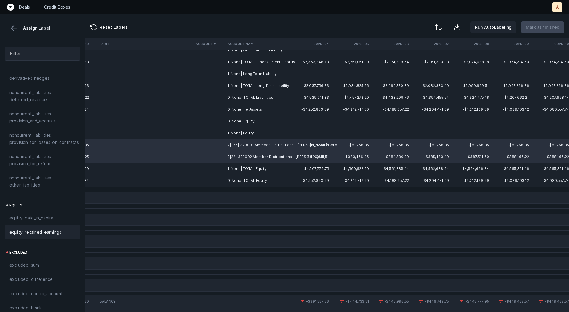
click at [51, 229] on span "equity, retained_earnings" at bounding box center [35, 232] width 52 height 7
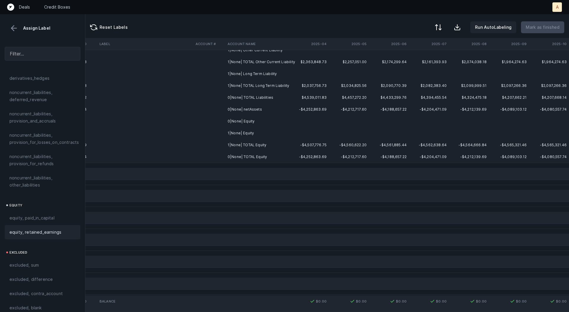
scroll to position [0, 1652]
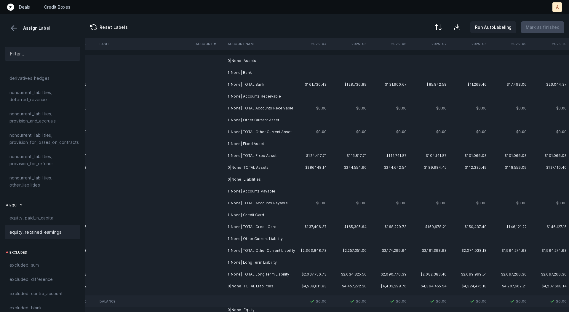
click at [281, 59] on td "0|None| Assets" at bounding box center [261, 61] width 72 height 12
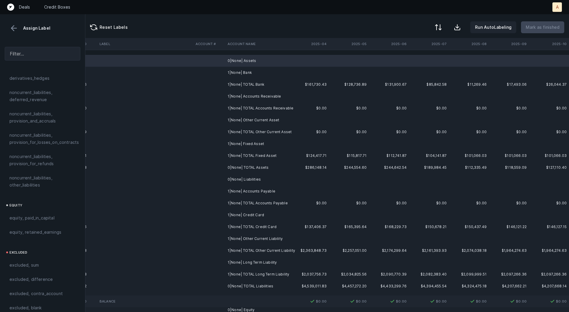
click at [261, 70] on td "1|None| Bank" at bounding box center [261, 73] width 72 height 12
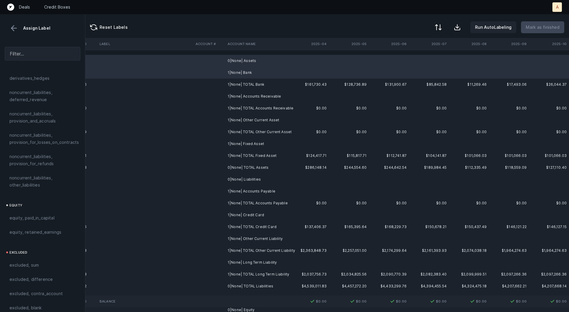
click at [258, 95] on td "1|None| Accounts Receivable" at bounding box center [261, 96] width 72 height 12
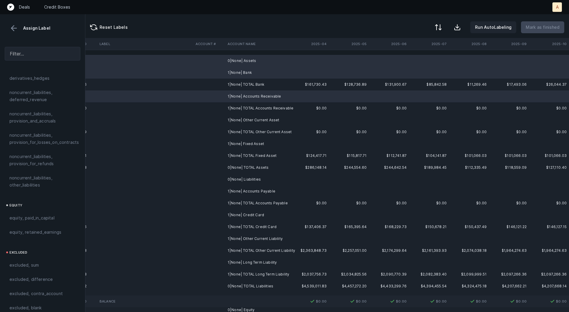
click at [256, 117] on td "1|None| Other Current Asset" at bounding box center [261, 120] width 72 height 12
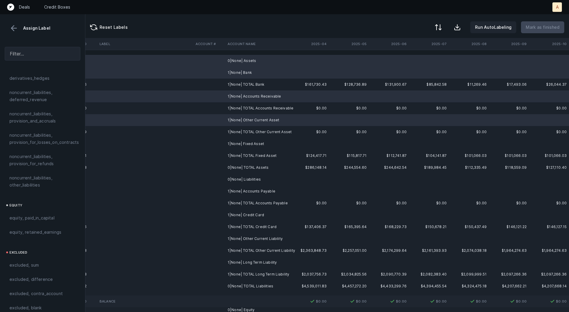
click at [252, 141] on td "1|None| Fixed Asset" at bounding box center [261, 144] width 72 height 12
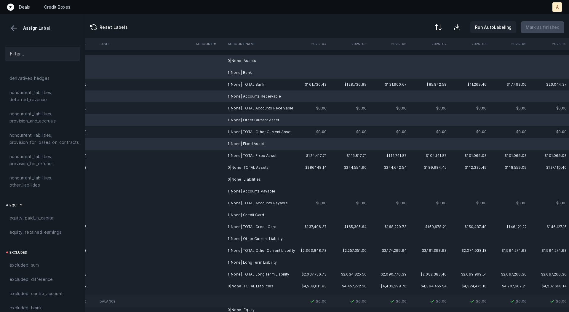
click at [251, 179] on td "0|None| Liabilities" at bounding box center [261, 179] width 72 height 12
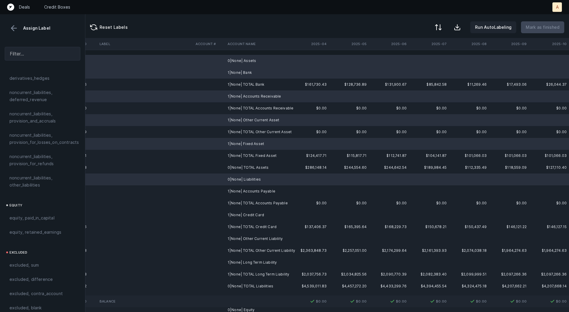
click at [248, 191] on td "1|None| Accounts Payable" at bounding box center [261, 191] width 72 height 12
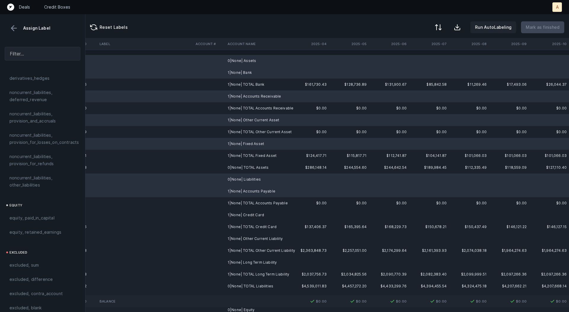
click at [248, 209] on td "1|None| Credit Card" at bounding box center [261, 215] width 72 height 12
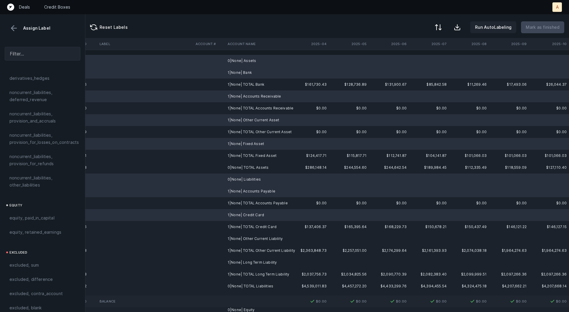
click at [249, 236] on td "1|None| Other Current Liability" at bounding box center [261, 239] width 72 height 12
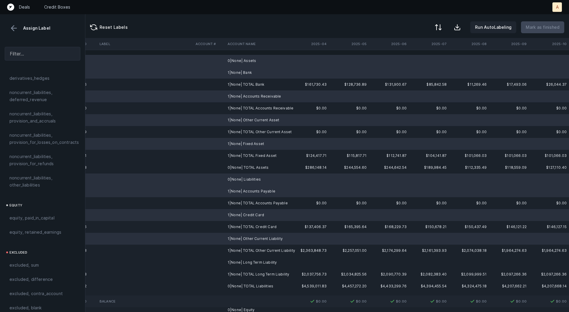
click at [245, 262] on td "1|None| Long Term Liability" at bounding box center [261, 263] width 72 height 12
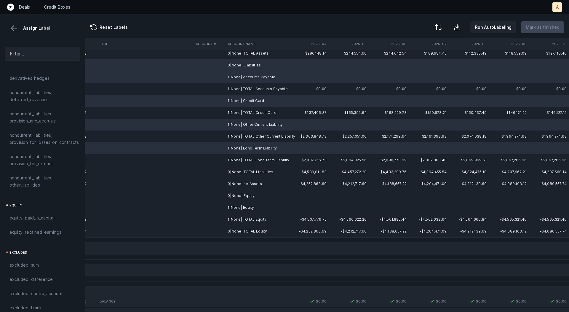
scroll to position [118, 1652]
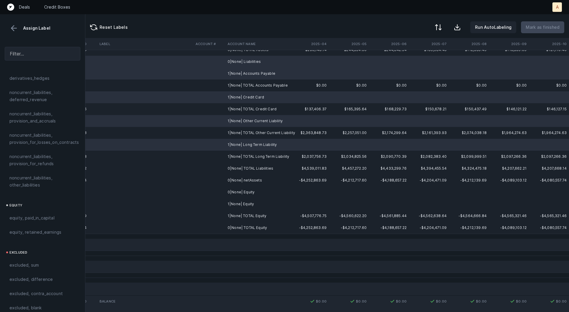
click at [256, 200] on td "1|None| Equity" at bounding box center [261, 204] width 72 height 12
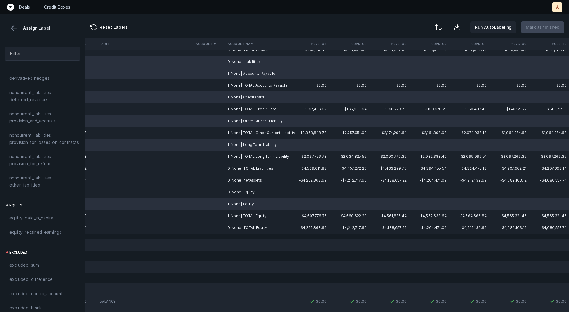
click at [253, 191] on td "0|None| Equity" at bounding box center [261, 192] width 72 height 12
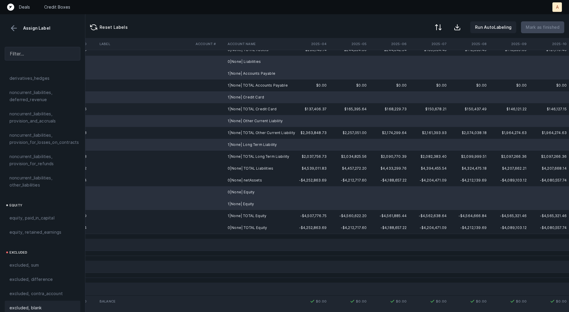
click at [37, 304] on span "excluded, blank" at bounding box center [25, 307] width 32 height 7
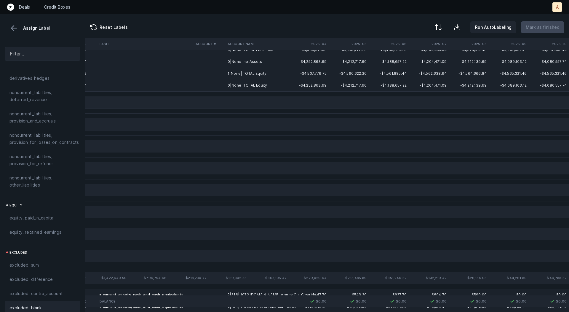
scroll to position [0, 1652]
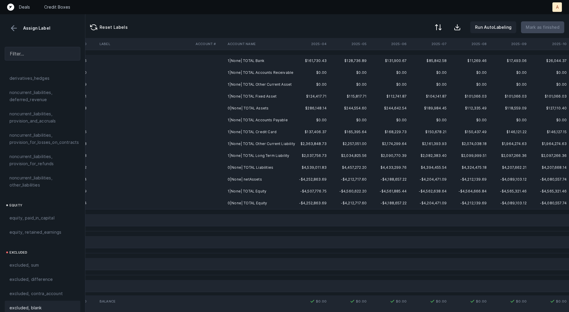
click at [247, 179] on td "0|None| netAssets" at bounding box center [261, 179] width 72 height 12
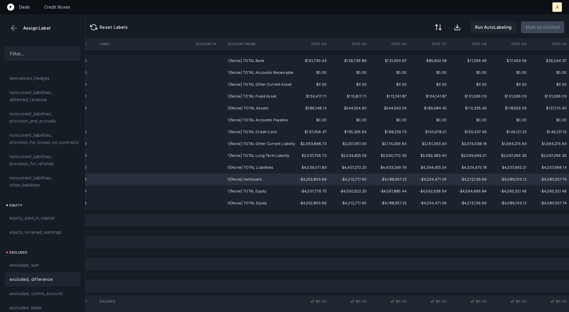
click at [44, 276] on span "excluded, difference" at bounding box center [30, 279] width 43 height 7
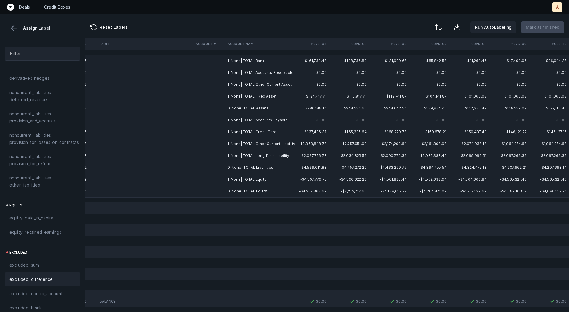
click at [260, 61] on td "1|None| TOTAL Bank" at bounding box center [261, 61] width 72 height 12
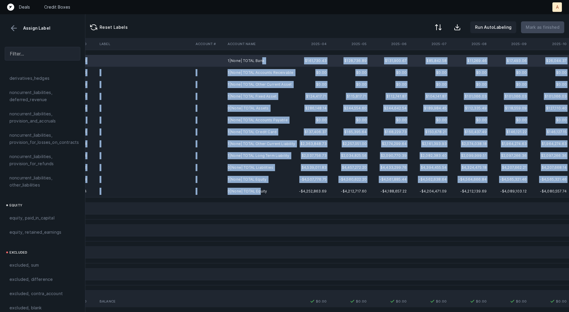
click at [259, 194] on td "0|None| TOTAL Equity" at bounding box center [261, 191] width 72 height 12
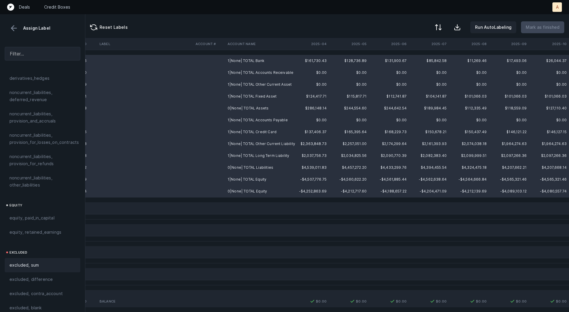
click at [46, 262] on div "excluded, sum" at bounding box center [42, 265] width 66 height 7
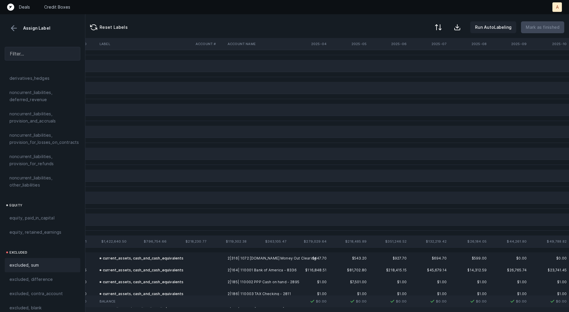
click at [12, 32] on button at bounding box center [13, 28] width 9 height 9
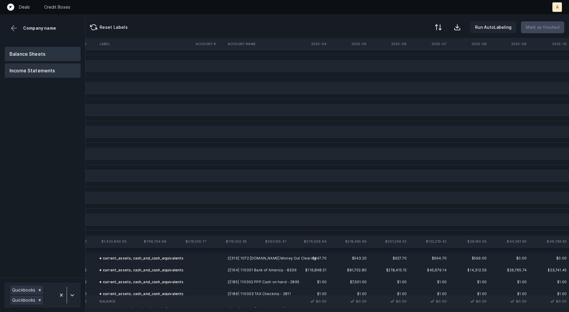
click at [32, 71] on button "Income Statements" at bounding box center [43, 70] width 76 height 14
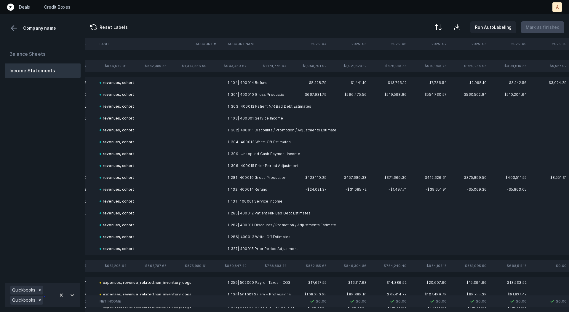
click at [75, 286] on div at bounding box center [67, 294] width 22 height 21
click at [71, 251] on div "Quickbooks" at bounding box center [43, 250] width 76 height 12
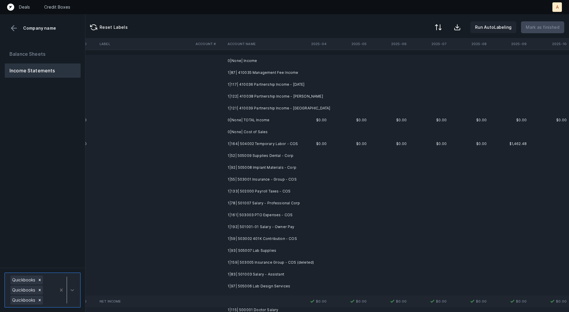
click at [270, 71] on td "1|87| 410035 Management Fee Income" at bounding box center [261, 73] width 72 height 12
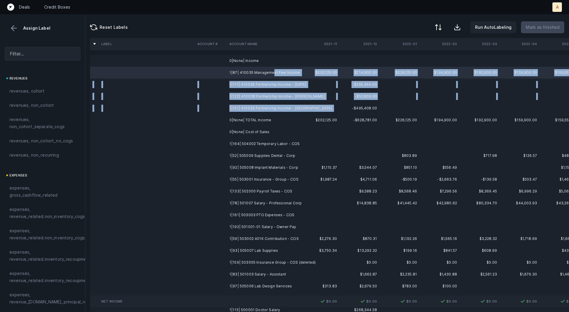
click at [316, 108] on td at bounding box center [320, 108] width 40 height 12
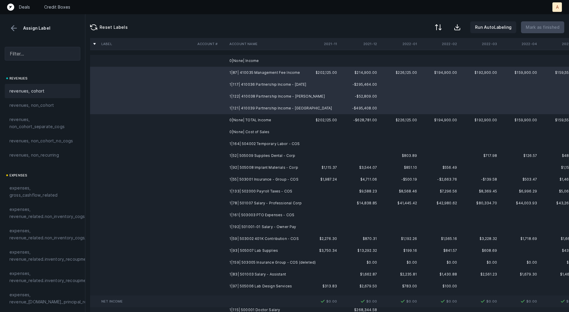
click at [20, 87] on div "revenues, cohort" at bounding box center [43, 91] width 76 height 14
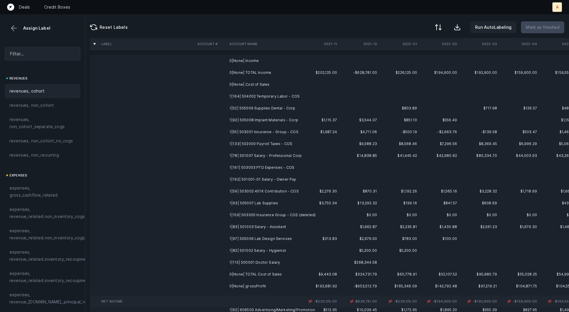
click at [274, 95] on td "1|164| 504002 Temporary Labor - COS" at bounding box center [263, 96] width 72 height 12
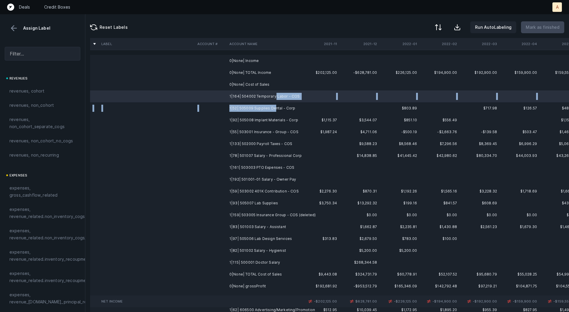
click at [274, 106] on td "1|52| 505009 Supplies Dental - Corp" at bounding box center [263, 108] width 72 height 12
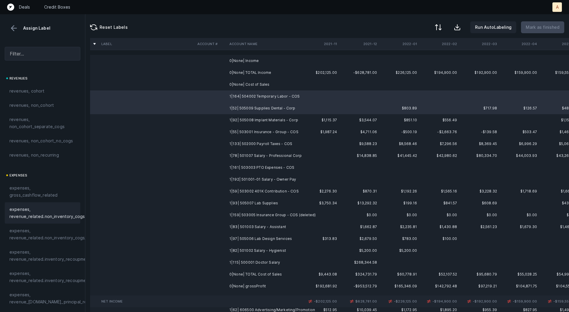
click at [56, 217] on span "expenses, revenue_related.non_inventory_cogs" at bounding box center [46, 213] width 75 height 14
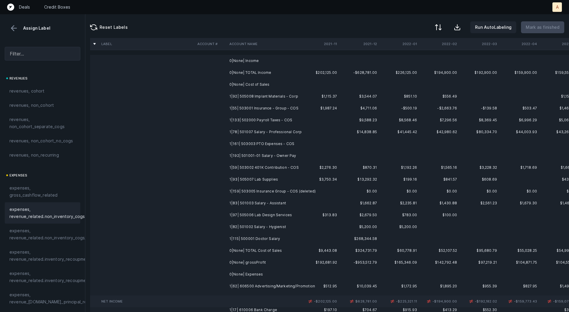
click at [269, 94] on td "1|92| 505008 Implant Materials - Corp" at bounding box center [263, 96] width 72 height 12
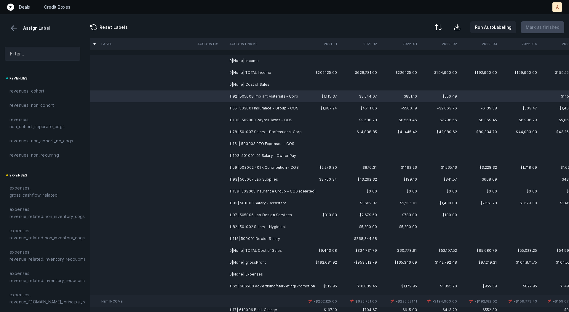
click at [264, 106] on td "1|55| 503001 Insurance - Group - COS" at bounding box center [263, 108] width 72 height 12
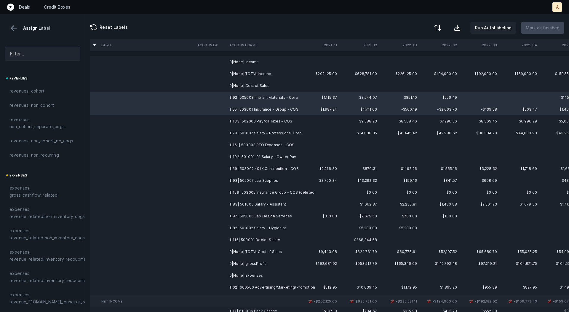
click at [442, 25] on div at bounding box center [437, 27] width 7 height 7
click at [419, 52] on div "By original order" at bounding box center [404, 50] width 34 height 7
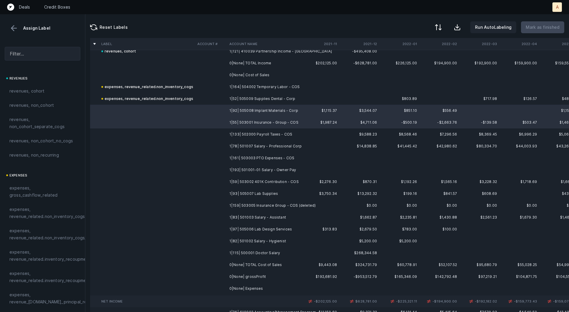
scroll to position [1124, 0]
click at [12, 27] on button at bounding box center [13, 28] width 9 height 9
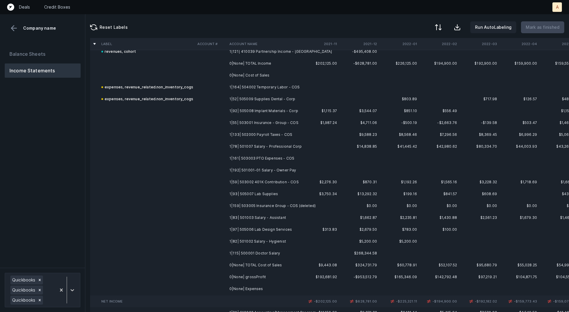
click at [222, 110] on td at bounding box center [211, 111] width 32 height 12
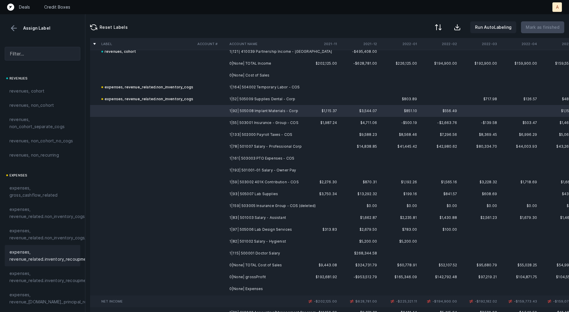
click at [49, 253] on span "expenses, revenue_related.inventory_recoupment" at bounding box center [49, 256] width 81 height 14
click at [269, 121] on td "1|55| 503001 Insurance - Group - COS" at bounding box center [263, 123] width 72 height 12
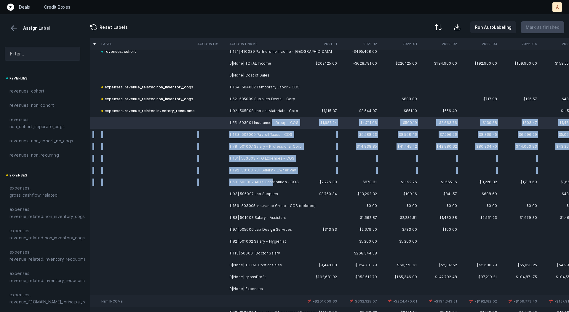
click at [271, 182] on td "1|59| 503002 401K Contribution - COS" at bounding box center [263, 182] width 72 height 12
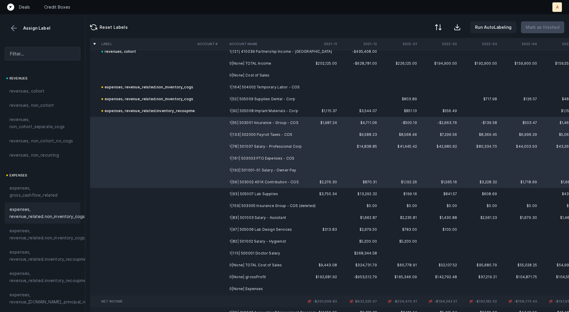
click at [69, 213] on span "expenses, revenue_related.non_inventory_cogs" at bounding box center [46, 213] width 75 height 14
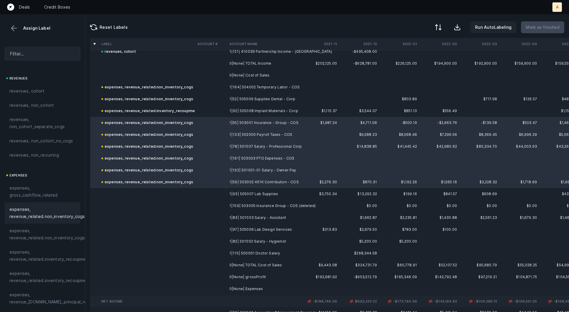
click at [250, 194] on td "1|93| 505007 Lab Supplies" at bounding box center [263, 194] width 72 height 12
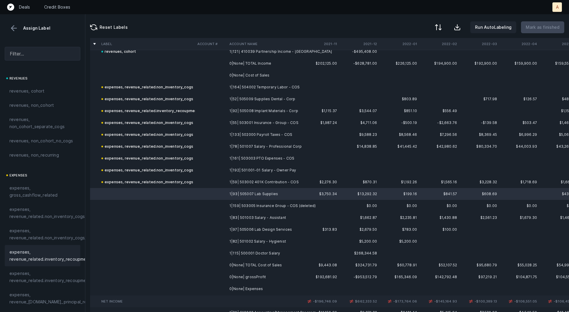
click at [62, 254] on span "expenses, revenue_related.inventory_recoupment" at bounding box center [49, 256] width 81 height 14
click at [245, 206] on td "1|159| 503005 Insurance Group - COS (deleted)" at bounding box center [263, 206] width 72 height 12
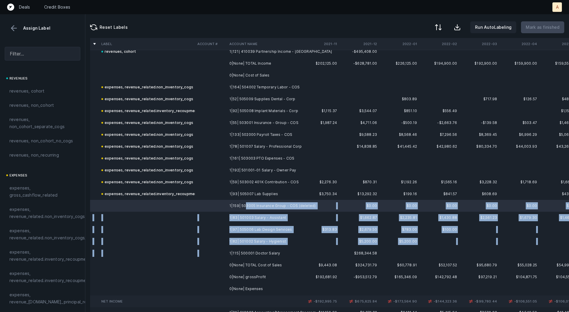
click at [254, 248] on td "1|115| 500001 Doctor Salary" at bounding box center [263, 253] width 72 height 12
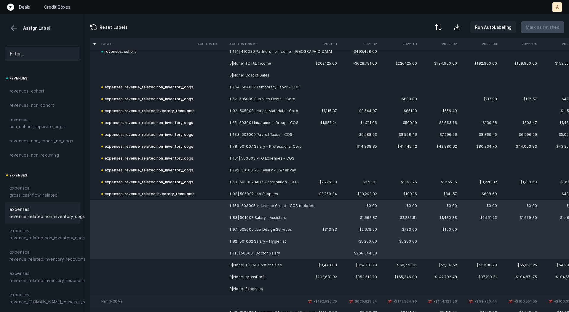
click at [54, 219] on span "expenses, revenue_related.non_inventory_cogs" at bounding box center [46, 213] width 75 height 14
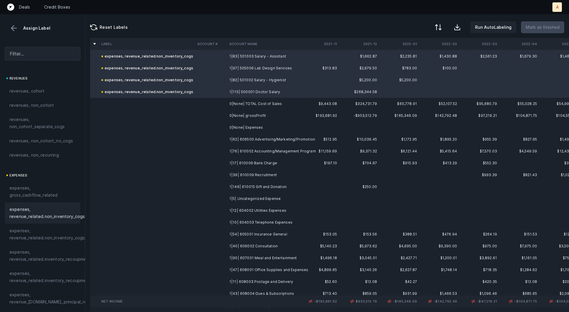
scroll to position [1286, 0]
click at [284, 141] on td "1|62| 606500 Advertising/Marketing/Promotion" at bounding box center [263, 139] width 72 height 12
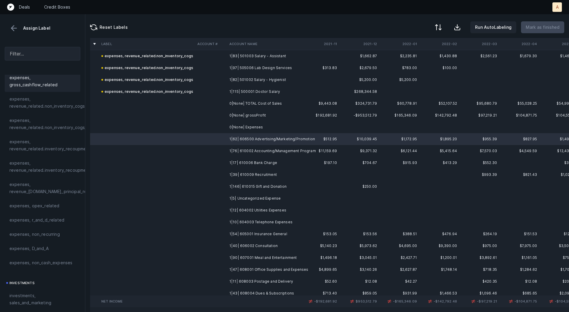
scroll to position [113, 0]
click at [27, 289] on span "investments, sales_and_marketing" at bounding box center [42, 296] width 66 height 14
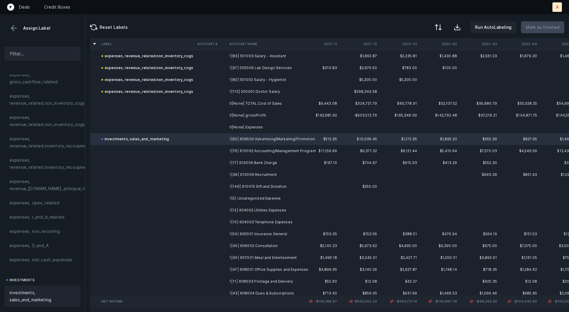
click at [250, 149] on td "1|76| 610002 Accounting/Management Program" at bounding box center [263, 151] width 72 height 12
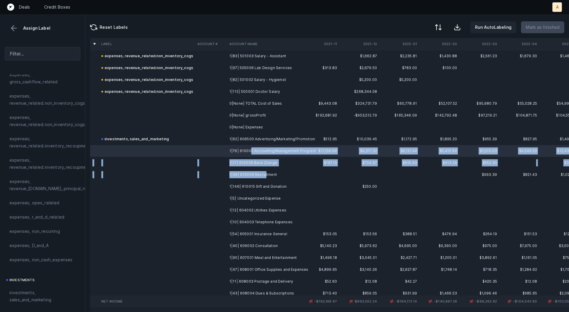
click at [265, 174] on td "1|39| 610009 Recruitment" at bounding box center [263, 175] width 72 height 12
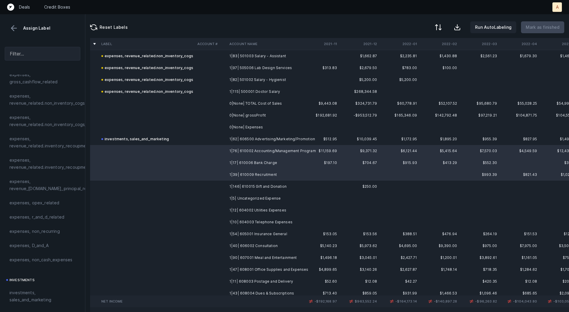
click at [264, 185] on td "1|146| 610015 Gift and Donation" at bounding box center [263, 187] width 72 height 12
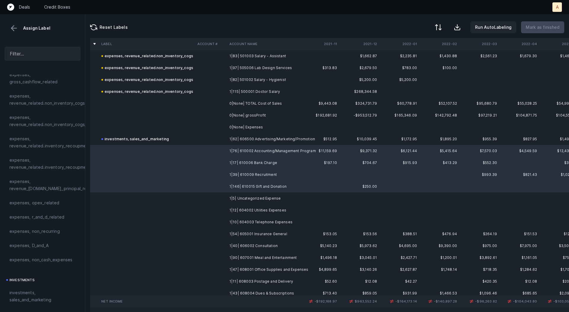
click at [261, 176] on td "1|39| 610009 Recruitment" at bounding box center [263, 175] width 72 height 12
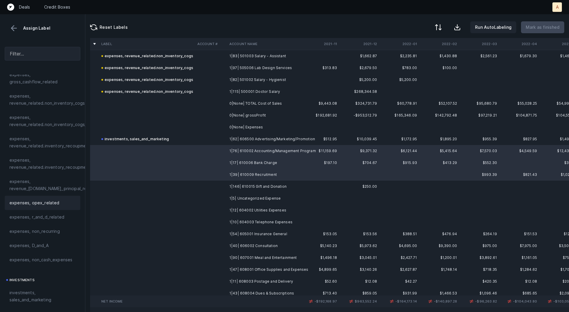
click at [42, 200] on span "expenses, opex_related" at bounding box center [34, 202] width 50 height 7
click at [243, 184] on td "1|146| 610015 Gift and Donation" at bounding box center [263, 187] width 72 height 12
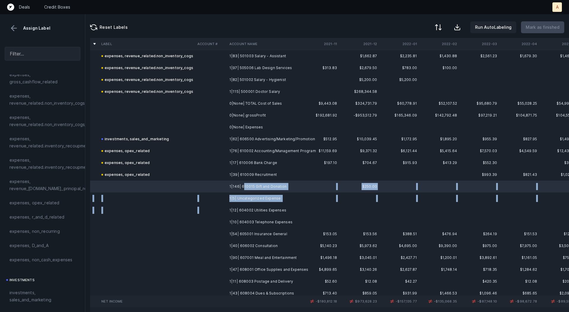
click at [240, 205] on td "1|12| 604002 Utilities Expenses" at bounding box center [263, 210] width 72 height 12
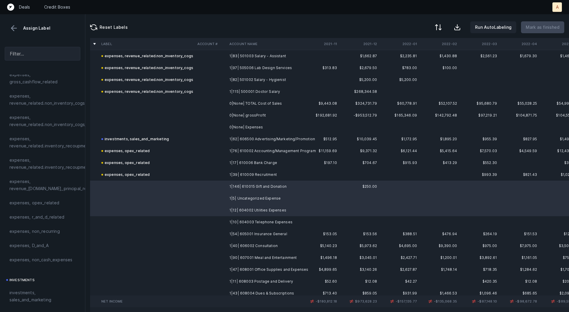
click at [243, 200] on td "1|5| Uncategorized Expense" at bounding box center [263, 198] width 72 height 12
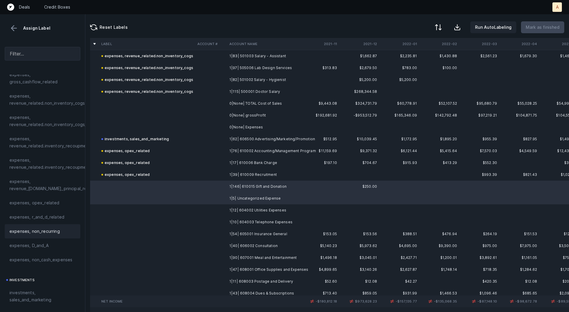
click at [50, 229] on span "expenses, non_recurring" at bounding box center [34, 231] width 50 height 7
click at [241, 208] on td "1|12| 604002 Utilities Expenses" at bounding box center [263, 210] width 72 height 12
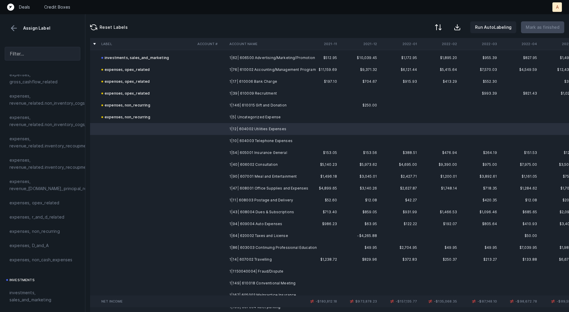
scroll to position [1368, 0]
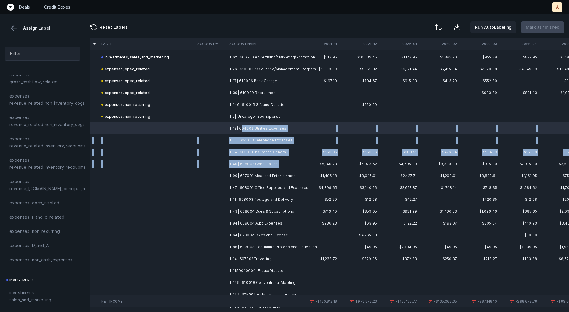
click at [281, 163] on td "1|40| 606002 Consultation" at bounding box center [263, 164] width 72 height 12
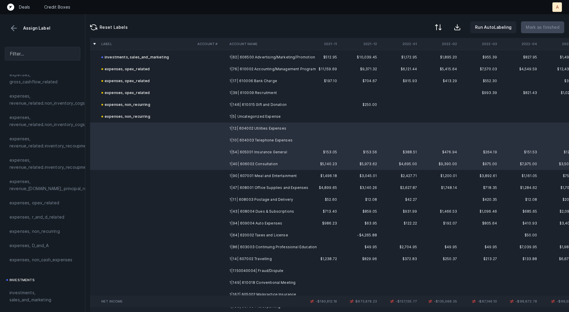
click at [51, 199] on span "expenses, opex_related" at bounding box center [34, 202] width 50 height 7
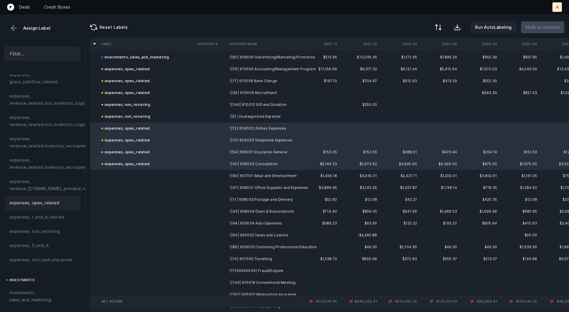
click at [224, 177] on td at bounding box center [211, 176] width 32 height 12
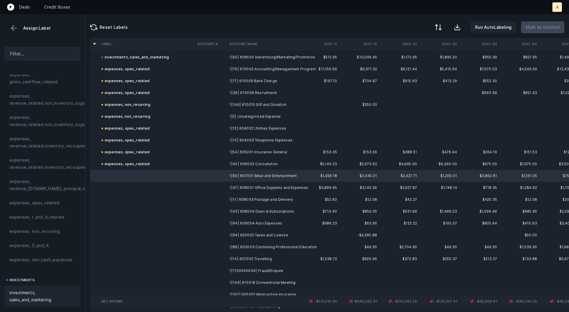
click at [47, 296] on span "investments, sales_and_marketing" at bounding box center [42, 296] width 66 height 14
click at [226, 188] on td at bounding box center [211, 188] width 32 height 12
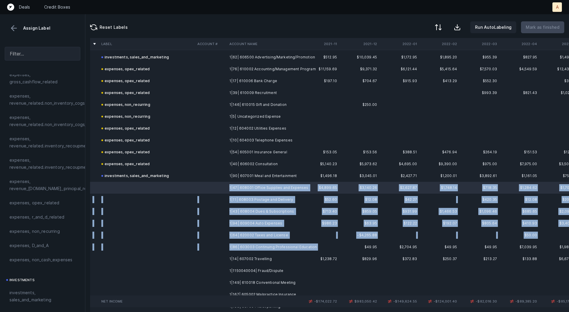
click at [255, 250] on td "1|86| 603003 Continuing Professional Education" at bounding box center [263, 247] width 72 height 12
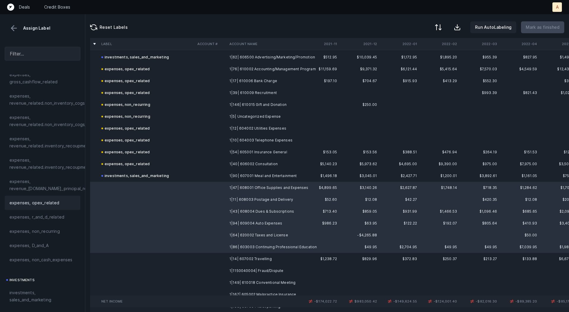
click at [59, 203] on div "expenses, opex_related" at bounding box center [42, 202] width 66 height 7
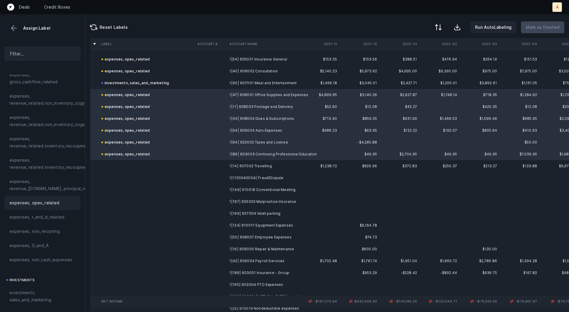
scroll to position [1477, 0]
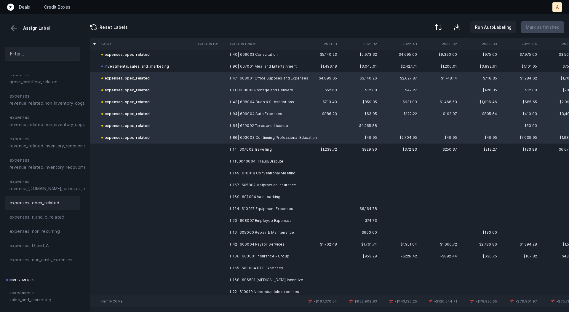
click at [250, 147] on td "1|14| 607002 Travelling" at bounding box center [263, 150] width 72 height 12
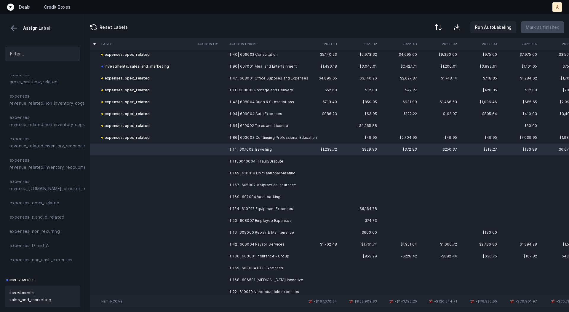
click at [41, 295] on span "investments, sales_and_marketing" at bounding box center [42, 296] width 66 height 14
click at [278, 162] on td "1|1150040004| Fraud/Dispute" at bounding box center [263, 161] width 72 height 12
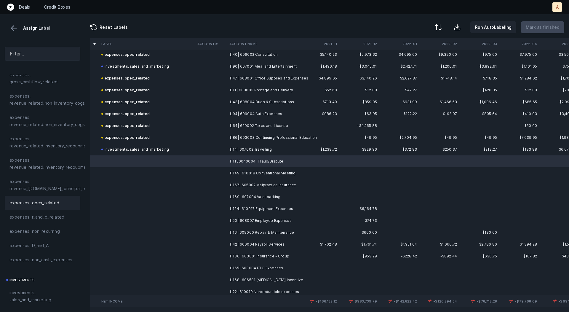
click at [55, 204] on span "expenses, opex_related" at bounding box center [34, 202] width 50 height 7
click at [231, 172] on td "1|149| 610018 Conventional Meeting" at bounding box center [263, 173] width 72 height 12
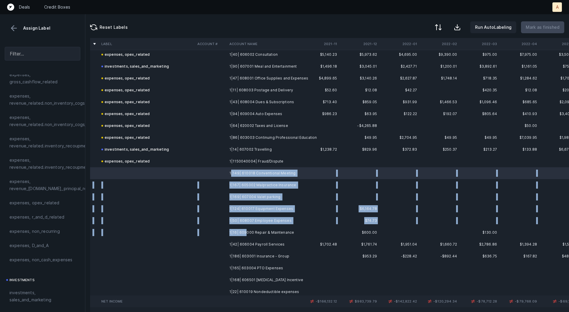
click at [246, 233] on td "1|16| 609000 Repair & Maintenance" at bounding box center [263, 233] width 72 height 12
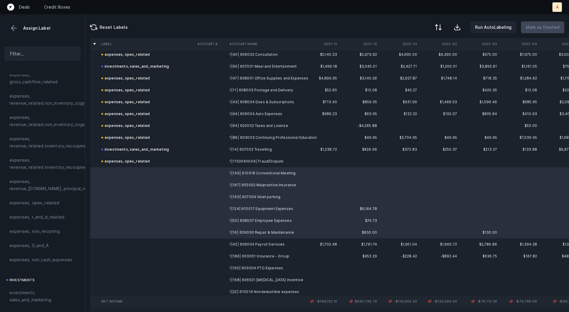
click at [249, 248] on td "1|42| 606004 Payroll Services" at bounding box center [263, 244] width 72 height 12
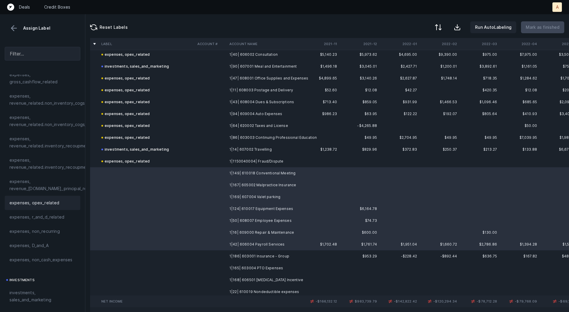
click at [56, 198] on div "expenses, opex_related" at bounding box center [43, 203] width 76 height 14
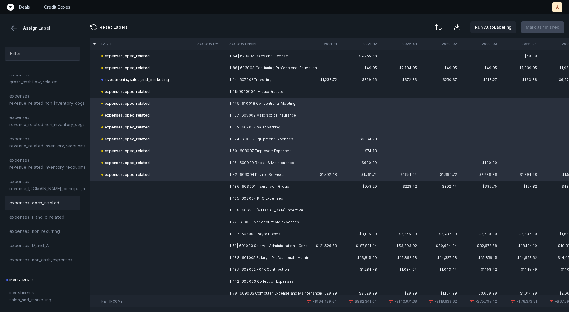
scroll to position [1571, 0]
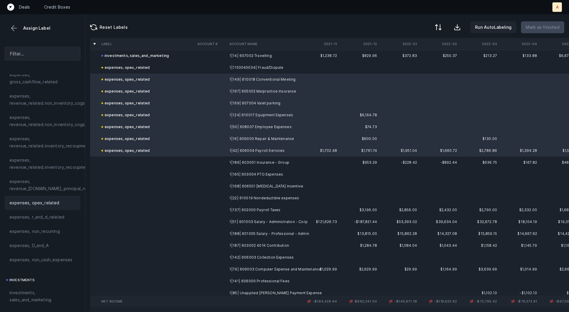
click at [236, 164] on td "1|186| 603001 Insurance - Group" at bounding box center [263, 163] width 72 height 12
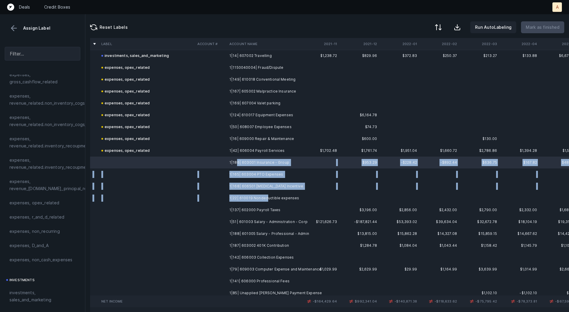
click at [267, 195] on td "1|22| 610019 Nondeductible expenses" at bounding box center [263, 198] width 72 height 12
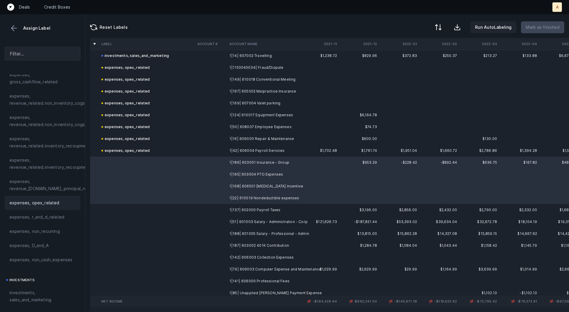
click at [44, 200] on span "expenses, opex_related" at bounding box center [34, 202] width 50 height 7
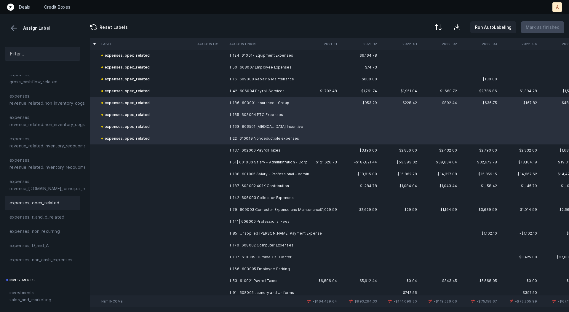
scroll to position [1646, 0]
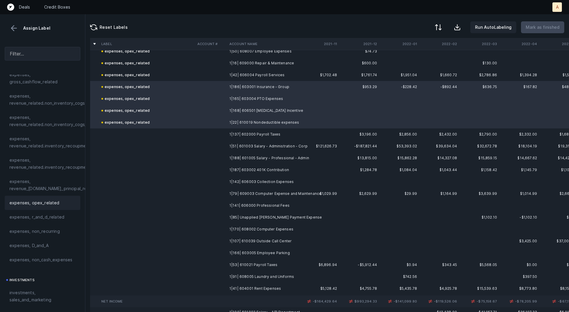
click at [275, 133] on td "1|137| 602000 Payroll Taxes" at bounding box center [263, 134] width 72 height 12
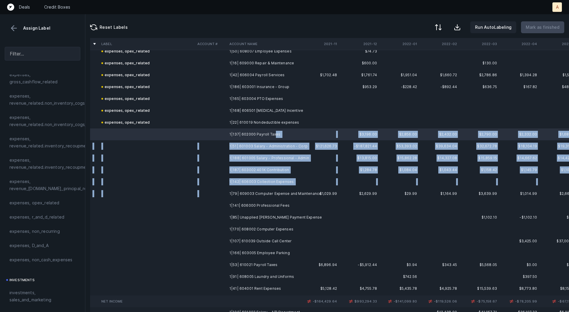
click at [289, 189] on td "1|79| 609003 Computer Expense and Maintenance" at bounding box center [263, 194] width 72 height 12
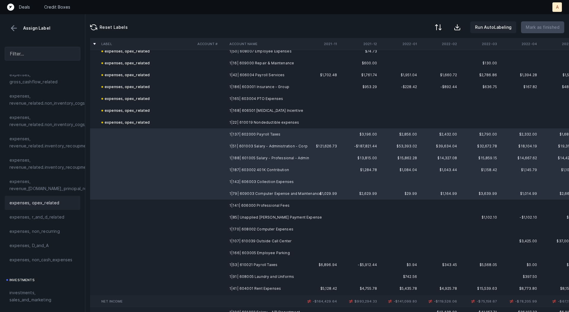
click at [41, 203] on span "expenses, opex_related" at bounding box center [34, 202] width 50 height 7
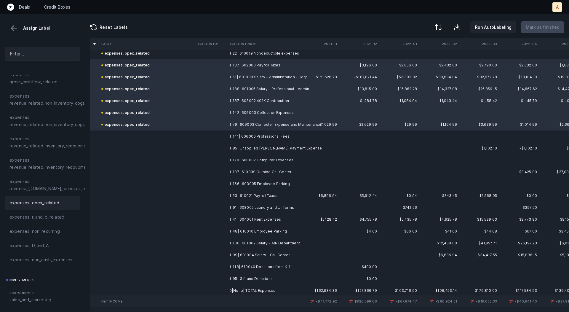
scroll to position [1731, 0]
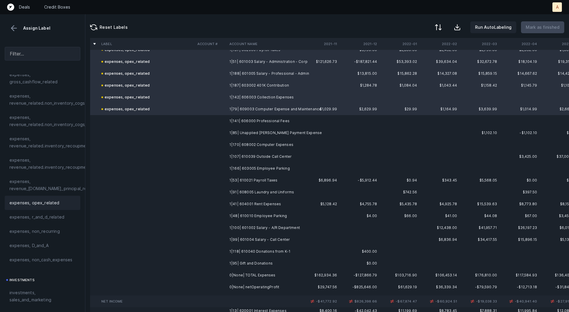
click at [284, 121] on td "1|141| 606000 Professional Fees" at bounding box center [263, 121] width 72 height 12
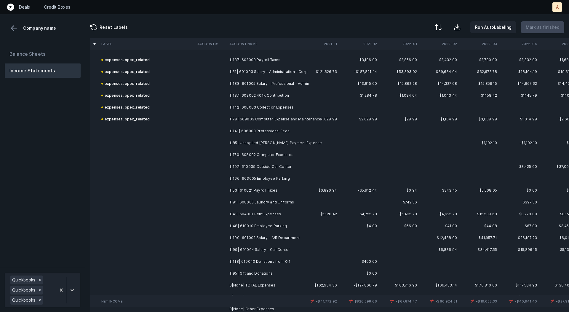
scroll to position [1721, 0]
click at [265, 136] on td "1|85| Unapplied [PERSON_NAME] Payment Expense" at bounding box center [263, 142] width 72 height 12
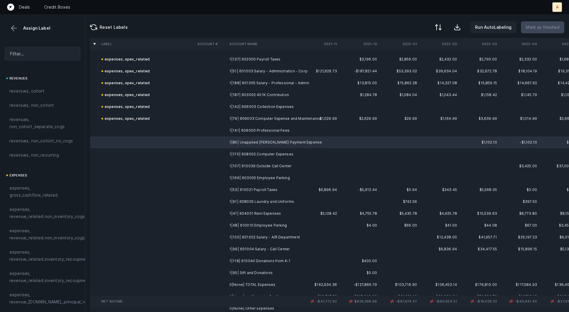
click at [263, 133] on td "1|141| 606000 Professional Fees" at bounding box center [263, 131] width 72 height 12
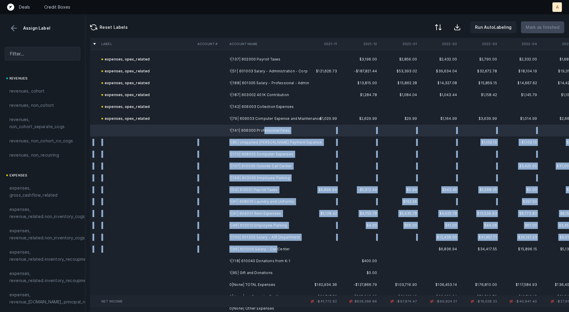
click at [275, 250] on td "1|99| 601004 Salary - Call Center" at bounding box center [263, 249] width 72 height 12
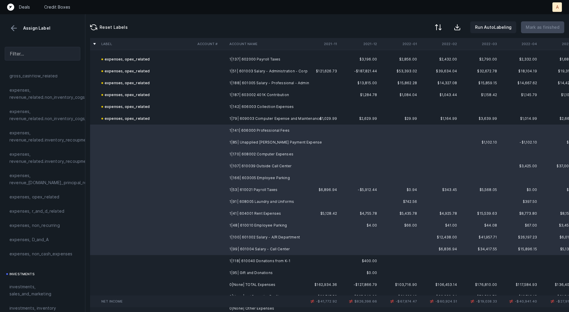
scroll to position [122, 0]
click at [28, 190] on div "expenses, opex_related" at bounding box center [43, 194] width 76 height 14
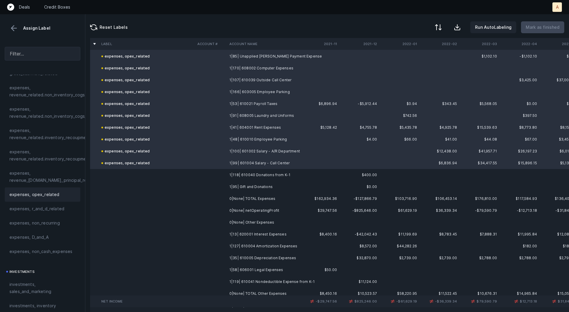
scroll to position [1831, 0]
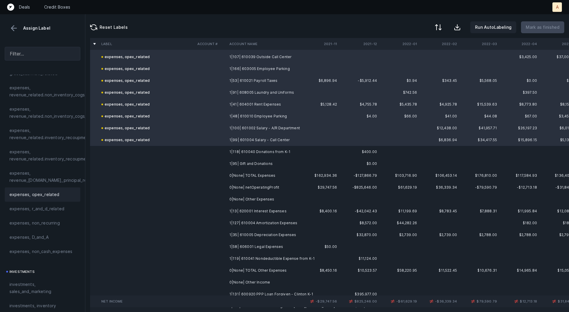
click at [262, 156] on td "1|118| 610040 Donations from K-1" at bounding box center [263, 152] width 72 height 12
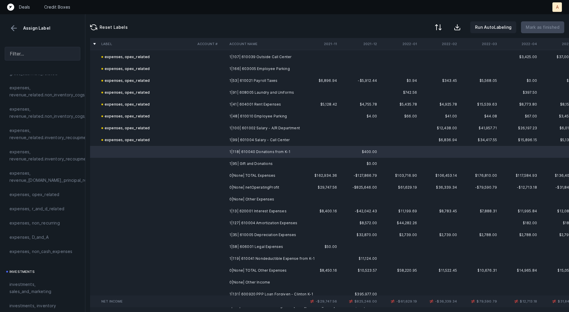
click at [258, 161] on td "1|95| Gift and Donations" at bounding box center [263, 164] width 72 height 12
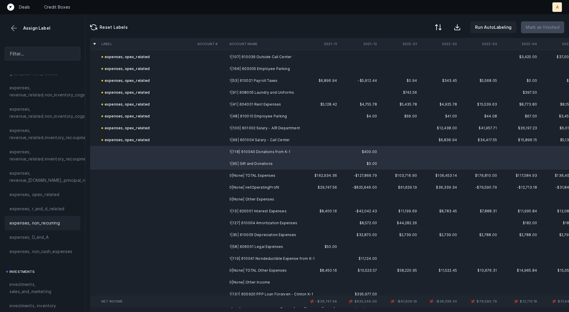
click at [55, 226] on span "expenses, non_recurring" at bounding box center [34, 222] width 50 height 7
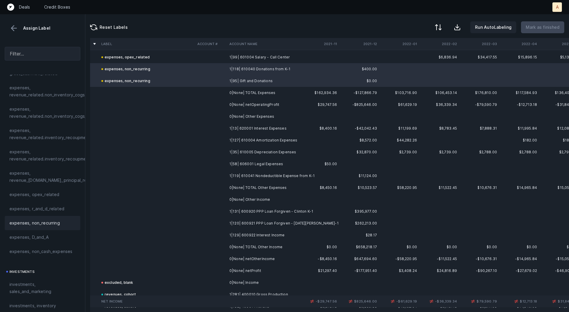
scroll to position [1915, 0]
click at [268, 125] on td "1|13| 620001 Interest Expenses" at bounding box center [263, 127] width 72 height 12
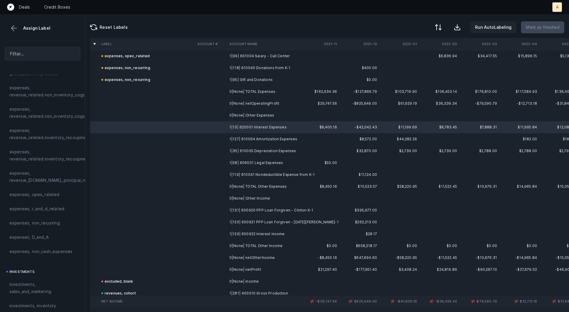
click at [262, 135] on td "1|127| 610004 Amortization Expenses" at bounding box center [263, 139] width 72 height 12
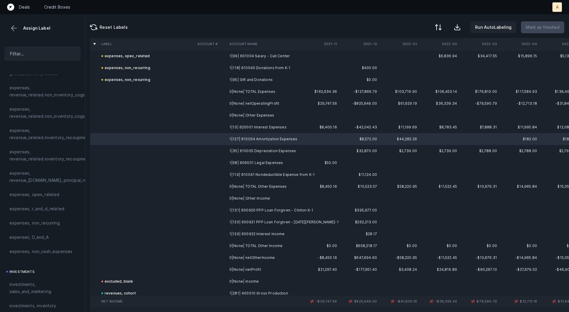
click at [253, 148] on td "1|35| 610005 Depreciation Expenses" at bounding box center [263, 151] width 72 height 12
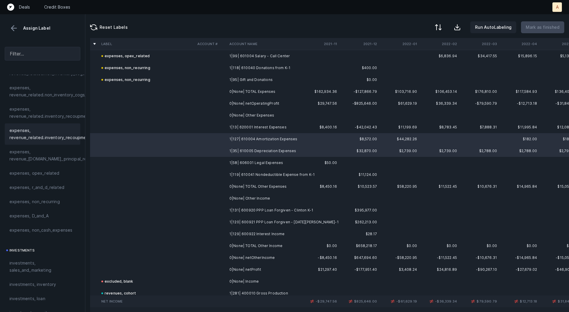
scroll to position [147, 0]
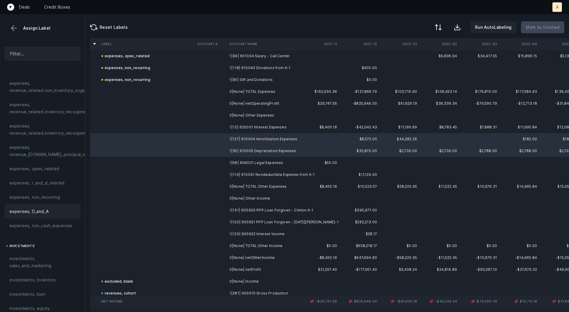
click at [30, 215] on div "expenses, D_and_A" at bounding box center [43, 211] width 76 height 14
click at [194, 130] on td at bounding box center [147, 127] width 96 height 12
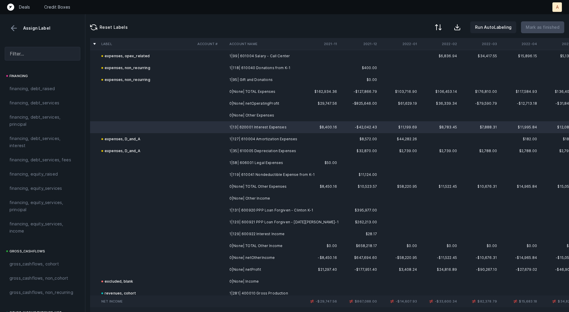
scroll to position [446, 0]
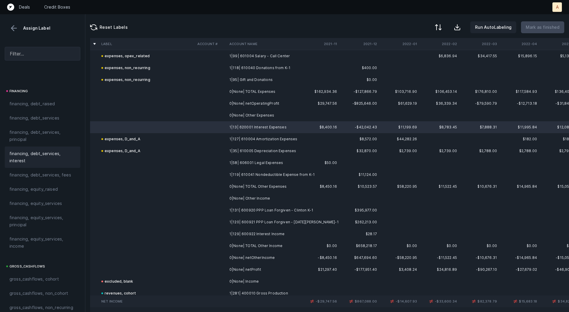
click at [28, 155] on span "financing, debt_services, interest" at bounding box center [42, 157] width 66 height 14
click at [237, 159] on td "1|58| 606001 Legal Expenses" at bounding box center [263, 163] width 72 height 12
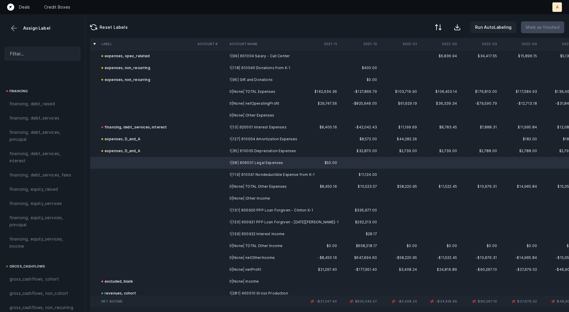
click at [245, 173] on td "1|119| 610041 Nondeductible Expense from K-1" at bounding box center [263, 175] width 72 height 12
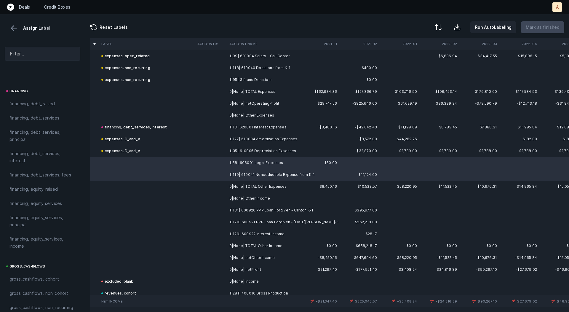
scroll to position [666, 0]
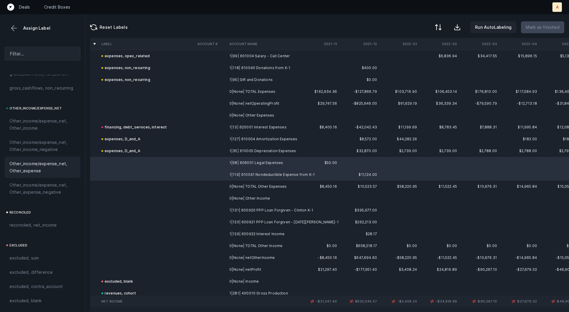
click at [37, 160] on span "Other_income/expense_net, Other_expense" at bounding box center [42, 167] width 66 height 14
click at [256, 270] on td "0|None| netProfit" at bounding box center [263, 270] width 72 height 12
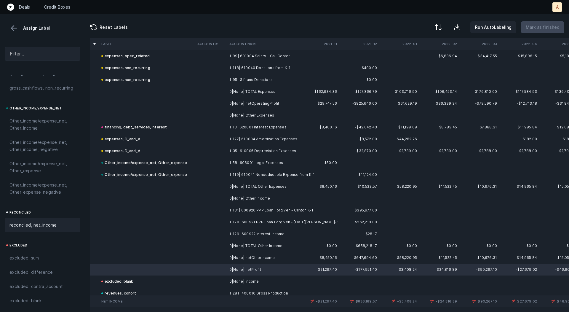
click at [52, 224] on span "reconciled, net_income" at bounding box center [32, 225] width 47 height 7
click at [217, 212] on td at bounding box center [211, 210] width 32 height 12
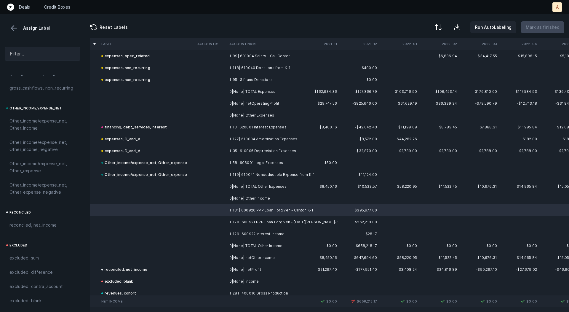
click at [224, 231] on td at bounding box center [211, 234] width 32 height 12
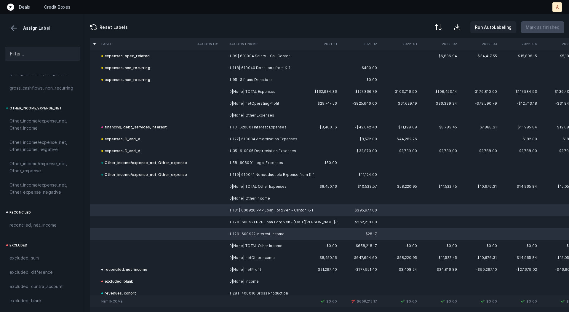
click at [222, 221] on td at bounding box center [211, 222] width 32 height 12
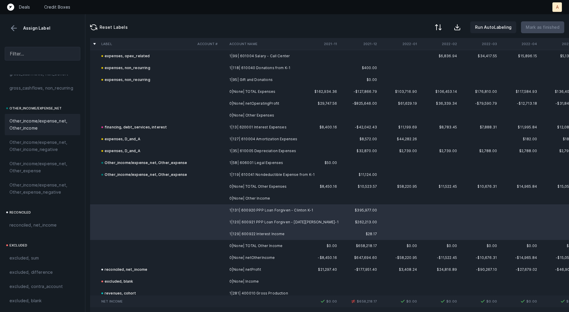
click at [57, 120] on span "Other_income/expense_net, Other_income" at bounding box center [42, 124] width 66 height 14
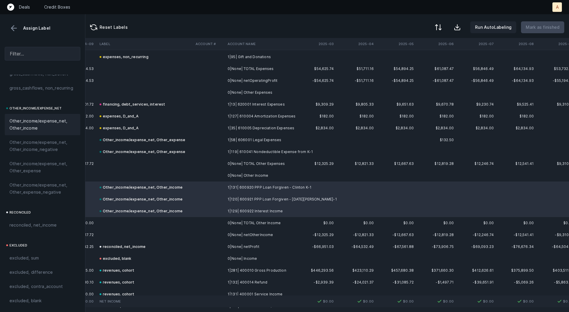
scroll to position [1937, 1652]
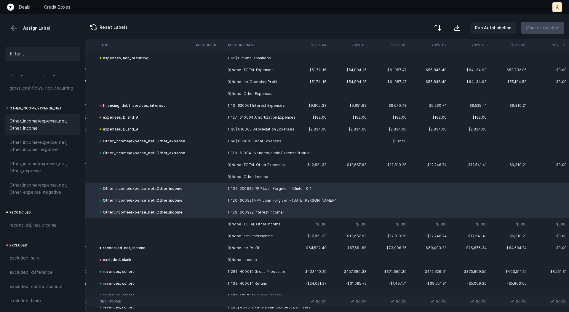
click at [443, 23] on button at bounding box center [437, 27] width 13 height 13
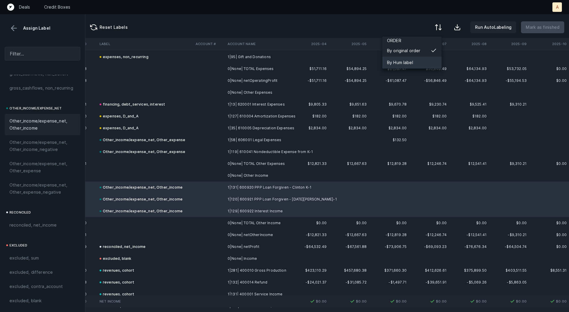
click at [424, 60] on div "By Hum label" at bounding box center [412, 63] width 59 height 12
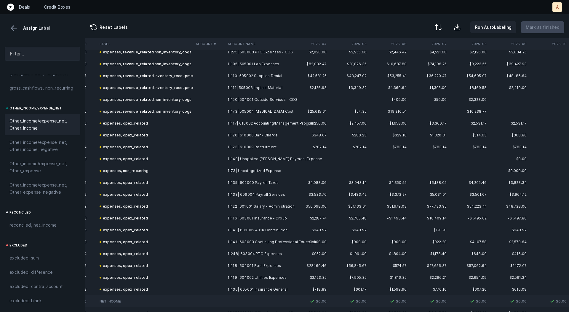
scroll to position [407, 1652]
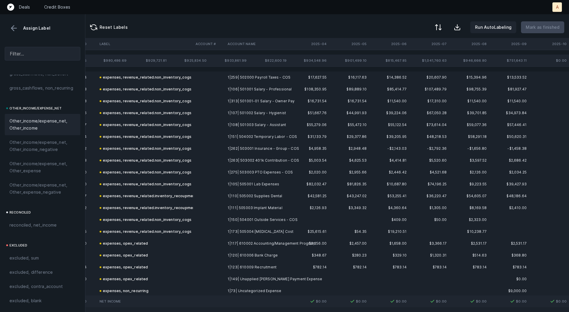
click at [337, 119] on div at bounding box center [284, 156] width 569 height 312
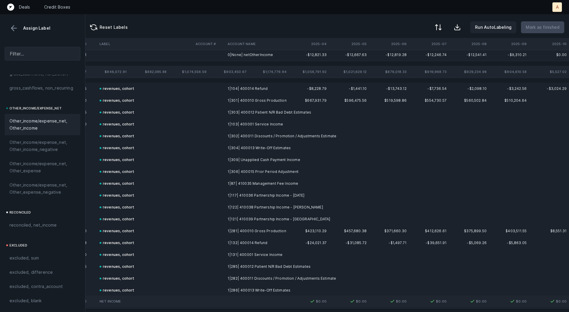
scroll to position [0, 1652]
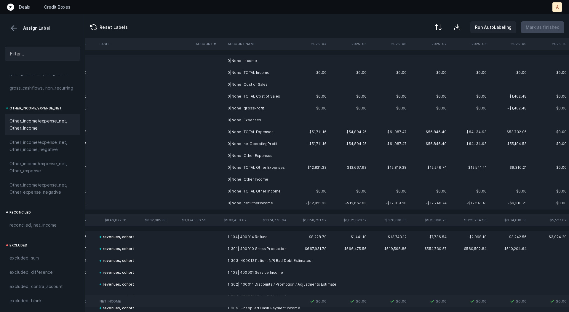
click at [266, 66] on td "0|None| Income" at bounding box center [261, 61] width 72 height 12
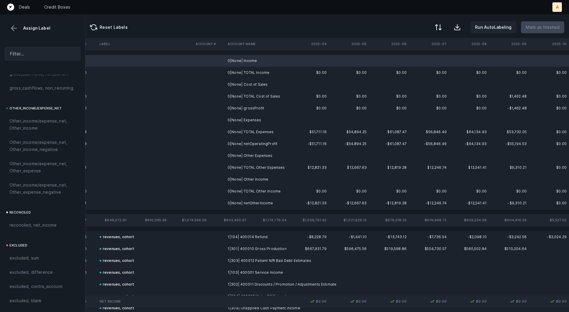
click at [257, 85] on td "0|None| Cost of Sales" at bounding box center [261, 85] width 72 height 12
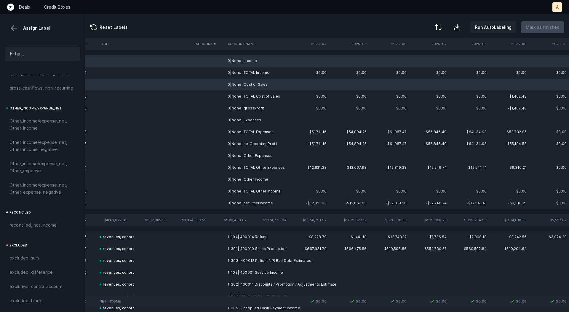
click at [252, 117] on td "0|None| Expenses" at bounding box center [261, 120] width 72 height 12
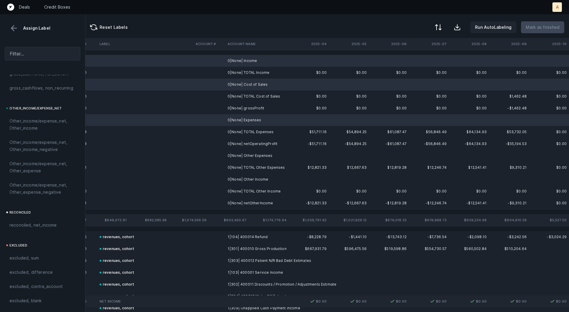
click at [253, 154] on td "0|None| Other Expenses" at bounding box center [261, 156] width 72 height 12
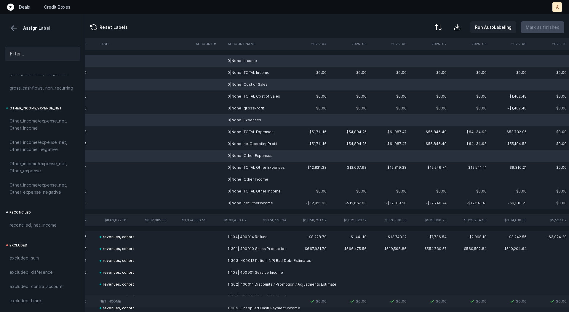
click at [251, 178] on td "0|None| Other Income" at bounding box center [261, 179] width 72 height 12
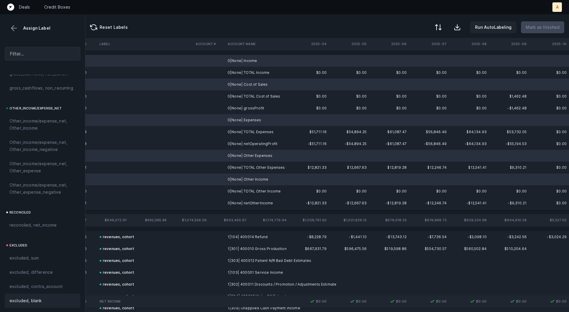
click at [45, 297] on div "excluded, blank" at bounding box center [42, 300] width 66 height 7
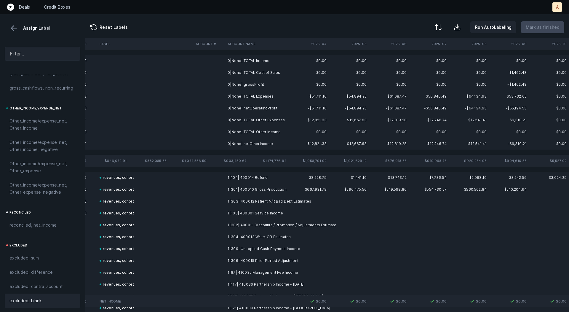
click at [248, 87] on td "0|None| grossProfit" at bounding box center [261, 85] width 72 height 12
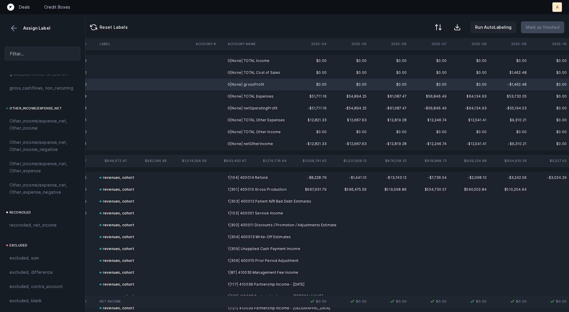
click at [255, 106] on td "0|None| netOperatingProfit" at bounding box center [261, 108] width 72 height 12
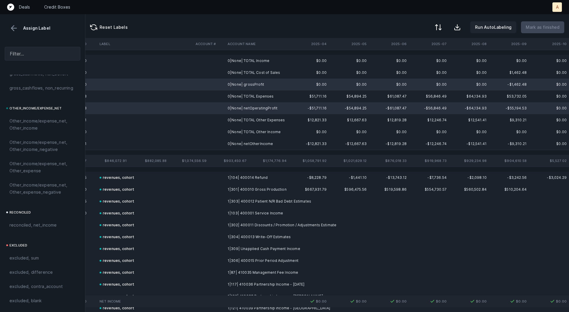
click at [253, 141] on td "0|None| netOtherIncome" at bounding box center [261, 144] width 72 height 12
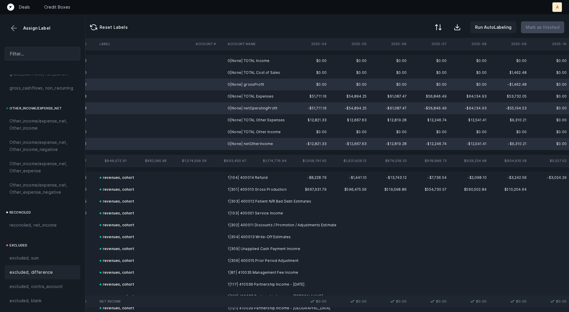
click at [28, 271] on span "excluded, difference" at bounding box center [30, 272] width 43 height 7
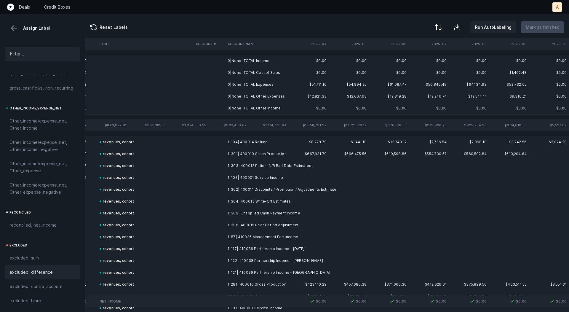
click at [260, 56] on td "0|None| TOTAL Income" at bounding box center [261, 61] width 72 height 12
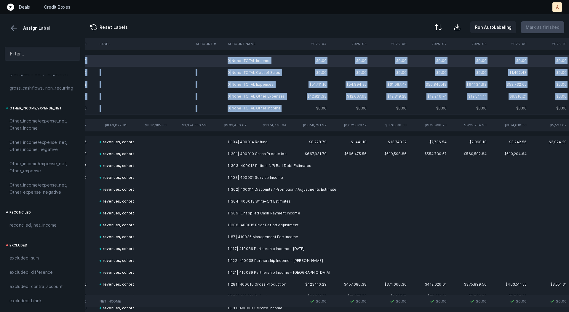
click at [265, 113] on td "0|None| TOTAL Other Income" at bounding box center [261, 108] width 72 height 12
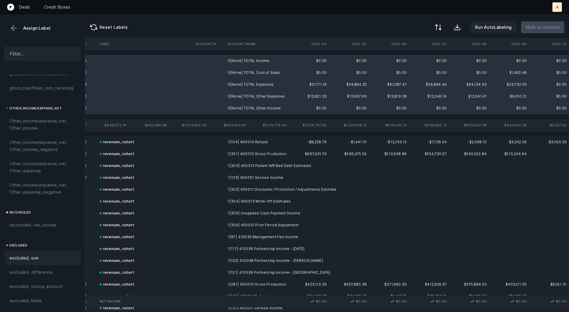
click at [47, 256] on div "excluded, sum" at bounding box center [42, 257] width 66 height 7
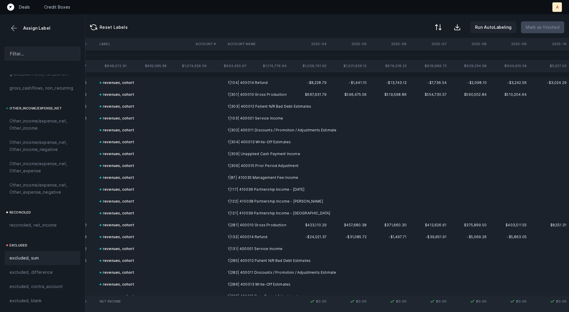
click at [14, 28] on button at bounding box center [13, 28] width 9 height 9
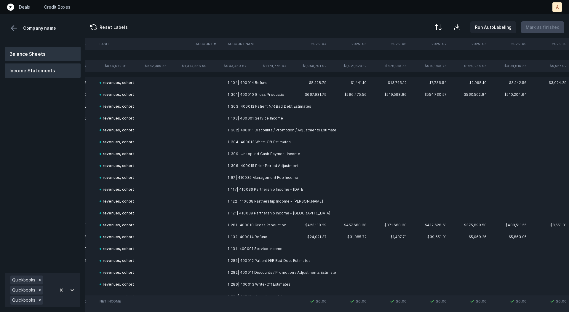
click at [27, 50] on button "Balance Sheets" at bounding box center [43, 54] width 76 height 14
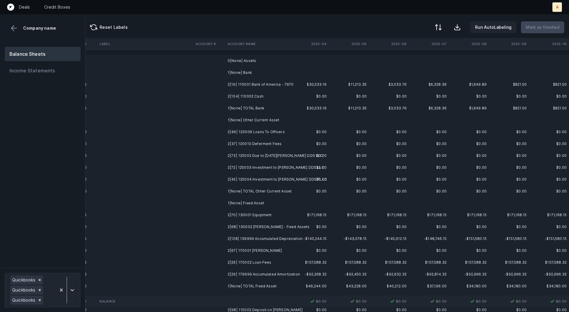
click at [267, 84] on td "2|19| 110001 Bank of America - 7970" at bounding box center [261, 85] width 72 height 12
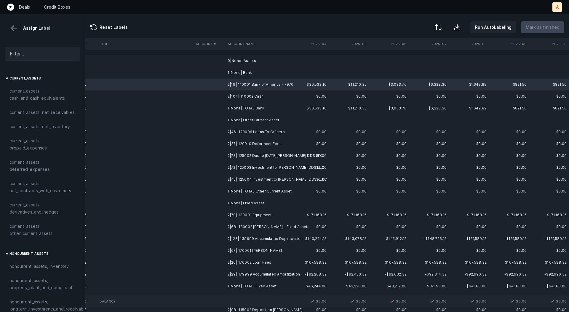
click at [257, 95] on td "2|104| 110002 Cash" at bounding box center [261, 96] width 72 height 12
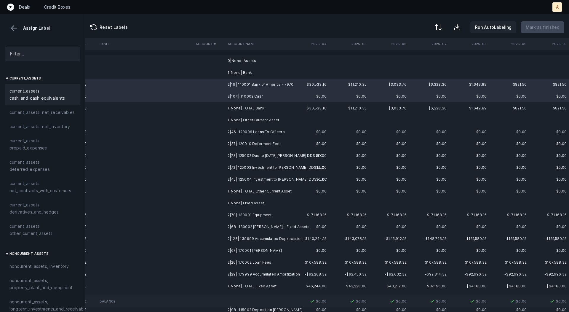
click at [64, 98] on span "current_assets, cash_and_cash_equivalents" at bounding box center [42, 94] width 66 height 14
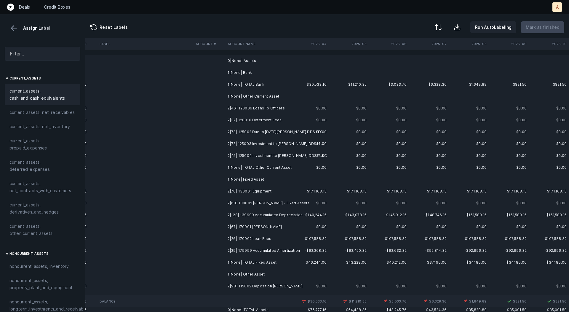
click at [274, 109] on td "2|46| 120006 Loans To Officers" at bounding box center [261, 108] width 72 height 12
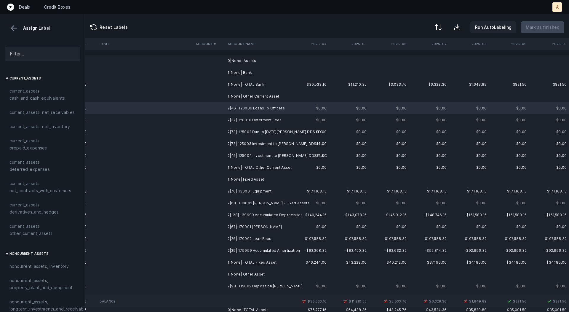
click at [268, 121] on td "2|37| 120010 Deferment Fees" at bounding box center [261, 120] width 72 height 12
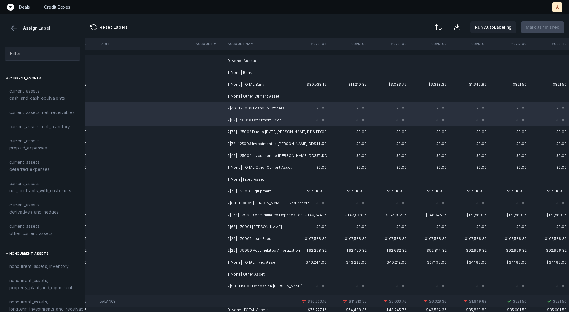
click at [271, 131] on td "2|73| 125002 Due to [DATE][PERSON_NAME] DDS LLC" at bounding box center [261, 132] width 72 height 12
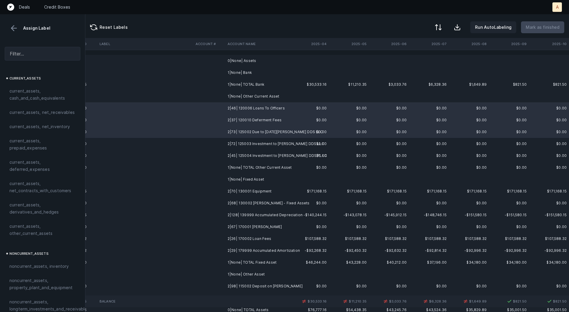
click at [271, 141] on td "2|72| 125003 Investment to [PERSON_NAME] DDS LLC" at bounding box center [261, 144] width 72 height 12
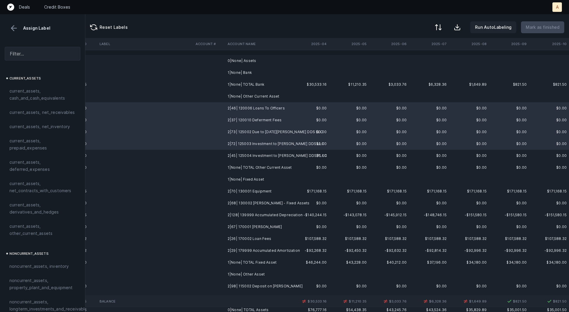
click at [269, 157] on td "2|45| 125004 Investment to [PERSON_NAME] DDS PLLC" at bounding box center [261, 156] width 72 height 12
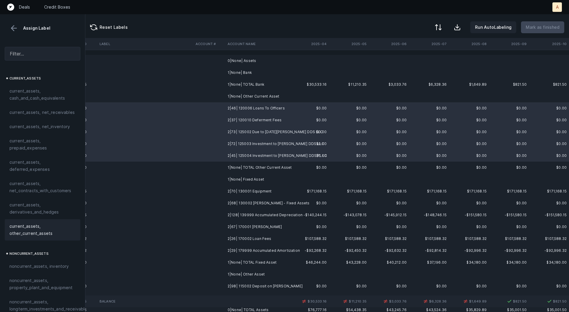
click at [22, 227] on span "current_assets, other_current_assets" at bounding box center [42, 230] width 66 height 14
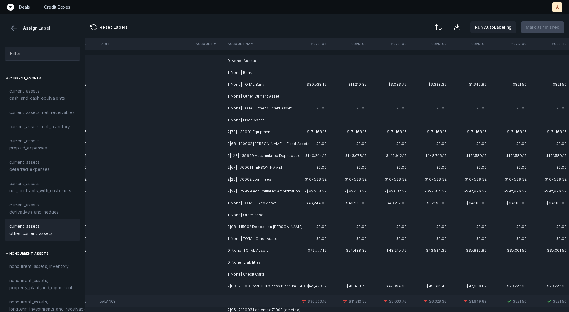
click at [286, 133] on td "2|70| 130001 Equipment" at bounding box center [261, 132] width 72 height 12
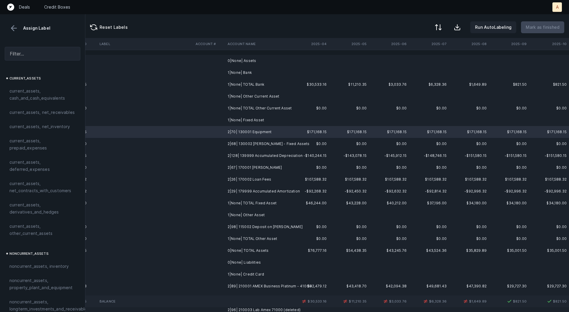
click at [281, 144] on td "2|68| 130002 [PERSON_NAME] - Fixed Assets" at bounding box center [261, 144] width 72 height 12
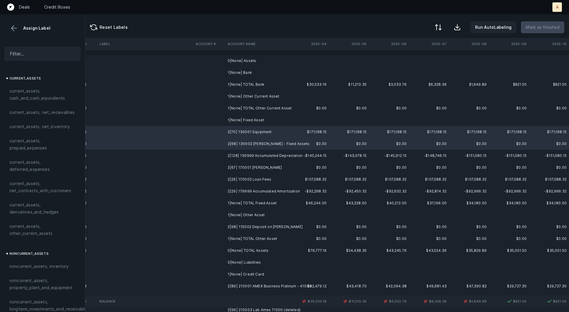
click at [279, 154] on td "2|128| 139999 Accumulated Depreciation" at bounding box center [261, 156] width 72 height 12
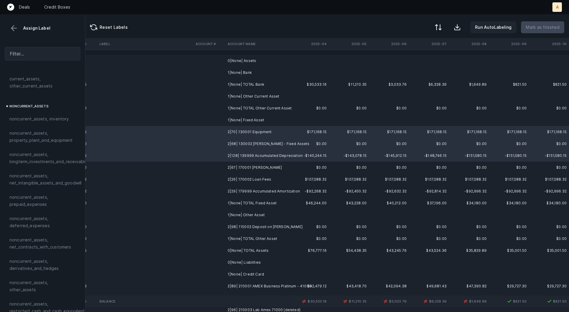
scroll to position [157, 0]
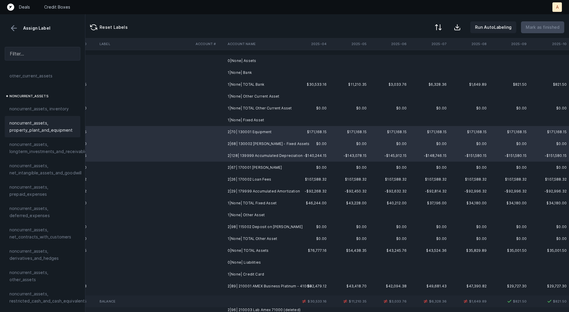
click at [33, 130] on span "noncurrent_assets, property_plant_and_equipment" at bounding box center [42, 127] width 66 height 14
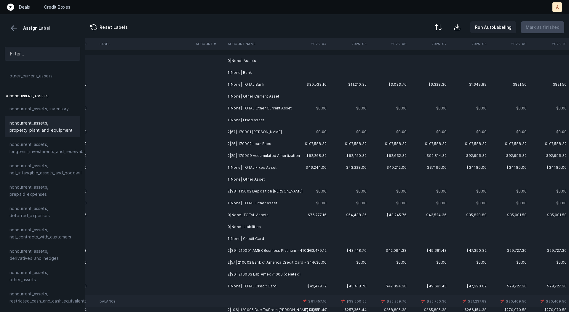
click at [274, 131] on td "2|67| 170001 [PERSON_NAME]" at bounding box center [261, 132] width 72 height 12
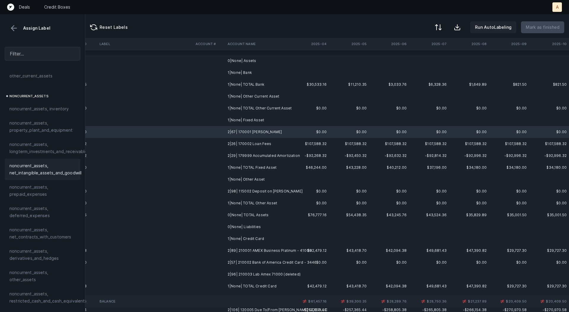
click at [36, 164] on span "noncurrent_assets, net_intangible_assets_and_goodwill" at bounding box center [45, 169] width 72 height 14
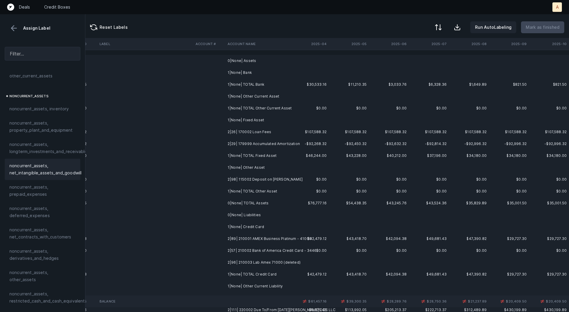
click at [248, 132] on td "2|26| 170002 Loan Fees" at bounding box center [261, 132] width 72 height 12
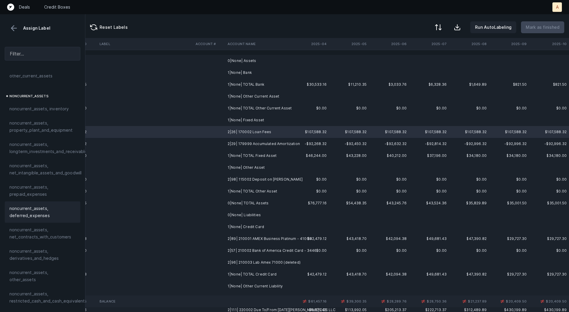
click at [50, 203] on div "noncurrent_assets, deferred_expenses" at bounding box center [43, 211] width 76 height 21
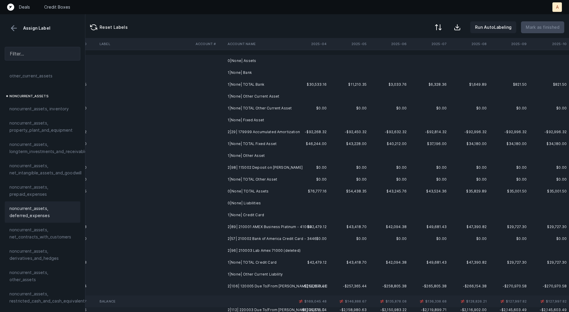
click at [270, 133] on td "2|29| 179999 Accumulated Amortization" at bounding box center [261, 132] width 72 height 12
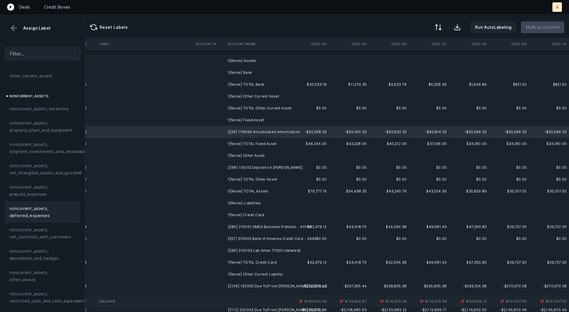
click at [59, 213] on span "noncurrent_assets, deferred_expenses" at bounding box center [42, 212] width 66 height 14
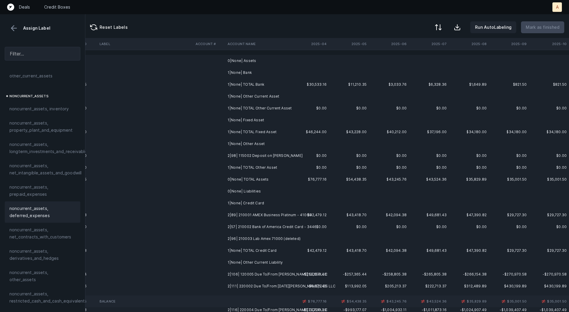
click at [251, 154] on td "2|98| 115002 Deposit on [PERSON_NAME]" at bounding box center [261, 156] width 72 height 12
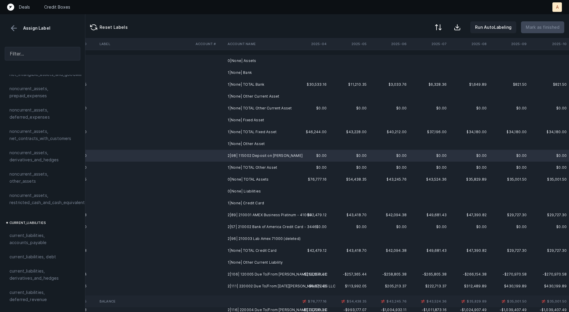
scroll to position [283, 0]
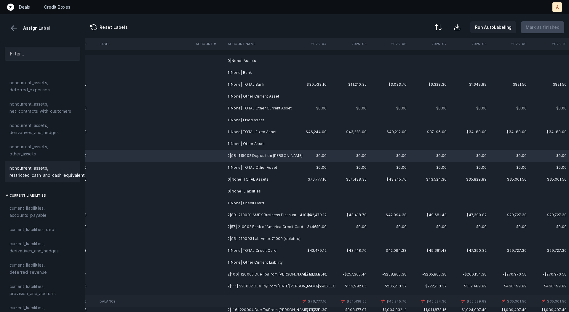
click at [40, 165] on span "noncurrent_assets, restricted_cash_and_cash_equivalents" at bounding box center [48, 172] width 78 height 14
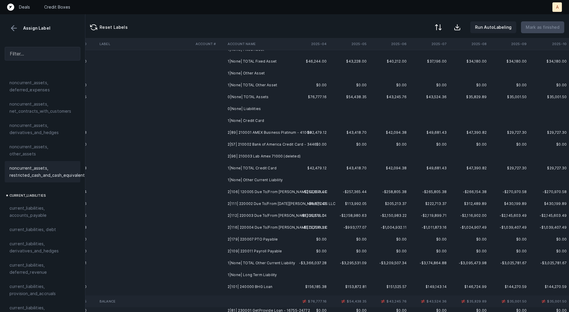
scroll to position [81, 1652]
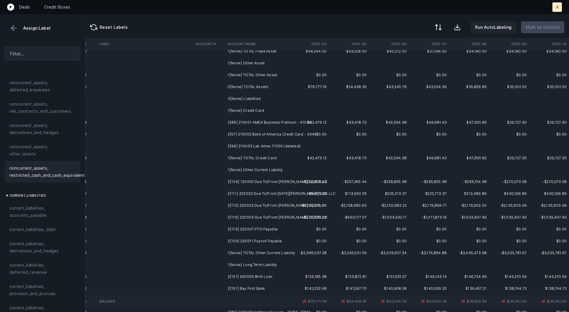
click at [284, 123] on td "2|89| 210001 AMEX Business Platinum - 41000" at bounding box center [261, 123] width 72 height 12
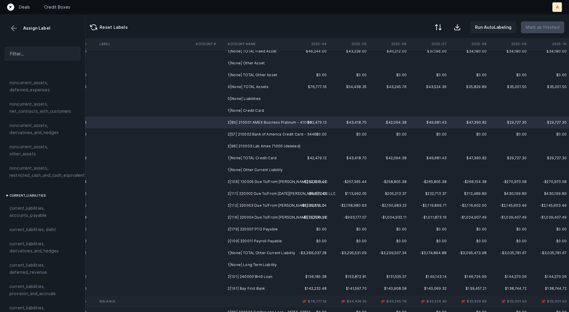
click at [261, 146] on td "2|96| 210003 Lab Amex 71000 (deleted)" at bounding box center [261, 146] width 72 height 12
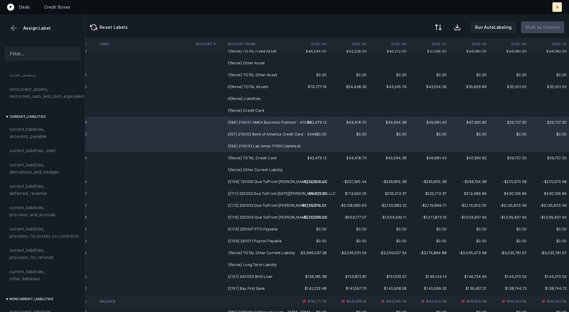
scroll to position [376, 0]
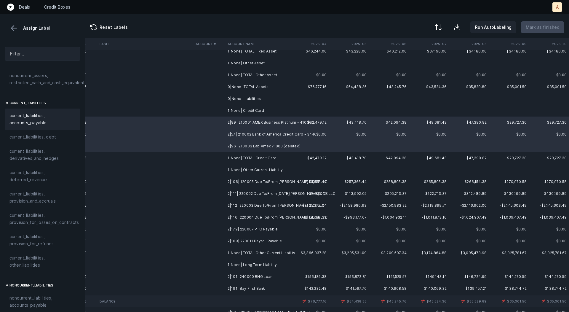
click at [29, 113] on span "current_liabilities, accounts_payable" at bounding box center [42, 119] width 66 height 14
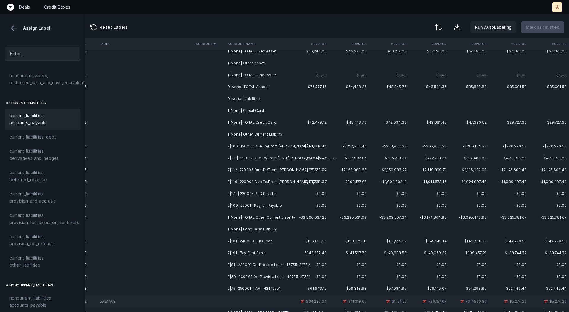
click at [261, 145] on td "2|106| 120005 Due To/From [PERSON_NAME] DDS PLLC" at bounding box center [261, 146] width 72 height 12
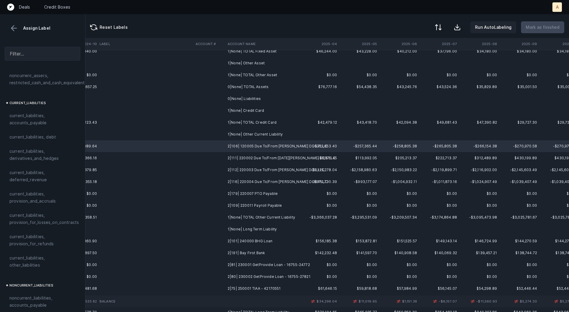
scroll to position [81, 1644]
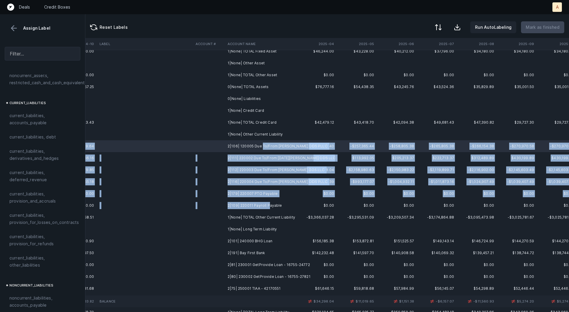
click at [268, 206] on td "2|109| 220011 Payroll Payable" at bounding box center [261, 206] width 72 height 12
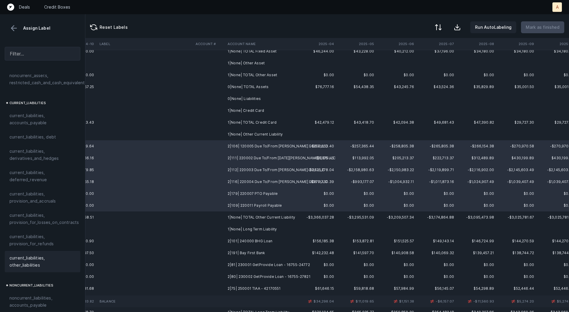
click at [43, 254] on span "current_liabilities, other_liabilities" at bounding box center [42, 261] width 66 height 14
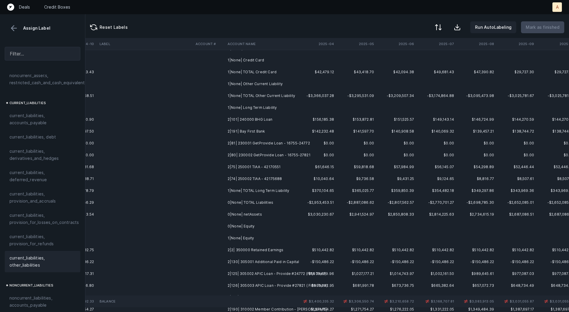
scroll to position [141, 1644]
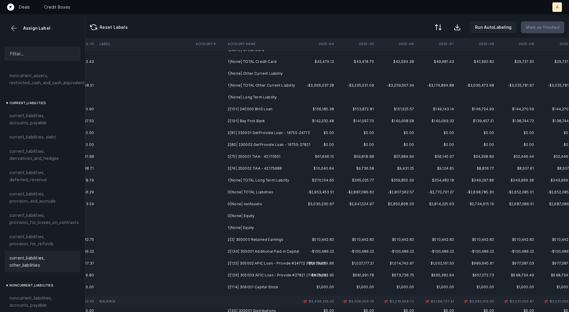
click at [277, 110] on td "2|101| 240000 BHG Loan" at bounding box center [261, 109] width 72 height 12
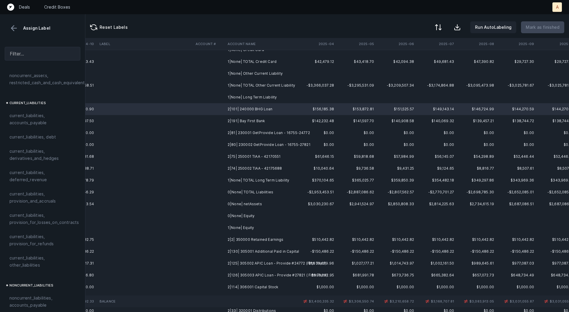
click at [277, 133] on td "2|81| 230001 GetProvide Loan - 16755-24772" at bounding box center [261, 133] width 72 height 12
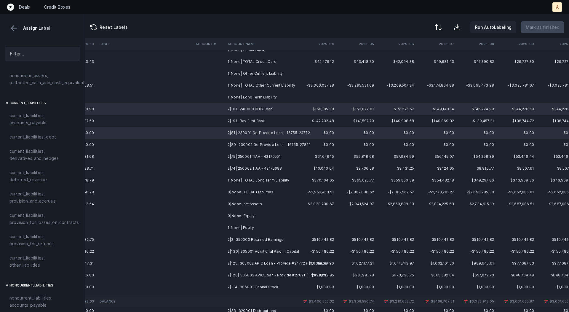
click at [274, 142] on td "2|80| 230002 GetProvide Loan - 16755-27821" at bounding box center [261, 145] width 72 height 12
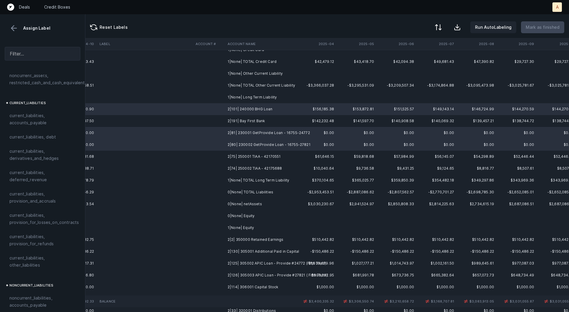
click at [237, 122] on td "2|191| Bay First Bank" at bounding box center [261, 121] width 72 height 12
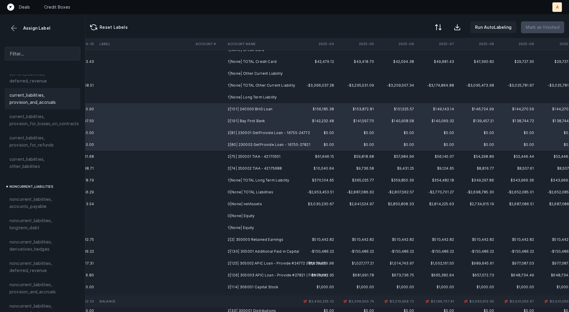
scroll to position [475, 0]
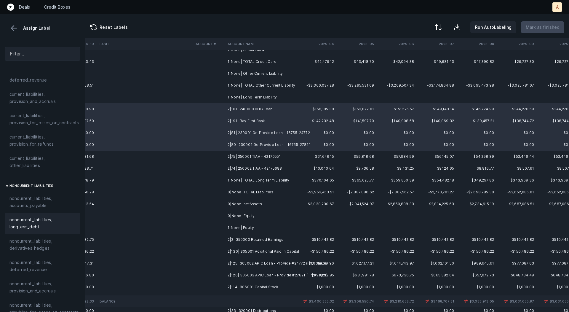
click at [34, 216] on span "noncurrent_liabilities, longterm_debt" at bounding box center [42, 223] width 66 height 14
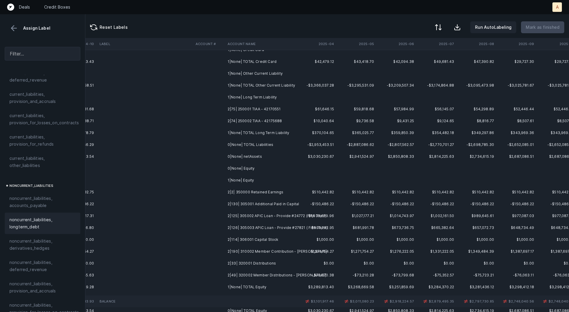
click at [254, 109] on td "2|75| 250001 TIAA - 42170551" at bounding box center [261, 109] width 72 height 12
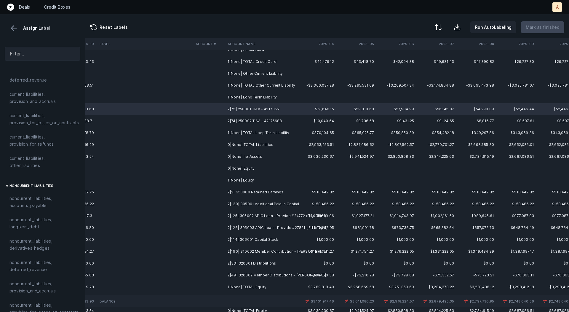
click at [258, 119] on td "2|74| 250002 TIAA - 42175688" at bounding box center [261, 121] width 72 height 12
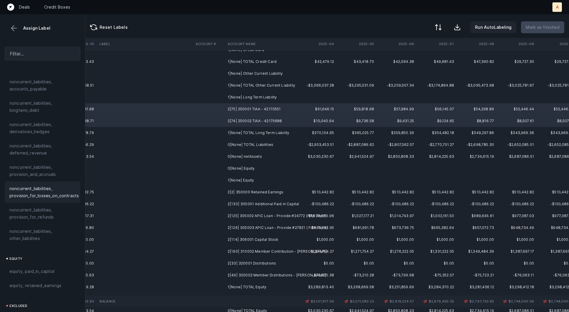
scroll to position [595, 0]
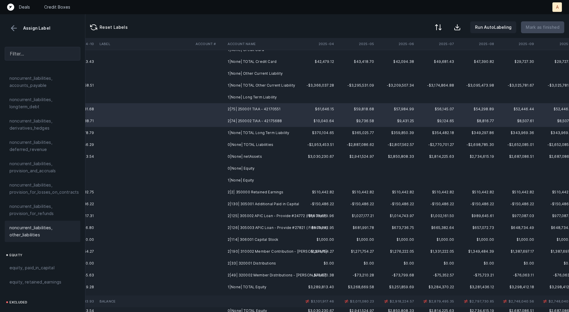
click at [39, 224] on span "noncurrent_liabilities, other_liabilities" at bounding box center [42, 231] width 66 height 14
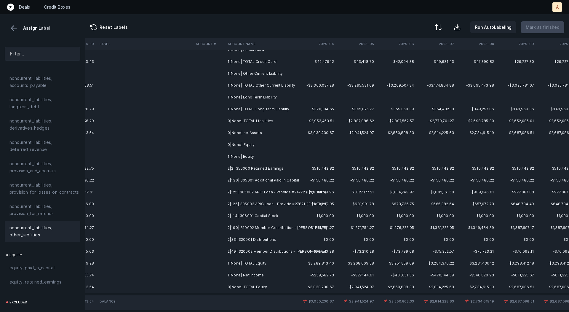
click at [252, 168] on td "2|2| 350000 Retained Earnings" at bounding box center [261, 169] width 72 height 12
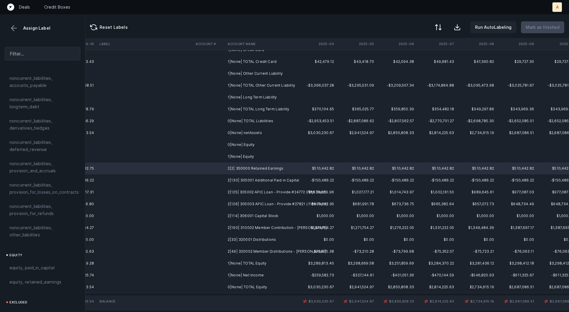
click at [264, 277] on td "1|None| Net Income" at bounding box center [261, 275] width 72 height 12
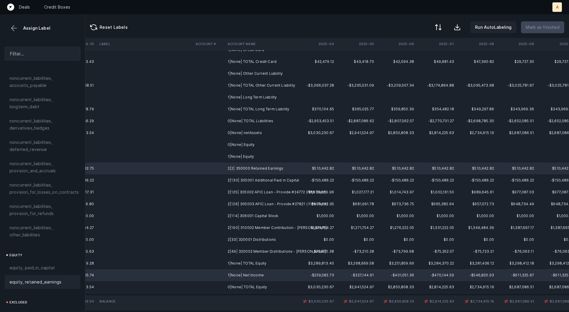
click at [44, 278] on span "equity, retained_earnings" at bounding box center [35, 281] width 52 height 7
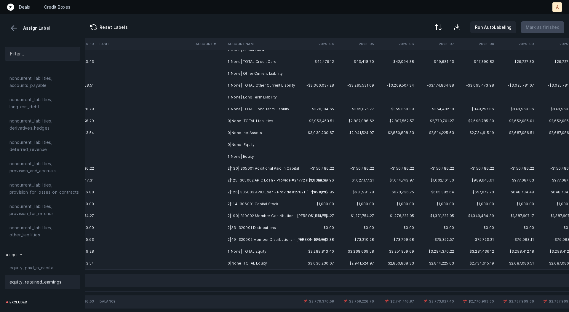
click at [291, 167] on td "2|130| 305001 Additional Paid in Capital" at bounding box center [261, 169] width 72 height 12
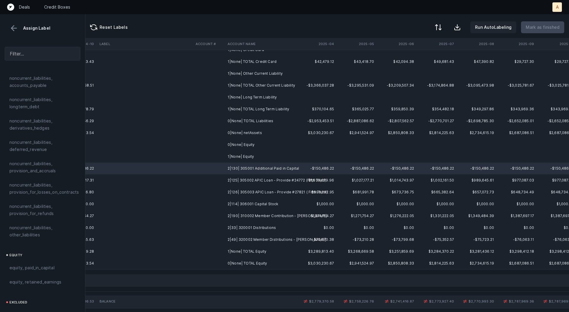
click at [280, 177] on td "2|125| 305002 APIC Loan - Provide #24772 (Fifth Third)" at bounding box center [261, 180] width 72 height 12
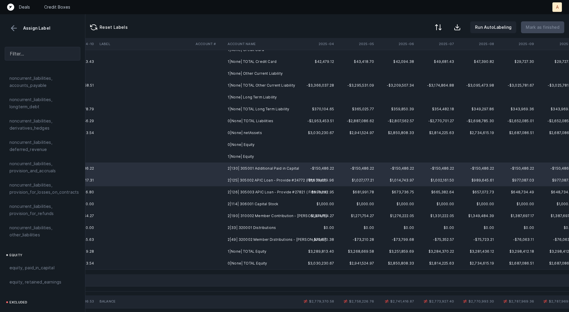
click at [269, 189] on td "2|126| 305003 APIC Loan - Provide #27821 ( Fifth Third)" at bounding box center [261, 192] width 72 height 12
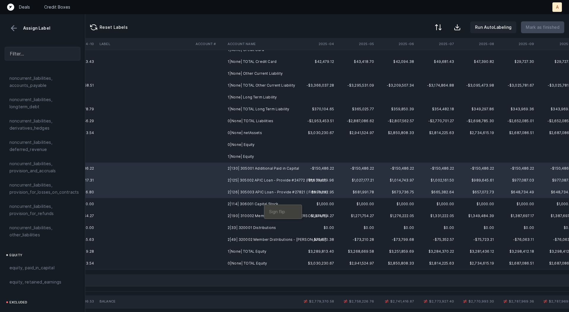
click at [252, 203] on div at bounding box center [284, 156] width 569 height 312
click at [257, 203] on td "2|114| 306001 Capital Stock" at bounding box center [261, 204] width 72 height 12
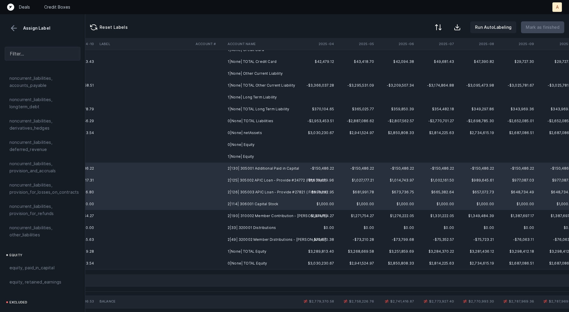
click at [260, 212] on td "2|190| 310002 Member Contribution - [PERSON_NAME]" at bounding box center [261, 216] width 72 height 12
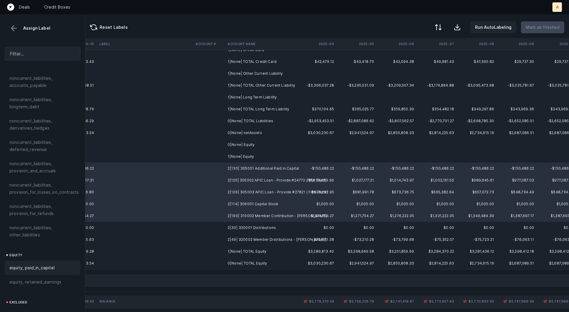
click at [49, 264] on span "equity, paid_in_capital" at bounding box center [31, 267] width 45 height 7
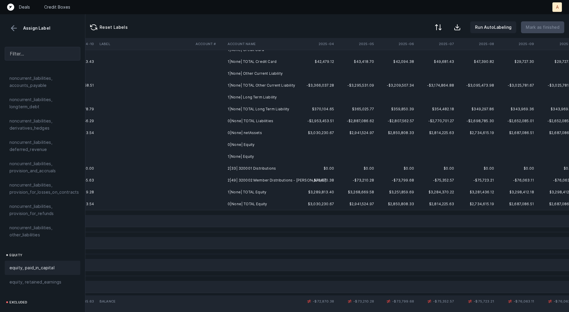
click at [248, 170] on td "2|33| 320001 Distributions" at bounding box center [261, 169] width 72 height 12
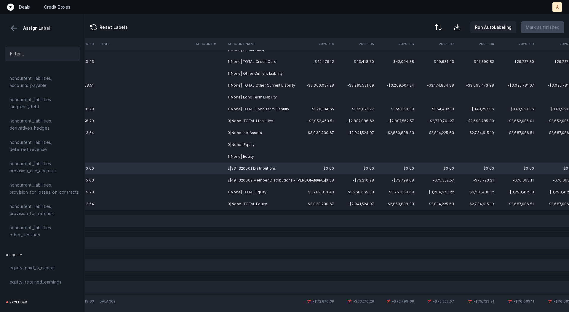
click at [247, 178] on td "2|49| 320002 Member Distributions - [PERSON_NAME]" at bounding box center [261, 180] width 72 height 12
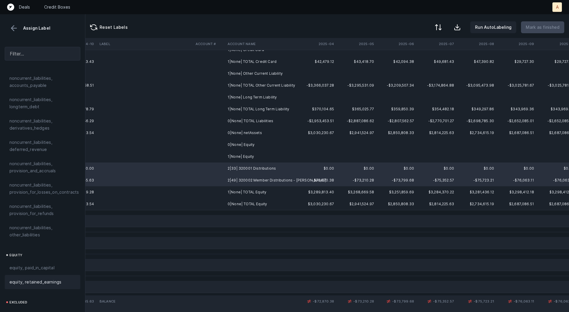
click at [47, 278] on span "equity, retained_earnings" at bounding box center [35, 281] width 52 height 7
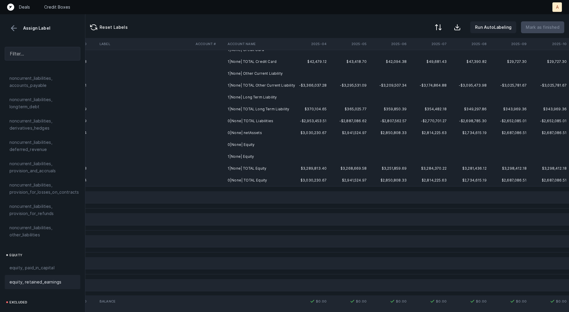
scroll to position [0, 1652]
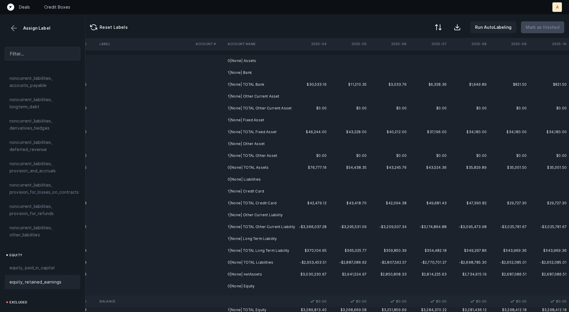
click at [269, 62] on td "0|None| Assets" at bounding box center [261, 61] width 72 height 12
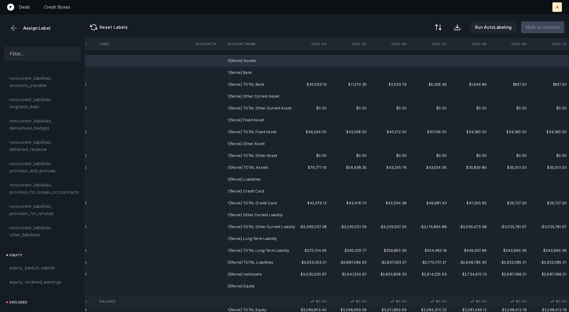
click at [257, 71] on td "1|None| Bank" at bounding box center [261, 73] width 72 height 12
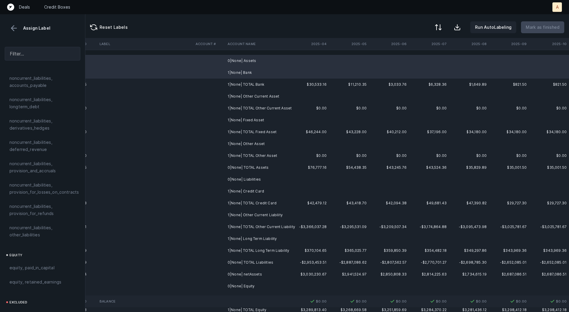
click at [246, 98] on td "1|None| Other Current Asset" at bounding box center [261, 96] width 72 height 12
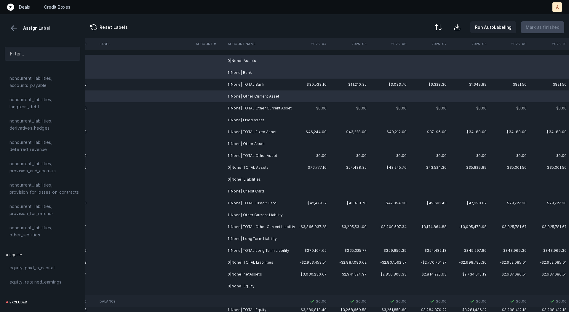
click at [254, 120] on td "1|None| Fixed Asset" at bounding box center [261, 120] width 72 height 12
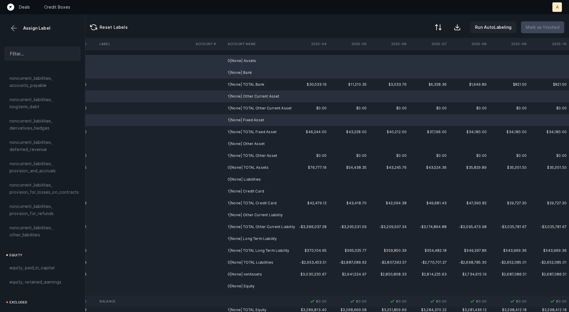
click at [254, 120] on td "1|None| Fixed Asset" at bounding box center [261, 120] width 72 height 12
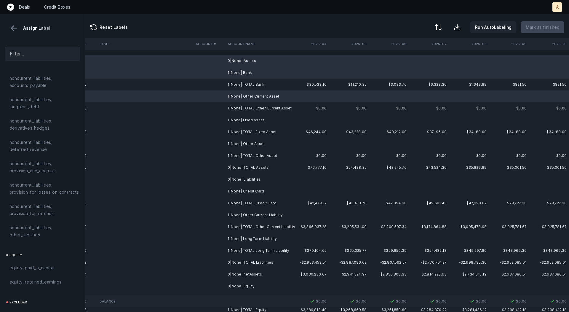
click at [254, 120] on td "1|None| Fixed Asset" at bounding box center [261, 120] width 72 height 12
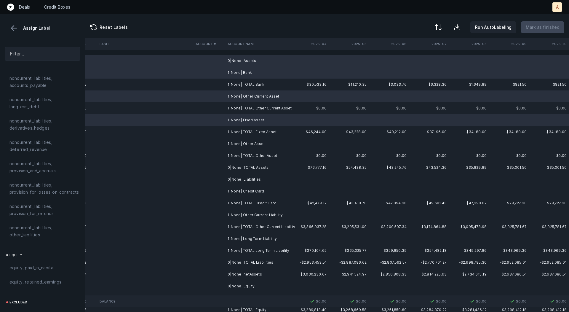
click at [257, 144] on td "1|None| Other Asset" at bounding box center [261, 144] width 72 height 12
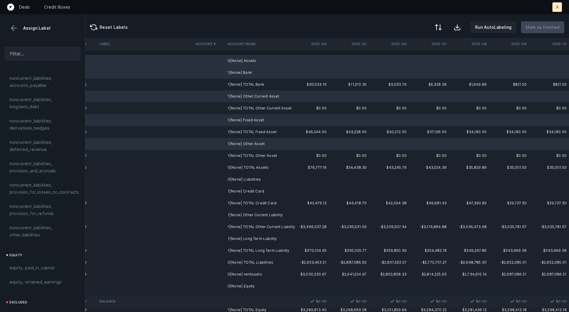
click at [251, 179] on td "0|None| Liabilities" at bounding box center [261, 179] width 72 height 12
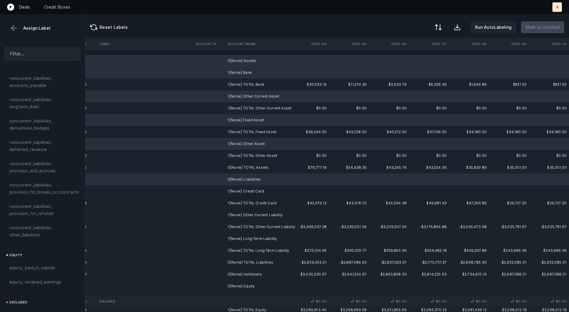
click at [249, 189] on td "1|None| Credit Card" at bounding box center [261, 191] width 72 height 12
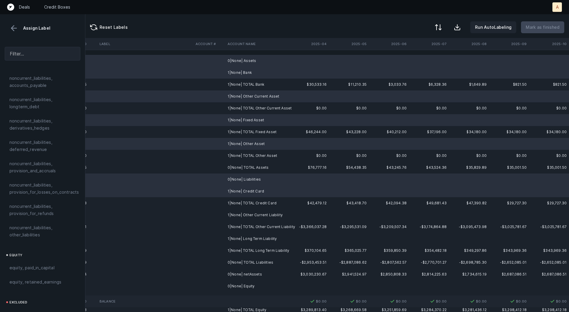
click at [252, 214] on td "1|None| Other Current Liability" at bounding box center [261, 215] width 72 height 12
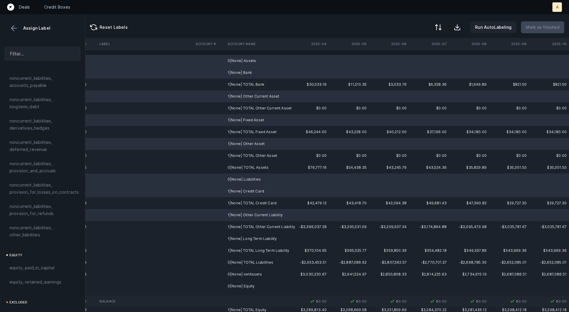
click at [251, 240] on td "1|None| Long Term Liability" at bounding box center [261, 239] width 72 height 12
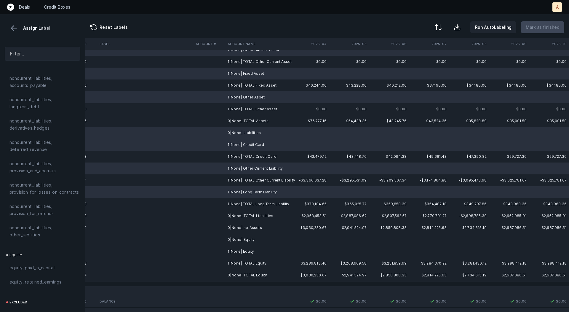
scroll to position [72, 1652]
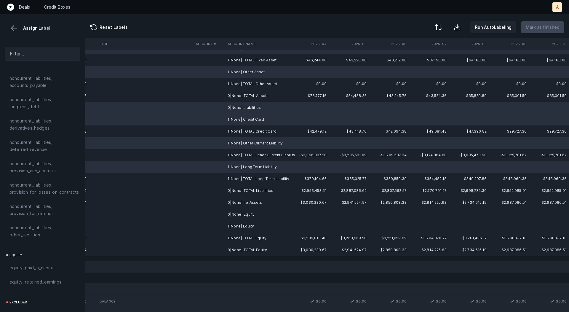
click at [252, 215] on td "0|None| Equity" at bounding box center [261, 214] width 72 height 12
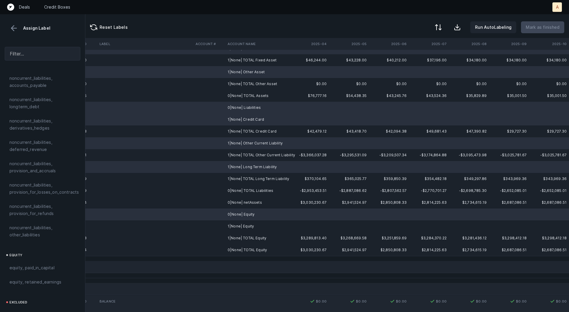
click at [244, 225] on td "1|None| Equity" at bounding box center [261, 226] width 72 height 12
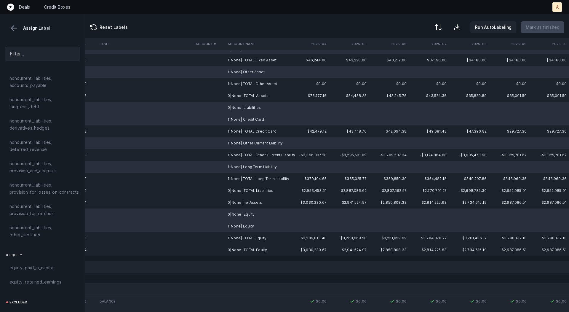
scroll to position [645, 0]
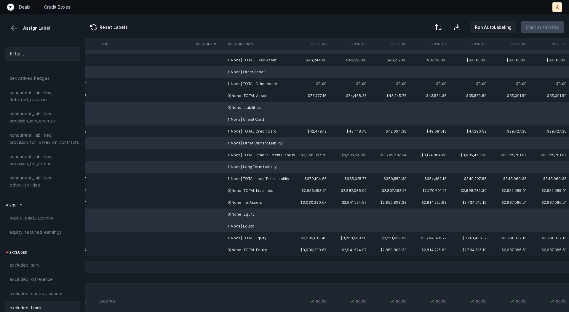
click at [34, 304] on span "excluded, blank" at bounding box center [25, 307] width 32 height 7
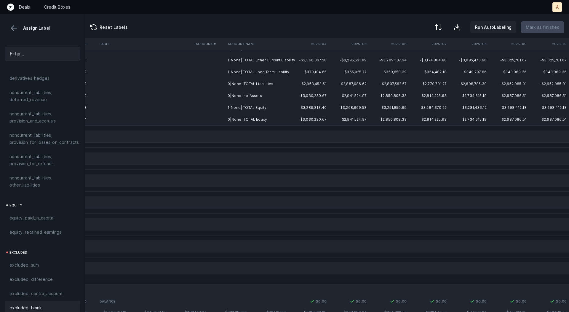
scroll to position [0, 1652]
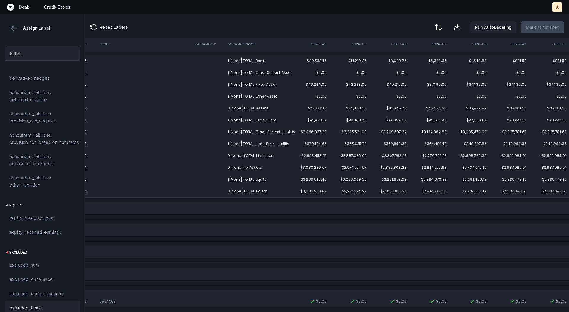
click at [249, 169] on td "0|None| netAssets" at bounding box center [261, 168] width 72 height 12
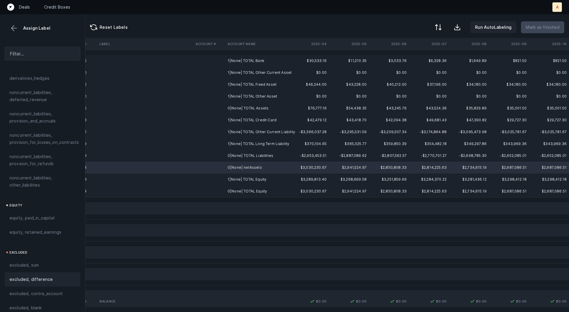
click at [58, 276] on div "excluded, difference" at bounding box center [42, 279] width 66 height 7
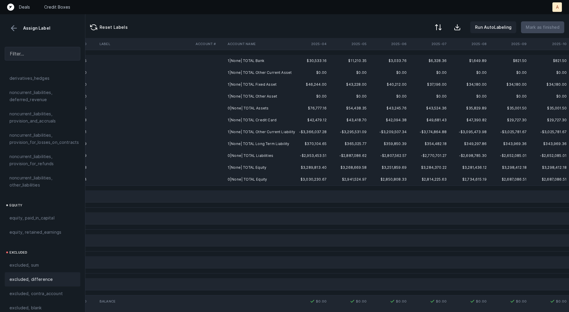
click at [252, 59] on td "1|None| TOTAL Bank" at bounding box center [261, 61] width 72 height 12
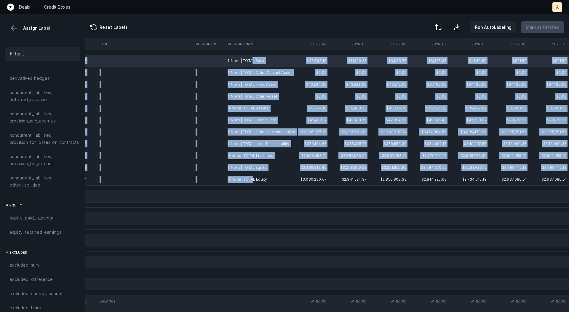
click at [252, 179] on td "0|None| TOTAL Equity" at bounding box center [261, 179] width 72 height 12
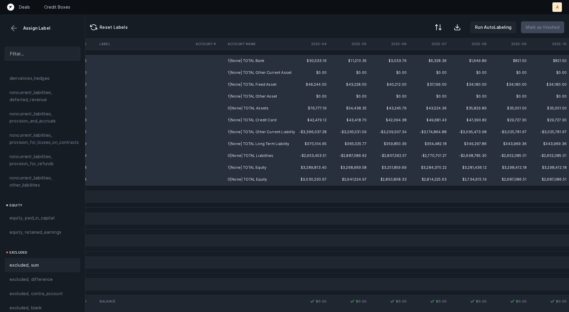
click at [34, 262] on span "excluded, sum" at bounding box center [23, 265] width 29 height 7
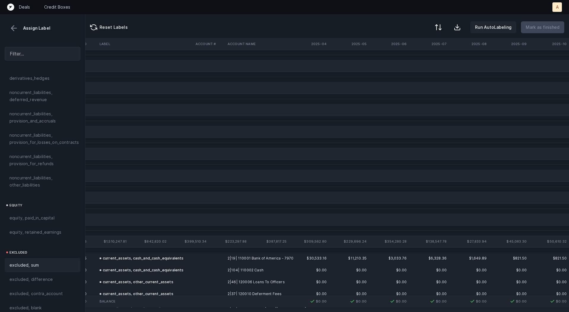
click at [14, 30] on button at bounding box center [13, 28] width 9 height 9
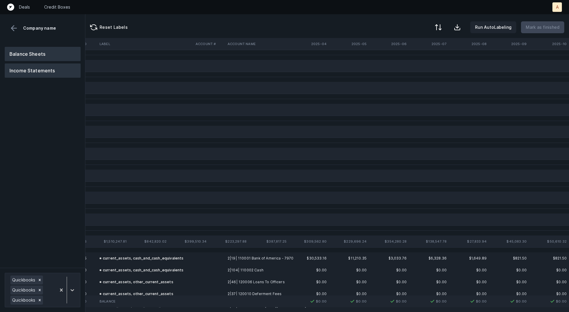
click at [55, 73] on button "Income Statements" at bounding box center [43, 70] width 76 height 14
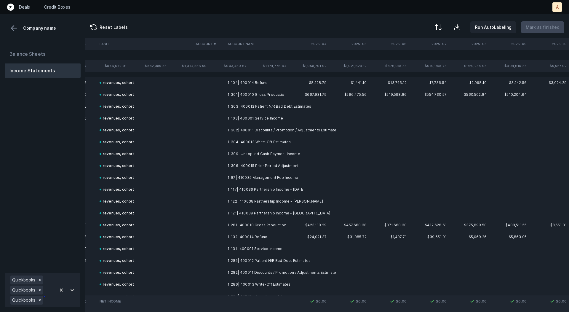
click at [75, 279] on div at bounding box center [67, 289] width 22 height 31
click at [66, 249] on div "Quickbooks" at bounding box center [43, 252] width 76 height 12
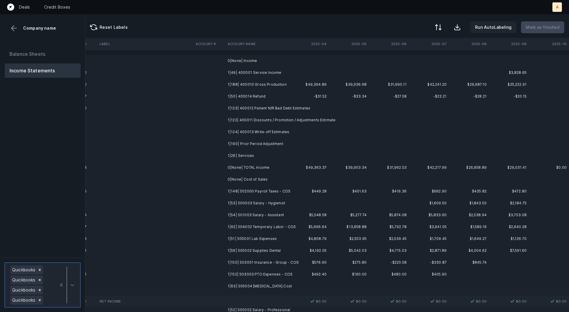
click at [268, 72] on td "1|49| 400001 Service Income" at bounding box center [261, 73] width 72 height 12
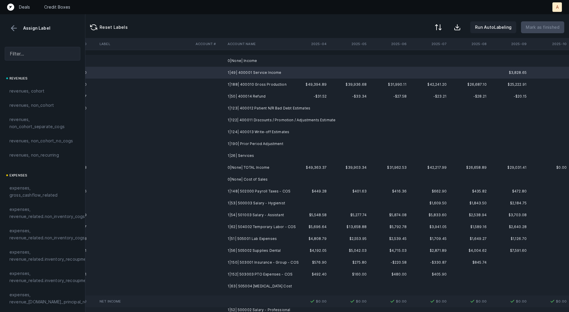
click at [251, 149] on td "1|190| Prior Period Adjustment" at bounding box center [261, 144] width 72 height 12
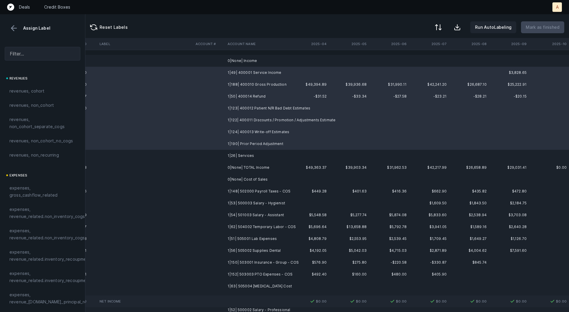
click at [249, 154] on td "1|26| Services" at bounding box center [261, 156] width 72 height 12
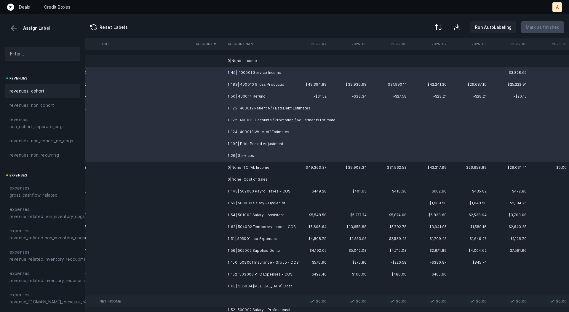
click at [47, 92] on div "revenues, cohort" at bounding box center [42, 90] width 66 height 7
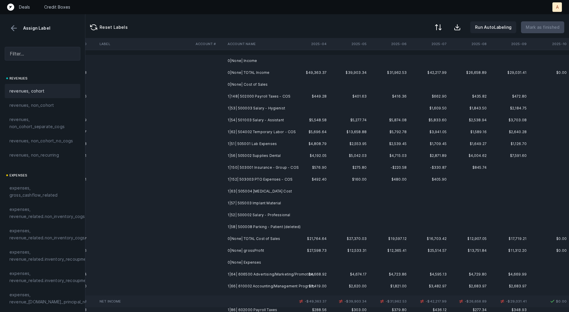
click at [269, 95] on td "1|148| 502000 Payroll Taxes - COS" at bounding box center [261, 96] width 72 height 12
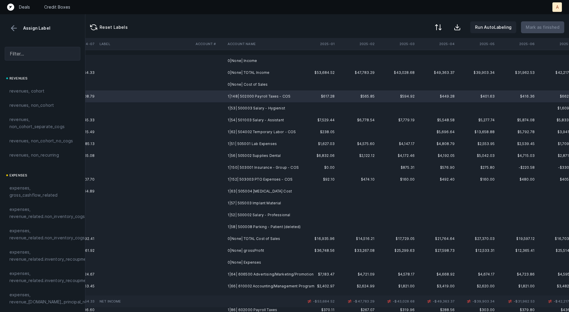
scroll to position [0, 1523]
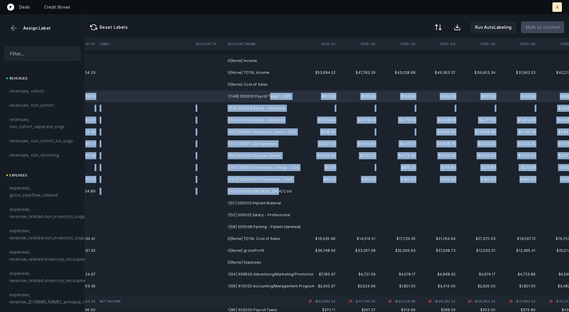
click at [272, 189] on td "1|63| 505004 [MEDICAL_DATA] Cost" at bounding box center [261, 191] width 72 height 12
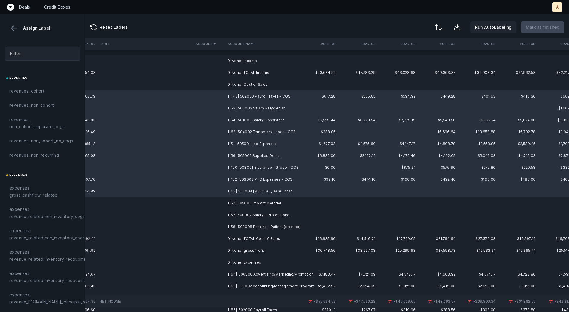
click at [277, 216] on td "1|52| 500002 Salary - Professional" at bounding box center [261, 215] width 72 height 12
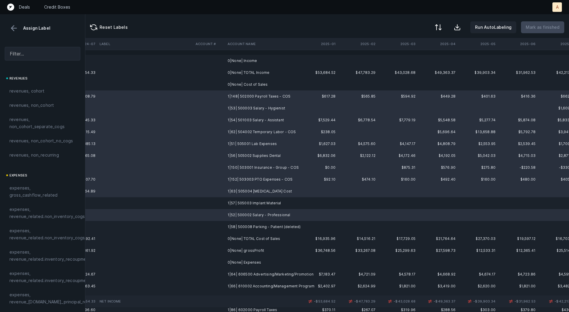
click at [273, 225] on td "1|58| 500008 Parking - Patient (deleted)" at bounding box center [261, 227] width 72 height 12
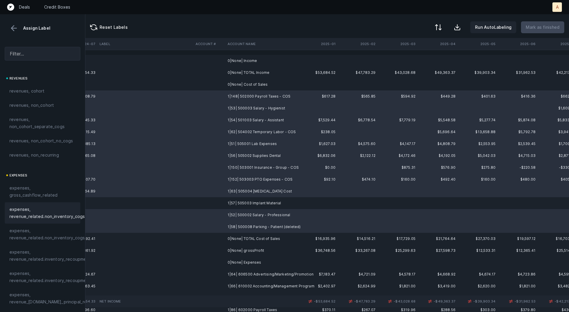
click at [61, 210] on span "expenses, revenue_related.non_inventory_cogs" at bounding box center [46, 213] width 75 height 14
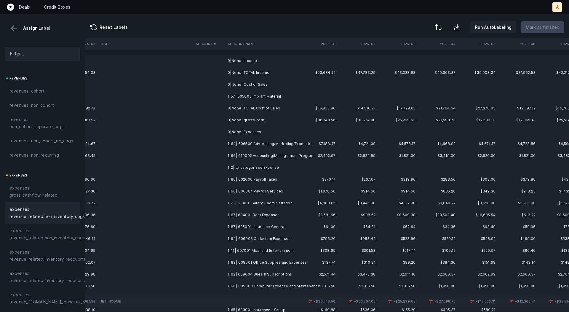
click at [247, 94] on td "1|57| 505003 Implant Material" at bounding box center [261, 96] width 72 height 12
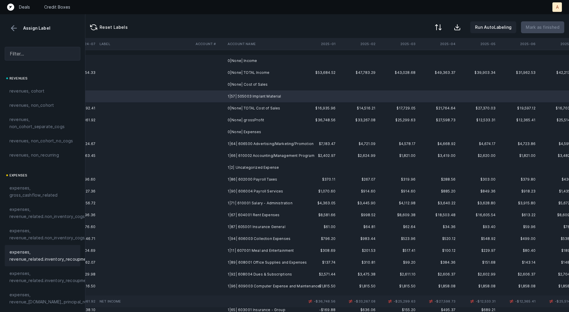
click at [59, 258] on span "expenses, revenue_related.inventory_recoupment" at bounding box center [49, 256] width 81 height 14
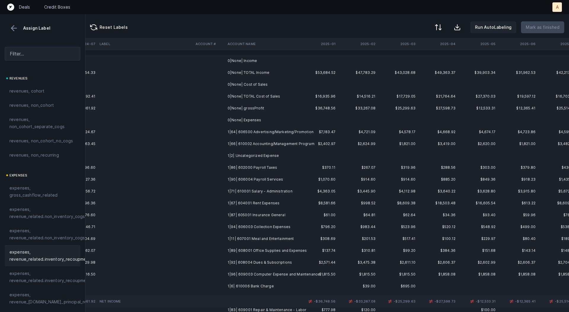
click at [277, 129] on td "1|64| 606500 Advertising/Marketing/Promotion" at bounding box center [261, 132] width 72 height 12
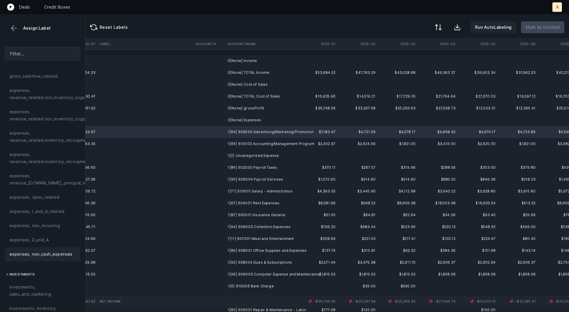
scroll to position [121, 0]
click at [27, 285] on span "investments, sales_and_marketing" at bounding box center [42, 288] width 66 height 14
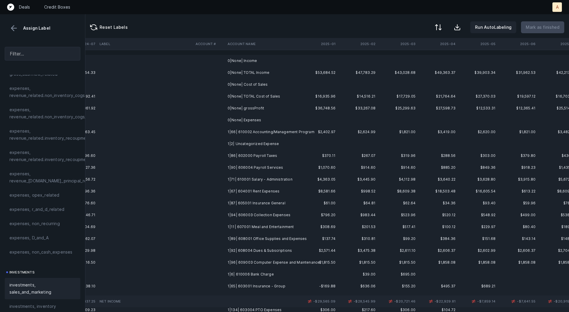
click at [265, 142] on td "1|2| Uncategorized Expense" at bounding box center [261, 144] width 72 height 12
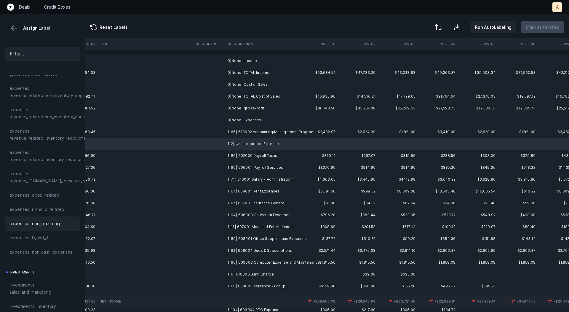
click at [54, 220] on span "expenses, non_recurring" at bounding box center [34, 223] width 50 height 7
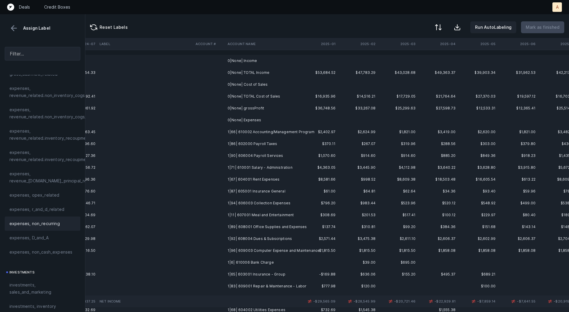
click at [244, 133] on td "1|66| 610002 Accounting/Management Program" at bounding box center [261, 132] width 72 height 12
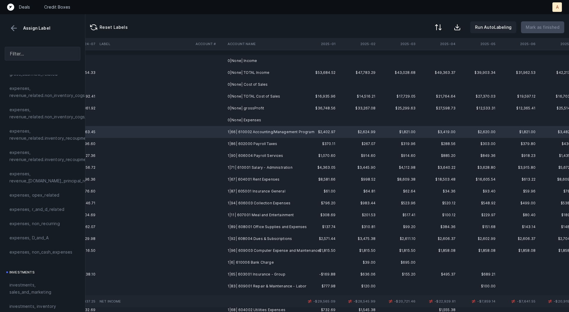
click at [246, 140] on td "1|86| 602000 Payroll Taxes" at bounding box center [261, 144] width 72 height 12
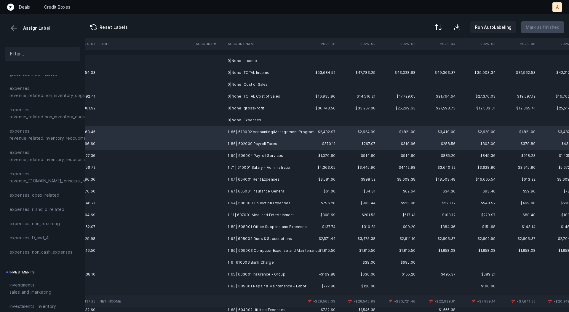
click at [248, 155] on td "1|90| 606004 Payroll Services" at bounding box center [261, 156] width 72 height 12
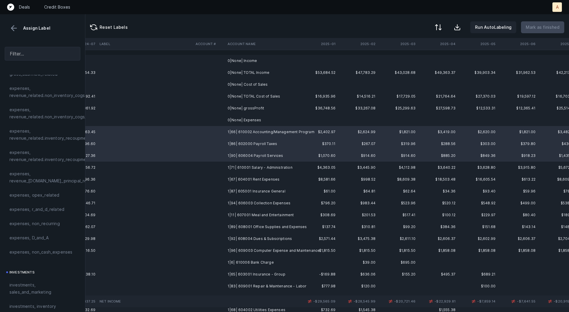
click at [249, 165] on td "1|71| 610001 Salary - Administration" at bounding box center [261, 168] width 72 height 12
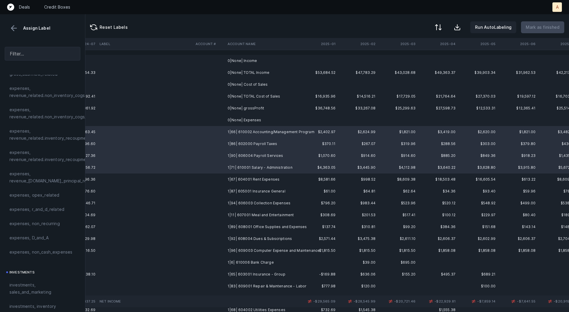
click at [249, 177] on td "1|67| 604001 Rent Expenses" at bounding box center [261, 179] width 72 height 12
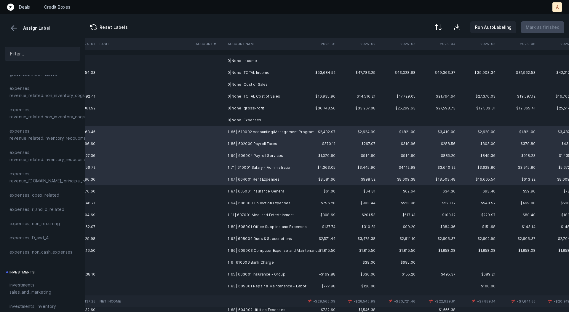
click at [250, 187] on td "1|87| 605001 Insurance General" at bounding box center [261, 191] width 72 height 12
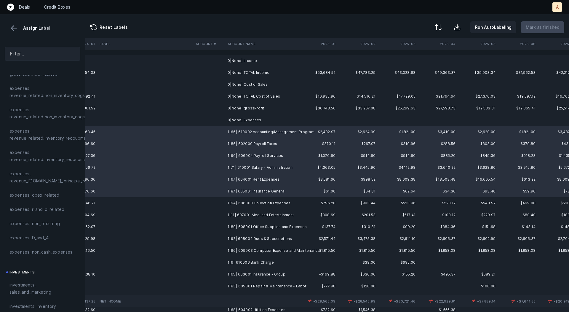
click at [252, 202] on td "1|94| 606003 Collection Expenses" at bounding box center [261, 203] width 72 height 12
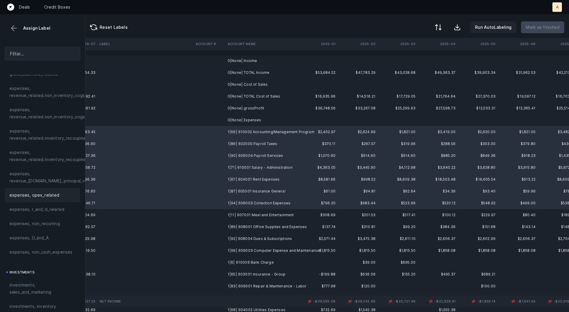
click at [53, 195] on span "expenses, opex_related" at bounding box center [34, 195] width 50 height 7
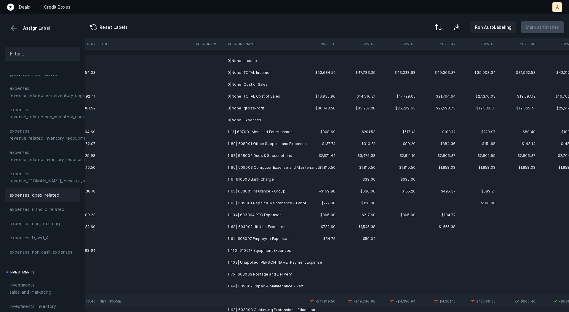
click at [244, 132] on td "1|11| 607001 Meal and Entertainment" at bounding box center [261, 132] width 72 height 12
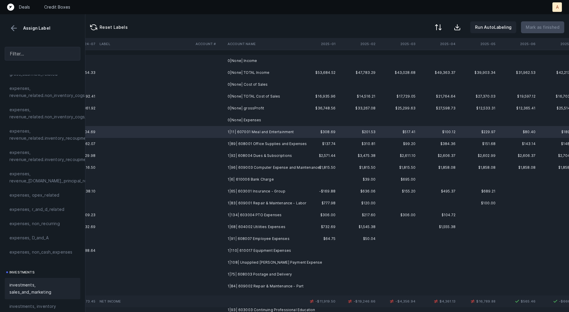
click at [30, 287] on span "investments, sales_and_marketing" at bounding box center [42, 288] width 66 height 14
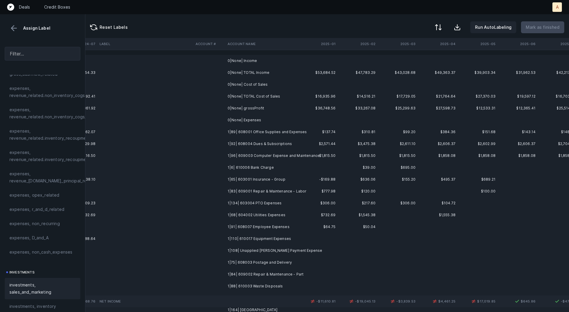
click at [250, 132] on td "1|89| 608001 Office Supplies and Expenses" at bounding box center [261, 132] width 72 height 12
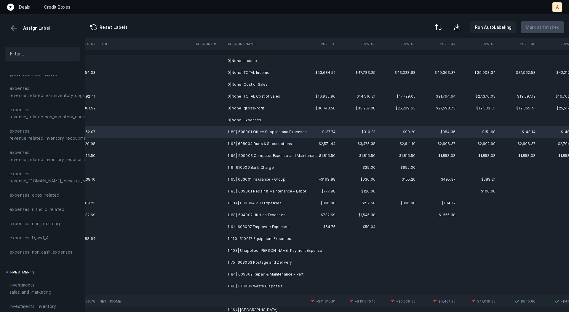
click at [248, 144] on td "1|92| 608004 Dues & Subscriptions" at bounding box center [261, 144] width 72 height 12
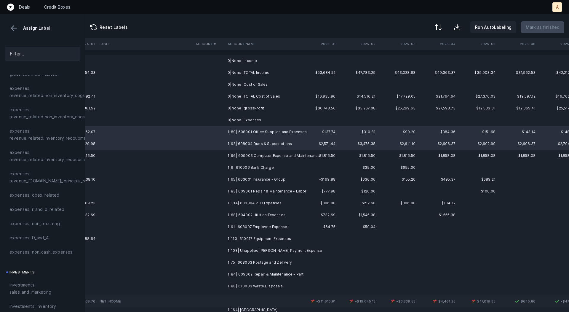
click at [248, 153] on td "1|96| 609003 Computer Expense and Maintenance" at bounding box center [261, 156] width 72 height 12
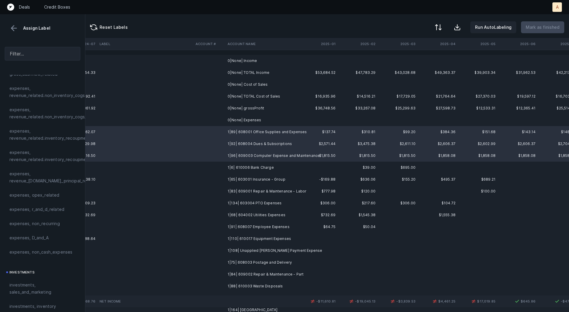
click at [246, 162] on td "1|6| 610006 Bank Charge" at bounding box center [261, 168] width 72 height 12
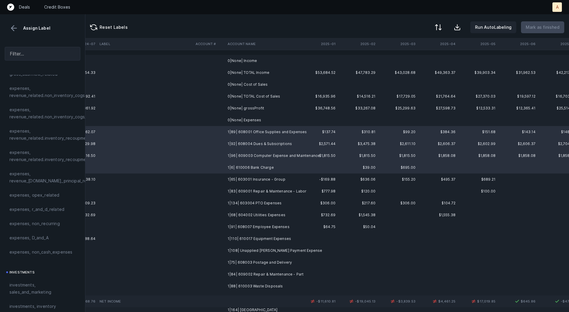
click at [249, 177] on td "1|65| 603001 Insurance - Group" at bounding box center [261, 179] width 72 height 12
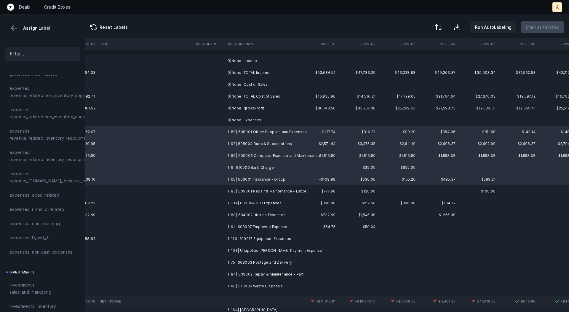
click at [249, 190] on td "1|83| 609001 Repair & Maintenance - Labor" at bounding box center [261, 191] width 72 height 12
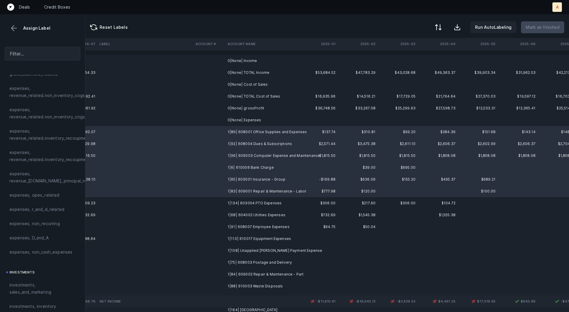
click at [249, 201] on td "1|134| 603004 PTO Expenses" at bounding box center [261, 203] width 72 height 12
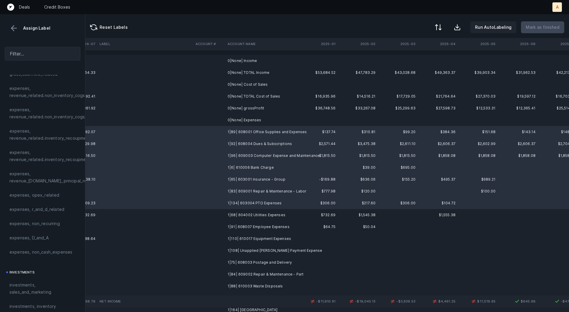
click at [249, 215] on td "1|68| 604002 Utilities Expenses" at bounding box center [261, 215] width 72 height 12
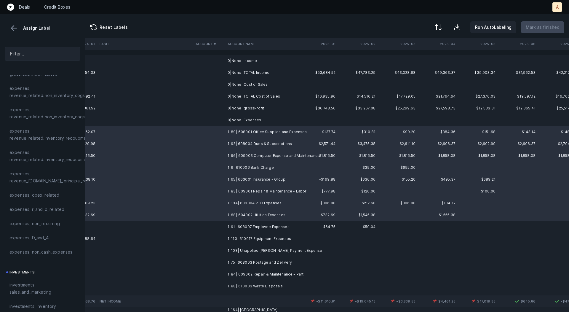
click at [249, 225] on td "1|91| 608007 Employee Expenses" at bounding box center [261, 227] width 72 height 12
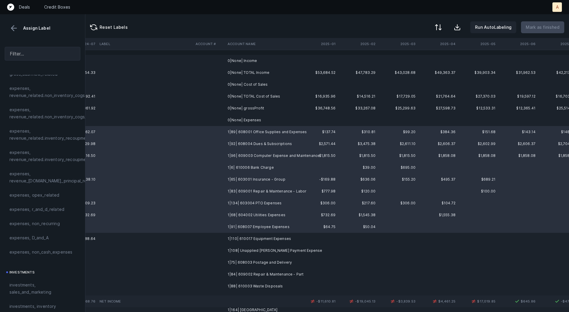
click at [248, 235] on td "1|110| 610017 Equipment Expenses" at bounding box center [261, 239] width 72 height 12
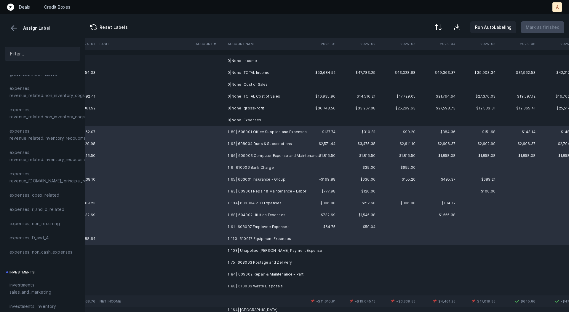
click at [246, 248] on td "1|108| Unapplied [PERSON_NAME] Payment Expense" at bounding box center [261, 251] width 72 height 12
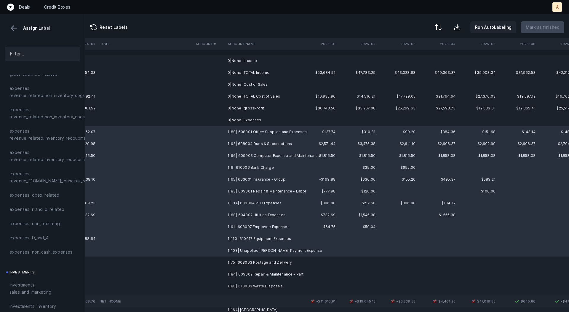
click at [246, 262] on td "1|75| 608003 Postage and Delivery" at bounding box center [261, 263] width 72 height 12
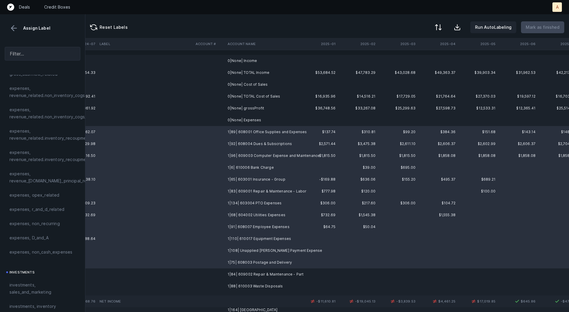
click at [246, 275] on td "1|84| 609002 Repair & Maintenance - Part" at bounding box center [261, 274] width 72 height 12
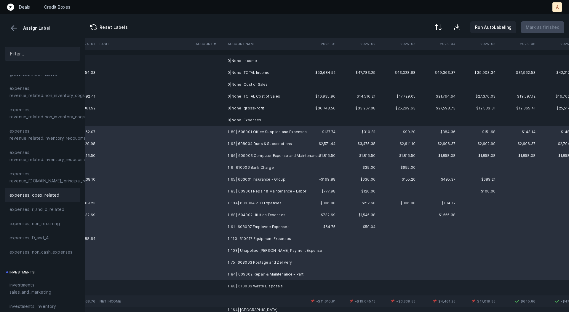
click at [47, 193] on span "expenses, opex_related" at bounding box center [34, 195] width 50 height 7
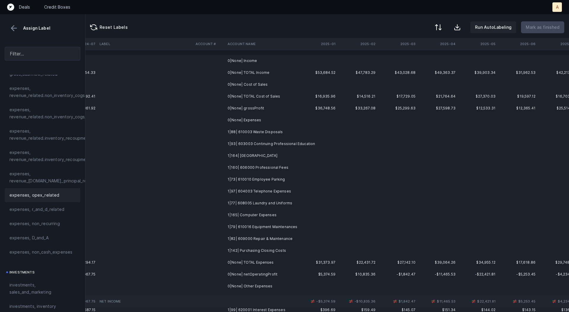
click at [257, 131] on td "1|88| 610003 Waste Disposals" at bounding box center [261, 132] width 72 height 12
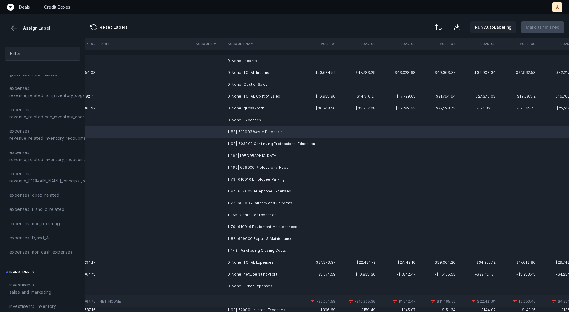
click at [262, 141] on td "1|93| 603003 Continuing Professional Education" at bounding box center [261, 144] width 72 height 12
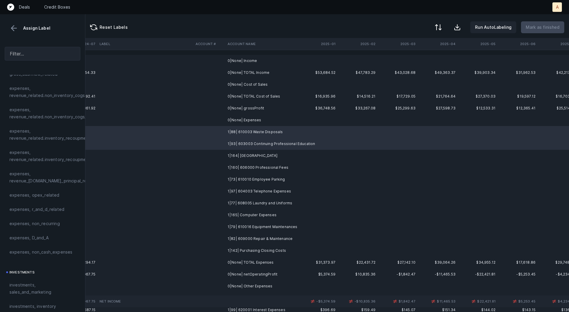
click at [257, 154] on td "1|164| [GEOGRAPHIC_DATA]" at bounding box center [261, 156] width 72 height 12
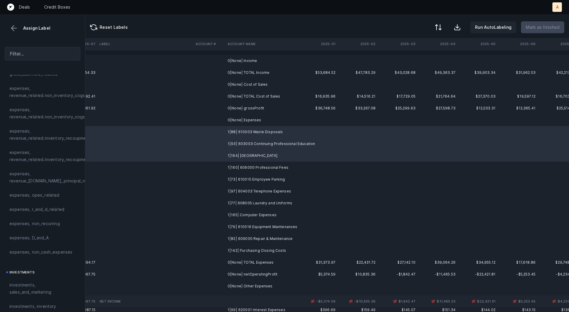
click at [257, 169] on td "1|160| 606000 Professional Fees" at bounding box center [261, 168] width 72 height 12
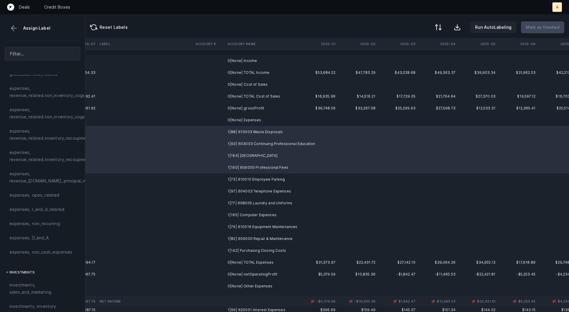
click at [257, 180] on td "1|73| 610010 Employee Parking" at bounding box center [261, 179] width 72 height 12
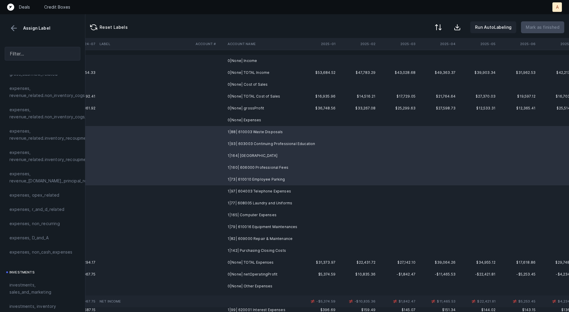
click at [257, 190] on td "1|97| 604003 Telephone Expenses" at bounding box center [261, 191] width 72 height 12
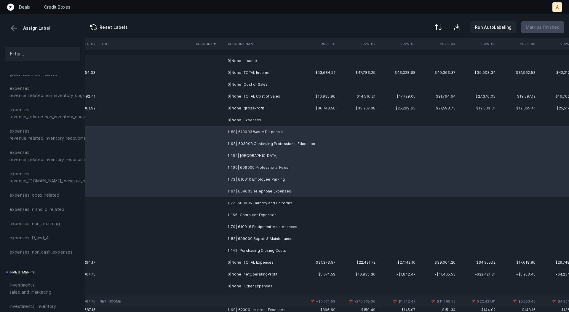
click at [257, 198] on td "1|77| 608005 Laundry and Uniforms" at bounding box center [261, 203] width 72 height 12
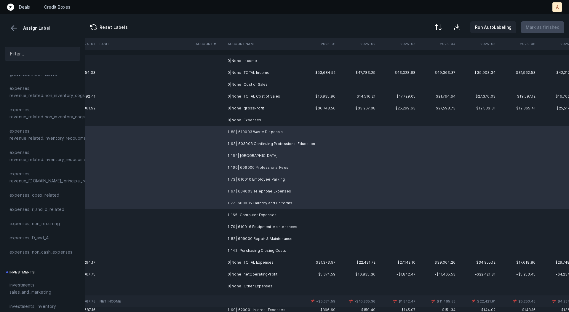
click at [257, 212] on td "1|165| Computer Expenses" at bounding box center [261, 215] width 72 height 12
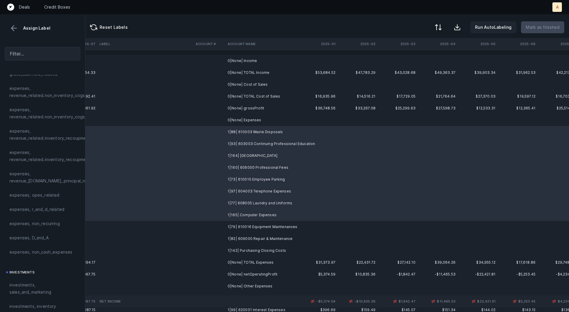
click at [257, 225] on td "1|79| 610016 Equipment Maintenances" at bounding box center [261, 227] width 72 height 12
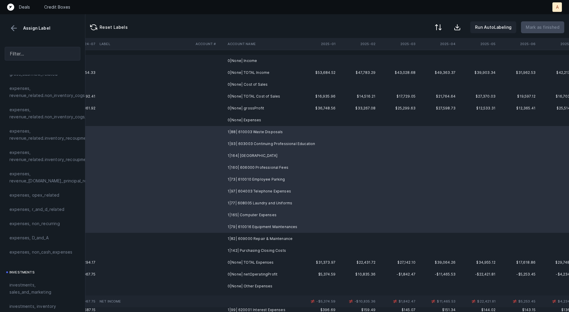
click at [256, 236] on td "1|82| 609000 Repair & Maintenance" at bounding box center [261, 239] width 72 height 12
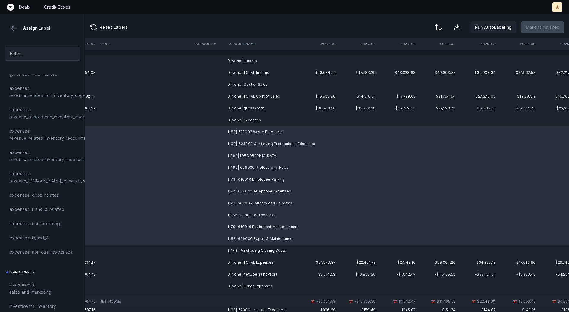
click at [253, 246] on td "1|142| Purchasing Closing Costs" at bounding box center [261, 251] width 72 height 12
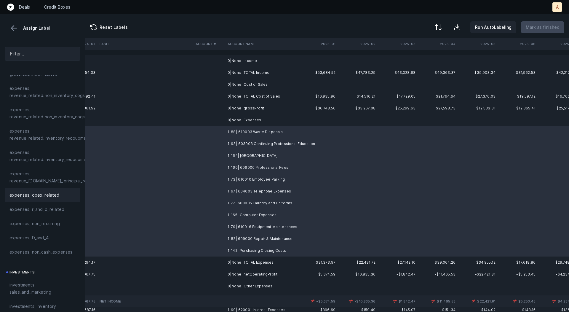
click at [47, 193] on span "expenses, opex_related" at bounding box center [34, 195] width 50 height 7
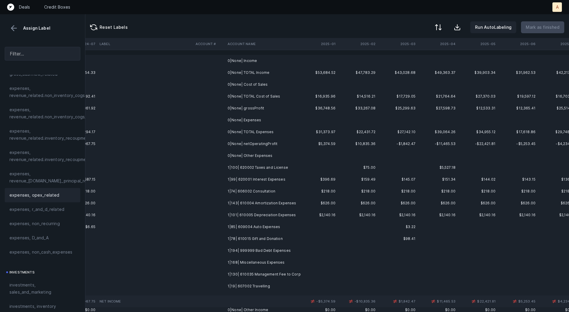
click at [265, 180] on td "1|99| 620001 Interest Expenses" at bounding box center [261, 179] width 72 height 12
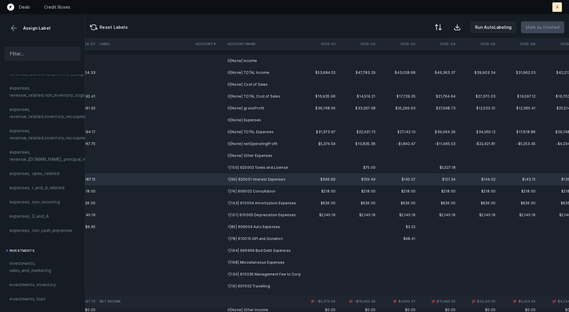
scroll to position [144, 0]
click at [238, 204] on td "1|143| 610004 Amortization Expenses" at bounding box center [261, 203] width 72 height 12
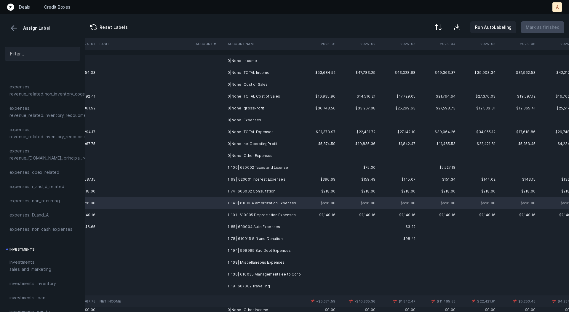
click at [229, 215] on td "1|101| 610005 Depreciation Expenses" at bounding box center [261, 215] width 72 height 12
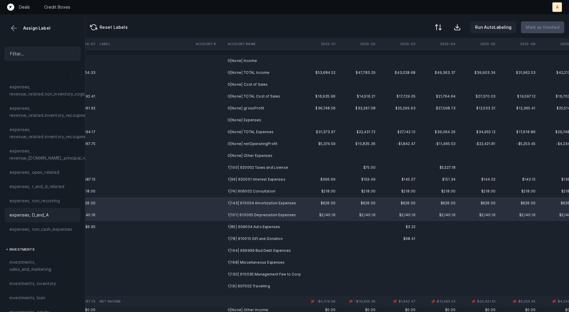
click at [51, 219] on div "expenses, D_and_A" at bounding box center [43, 215] width 76 height 14
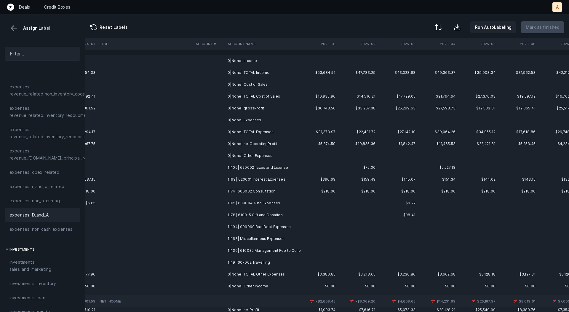
click at [218, 178] on td at bounding box center [209, 179] width 32 height 12
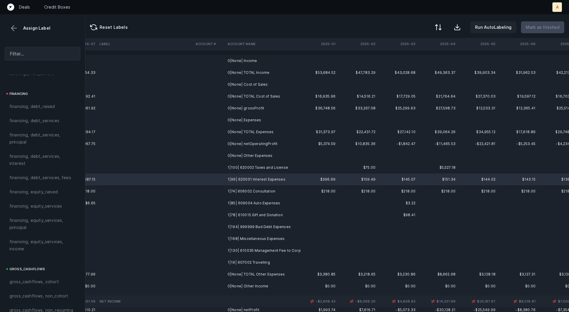
scroll to position [442, 0]
click at [24, 160] on span "financing, debt_services, interest" at bounding box center [42, 161] width 66 height 14
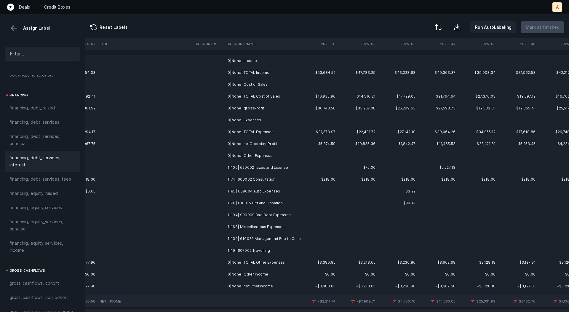
click at [264, 169] on td "1|100| 620002 Taxes and License" at bounding box center [261, 168] width 72 height 12
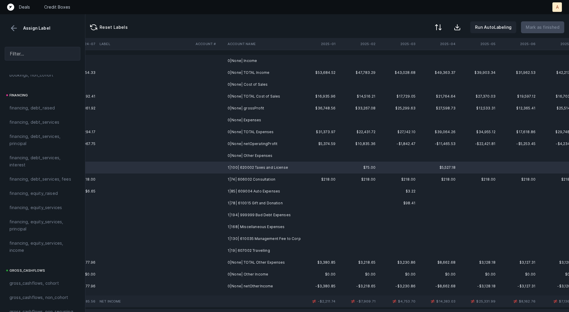
click at [263, 180] on td "1|74| 606002 Consultation" at bounding box center [261, 179] width 72 height 12
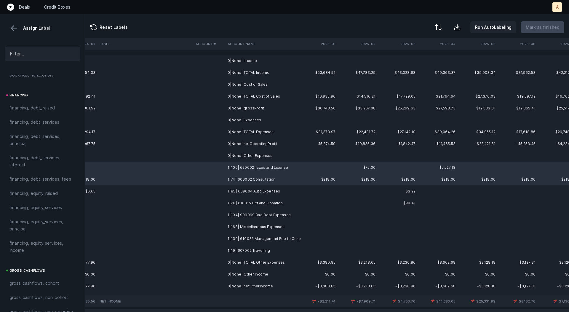
click at [264, 189] on td "1|85| 609004 Auto Expenses" at bounding box center [261, 191] width 72 height 12
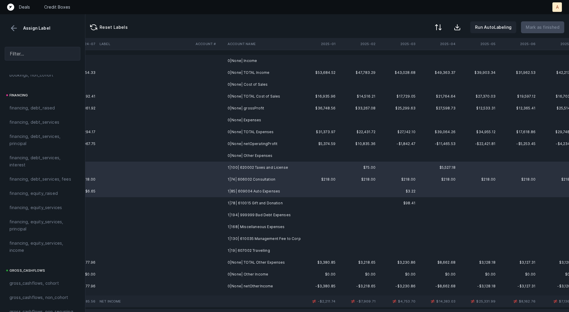
click at [264, 200] on td "1|78| 610015 Gift and Donation" at bounding box center [261, 203] width 72 height 12
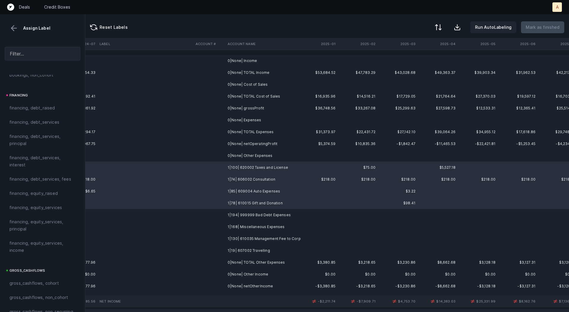
click at [266, 214] on td "1|194| 999999 Bad Debt Expenses" at bounding box center [261, 215] width 72 height 12
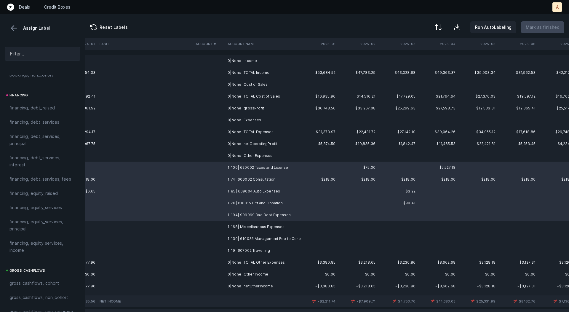
click at [268, 227] on td "1|168| Miscellaneous Expenses" at bounding box center [261, 227] width 72 height 12
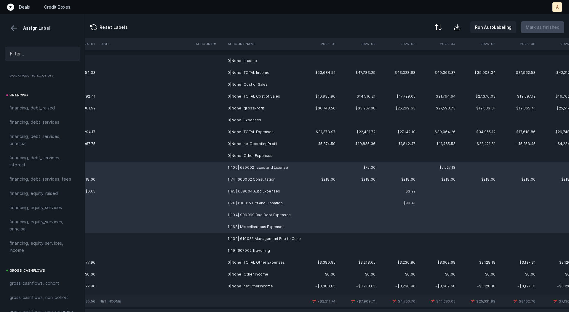
click at [269, 237] on td "1|130| 610035 Management Fee to Corp" at bounding box center [261, 239] width 72 height 12
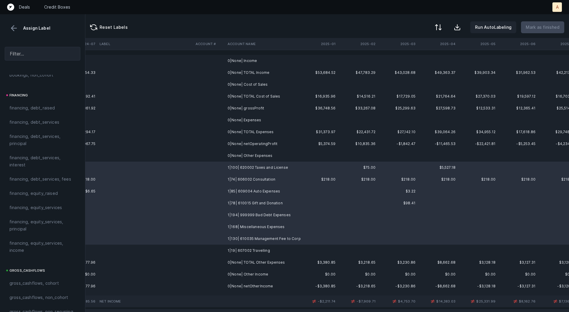
click at [266, 248] on td "1|19| 607002 Travelling" at bounding box center [261, 251] width 72 height 12
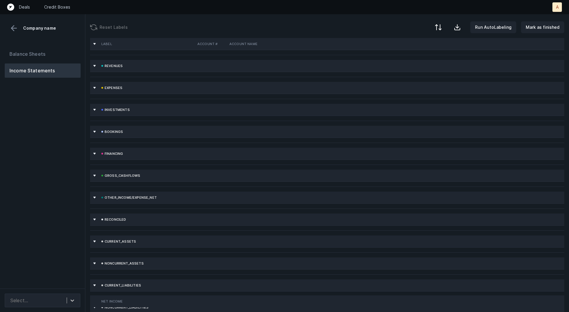
click at [36, 199] on div "Balance Sheets Income Statements" at bounding box center [42, 165] width 85 height 246
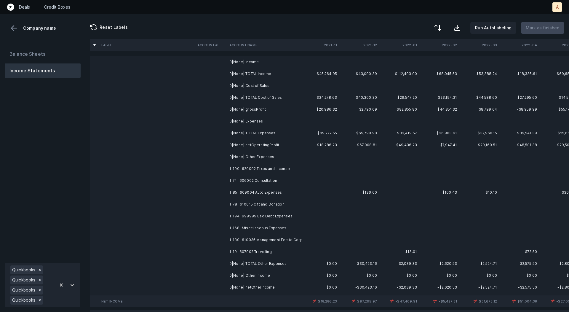
click at [445, 24] on button at bounding box center [437, 27] width 13 height 13
click at [416, 51] on div "By original order" at bounding box center [404, 50] width 34 height 7
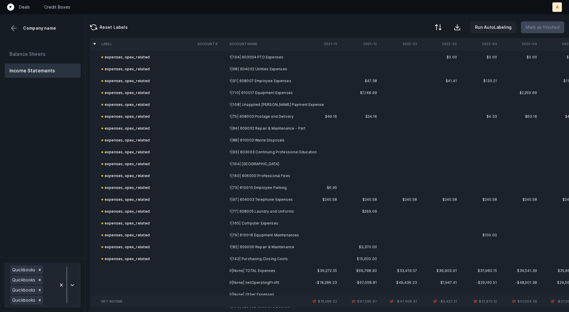
scroll to position [3928, 0]
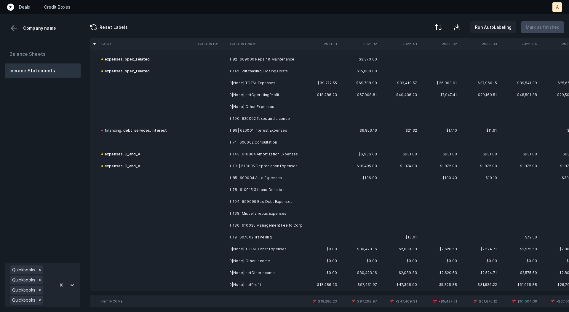
click at [276, 142] on td "1|74| 606002 Consultation" at bounding box center [263, 142] width 72 height 12
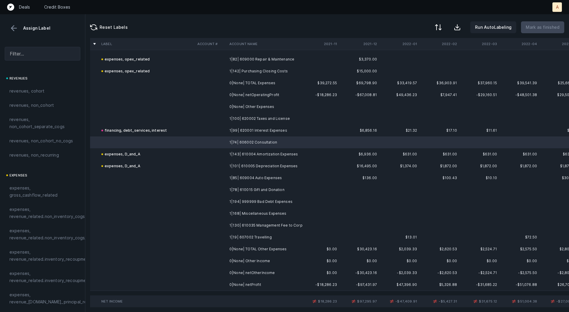
click at [219, 120] on td at bounding box center [211, 119] width 32 height 12
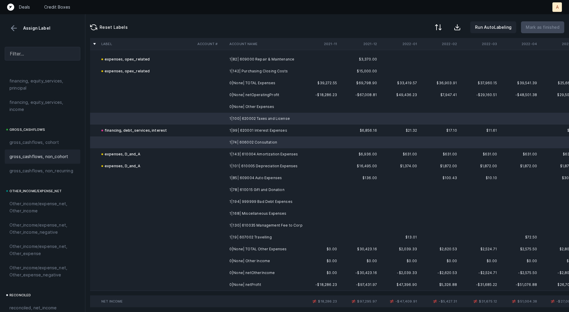
scroll to position [666, 0]
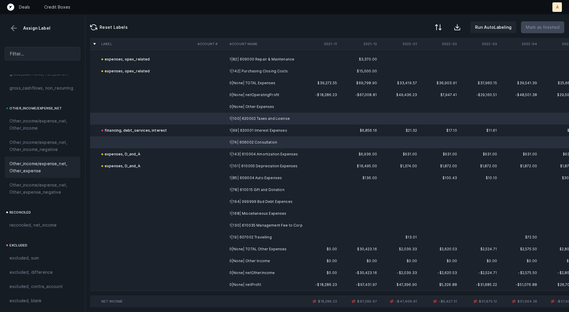
click at [32, 171] on span "Other_income/expense_net, Other_expense" at bounding box center [42, 167] width 66 height 14
click at [219, 177] on td at bounding box center [211, 178] width 32 height 12
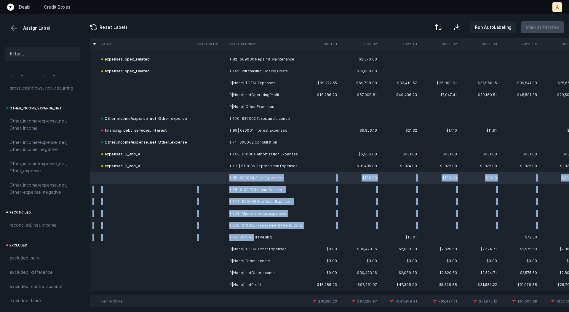
click at [253, 236] on td "1|19| 607002 Travelling" at bounding box center [263, 237] width 72 height 12
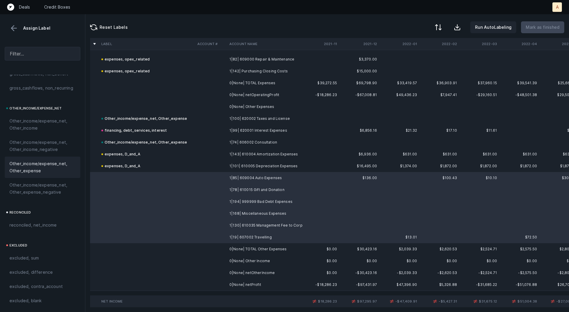
click at [53, 162] on span "Other_income/expense_net, Other_expense" at bounding box center [42, 167] width 66 height 14
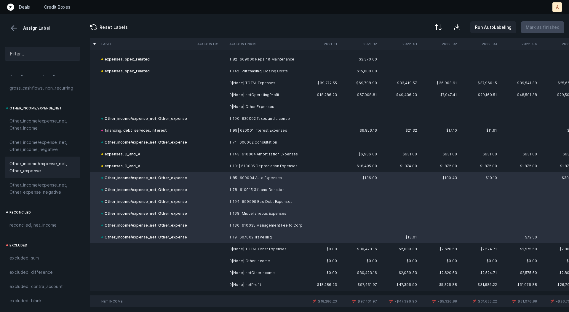
click at [234, 282] on td "0|None| netProfit" at bounding box center [263, 285] width 72 height 12
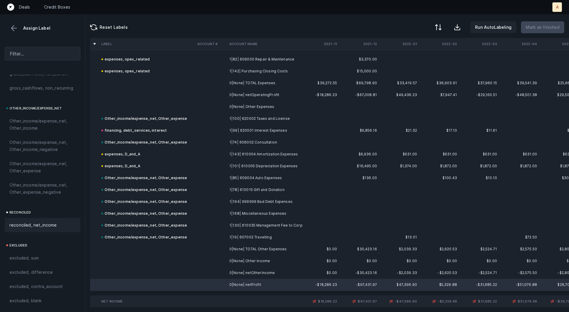
click at [46, 228] on div "reconciled, net_income" at bounding box center [43, 225] width 76 height 14
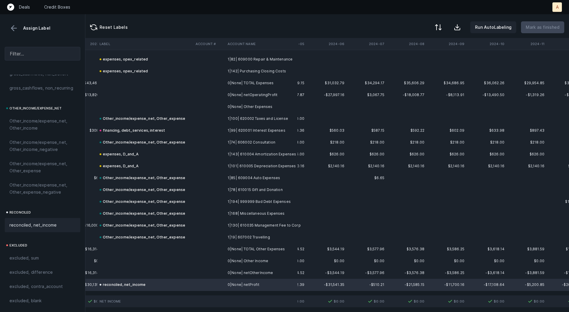
scroll to position [3928, 1652]
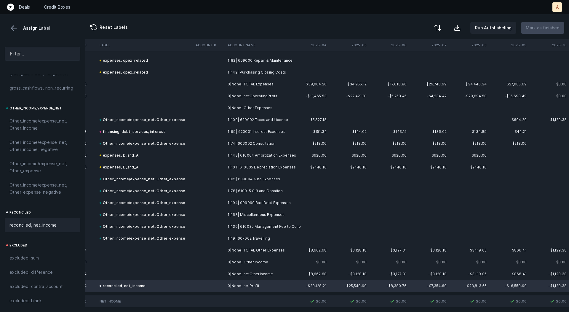
click at [442, 26] on div at bounding box center [437, 27] width 7 height 7
click at [420, 62] on div "By Hum label" at bounding box center [412, 63] width 59 height 12
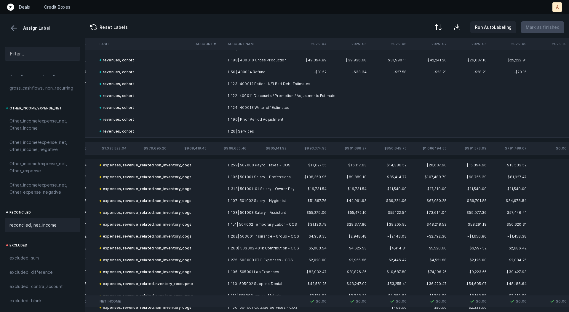
scroll to position [0, 1652]
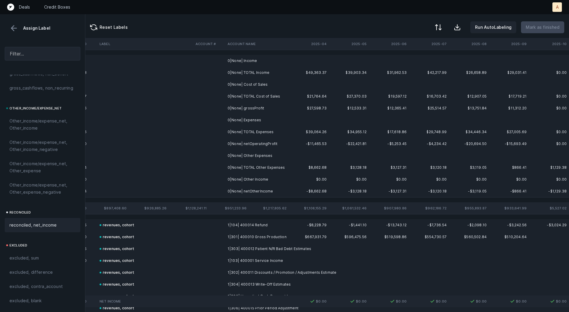
click at [299, 63] on td at bounding box center [309, 61] width 40 height 12
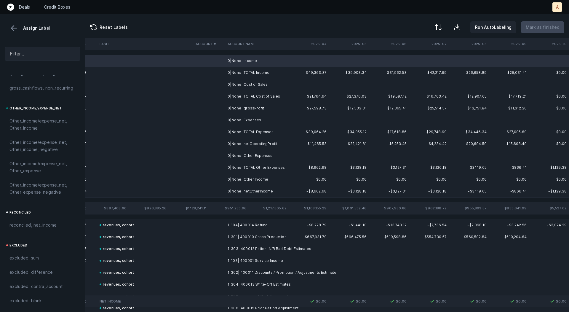
click at [273, 83] on td "0|None| Cost of Sales" at bounding box center [261, 85] width 72 height 12
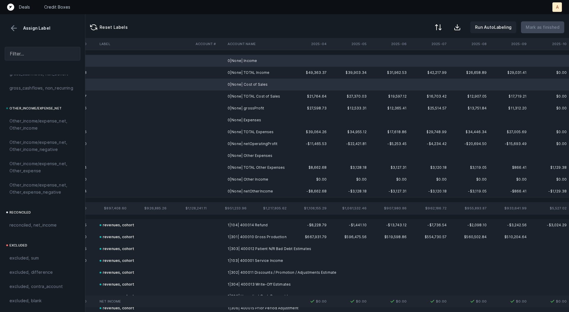
click at [250, 121] on td "0|None| Expenses" at bounding box center [261, 120] width 72 height 12
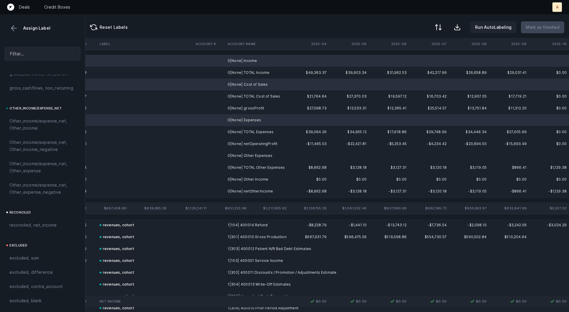
click at [257, 154] on td "0|None| Other Expenses" at bounding box center [261, 156] width 72 height 12
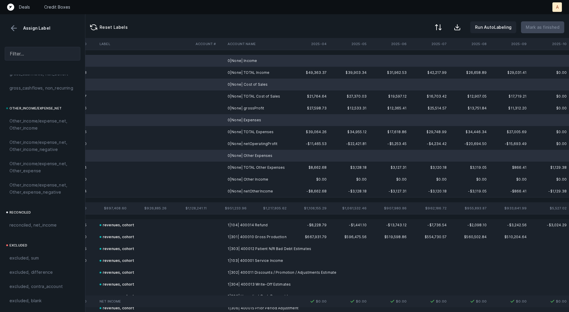
click at [255, 178] on td "0|None| Other Income" at bounding box center [261, 179] width 72 height 12
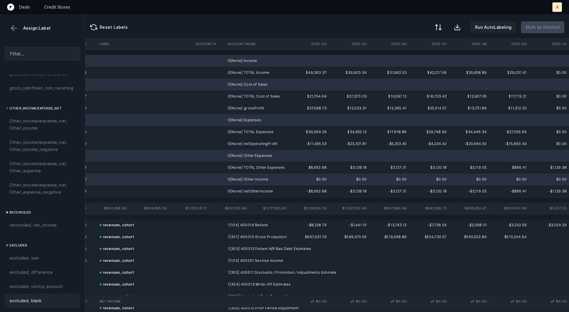
click at [32, 298] on span "excluded, blank" at bounding box center [25, 300] width 32 height 7
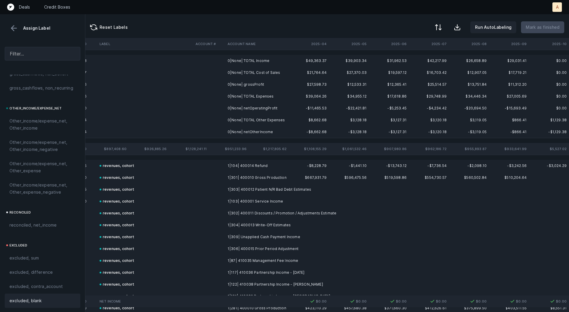
click at [255, 87] on td "0|None| grossProfit" at bounding box center [261, 85] width 72 height 12
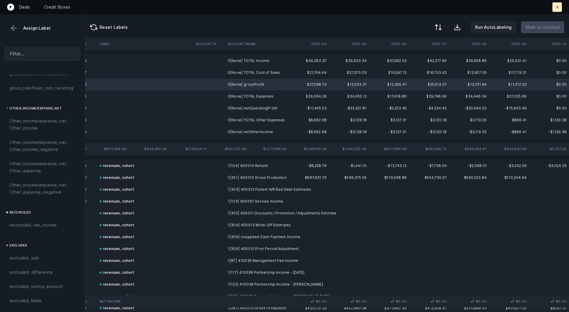
click at [256, 107] on td "0|None| netOperatingProfit" at bounding box center [261, 108] width 72 height 12
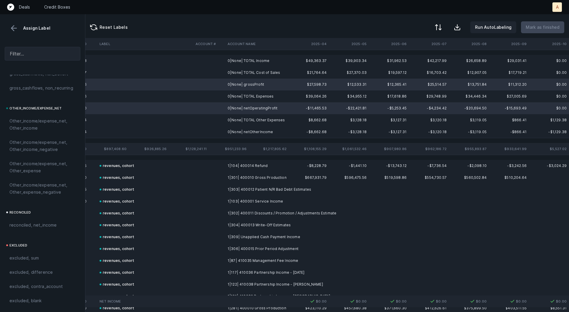
click at [257, 129] on td "0|None| netOtherIncome" at bounding box center [261, 132] width 72 height 12
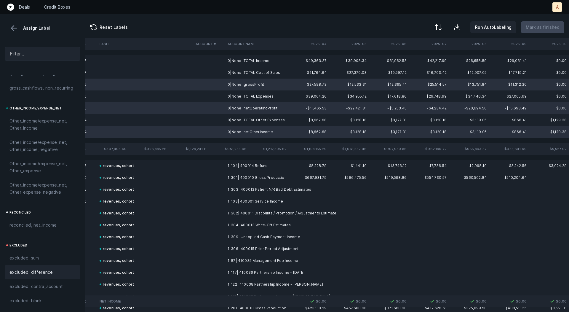
click at [33, 270] on span "excluded, difference" at bounding box center [30, 272] width 43 height 7
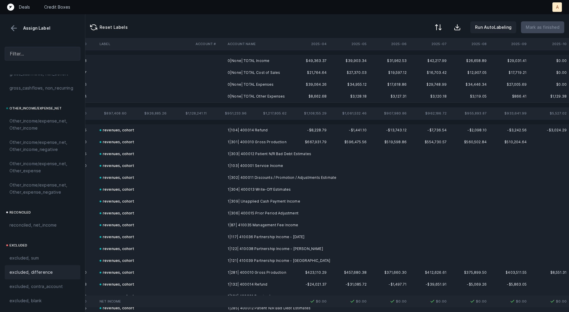
click at [262, 61] on td "0|None| TOTAL Income" at bounding box center [261, 61] width 72 height 12
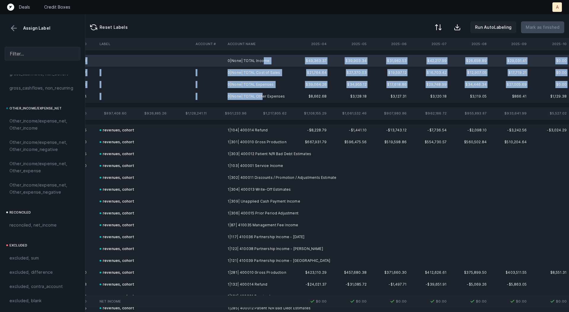
click at [261, 94] on td "0|None| TOTAL Other Expenses" at bounding box center [261, 96] width 72 height 12
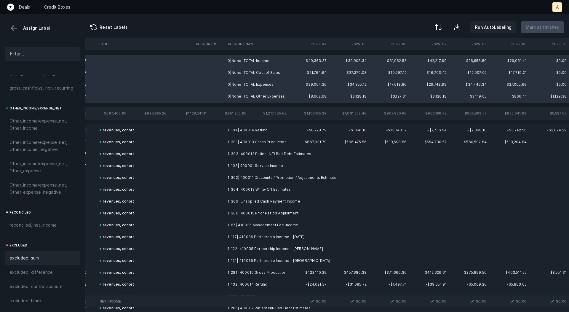
click at [31, 255] on span "excluded, sum" at bounding box center [23, 257] width 29 height 7
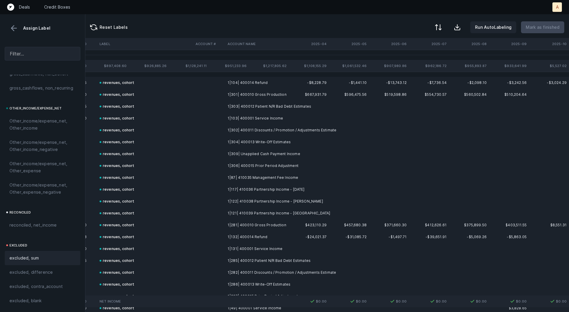
click at [13, 27] on button at bounding box center [13, 28] width 9 height 9
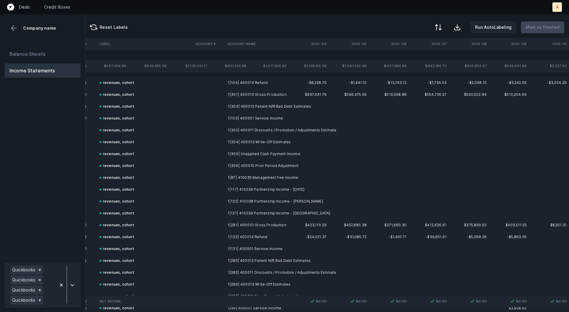
click at [29, 46] on div "Balance Sheets Income Statements" at bounding box center [42, 150] width 85 height 216
click at [34, 50] on button "Balance Sheets" at bounding box center [43, 54] width 76 height 14
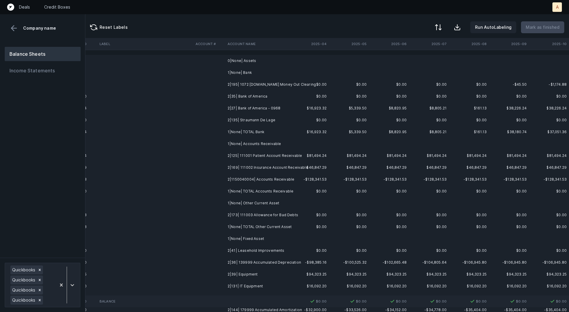
click at [265, 84] on td "2|195| 1072 [DOMAIN_NAME] Money Out Clearing" at bounding box center [261, 85] width 72 height 12
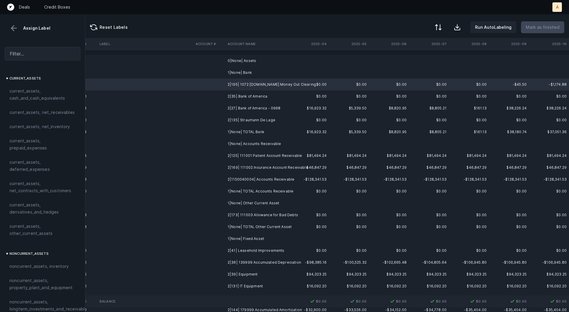
click at [259, 118] on td "2|135| Straumann De Lage" at bounding box center [261, 120] width 72 height 12
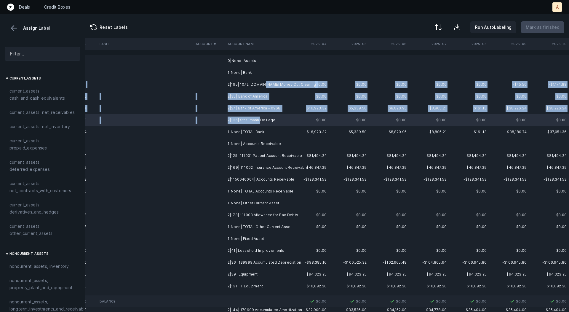
click at [260, 82] on td "2|195| 1072 [DOMAIN_NAME] Money Out Clearing" at bounding box center [261, 85] width 72 height 12
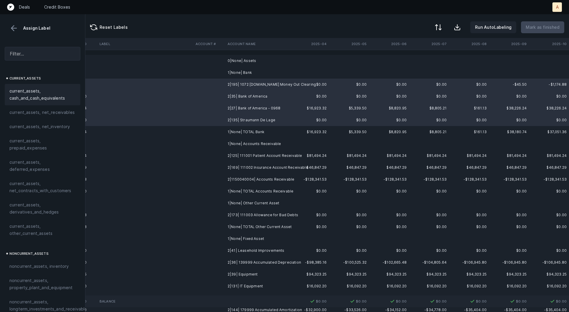
click at [45, 87] on div "current_assets, cash_and_cash_equivalents" at bounding box center [43, 94] width 76 height 21
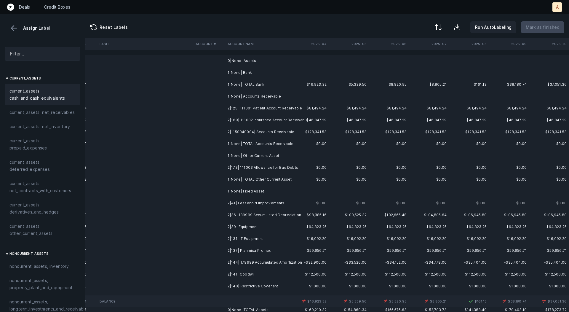
click at [272, 109] on td "2|125| 111001 Patient Account Receivable" at bounding box center [261, 108] width 72 height 12
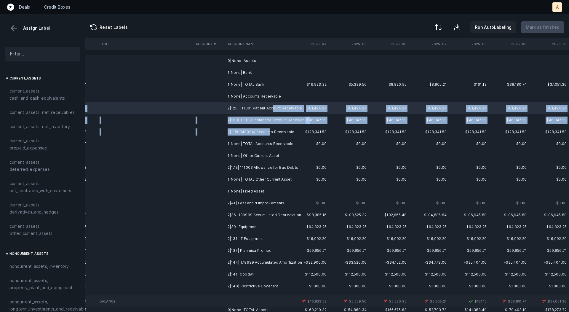
click at [267, 132] on td "2|1150040004| Accounts Receivable" at bounding box center [261, 132] width 72 height 12
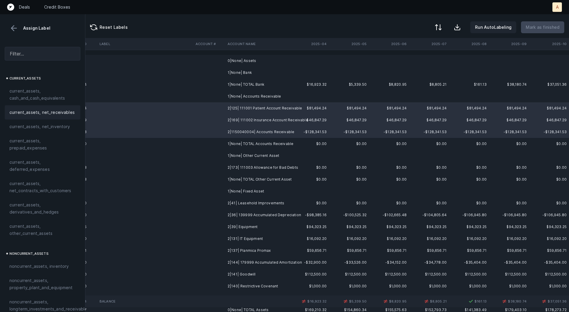
click at [62, 111] on span "current_assets, net_receivables" at bounding box center [41, 112] width 65 height 7
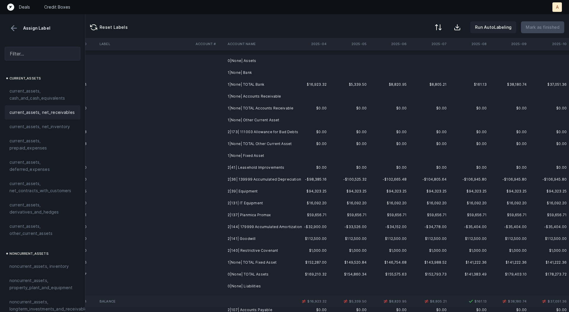
click at [281, 130] on td "2|173| 111003 Allowance for Bad Debts" at bounding box center [261, 132] width 72 height 12
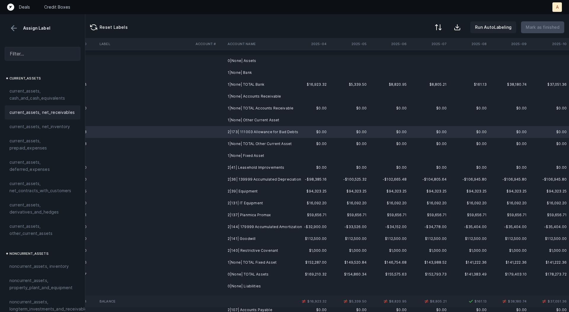
click at [59, 113] on span "current_assets, net_receivables" at bounding box center [41, 112] width 65 height 7
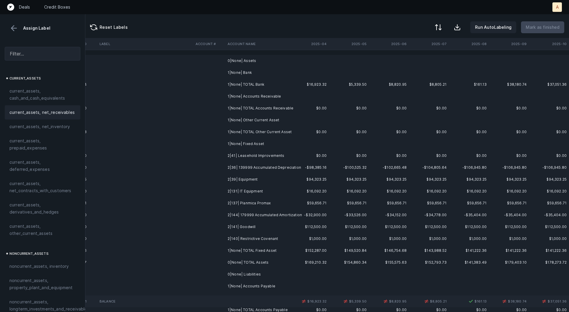
click at [275, 156] on td "2|41| Leasehold Improvements" at bounding box center [261, 156] width 72 height 12
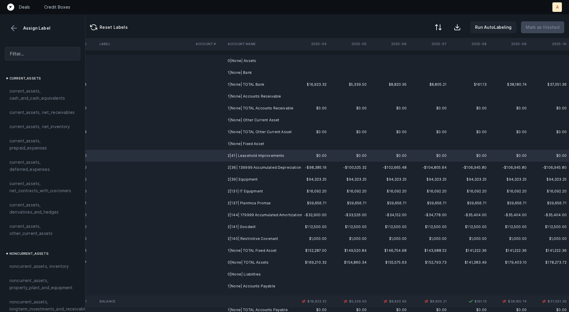
click at [285, 168] on td "2|36| 139999 Accumulated Depreciation" at bounding box center [261, 168] width 72 height 12
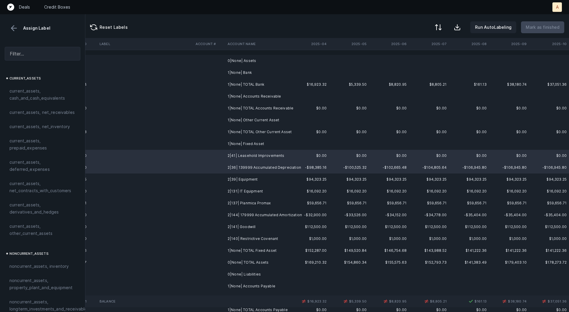
click at [272, 176] on td "2|39| Equipment" at bounding box center [261, 179] width 72 height 12
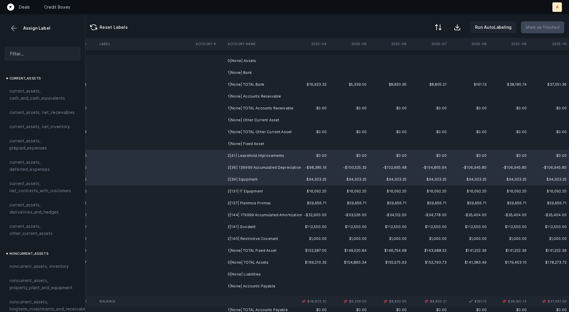
click at [260, 190] on td "2|131| IT Equipment" at bounding box center [261, 191] width 72 height 12
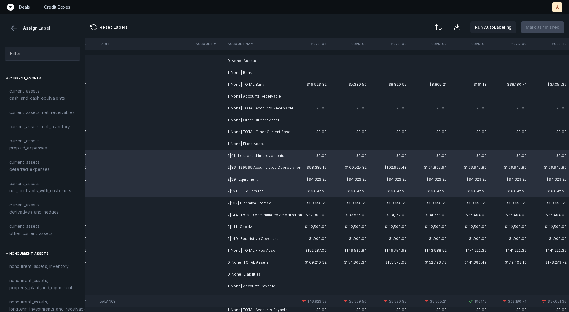
click at [260, 198] on td "2|137| Planmica Promax" at bounding box center [261, 203] width 72 height 12
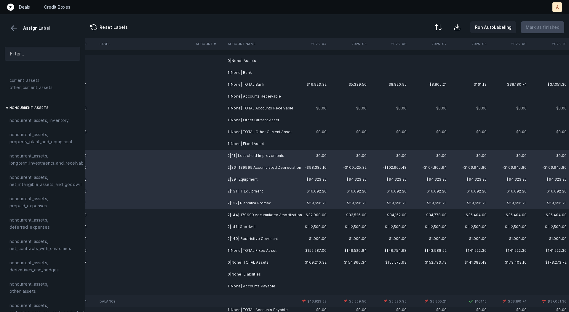
scroll to position [160, 0]
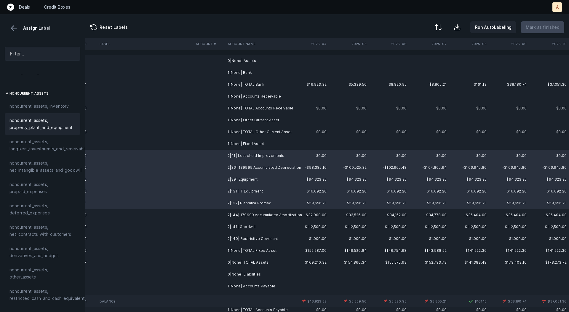
click at [33, 128] on span "noncurrent_assets, property_plant_and_equipment" at bounding box center [42, 124] width 66 height 14
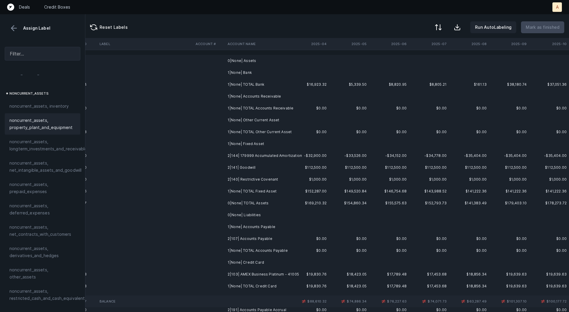
click at [251, 156] on td "2|144| 179999 Accumulated Amortization" at bounding box center [261, 156] width 72 height 12
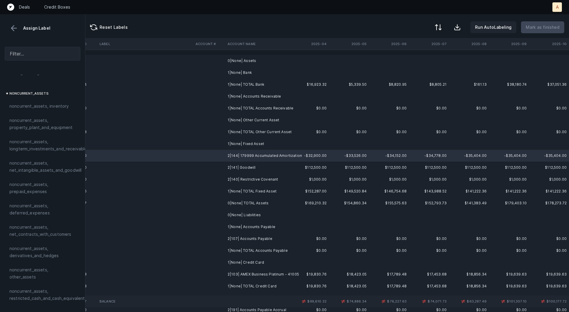
click at [251, 163] on td "2|141| Goodwill" at bounding box center [261, 168] width 72 height 12
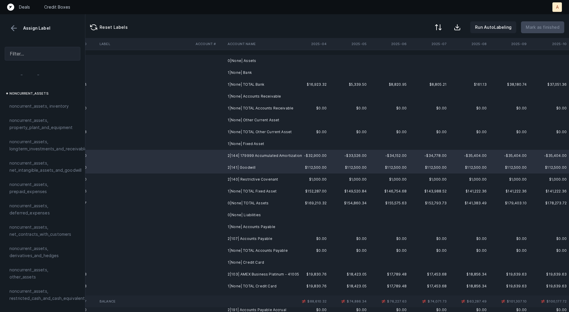
click at [253, 179] on td "2|140| Restrictive Covenant" at bounding box center [261, 179] width 72 height 12
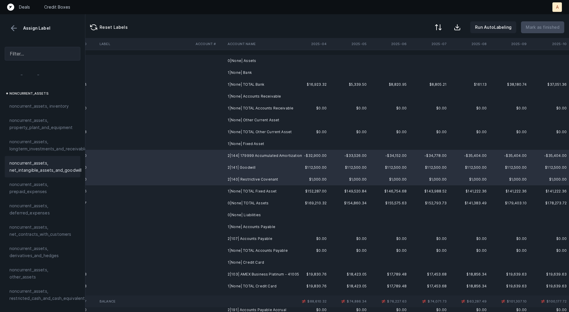
click at [62, 170] on span "noncurrent_assets, net_intangible_assets_and_goodwill" at bounding box center [45, 167] width 72 height 14
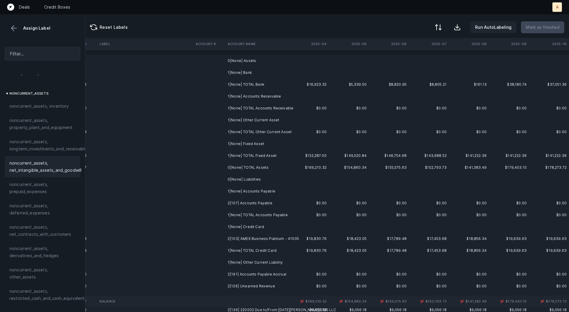
click at [260, 205] on td "2|107| Accounts Payable" at bounding box center [261, 203] width 72 height 12
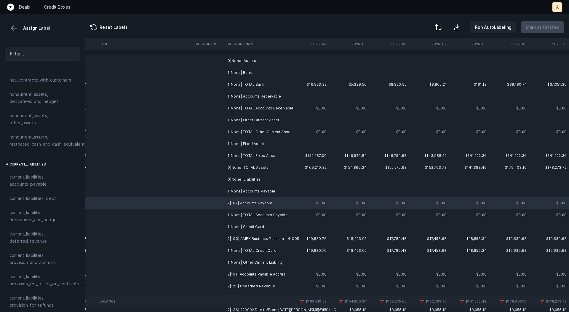
scroll to position [321, 0]
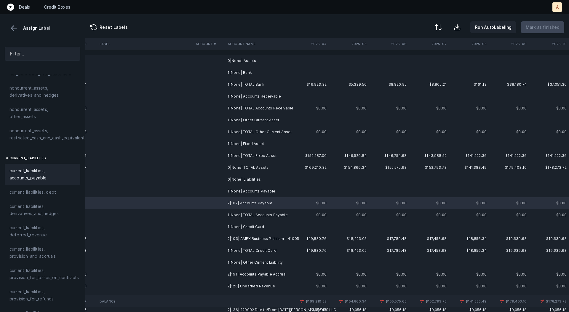
click at [36, 167] on span "current_liabilities, accounts_payable" at bounding box center [42, 174] width 66 height 14
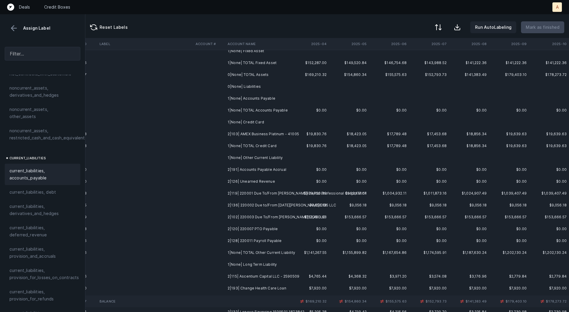
scroll to position [95, 1652]
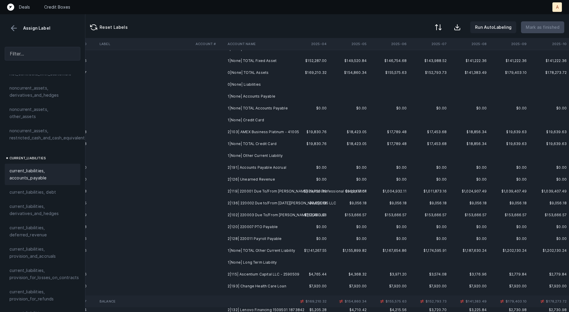
click at [249, 131] on td "2|103| AMEX Business Platinum - 41005" at bounding box center [261, 132] width 72 height 12
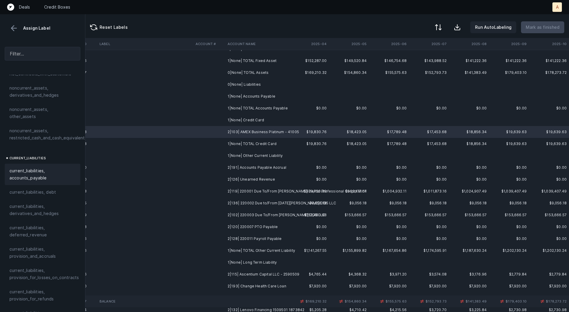
click at [42, 171] on span "current_liabilities, accounts_payable" at bounding box center [42, 174] width 66 height 14
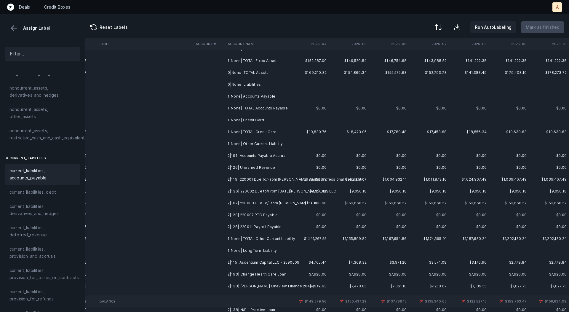
click at [259, 156] on td "2|191| Accounts Payable Accrual" at bounding box center [261, 156] width 72 height 12
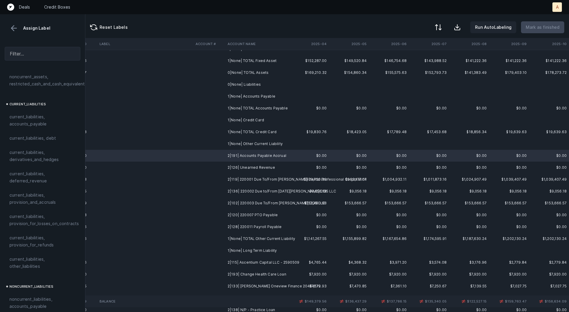
scroll to position [382, 0]
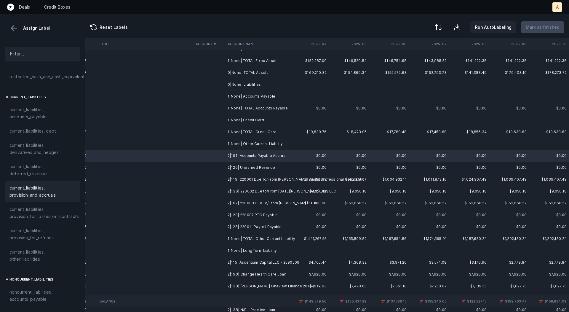
click at [33, 184] on span "current_liabilities, provision_and_accruals" at bounding box center [42, 191] width 66 height 14
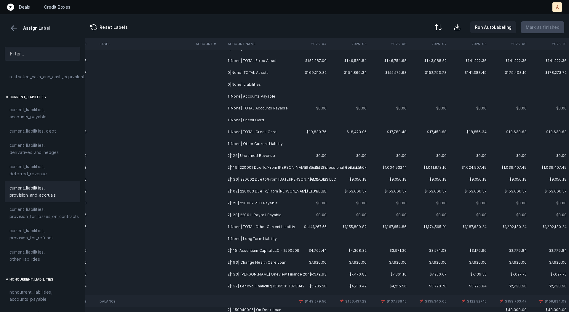
click at [256, 155] on td "2|126| Unearned Revenue" at bounding box center [261, 156] width 72 height 12
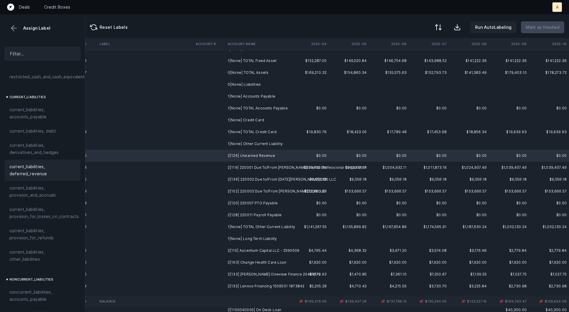
click at [34, 165] on span "current_liabilities, deferred_revenue" at bounding box center [42, 170] width 66 height 14
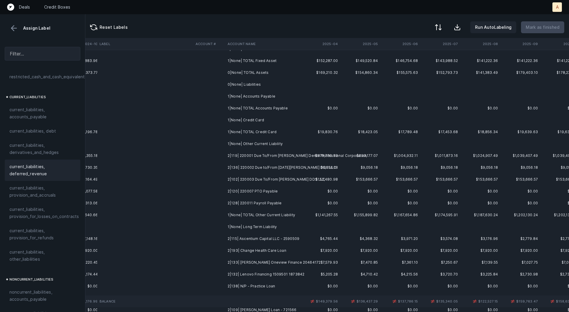
scroll to position [95, 1643]
click at [261, 155] on td "2|119| 220001 Due To/From [PERSON_NAME] Dental Professional Corporation" at bounding box center [261, 156] width 72 height 12
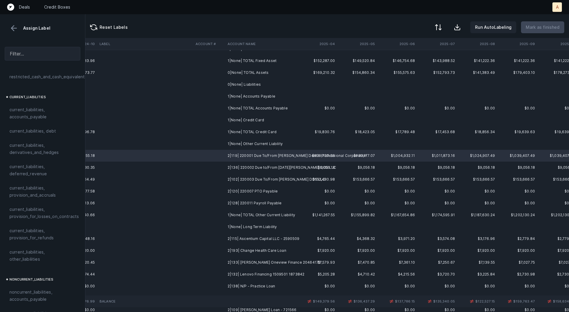
click at [262, 164] on td "2|136| 220002 Due to/From [DATE][PERSON_NAME] DDS LLC" at bounding box center [261, 168] width 72 height 12
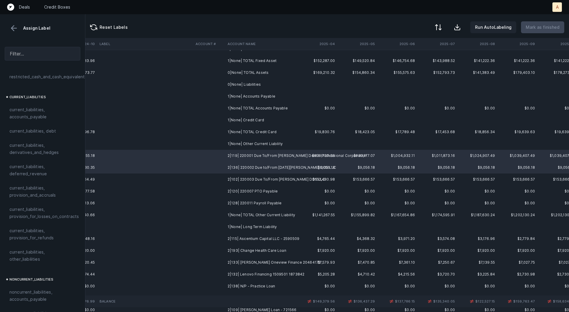
click at [260, 178] on td "2|102| 220003 Due To/From [PERSON_NAME] DDS LLC" at bounding box center [261, 179] width 72 height 12
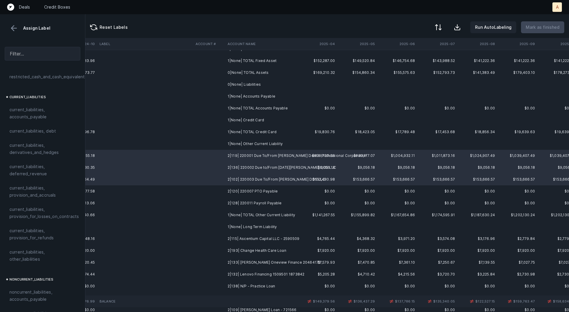
click at [259, 190] on td "2|120| 220007 PTO Payable" at bounding box center [261, 191] width 72 height 12
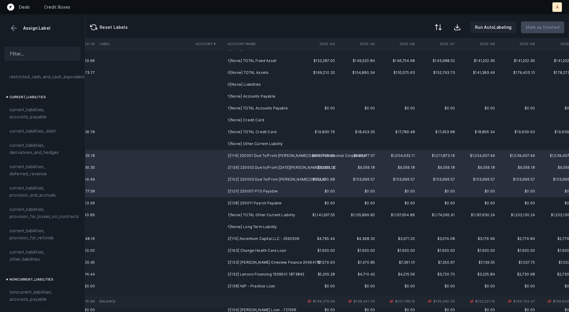
click at [257, 203] on td "2|128| 220011 Payroll Payable" at bounding box center [261, 203] width 72 height 12
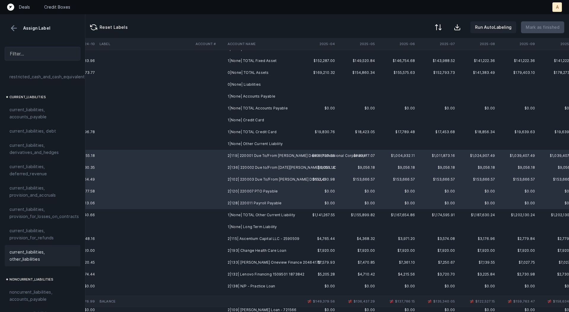
click at [41, 249] on span "current_liabilities, other_liabilities" at bounding box center [42, 256] width 66 height 14
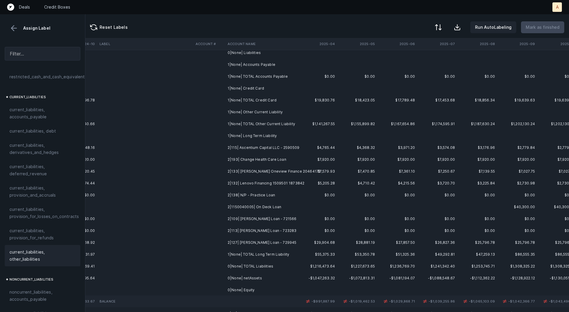
scroll to position [131, 1643]
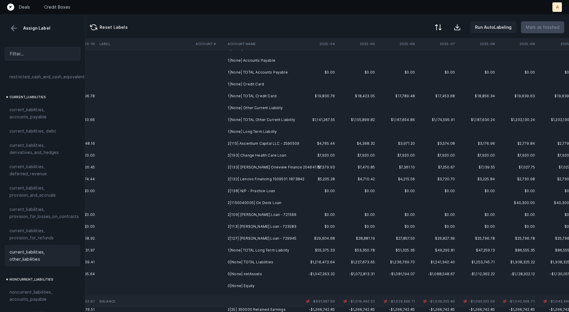
click at [278, 144] on td "2|115| Ascentium Capital LLC - 2590509" at bounding box center [261, 144] width 72 height 12
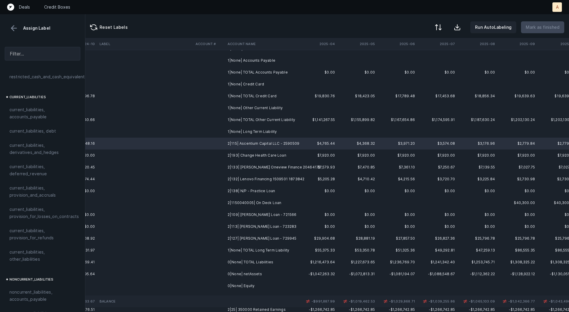
click at [274, 152] on td "2|193| Change Health Care Loan" at bounding box center [261, 155] width 72 height 12
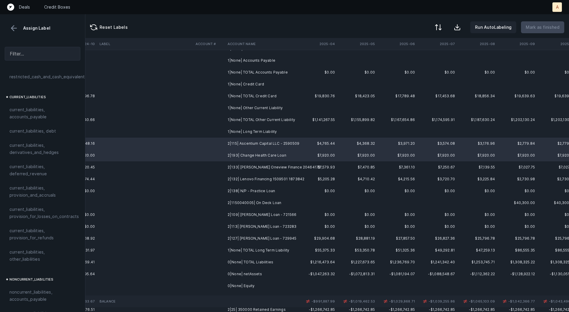
click at [272, 163] on td "2|133| [PERSON_NAME] Oneview Finance 20464172" at bounding box center [261, 167] width 72 height 12
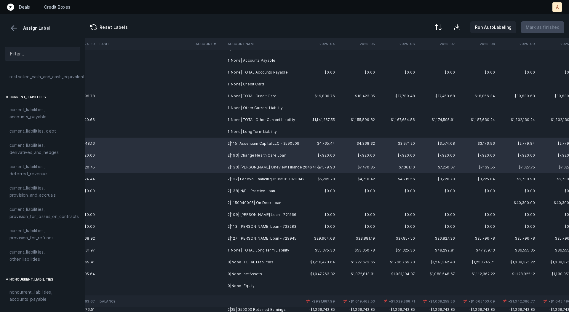
click at [266, 175] on td "2|132| Lenovo Financing 1509501 1873842" at bounding box center [261, 179] width 72 height 12
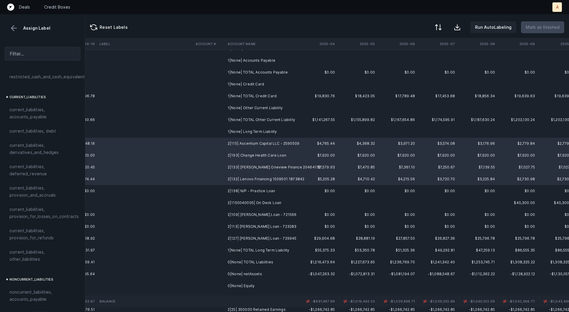
click at [258, 192] on td "2|138| N/P - Practice Loan" at bounding box center [261, 191] width 72 height 12
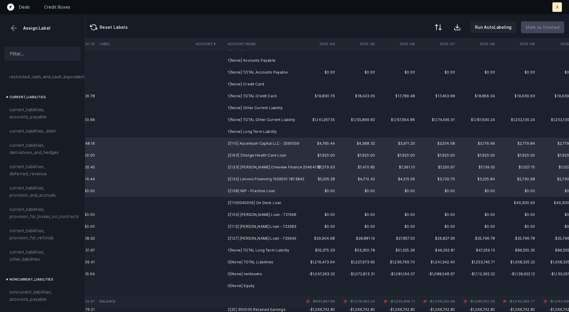
click at [260, 203] on td "2|1150040005| On Deck Loan" at bounding box center [261, 203] width 72 height 12
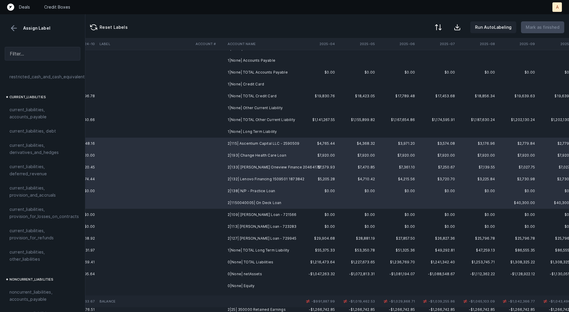
click at [259, 218] on td "2|109| [PERSON_NAME] Loan - 721566" at bounding box center [261, 215] width 72 height 12
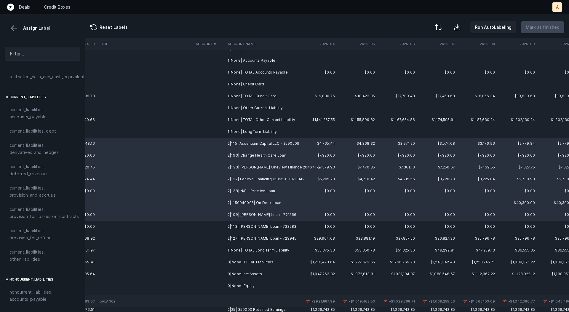
click at [257, 229] on td "2|113| [PERSON_NAME] Loan - 723283" at bounding box center [261, 227] width 72 height 12
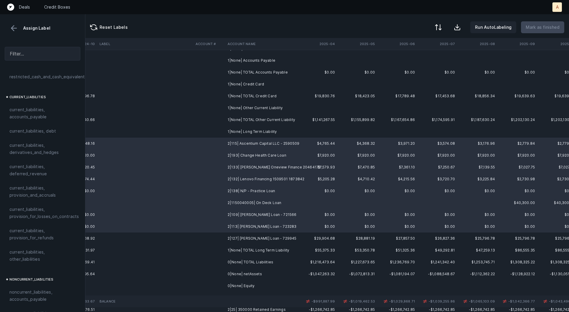
click at [254, 239] on td "2|127| [PERSON_NAME] Loan - 729945" at bounding box center [261, 238] width 72 height 12
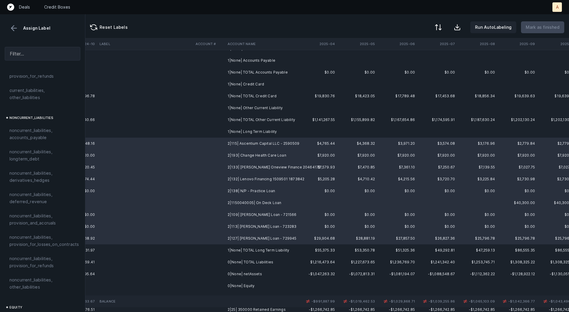
scroll to position [544, 0]
click at [21, 151] on span "noncurrent_liabilities, longterm_debt" at bounding box center [42, 155] width 66 height 14
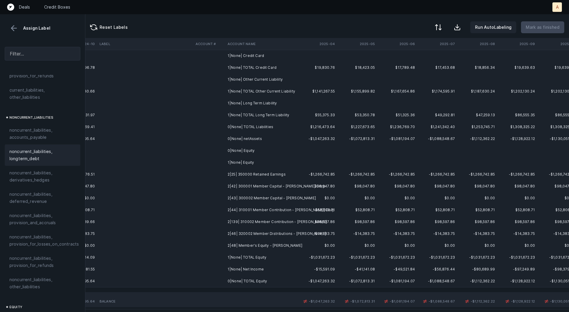
scroll to position [162, 1643]
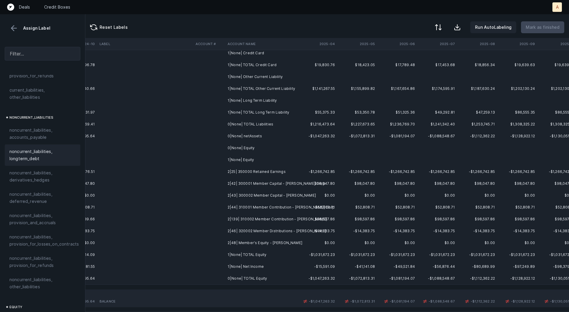
click at [265, 171] on td "2|25| 350000 Retained Earnings" at bounding box center [261, 172] width 72 height 12
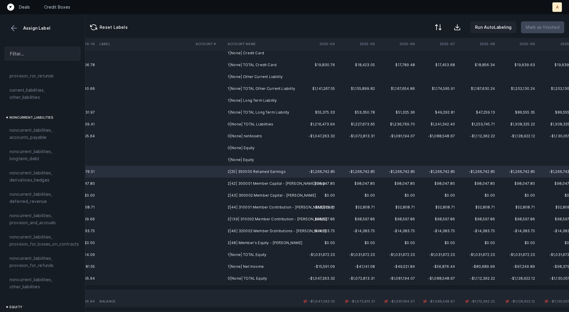
click at [249, 266] on td "1|None| Net Income" at bounding box center [261, 267] width 72 height 12
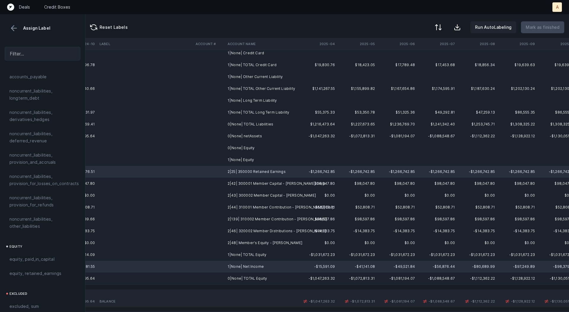
scroll to position [645, 0]
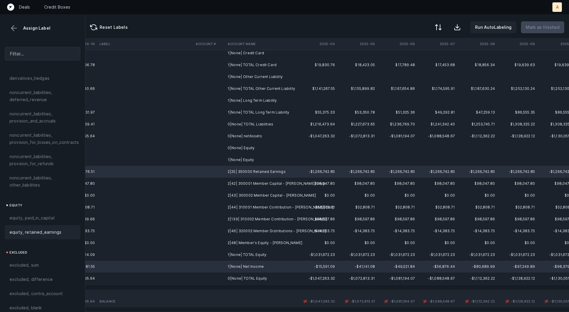
click at [41, 229] on span "equity, retained_earnings" at bounding box center [35, 232] width 52 height 7
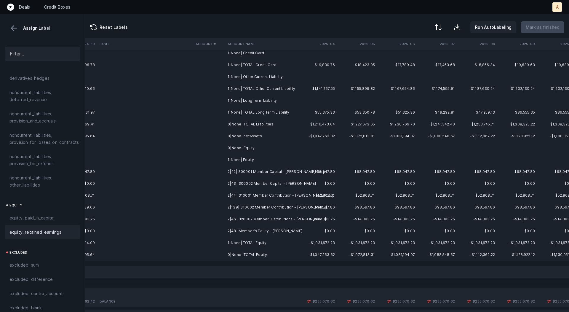
click at [252, 170] on td "2|42| 300001 Member Capital - [PERSON_NAME] Corp" at bounding box center [261, 172] width 72 height 12
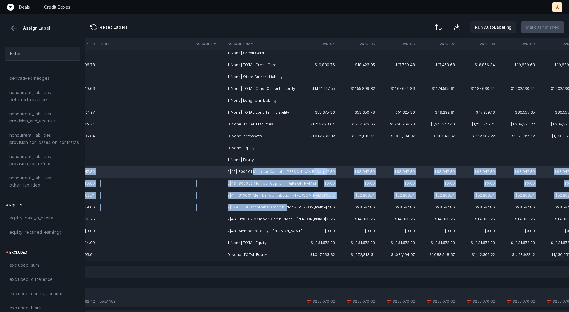
click at [284, 205] on td "2|139| 310002 Member Contribution - [PERSON_NAME]" at bounding box center [261, 207] width 72 height 12
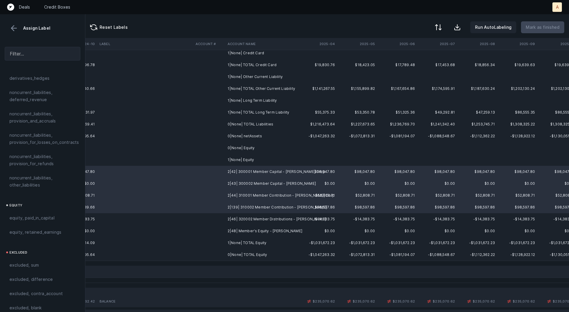
click at [276, 230] on td "2|48| Member's Equity - [PERSON_NAME]" at bounding box center [261, 231] width 72 height 12
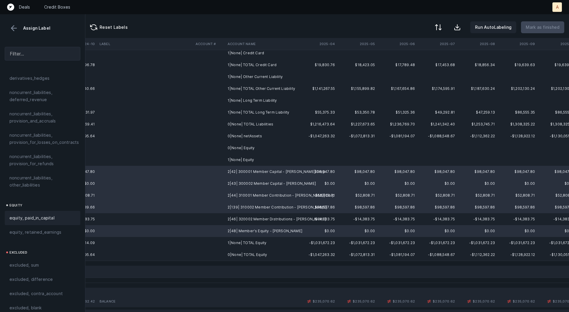
click at [43, 214] on div "equity, paid_in_capital" at bounding box center [43, 218] width 76 height 14
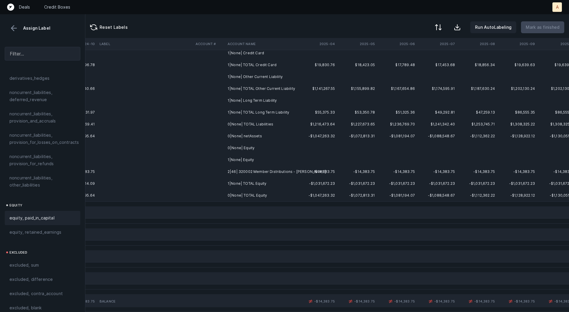
click at [234, 173] on td "2|46| 320002 Member Distributions - [PERSON_NAME]" at bounding box center [261, 172] width 72 height 12
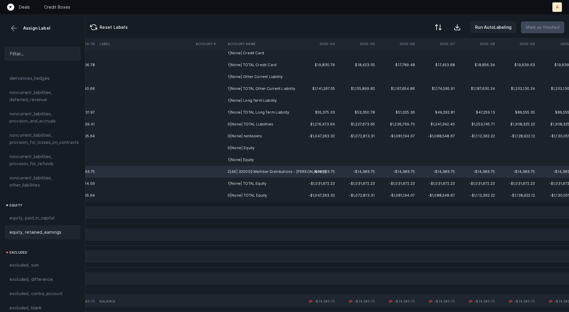
click at [35, 229] on span "equity, retained_earnings" at bounding box center [35, 232] width 52 height 7
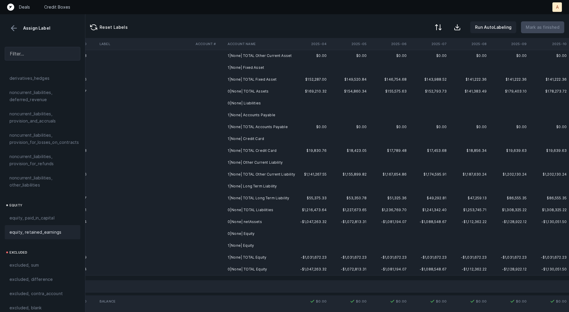
scroll to position [0, 1652]
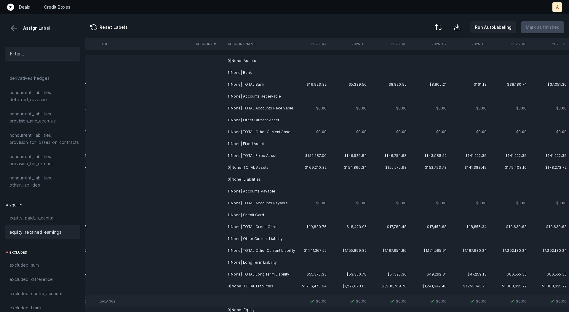
click at [265, 63] on td "0|None| Assets" at bounding box center [261, 61] width 72 height 12
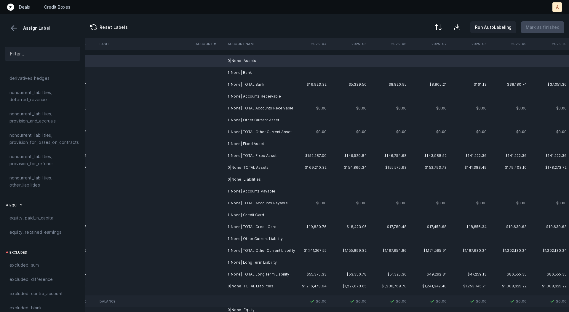
click at [249, 73] on td "1|None| Bank" at bounding box center [261, 73] width 72 height 12
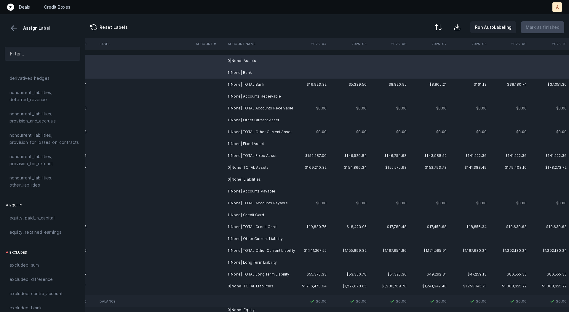
click at [254, 93] on td "1|None| Accounts Receivable" at bounding box center [261, 96] width 72 height 12
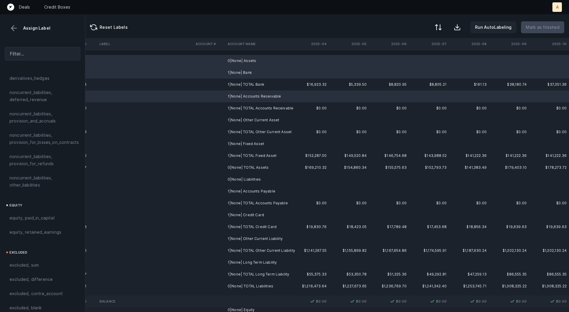
click at [257, 117] on td "1|None| Other Current Asset" at bounding box center [261, 120] width 72 height 12
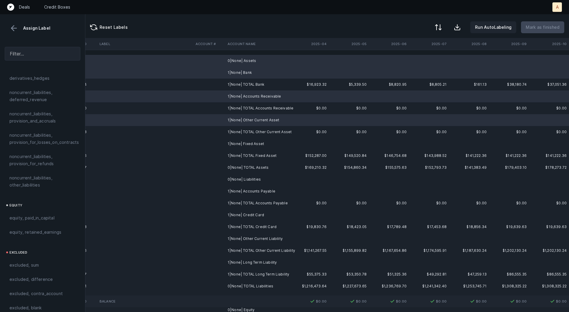
click at [257, 140] on td "1|None| Fixed Asset" at bounding box center [261, 144] width 72 height 12
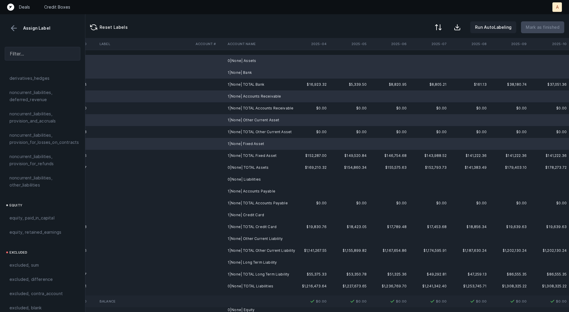
click at [256, 176] on td "0|None| Liabilities" at bounding box center [261, 179] width 72 height 12
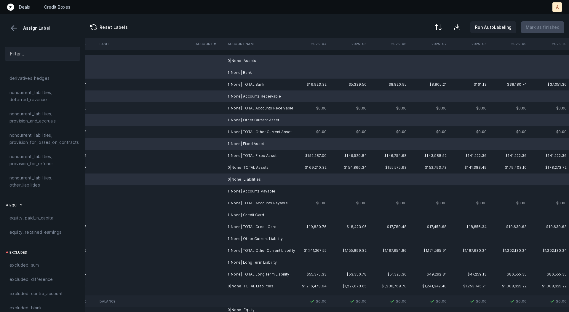
click at [253, 191] on td "1|None| Accounts Payable" at bounding box center [261, 191] width 72 height 12
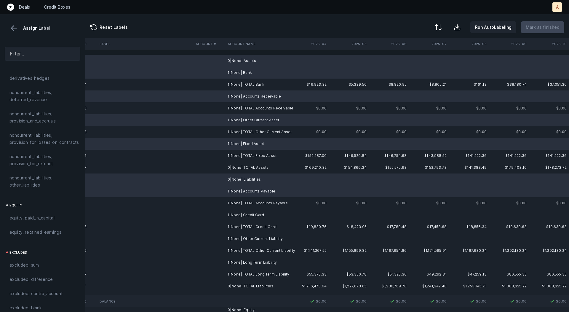
click at [252, 215] on td "1|None| Credit Card" at bounding box center [261, 215] width 72 height 12
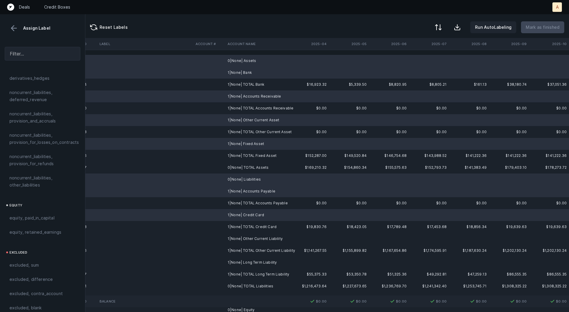
click at [254, 235] on td "1|None| Other Current Liability" at bounding box center [261, 239] width 72 height 12
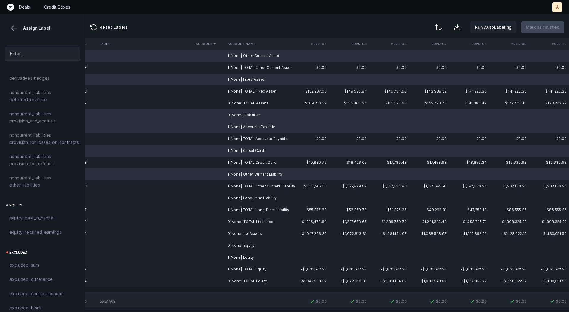
scroll to position [87, 1652]
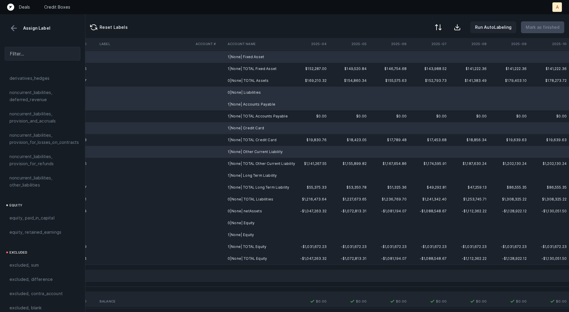
click at [265, 175] on td "1|None| Long Term Liability" at bounding box center [261, 176] width 72 height 12
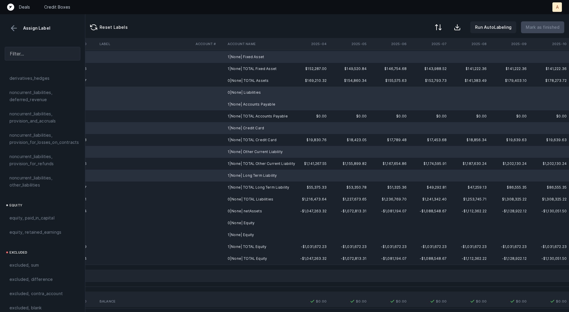
click at [254, 231] on td "1|None| Equity" at bounding box center [261, 235] width 72 height 12
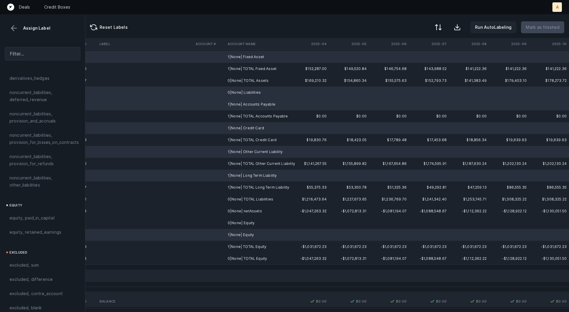
click at [253, 222] on td "0|None| Equity" at bounding box center [261, 223] width 72 height 12
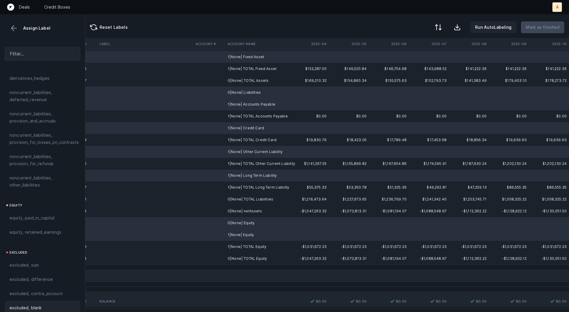
click at [50, 301] on div "excluded, blank" at bounding box center [43, 308] width 76 height 14
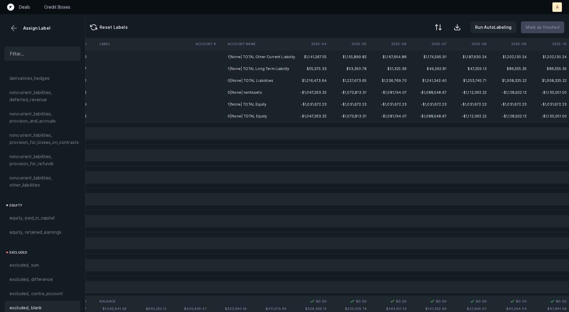
scroll to position [0, 1652]
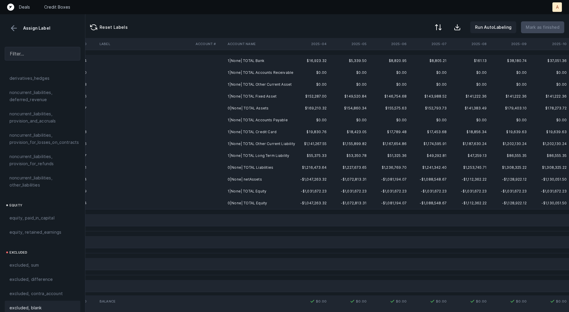
click at [242, 179] on td "0|None| netAssets" at bounding box center [261, 179] width 72 height 12
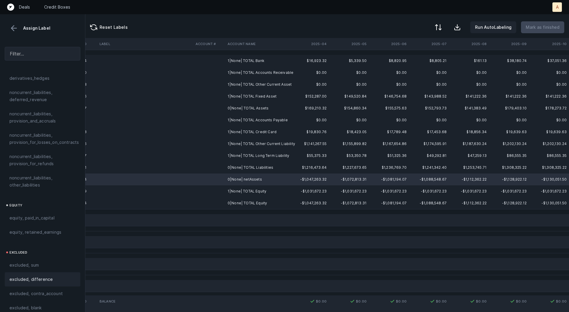
click at [59, 276] on div "excluded, difference" at bounding box center [42, 279] width 66 height 7
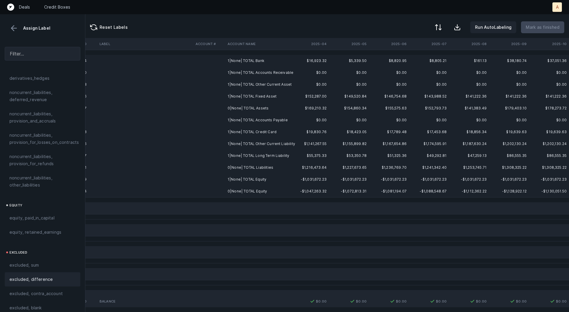
click at [264, 58] on td "1|None| TOTAL Bank" at bounding box center [261, 61] width 72 height 12
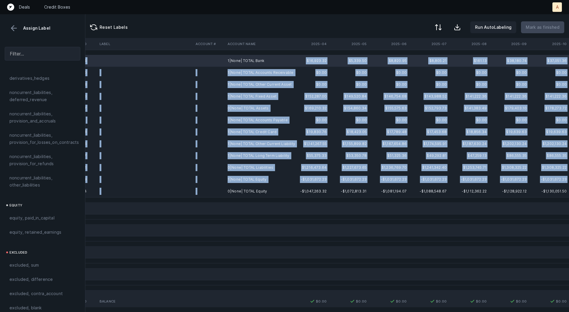
click at [265, 187] on td "0|None| TOTAL Equity" at bounding box center [261, 191] width 72 height 12
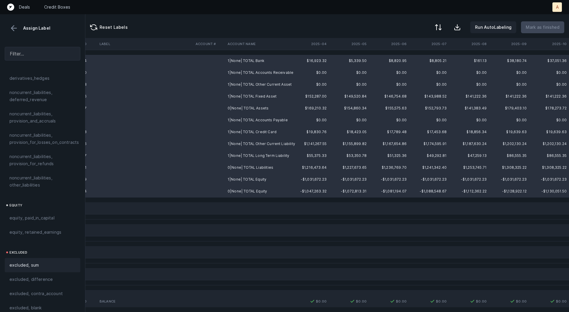
click at [36, 262] on span "excluded, sum" at bounding box center [23, 265] width 29 height 7
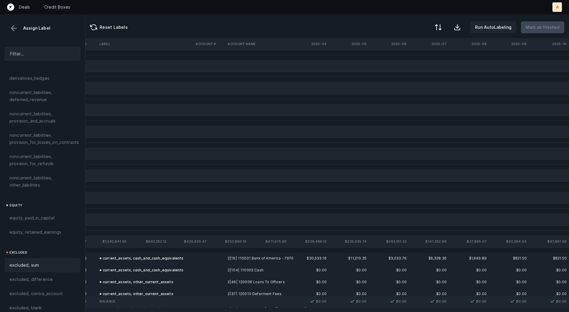
click at [13, 27] on button at bounding box center [13, 28] width 9 height 9
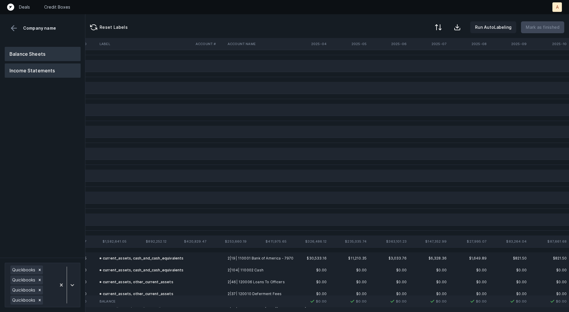
click at [36, 68] on button "Income Statements" at bounding box center [43, 70] width 76 height 14
click at [76, 277] on div at bounding box center [67, 285] width 22 height 42
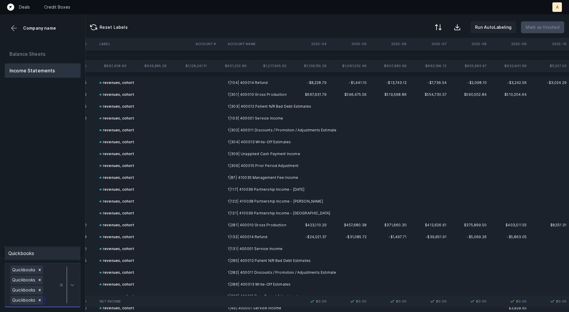
click at [67, 249] on div "Quickbooks" at bounding box center [43, 253] width 76 height 12
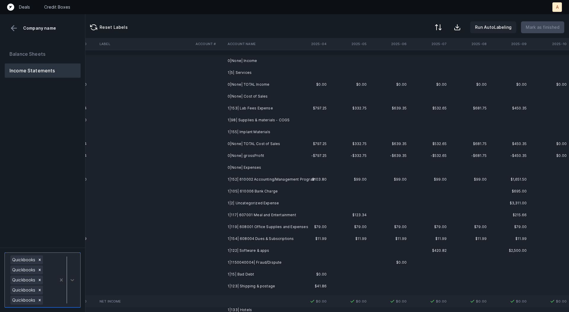
click at [267, 74] on td "1|5| Services" at bounding box center [261, 73] width 72 height 12
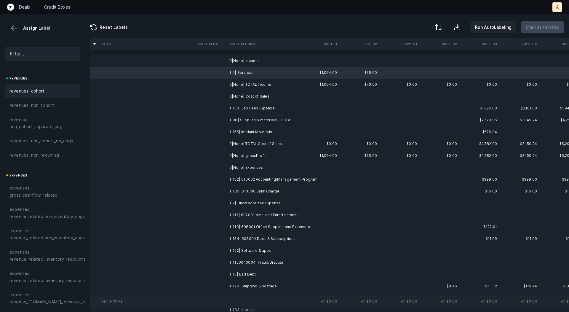
click at [23, 90] on span "revenues, cohort" at bounding box center [26, 90] width 35 height 7
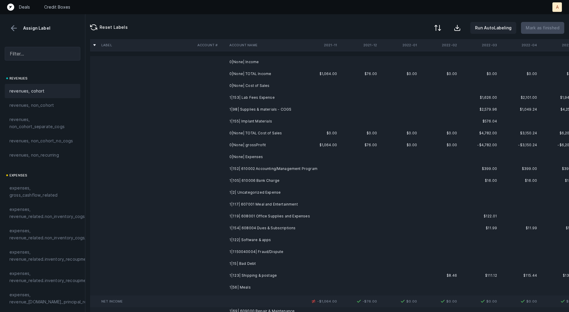
click at [440, 27] on div at bounding box center [437, 27] width 7 height 7
click at [420, 51] on div "By original order" at bounding box center [404, 50] width 34 height 7
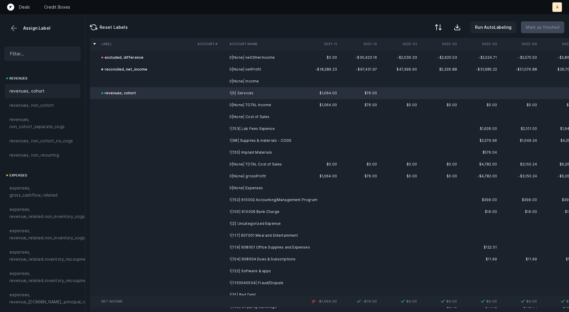
scroll to position [4122, 0]
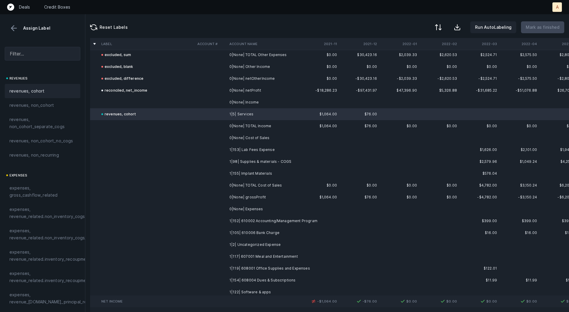
click at [267, 150] on td "1|153| Lab Fees Expense" at bounding box center [263, 150] width 72 height 12
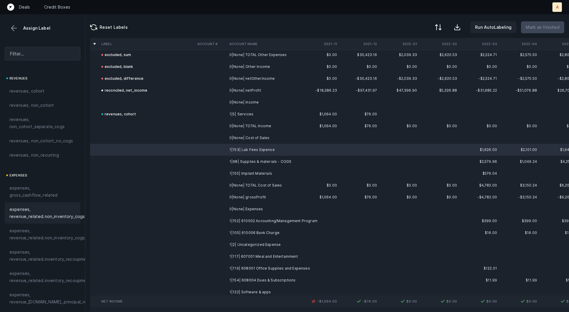
click at [54, 214] on span "expenses, revenue_related.non_inventory_cogs" at bounding box center [46, 213] width 75 height 14
click at [250, 161] on td "1|98| Supplies & materials - COGS" at bounding box center [263, 162] width 72 height 12
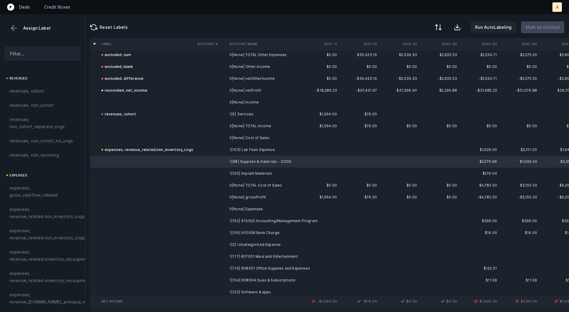
click at [249, 174] on td "1|155| Implant Materials" at bounding box center [263, 174] width 72 height 12
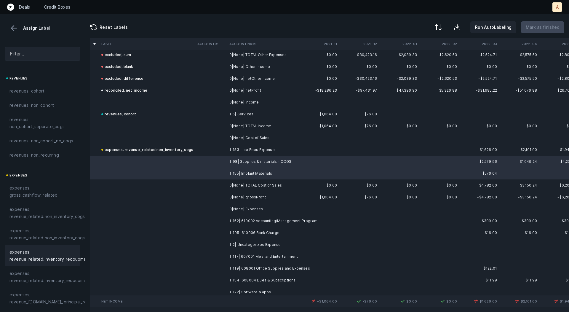
click at [51, 251] on span "expenses, revenue_related.inventory_recoupment" at bounding box center [49, 256] width 81 height 14
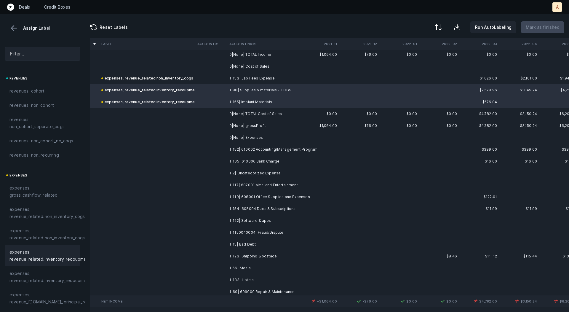
scroll to position [4198, 0]
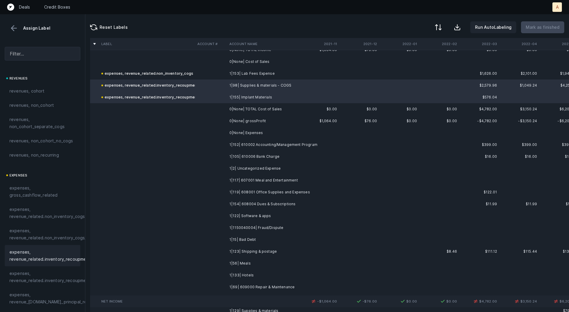
click at [278, 141] on td "1|152| 610002 Accounting/Management Program" at bounding box center [263, 145] width 72 height 12
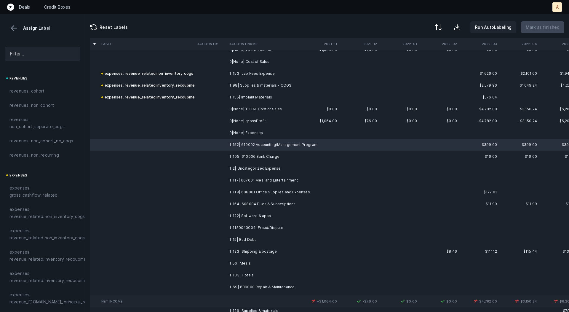
click at [259, 157] on td "1|105| 610006 Bank Charge" at bounding box center [263, 157] width 72 height 12
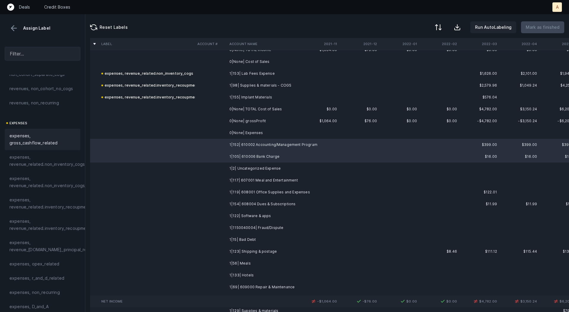
scroll to position [58, 0]
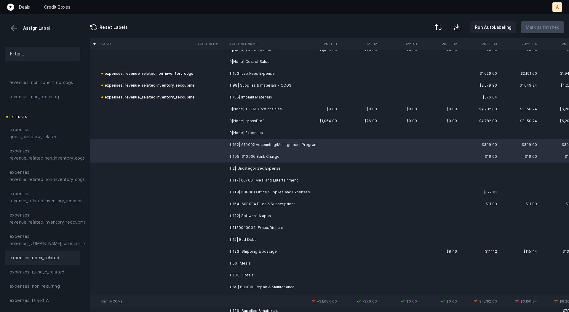
click at [41, 254] on span "expenses, opex_related" at bounding box center [34, 257] width 50 height 7
click at [224, 167] on td at bounding box center [211, 169] width 32 height 12
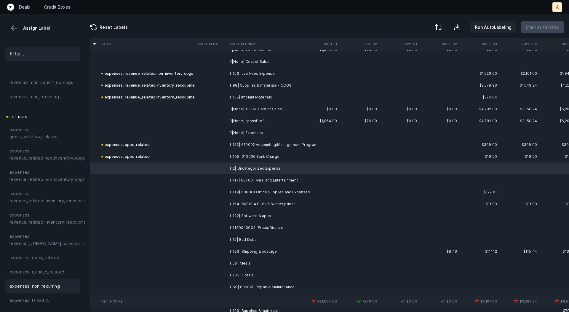
click at [45, 281] on div "expenses, non_recurring" at bounding box center [43, 286] width 76 height 14
click at [235, 177] on td "1|117| 607001 Meal and Entertainment" at bounding box center [263, 180] width 72 height 12
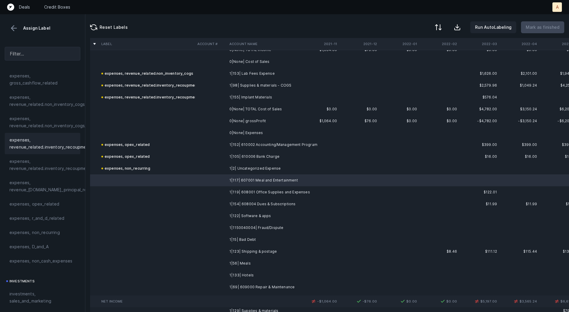
scroll to position [116, 0]
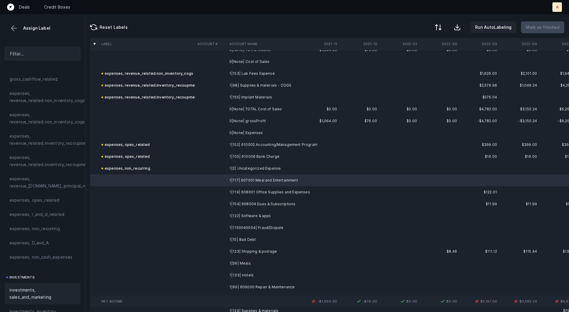
click at [26, 298] on span "investments, sales_and_marketing" at bounding box center [42, 293] width 66 height 14
click at [254, 189] on td "1|119| 608001 Office Supplies and Expenses" at bounding box center [263, 192] width 72 height 12
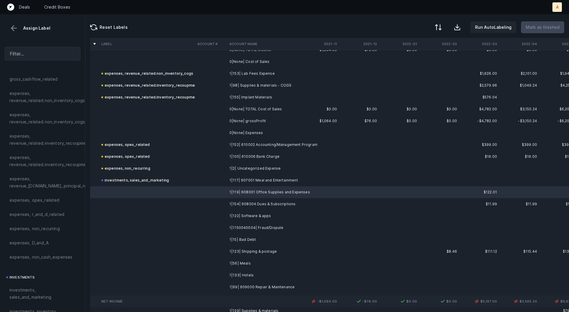
click at [252, 203] on td "1|154| 608004 Dues & Subscriptions" at bounding box center [263, 204] width 72 height 12
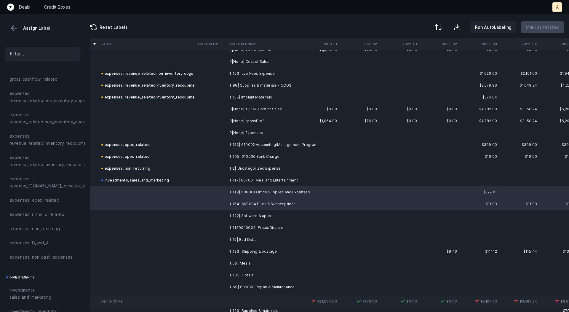
click at [251, 215] on td "1|122| Software & apps" at bounding box center [263, 216] width 72 height 12
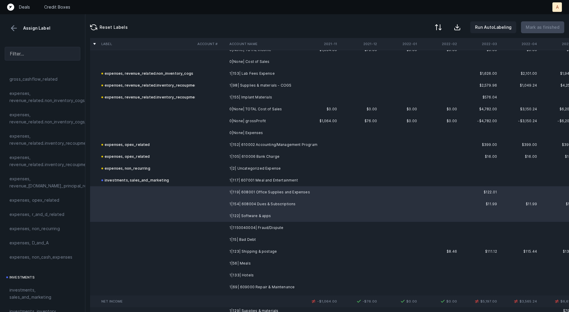
click at [255, 227] on td "1|1150040004| Fraud/Dispute" at bounding box center [263, 228] width 72 height 12
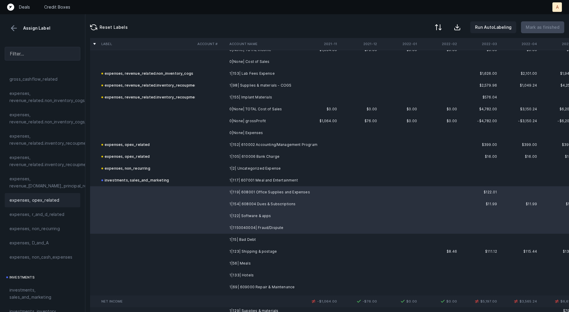
click at [26, 197] on span "expenses, opex_related" at bounding box center [34, 200] width 50 height 7
click at [231, 239] on td "1|15| Bad Debt" at bounding box center [263, 240] width 72 height 12
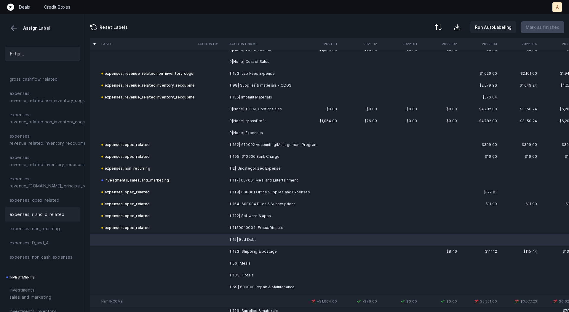
scroll to position [153, 0]
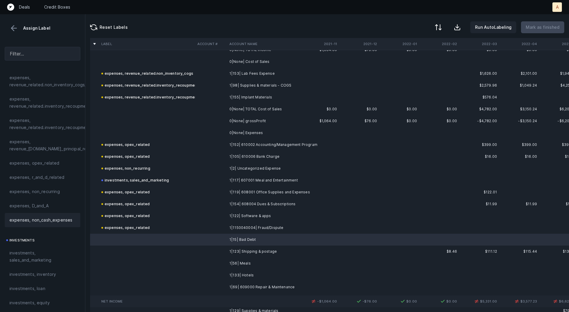
click at [43, 222] on span "expenses, non_cash_expenses" at bounding box center [40, 219] width 63 height 7
click at [231, 255] on td "1|123| Shipping & postage" at bounding box center [263, 252] width 72 height 12
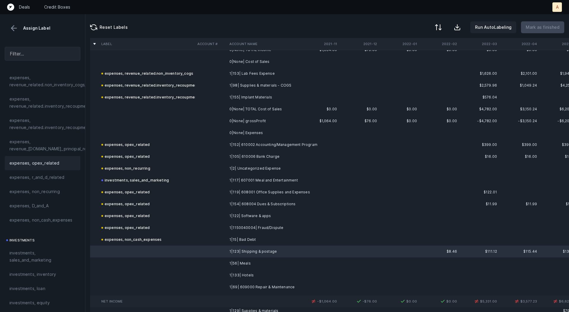
click at [29, 160] on span "expenses, opex_related" at bounding box center [34, 163] width 50 height 7
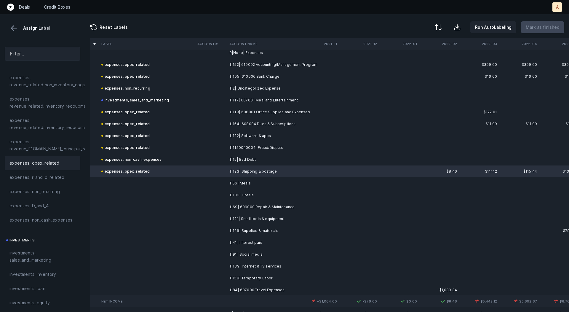
scroll to position [4280, 0]
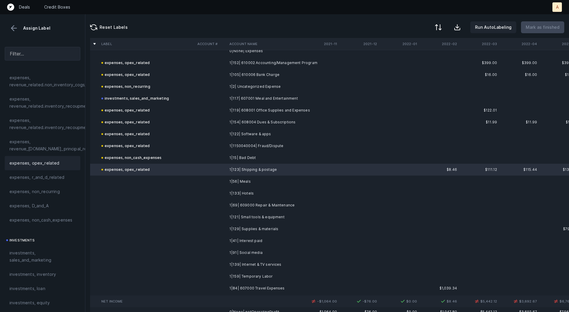
click at [232, 184] on td "1|56| Meals" at bounding box center [263, 182] width 72 height 12
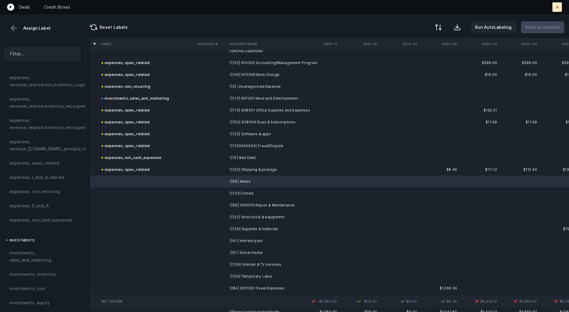
click at [231, 193] on td "1|133| Hotels" at bounding box center [263, 193] width 72 height 12
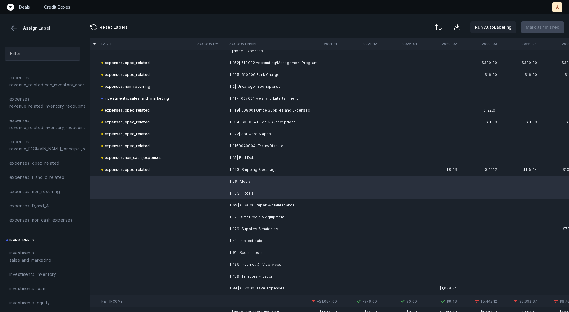
click at [36, 254] on span "investments, sales_and_marketing" at bounding box center [42, 256] width 66 height 14
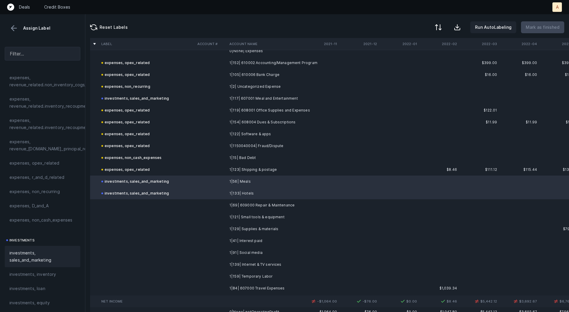
click at [224, 207] on td at bounding box center [211, 205] width 32 height 12
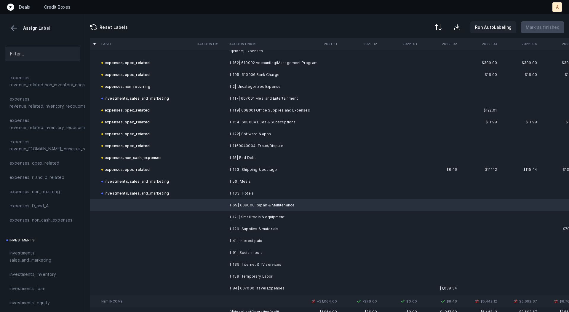
click at [223, 219] on td at bounding box center [211, 217] width 32 height 12
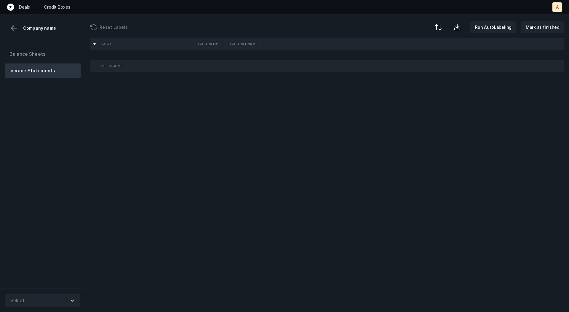
click at [45, 139] on div "Balance Sheets Income Statements" at bounding box center [42, 165] width 85 height 246
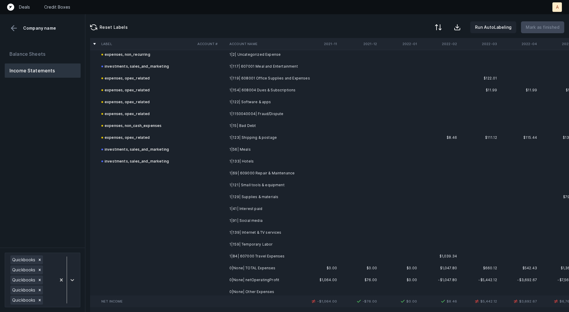
scroll to position [4326, 0]
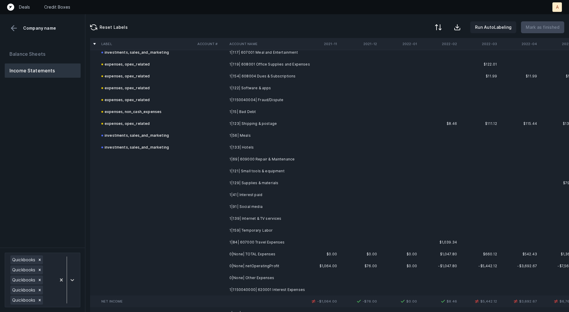
click at [272, 157] on td "1|69| 609000 Repair & Maintenance" at bounding box center [263, 159] width 72 height 12
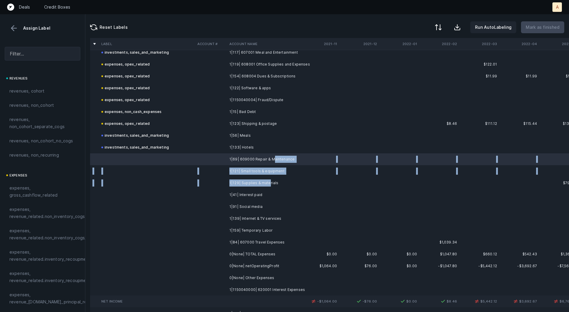
click at [269, 180] on td "1|129| Supplies & materials" at bounding box center [263, 183] width 72 height 12
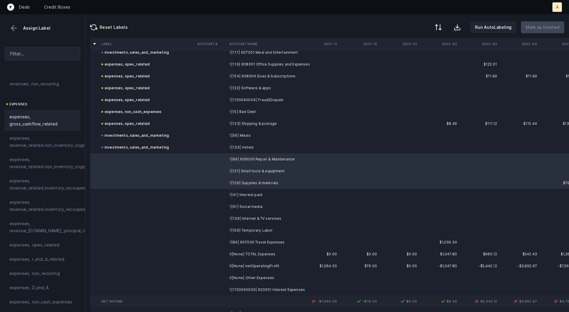
scroll to position [110, 0]
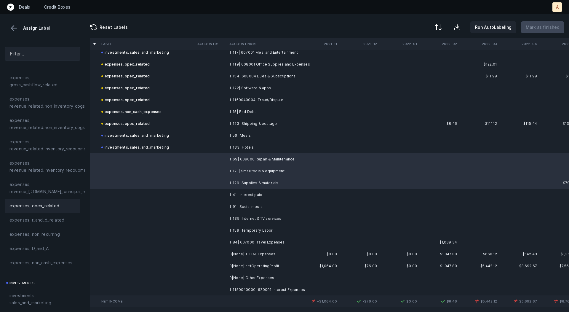
click at [39, 201] on div "expenses, opex_related" at bounding box center [43, 206] width 76 height 14
click at [236, 192] on td "1|41| Interest paid" at bounding box center [263, 195] width 72 height 12
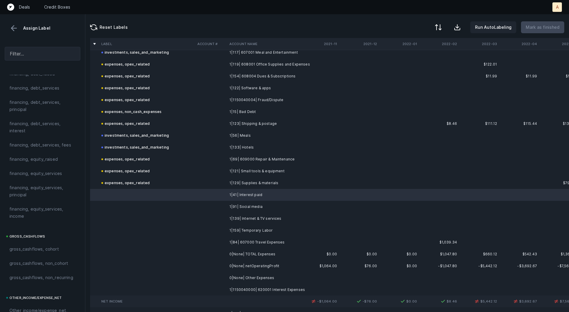
scroll to position [472, 0]
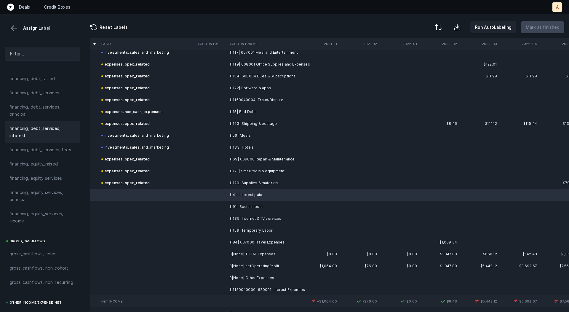
click at [35, 129] on span "financing, debt_services, interest" at bounding box center [42, 132] width 66 height 14
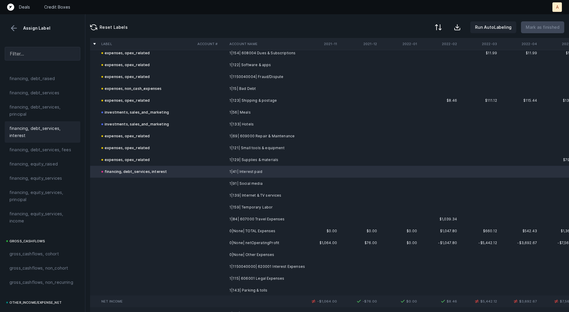
scroll to position [4380, 0]
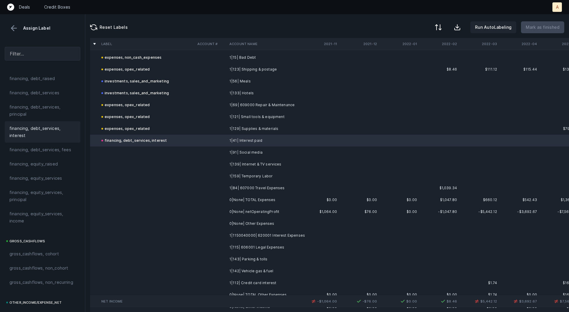
click at [253, 153] on td "1|91| Social media" at bounding box center [263, 152] width 72 height 12
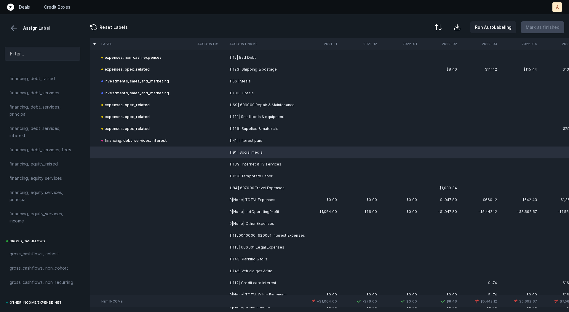
click at [257, 165] on td "1|139| Internet & TV services" at bounding box center [263, 164] width 72 height 12
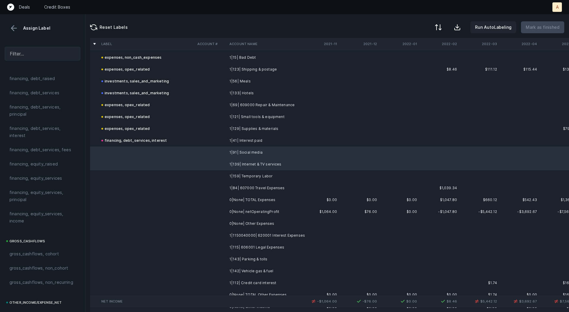
click at [193, 153] on td at bounding box center [147, 152] width 96 height 12
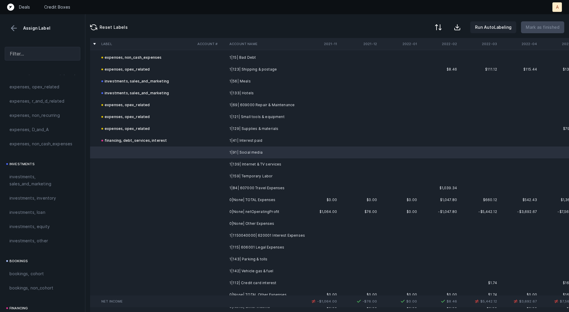
scroll to position [225, 0]
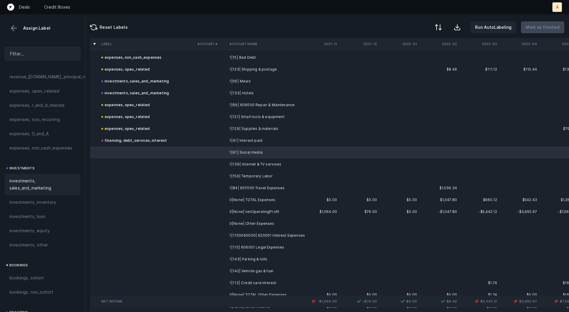
click at [20, 180] on span "investments, sales_and_marketing" at bounding box center [42, 184] width 66 height 14
click at [251, 162] on td "1|139| Internet & TV services" at bounding box center [263, 164] width 72 height 12
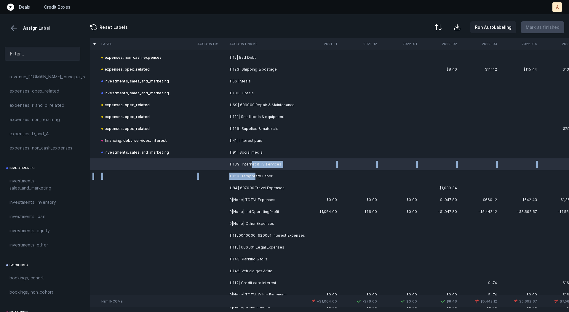
click at [253, 175] on td "1|159| Temporary Labor" at bounding box center [263, 176] width 72 height 12
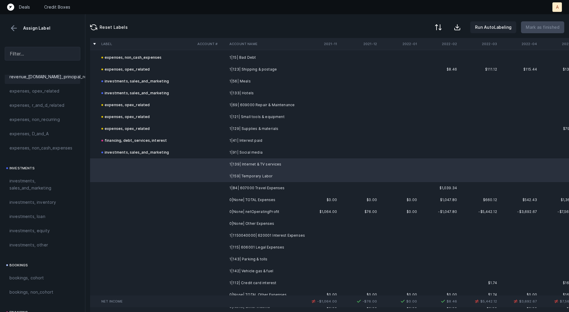
click at [50, 83] on div "expenses, revenue_[DOMAIN_NAME]_principal_recoupment" at bounding box center [43, 73] width 76 height 21
click at [241, 189] on td "1|84| 607000 Travel Expenses" at bounding box center [263, 188] width 72 height 12
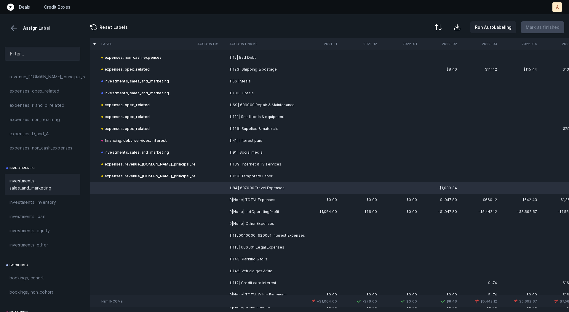
click at [42, 180] on span "investments, sales_and_marketing" at bounding box center [42, 184] width 66 height 14
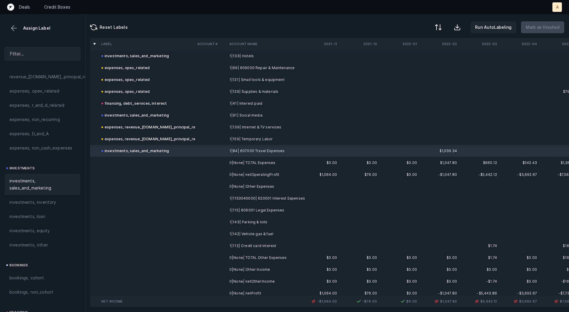
scroll to position [4426, 0]
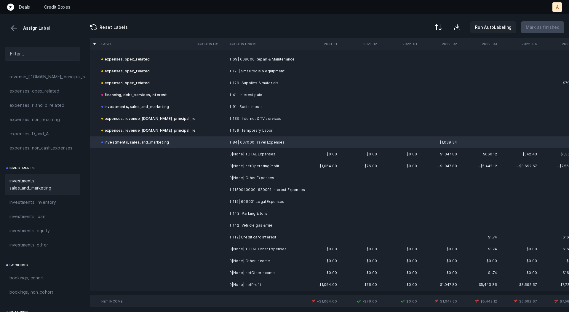
click at [297, 188] on td "1|1150040000| 620001 Interest Expenses" at bounding box center [263, 190] width 72 height 12
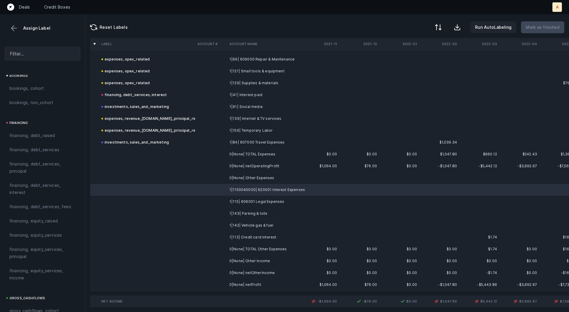
scroll to position [411, 0]
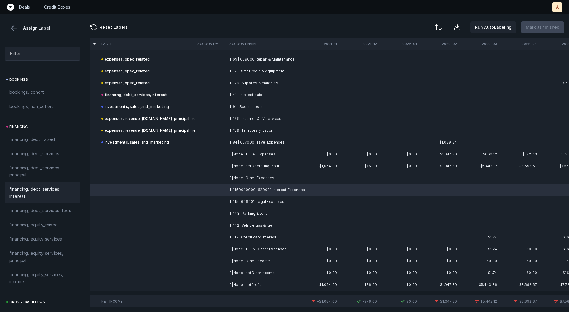
click at [16, 192] on span "financing, debt_services, interest" at bounding box center [42, 193] width 66 height 14
click at [243, 199] on td "1|115| 606001 Legal Expenses" at bounding box center [263, 202] width 72 height 12
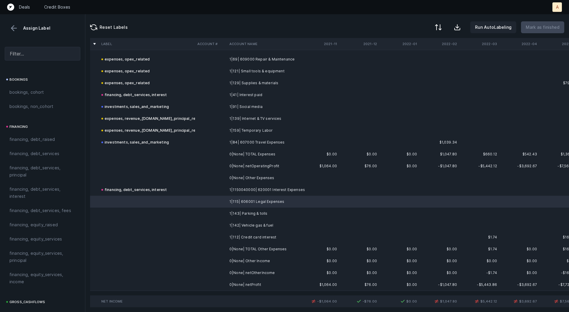
click at [267, 230] on td "1|142| Vehicle gas & fuel" at bounding box center [263, 225] width 72 height 12
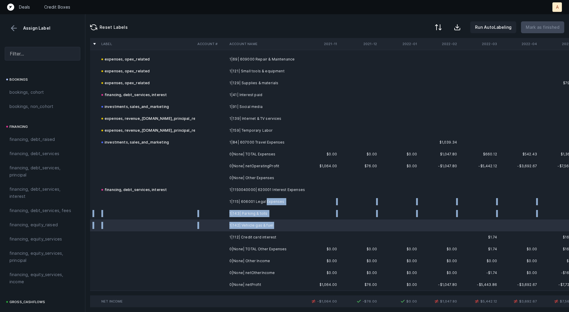
click at [265, 203] on td "1|115| 606001 Legal Expenses" at bounding box center [263, 202] width 72 height 12
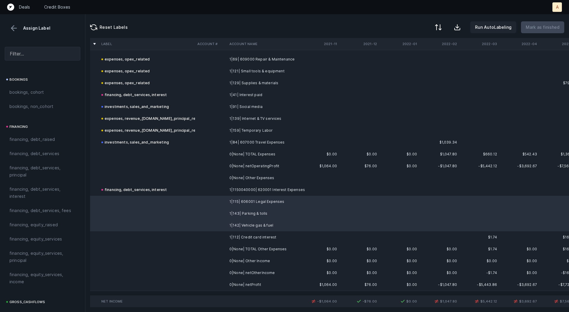
click at [177, 243] on td at bounding box center [147, 237] width 96 height 12
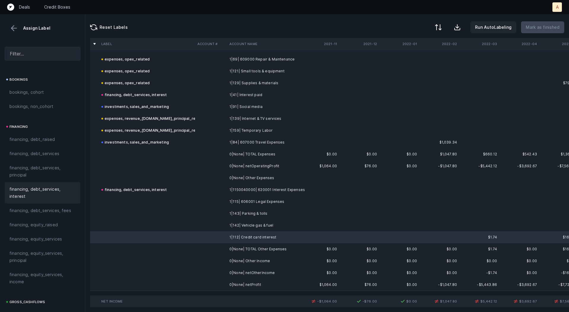
click at [55, 192] on span "financing, debt_services, interest" at bounding box center [42, 193] width 66 height 14
click at [140, 201] on td at bounding box center [147, 202] width 96 height 12
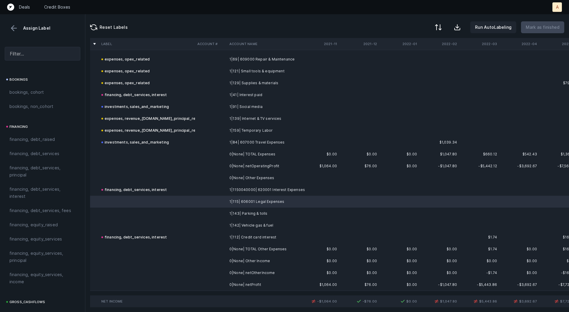
click at [139, 225] on td at bounding box center [147, 225] width 96 height 12
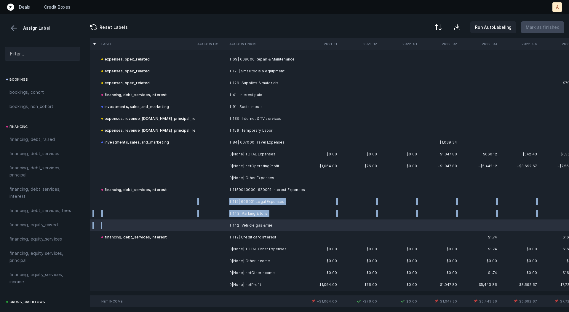
click at [139, 204] on td at bounding box center [147, 202] width 96 height 12
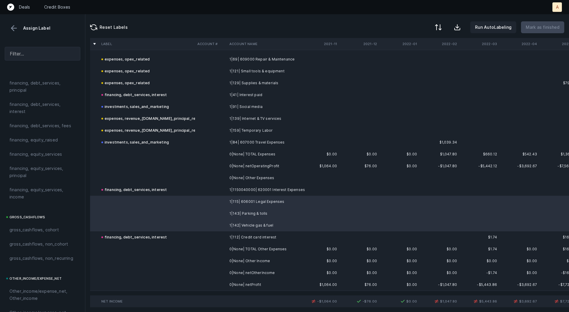
scroll to position [666, 0]
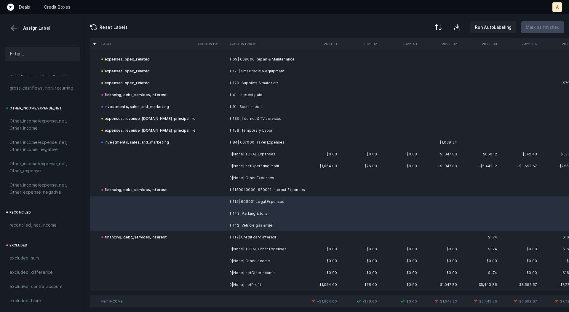
click at [31, 160] on span "Other_income/expense_net, Other_expense" at bounding box center [42, 167] width 66 height 14
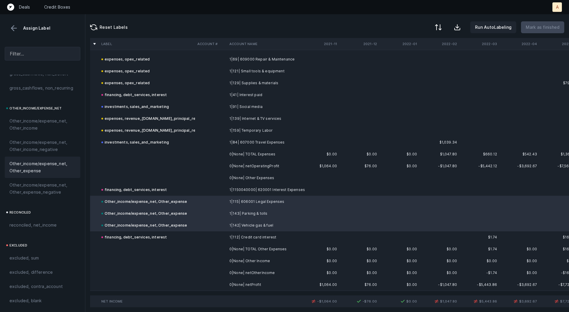
click at [229, 281] on td "0|None| netProfit" at bounding box center [263, 285] width 72 height 12
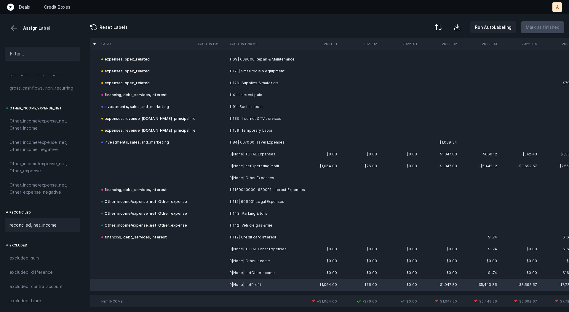
click at [42, 230] on div "reconciled, net_income" at bounding box center [43, 225] width 76 height 14
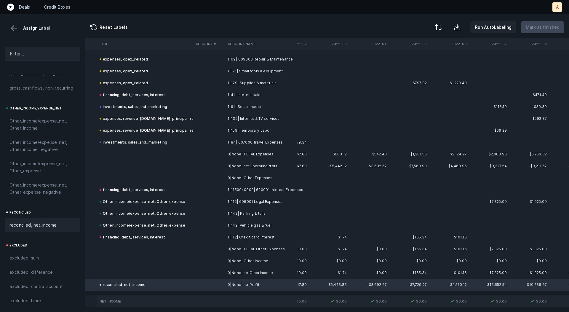
scroll to position [4426, 0]
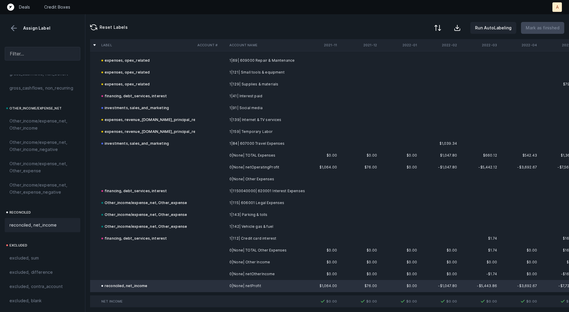
click at [442, 24] on div at bounding box center [437, 27] width 7 height 7
click at [421, 64] on div "By Hum label" at bounding box center [412, 63] width 59 height 12
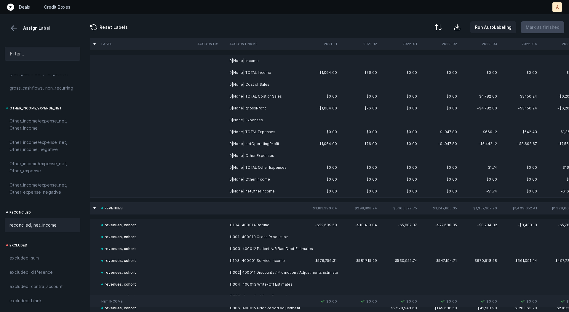
click at [274, 65] on td "0|None| Income" at bounding box center [263, 61] width 72 height 12
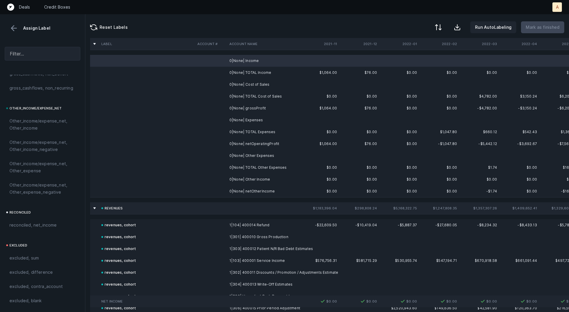
click at [259, 83] on td "0|None| Cost of Sales" at bounding box center [263, 85] width 72 height 12
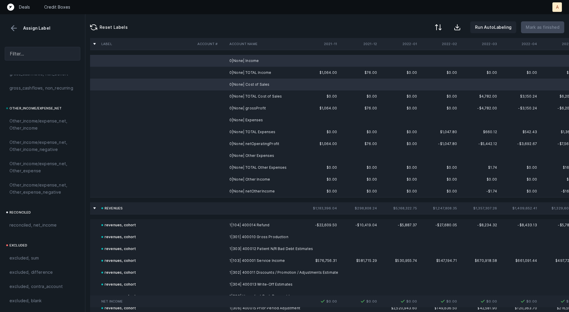
click at [261, 117] on td "0|None| Expenses" at bounding box center [263, 120] width 72 height 12
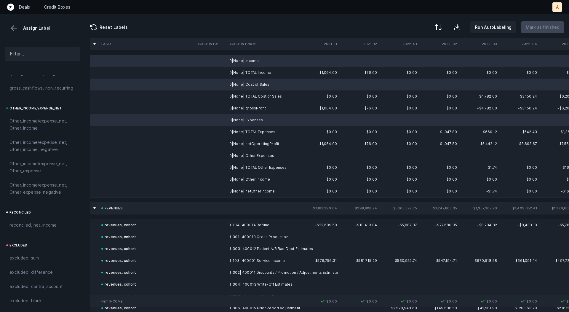
click at [263, 156] on td "0|None| Other Expenses" at bounding box center [263, 156] width 72 height 12
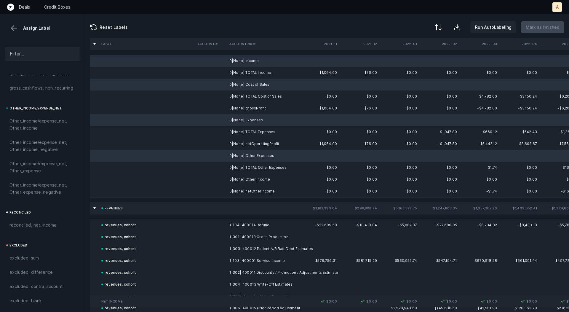
click at [235, 178] on td "0|None| Other Income" at bounding box center [263, 179] width 72 height 12
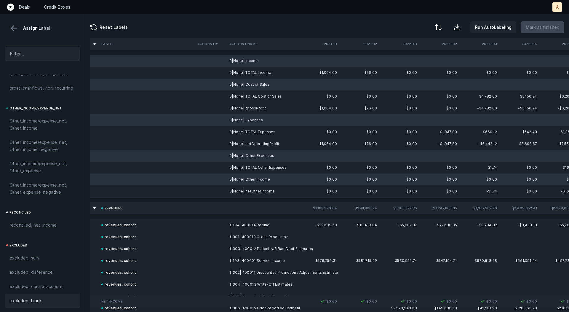
click at [29, 297] on span "excluded, blank" at bounding box center [25, 300] width 32 height 7
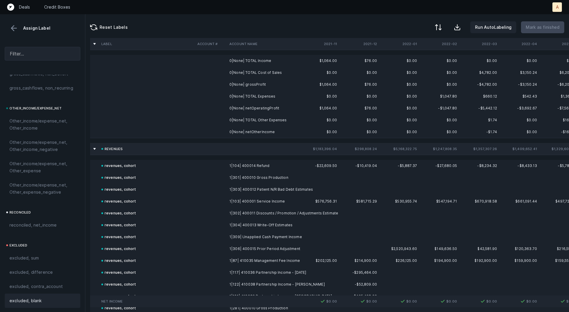
click at [254, 83] on td "0|None| grossProfit" at bounding box center [263, 85] width 72 height 12
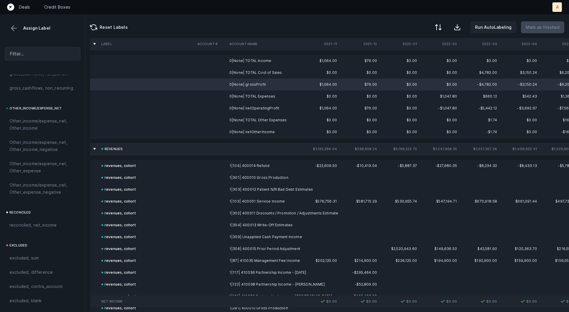
click at [259, 107] on td "0|None| netOperatingProfit" at bounding box center [263, 108] width 72 height 12
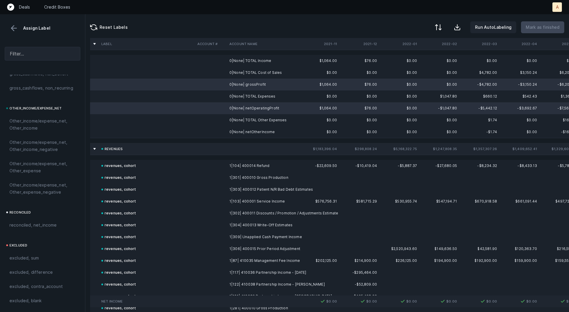
click at [257, 133] on td "0|None| netOtherIncome" at bounding box center [263, 132] width 72 height 12
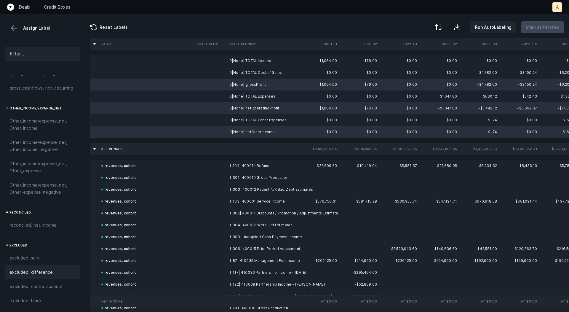
click at [46, 270] on span "excluded, difference" at bounding box center [30, 272] width 43 height 7
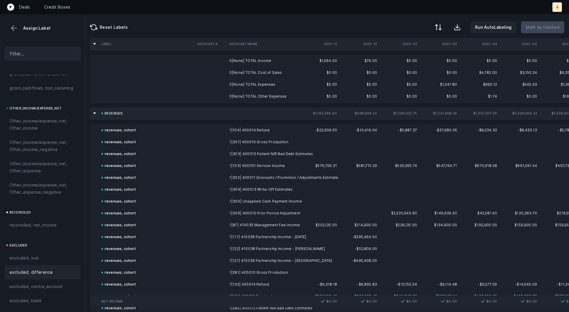
click at [263, 59] on td "0|None| TOTAL Income" at bounding box center [263, 61] width 72 height 12
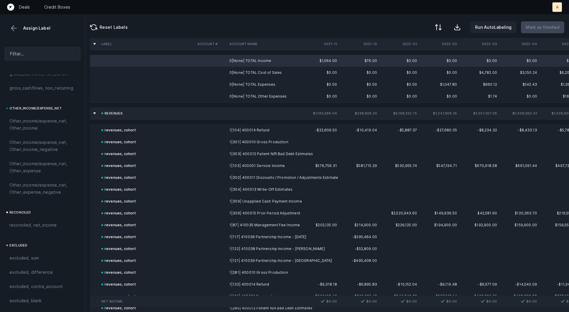
click at [257, 71] on td "0|None| TOTAL Cost of Sales" at bounding box center [263, 73] width 72 height 12
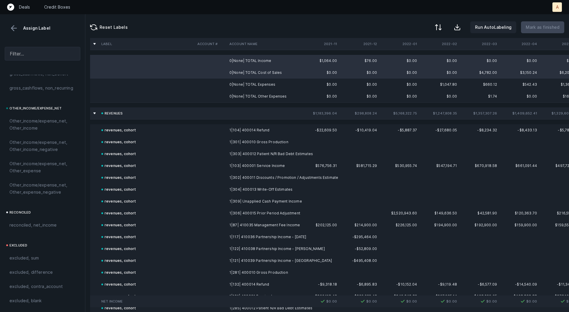
click at [250, 84] on td "0|None| TOTAL Expenses" at bounding box center [263, 85] width 72 height 12
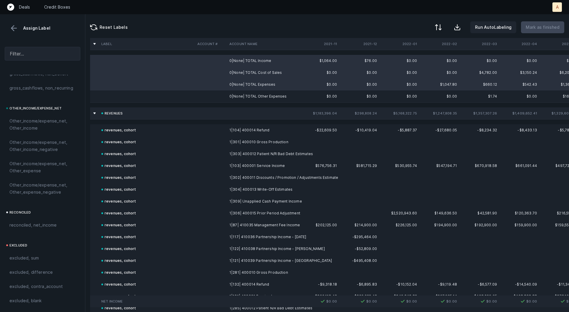
click at [248, 97] on td "0|None| TOTAL Other Expenses" at bounding box center [263, 96] width 72 height 12
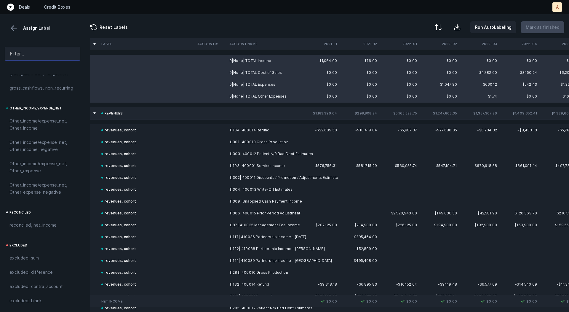
click at [30, 255] on span "excluded, sum" at bounding box center [23, 257] width 29 height 7
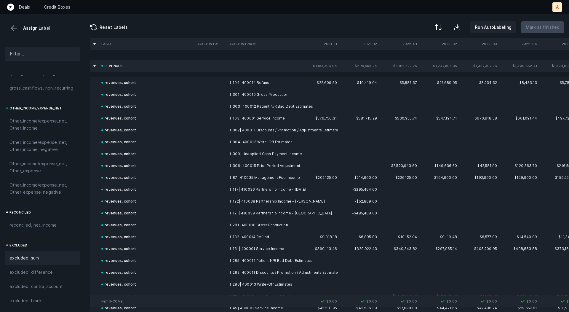
click at [12, 28] on button at bounding box center [13, 28] width 9 height 9
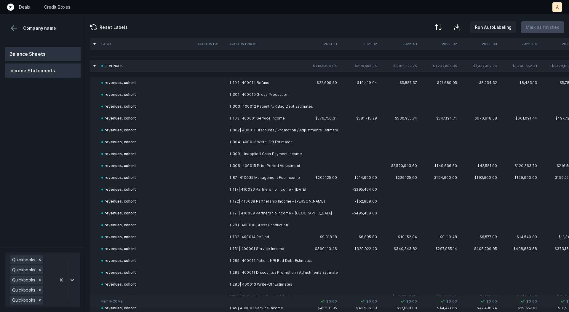
click at [32, 52] on button "Balance Sheets" at bounding box center [43, 54] width 76 height 14
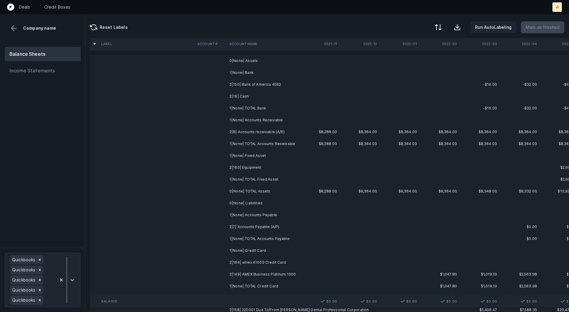
click at [243, 82] on td "2|150| Bank of America 4562" at bounding box center [263, 85] width 72 height 12
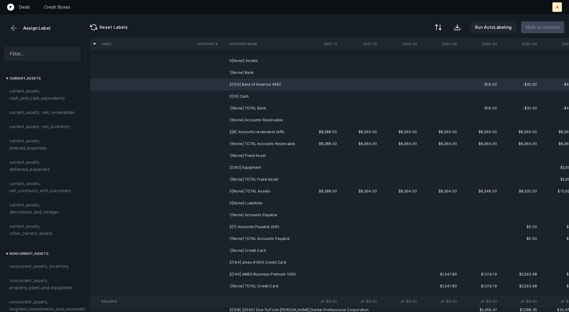
click at [241, 98] on td "2|19| Cash" at bounding box center [263, 96] width 72 height 12
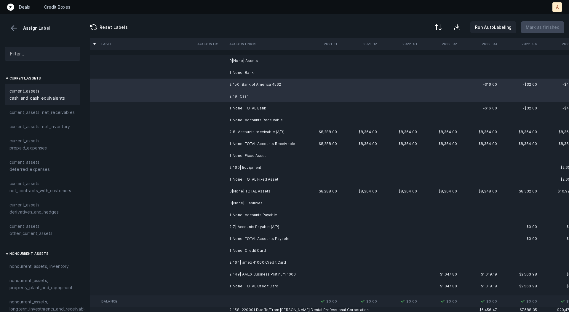
click at [34, 92] on span "current_assets, cash_and_cash_equivalents" at bounding box center [42, 94] width 66 height 14
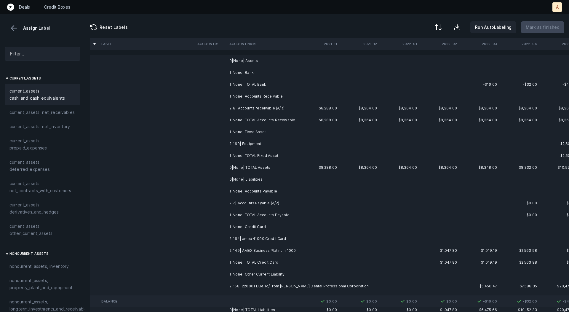
click at [233, 106] on td "2|8| Accounts receivable (A/R)" at bounding box center [263, 108] width 72 height 12
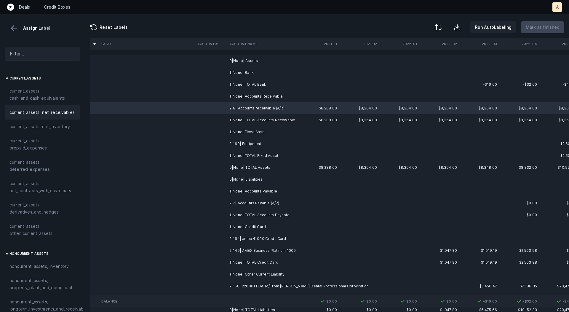
click at [62, 108] on div "current_assets, net_receivables" at bounding box center [43, 112] width 76 height 14
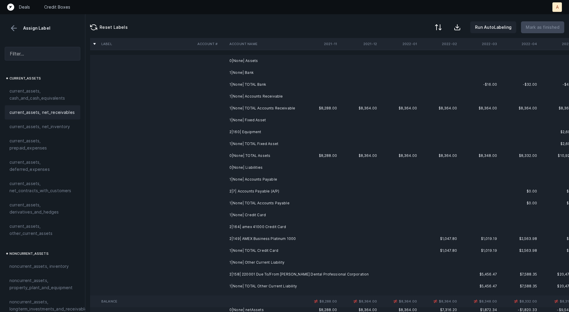
click at [250, 132] on td "2|160| Equipment" at bounding box center [263, 132] width 72 height 12
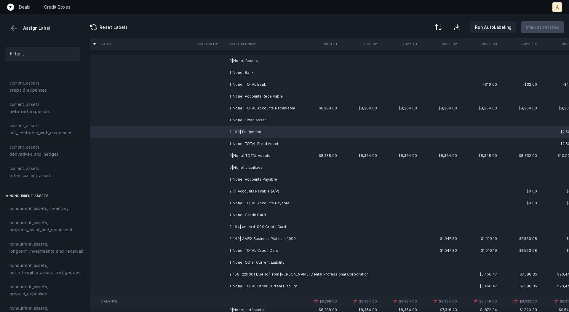
scroll to position [95, 0]
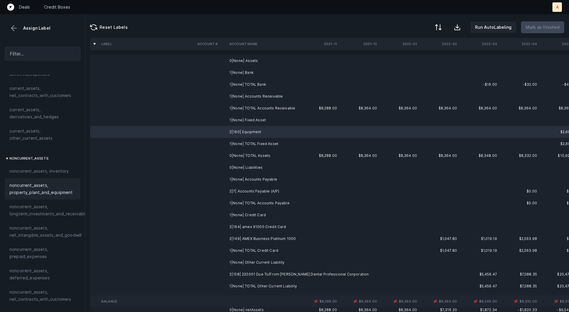
click at [38, 189] on span "noncurrent_assets, property_plant_and_equipment" at bounding box center [42, 189] width 66 height 14
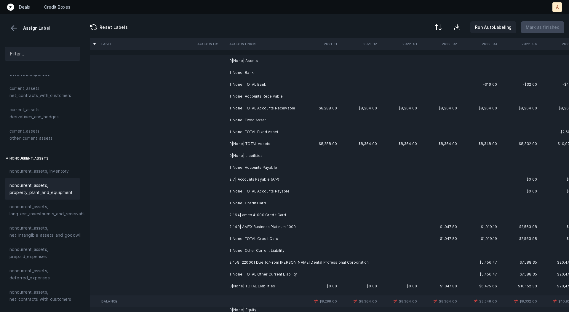
click at [236, 176] on td "2|7| Accounts Payable (A/P)" at bounding box center [263, 179] width 72 height 12
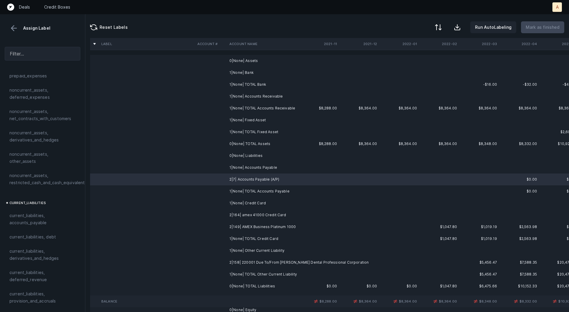
scroll to position [280, 0]
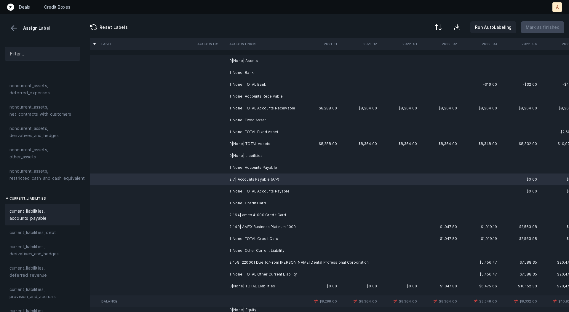
click at [27, 208] on span "current_liabilities, accounts_payable" at bounding box center [42, 215] width 66 height 14
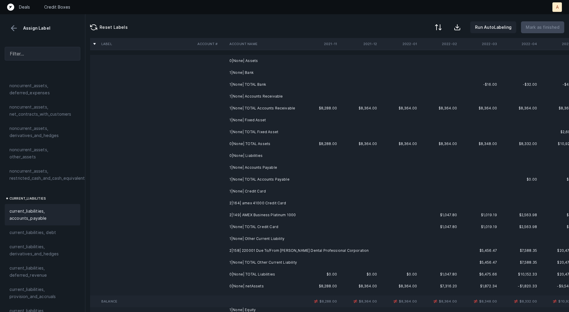
click at [250, 200] on td "2|164| amex 41000 Credit Card" at bounding box center [263, 203] width 72 height 12
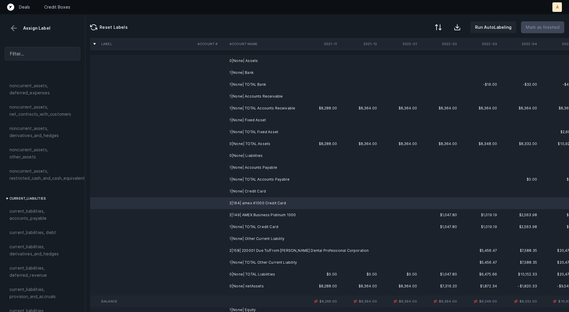
click at [240, 211] on td "2|149| AMEX Business Platinum 1000" at bounding box center [263, 215] width 72 height 12
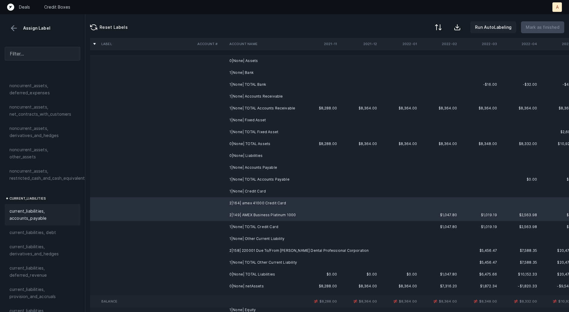
click at [57, 208] on span "current_liabilities, accounts_payable" at bounding box center [42, 215] width 66 height 14
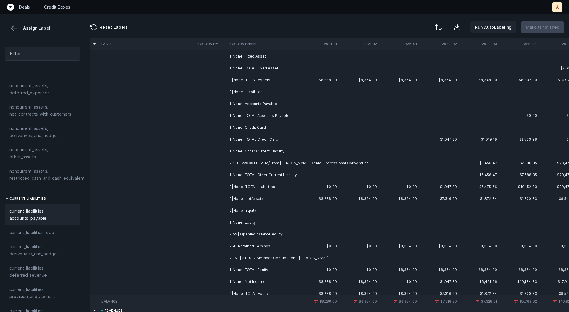
scroll to position [70, 0]
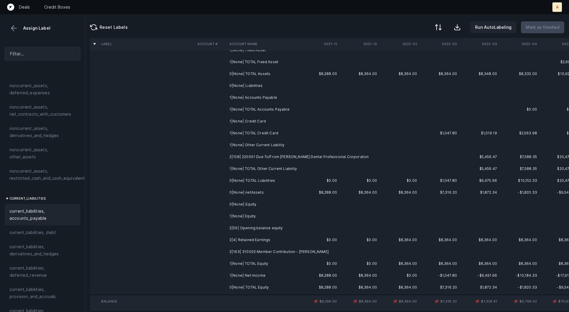
click at [232, 156] on td "2|158| 220001 Due To/From [PERSON_NAME] Dental Professional Corporation" at bounding box center [263, 157] width 72 height 12
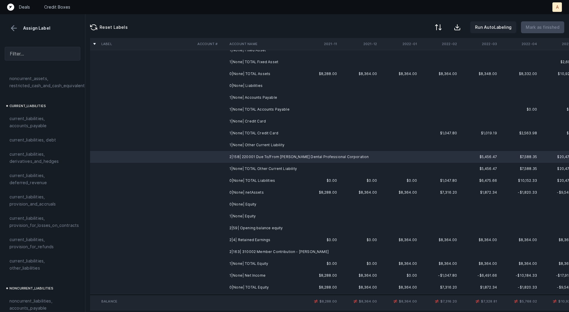
scroll to position [377, 0]
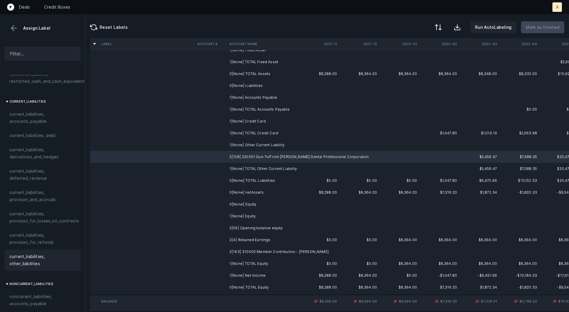
click at [25, 253] on span "current_liabilities, other_liabilities" at bounding box center [42, 260] width 66 height 14
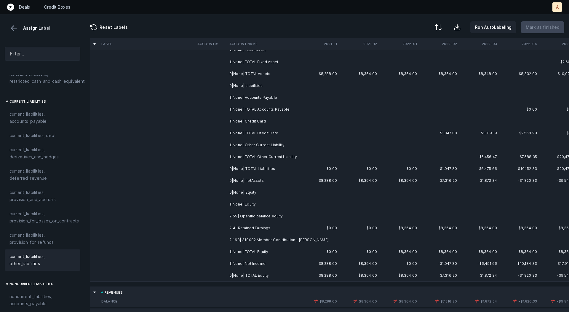
click at [248, 228] on td "2|4| Retained Earnings" at bounding box center [263, 228] width 72 height 12
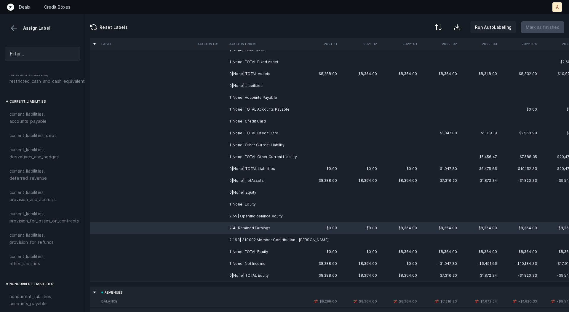
click at [250, 262] on td "1|None| Net Income" at bounding box center [263, 264] width 72 height 12
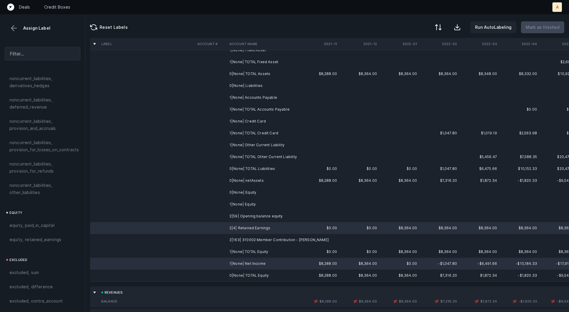
scroll to position [645, 0]
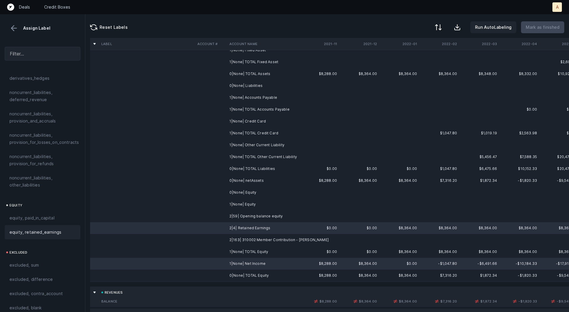
click at [37, 229] on span "equity, retained_earnings" at bounding box center [35, 232] width 52 height 7
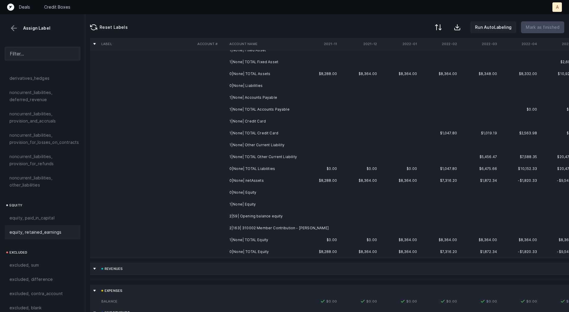
click at [250, 214] on td "2|59| Opening balance equity" at bounding box center [263, 216] width 72 height 12
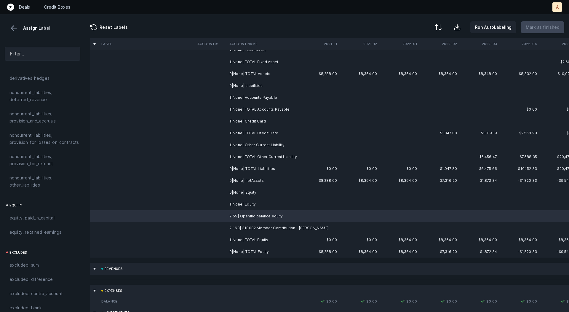
click at [255, 228] on td "2|163| 310002 Member Contribution - [PERSON_NAME]" at bounding box center [263, 228] width 72 height 12
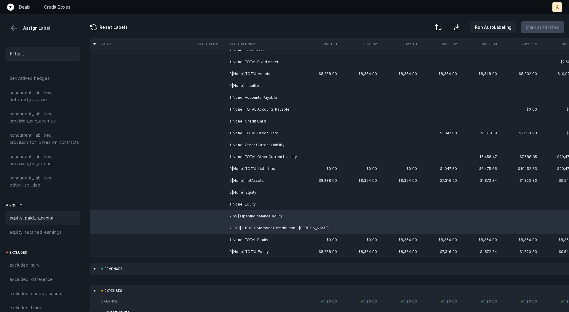
click at [40, 214] on span "equity, paid_in_capital" at bounding box center [31, 217] width 45 height 7
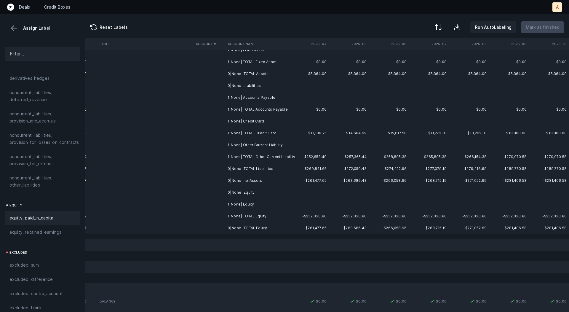
scroll to position [0, 1652]
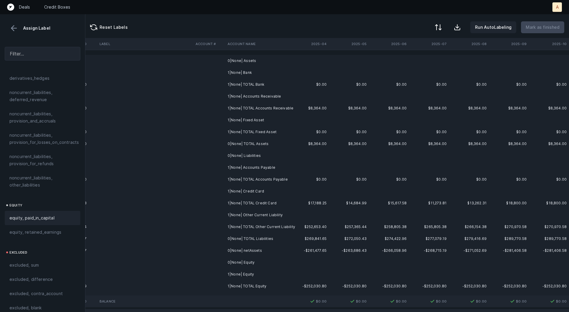
click at [251, 61] on td "0|None| Assets" at bounding box center [261, 61] width 72 height 12
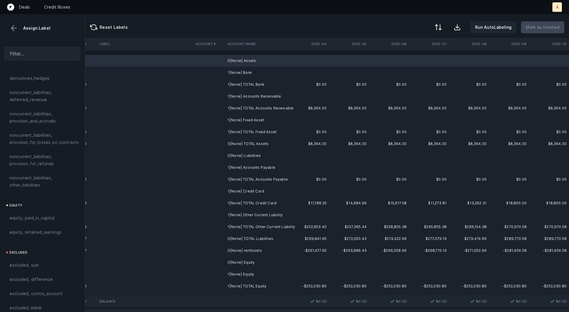
click at [246, 69] on td "1|None| Bank" at bounding box center [261, 73] width 72 height 12
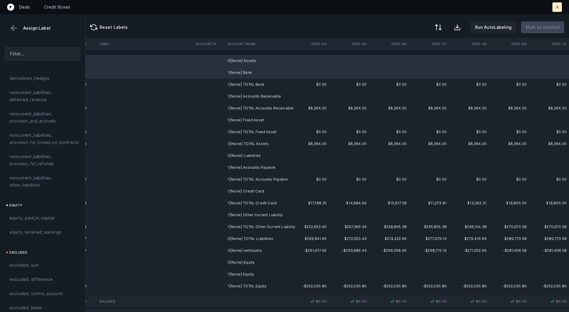
click at [257, 95] on td "1|None| Accounts Receivable" at bounding box center [261, 96] width 72 height 12
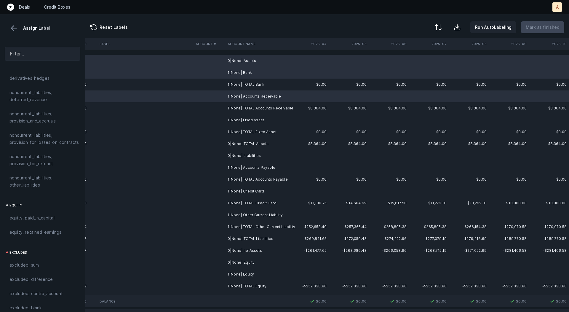
click at [254, 123] on td "1|None| Fixed Asset" at bounding box center [261, 120] width 72 height 12
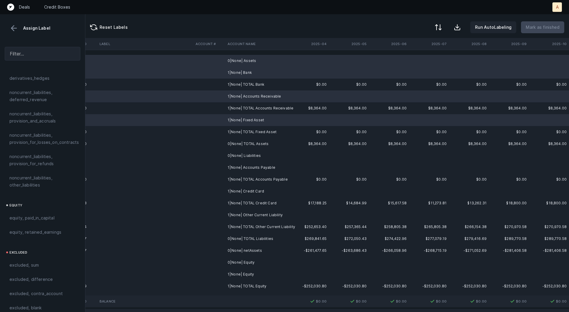
click at [255, 155] on td "0|None| Liabilities" at bounding box center [261, 156] width 72 height 12
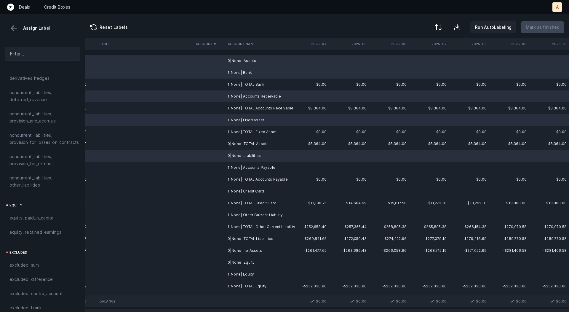
click at [255, 167] on td "1|None| Accounts Payable" at bounding box center [261, 168] width 72 height 12
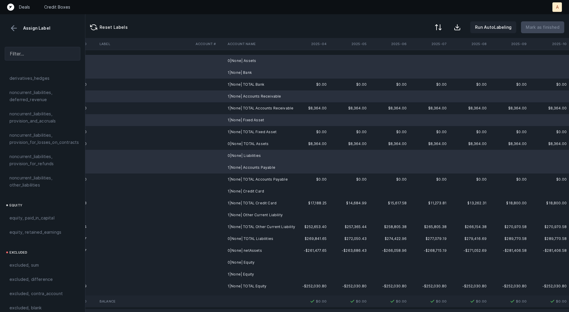
click at [255, 190] on td "1|None| Credit Card" at bounding box center [261, 191] width 72 height 12
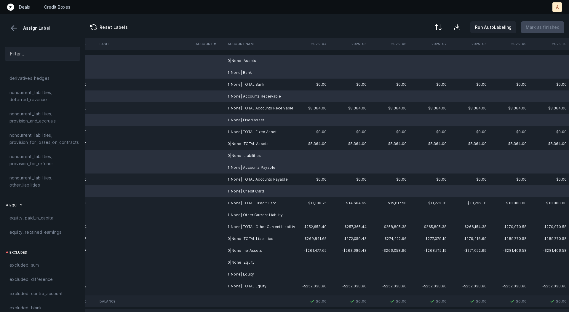
click at [255, 216] on td "1|None| Other Current Liability" at bounding box center [261, 215] width 72 height 12
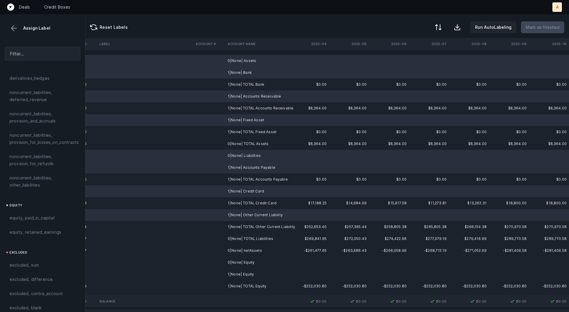
click at [251, 264] on td "0|None| Equity" at bounding box center [261, 263] width 72 height 12
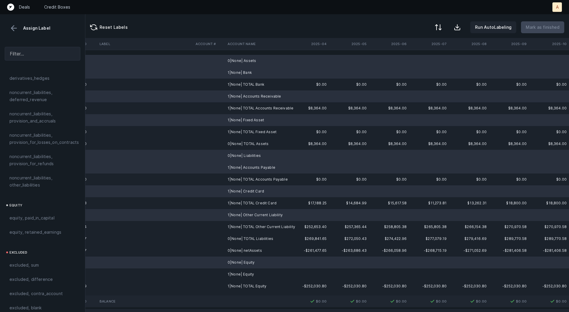
click at [249, 275] on td "1|None| Equity" at bounding box center [261, 274] width 72 height 12
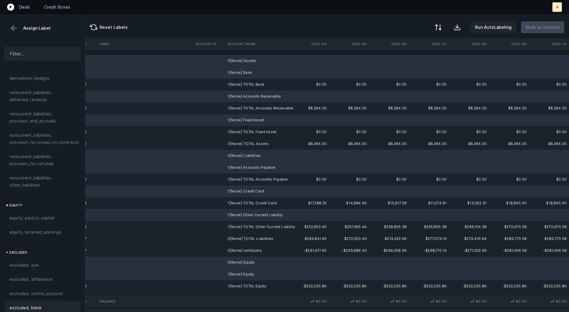
click at [20, 304] on span "excluded, blank" at bounding box center [25, 307] width 32 height 7
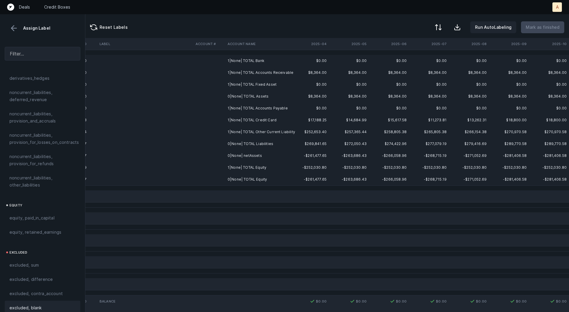
click at [248, 154] on td "0|None| netAssets" at bounding box center [261, 156] width 72 height 12
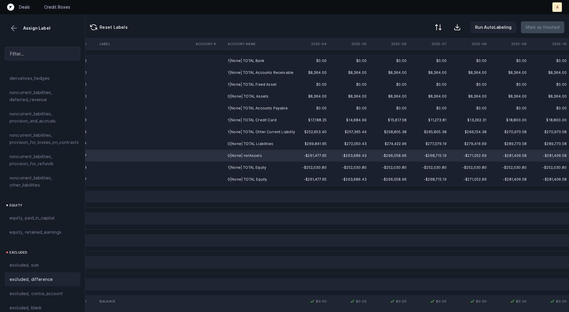
click at [49, 276] on span "excluded, difference" at bounding box center [30, 279] width 43 height 7
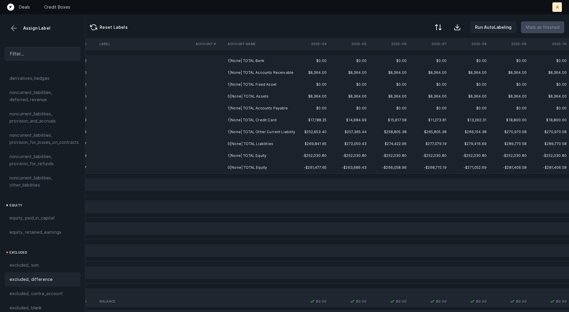
click at [257, 58] on td "1|None| TOTAL Bank" at bounding box center [261, 61] width 72 height 12
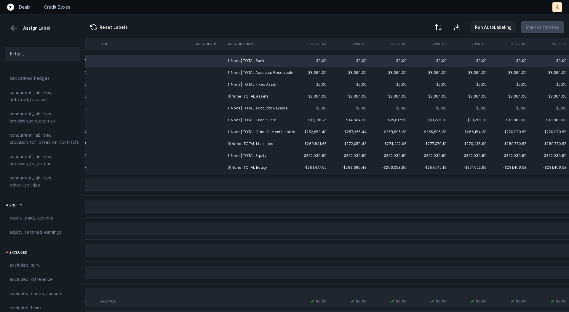
click at [260, 168] on td "0|None| TOTAL Equity" at bounding box center [261, 168] width 72 height 12
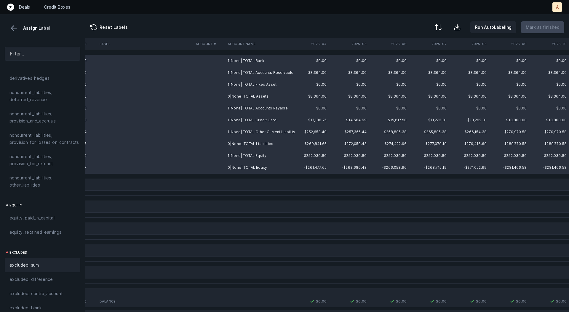
click at [46, 258] on div "excluded, sum" at bounding box center [43, 265] width 76 height 14
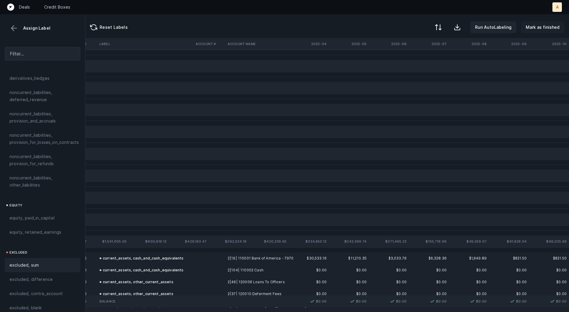
click at [551, 25] on p "Mark as finished" at bounding box center [543, 27] width 34 height 7
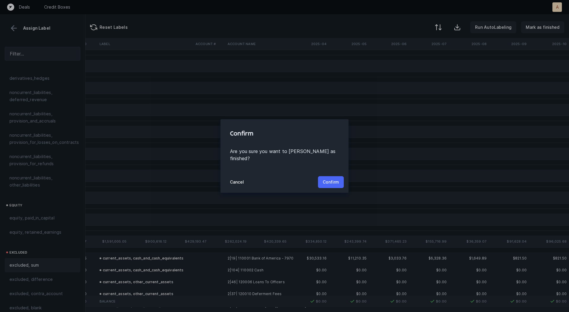
click at [328, 179] on p "Confirm" at bounding box center [331, 182] width 16 height 7
